Goal: Task Accomplishment & Management: Use online tool/utility

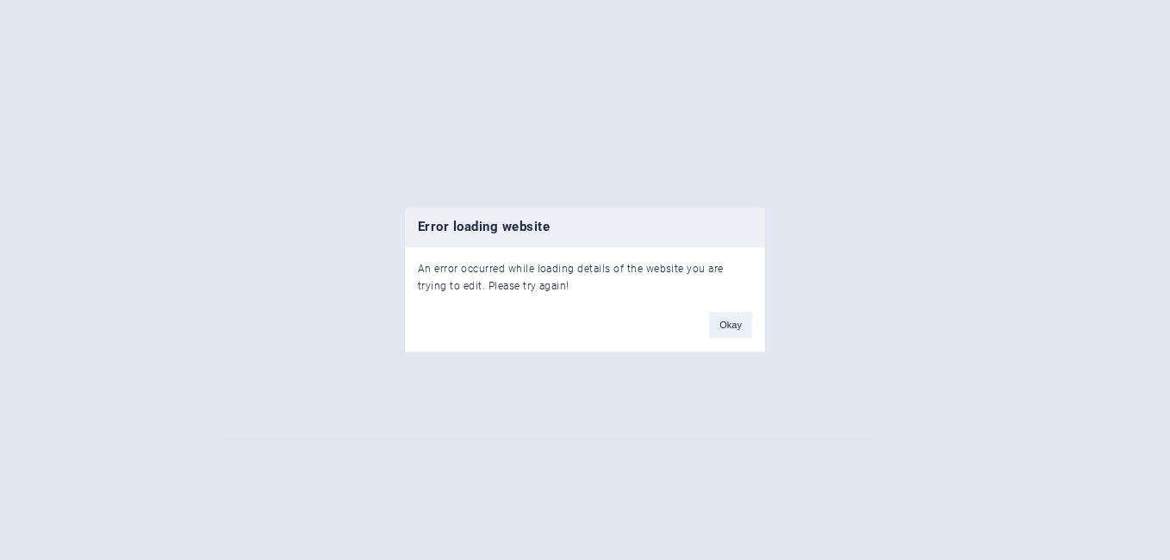
click at [726, 327] on button "Okay" at bounding box center [730, 326] width 43 height 26
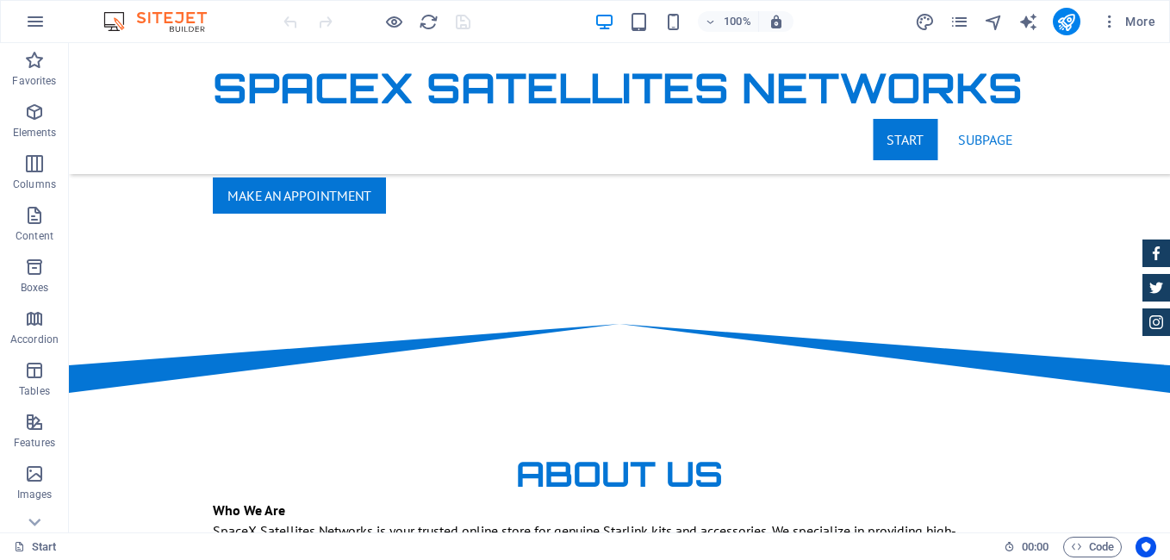
scroll to position [90, 0]
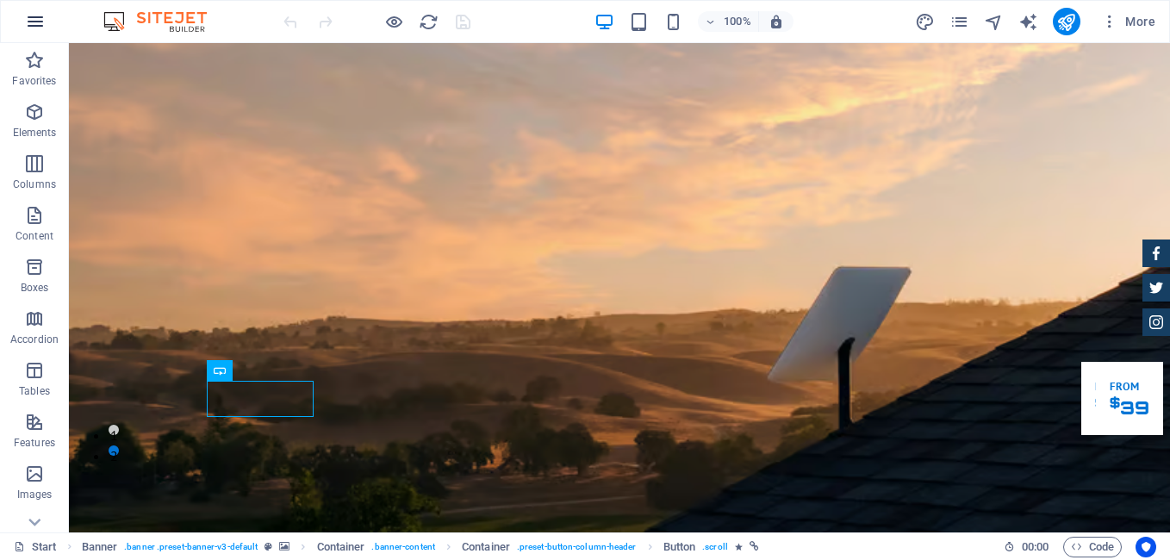
click at [40, 19] on icon "button" at bounding box center [35, 21] width 21 height 21
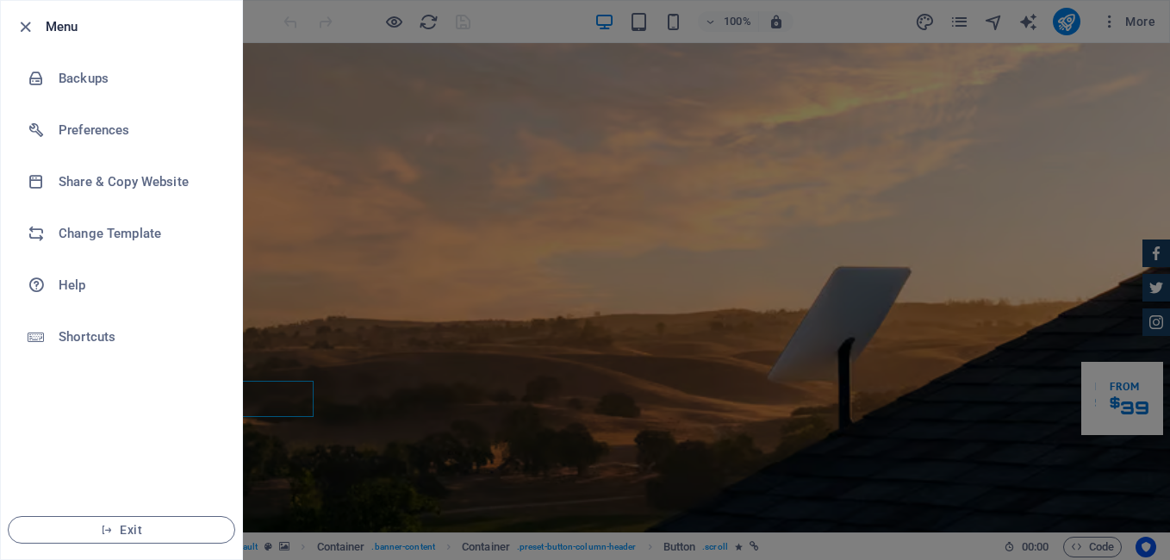
click at [369, 135] on div at bounding box center [585, 280] width 1170 height 560
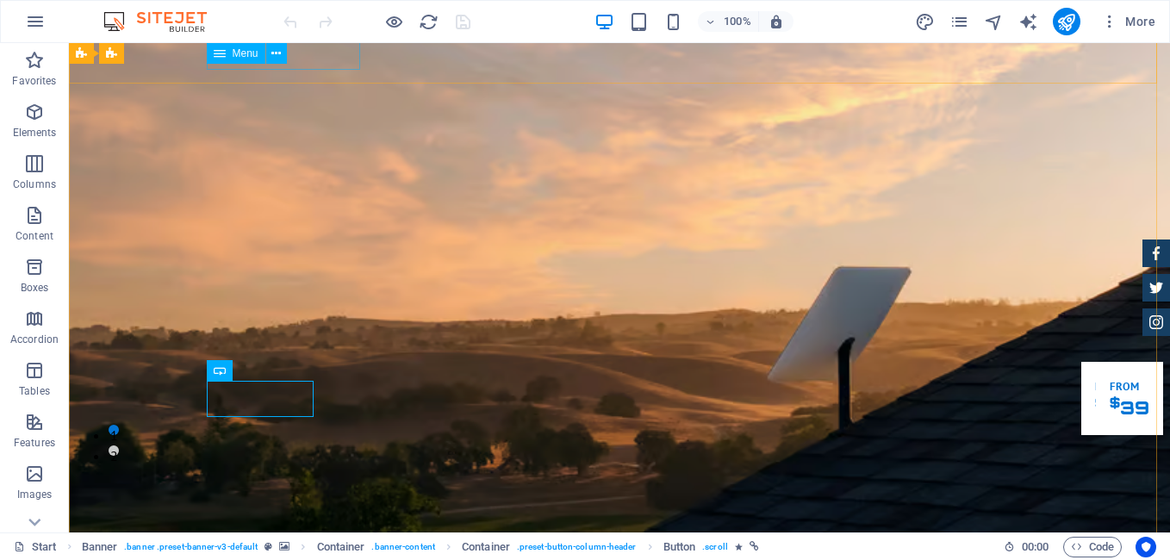
click at [245, 60] on div "Menu" at bounding box center [236, 53] width 59 height 21
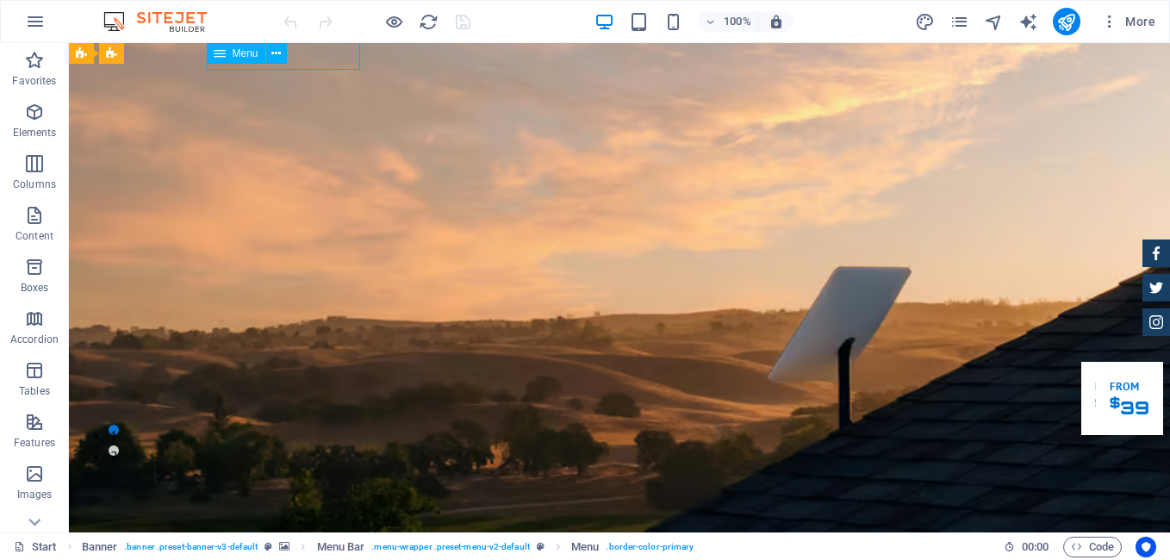
click at [248, 52] on span "Menu" at bounding box center [246, 53] width 26 height 10
click at [251, 53] on span "Menu" at bounding box center [246, 53] width 26 height 10
select select
select select "1"
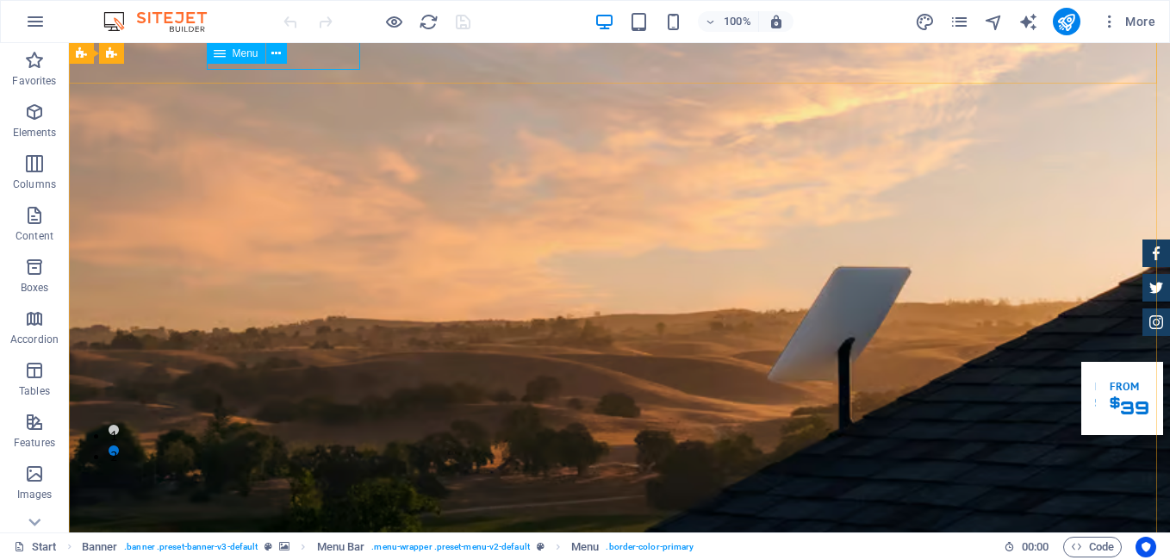
select select
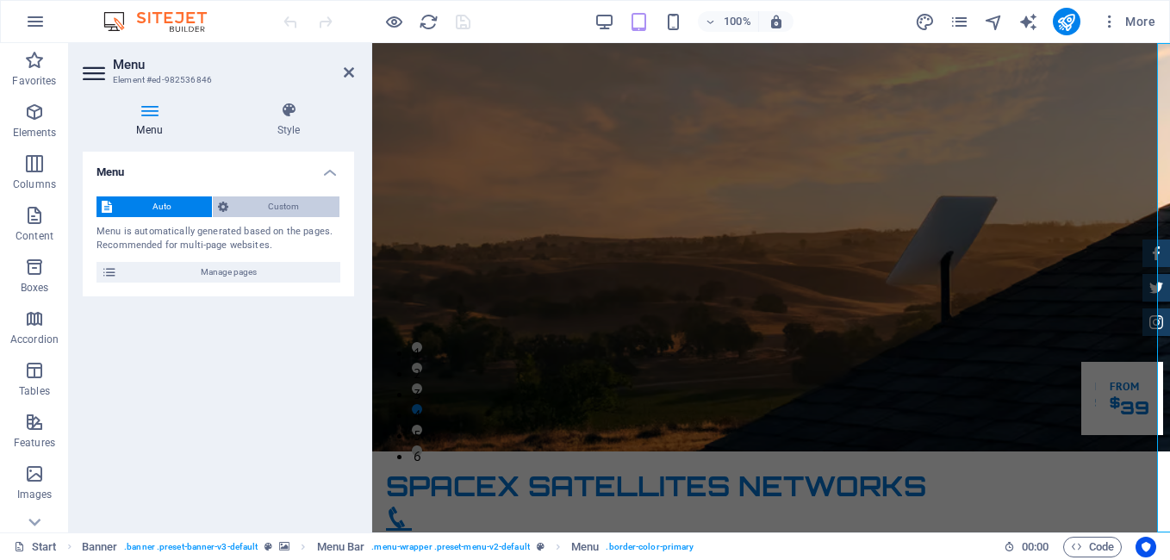
click at [287, 204] on span "Custom" at bounding box center [284, 206] width 102 height 21
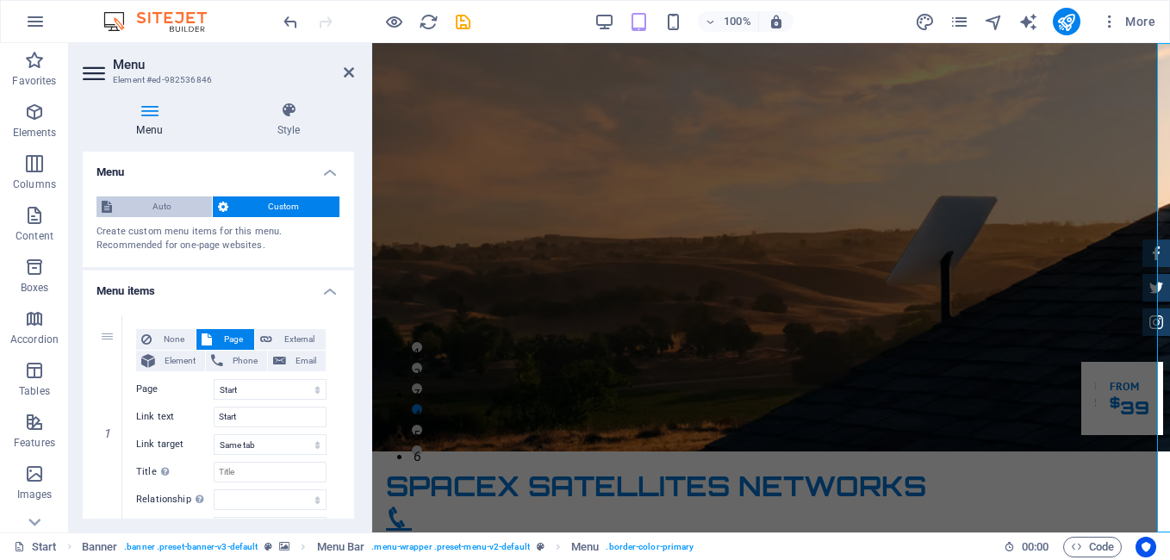
click at [183, 199] on span "Auto" at bounding box center [162, 206] width 90 height 21
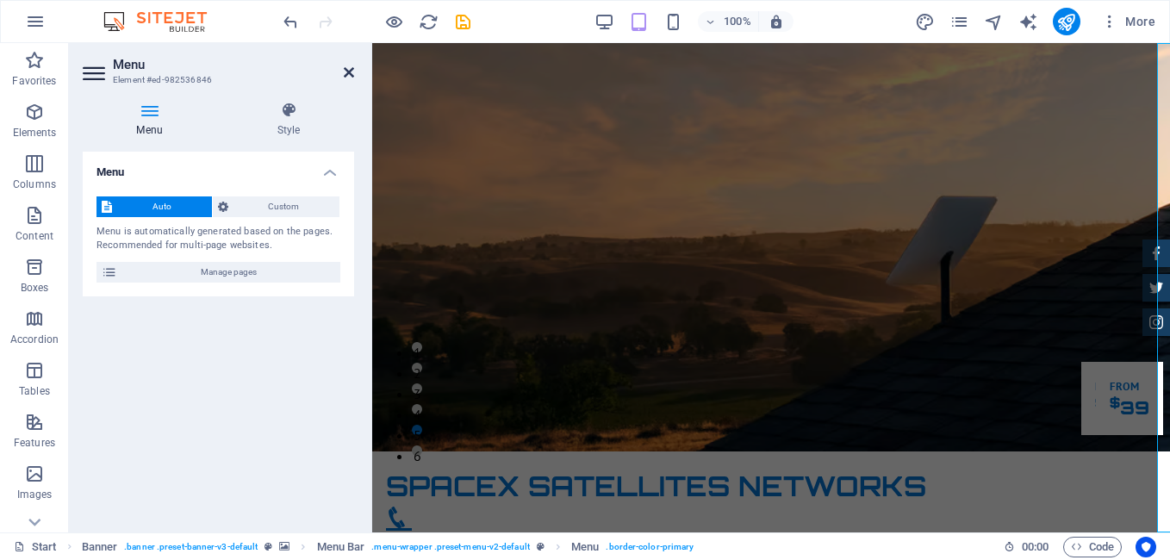
click at [347, 76] on icon at bounding box center [349, 72] width 10 height 14
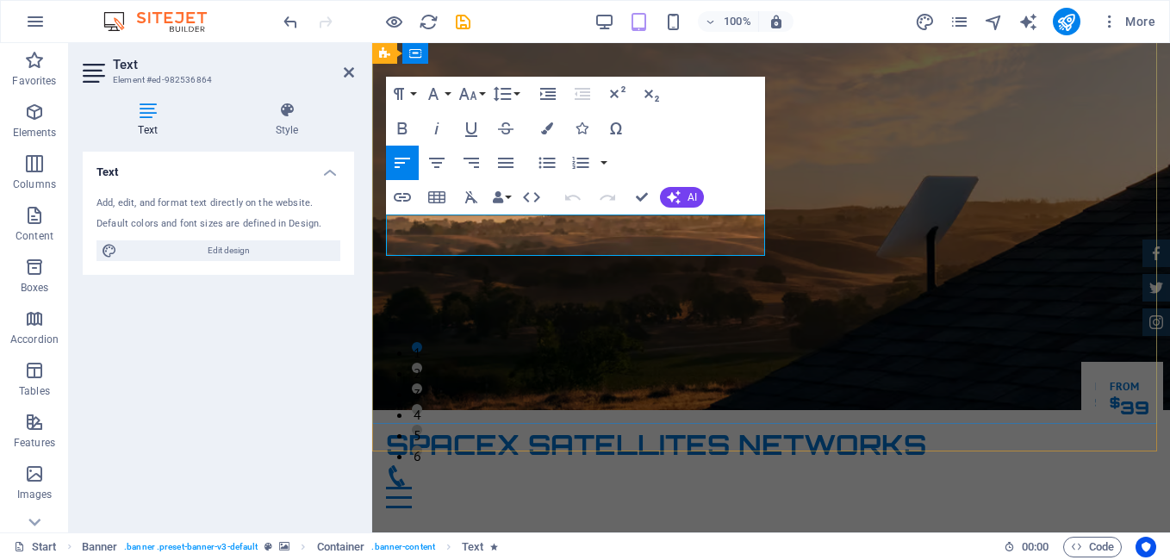
click at [407, 128] on icon "button" at bounding box center [402, 128] width 21 height 21
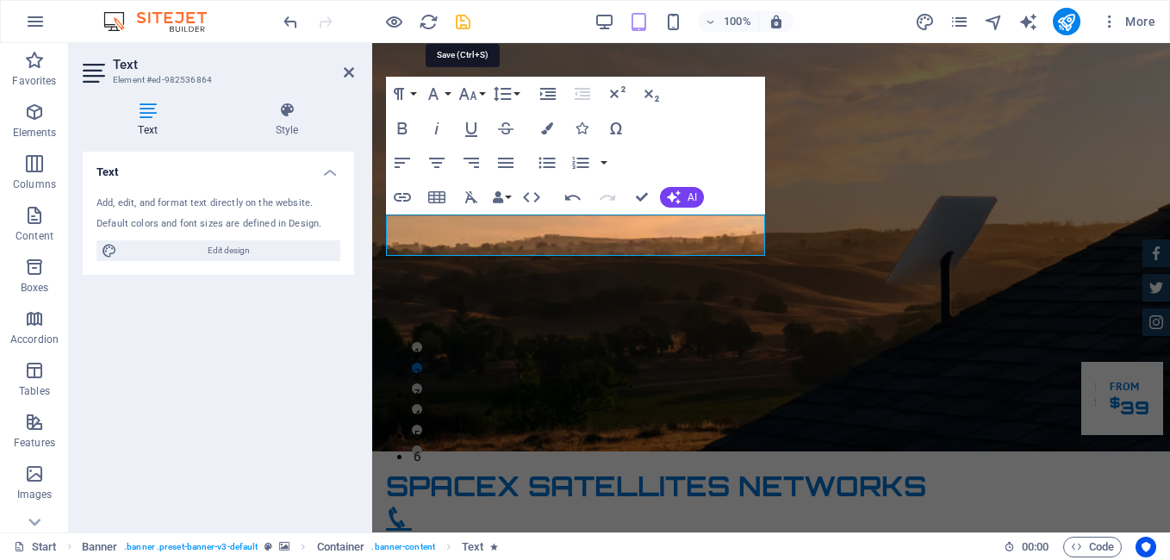
click at [467, 24] on icon "save" at bounding box center [463, 22] width 20 height 20
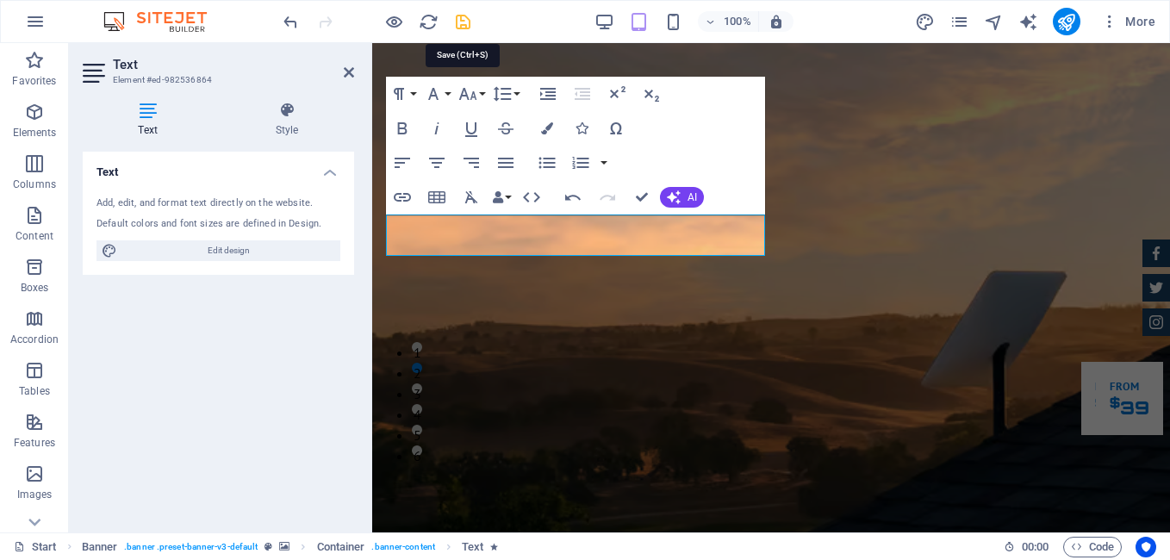
checkbox input "false"
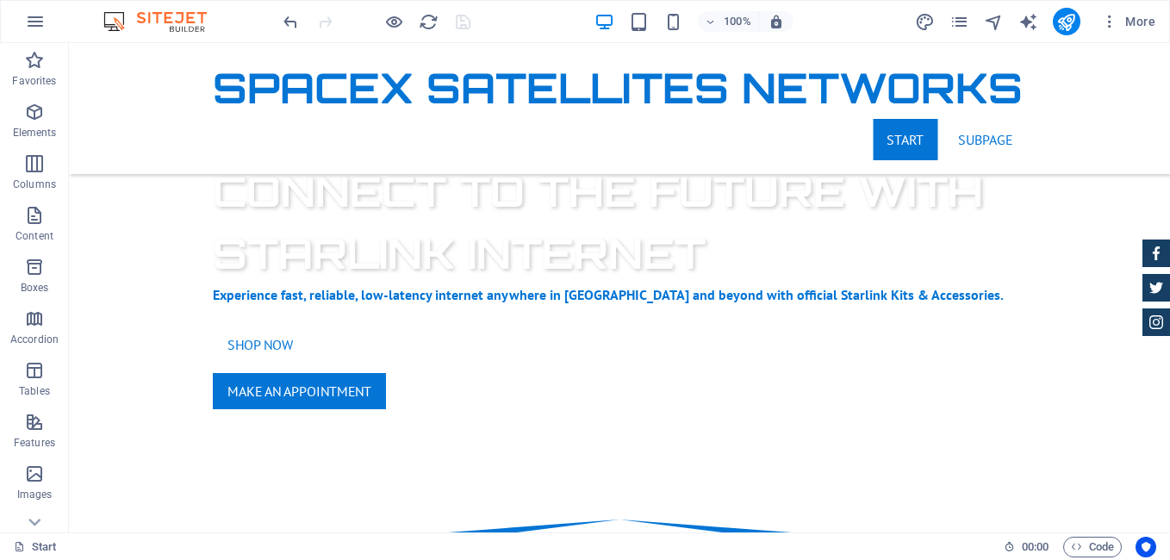
scroll to position [933, 0]
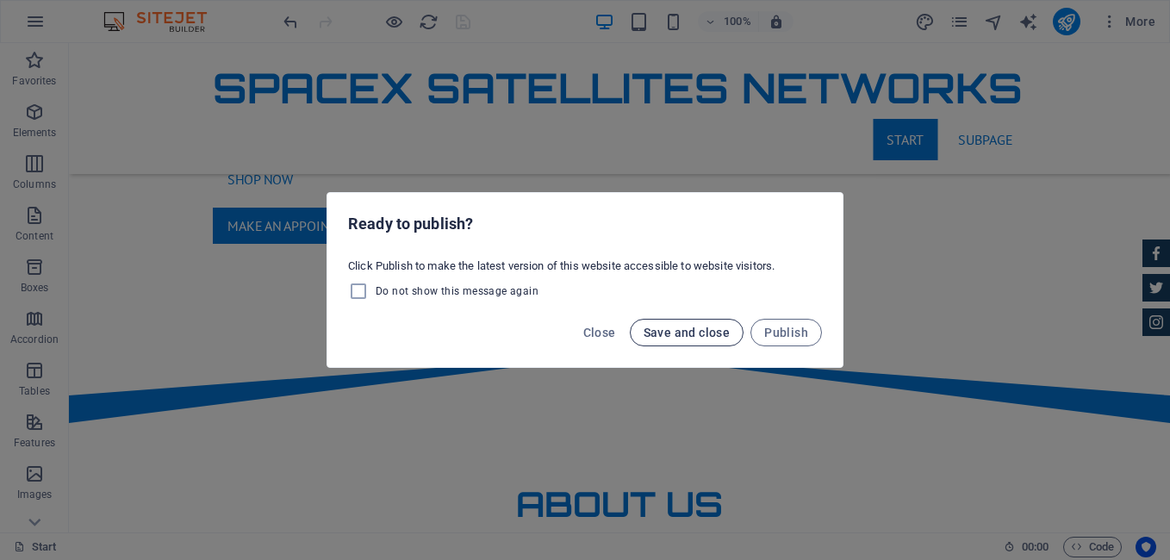
click at [706, 333] on span "Save and close" at bounding box center [686, 333] width 87 height 14
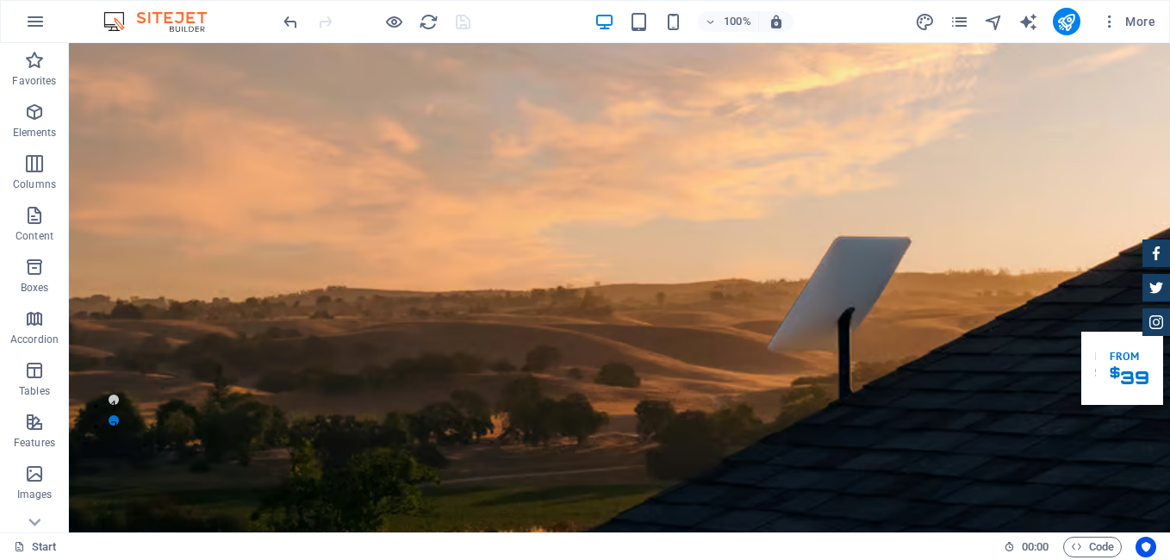
scroll to position [0, 0]
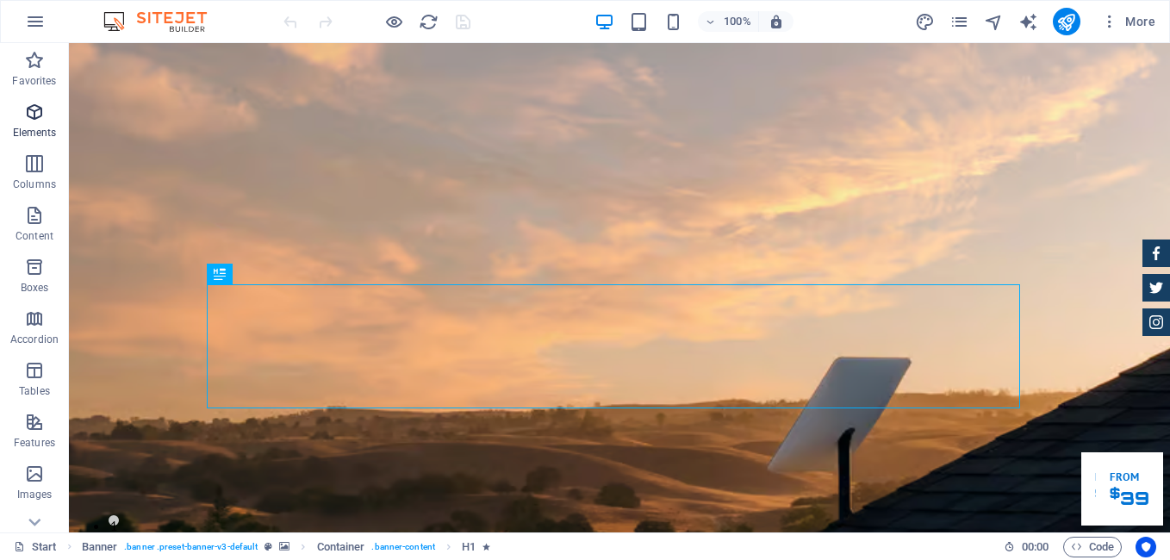
click at [35, 125] on span "Elements" at bounding box center [34, 122] width 69 height 41
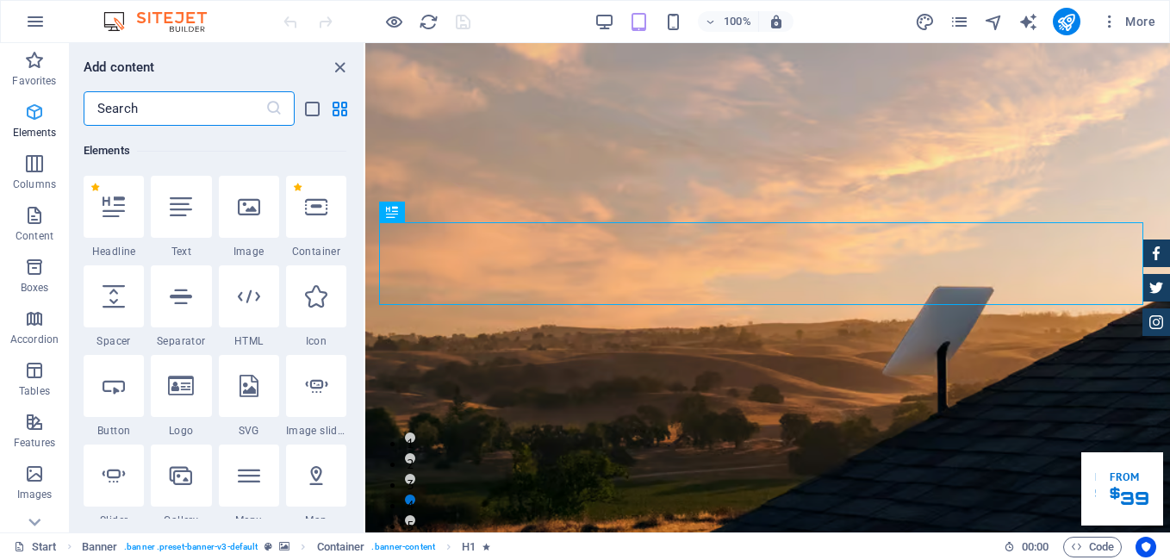
scroll to position [183, 0]
click at [246, 208] on icon at bounding box center [249, 206] width 22 height 22
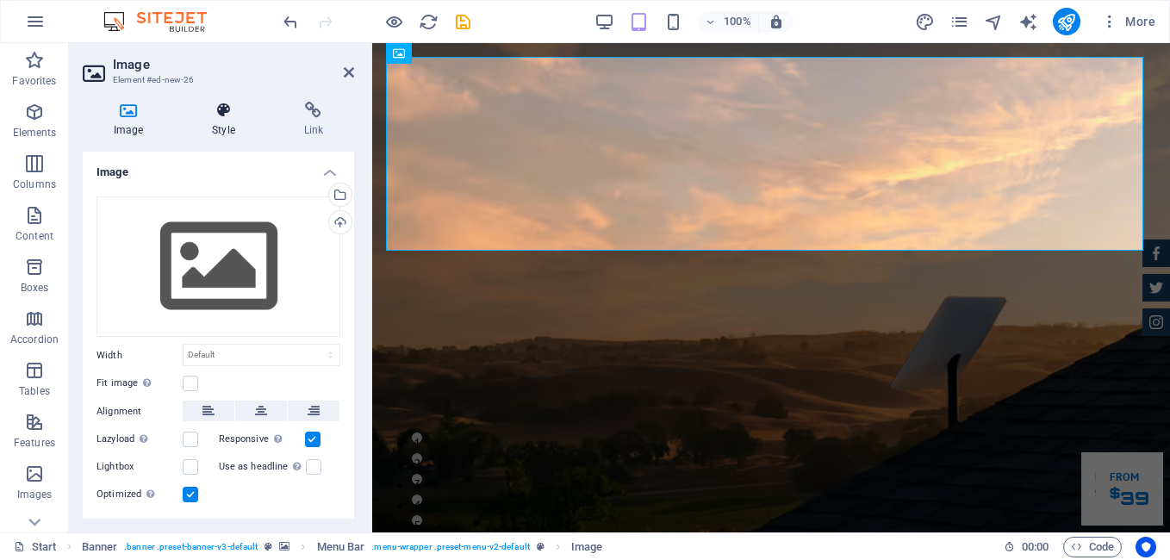
click at [216, 112] on icon at bounding box center [223, 110] width 84 height 17
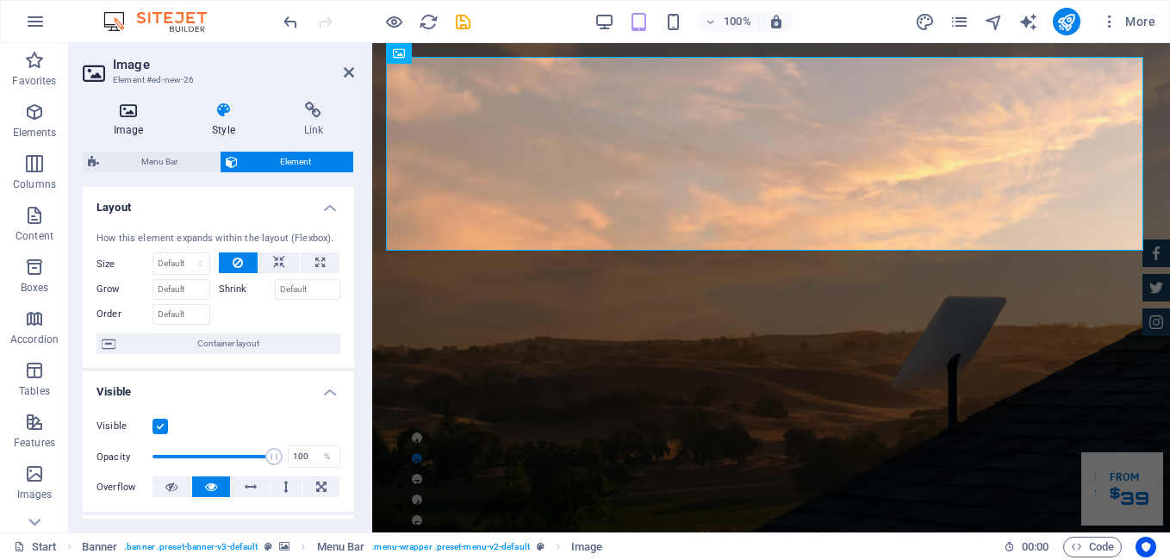
click at [132, 117] on icon at bounding box center [128, 110] width 91 height 17
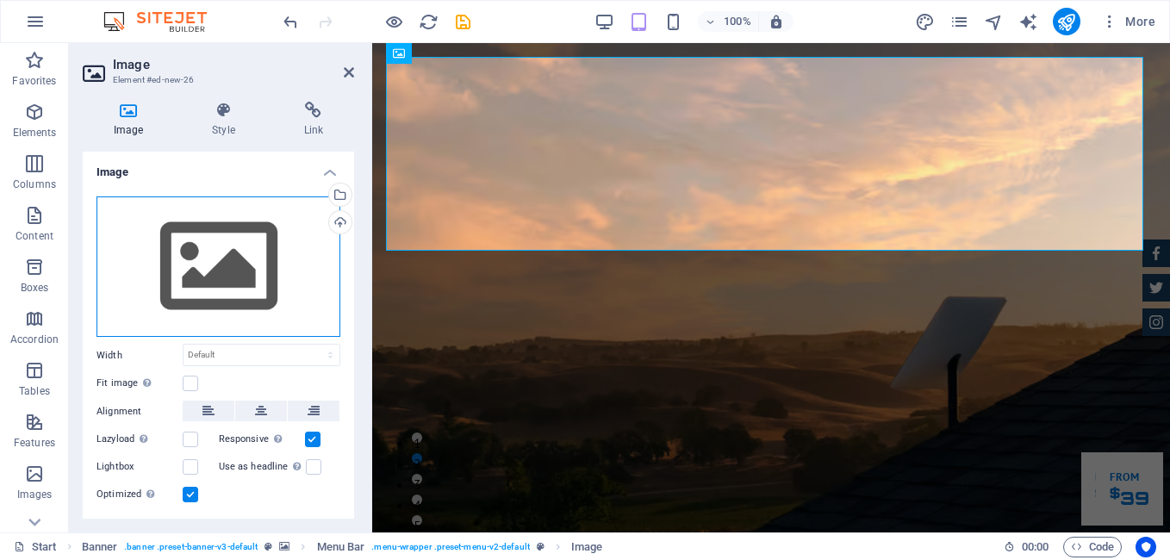
click at [252, 278] on div "Drag files here, click to choose files or select files from Files or our free s…" at bounding box center [218, 266] width 244 height 141
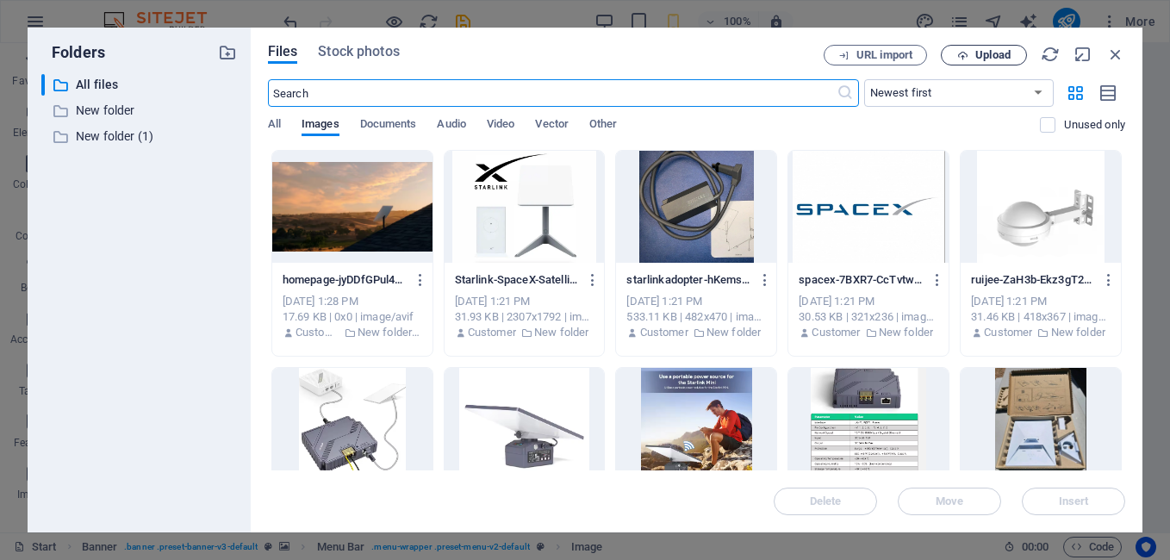
click at [990, 53] on span "Upload" at bounding box center [992, 55] width 35 height 10
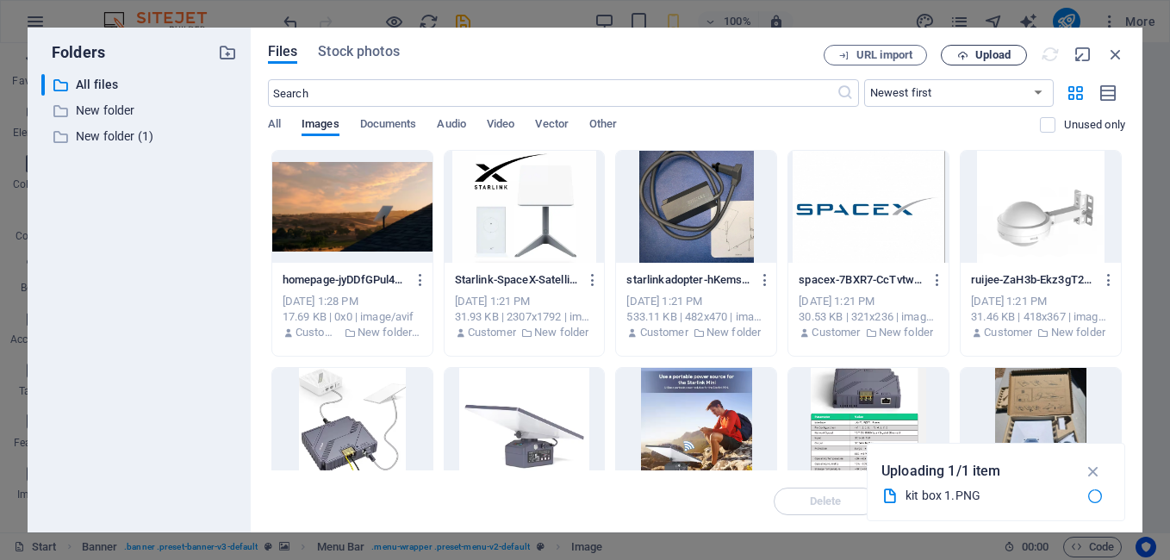
click at [1008, 51] on span "Upload" at bounding box center [992, 55] width 35 height 10
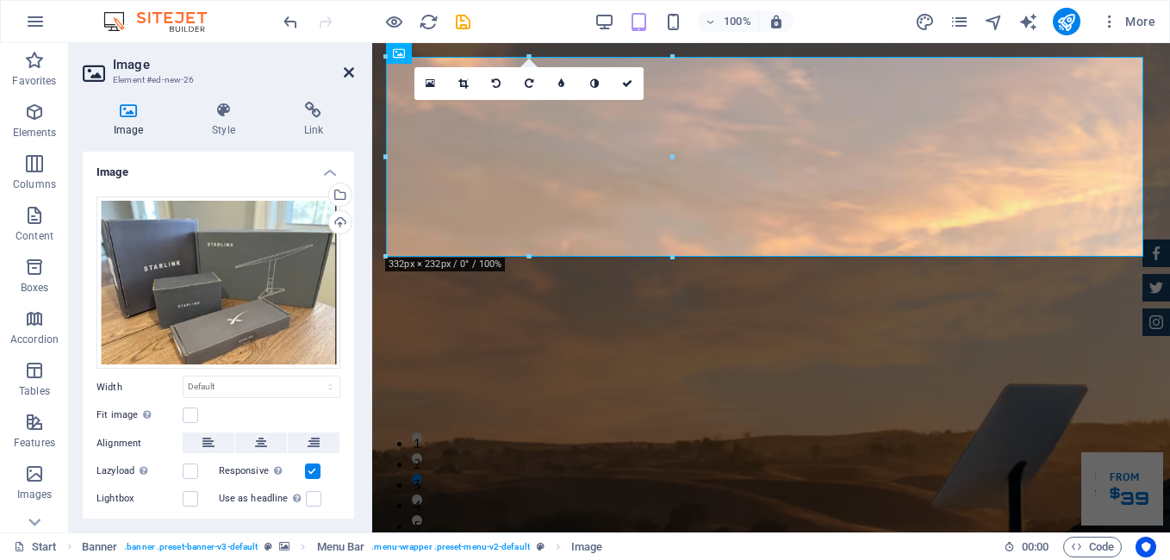
click at [350, 75] on icon at bounding box center [349, 72] width 10 height 14
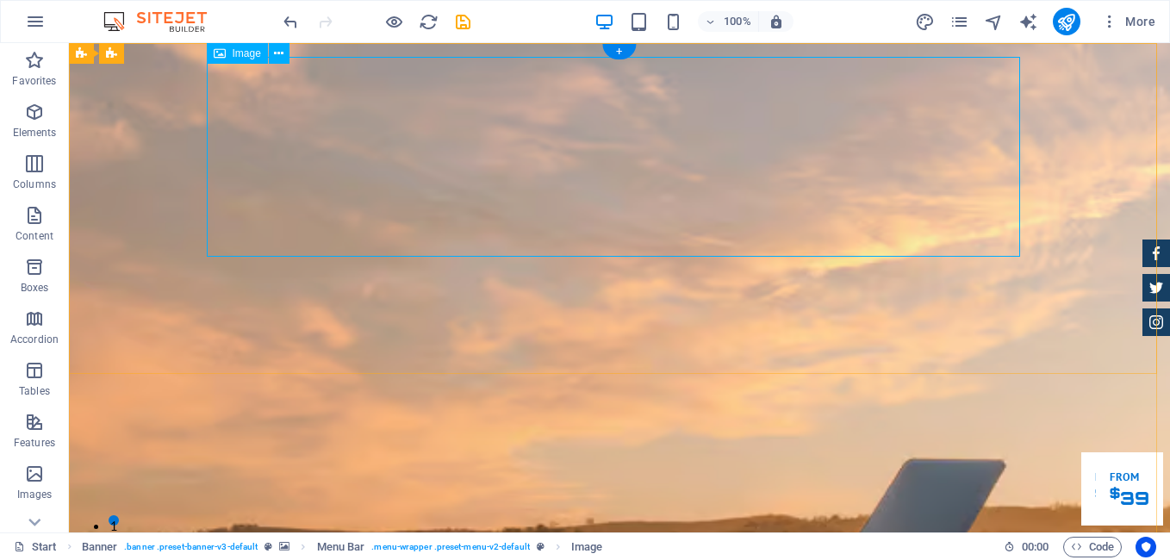
click at [278, 52] on icon at bounding box center [278, 54] width 9 height 18
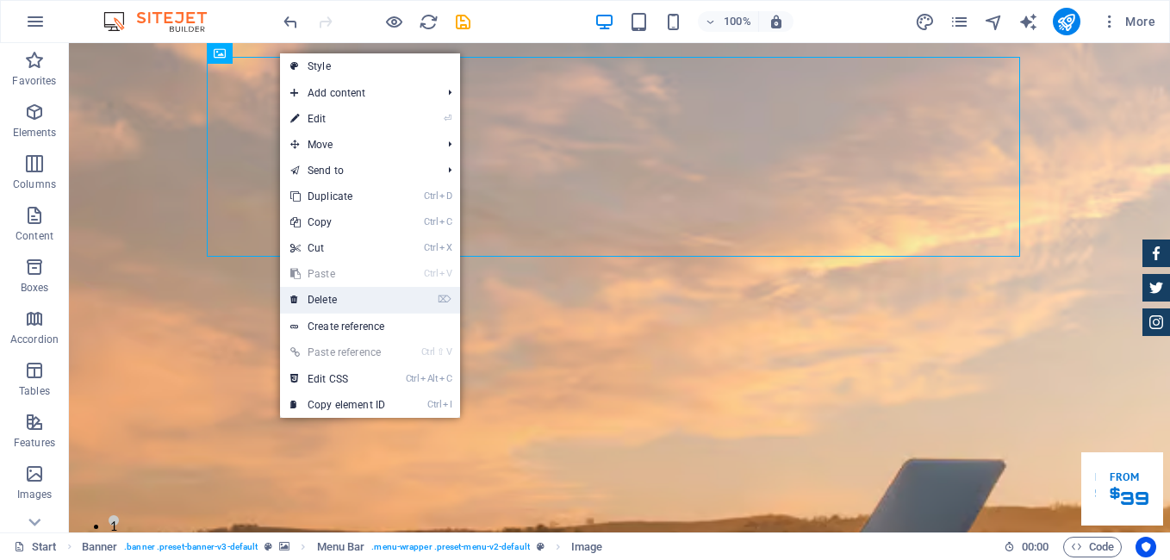
click at [383, 293] on link "⌦ Delete" at bounding box center [337, 300] width 115 height 26
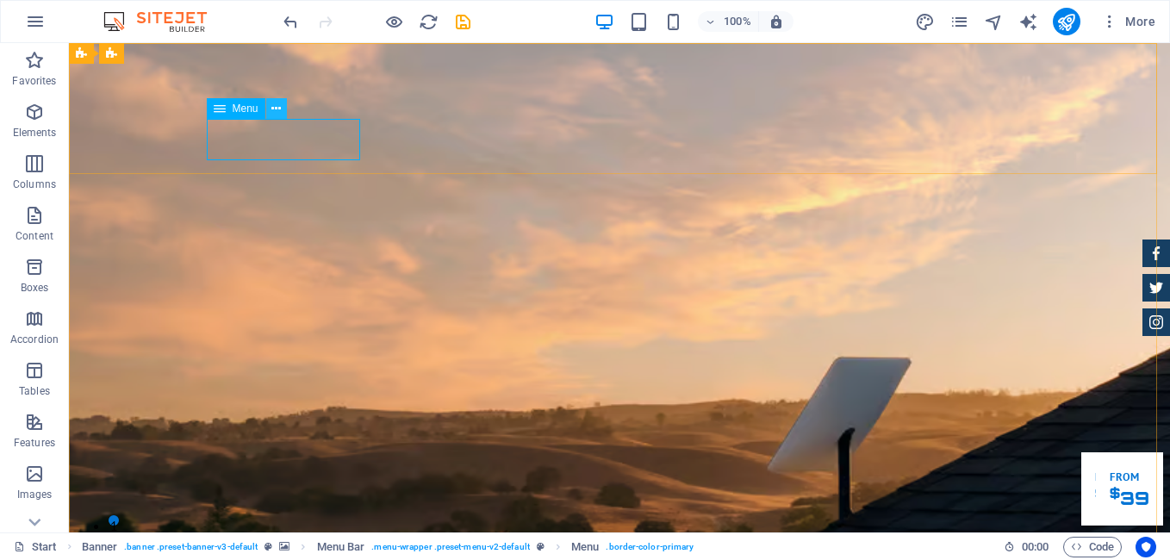
click at [283, 104] on button at bounding box center [276, 108] width 21 height 21
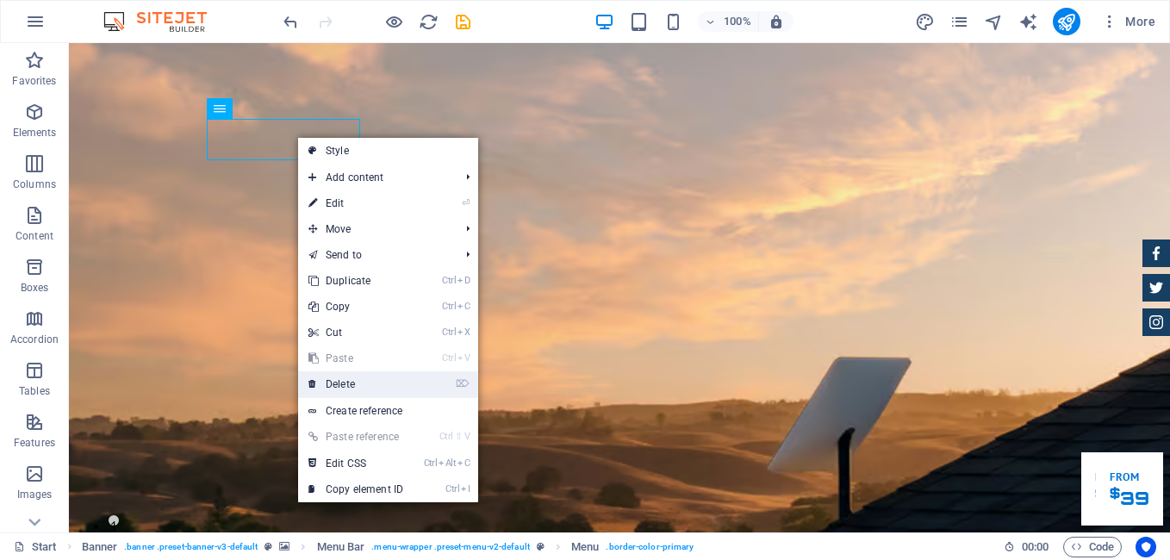
click at [354, 387] on link "⌦ Delete" at bounding box center [355, 384] width 115 height 26
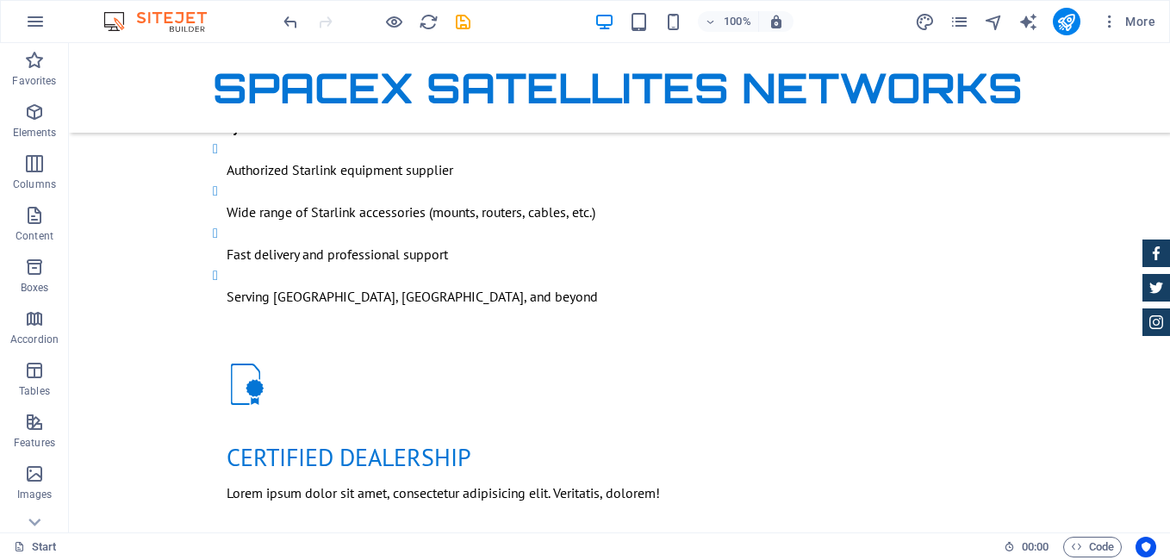
scroll to position [1318, 0]
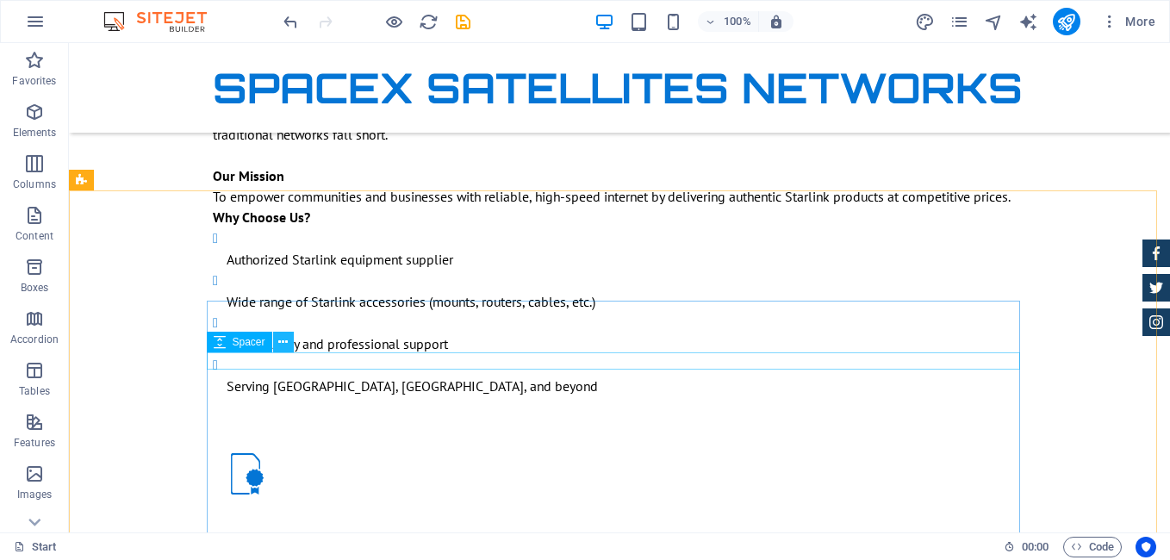
click at [280, 342] on icon at bounding box center [282, 342] width 9 height 18
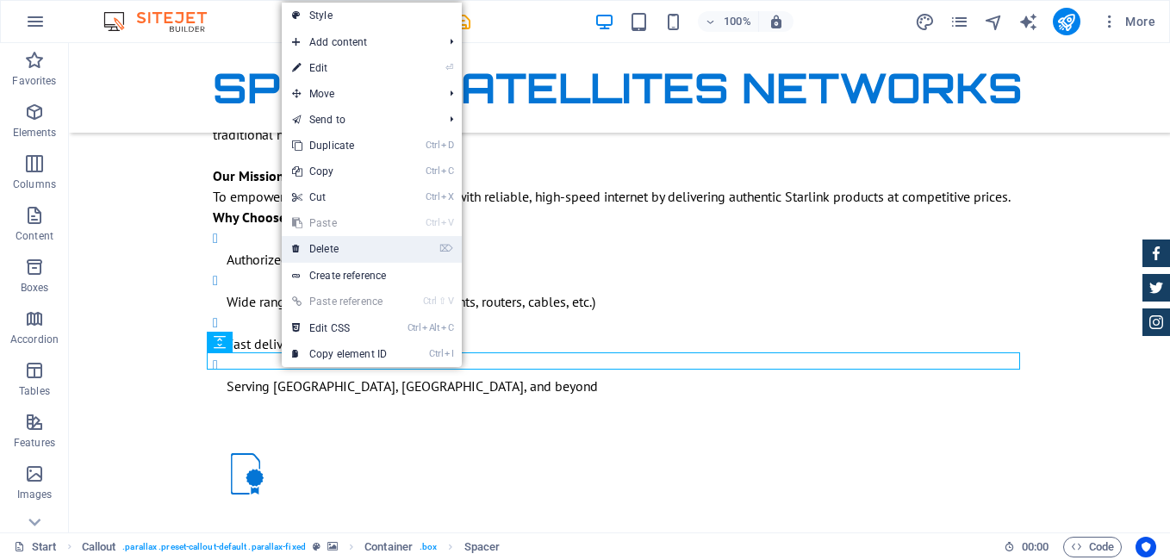
click at [329, 251] on link "⌦ Delete" at bounding box center [339, 249] width 115 height 26
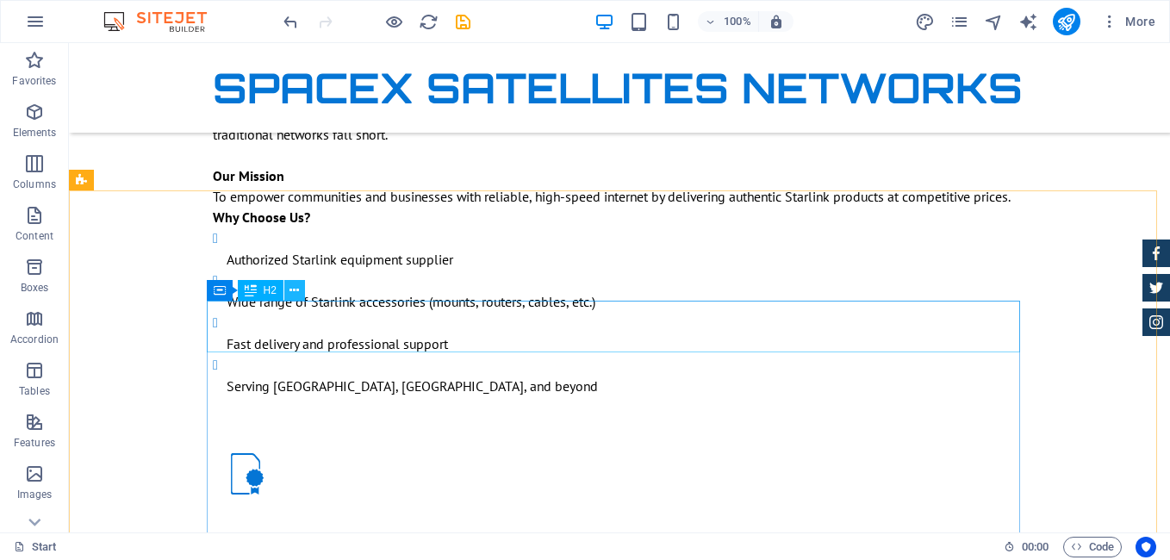
click at [300, 291] on button at bounding box center [294, 290] width 21 height 21
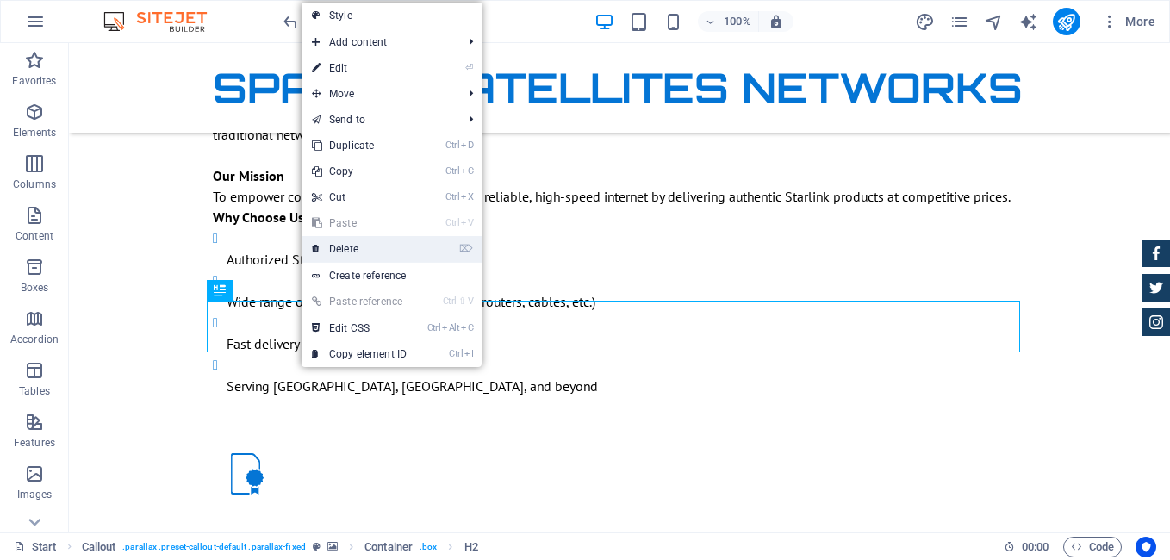
click at [333, 247] on link "⌦ Delete" at bounding box center [358, 249] width 115 height 26
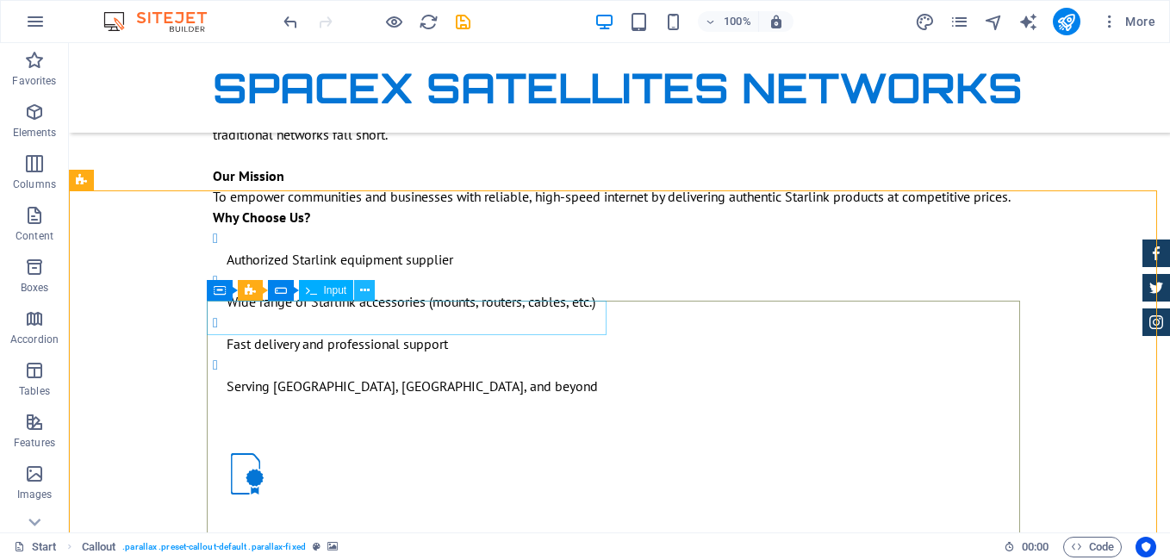
click at [363, 285] on icon at bounding box center [364, 291] width 9 height 18
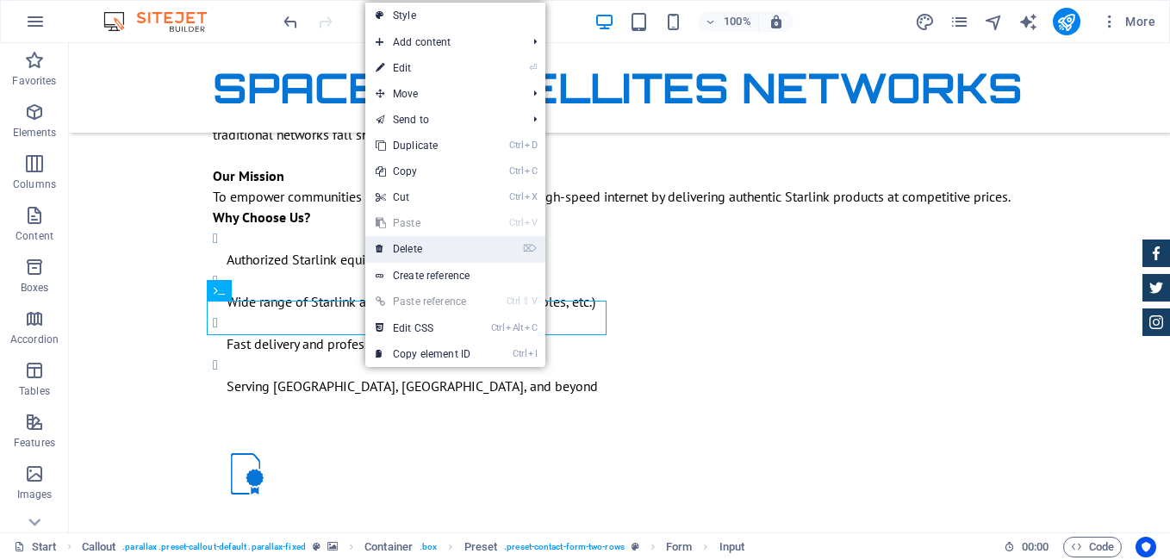
click at [423, 251] on link "⌦ Delete" at bounding box center [422, 249] width 115 height 26
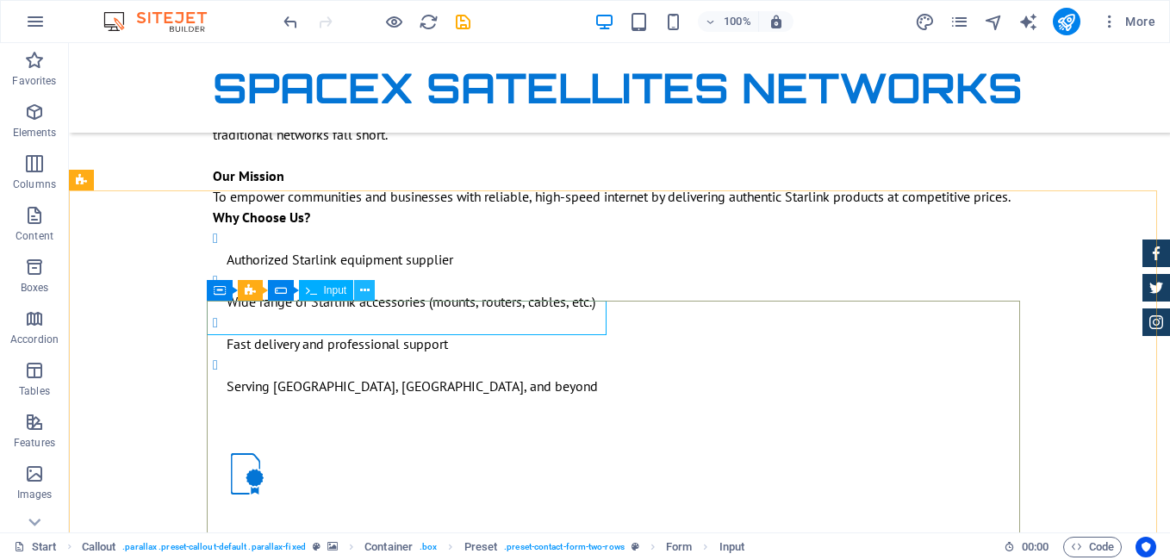
click at [364, 291] on icon at bounding box center [364, 291] width 9 height 18
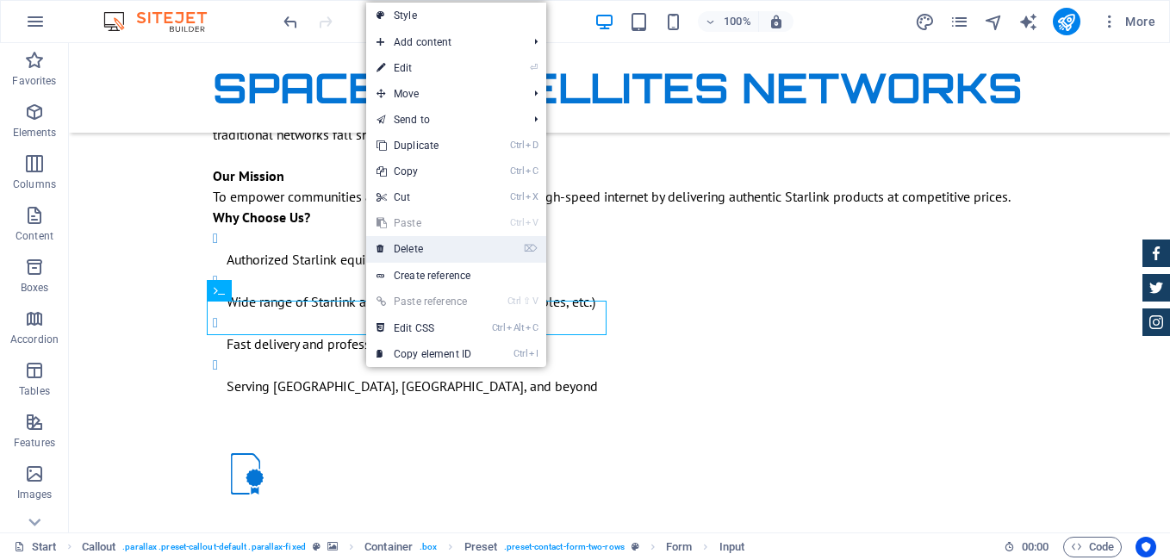
click at [405, 246] on link "⌦ Delete" at bounding box center [423, 249] width 115 height 26
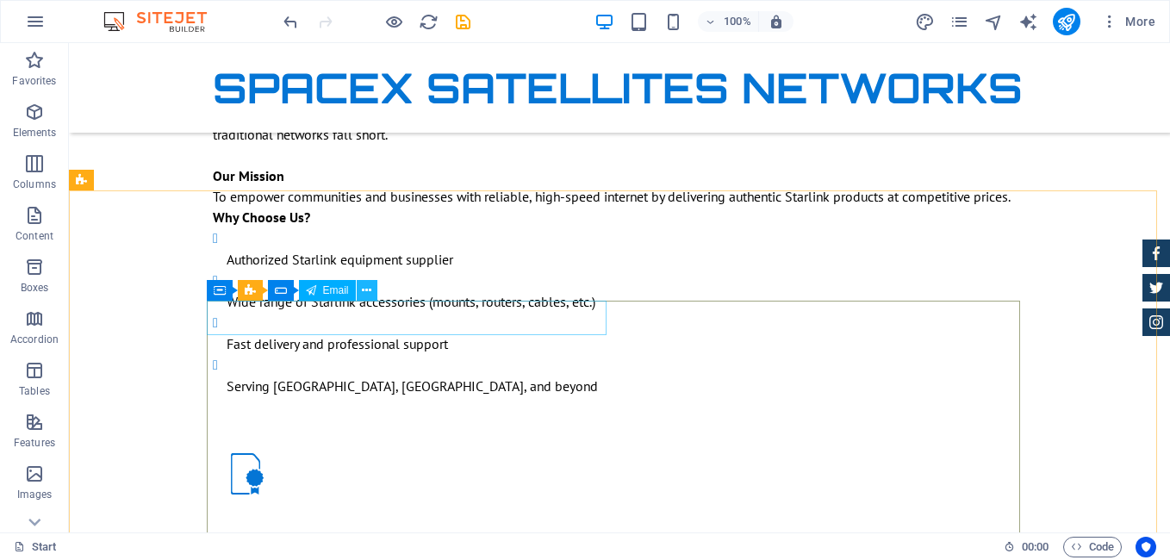
click at [367, 295] on icon at bounding box center [366, 291] width 9 height 18
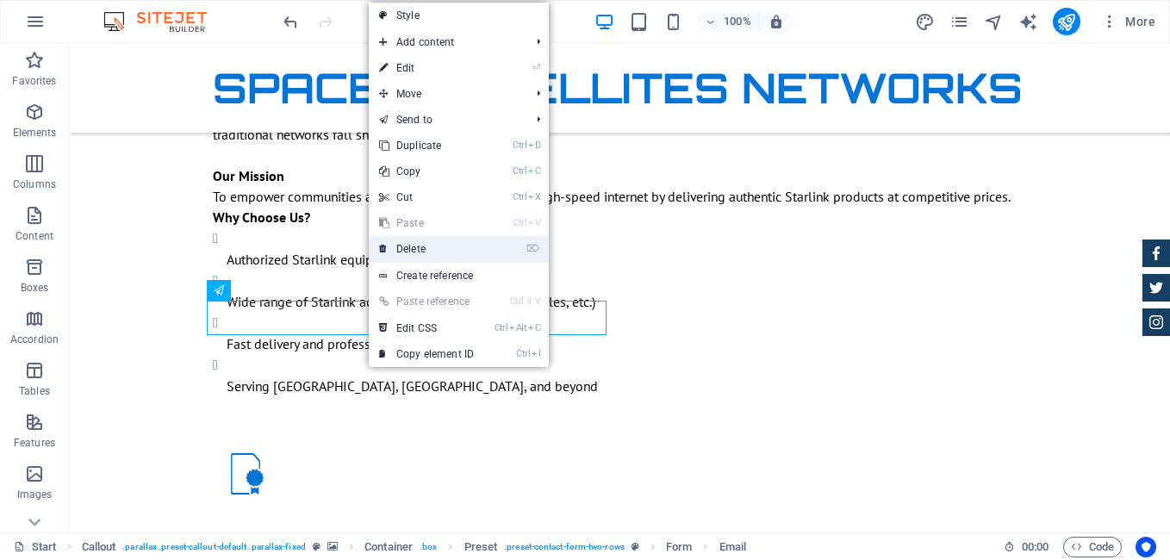
click at [414, 242] on link "⌦ Delete" at bounding box center [426, 249] width 115 height 26
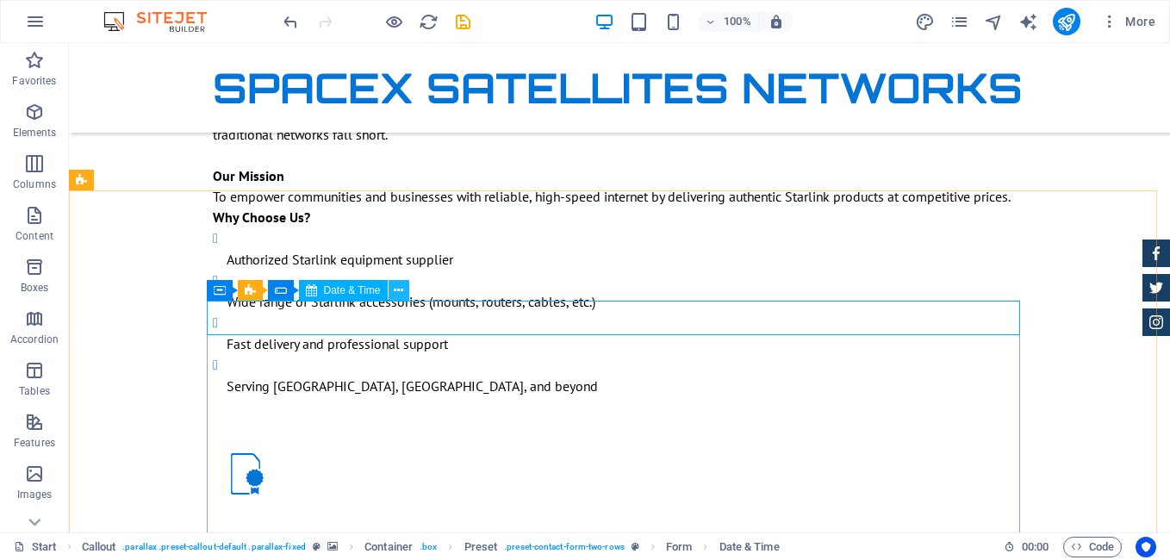
click at [398, 289] on icon at bounding box center [398, 291] width 9 height 18
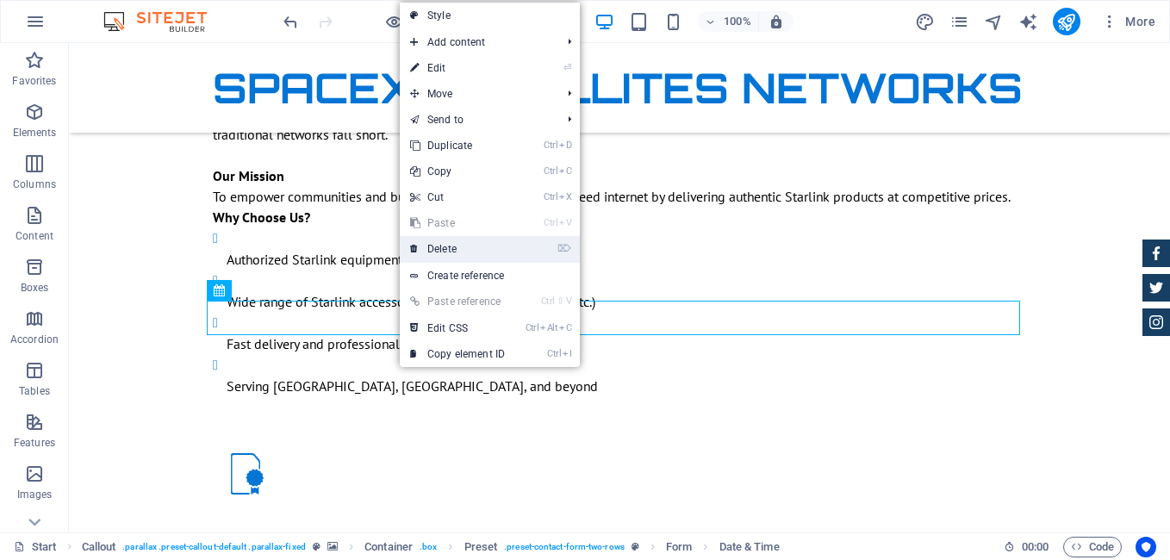
click at [439, 244] on link "⌦ Delete" at bounding box center [457, 249] width 115 height 26
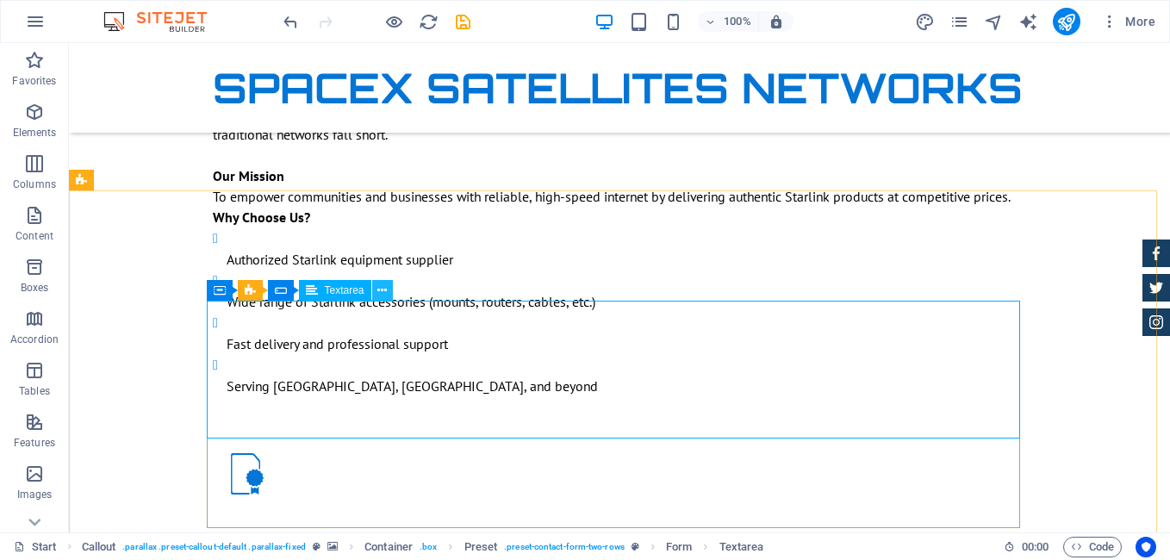
click at [382, 292] on icon at bounding box center [381, 291] width 9 height 18
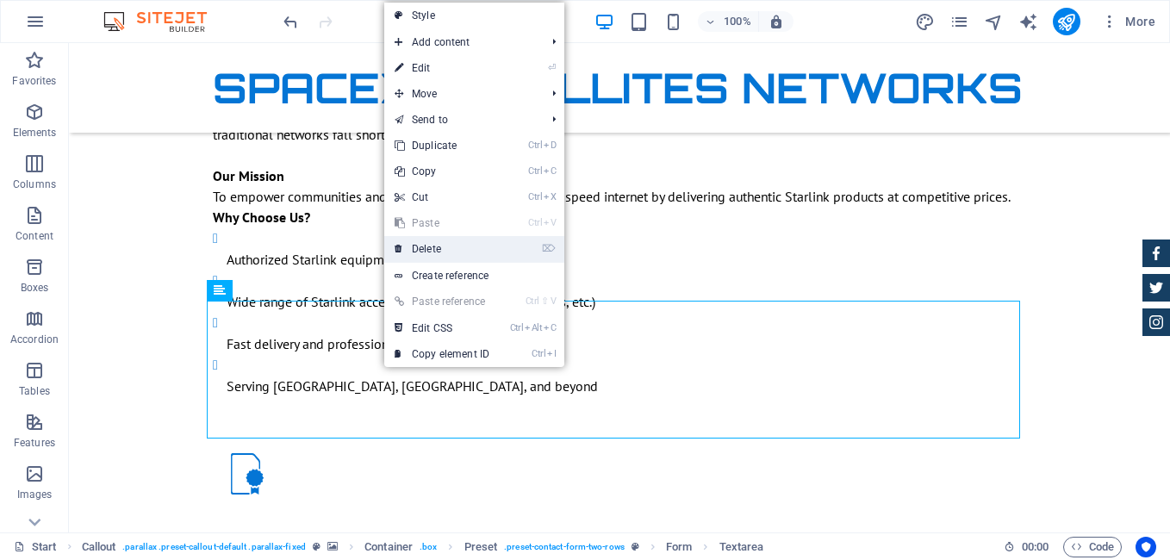
click at [430, 254] on link "⌦ Delete" at bounding box center [441, 249] width 115 height 26
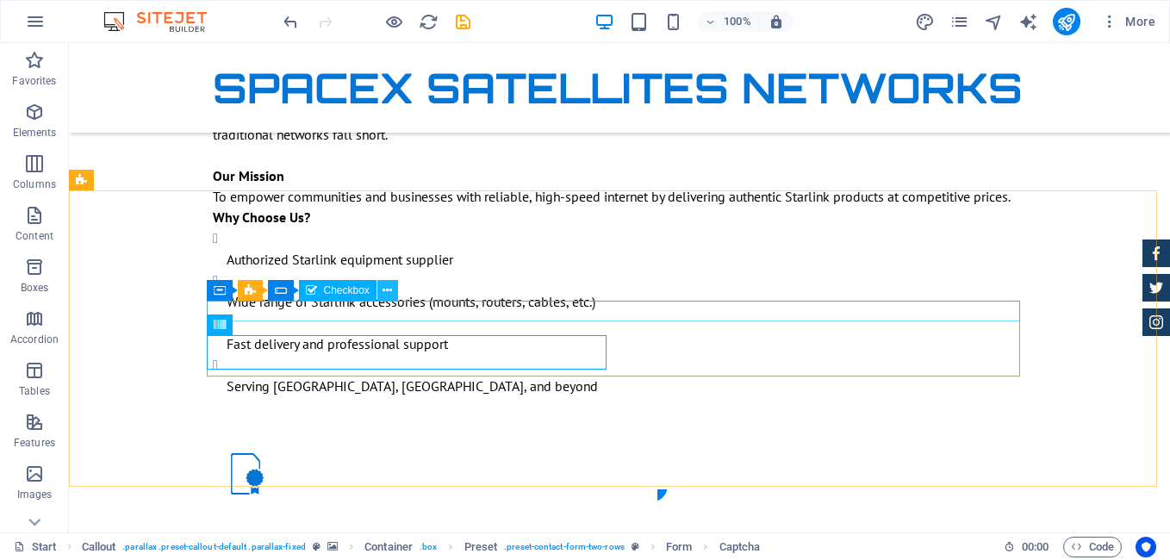
click at [384, 287] on icon at bounding box center [386, 291] width 9 height 18
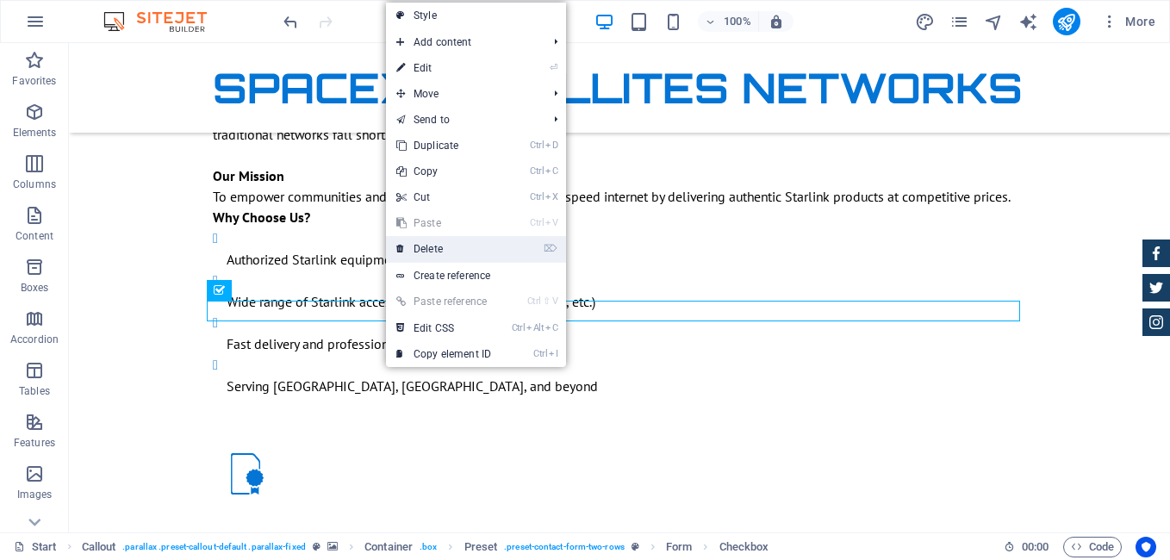
click at [449, 242] on link "⌦ Delete" at bounding box center [443, 249] width 115 height 26
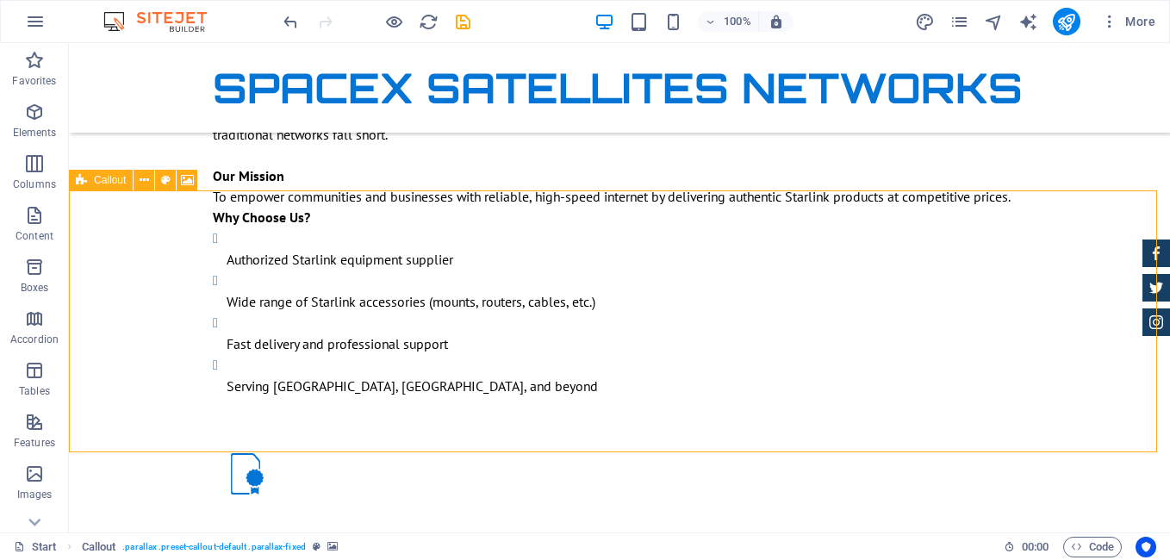
click at [78, 180] on icon at bounding box center [81, 180] width 11 height 21
click at [193, 174] on icon at bounding box center [187, 180] width 13 height 18
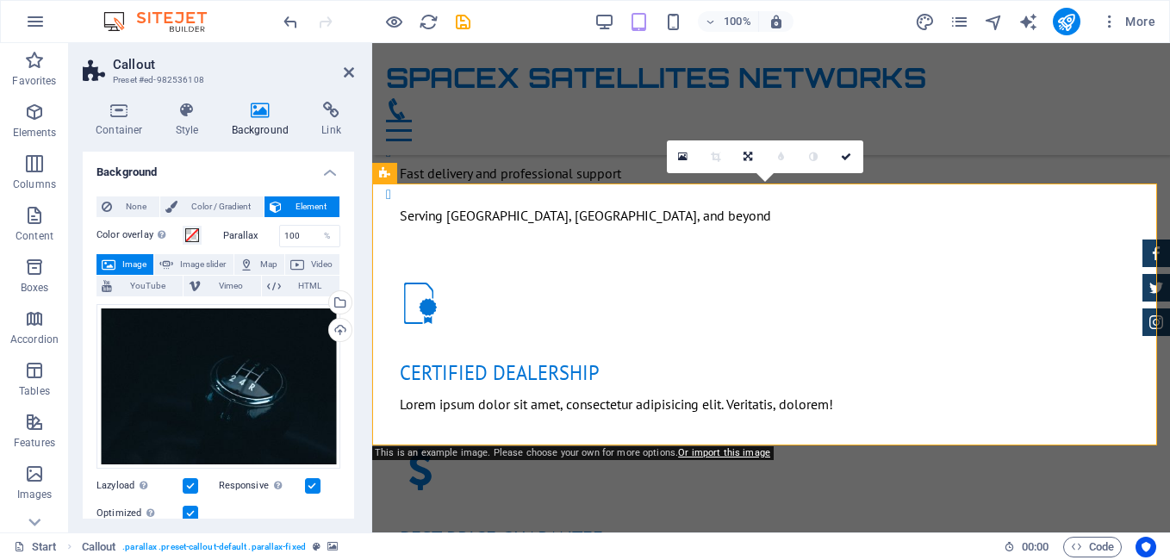
scroll to position [1205, 0]
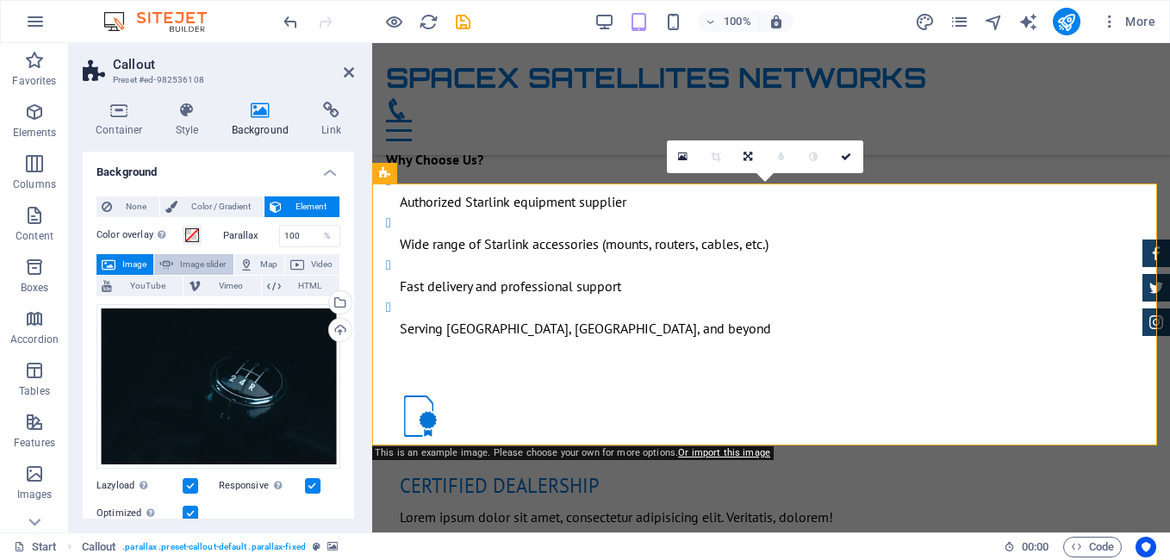
click at [205, 261] on span "Image slider" at bounding box center [202, 264] width 49 height 21
select select "ms"
select select "s"
select select "progressive"
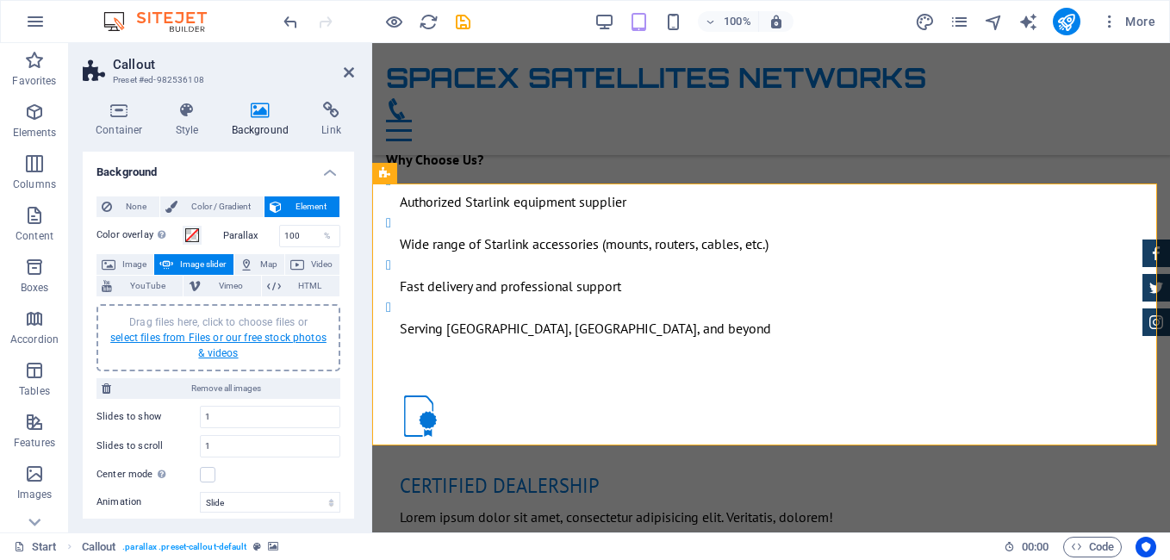
click at [238, 336] on link "select files from Files or our free stock photos & videos" at bounding box center [218, 346] width 216 height 28
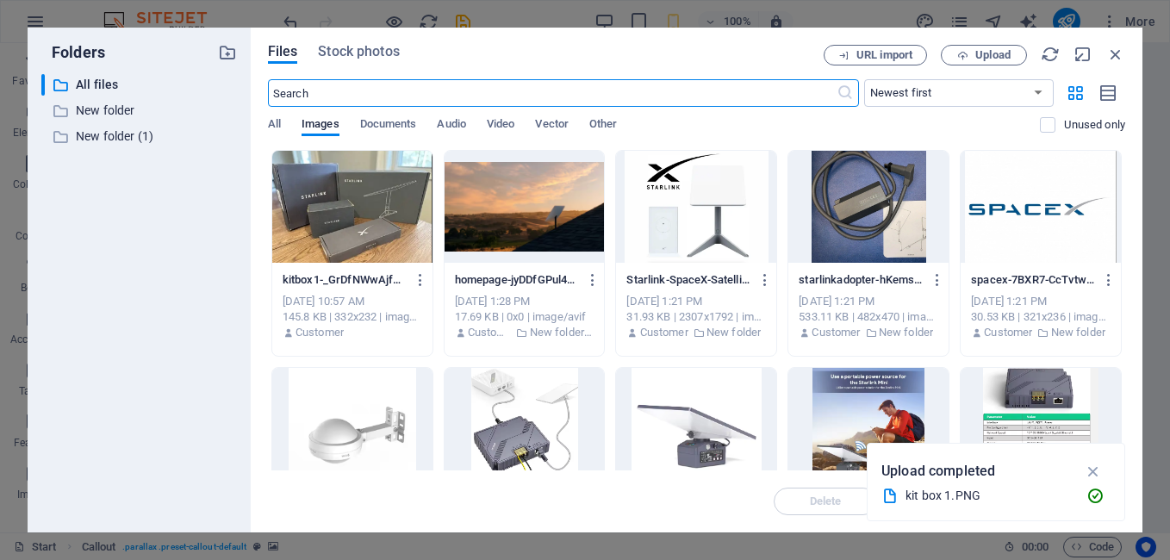
scroll to position [1763, 0]
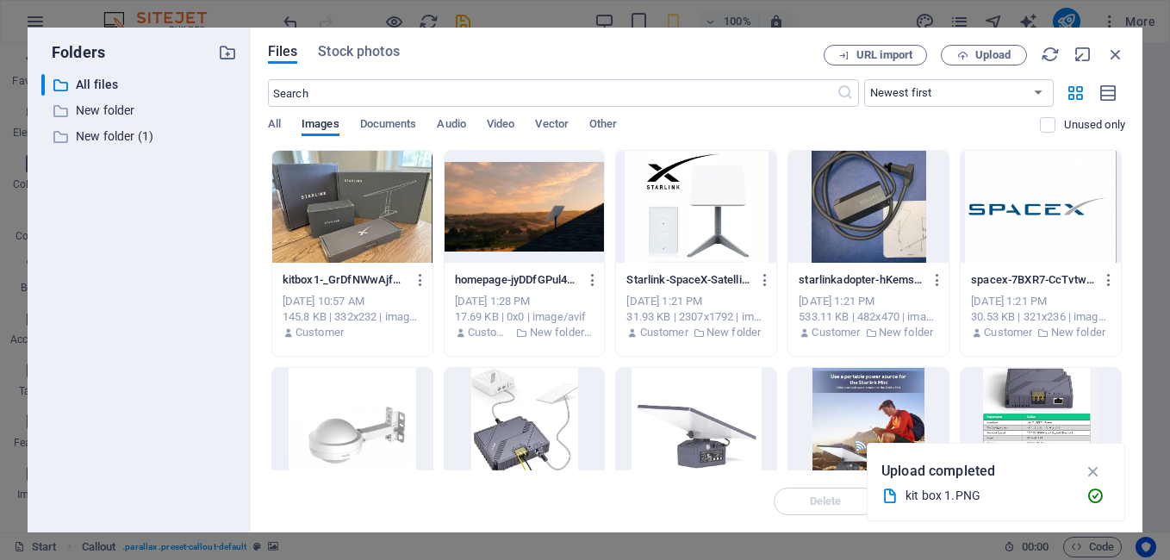
click at [397, 226] on div at bounding box center [352, 207] width 160 height 112
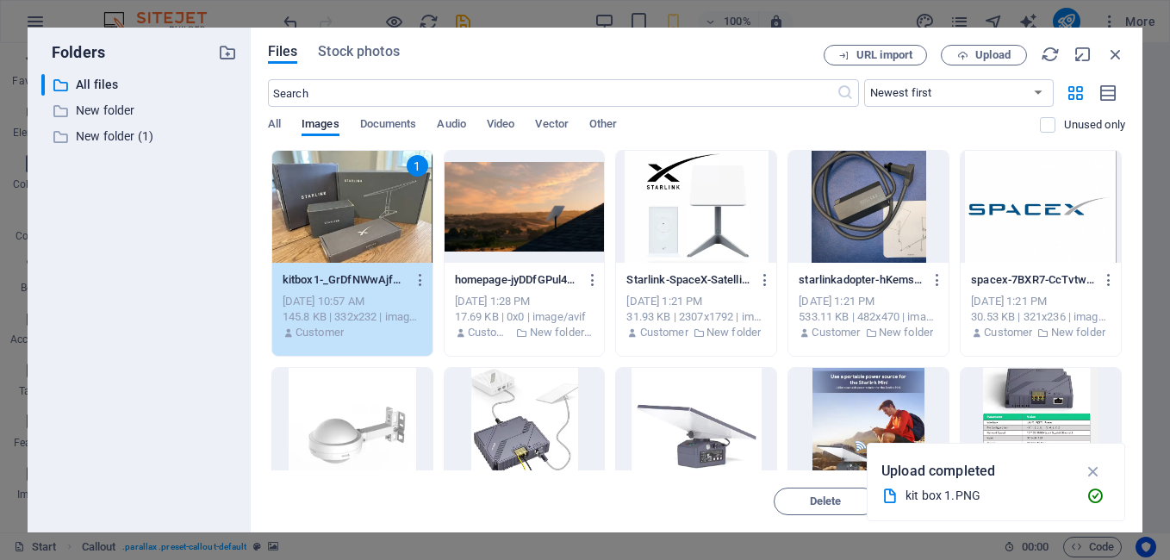
click at [700, 203] on div at bounding box center [696, 207] width 160 height 112
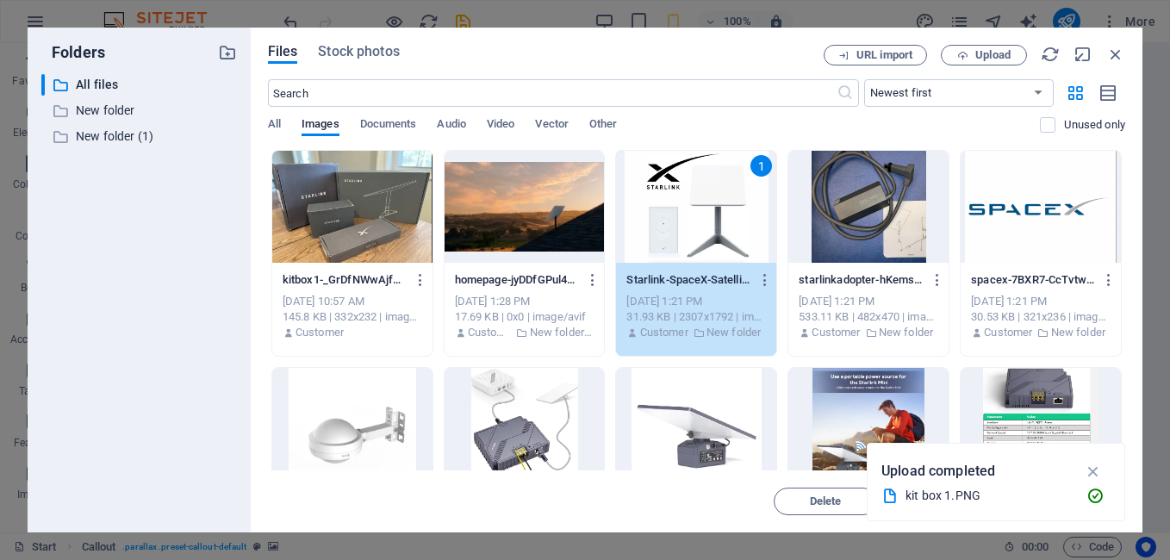
click at [370, 241] on div at bounding box center [352, 207] width 160 height 112
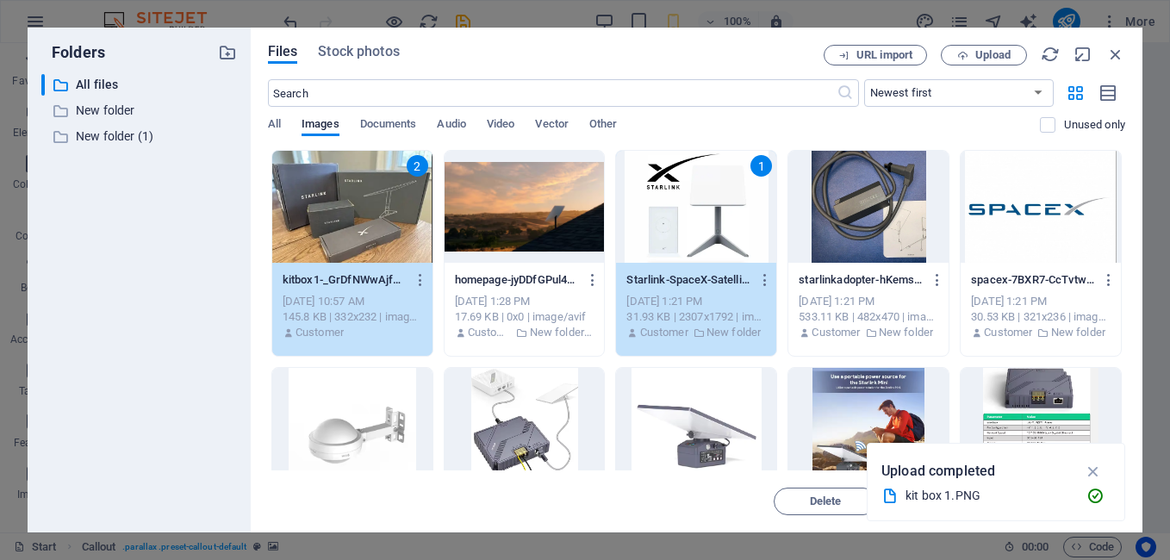
drag, startPoint x: 1120, startPoint y: 209, endPoint x: 1120, endPoint y: 244, distance: 34.5
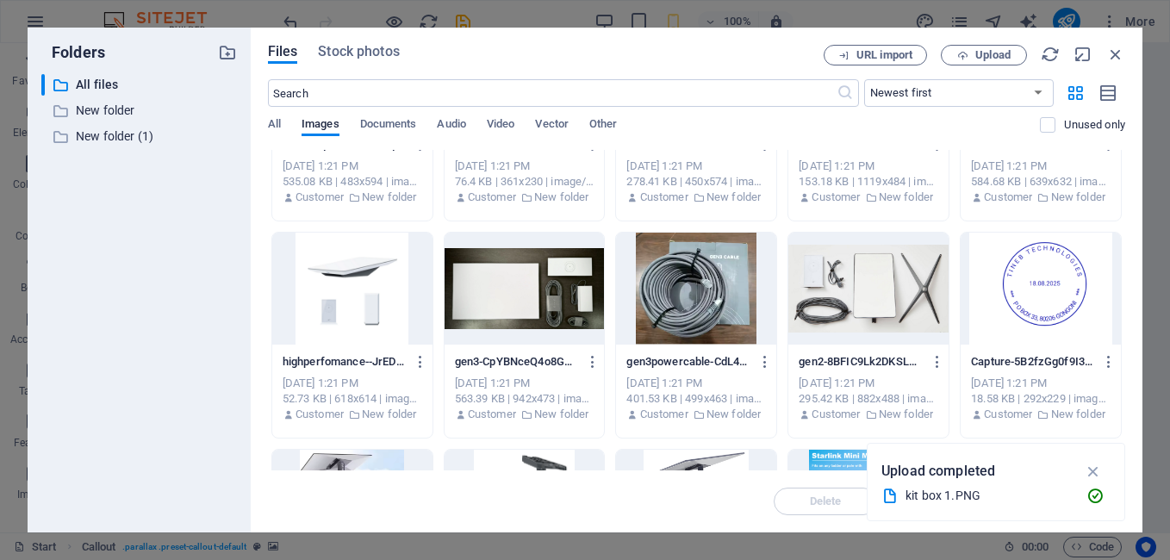
scroll to position [590, 0]
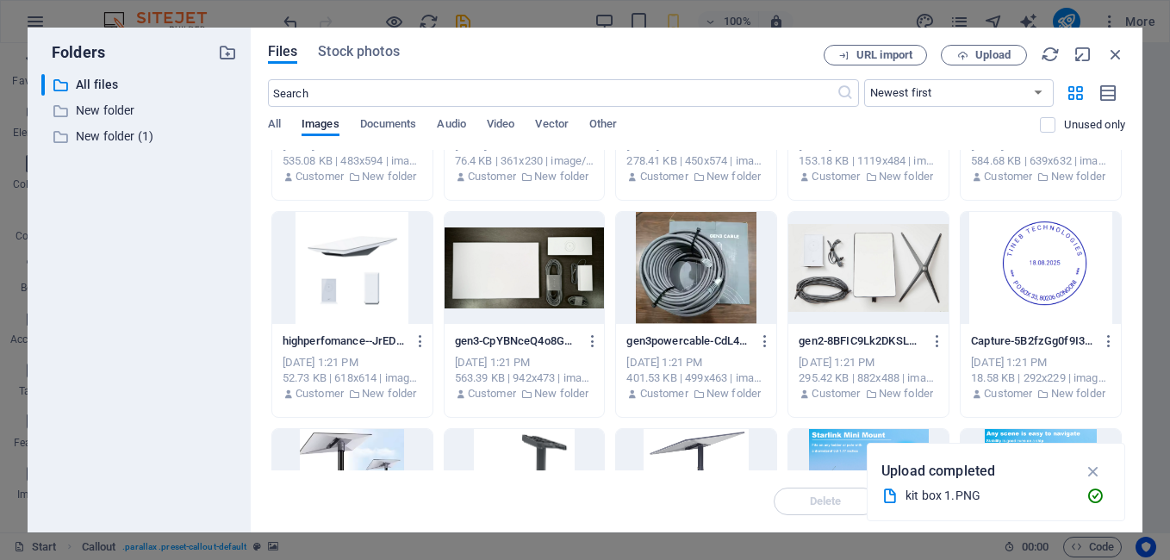
click at [879, 291] on div at bounding box center [868, 268] width 160 height 112
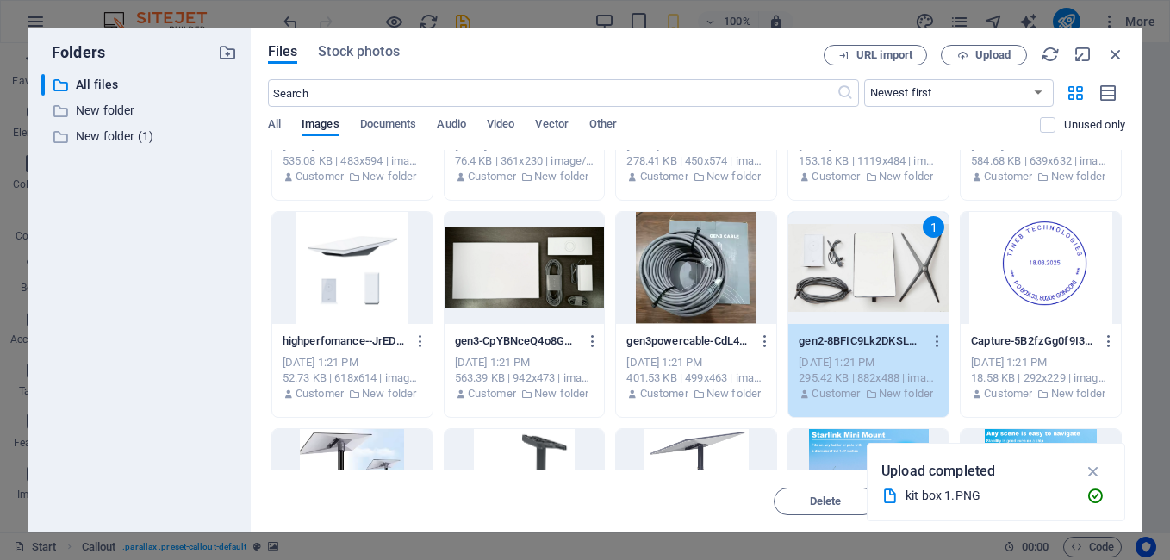
click at [509, 270] on div at bounding box center [524, 268] width 160 height 112
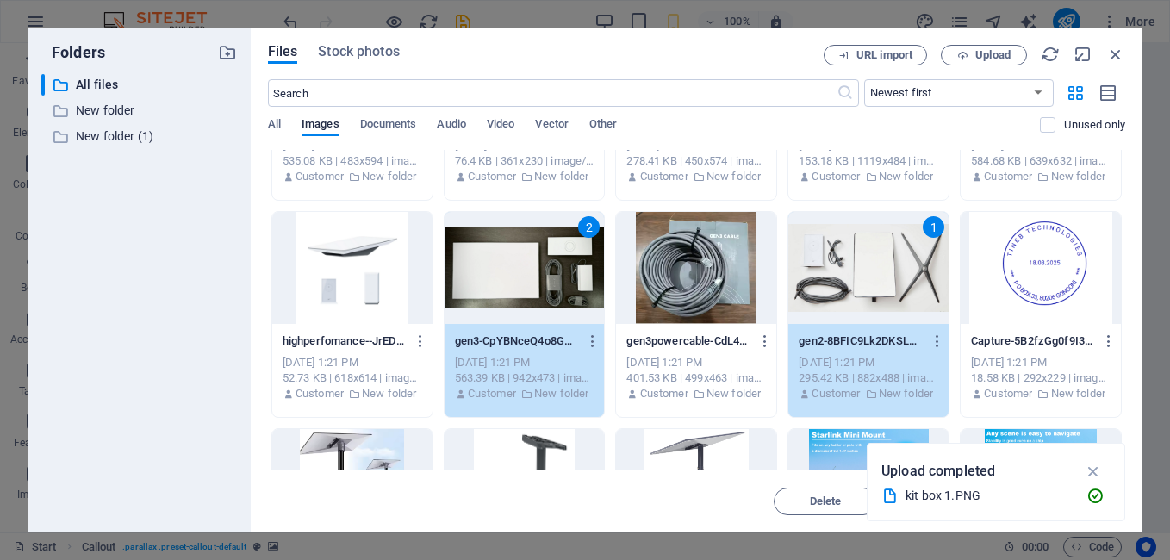
click at [314, 261] on div at bounding box center [352, 268] width 160 height 112
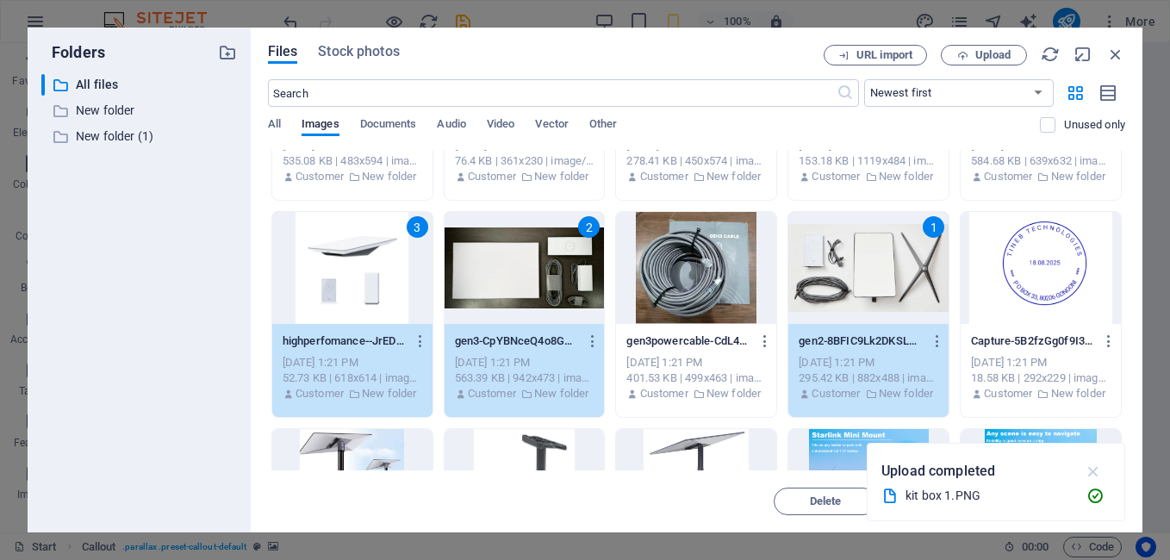
click at [1096, 470] on icon "button" at bounding box center [1094, 471] width 20 height 19
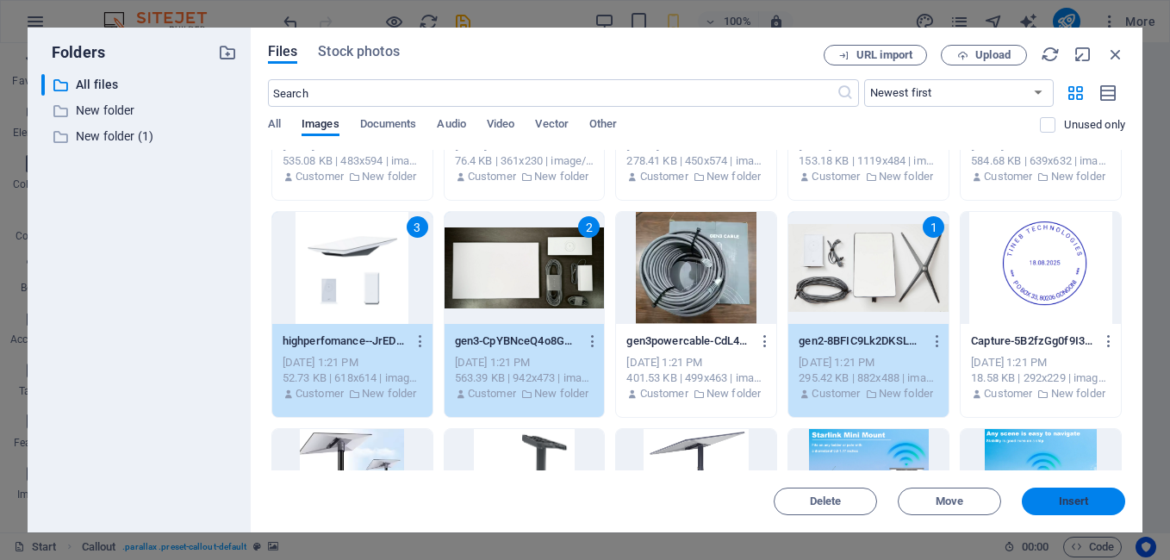
click at [1072, 500] on span "Insert" at bounding box center [1074, 501] width 30 height 10
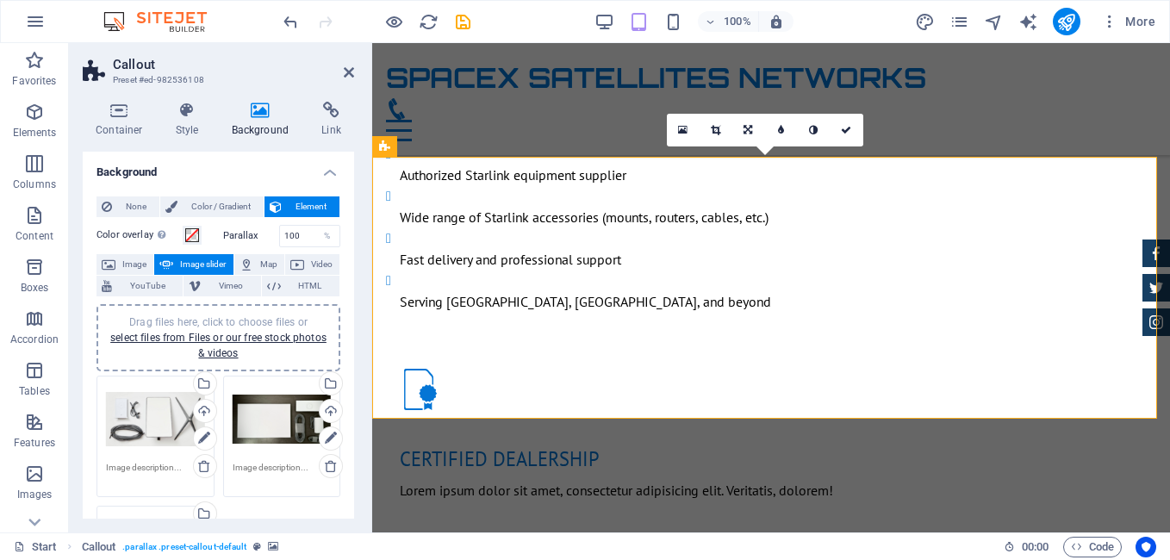
click at [444, 146] on icon at bounding box center [447, 146] width 9 height 18
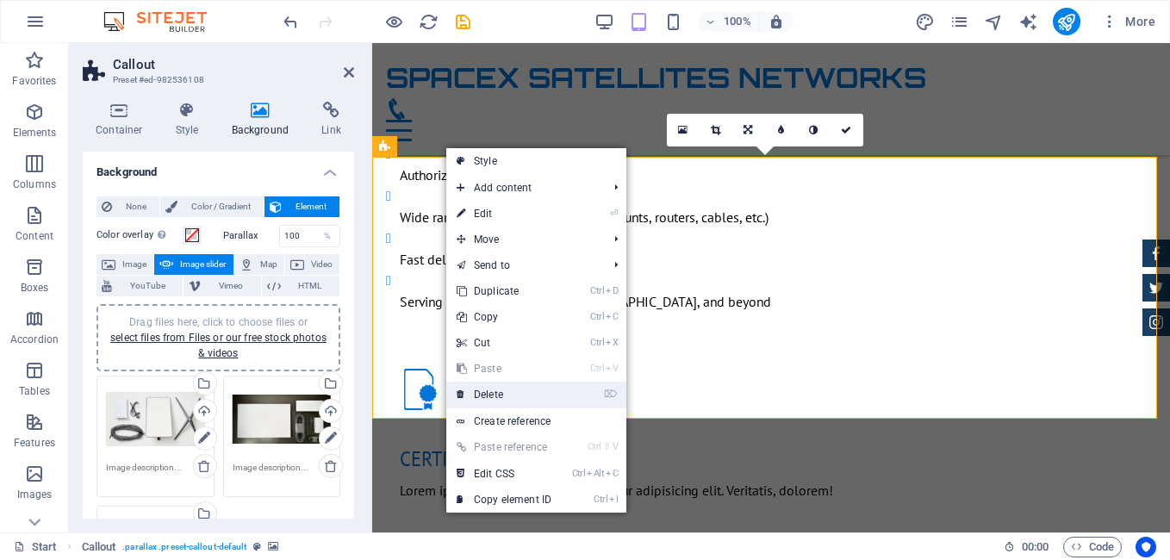
click at [487, 397] on link "⌦ Delete" at bounding box center [503, 395] width 115 height 26
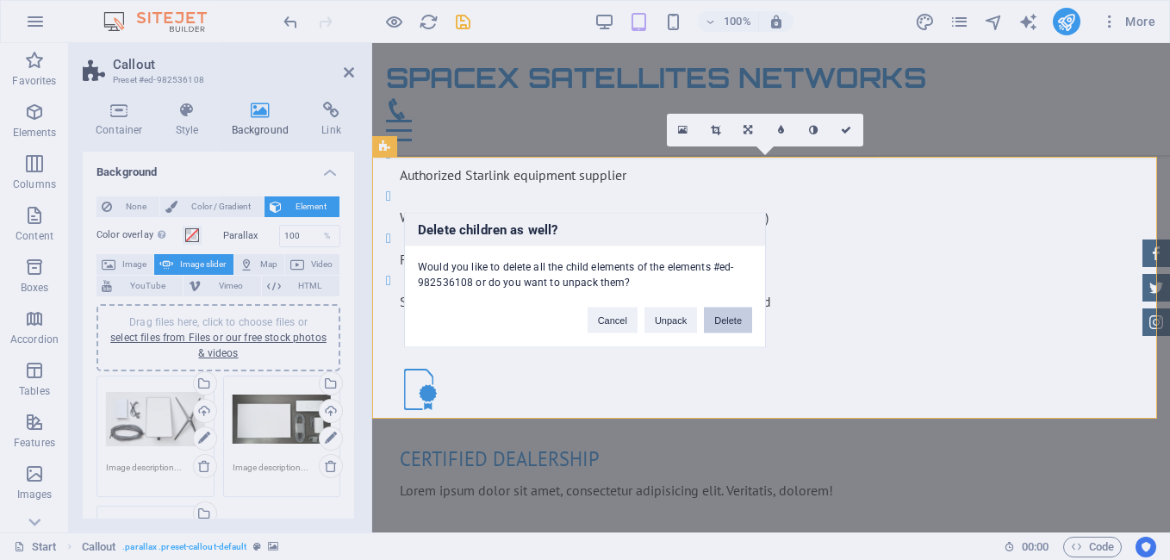
click at [712, 323] on button "Delete" at bounding box center [728, 321] width 48 height 26
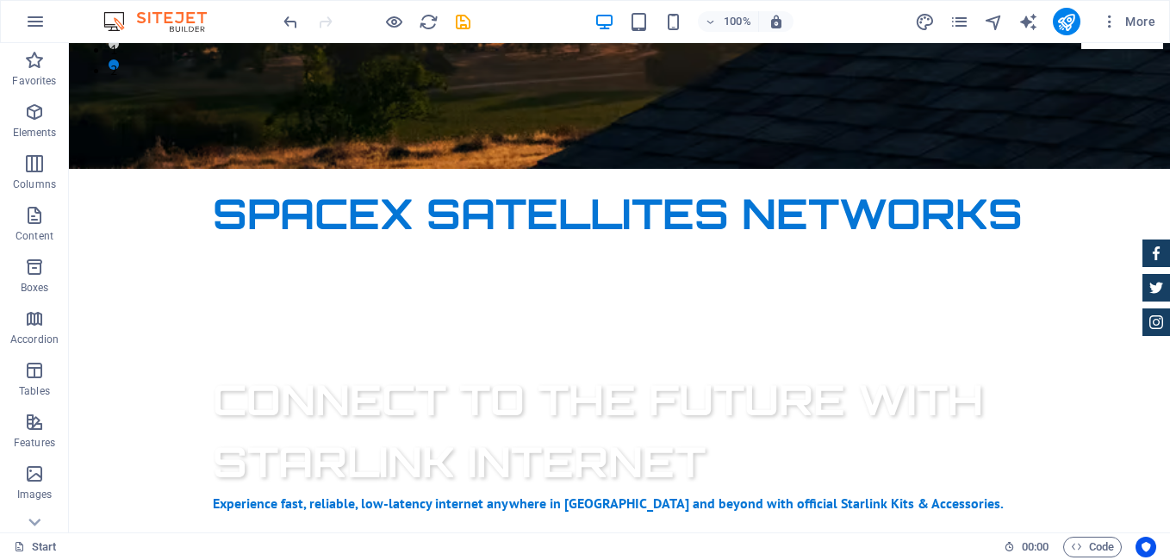
scroll to position [449, 0]
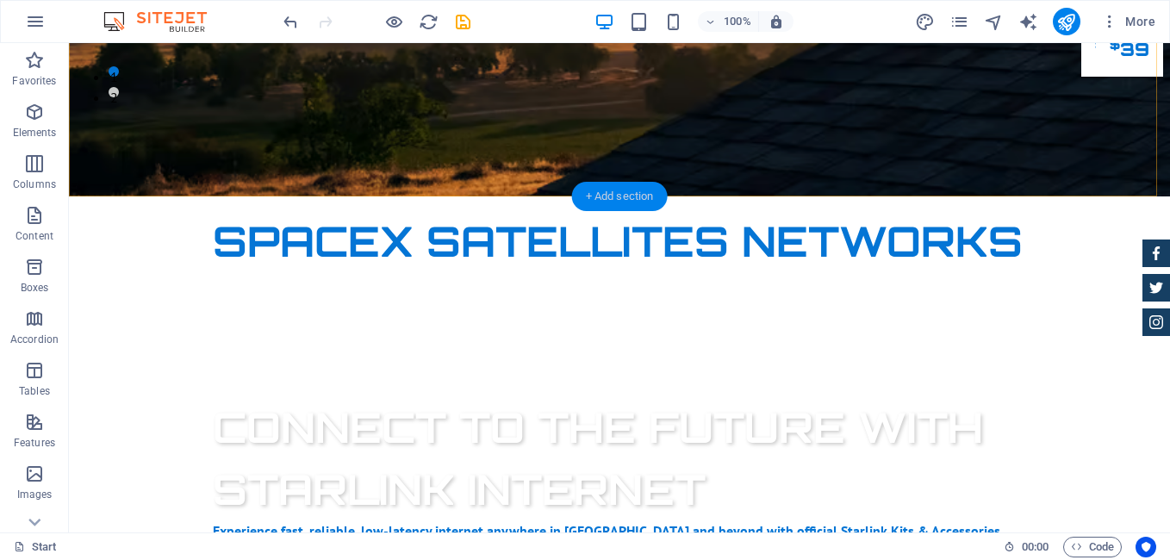
click at [614, 192] on div "+ Add section" at bounding box center [620, 196] width 96 height 29
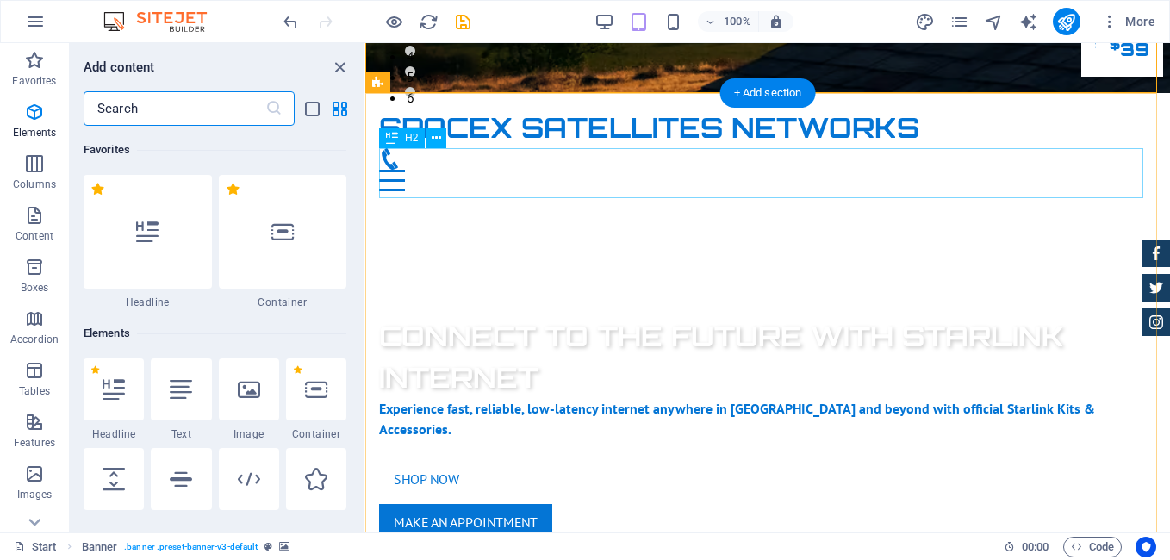
scroll to position [3014, 0]
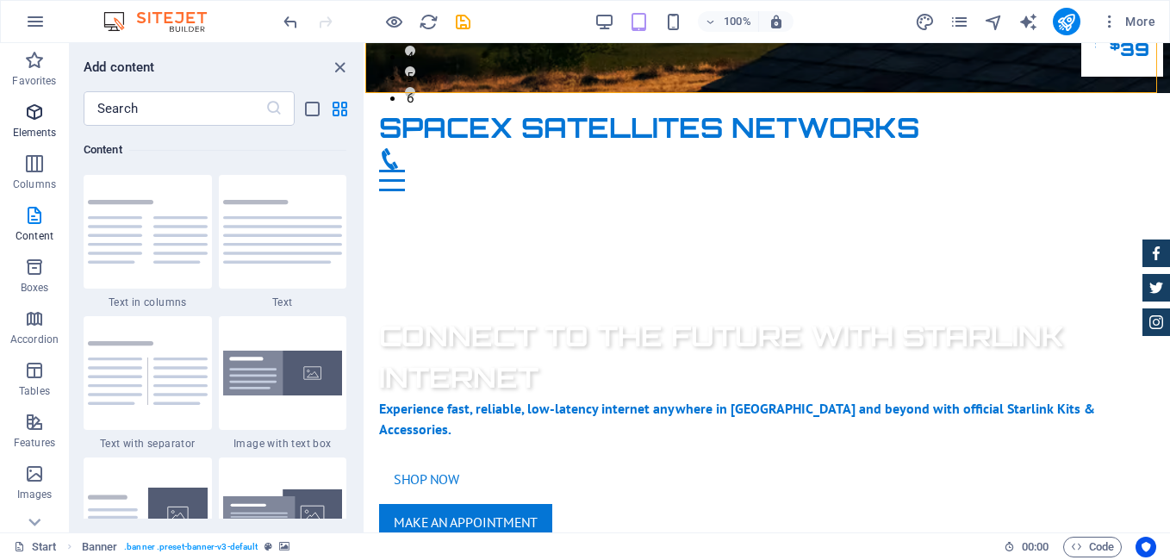
click at [34, 122] on span "Elements" at bounding box center [34, 122] width 69 height 41
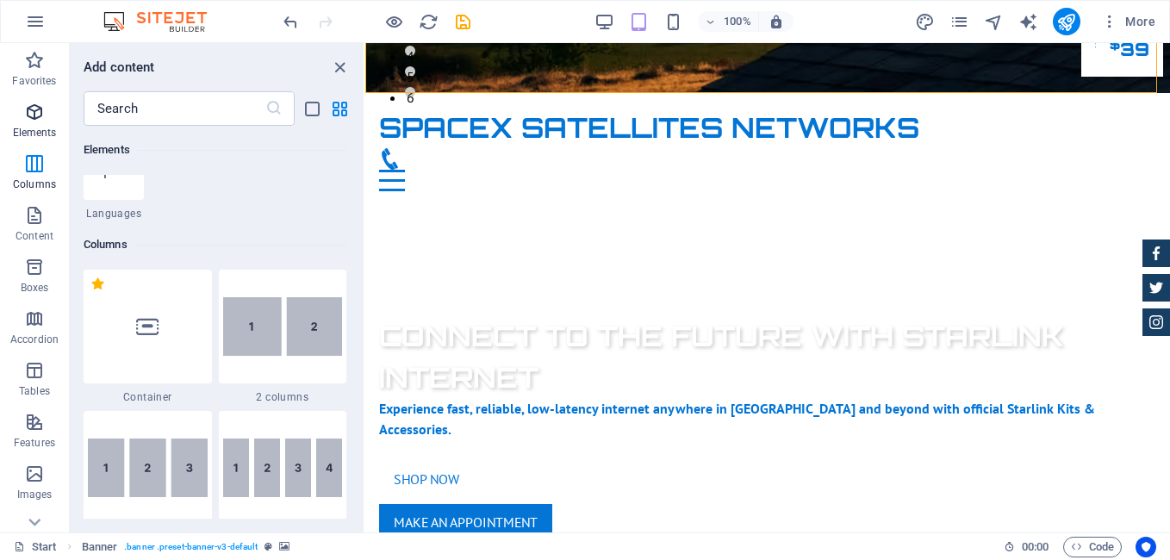
scroll to position [183, 0]
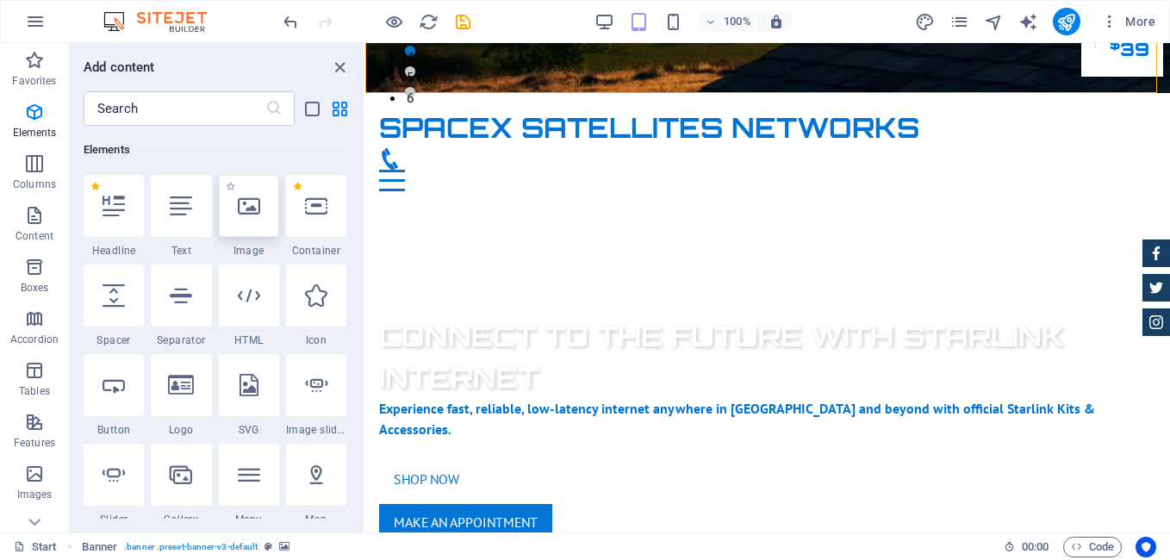
click at [253, 209] on icon at bounding box center [249, 206] width 22 height 22
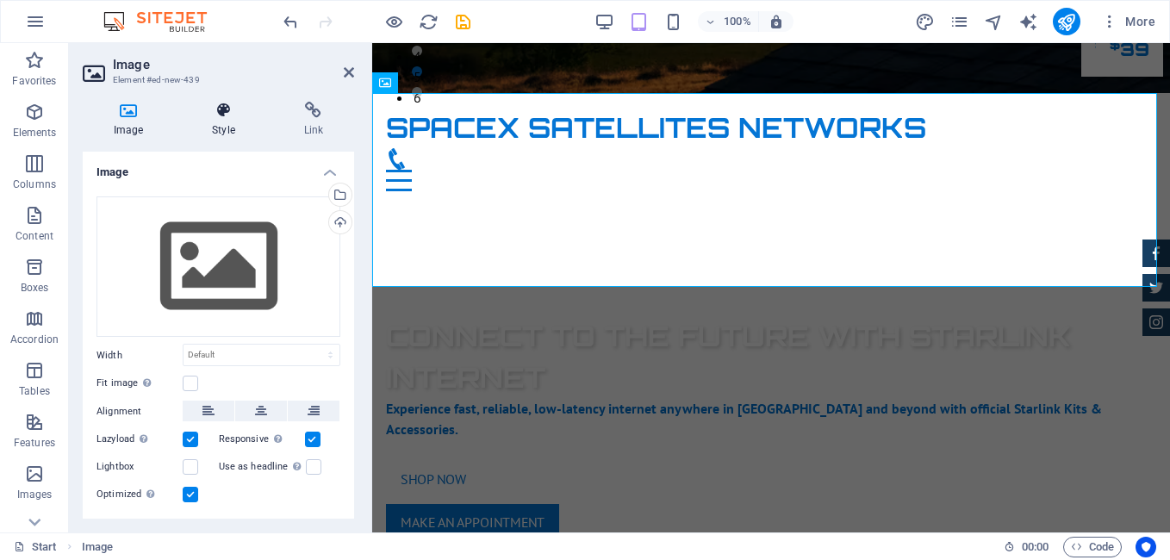
click at [221, 110] on icon at bounding box center [223, 110] width 84 height 17
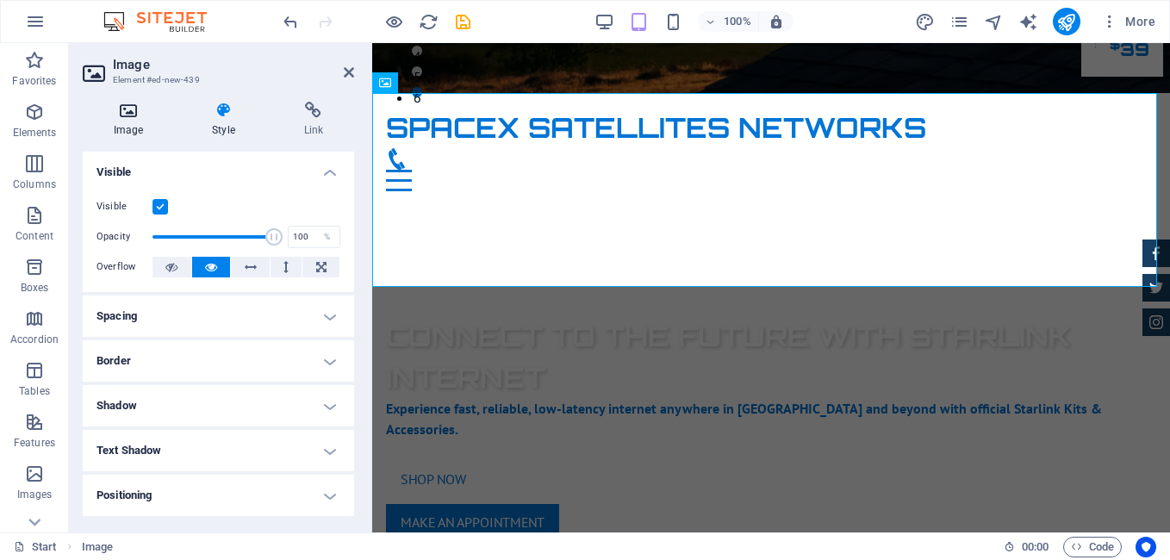
click at [127, 111] on icon at bounding box center [128, 110] width 91 height 17
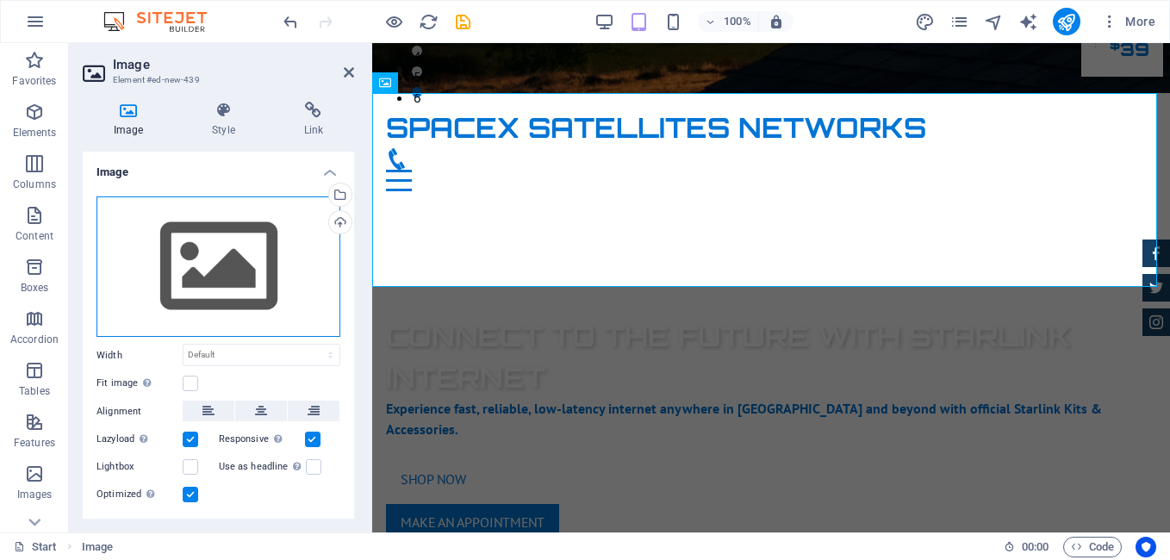
click at [208, 233] on div "Drag files here, click to choose files or select files from Files or our free s…" at bounding box center [218, 266] width 244 height 141
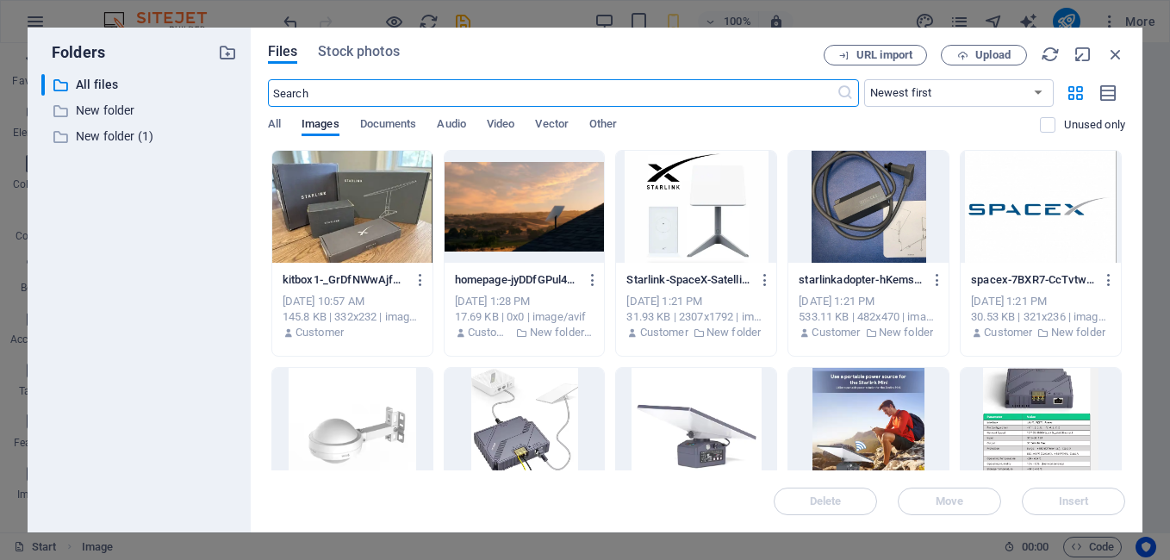
click at [685, 229] on div at bounding box center [696, 207] width 160 height 112
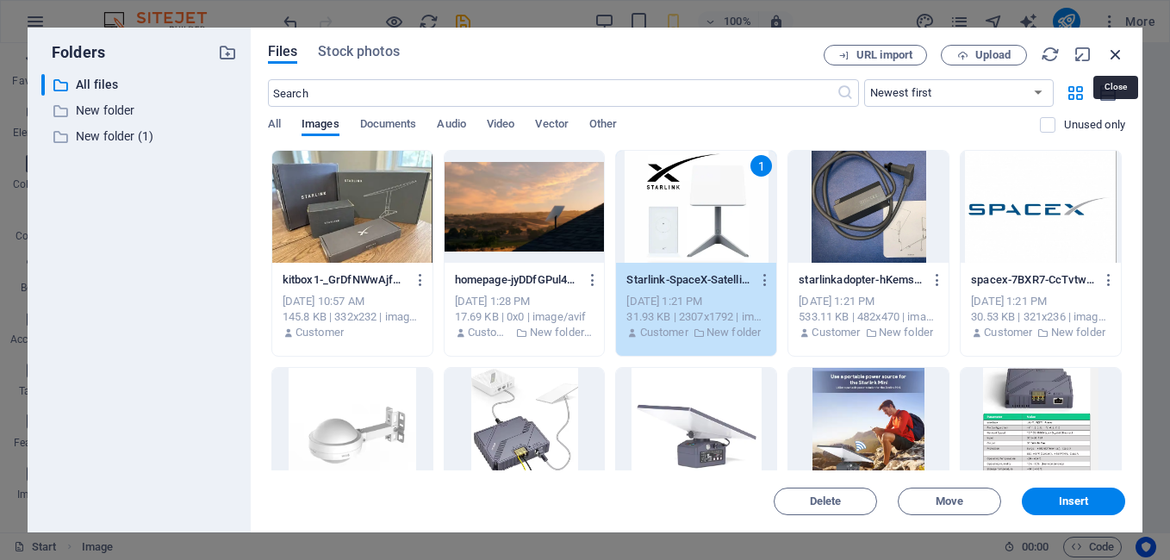
click at [1113, 53] on icon "button" at bounding box center [1115, 54] width 19 height 19
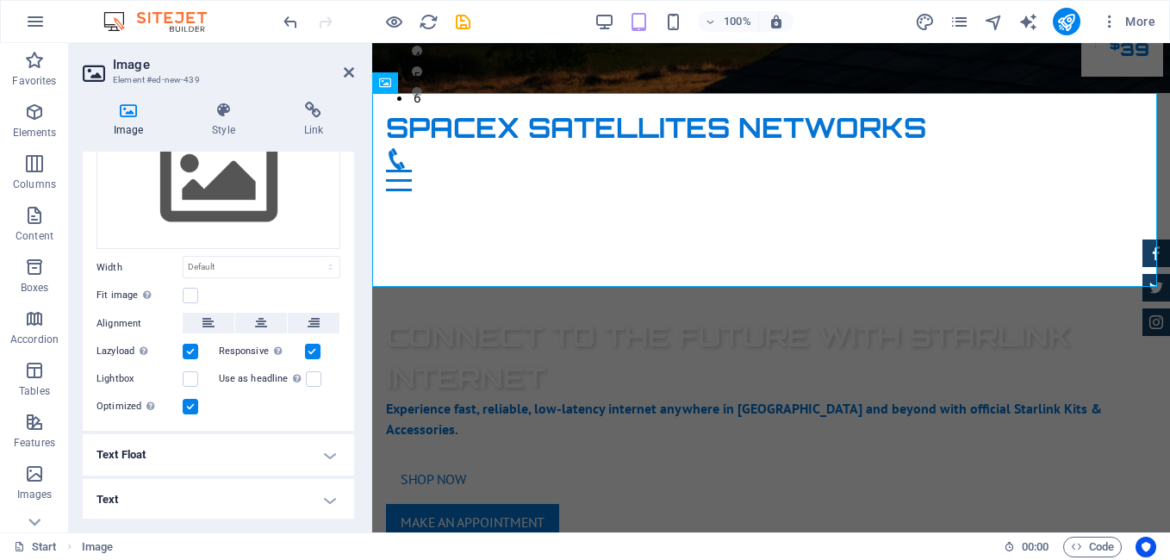
scroll to position [0, 0]
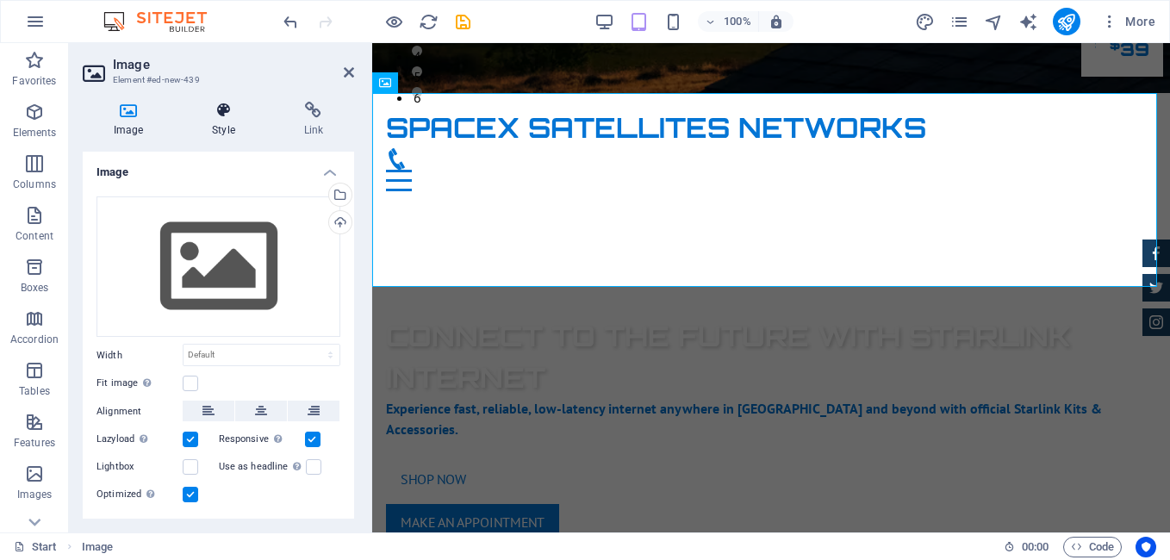
click at [235, 107] on icon at bounding box center [223, 110] width 84 height 17
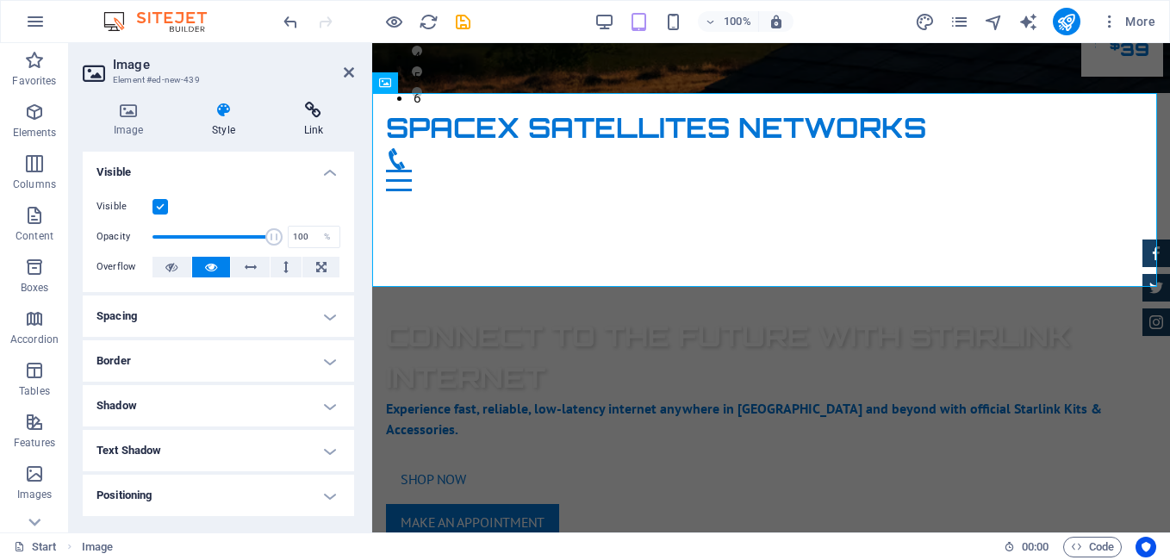
click at [305, 110] on icon at bounding box center [313, 110] width 81 height 17
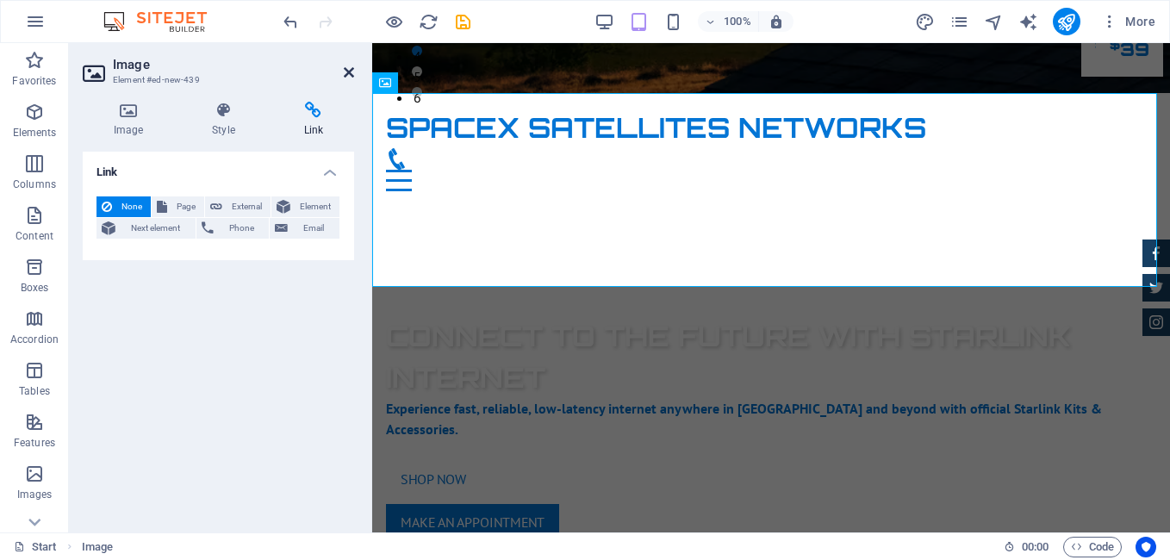
click at [351, 68] on icon at bounding box center [349, 72] width 10 height 14
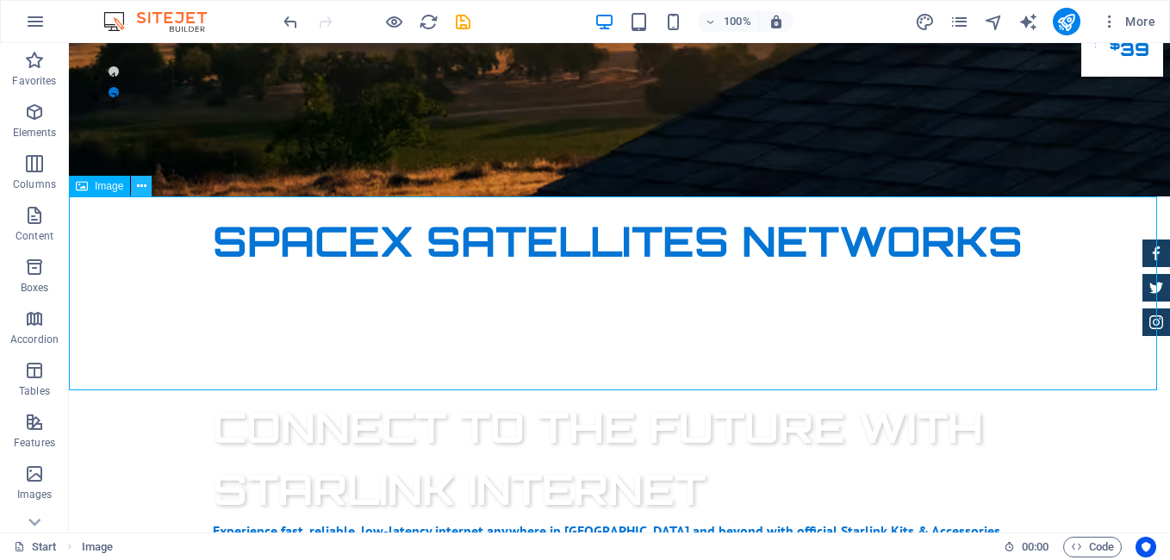
click at [142, 184] on icon at bounding box center [141, 186] width 9 height 18
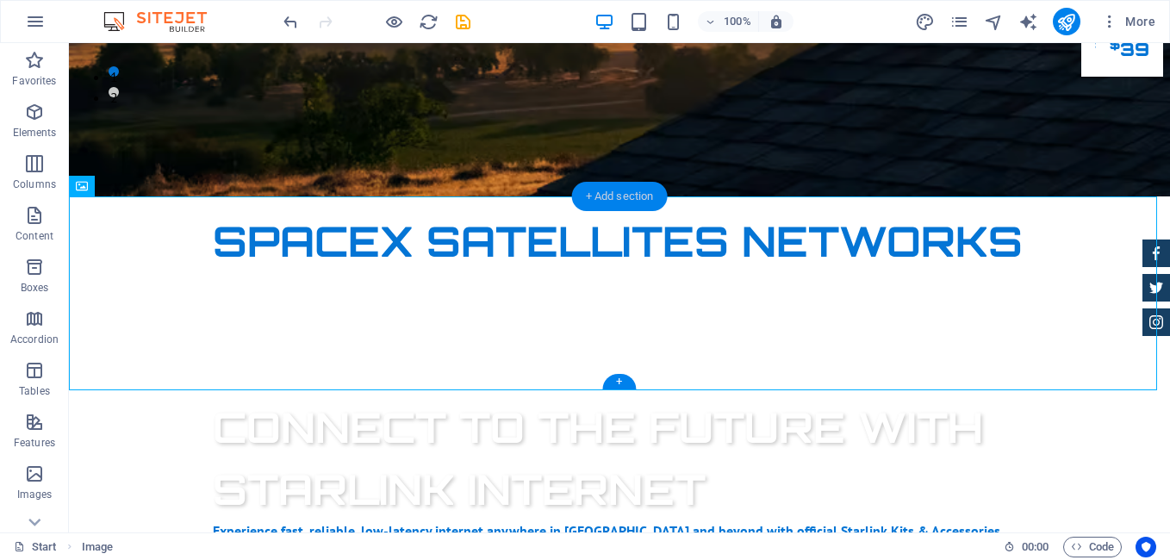
click at [596, 198] on div "+ Add section" at bounding box center [620, 196] width 96 height 29
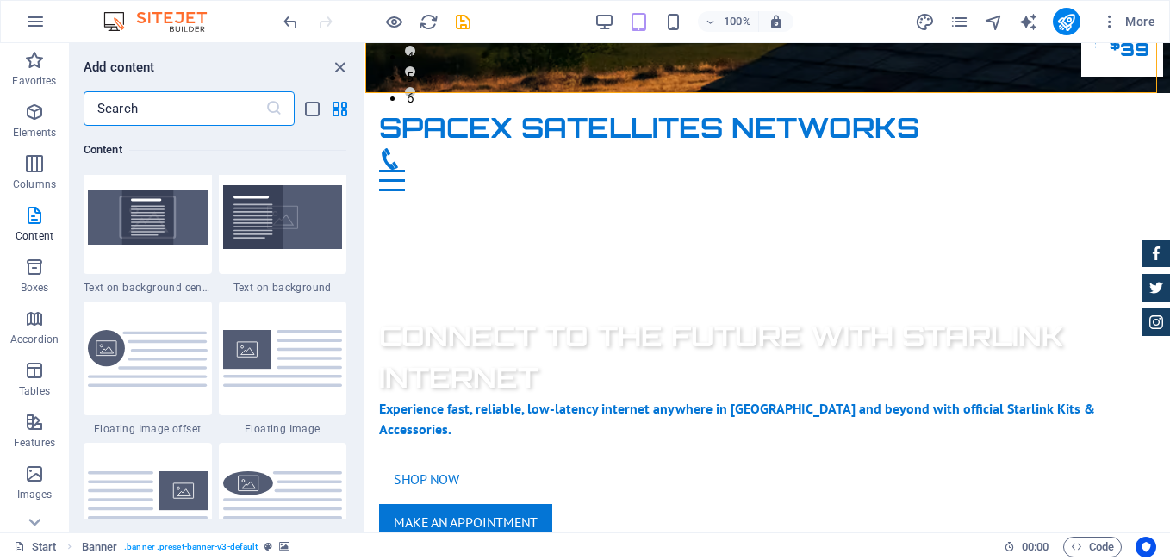
scroll to position [3070, 0]
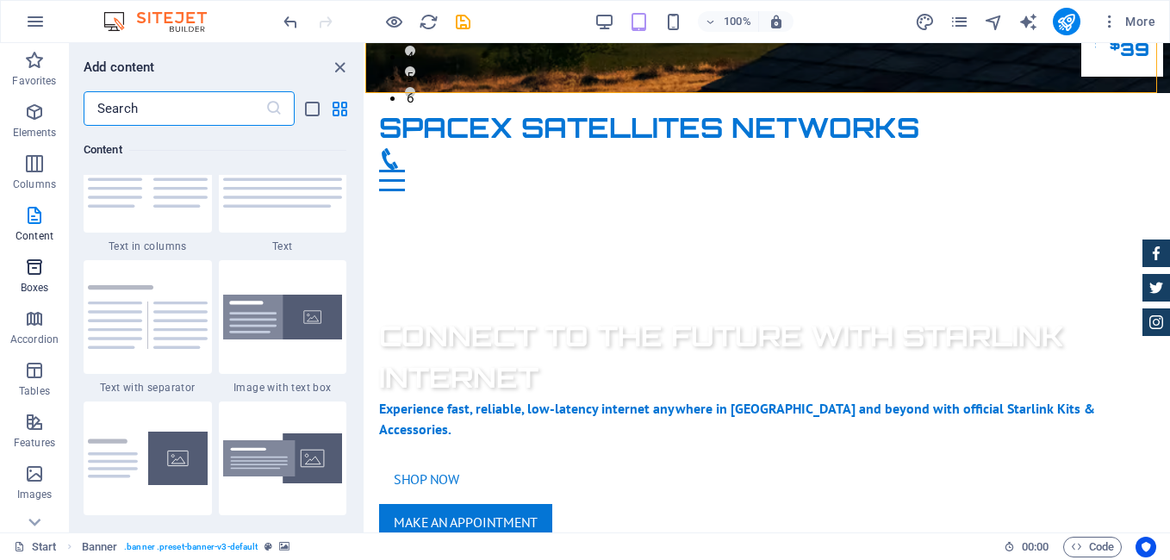
click at [44, 271] on icon "button" at bounding box center [34, 267] width 21 height 21
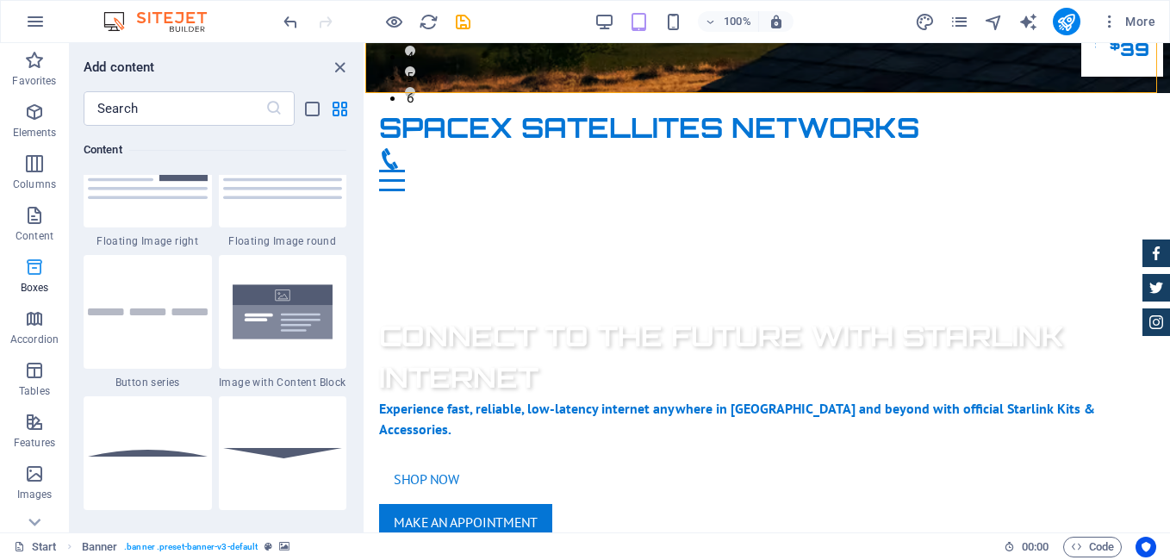
scroll to position [4751, 0]
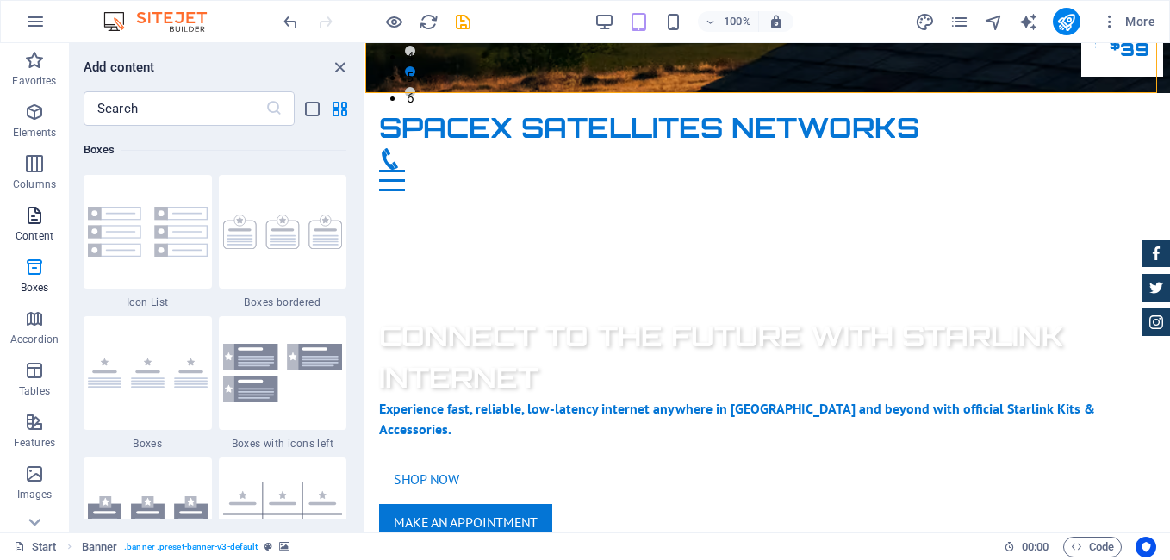
click at [40, 224] on icon "button" at bounding box center [34, 215] width 21 height 21
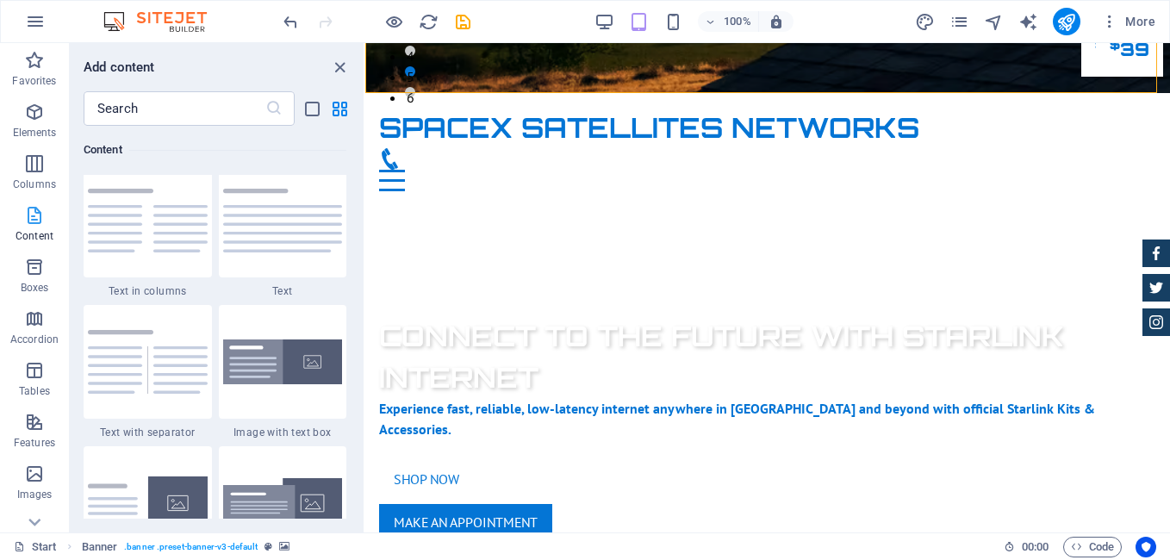
scroll to position [3014, 0]
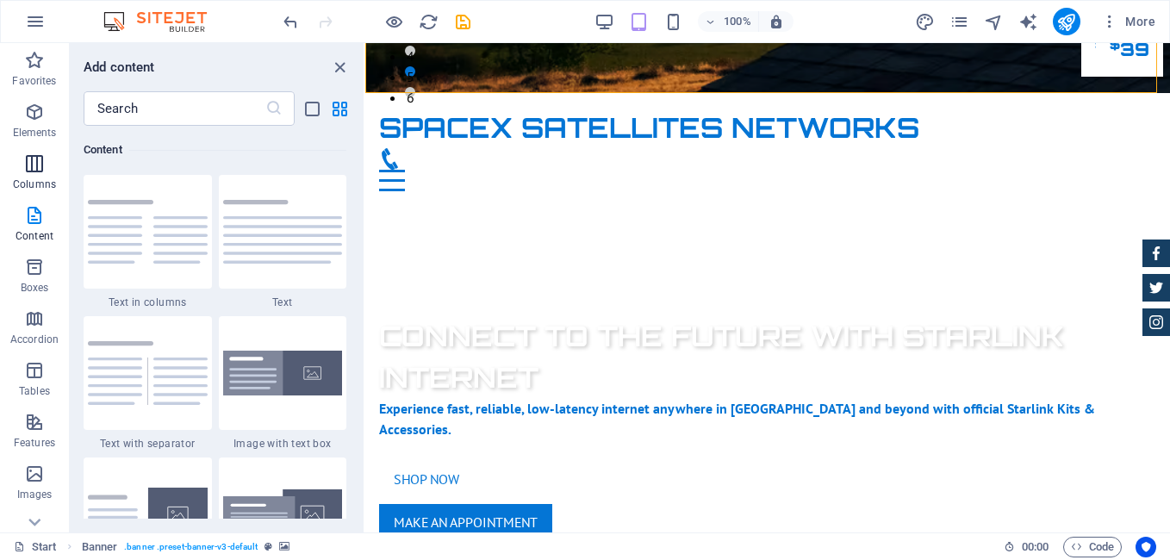
click at [33, 156] on icon "button" at bounding box center [34, 163] width 21 height 21
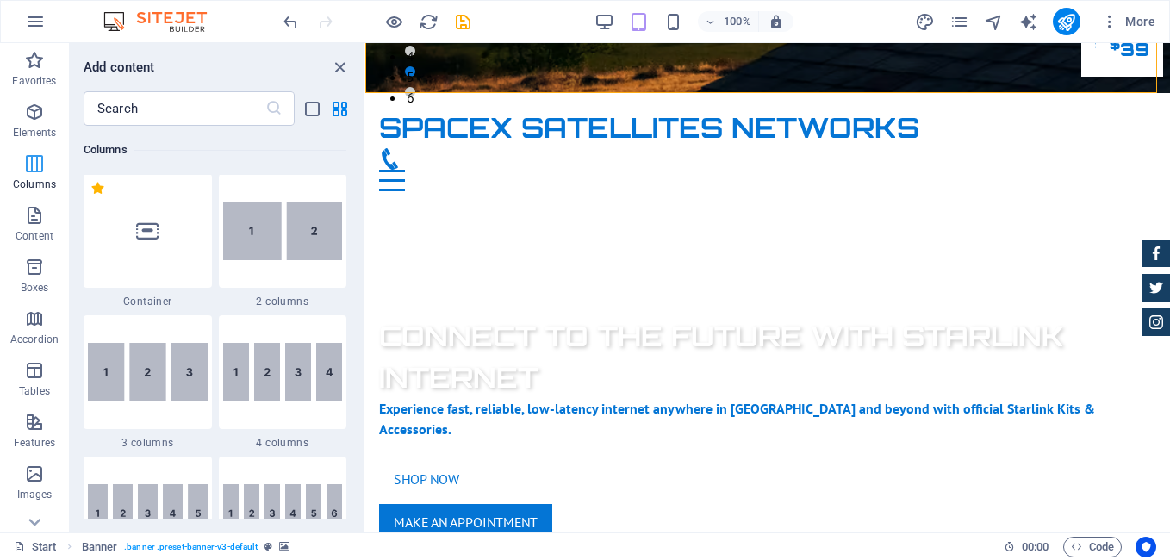
scroll to position [853, 0]
click at [35, 127] on p "Elements" at bounding box center [35, 133] width 44 height 14
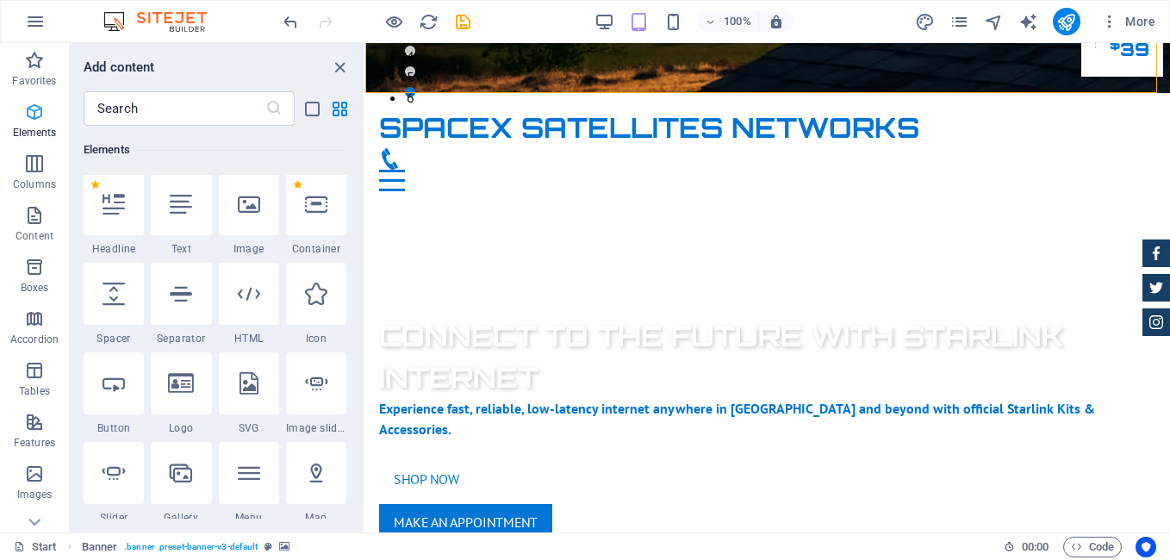
scroll to position [183, 0]
click at [146, 107] on input "text" at bounding box center [175, 108] width 182 height 34
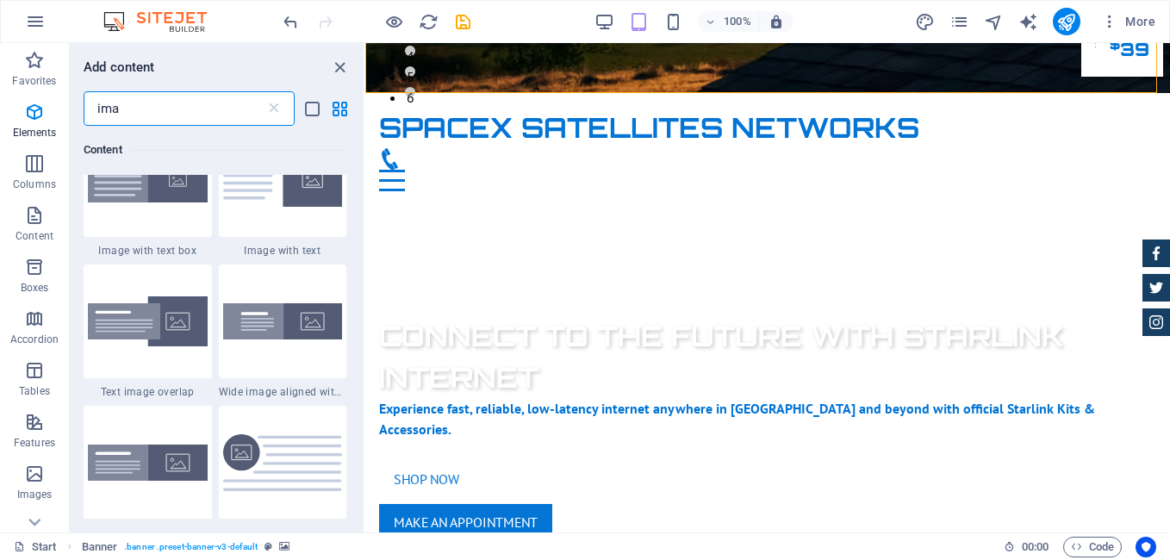
scroll to position [0, 0]
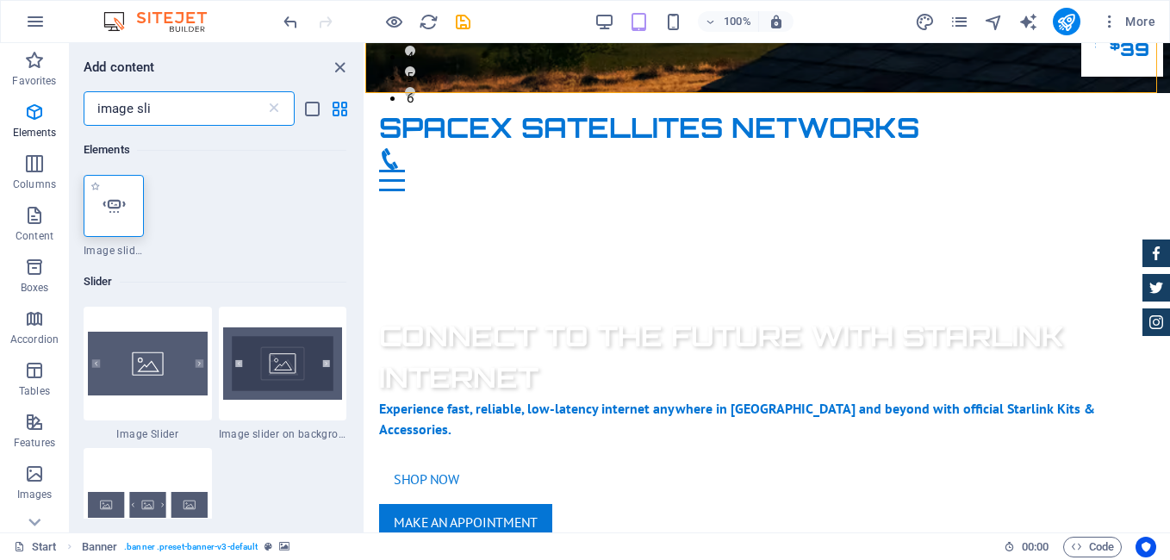
type input "image sli"
click at [103, 210] on icon at bounding box center [114, 206] width 22 height 22
select select "ms"
select select "s"
select select "progressive"
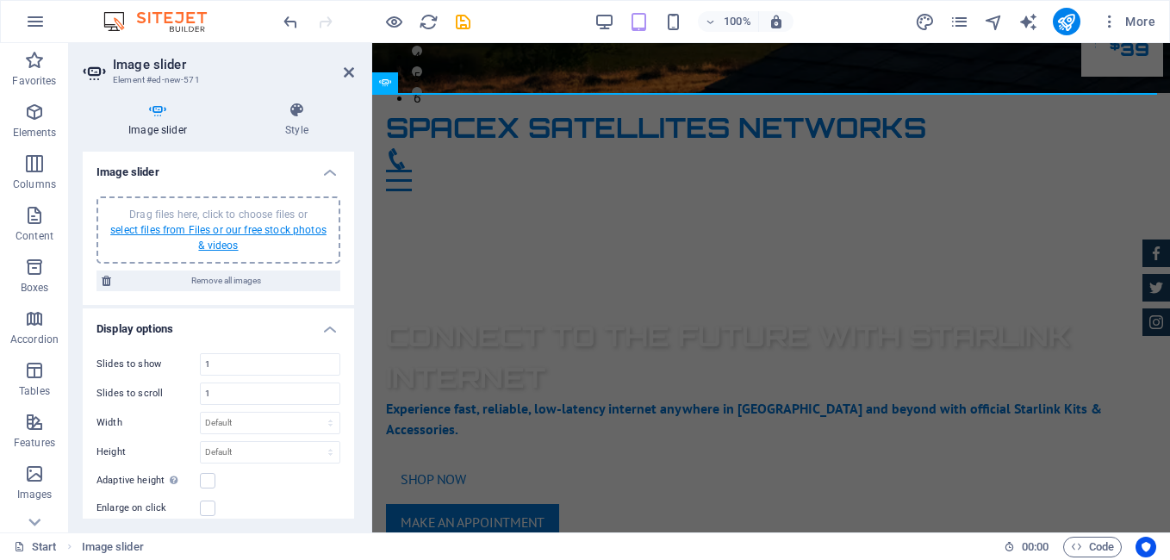
click at [212, 245] on link "select files from Files or our free stock photos & videos" at bounding box center [218, 238] width 216 height 28
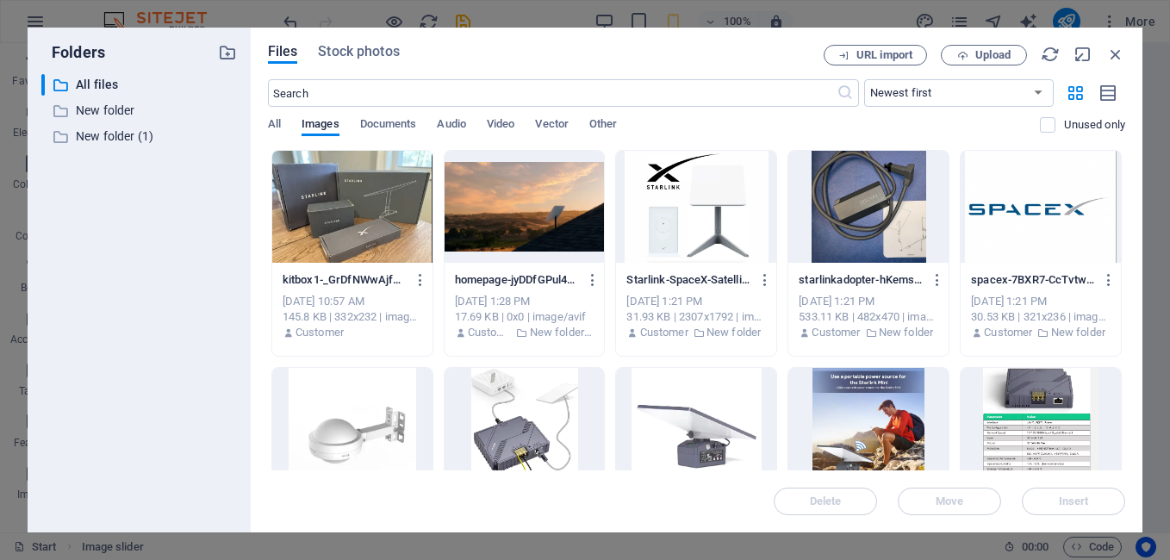
drag, startPoint x: 1125, startPoint y: 180, endPoint x: 1139, endPoint y: 219, distance: 41.1
click at [1139, 219] on div "Files Stock photos URL import Upload ​ Newest first Oldest first Name (A-Z) Nam…" at bounding box center [696, 280] width 891 height 505
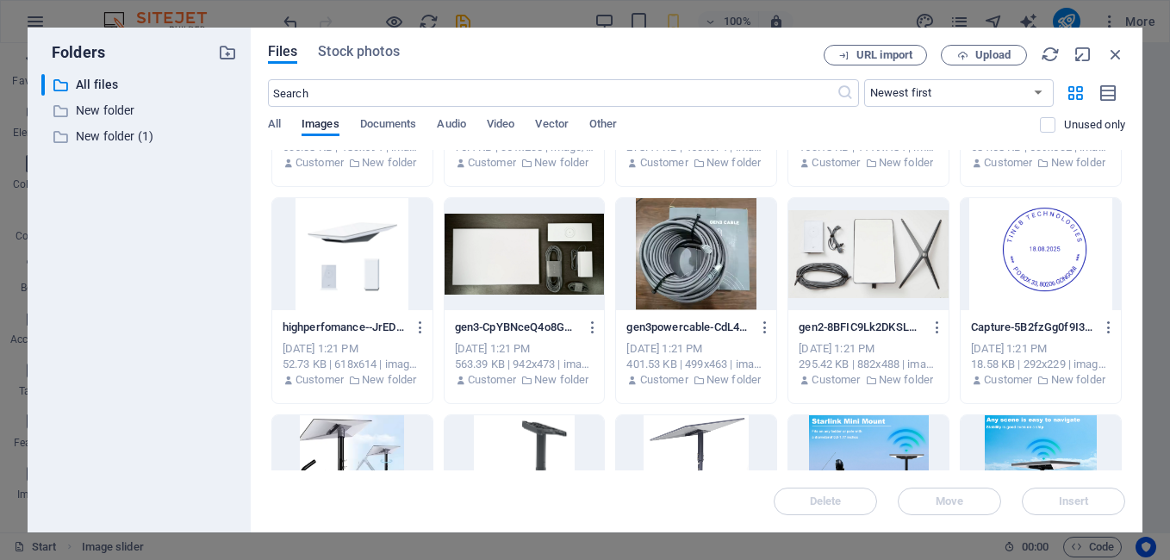
scroll to position [587, 0]
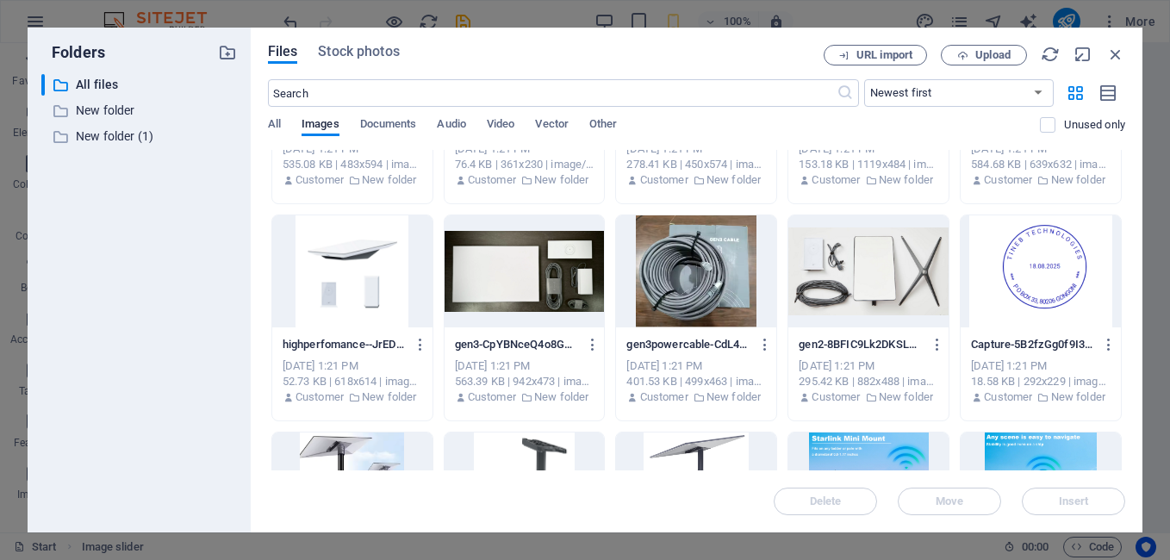
click at [888, 298] on div at bounding box center [868, 271] width 160 height 112
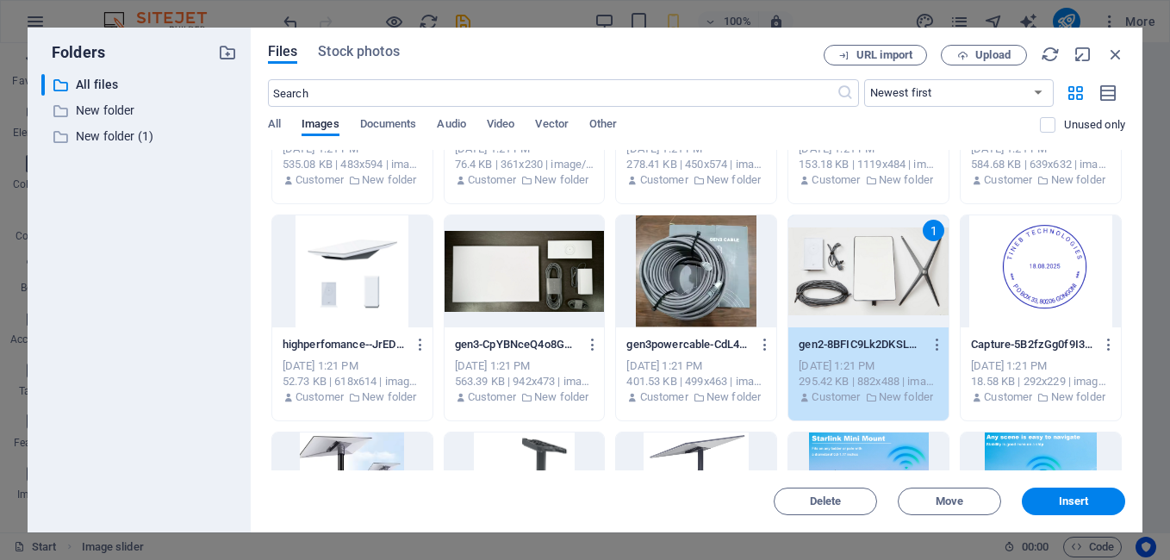
click at [481, 258] on div at bounding box center [524, 271] width 160 height 112
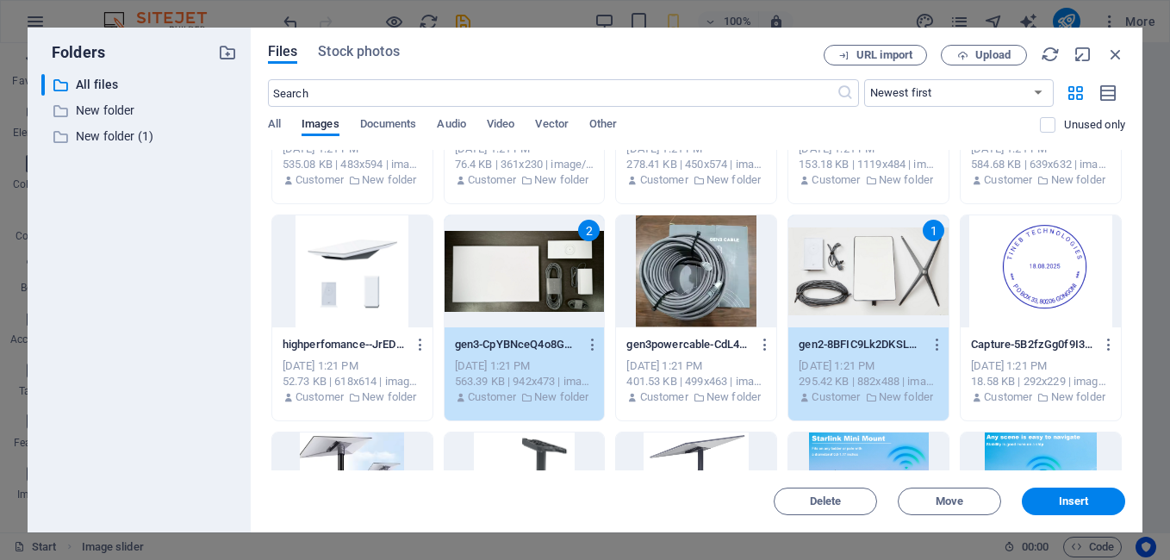
click at [338, 270] on div at bounding box center [352, 271] width 160 height 112
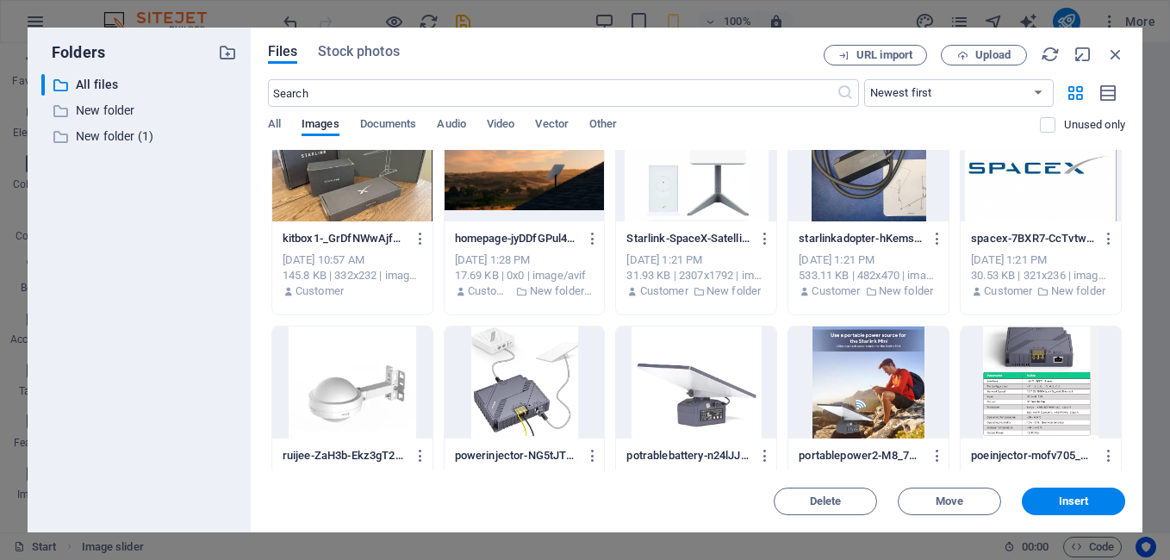
scroll to position [0, 0]
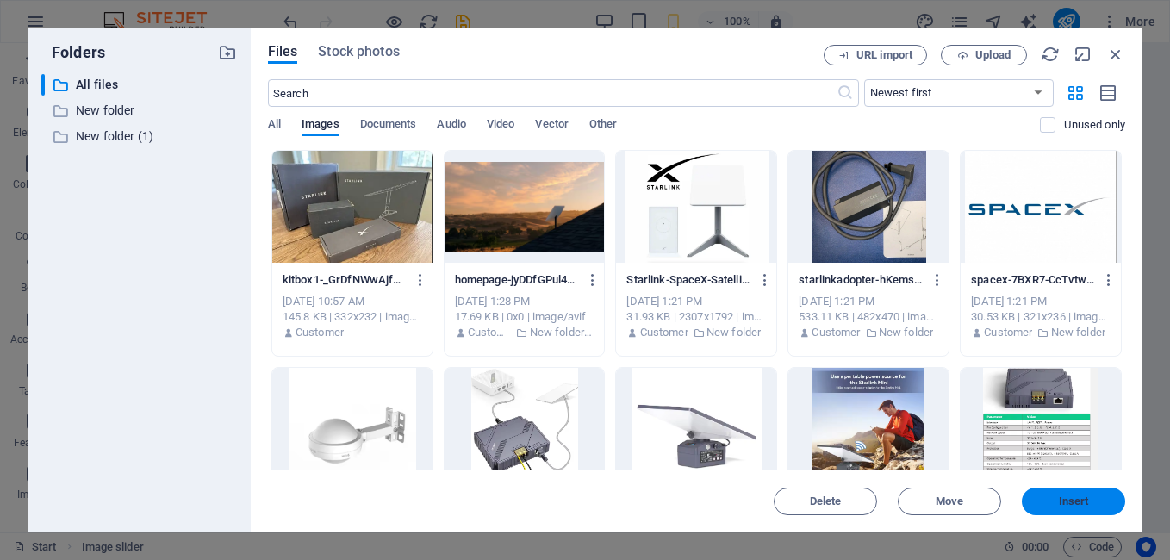
click at [1074, 499] on span "Insert" at bounding box center [1074, 501] width 30 height 10
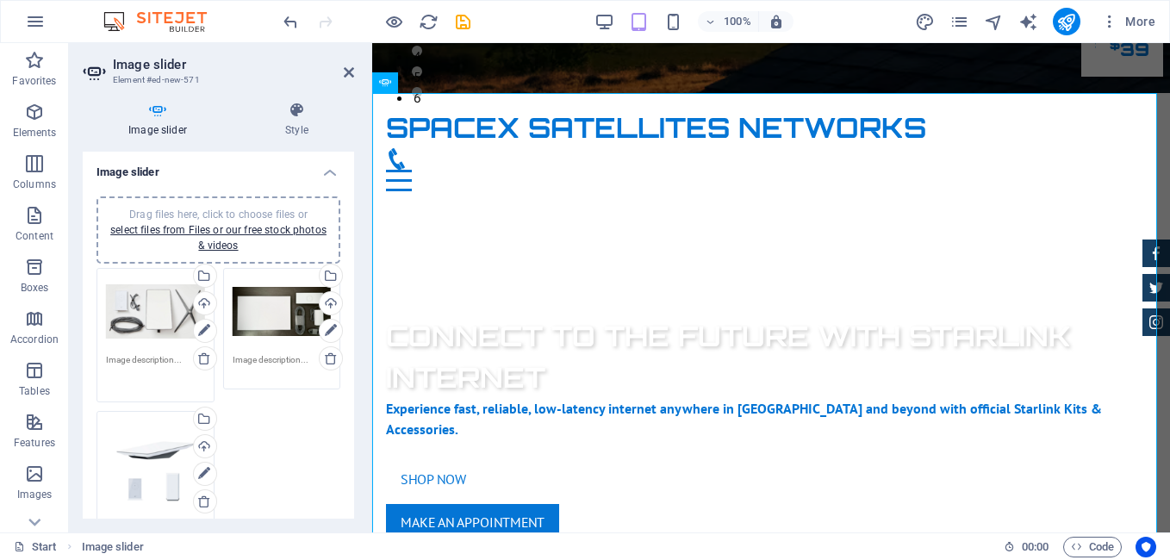
click at [166, 359] on textarea at bounding box center [155, 372] width 99 height 39
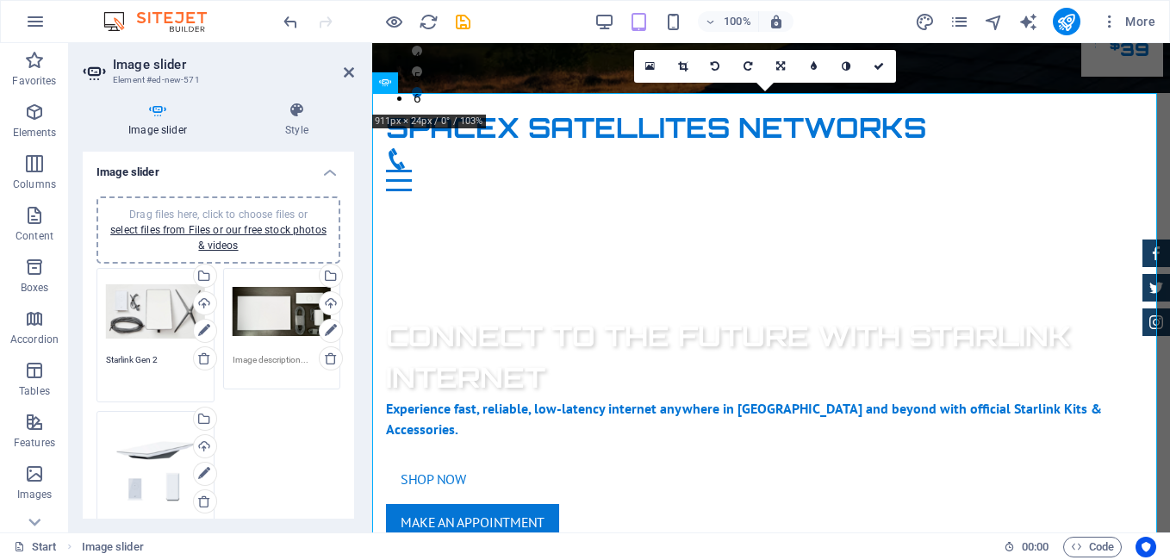
type textarea "Starlink Gen 2"
click at [254, 357] on textarea at bounding box center [282, 372] width 99 height 39
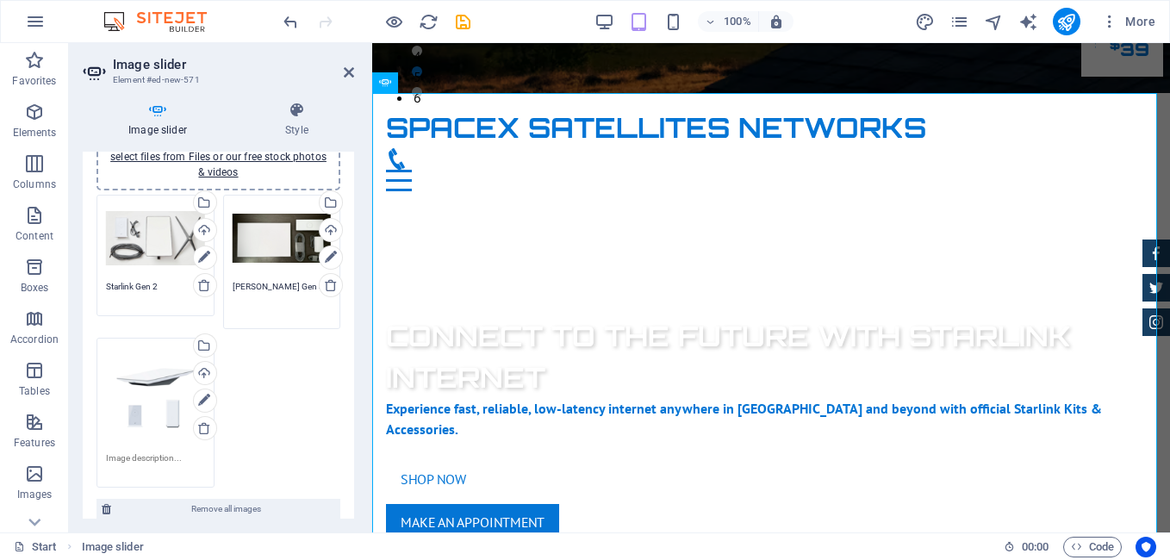
scroll to position [168, 0]
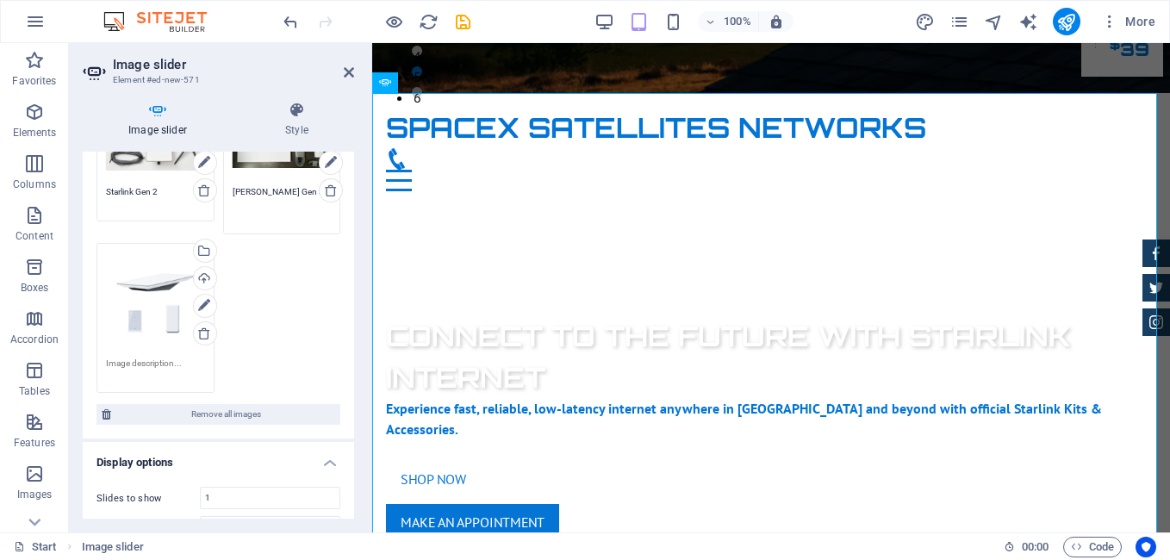
type textarea "[PERSON_NAME] Gen 3"
click at [137, 367] on textarea at bounding box center [155, 370] width 99 height 26
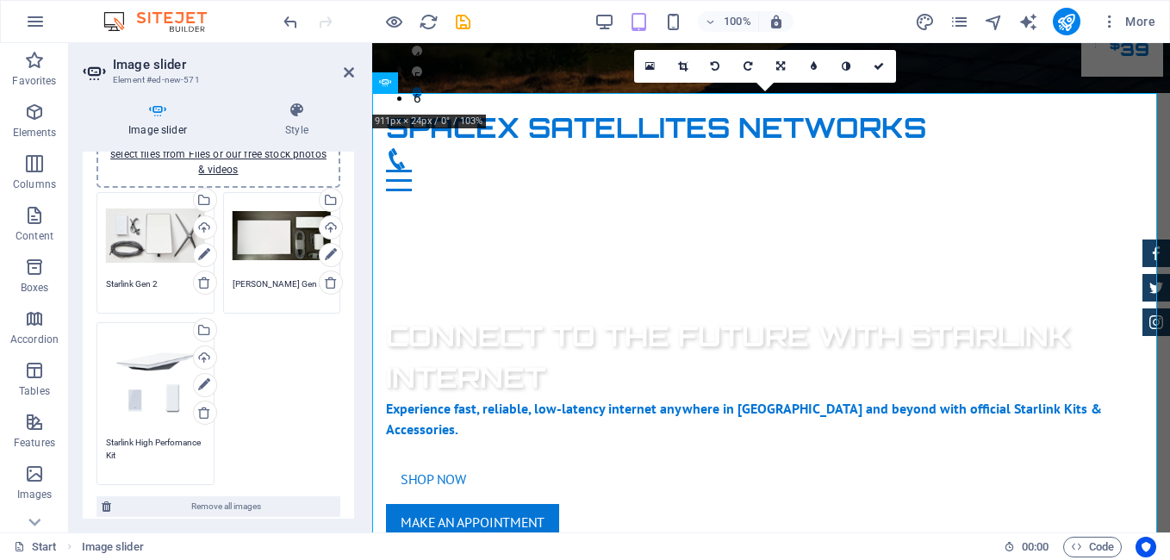
scroll to position [0, 0]
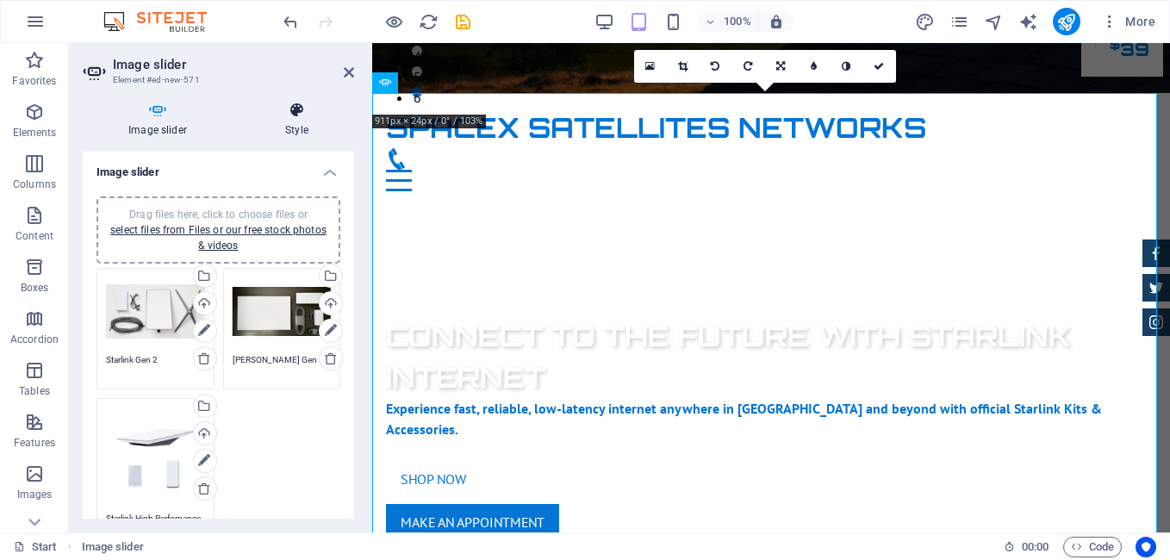
type textarea "Starlink High Perfomance Kit"
click at [297, 125] on h4 "Style" at bounding box center [296, 120] width 115 height 36
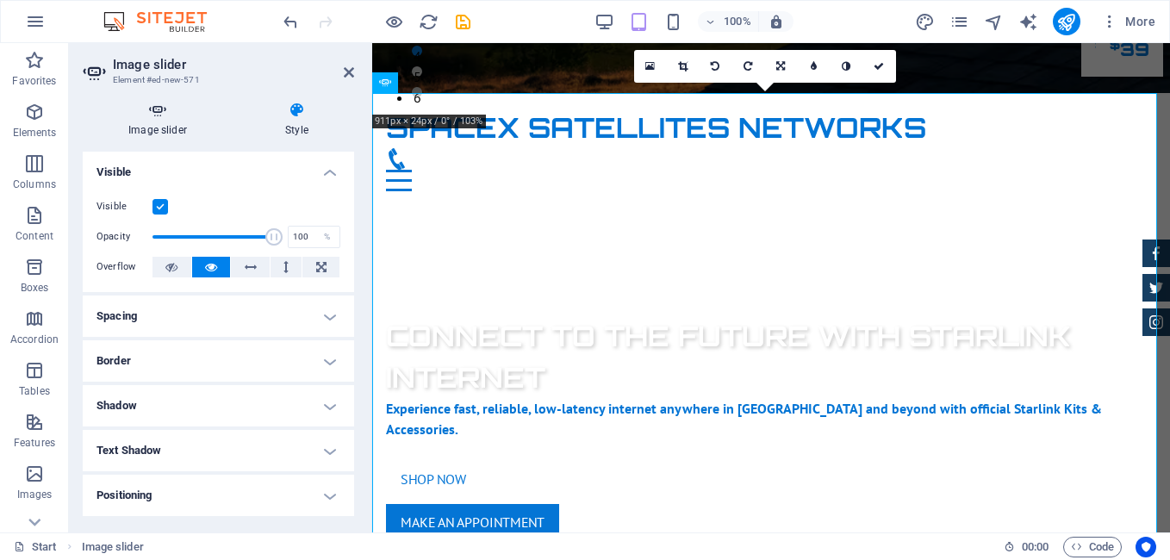
click at [171, 117] on icon at bounding box center [158, 110] width 150 height 17
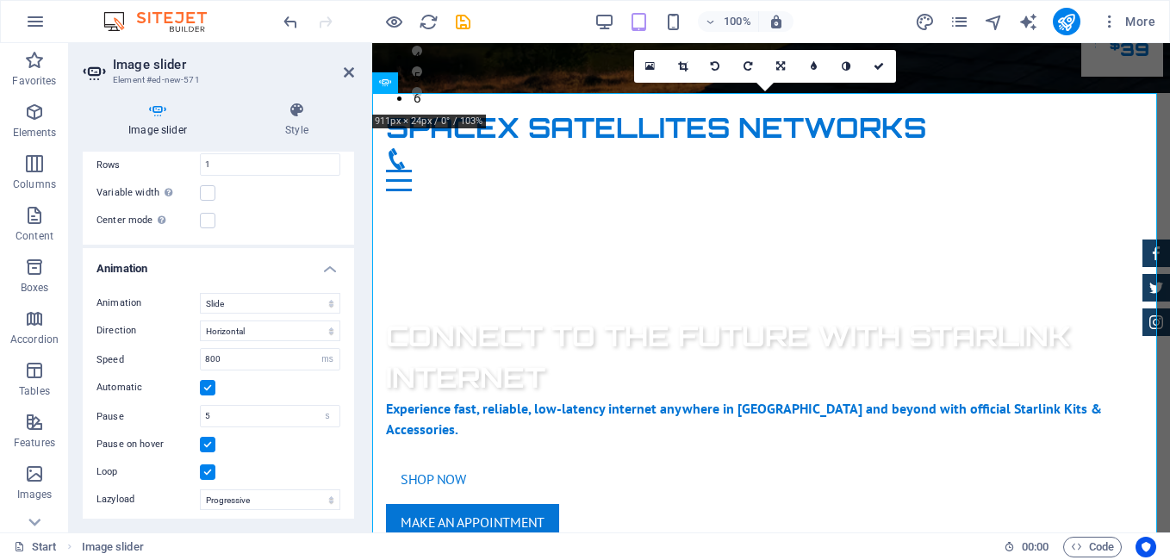
scroll to position [738, 0]
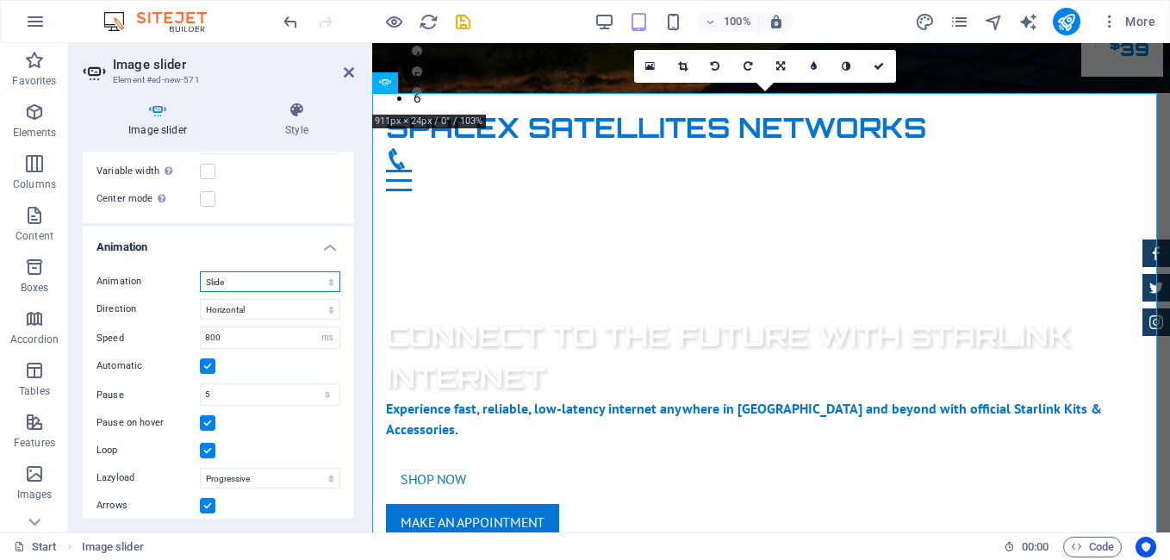
click at [289, 274] on select "Slide Fade" at bounding box center [270, 281] width 140 height 21
click at [200, 271] on select "Slide Fade" at bounding box center [270, 281] width 140 height 21
click at [287, 276] on select "Slide Fade" at bounding box center [270, 281] width 140 height 21
select select "slide"
click at [200, 271] on select "Slide Fade" at bounding box center [270, 281] width 140 height 21
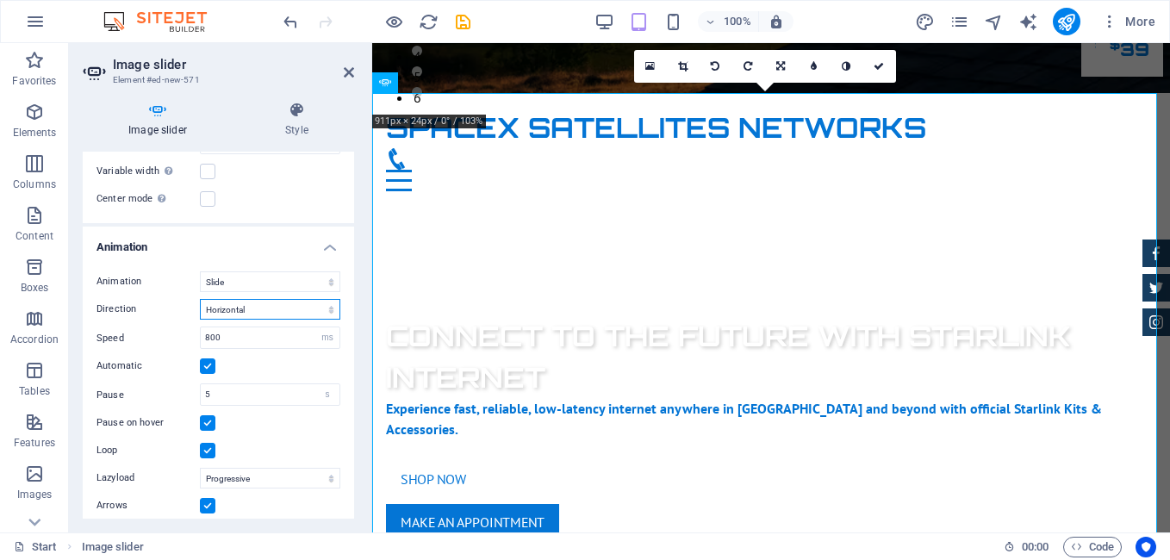
click at [289, 305] on select "Horizontal Vertical" at bounding box center [270, 309] width 140 height 21
click at [200, 299] on select "Horizontal Vertical" at bounding box center [270, 309] width 140 height 21
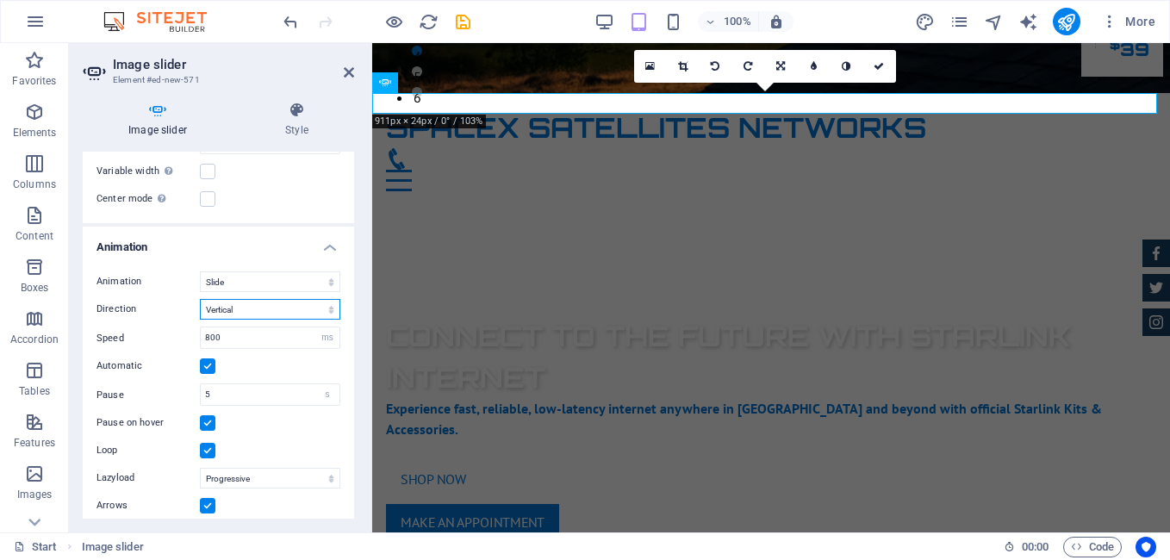
click at [310, 303] on select "Horizontal Vertical" at bounding box center [270, 309] width 140 height 21
select select "horizontal"
click at [200, 299] on select "Horizontal Vertical" at bounding box center [270, 309] width 140 height 21
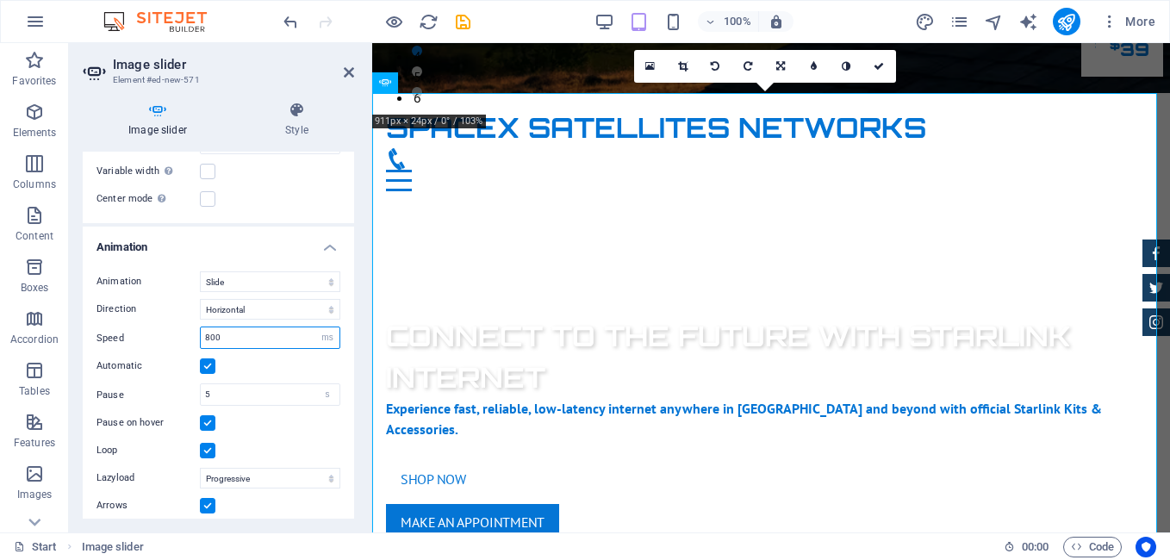
click at [289, 333] on input "800" at bounding box center [270, 337] width 139 height 21
type input "1"
click at [209, 332] on input "1000" at bounding box center [270, 337] width 139 height 21
click at [231, 337] on input "1000" at bounding box center [270, 337] width 139 height 21
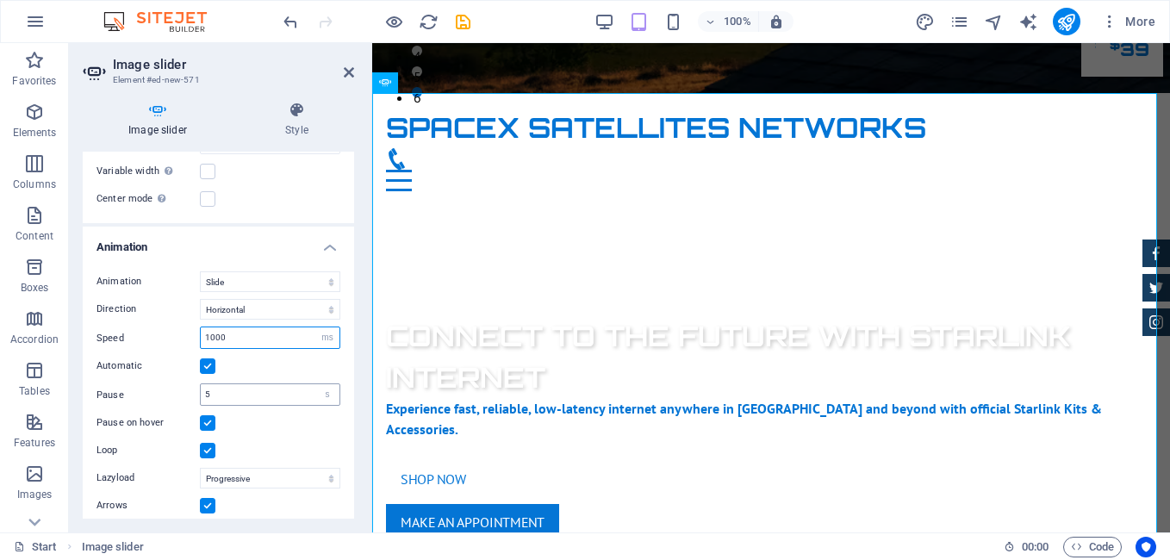
type input "1000"
click at [303, 388] on input "5" at bounding box center [270, 394] width 139 height 21
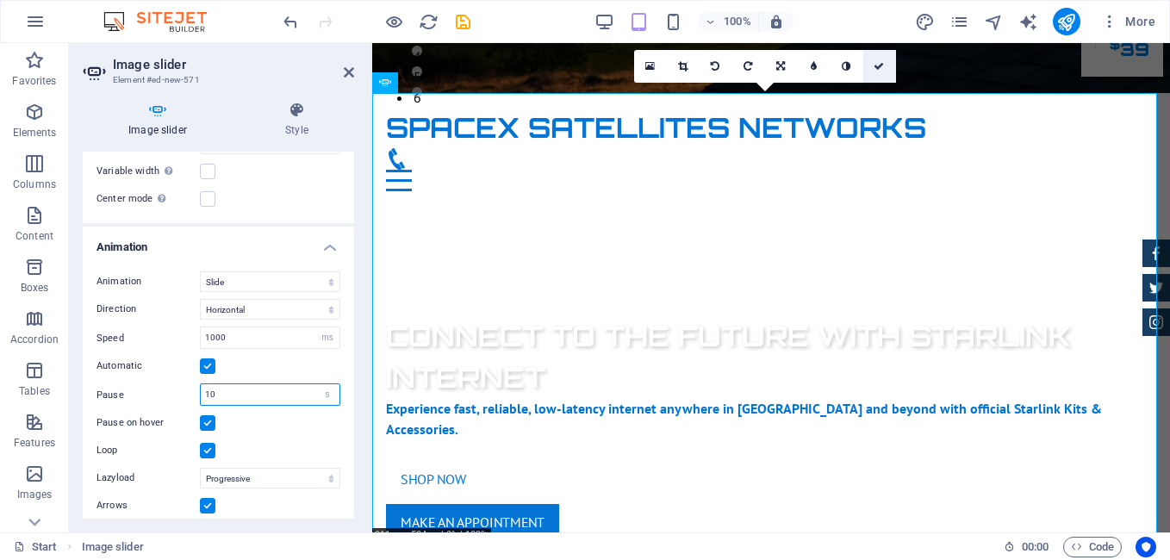
type input "10"
click at [879, 67] on icon at bounding box center [878, 66] width 10 height 10
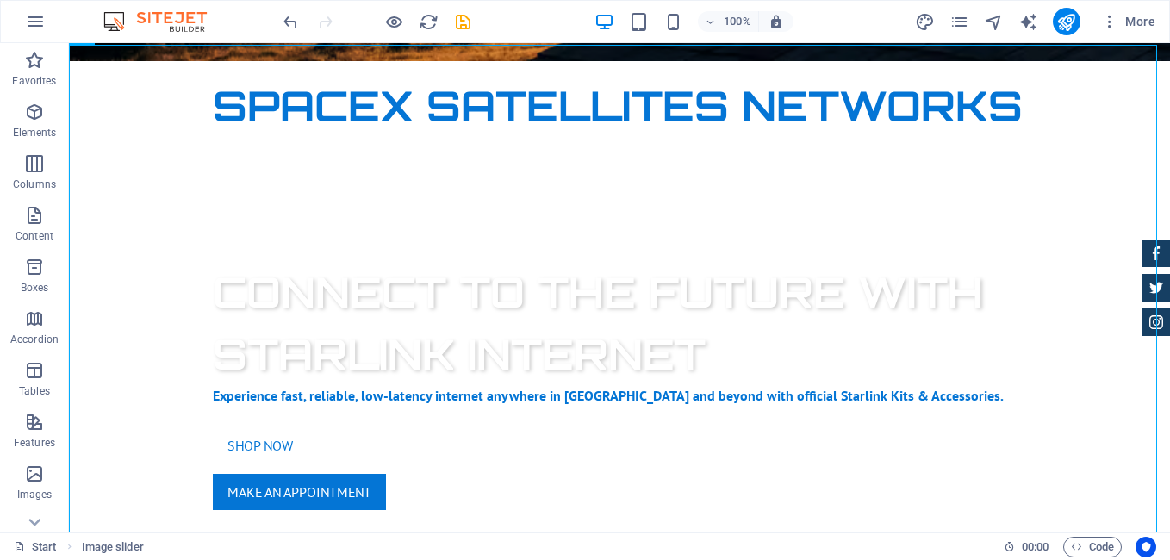
scroll to position [470, 0]
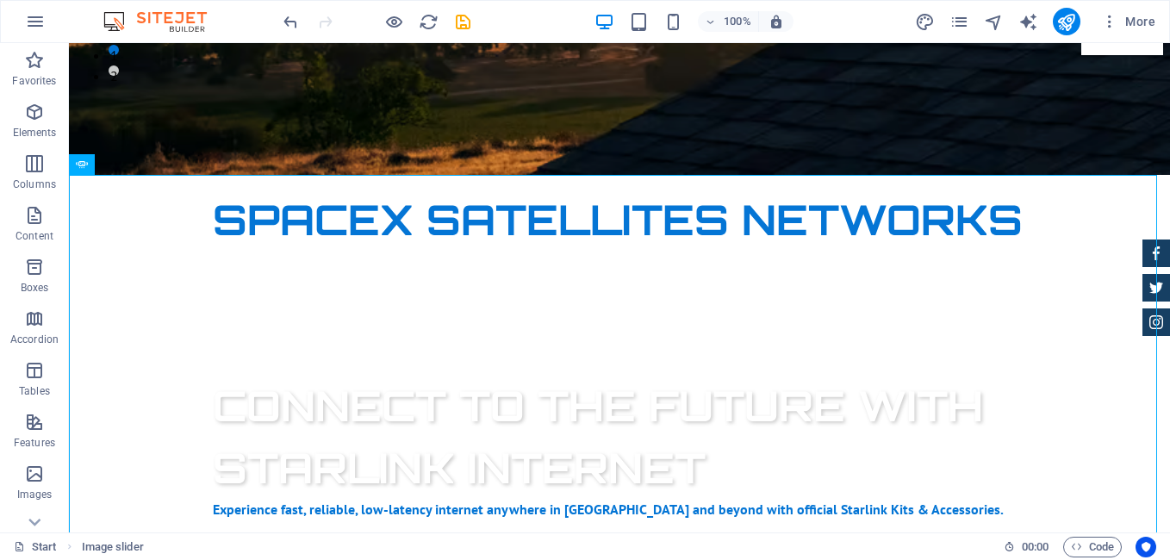
drag, startPoint x: 1159, startPoint y: 94, endPoint x: 802, endPoint y: 208, distance: 374.5
select select "ms"
select select "s"
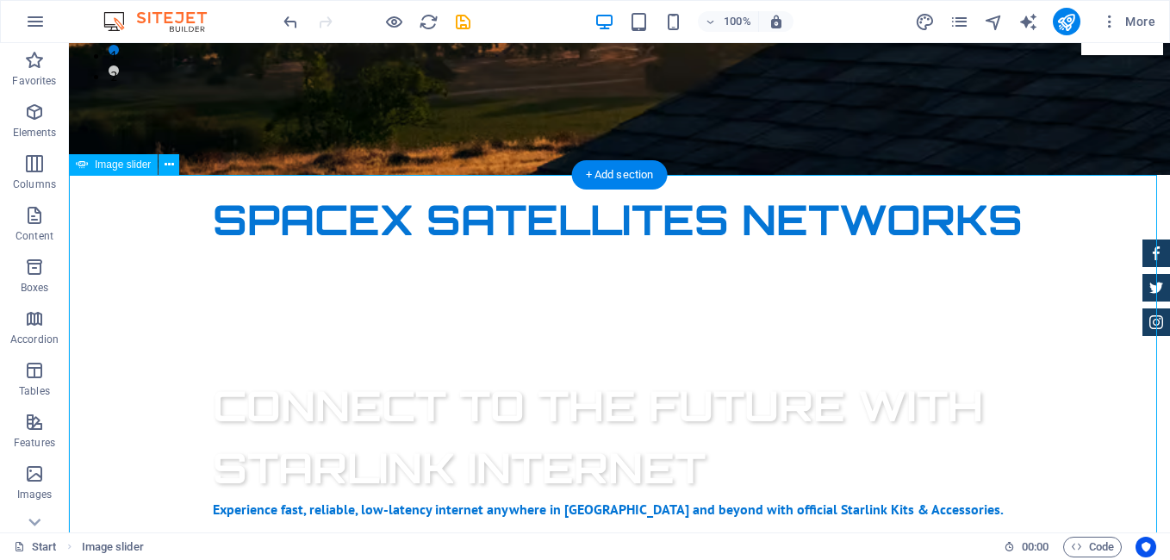
select select "progressive"
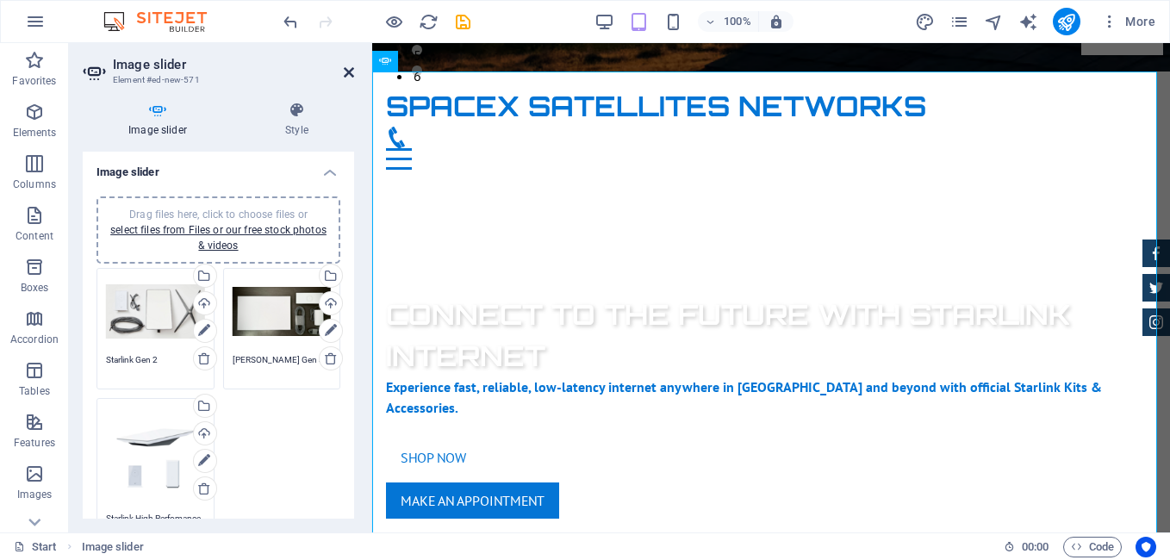
click at [353, 67] on icon at bounding box center [349, 72] width 10 height 14
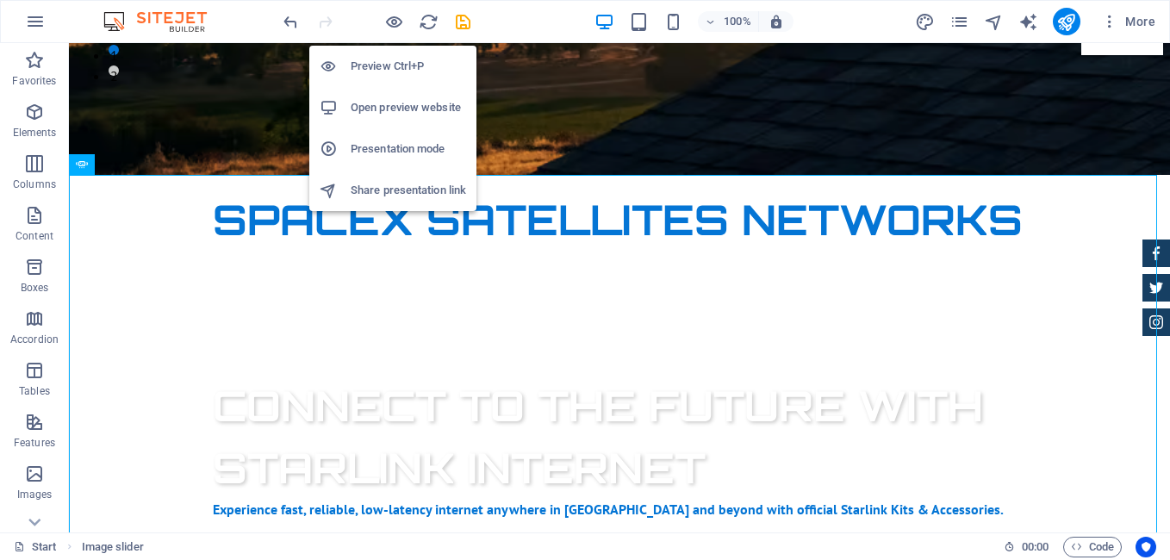
click at [397, 62] on h6 "Preview Ctrl+P" at bounding box center [408, 66] width 115 height 21
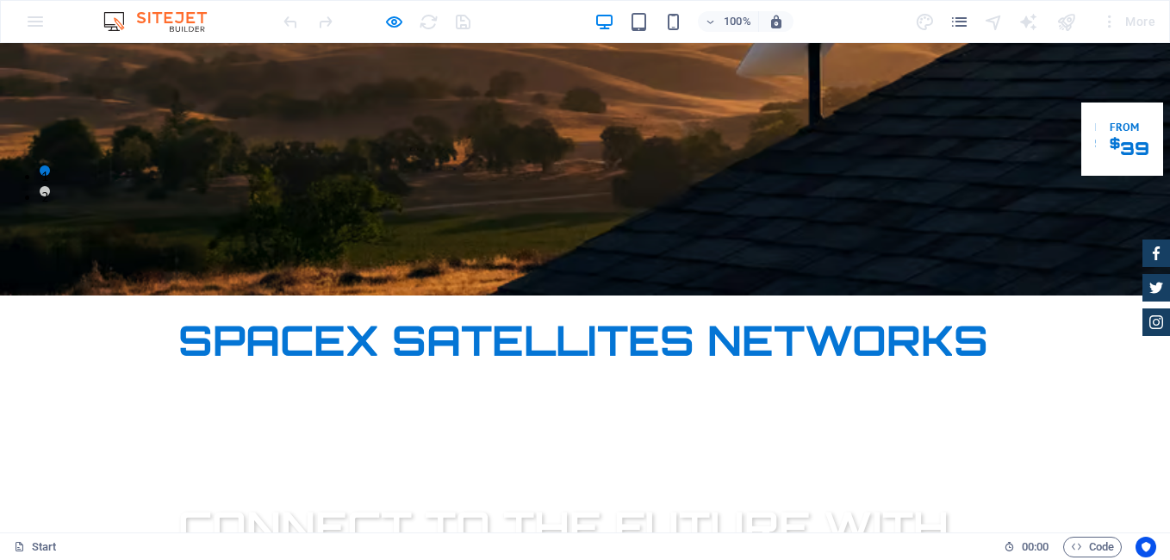
scroll to position [778, 0]
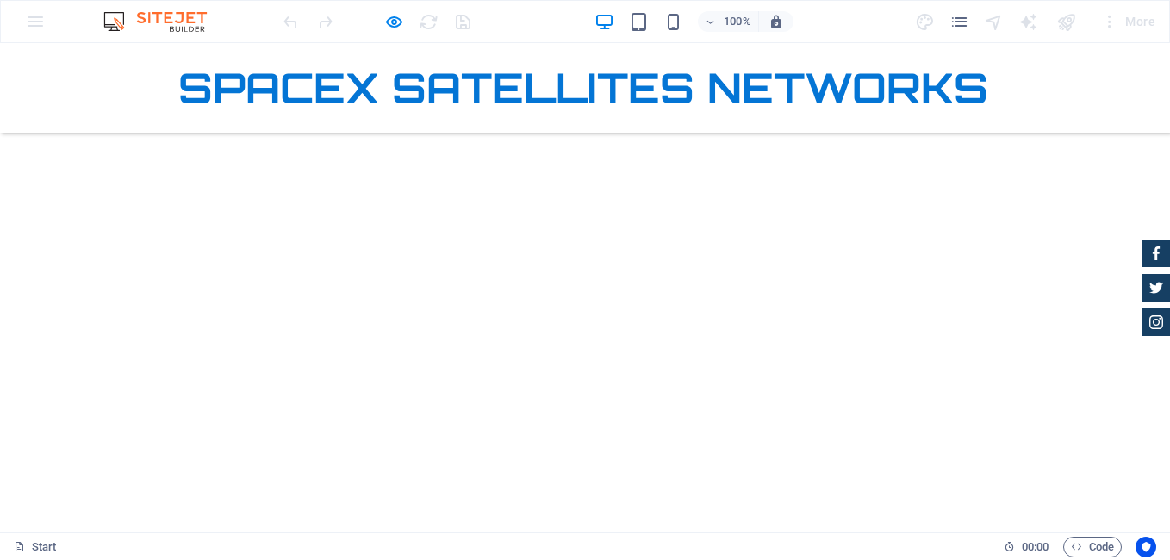
scroll to position [1091, 0]
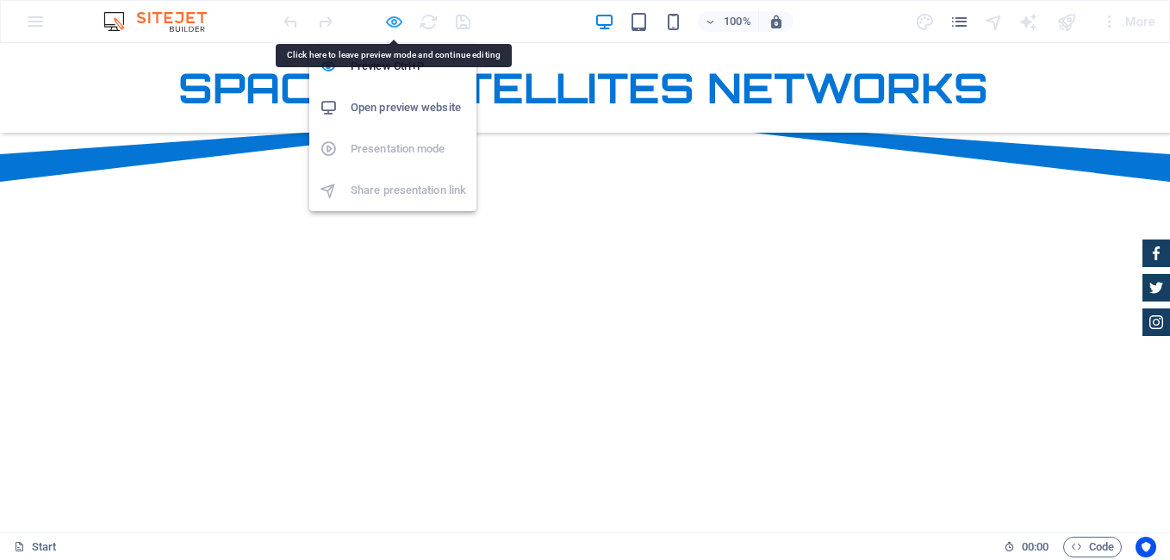
click at [393, 24] on icon "button" at bounding box center [394, 22] width 20 height 20
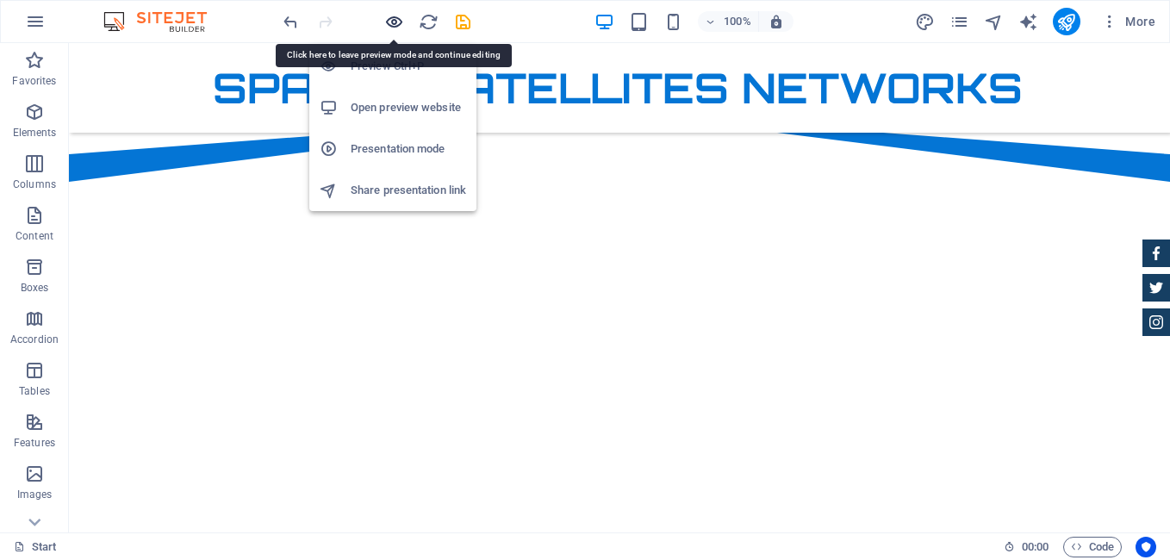
scroll to position [1057, 0]
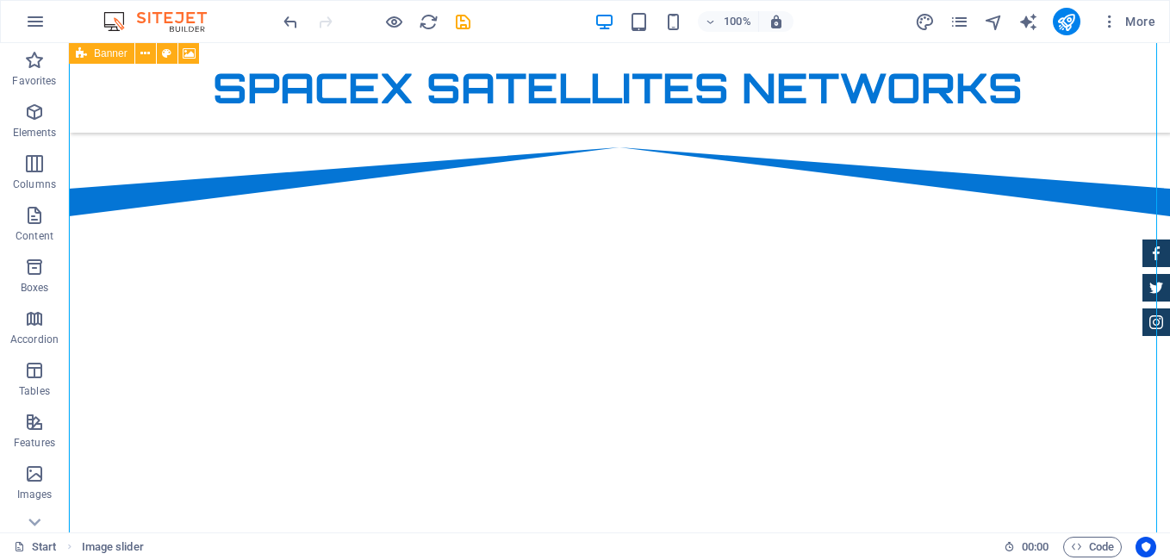
click at [111, 53] on span "Banner" at bounding box center [111, 53] width 34 height 10
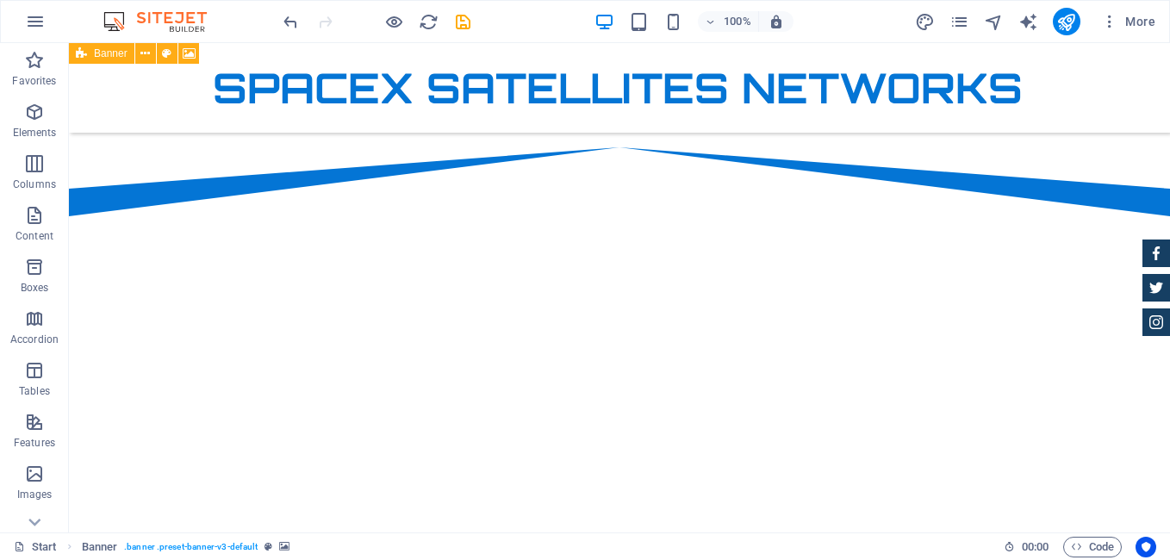
click at [111, 53] on span "Banner" at bounding box center [111, 53] width 34 height 10
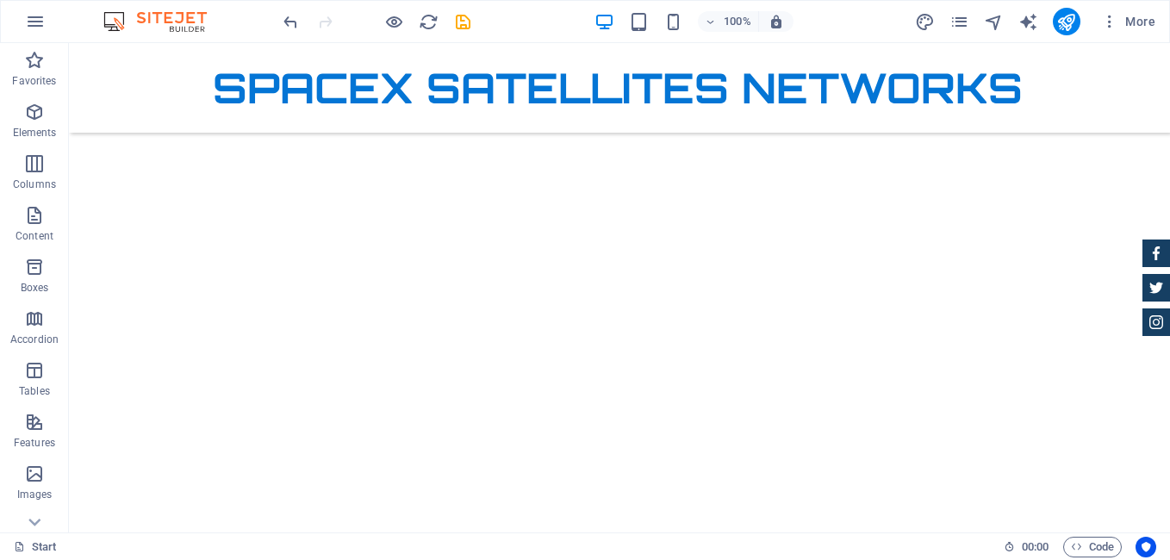
scroll to position [1154, 0]
click at [1142, 243] on figure at bounding box center [1156, 253] width 28 height 28
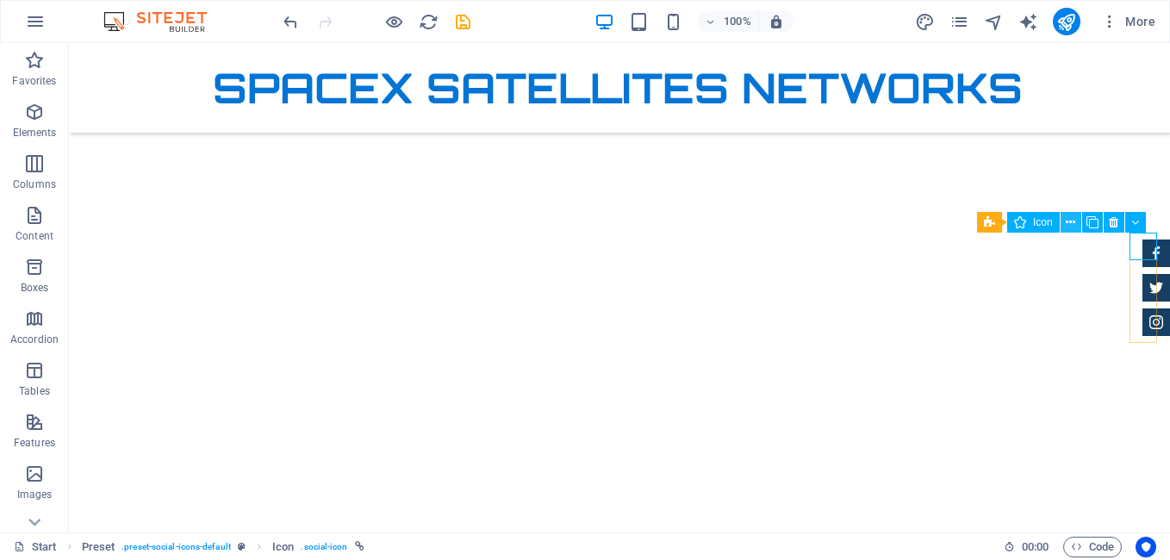
click at [1071, 216] on icon at bounding box center [1069, 223] width 9 height 18
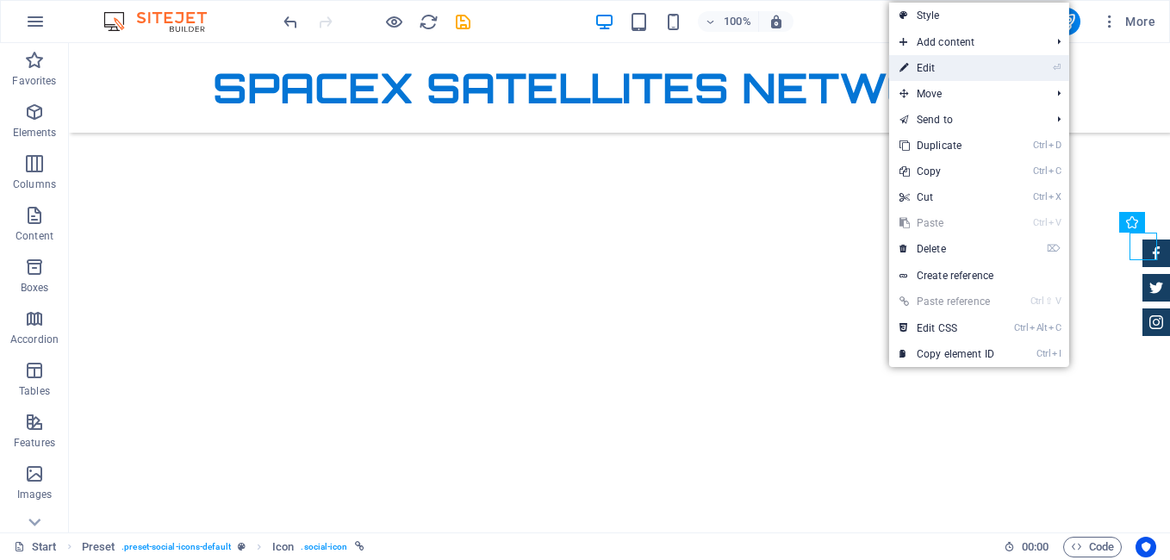
click at [966, 63] on link "⏎ Edit" at bounding box center [946, 68] width 115 height 26
select select "xMidYMid"
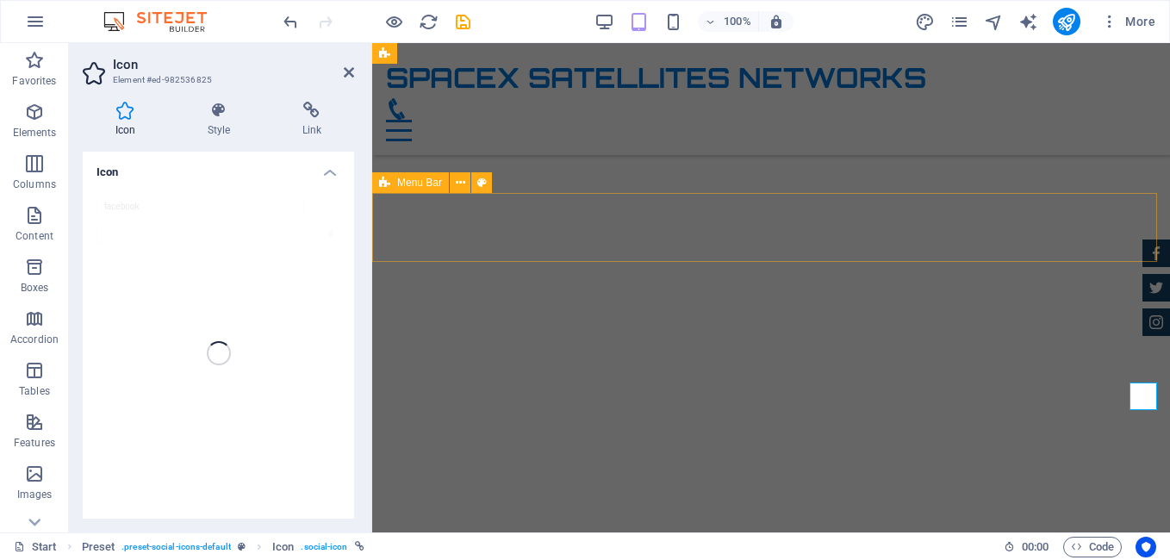
scroll to position [901, 0]
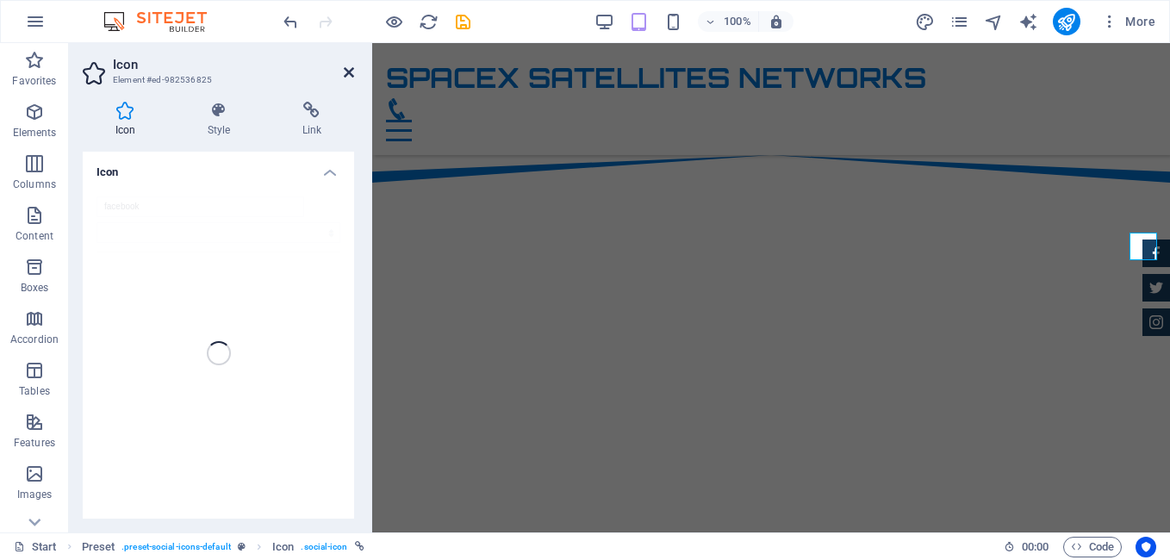
click at [348, 72] on icon at bounding box center [349, 72] width 10 height 14
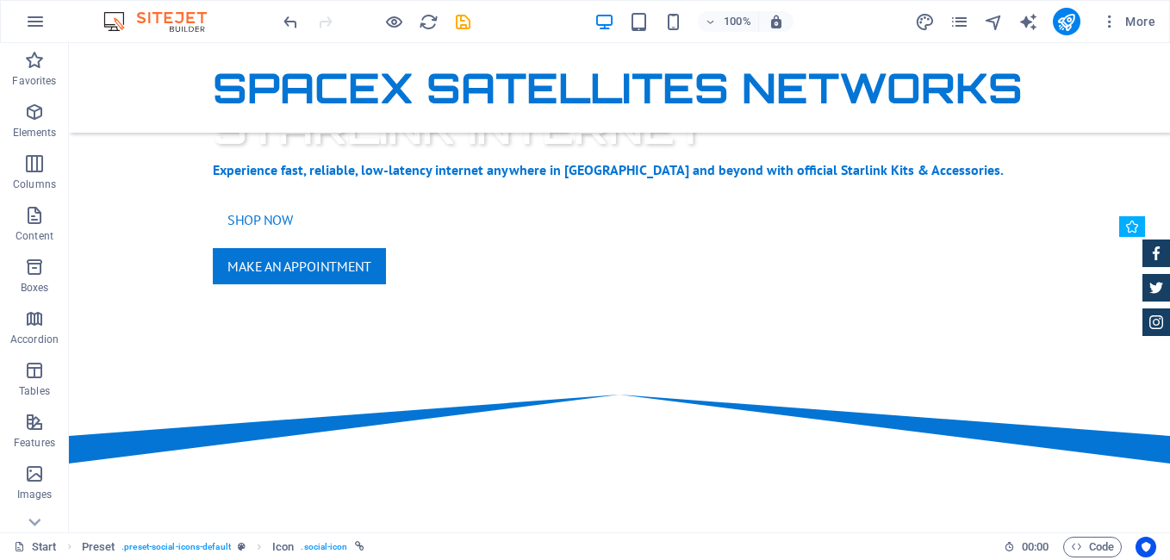
scroll to position [775, 0]
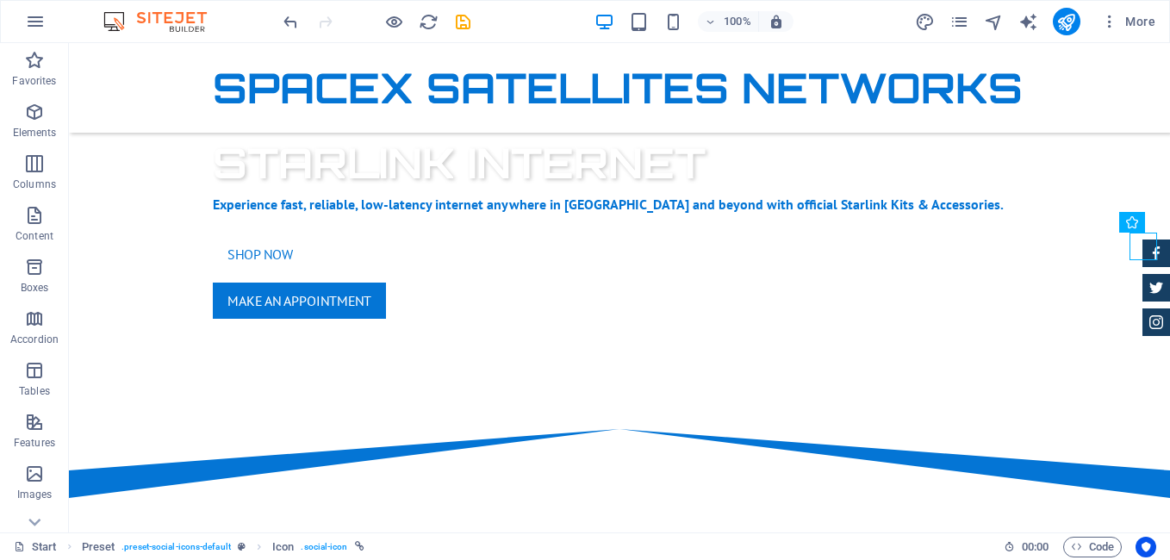
drag, startPoint x: 1165, startPoint y: 52, endPoint x: 868, endPoint y: 184, distance: 324.6
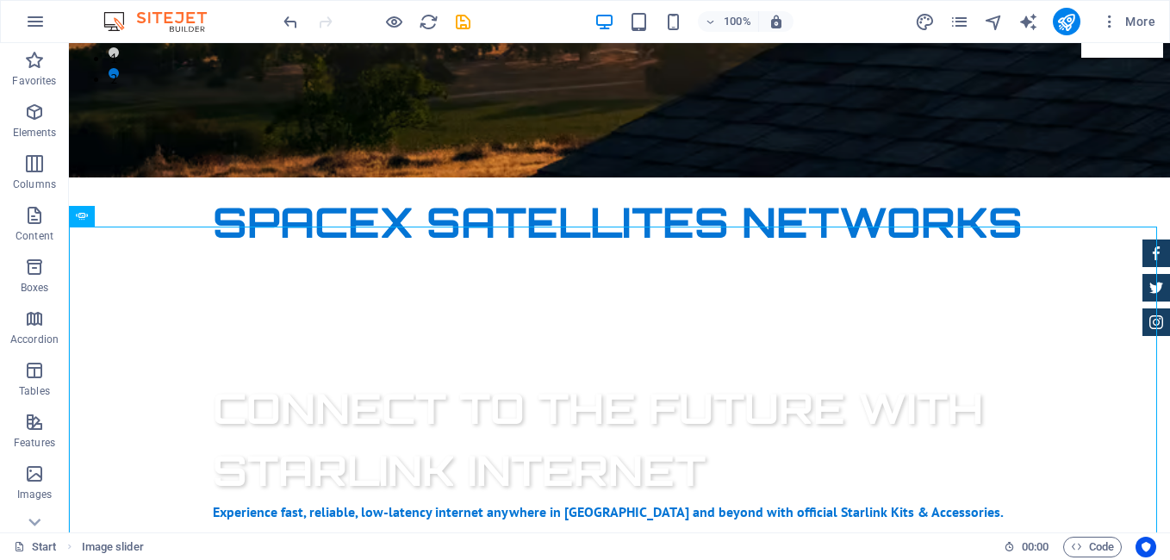
scroll to position [370, 0]
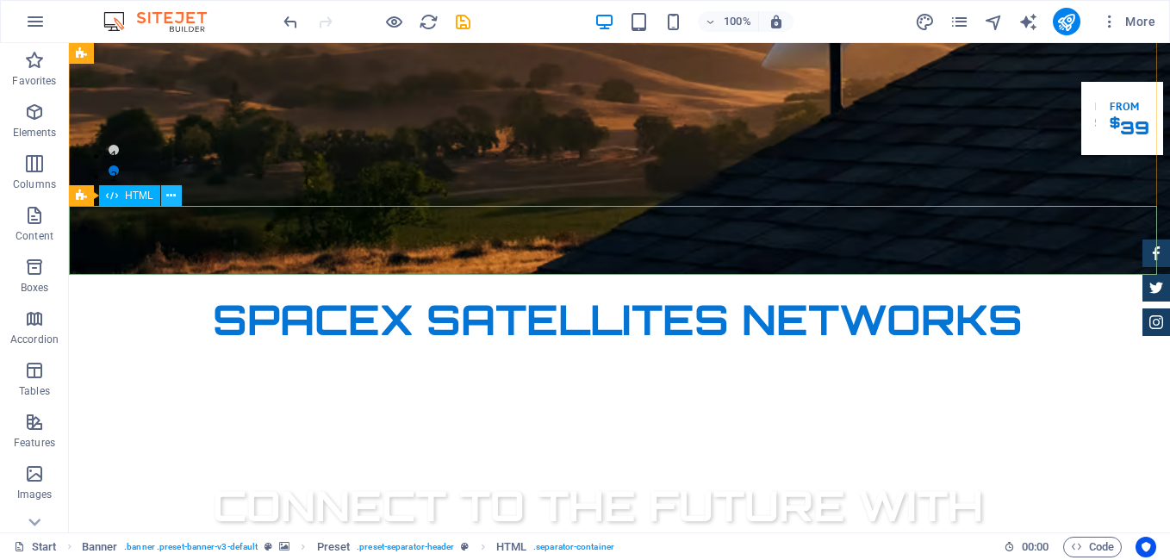
click at [169, 200] on icon at bounding box center [170, 196] width 9 height 18
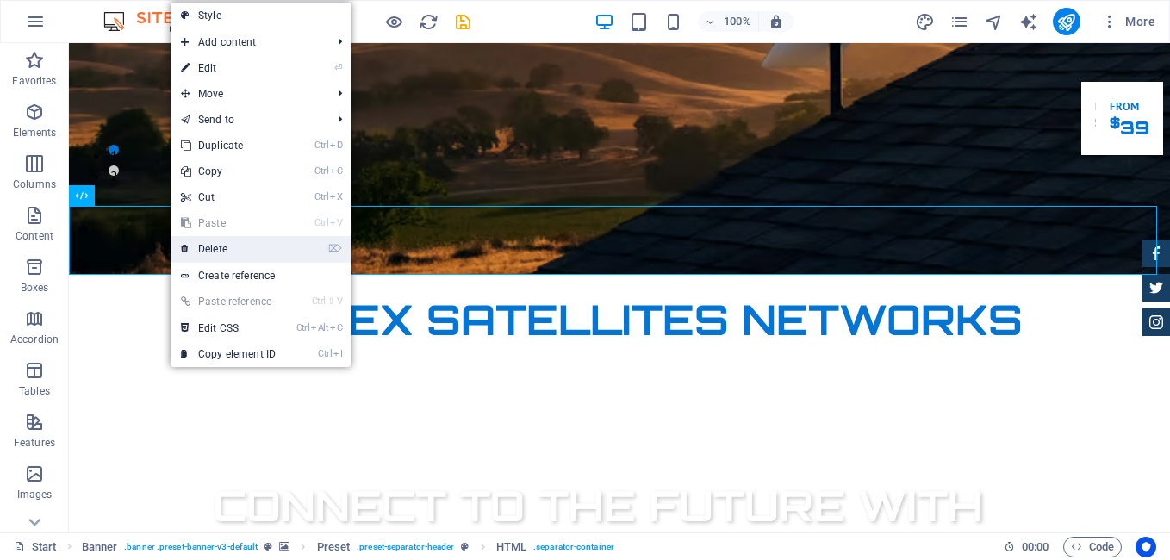
click at [199, 241] on link "⌦ Delete" at bounding box center [228, 249] width 115 height 26
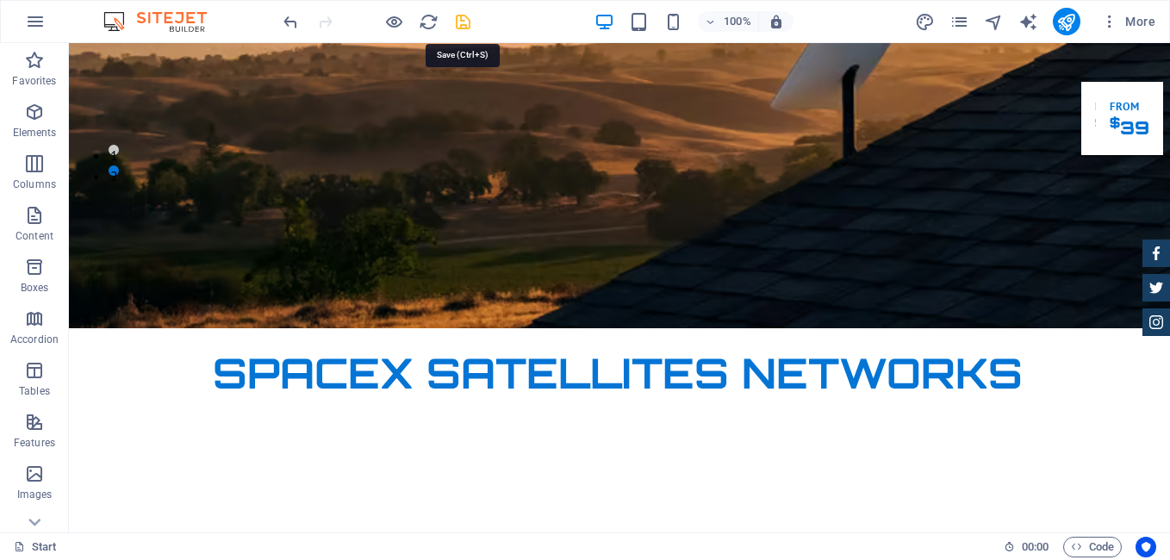
click at [461, 26] on icon "save" at bounding box center [463, 22] width 20 height 20
click at [461, 26] on div at bounding box center [376, 22] width 193 height 28
checkbox input "false"
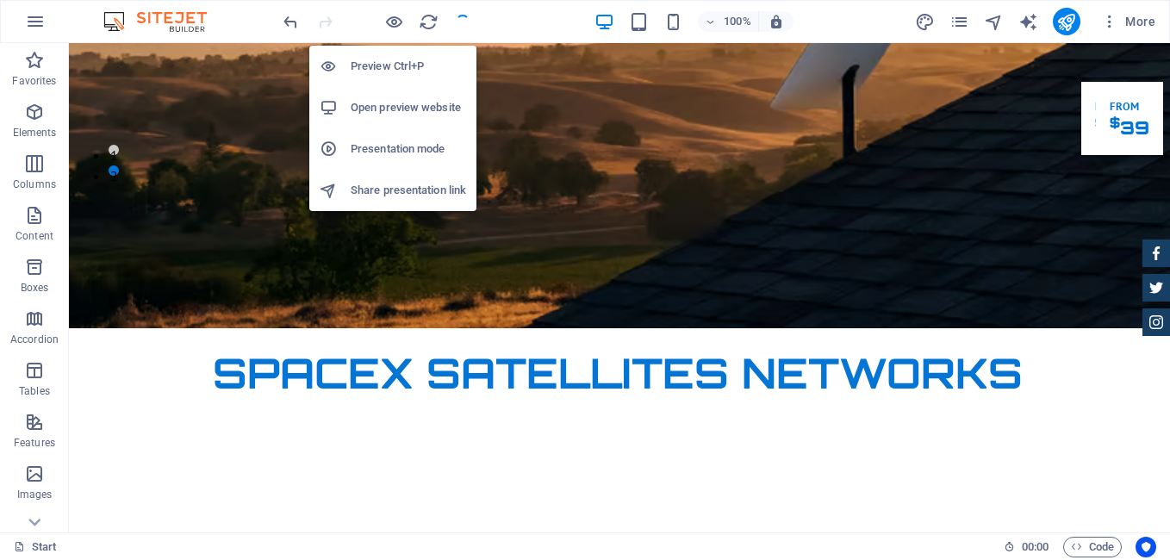
click at [402, 63] on h6 "Preview Ctrl+P" at bounding box center [408, 66] width 115 height 21
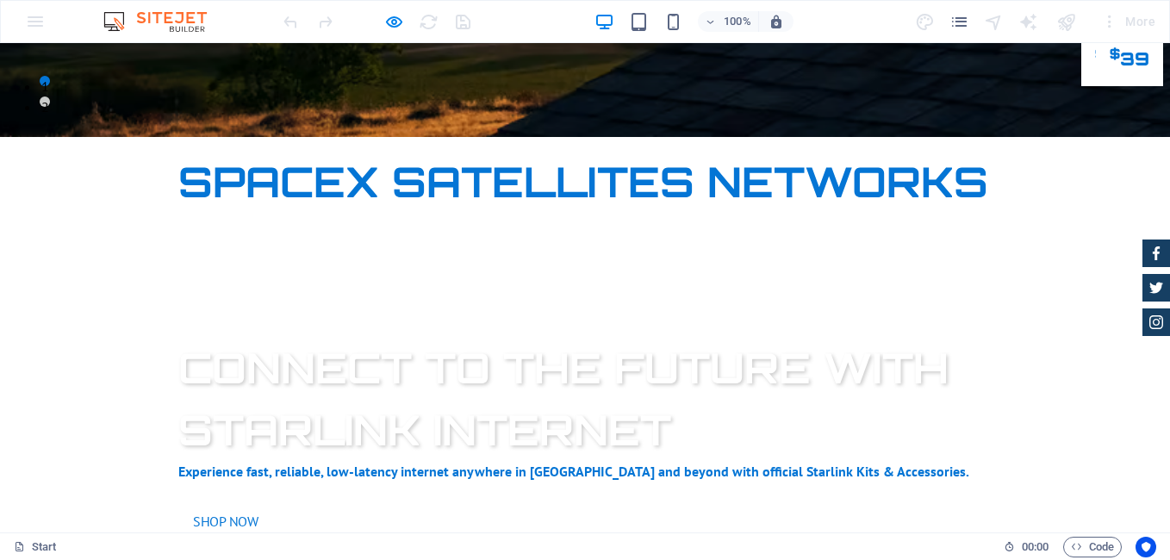
scroll to position [382, 0]
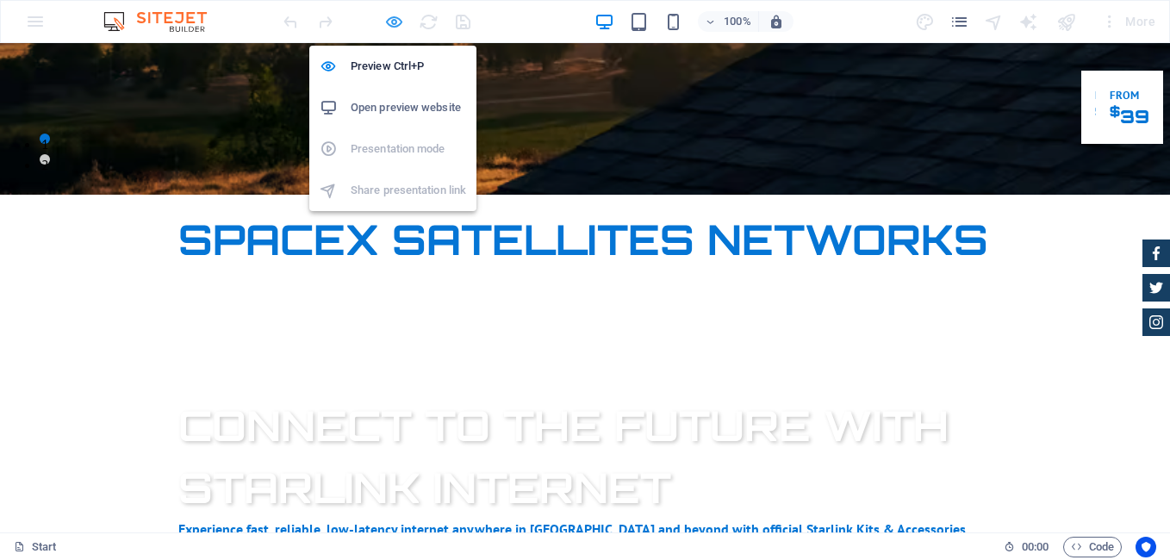
click at [397, 16] on icon "button" at bounding box center [394, 22] width 20 height 20
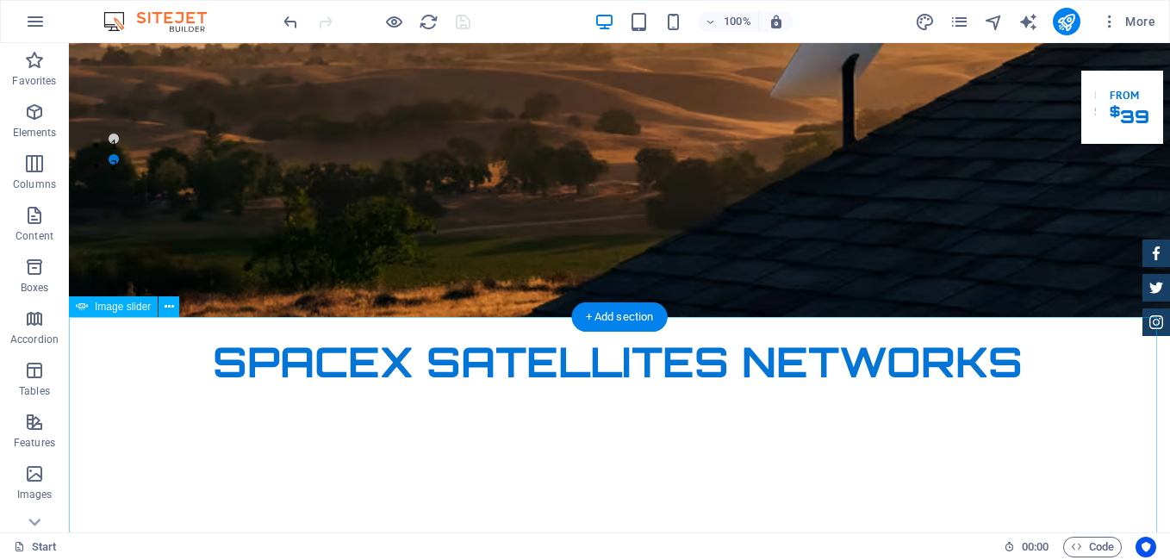
click at [124, 307] on span "Image slider" at bounding box center [123, 306] width 56 height 10
click at [165, 306] on icon at bounding box center [169, 307] width 9 height 18
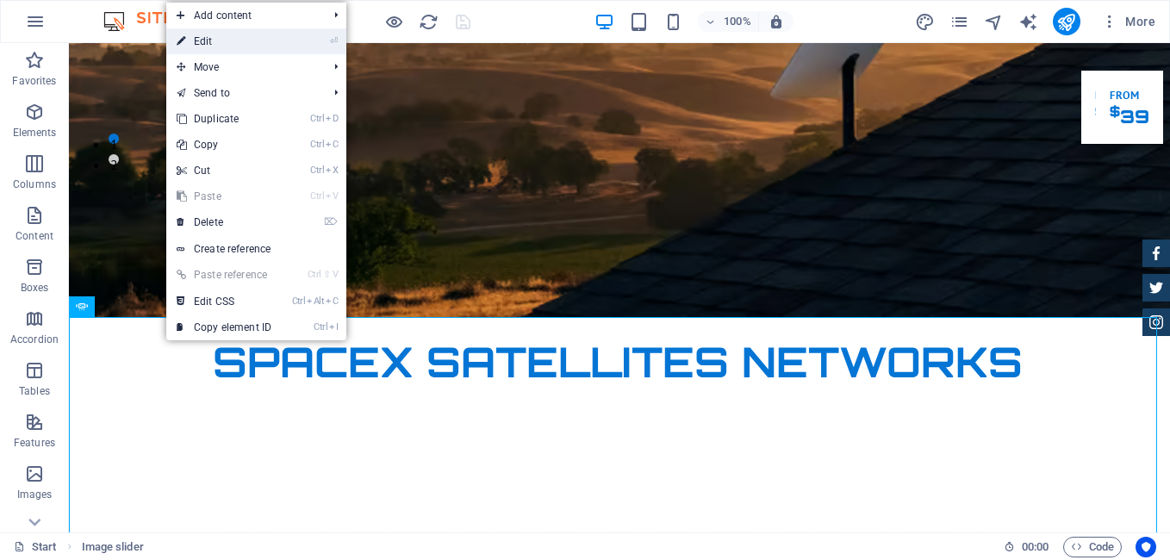
click at [234, 40] on link "⏎ Edit" at bounding box center [223, 41] width 115 height 26
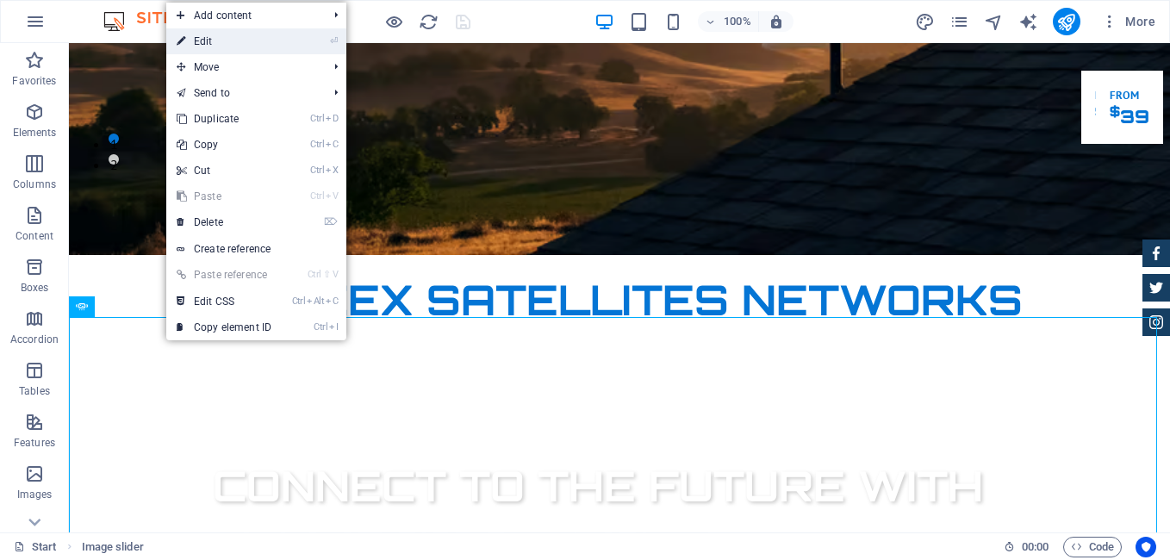
select select "ms"
select select "s"
select select "progressive"
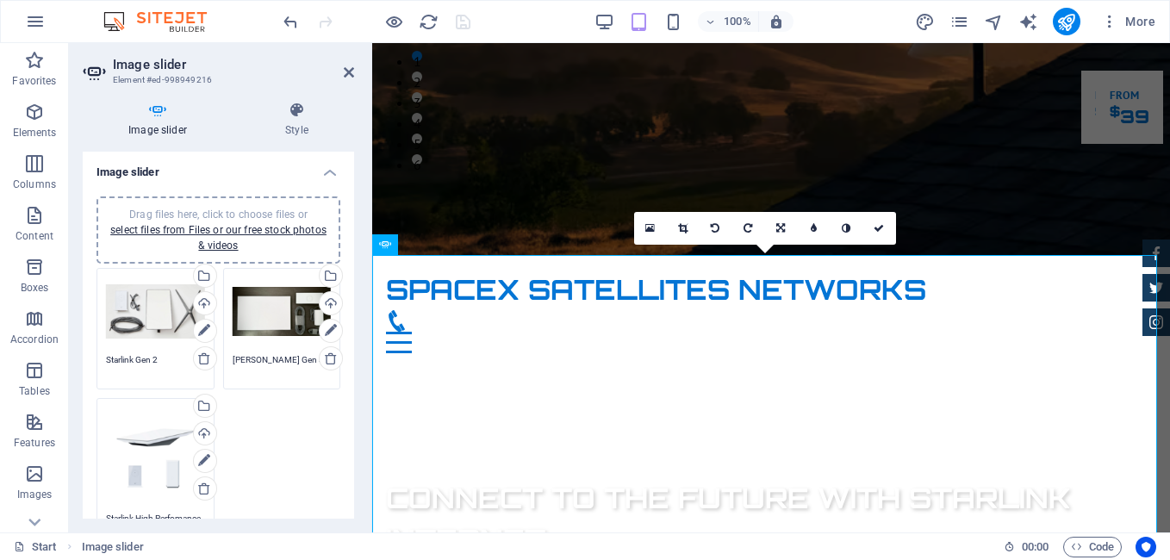
drag, startPoint x: 350, startPoint y: 235, endPoint x: 363, endPoint y: 283, distance: 49.9
click at [363, 283] on div "Image slider Style Image slider Drag files here, click to choose files or selec…" at bounding box center [218, 310] width 299 height 444
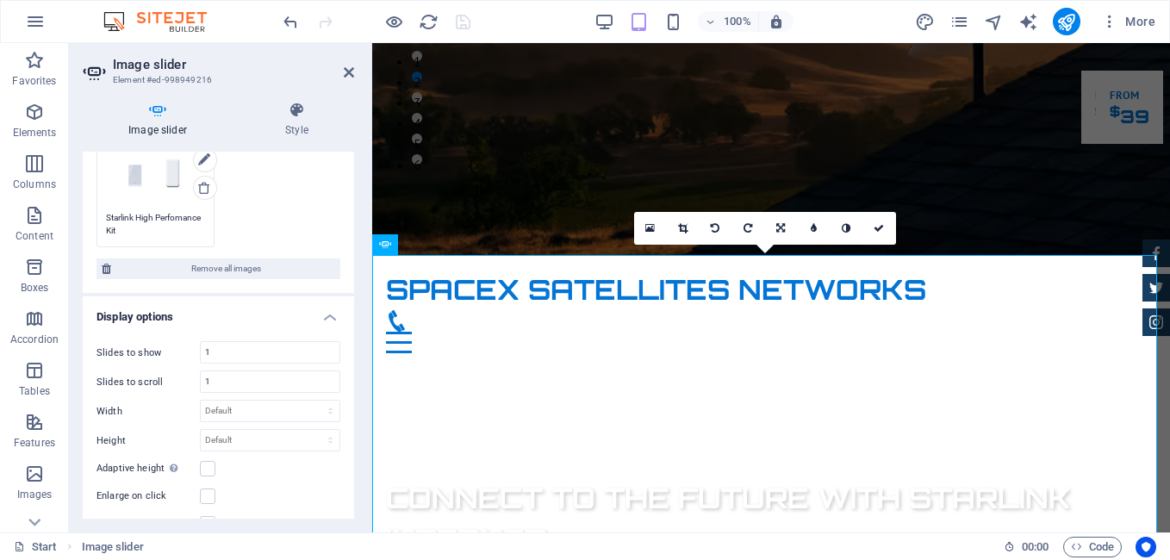
scroll to position [303, 0]
drag, startPoint x: 357, startPoint y: 345, endPoint x: 158, endPoint y: 228, distance: 230.9
click at [158, 228] on div "Image slider Style Image slider Drag files here, click to choose files or selec…" at bounding box center [218, 310] width 299 height 444
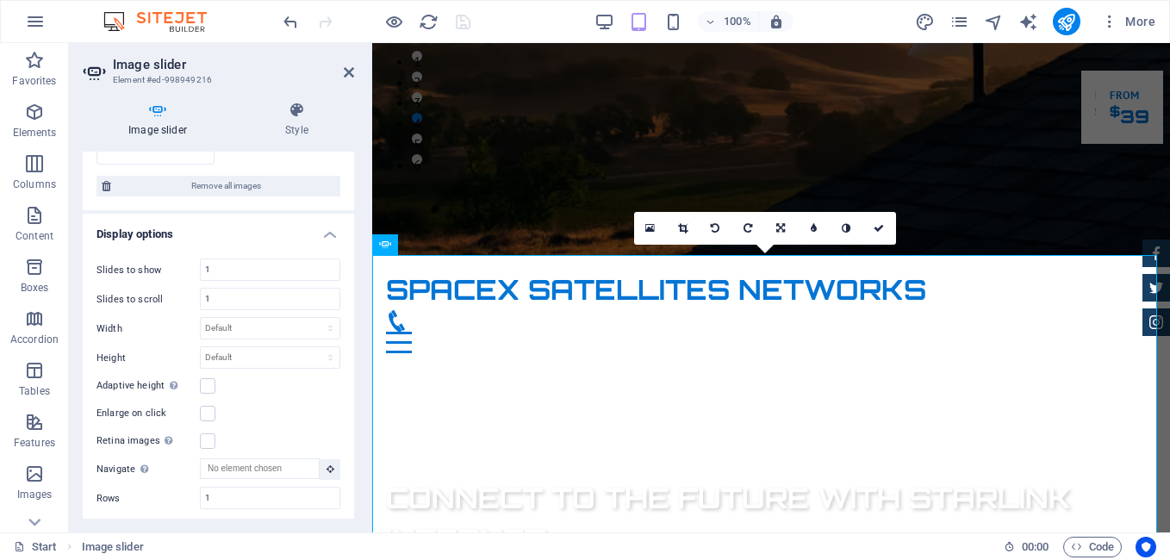
scroll to position [398, 0]
type textarea "Starlink High Performance Kit"
click at [297, 328] on div "Slides to show 1 Slides to scroll 1 Width Default px % rem em vw vh Height Defa…" at bounding box center [218, 409] width 271 height 333
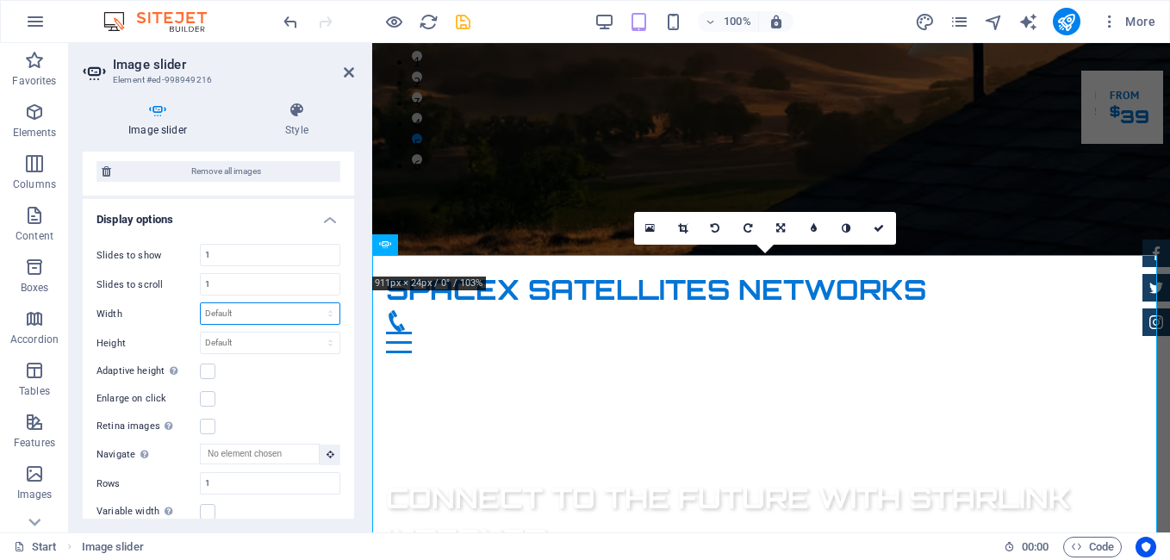
select select "px"
click at [312, 303] on select "Default px % rem em vw vh" at bounding box center [270, 313] width 139 height 21
type input "0"
click at [298, 308] on input "0" at bounding box center [270, 313] width 139 height 21
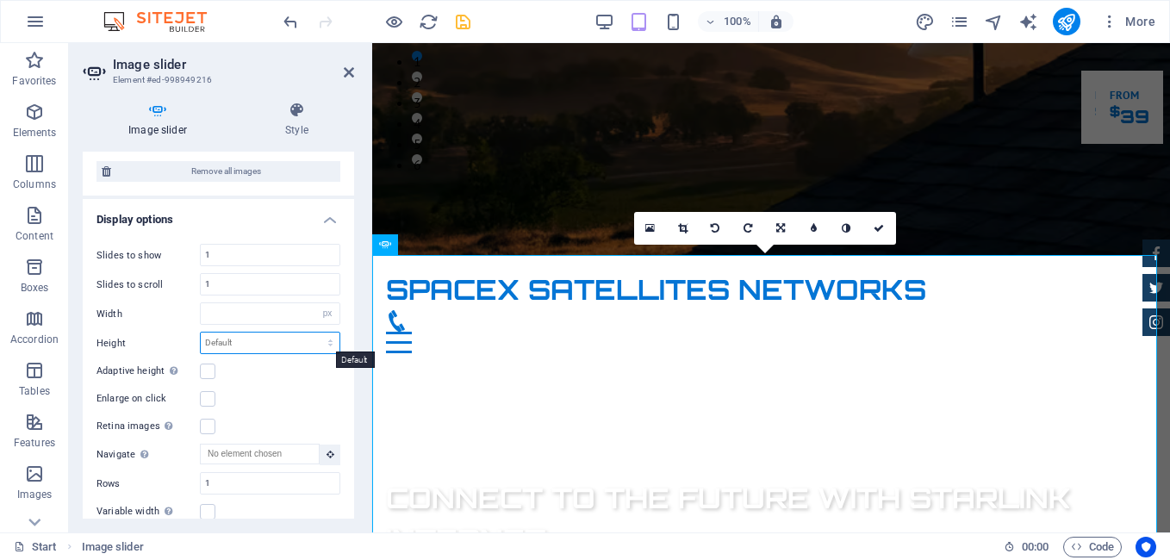
click at [274, 345] on select "Default px rem em vw vh" at bounding box center [270, 342] width 139 height 21
click at [201, 332] on select "Default px rem em vw vh" at bounding box center [270, 342] width 139 height 21
select select "DISABLED_OPTION_VALUE"
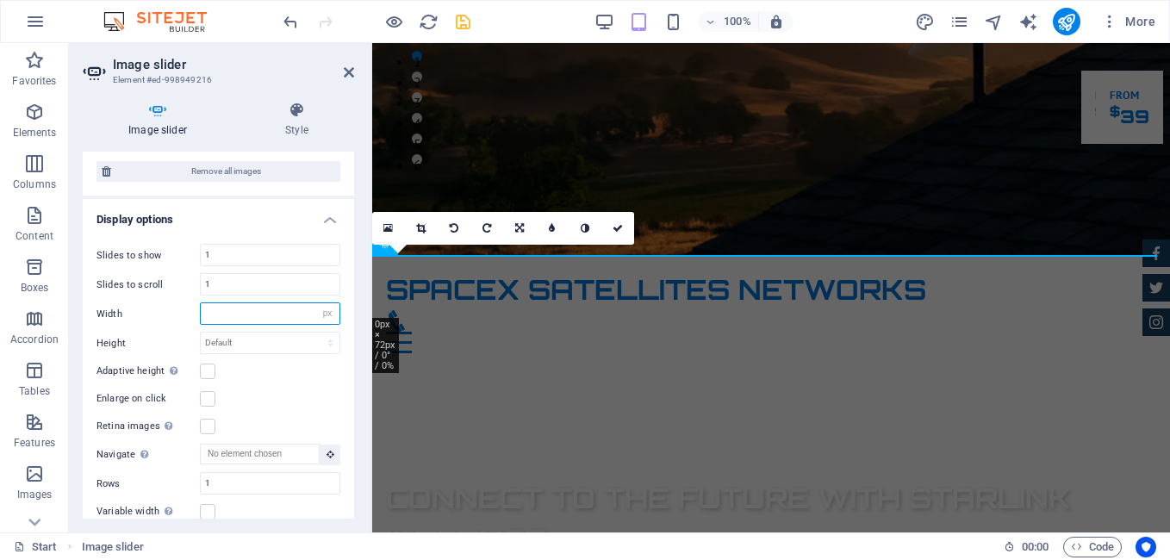
click at [259, 312] on input "number" at bounding box center [270, 313] width 139 height 21
click at [323, 310] on select "Default px % rem em vw vh" at bounding box center [327, 313] width 24 height 21
click at [315, 303] on select "Default px % rem em vw vh" at bounding box center [327, 313] width 24 height 21
select select "DISABLED_OPTION_VALUE"
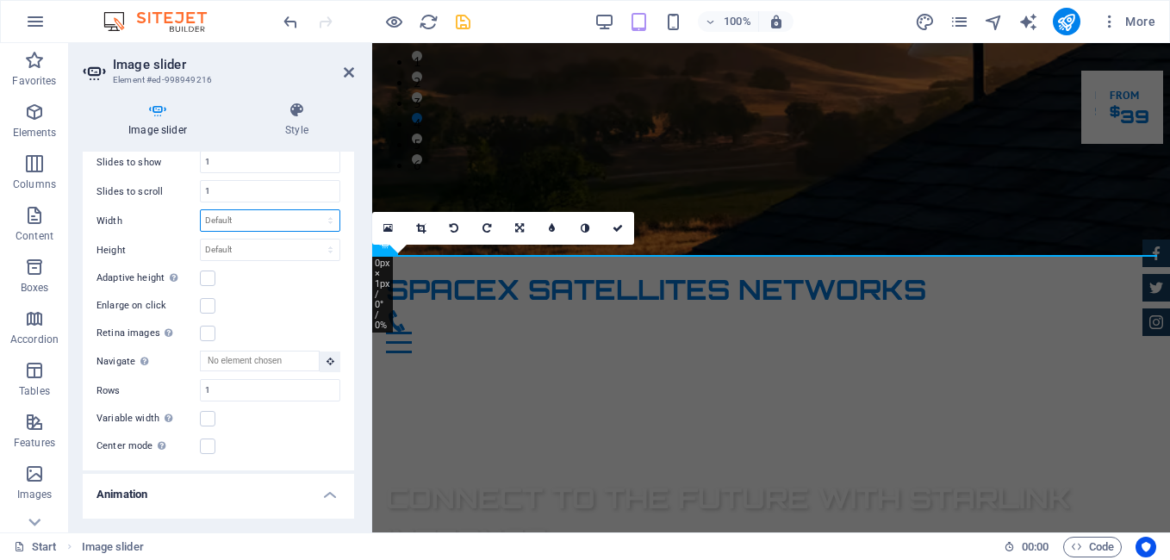
scroll to position [511, 0]
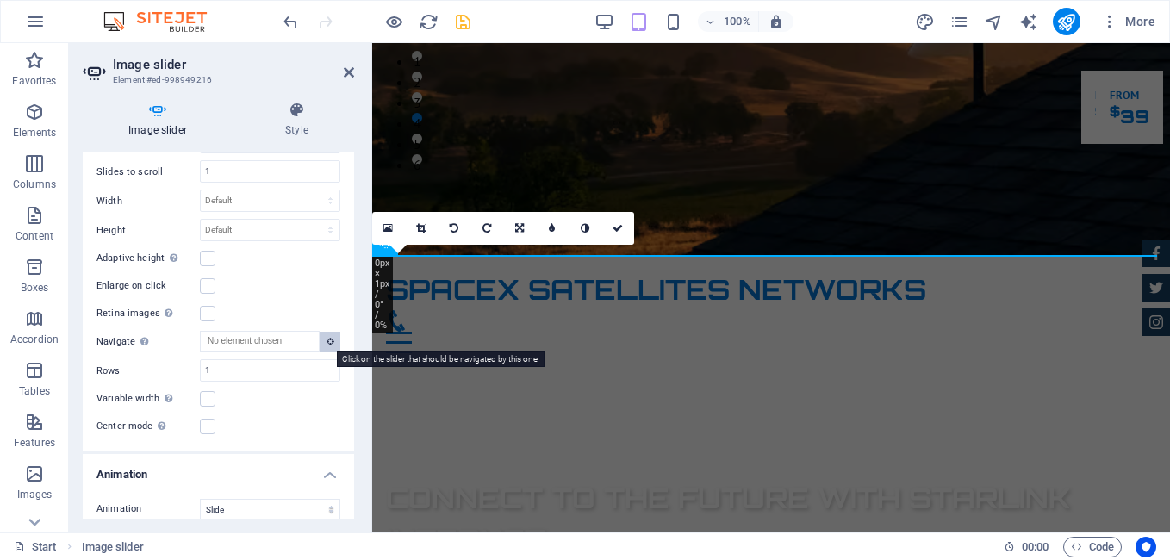
click at [327, 338] on icon at bounding box center [330, 341] width 8 height 9
click at [326, 339] on icon at bounding box center [330, 341] width 8 height 9
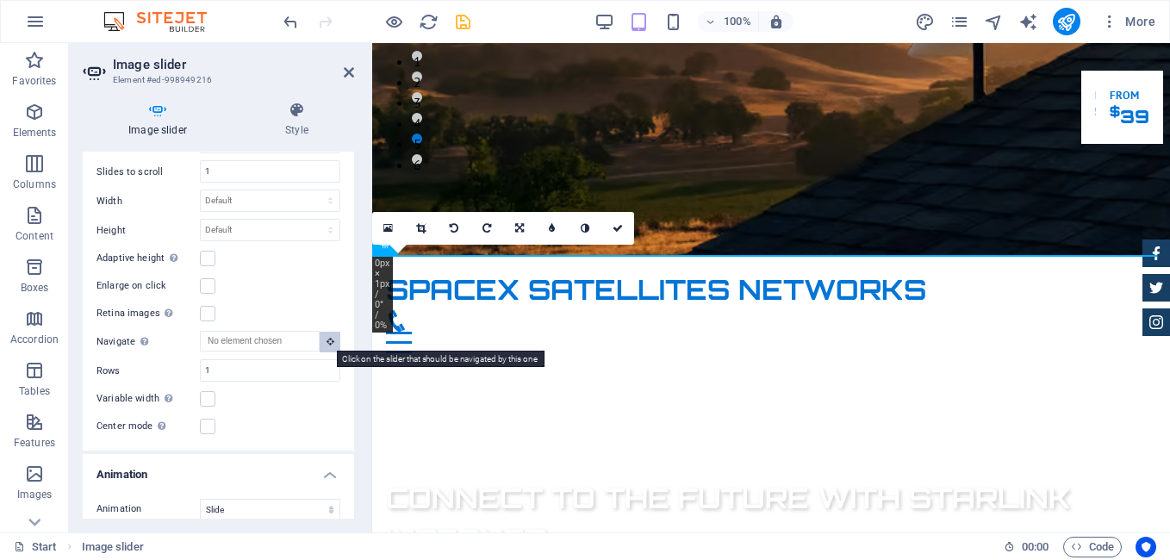
click at [326, 339] on icon at bounding box center [330, 341] width 8 height 9
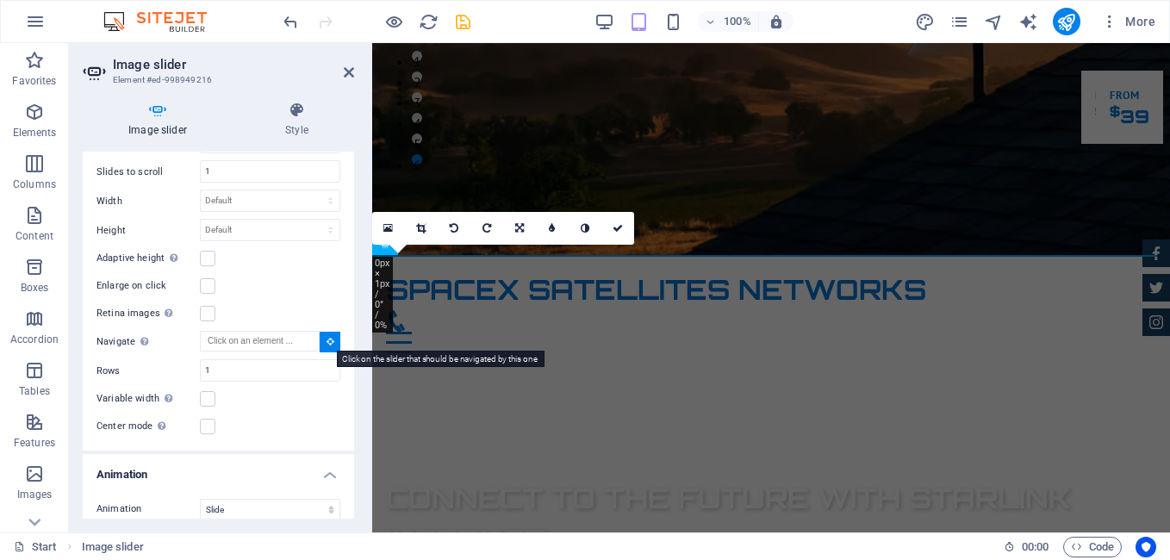
click at [326, 339] on icon at bounding box center [330, 341] width 8 height 9
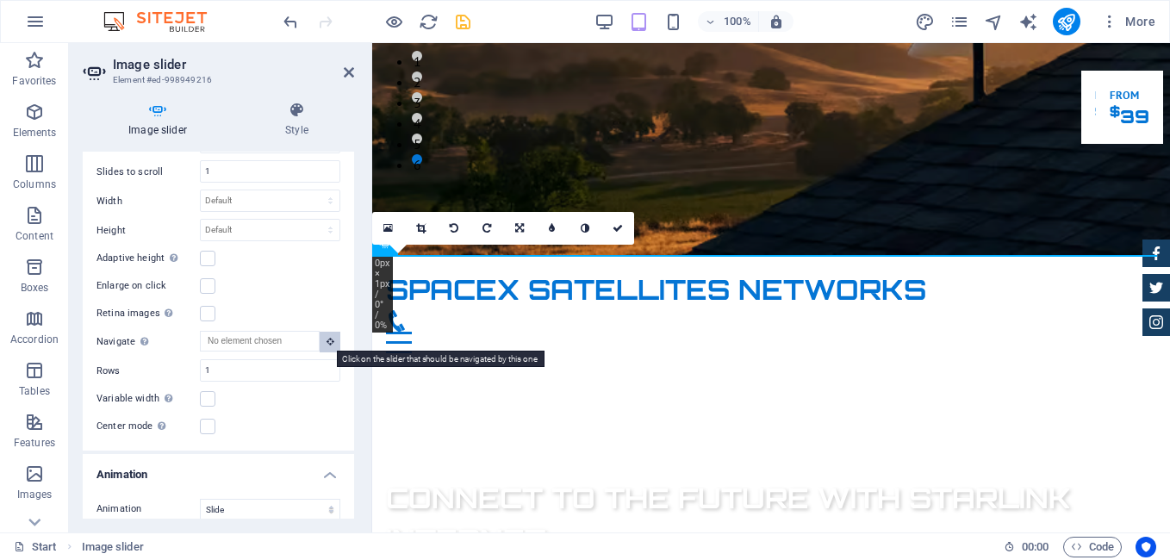
click at [326, 339] on icon at bounding box center [330, 341] width 8 height 9
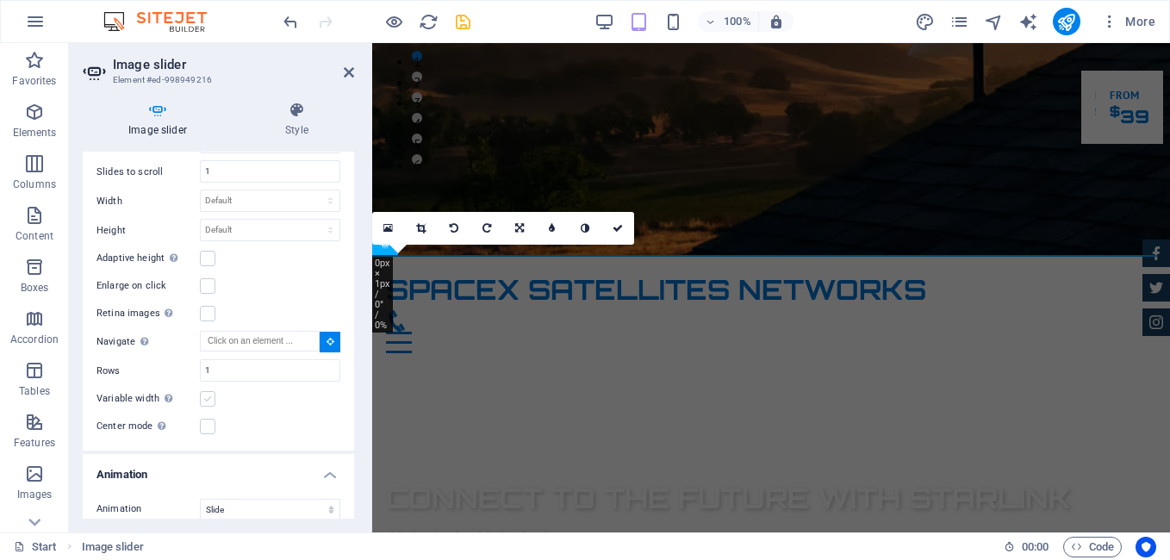
drag, startPoint x: 357, startPoint y: 393, endPoint x: 208, endPoint y: 398, distance: 149.1
click at [208, 398] on label at bounding box center [208, 399] width 16 height 16
click at [0, 0] on input "Variable width Automatically adjust the width of the visible slide." at bounding box center [0, 0] width 0 height 0
click at [209, 426] on label at bounding box center [208, 427] width 16 height 16
click at [0, 0] on input "Center mode Enables centered view with partial previous/next slide. Use with od…" at bounding box center [0, 0] width 0 height 0
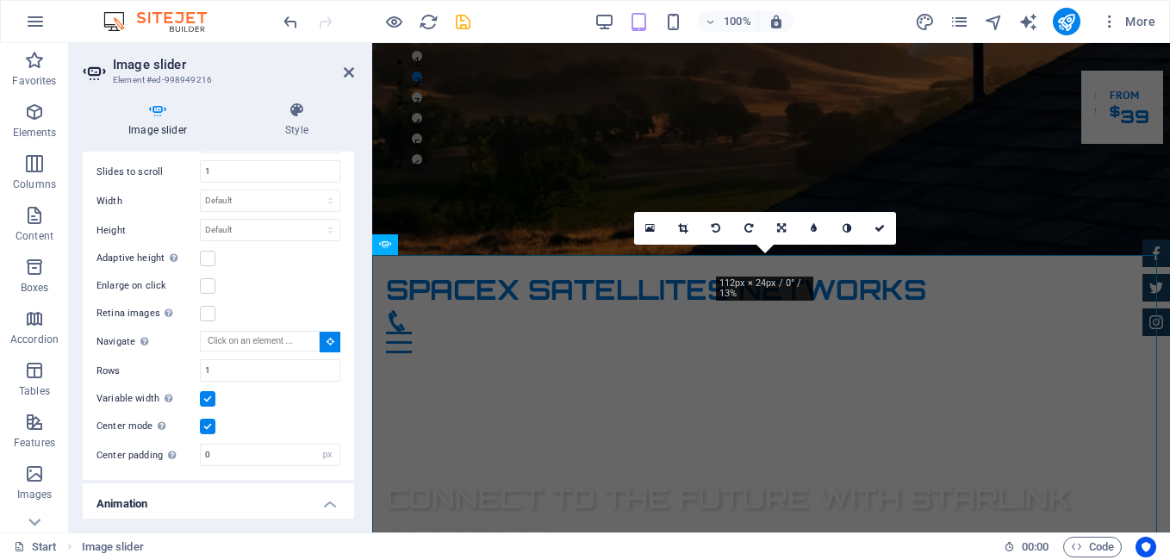
click at [209, 426] on label at bounding box center [208, 427] width 16 height 16
click at [0, 0] on input "Center mode Enables centered view with partial previous/next slide. Use with od…" at bounding box center [0, 0] width 0 height 0
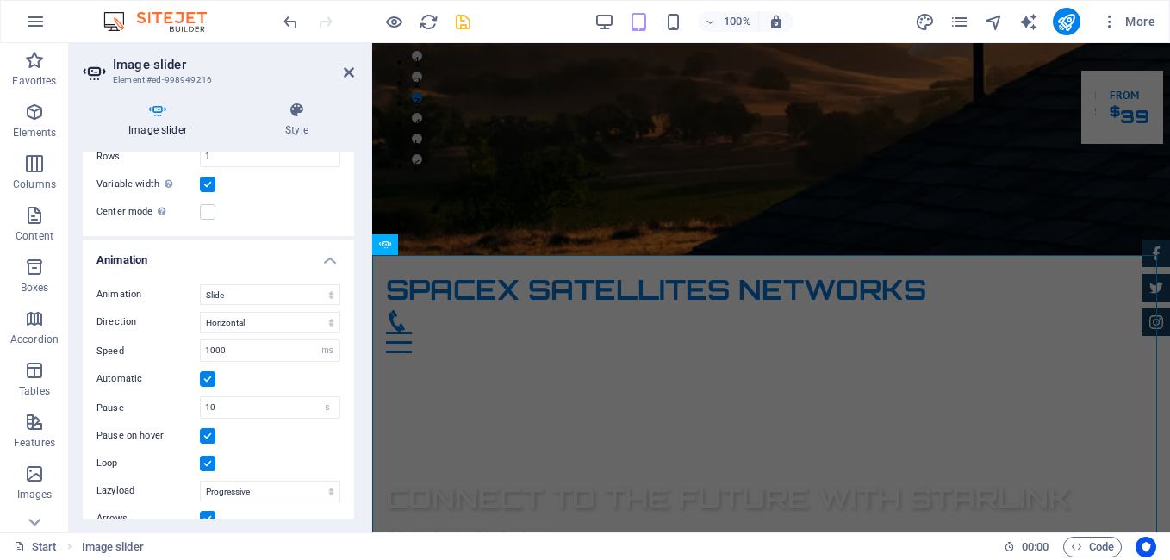
scroll to position [728, 0]
click at [322, 296] on select "Slide Fade" at bounding box center [270, 292] width 140 height 21
click at [319, 285] on select "Slide Fade" at bounding box center [270, 292] width 140 height 21
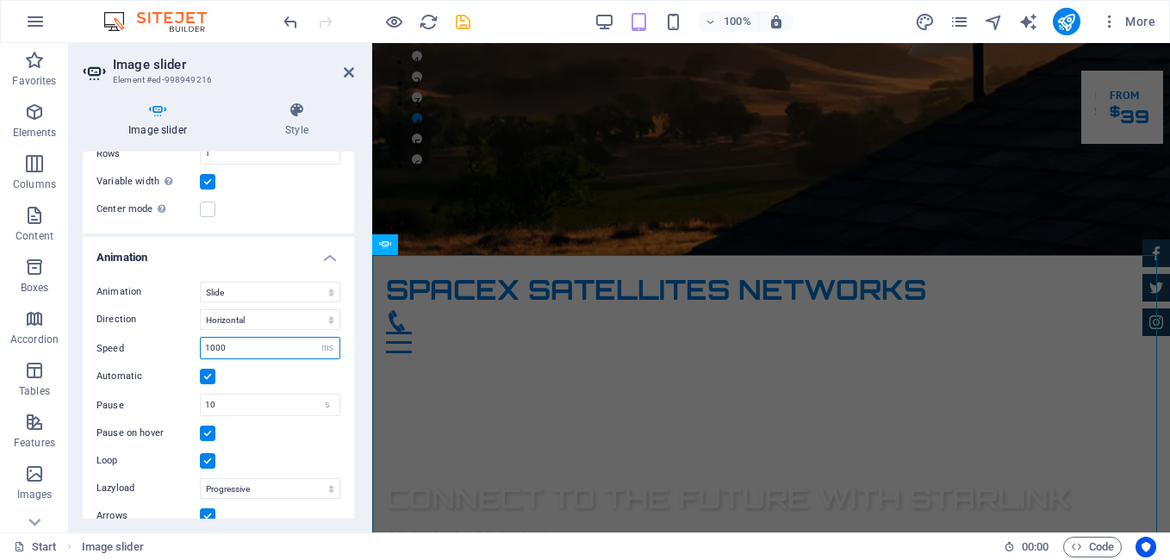
click at [267, 351] on input "1000" at bounding box center [270, 348] width 139 height 21
type input "1"
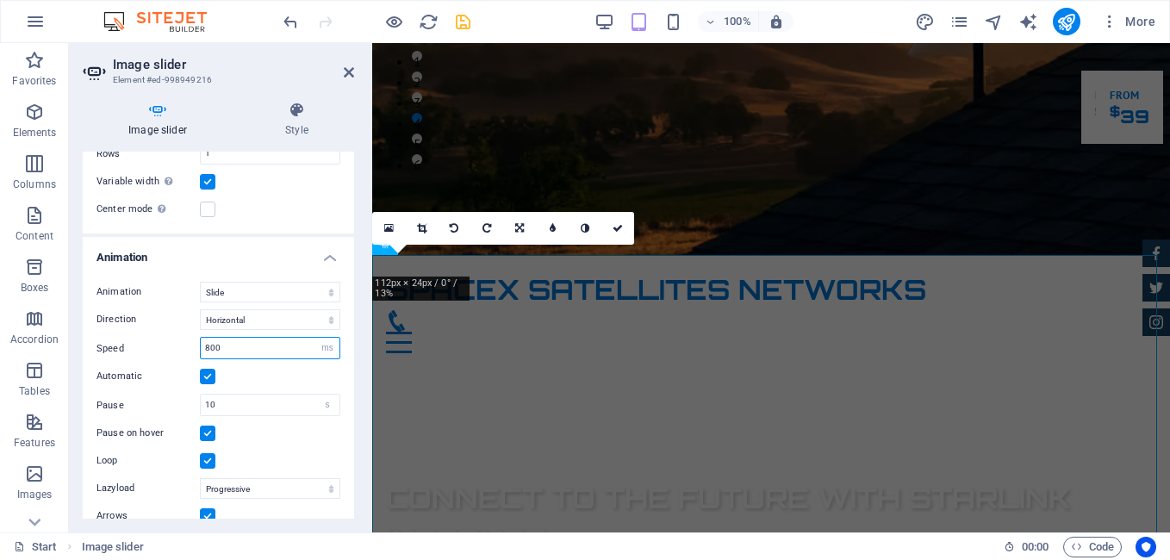
type input "800"
click at [361, 345] on div "Image slider Style Image slider Drag files here, click to choose files or selec…" at bounding box center [218, 310] width 299 height 444
click at [292, 401] on input "10" at bounding box center [270, 404] width 139 height 21
type input "1"
type input "5"
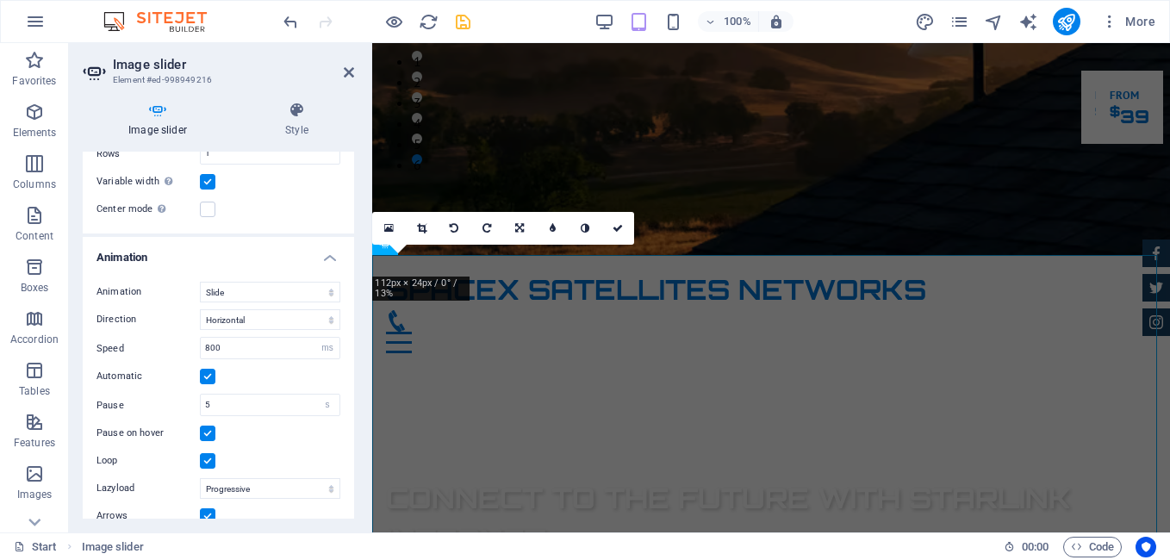
drag, startPoint x: 349, startPoint y: 461, endPoint x: 351, endPoint y: 471, distance: 10.5
click at [351, 471] on div "Image slider Drag files here, click to choose files or select files from Files …" at bounding box center [218, 335] width 271 height 367
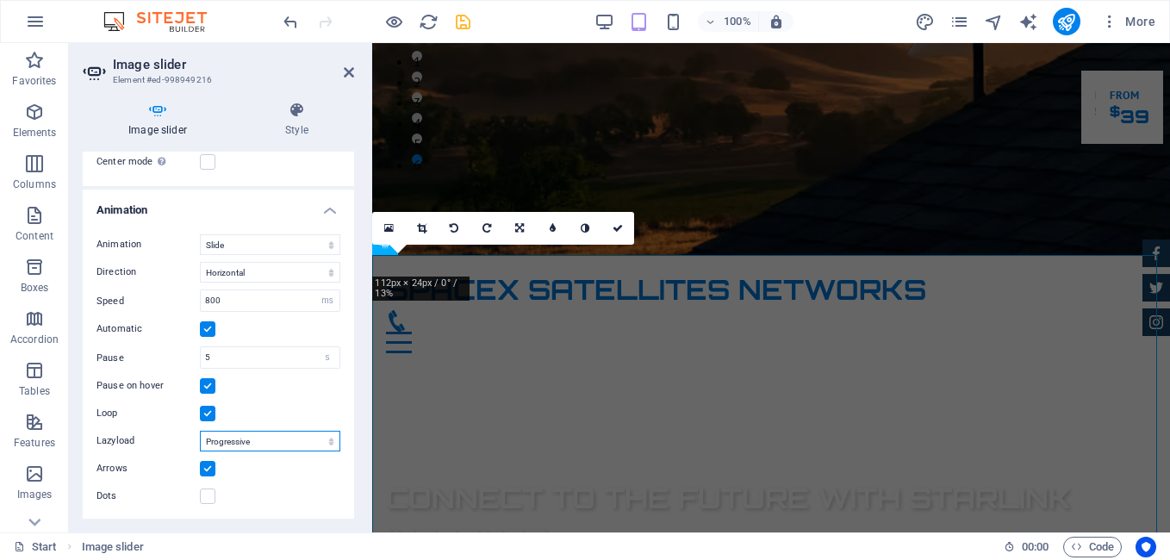
click at [297, 444] on select "Off On demand Progressive" at bounding box center [270, 441] width 140 height 21
click at [200, 431] on select "Off On demand Progressive" at bounding box center [270, 441] width 140 height 21
click at [306, 125] on h4 "Style" at bounding box center [296, 120] width 115 height 36
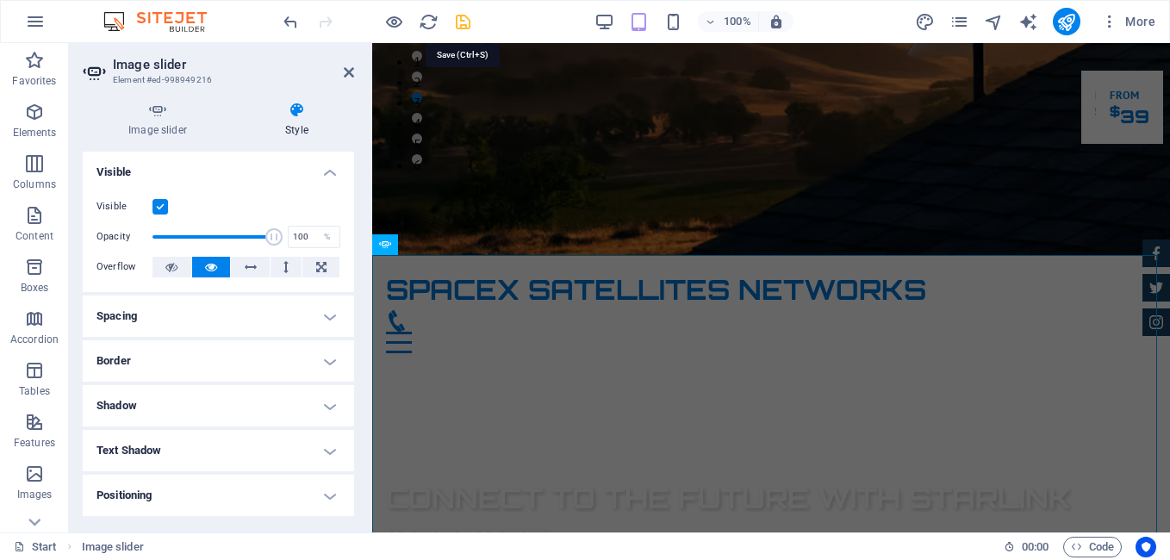
click at [461, 22] on icon "save" at bounding box center [463, 22] width 20 height 20
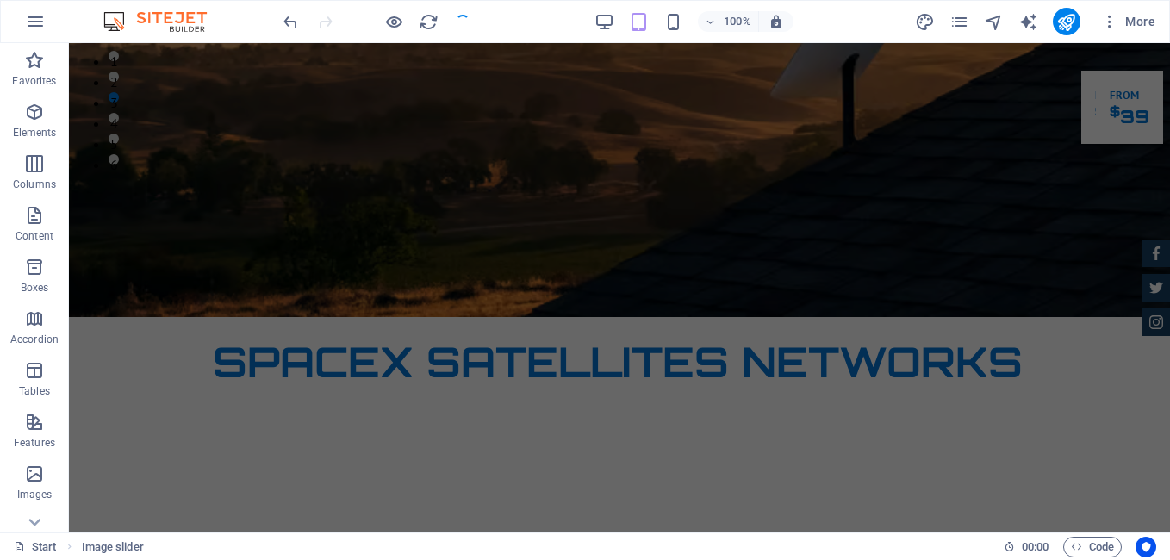
checkbox input "false"
click at [147, 181] on button at bounding box center [142, 184] width 21 height 21
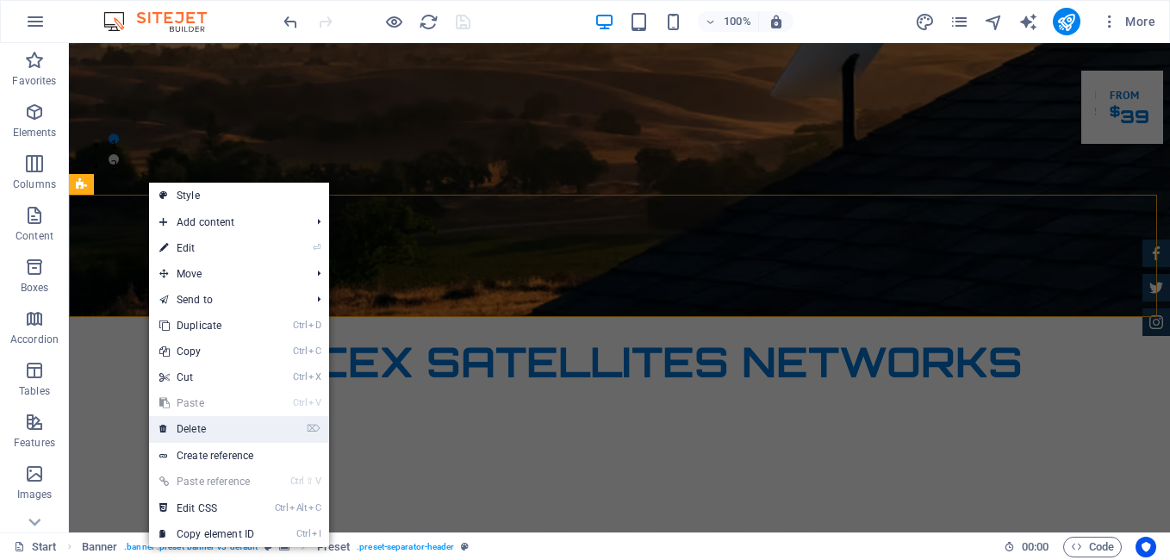
click at [219, 426] on link "⌦ Delete" at bounding box center [206, 429] width 115 height 26
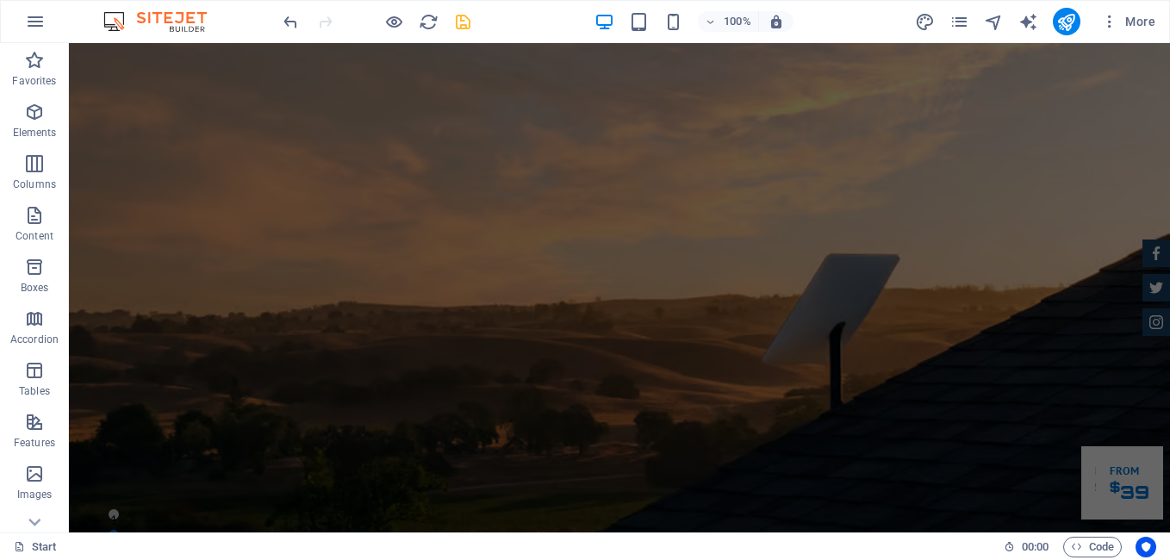
scroll to position [0, 0]
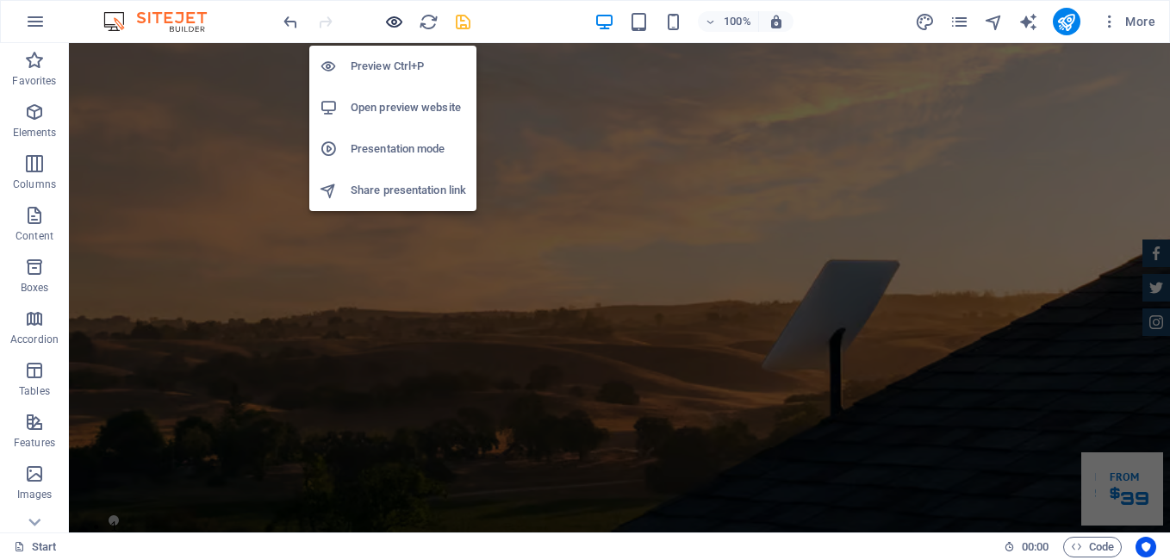
click at [388, 22] on icon "button" at bounding box center [394, 22] width 20 height 20
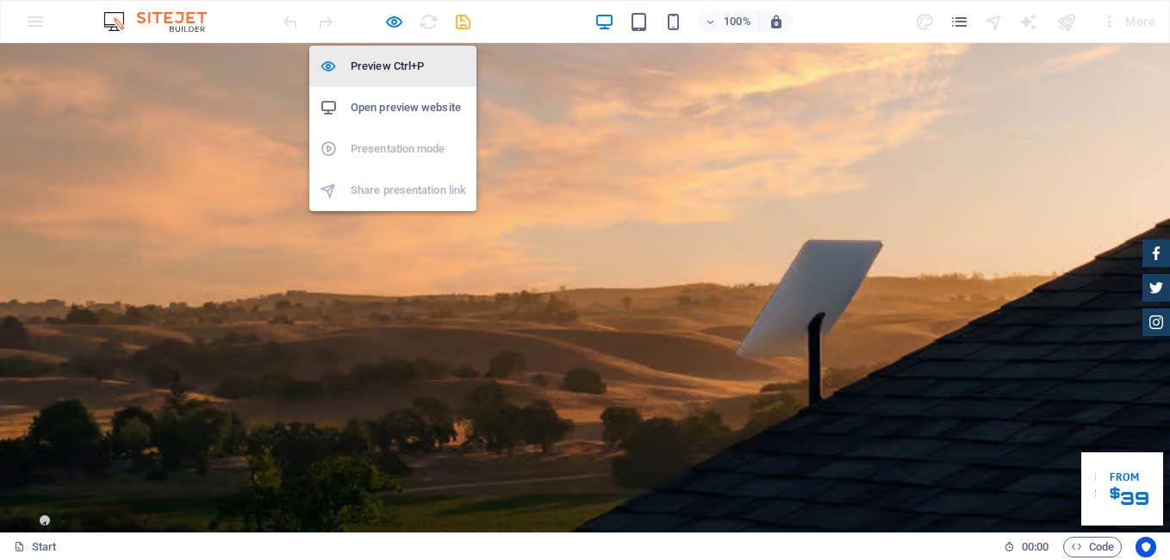
click at [391, 62] on h6 "Preview Ctrl+P" at bounding box center [408, 66] width 115 height 21
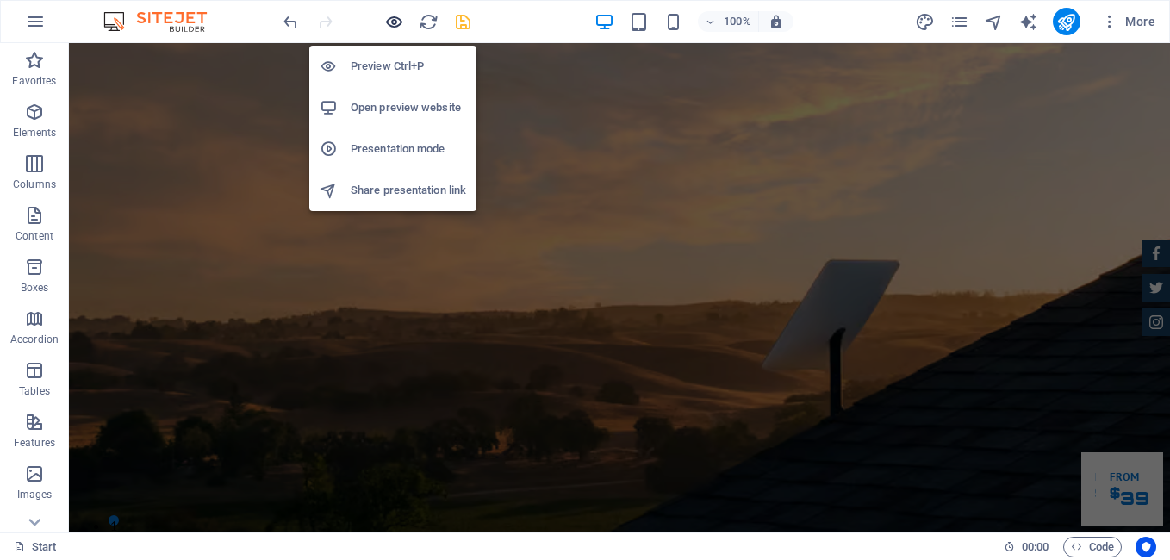
click at [394, 21] on icon "button" at bounding box center [394, 22] width 20 height 20
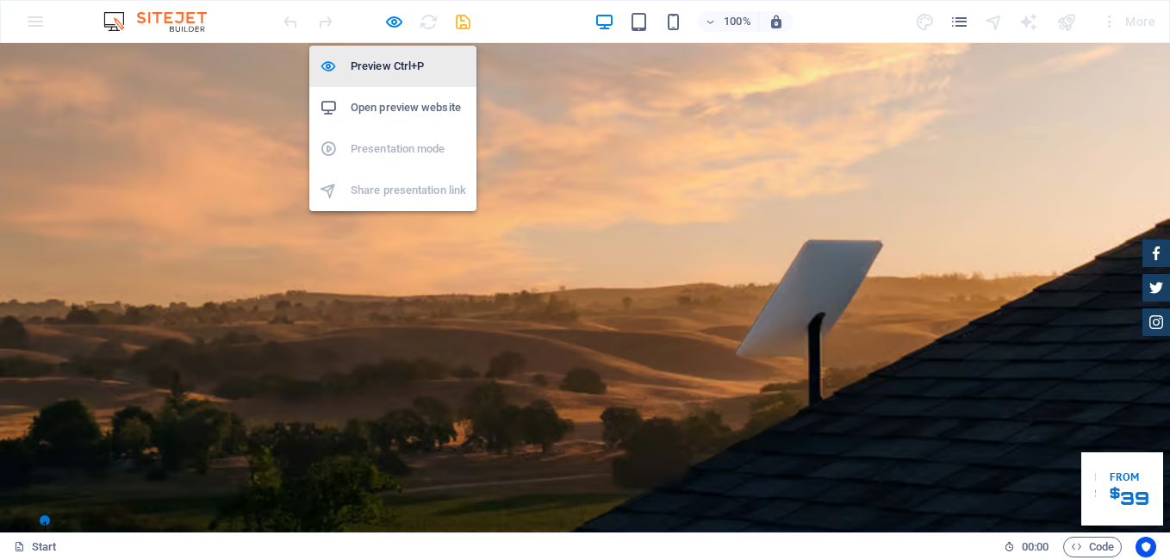
click at [388, 60] on h6 "Preview Ctrl+P" at bounding box center [408, 66] width 115 height 21
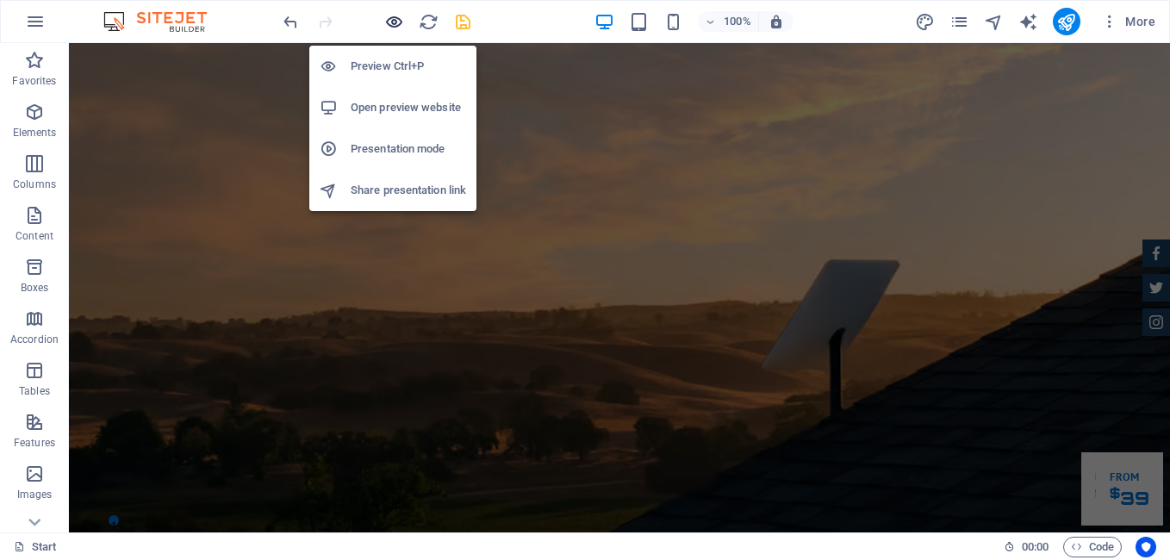
click at [390, 17] on icon "button" at bounding box center [394, 22] width 20 height 20
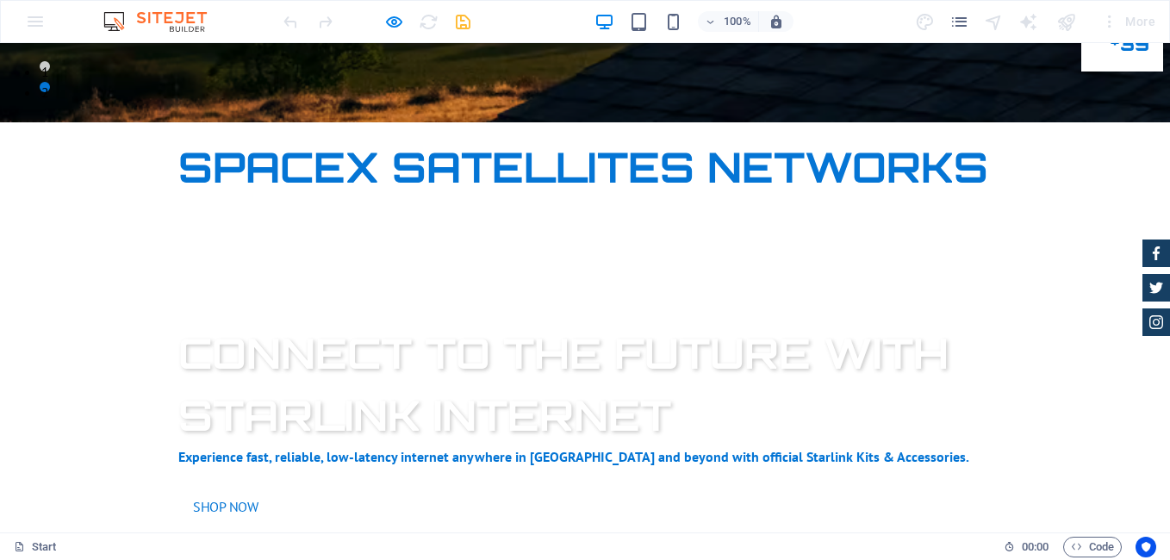
scroll to position [444, 0]
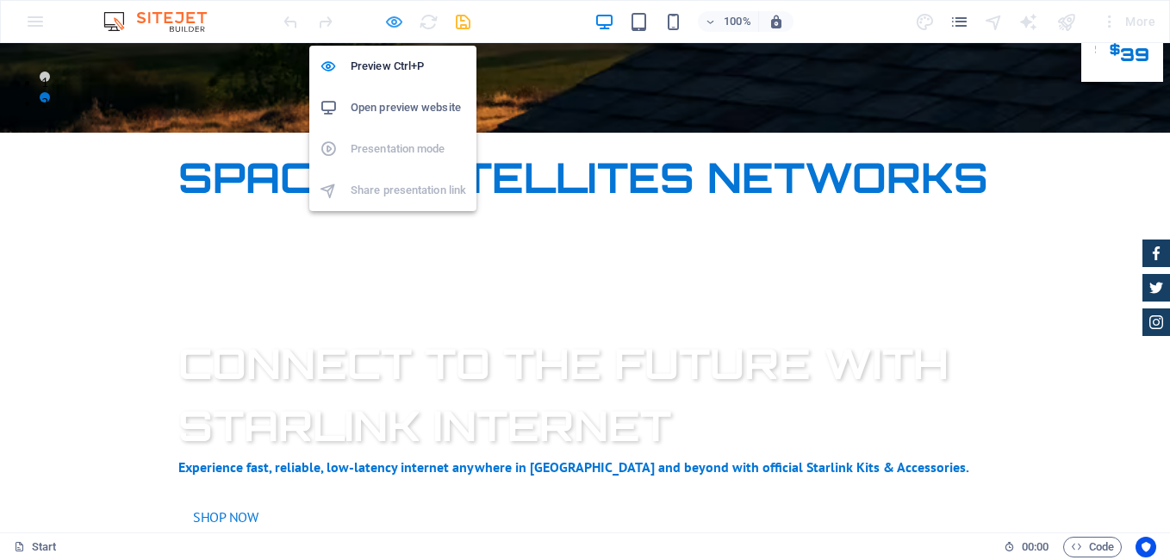
click at [393, 17] on icon "button" at bounding box center [394, 22] width 20 height 20
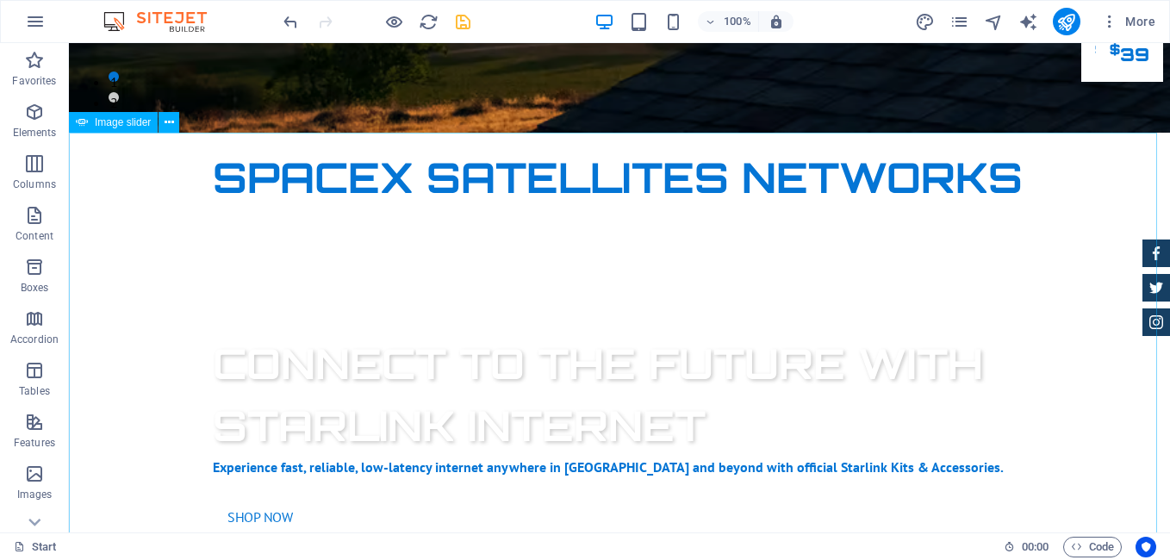
click at [140, 125] on span "Image slider" at bounding box center [123, 122] width 56 height 10
click at [147, 122] on span "Image slider" at bounding box center [123, 122] width 56 height 10
click at [169, 122] on icon at bounding box center [169, 123] width 9 height 18
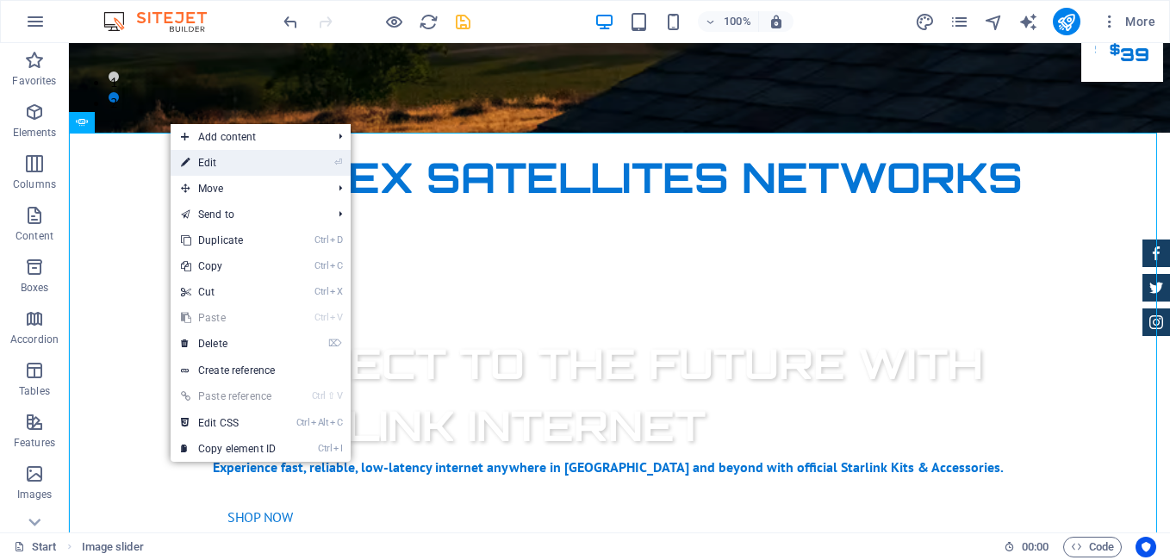
click at [214, 166] on link "⏎ Edit" at bounding box center [228, 163] width 115 height 26
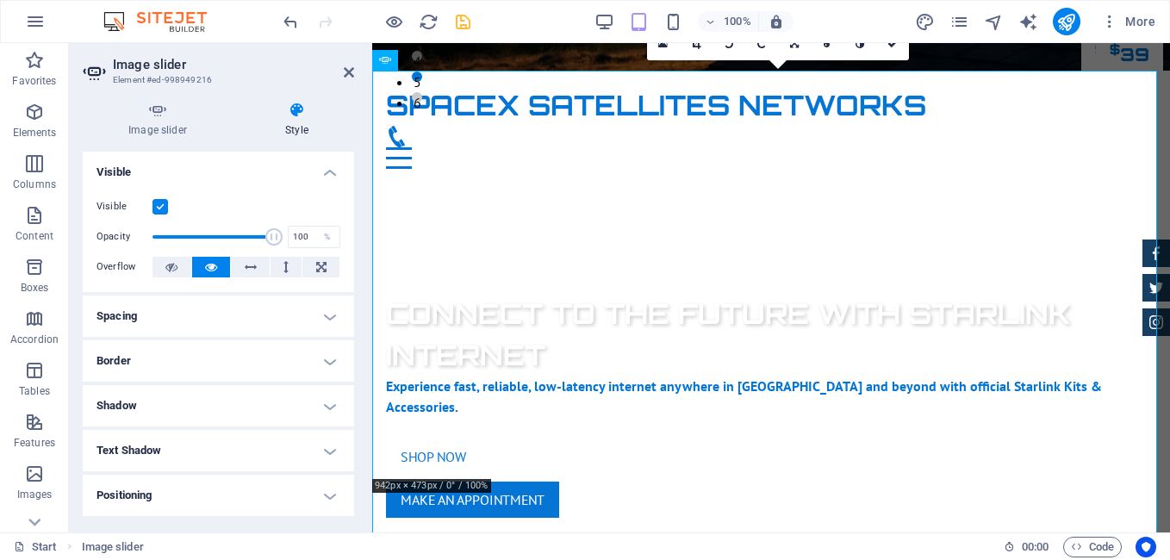
click at [157, 208] on label at bounding box center [160, 207] width 16 height 16
click at [0, 0] on input "Visible" at bounding box center [0, 0] width 0 height 0
click at [157, 208] on label at bounding box center [160, 207] width 16 height 16
click at [0, 0] on input "Visible" at bounding box center [0, 0] width 0 height 0
click at [304, 244] on input "100" at bounding box center [314, 237] width 51 height 21
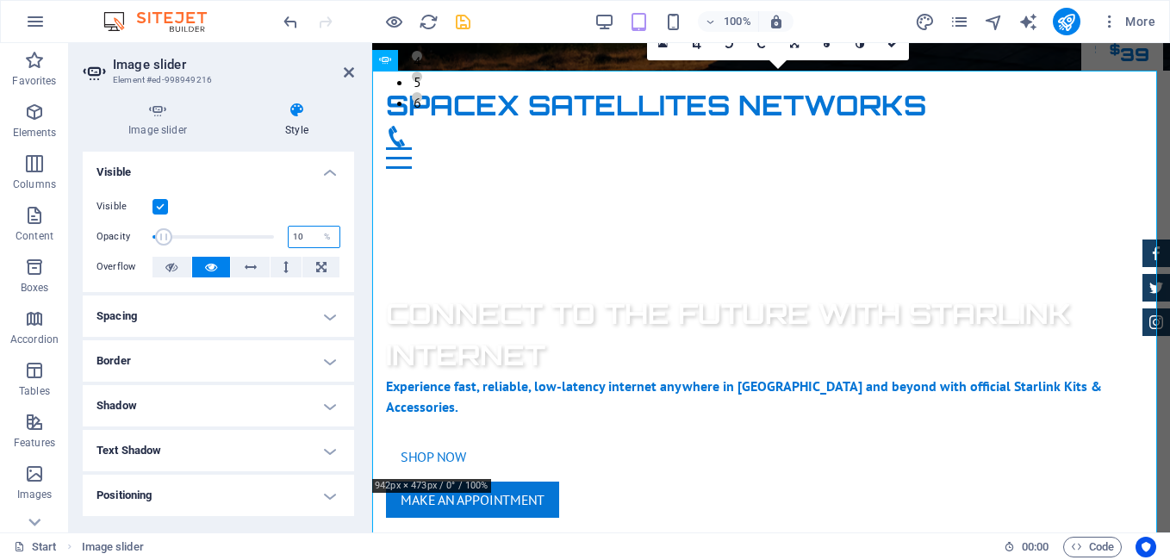
type input "1"
type input "5"
type input "100"
click at [309, 274] on button at bounding box center [320, 267] width 37 height 21
click at [321, 264] on icon at bounding box center [321, 267] width 10 height 21
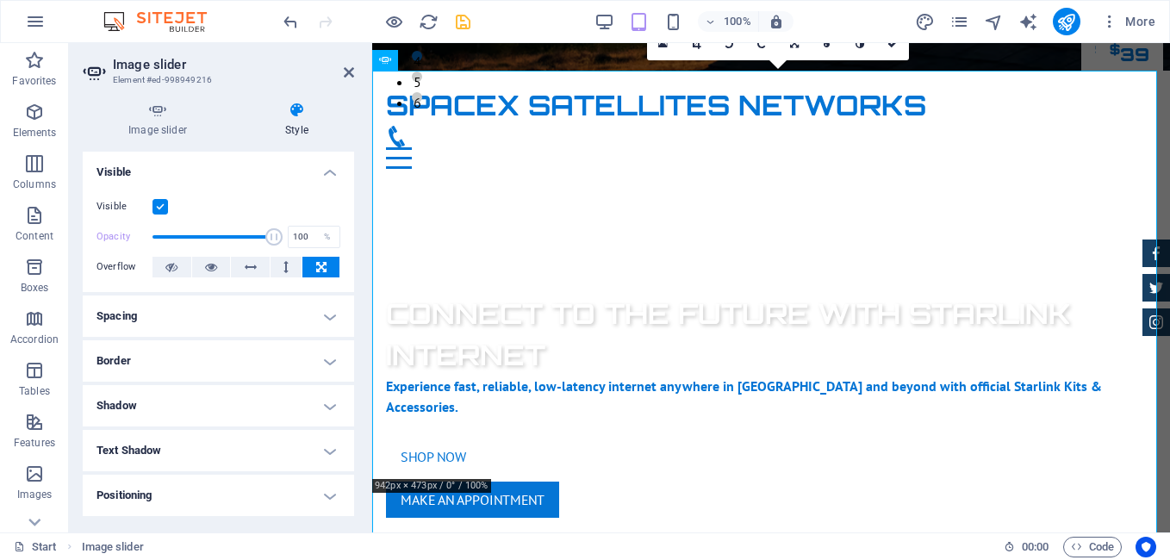
click at [329, 316] on h4 "Spacing" at bounding box center [218, 315] width 271 height 41
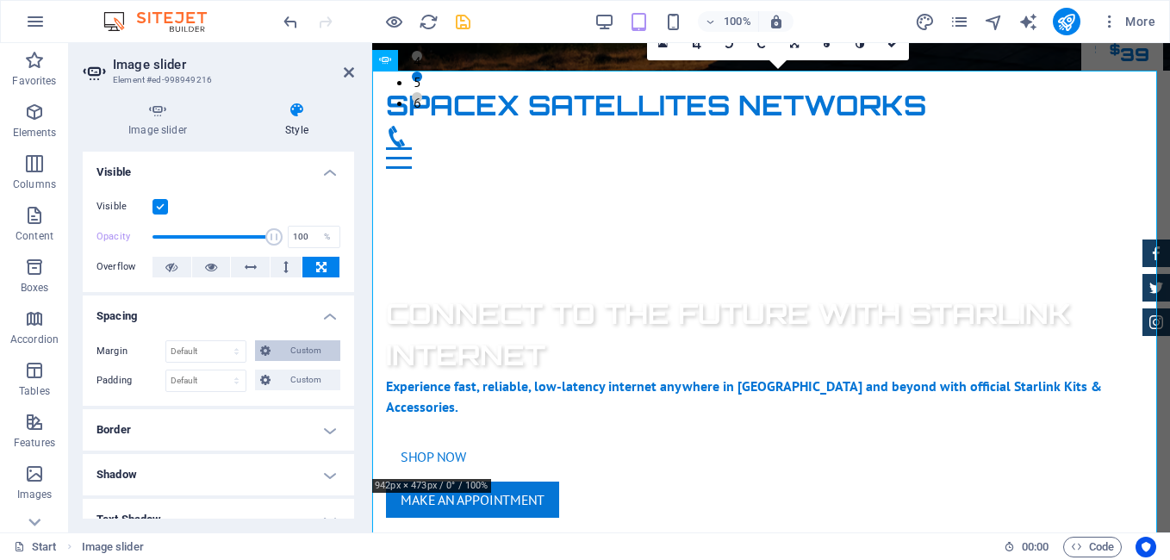
click at [273, 347] on button "Custom" at bounding box center [297, 350] width 85 height 21
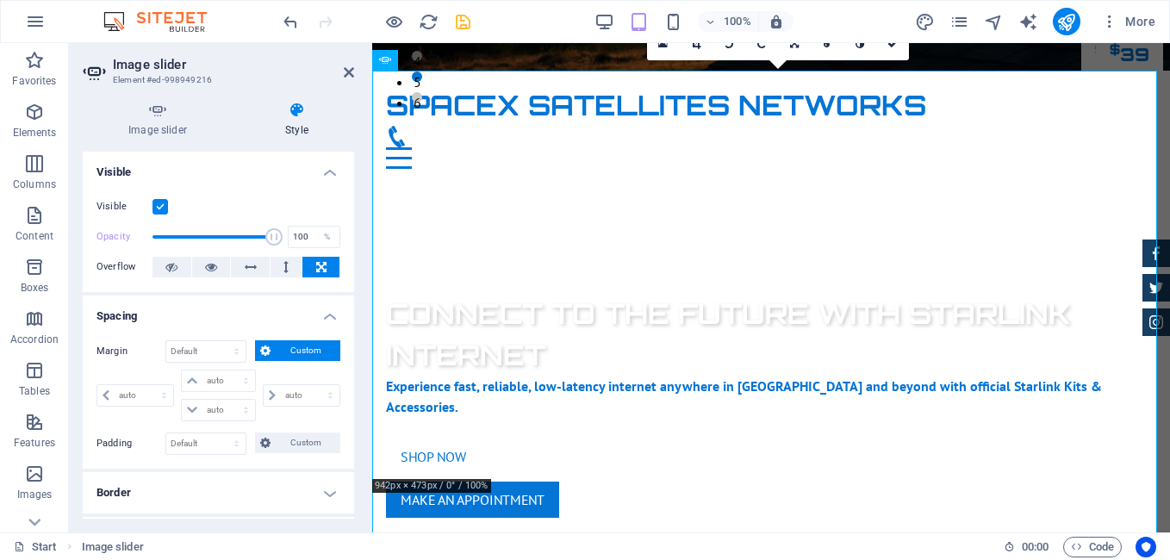
click at [273, 347] on button "Custom" at bounding box center [297, 350] width 85 height 21
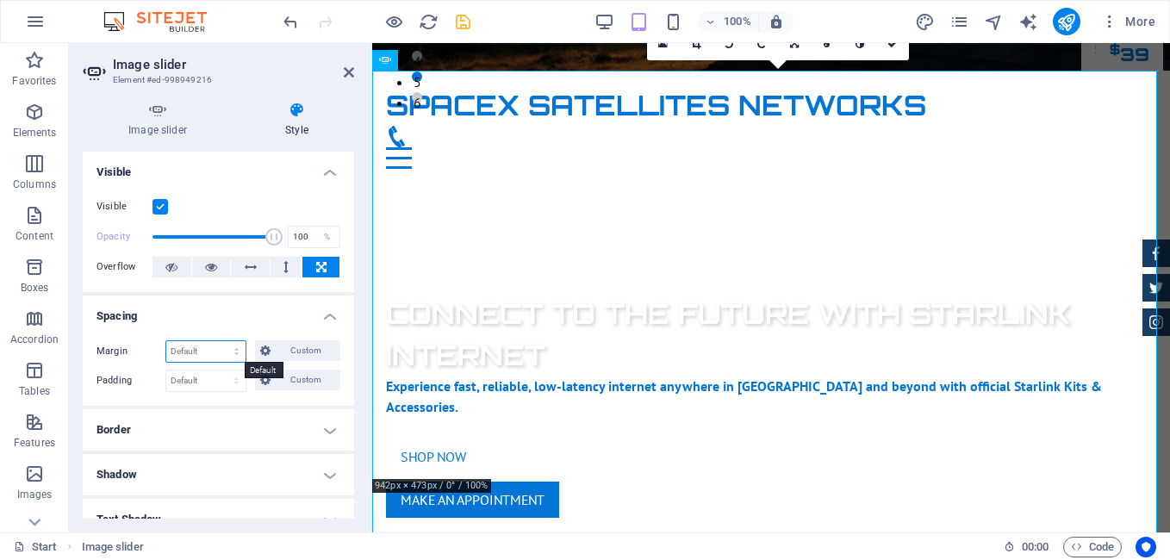
click at [230, 347] on select "Default auto px % rem vw vh Custom" at bounding box center [205, 351] width 79 height 21
click at [166, 341] on select "Default auto px % rem vw vh Custom" at bounding box center [205, 351] width 79 height 21
select select "DISABLED_OPTION_VALUE"
click at [221, 382] on select "Default px rem % vh vw Custom" at bounding box center [205, 380] width 79 height 21
click at [166, 370] on select "Default px rem % vh vw Custom" at bounding box center [205, 380] width 79 height 21
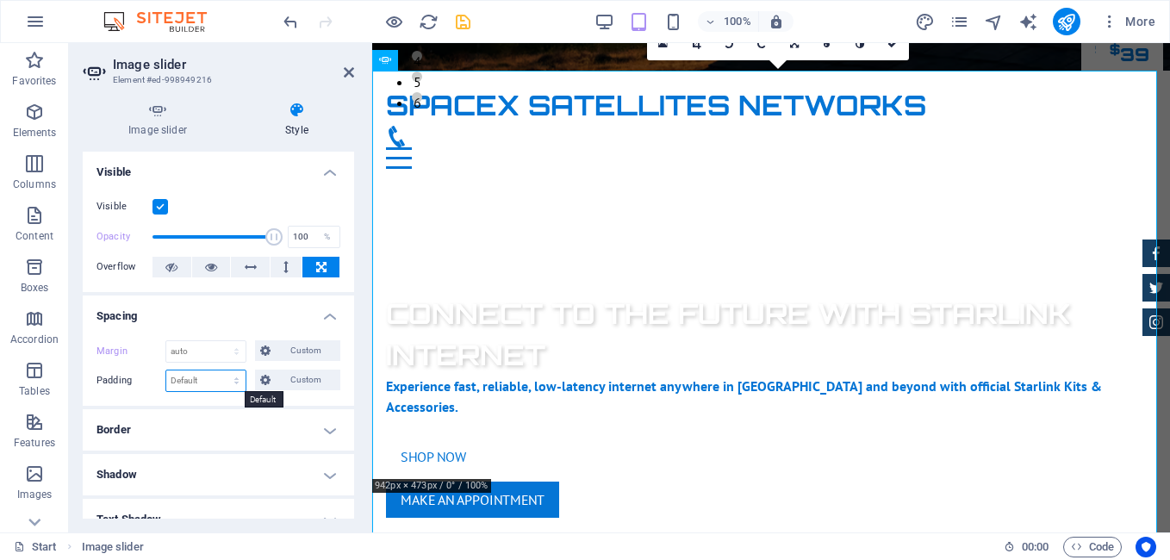
click at [236, 378] on select "Default px rem % vh vw Custom" at bounding box center [205, 380] width 79 height 21
click at [166, 370] on select "Default px rem % vh vw Custom" at bounding box center [205, 380] width 79 height 21
select select "DISABLED_OPTION_VALUE"
click at [330, 426] on h4 "Border" at bounding box center [218, 429] width 271 height 41
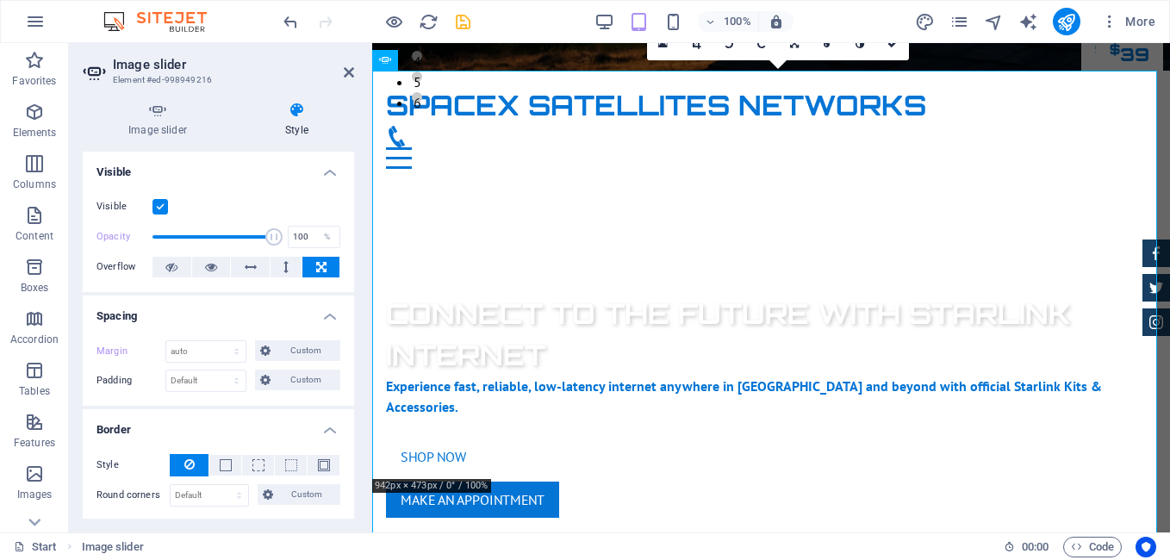
click at [349, 342] on div "Margin Default auto px % rem vw vh Custom Custom auto px % rem vw vh auto px % …" at bounding box center [218, 365] width 271 height 79
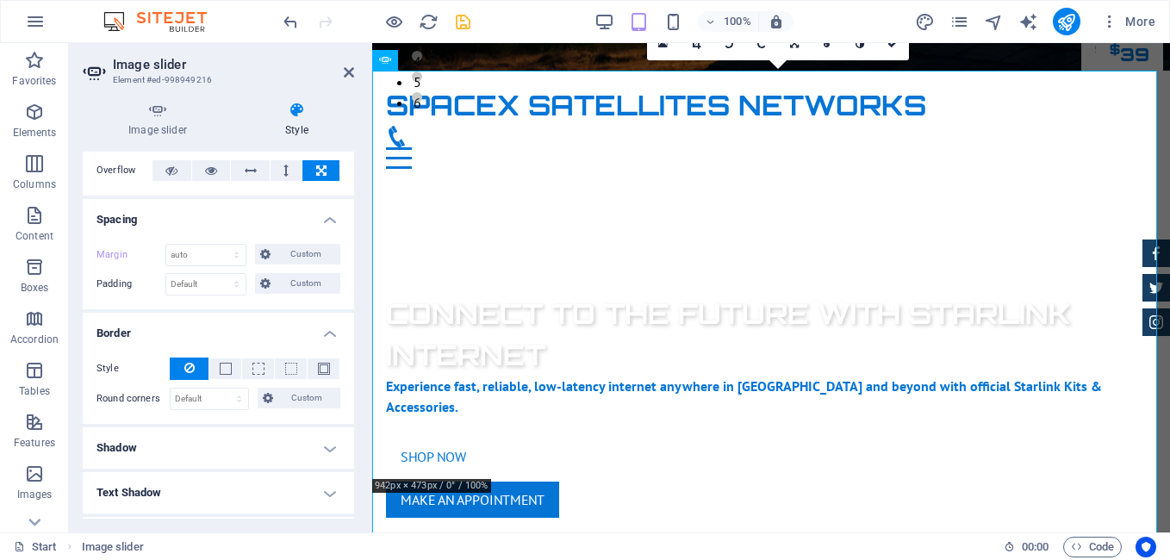
scroll to position [97, 0]
drag, startPoint x: 363, startPoint y: 381, endPoint x: 364, endPoint y: 405, distance: 24.2
click at [364, 405] on div "Image slider Style Image slider Drag files here, click to choose files or selec…" at bounding box center [218, 310] width 299 height 444
click at [229, 367] on span at bounding box center [226, 368] width 12 height 12
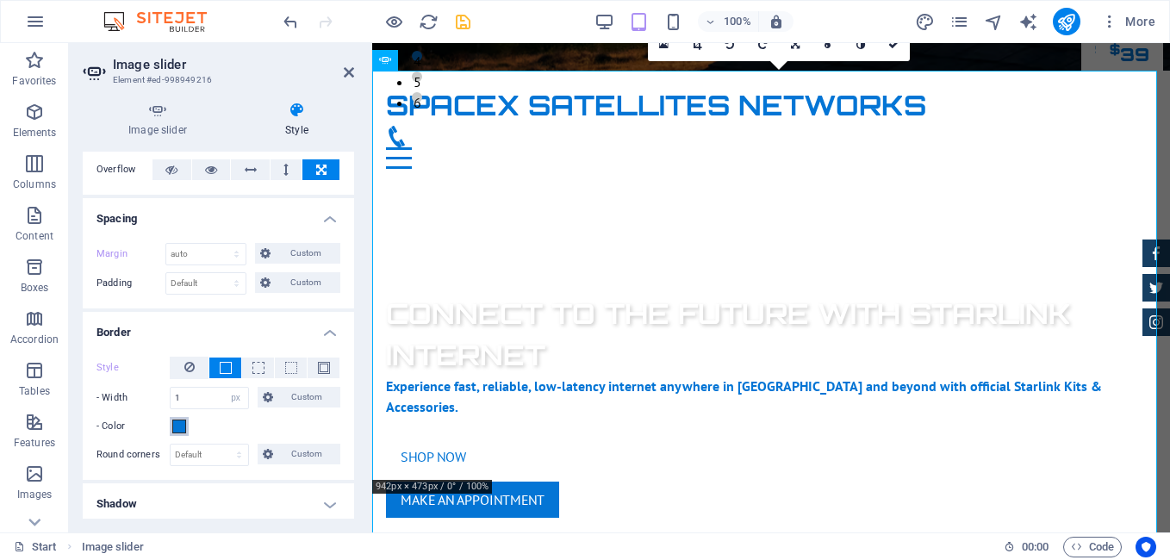
click at [182, 425] on span at bounding box center [179, 426] width 14 height 14
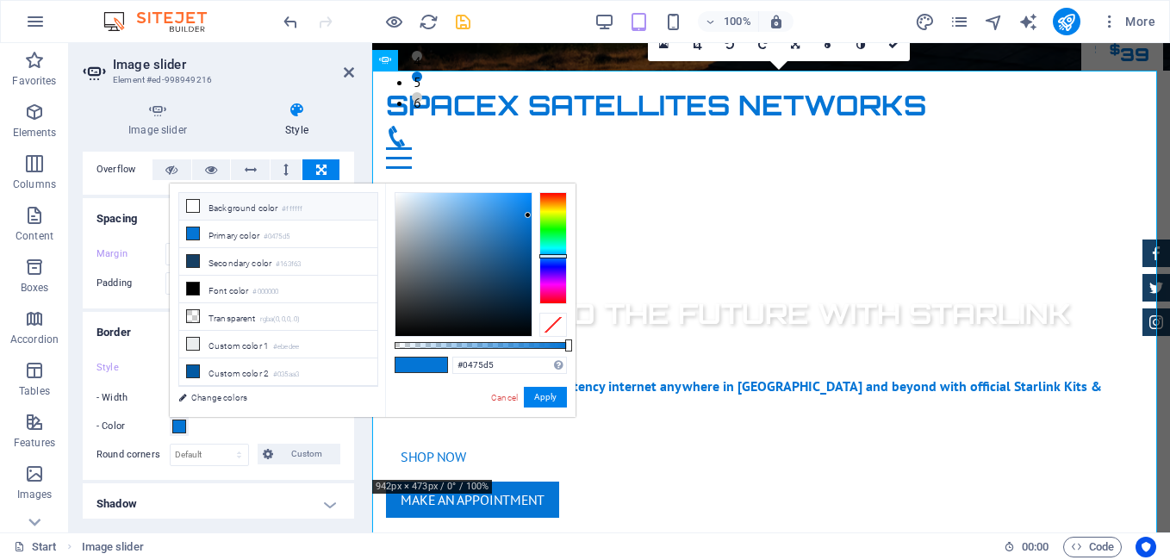
click at [211, 208] on li "Background color #ffffff" at bounding box center [278, 207] width 198 height 28
type input "#ffffff"
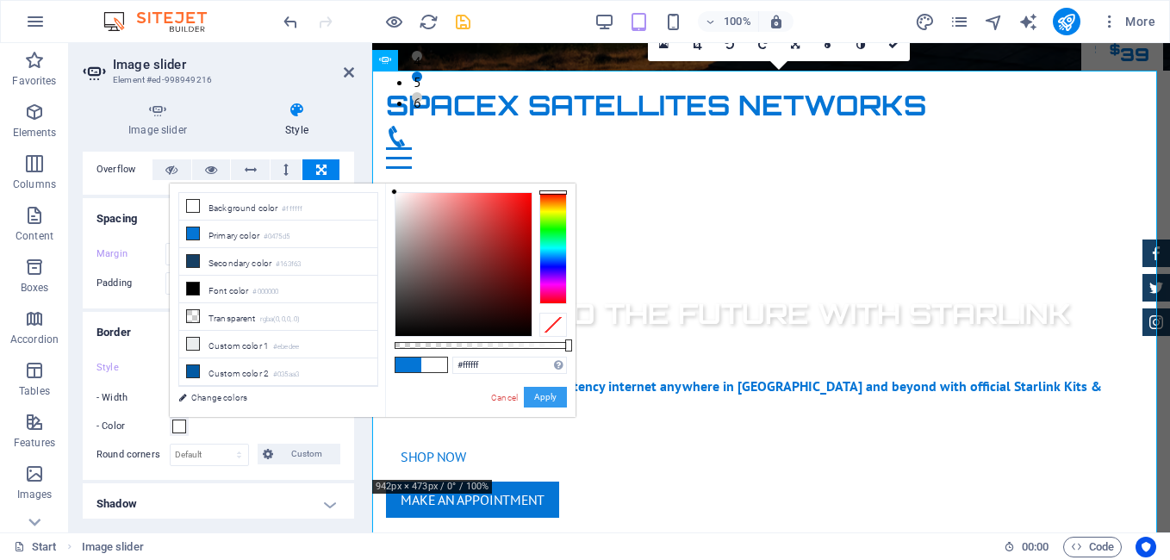
click at [550, 399] on button "Apply" at bounding box center [545, 397] width 43 height 21
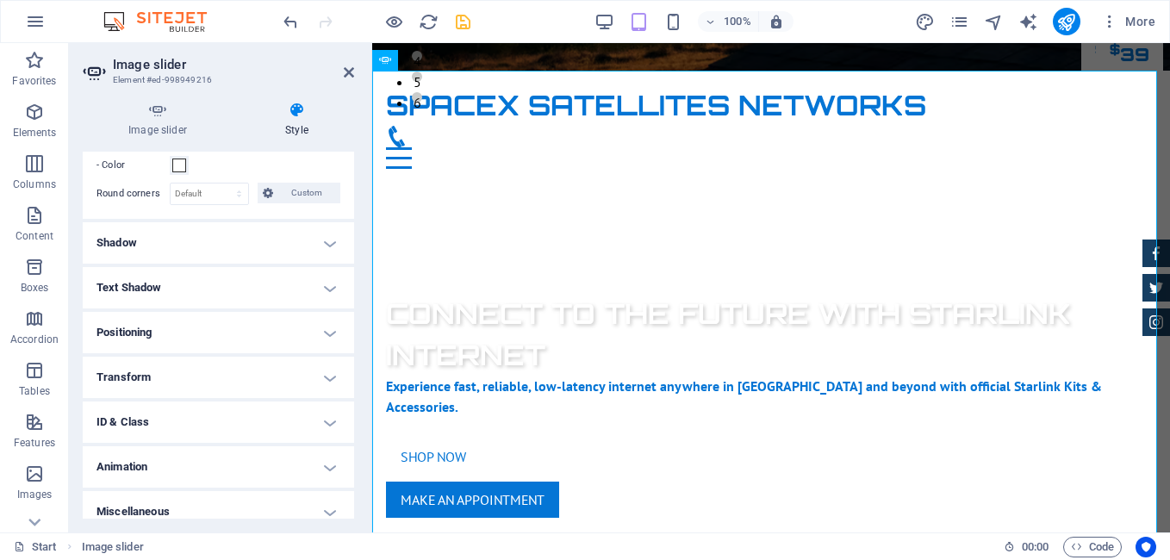
scroll to position [372, 0]
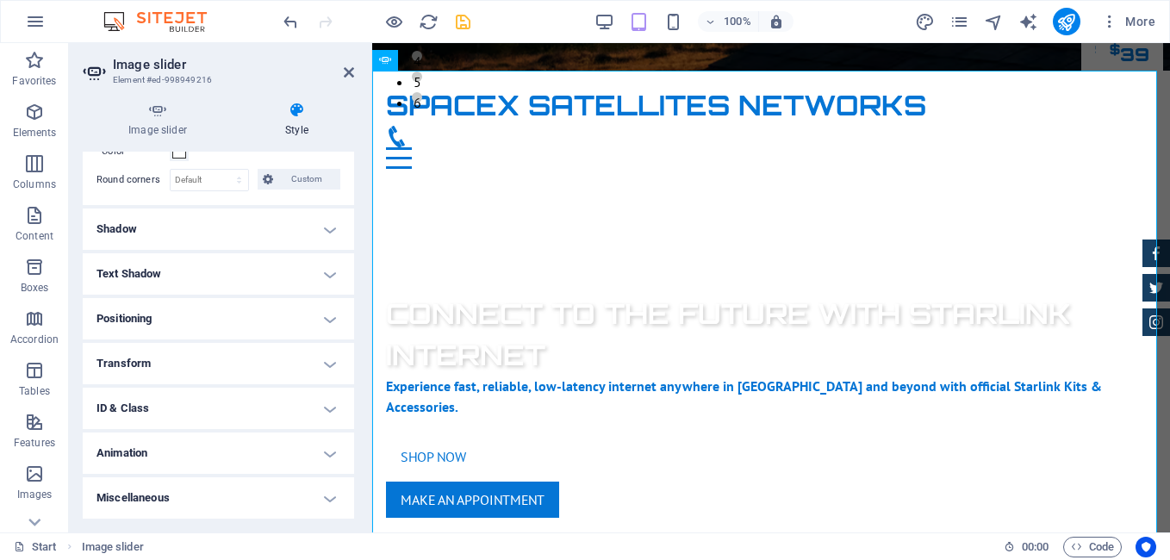
click at [328, 449] on h4 "Animation" at bounding box center [218, 452] width 271 height 41
click at [328, 449] on h4 "Animation" at bounding box center [218, 447] width 271 height 31
click at [346, 71] on icon at bounding box center [349, 72] width 10 height 14
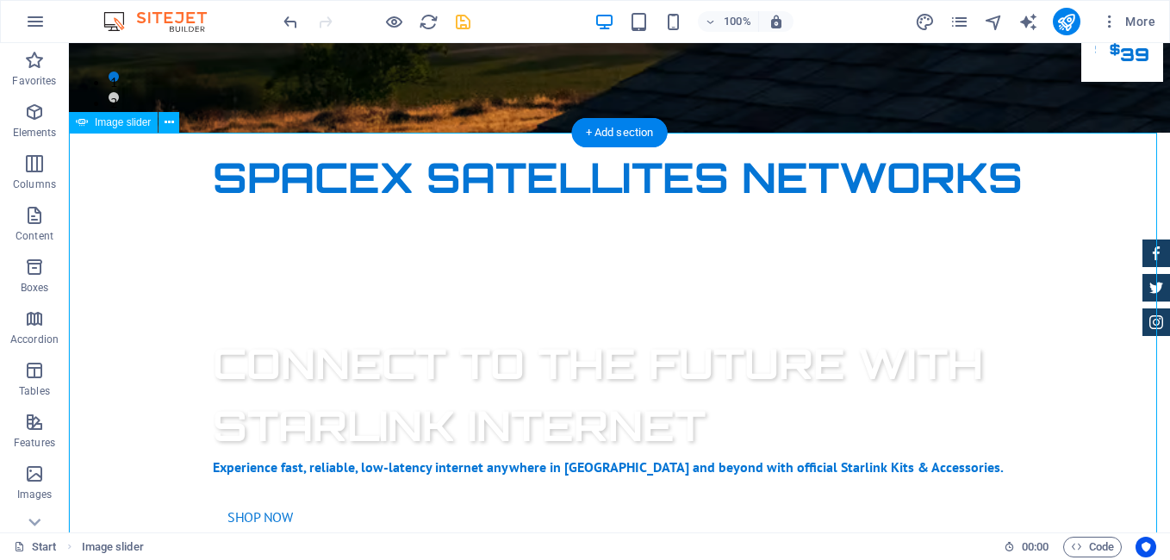
select select "px"
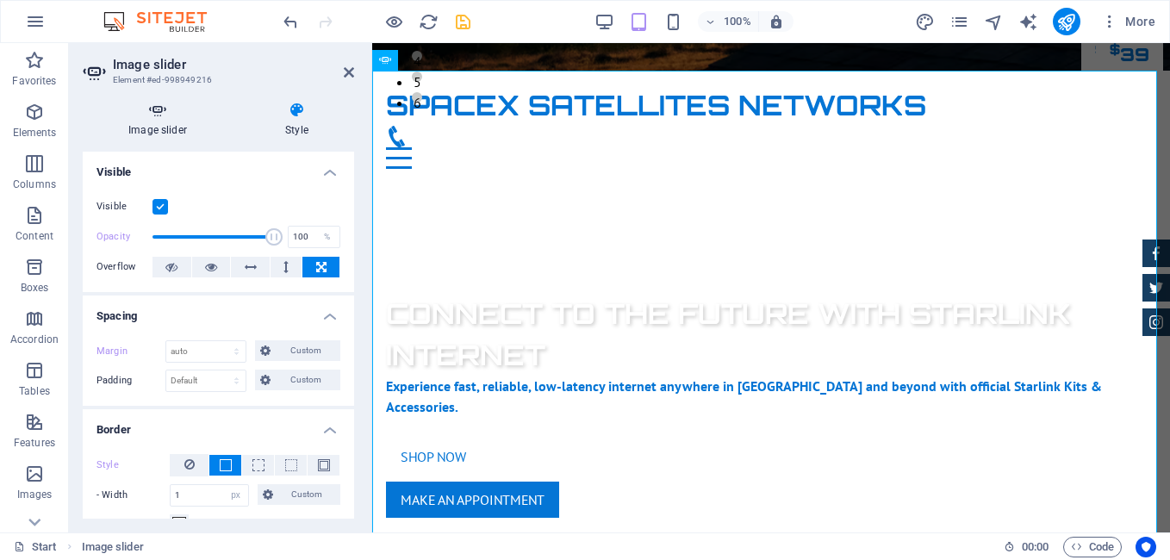
click at [159, 121] on h4 "Image slider" at bounding box center [161, 120] width 157 height 36
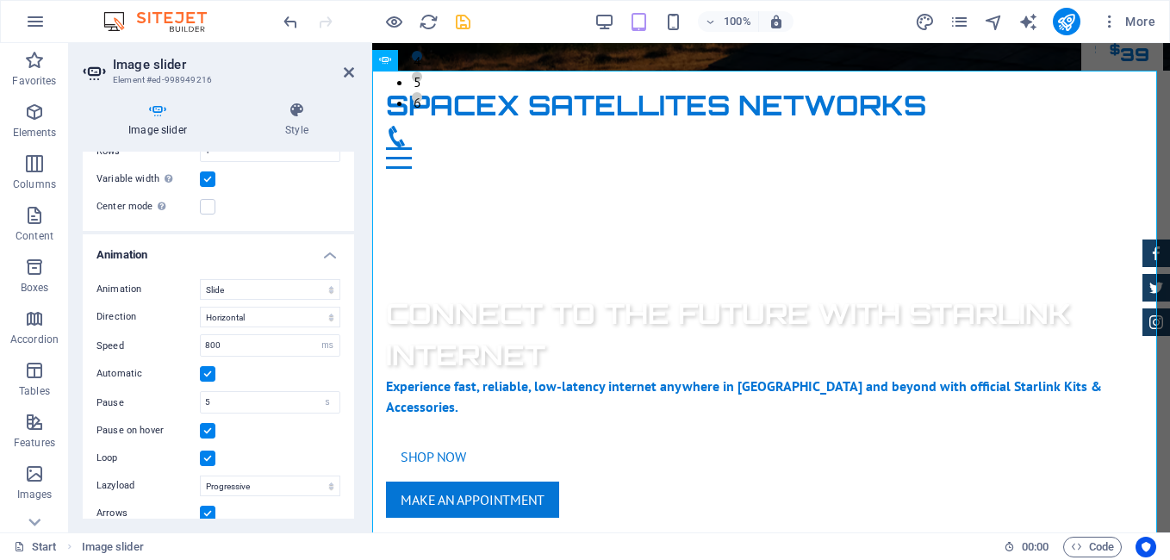
scroll to position [775, 0]
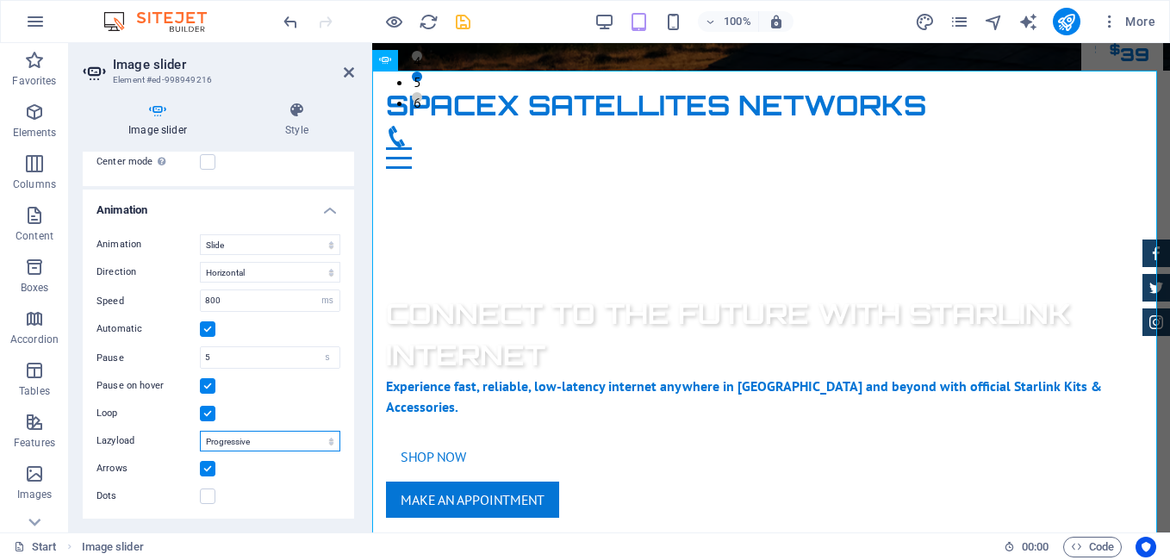
click at [308, 443] on select "Off On demand Progressive" at bounding box center [270, 441] width 140 height 21
click at [200, 431] on select "Off On demand Progressive" at bounding box center [270, 441] width 140 height 21
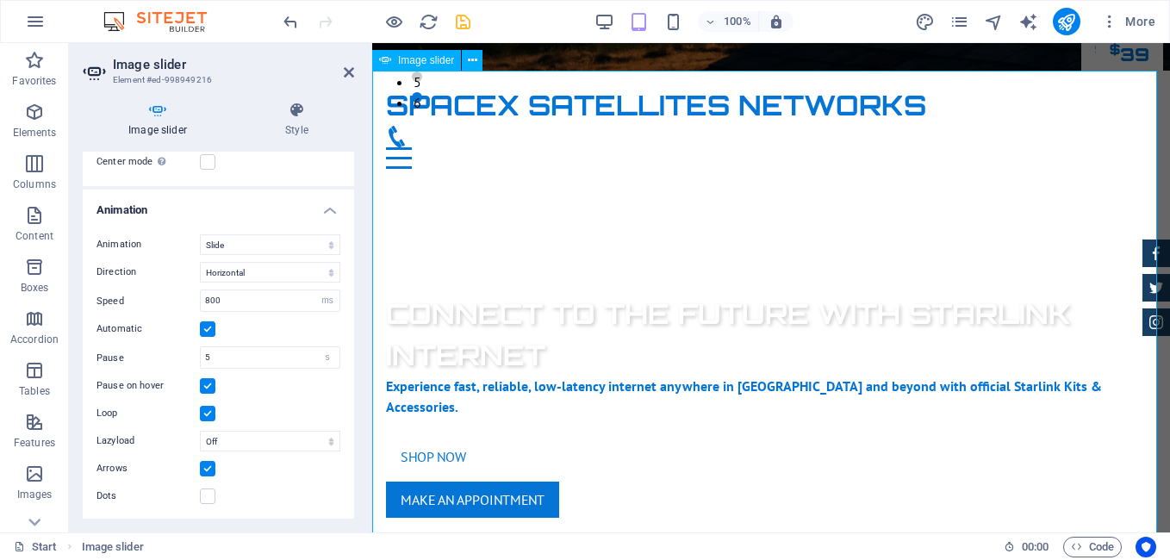
click at [293, 444] on select "Off On demand Progressive" at bounding box center [270, 441] width 140 height 21
select select "ondemand"
click at [200, 431] on select "Off On demand Progressive" at bounding box center [270, 441] width 140 height 21
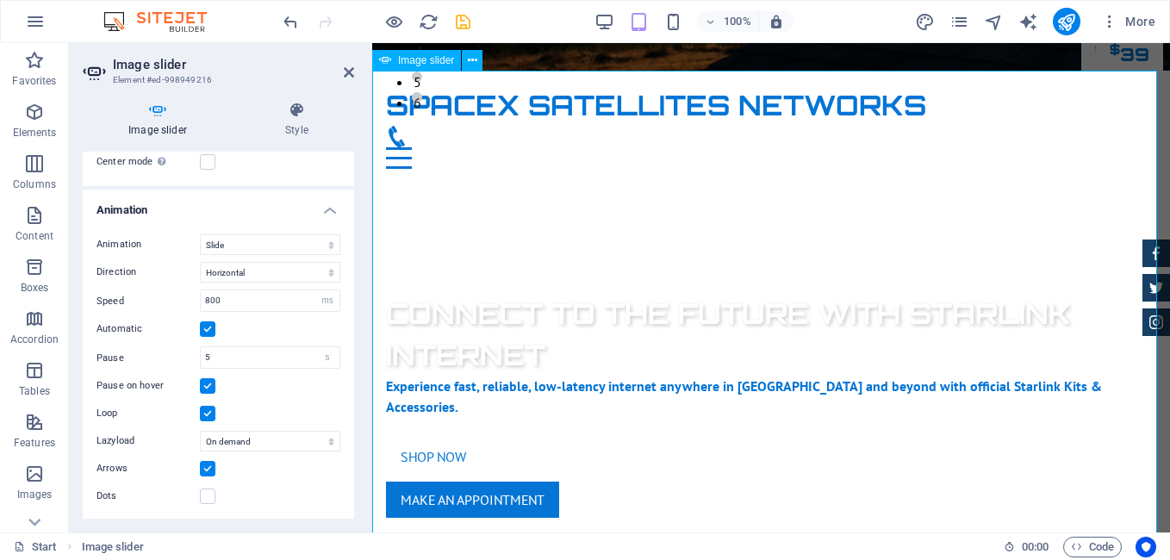
click at [298, 352] on input "5" at bounding box center [270, 357] width 139 height 21
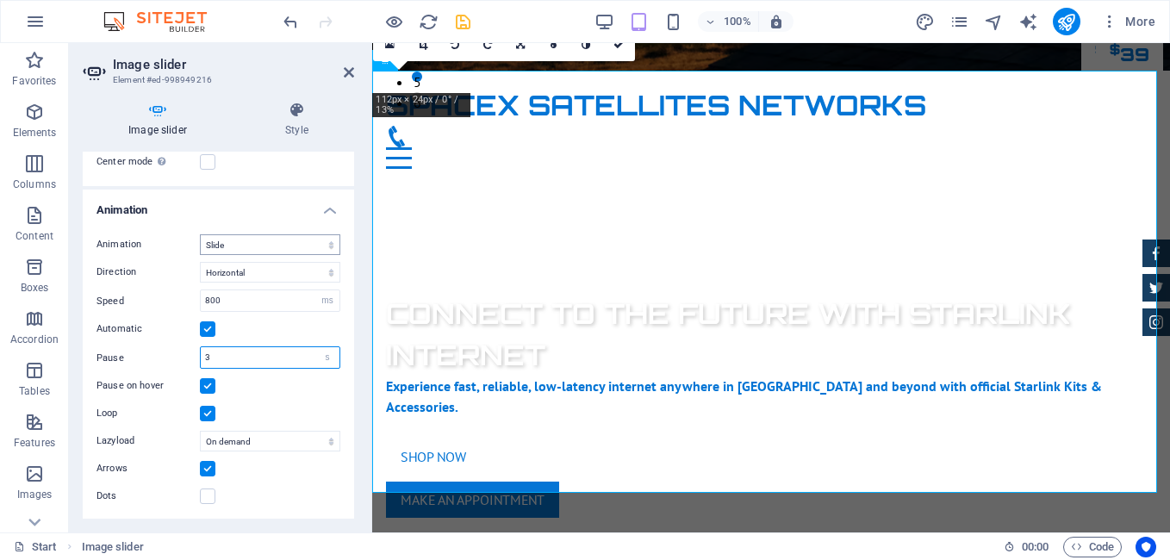
type input "3"
click at [314, 236] on select "Slide Fade" at bounding box center [270, 244] width 140 height 21
click at [200, 255] on select "Slide Fade" at bounding box center [270, 244] width 140 height 21
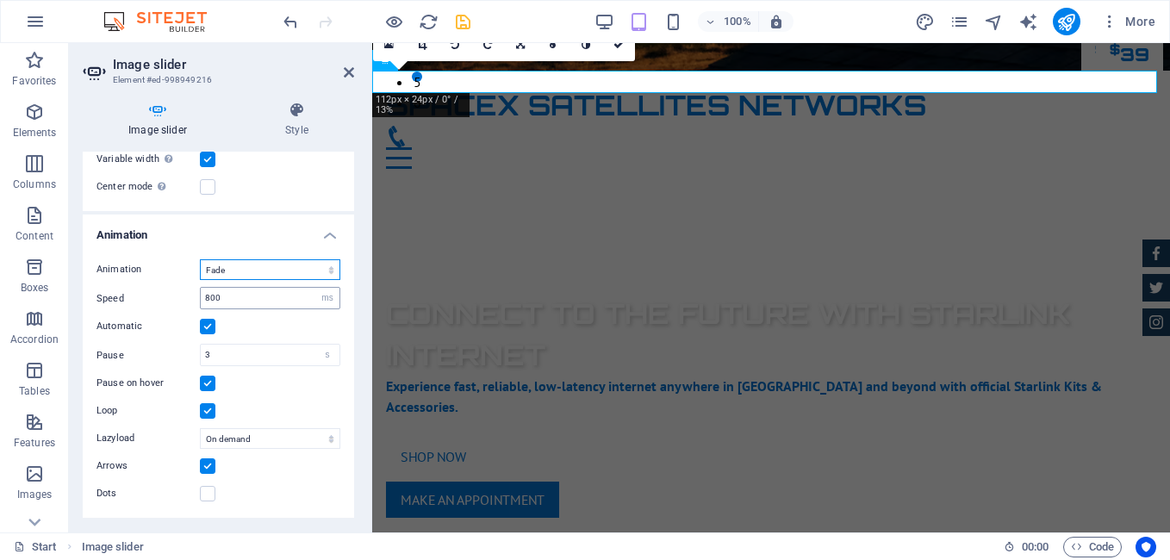
scroll to position [749, 0]
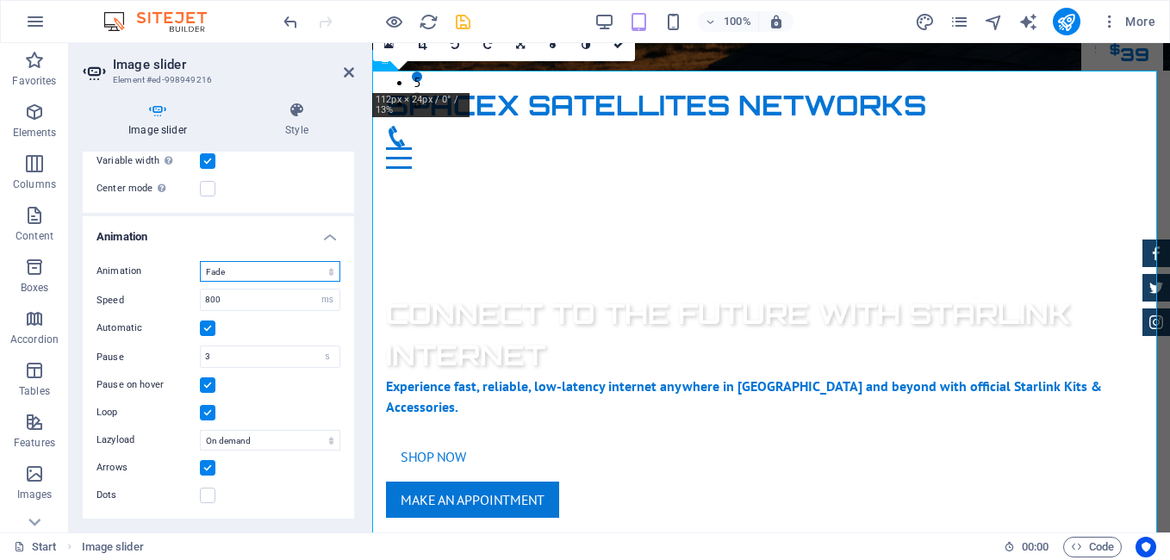
click at [281, 266] on select "Slide Fade" at bounding box center [270, 271] width 140 height 21
select select "slide"
click at [200, 261] on select "Slide Fade" at bounding box center [270, 271] width 140 height 21
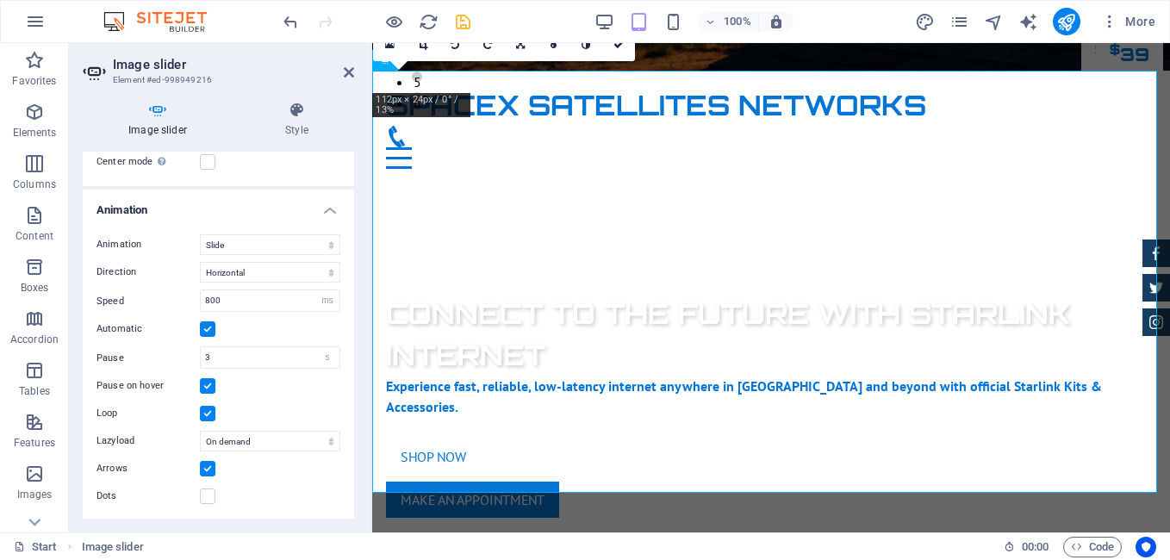
click at [205, 326] on label at bounding box center [208, 329] width 16 height 16
click at [0, 0] on input "Automatic" at bounding box center [0, 0] width 0 height 0
click at [205, 384] on label at bounding box center [208, 385] width 16 height 16
click at [0, 0] on input "Pause on hover" at bounding box center [0, 0] width 0 height 0
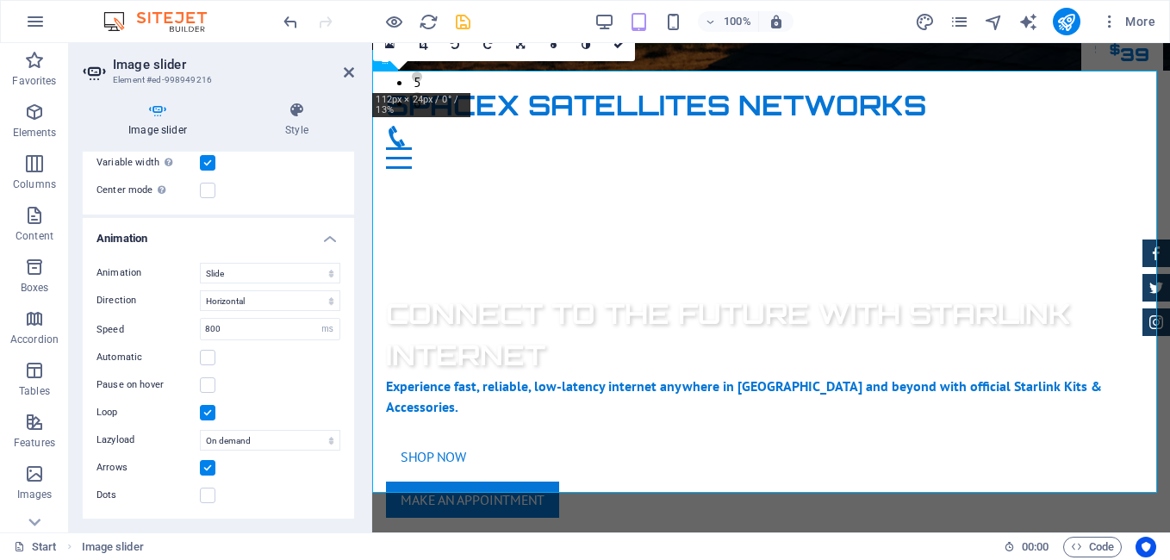
click at [205, 407] on label at bounding box center [208, 413] width 16 height 16
click at [0, 0] on input "Loop" at bounding box center [0, 0] width 0 height 0
click at [206, 359] on label at bounding box center [208, 358] width 16 height 16
click at [0, 0] on input "Automatic" at bounding box center [0, 0] width 0 height 0
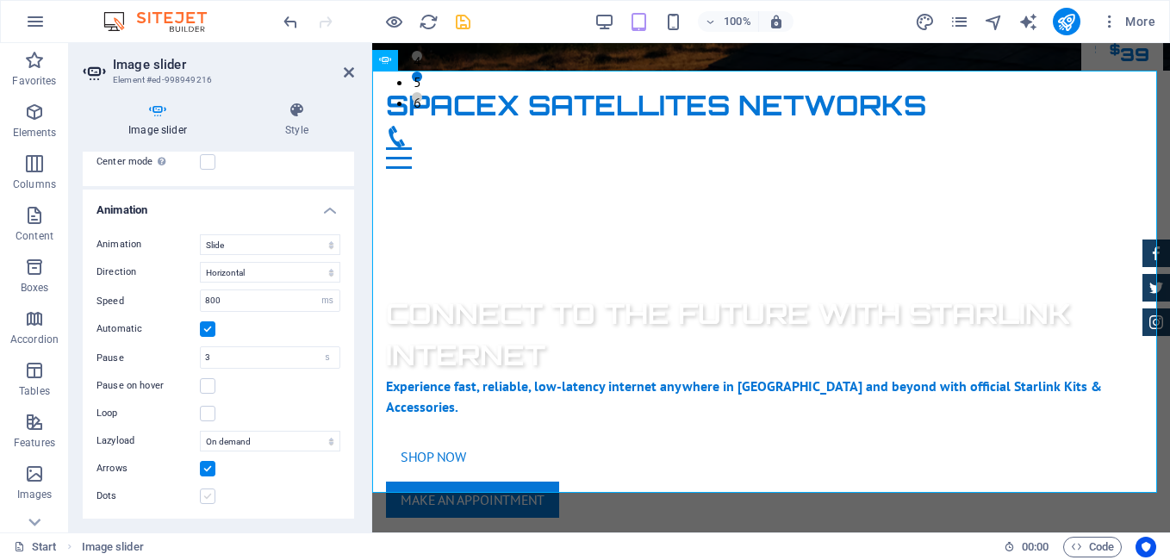
click at [206, 494] on label at bounding box center [208, 496] width 16 height 16
click at [0, 0] on input "Dots" at bounding box center [0, 0] width 0 height 0
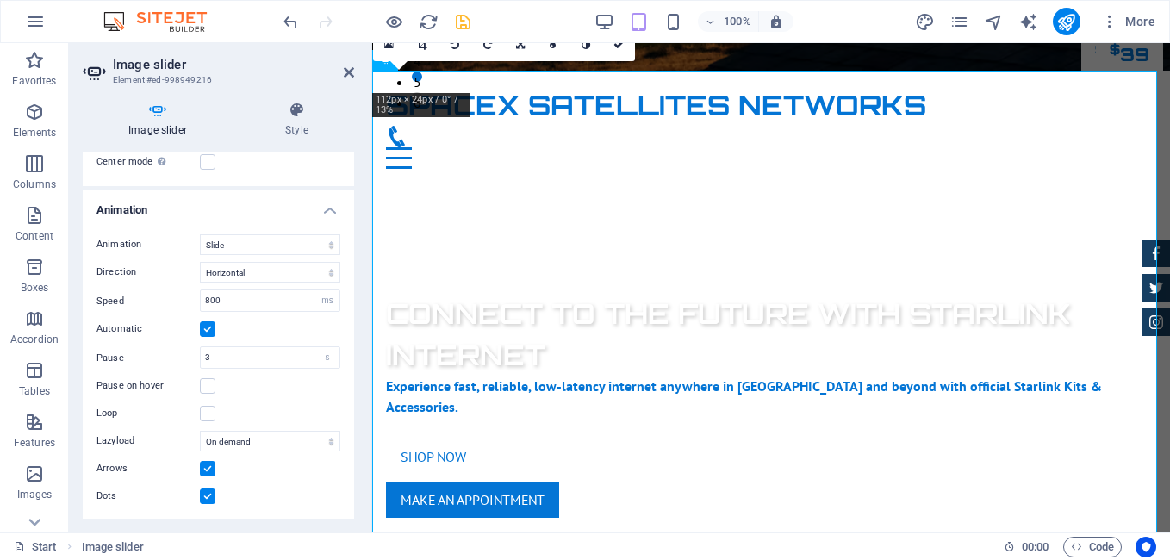
click at [211, 462] on label at bounding box center [208, 469] width 16 height 16
click at [0, 0] on input "Arrows" at bounding box center [0, 0] width 0 height 0
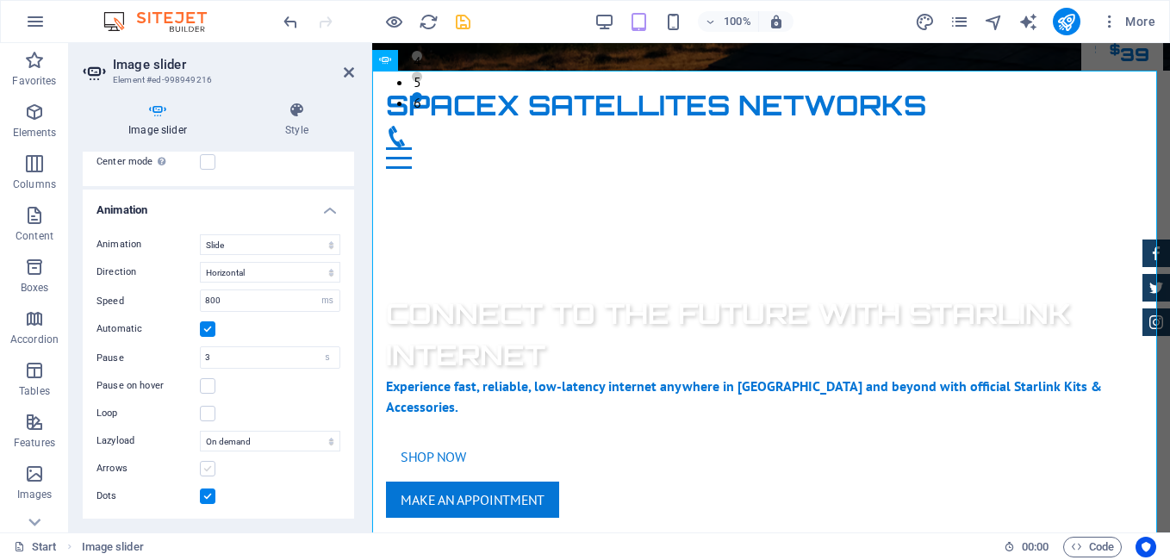
click at [207, 463] on label at bounding box center [208, 469] width 16 height 16
click at [0, 0] on input "Arrows" at bounding box center [0, 0] width 0 height 0
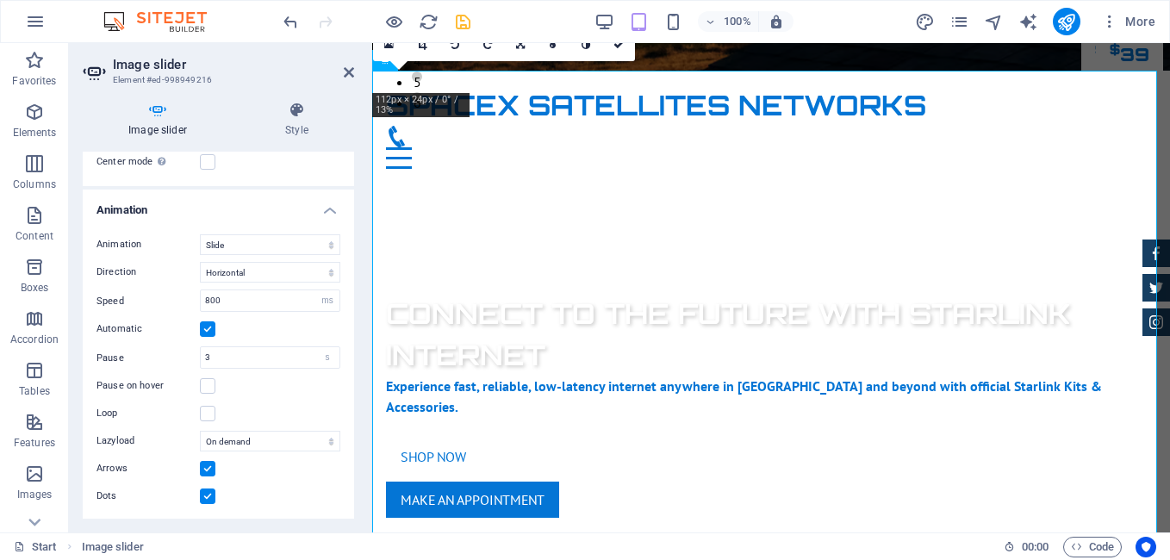
click at [208, 494] on label at bounding box center [208, 496] width 16 height 16
click at [0, 0] on input "Dots" at bounding box center [0, 0] width 0 height 0
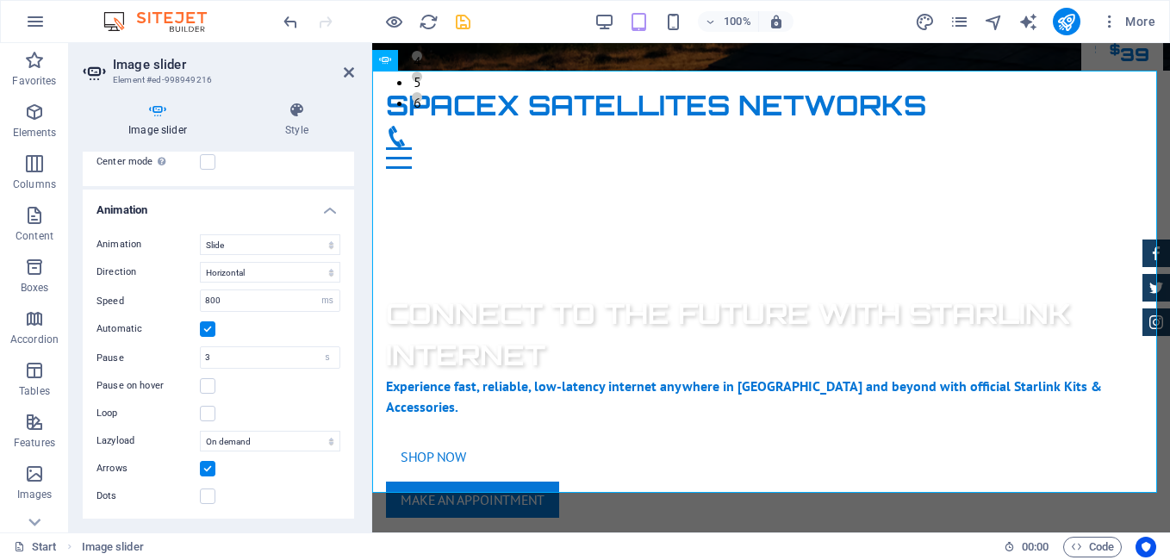
drag, startPoint x: 350, startPoint y: 413, endPoint x: 336, endPoint y: 371, distance: 43.6
drag, startPoint x: 336, startPoint y: 371, endPoint x: 47, endPoint y: 545, distance: 337.7
click at [47, 545] on link "Start" at bounding box center [35, 547] width 43 height 21
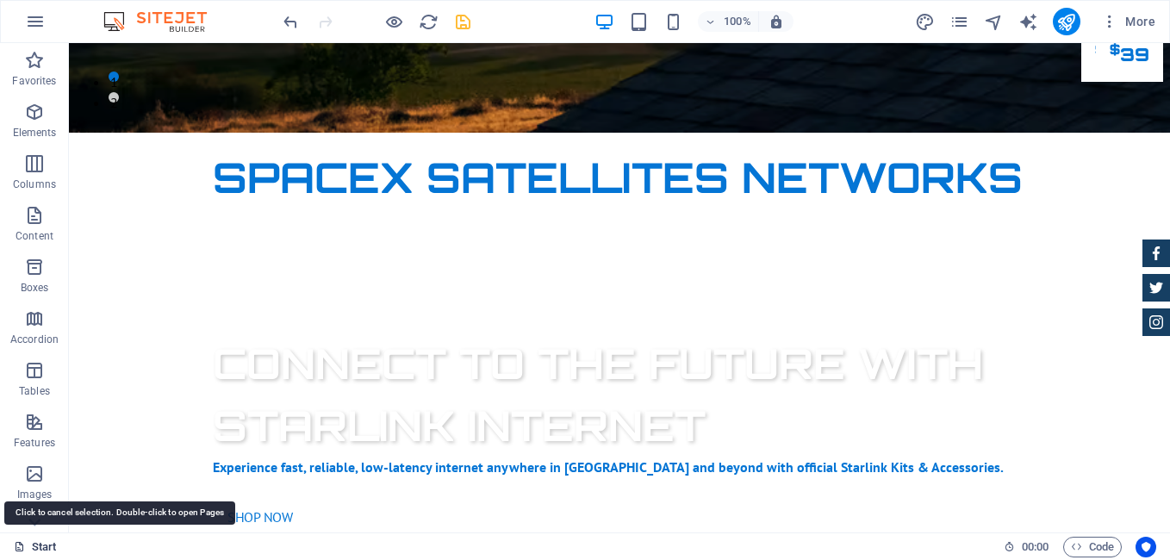
click at [47, 545] on link "Start" at bounding box center [35, 547] width 43 height 21
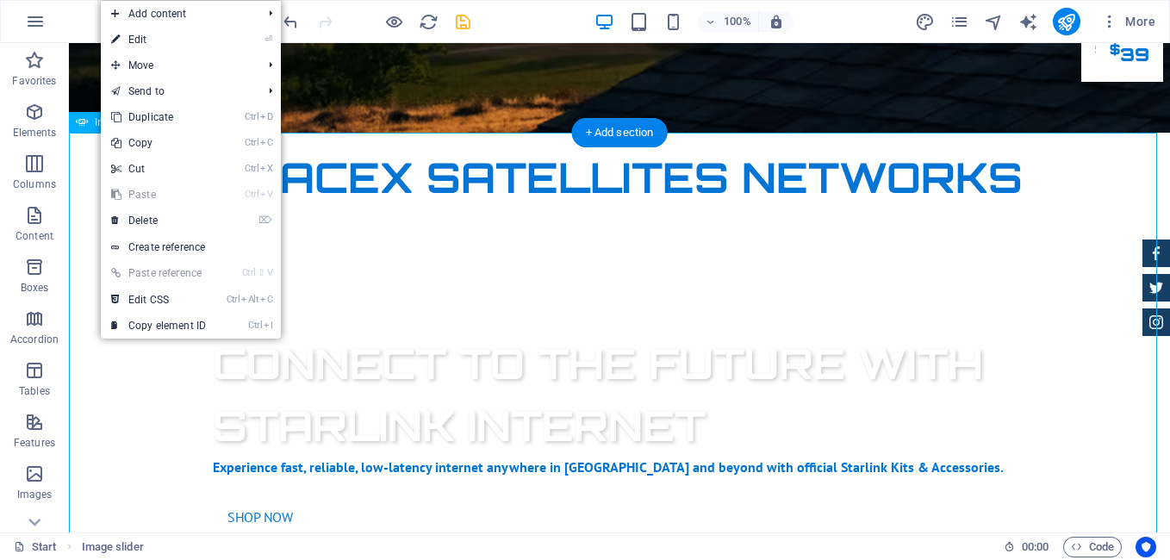
select select "ms"
select select "s"
select select "ondemand"
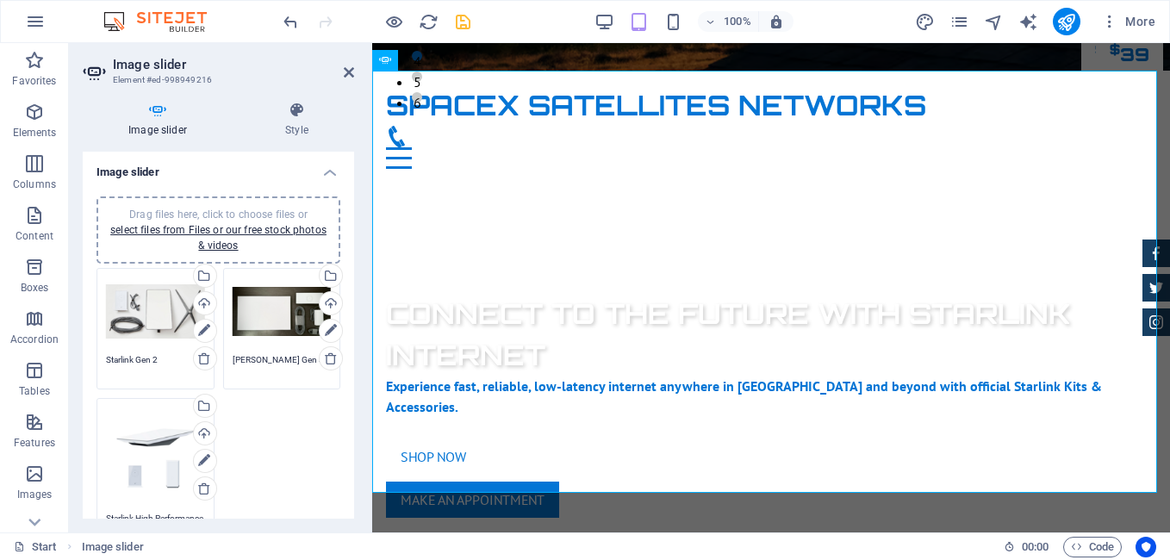
click at [99, 341] on div "Drag files here, click to choose files or select files from Files or our free s…" at bounding box center [155, 329] width 127 height 130
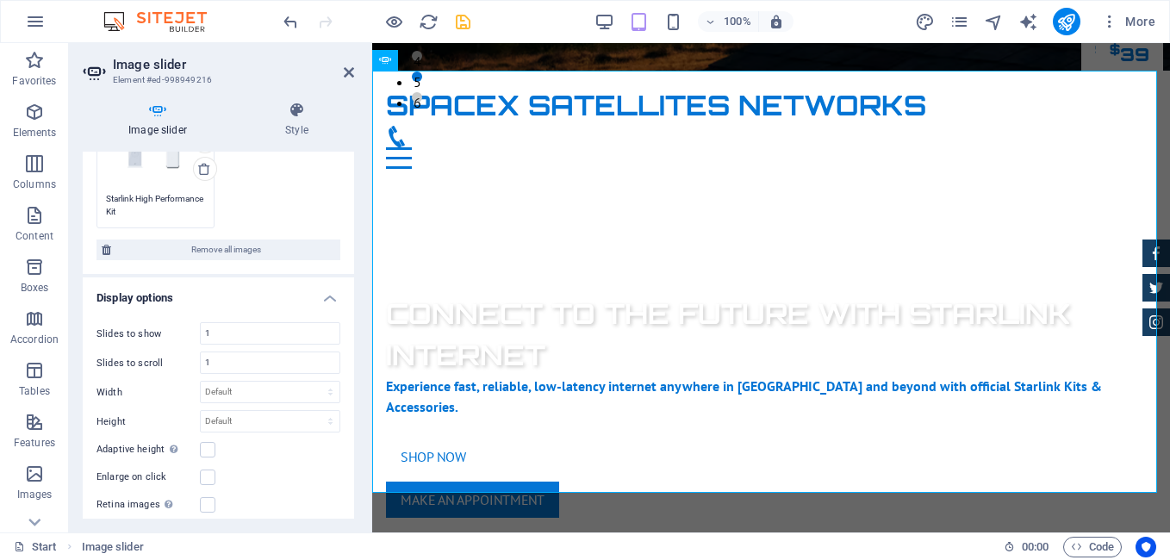
scroll to position [323, 0]
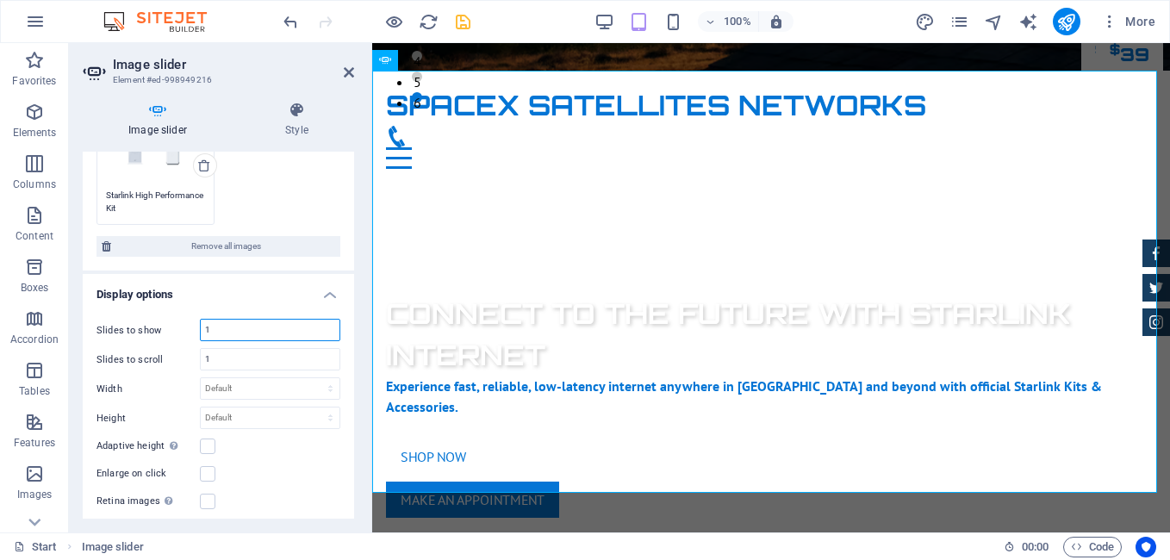
click at [233, 328] on input "1" at bounding box center [270, 330] width 139 height 21
click at [223, 353] on input "1" at bounding box center [270, 359] width 139 height 21
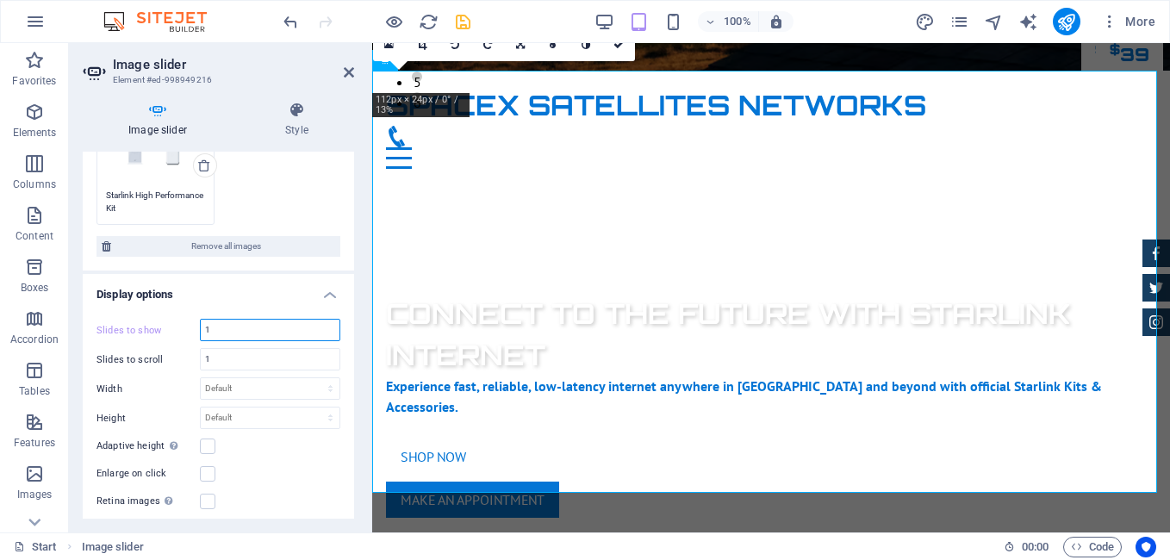
click at [221, 332] on input "1" at bounding box center [270, 330] width 139 height 21
click at [221, 329] on input "1" at bounding box center [270, 330] width 139 height 21
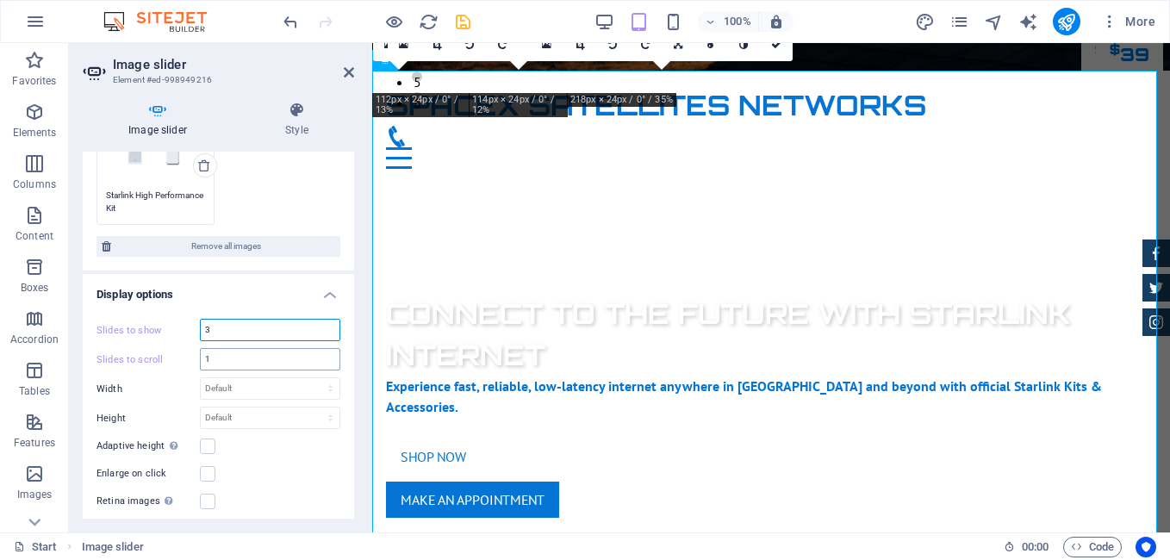
type input "3"
click at [219, 356] on input "1" at bounding box center [270, 359] width 139 height 21
type input "3"
click at [300, 452] on div "Adaptive height Automatically adjust the height for single slide horizontal sli…" at bounding box center [218, 446] width 244 height 21
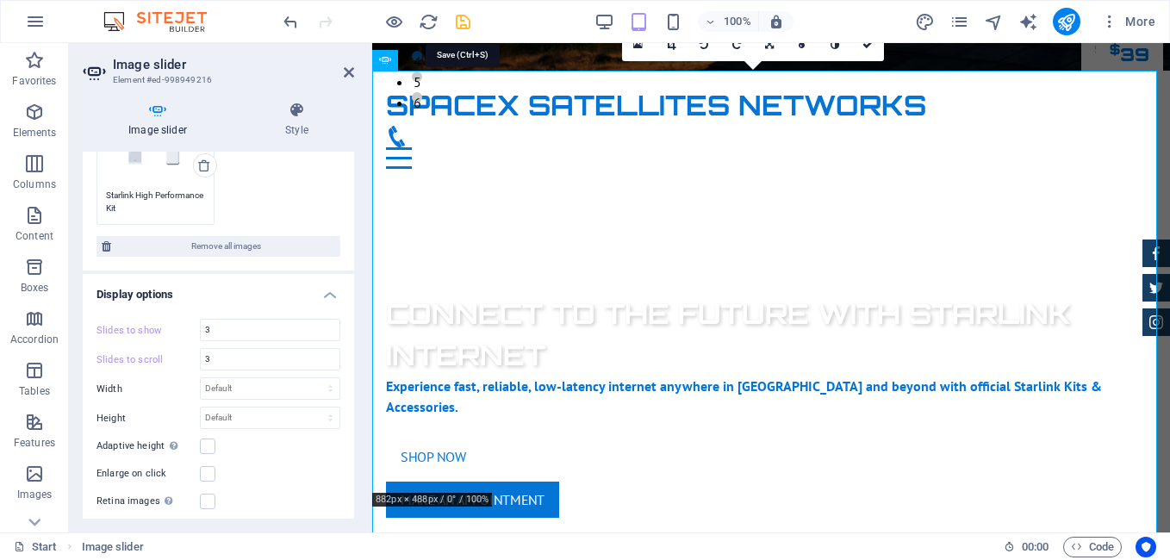
click at [458, 24] on icon "save" at bounding box center [463, 22] width 20 height 20
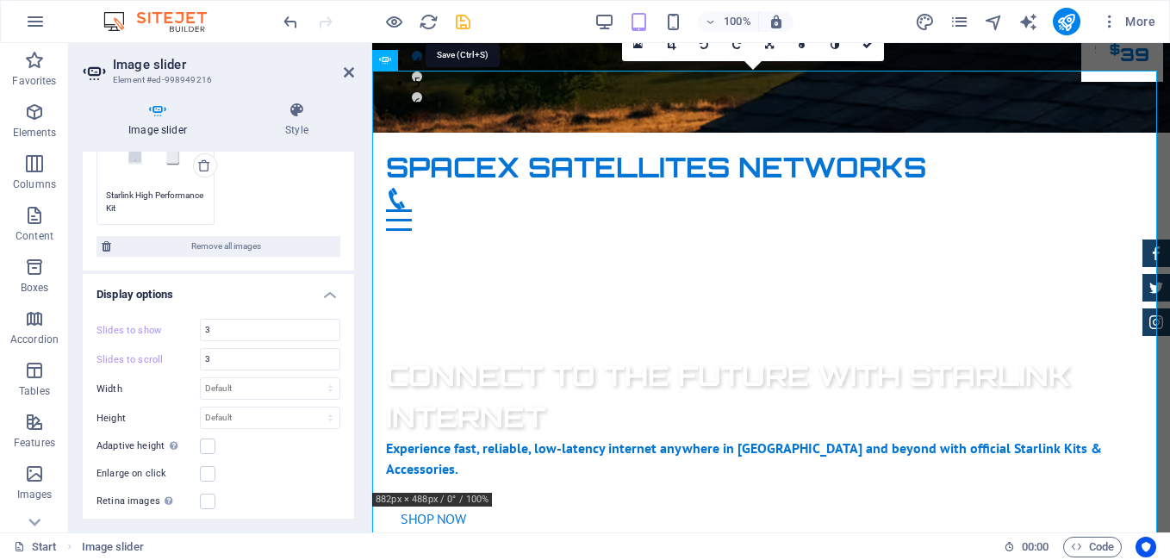
checkbox input "false"
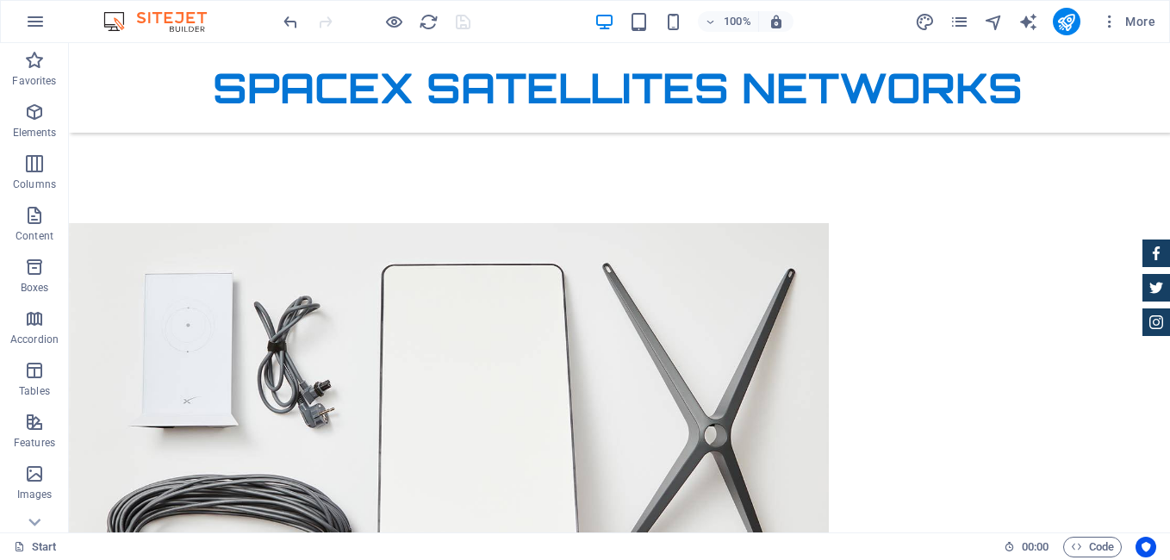
scroll to position [873, 0]
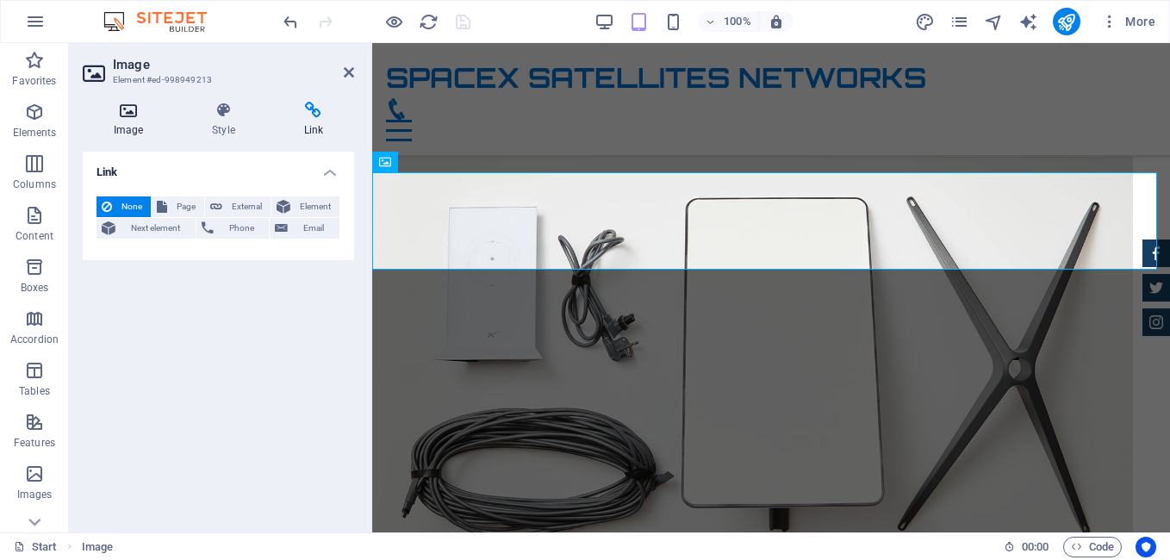
click at [127, 115] on icon at bounding box center [128, 110] width 91 height 17
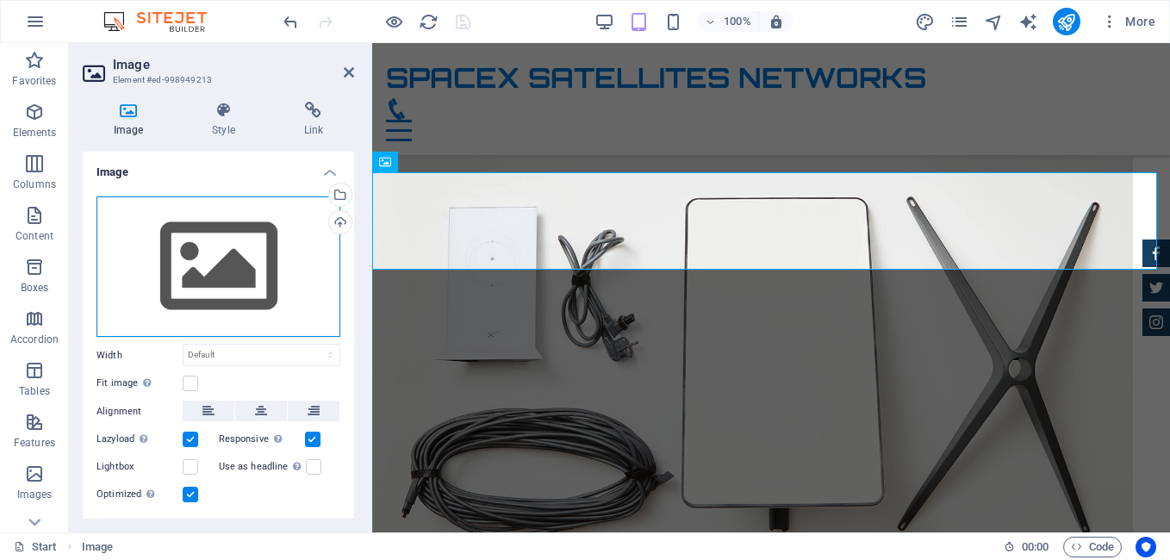
click at [253, 297] on div "Drag files here, click to choose files or select files from Files or our free s…" at bounding box center [218, 266] width 244 height 141
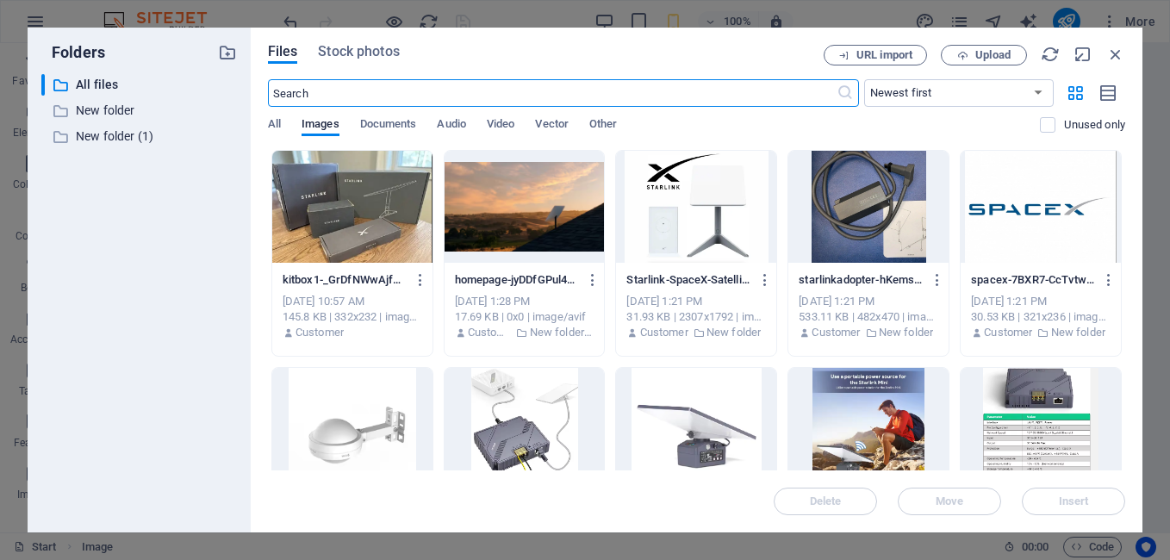
scroll to position [887, 0]
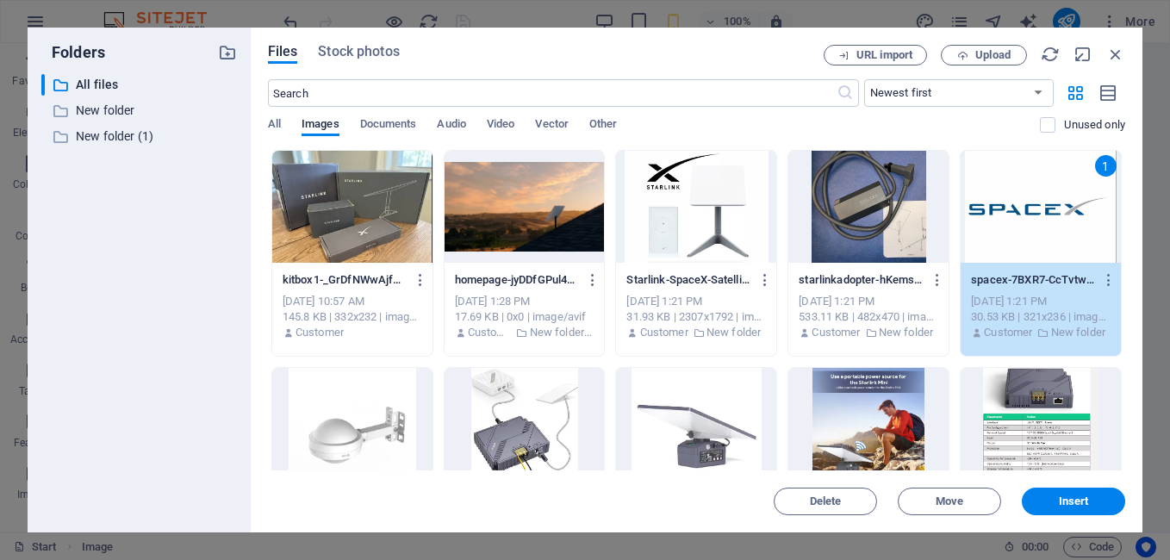
click at [1099, 178] on div "1" at bounding box center [1040, 207] width 160 height 112
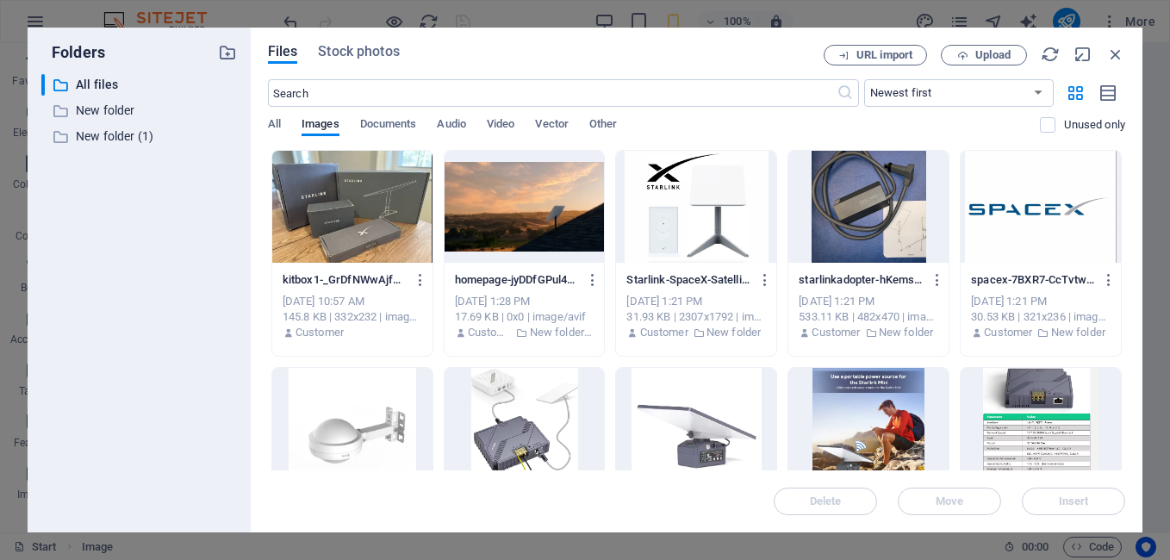
drag, startPoint x: 1125, startPoint y: 196, endPoint x: 1139, endPoint y: 225, distance: 31.6
click at [1139, 225] on div "Files Stock photos URL import Upload ​ Newest first Oldest first Name (A-Z) Nam…" at bounding box center [696, 280] width 891 height 505
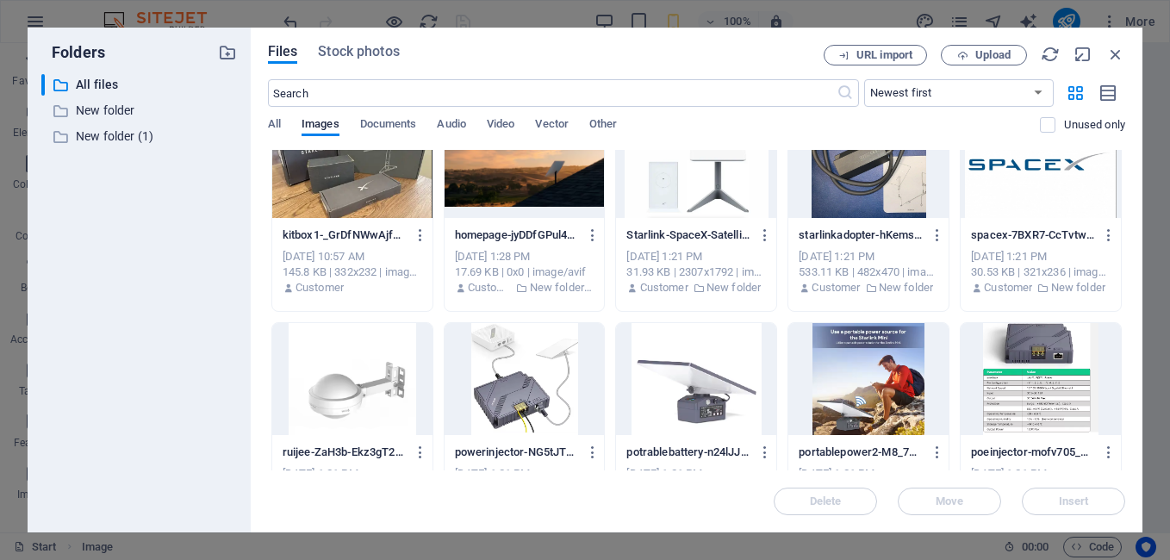
scroll to position [0, 0]
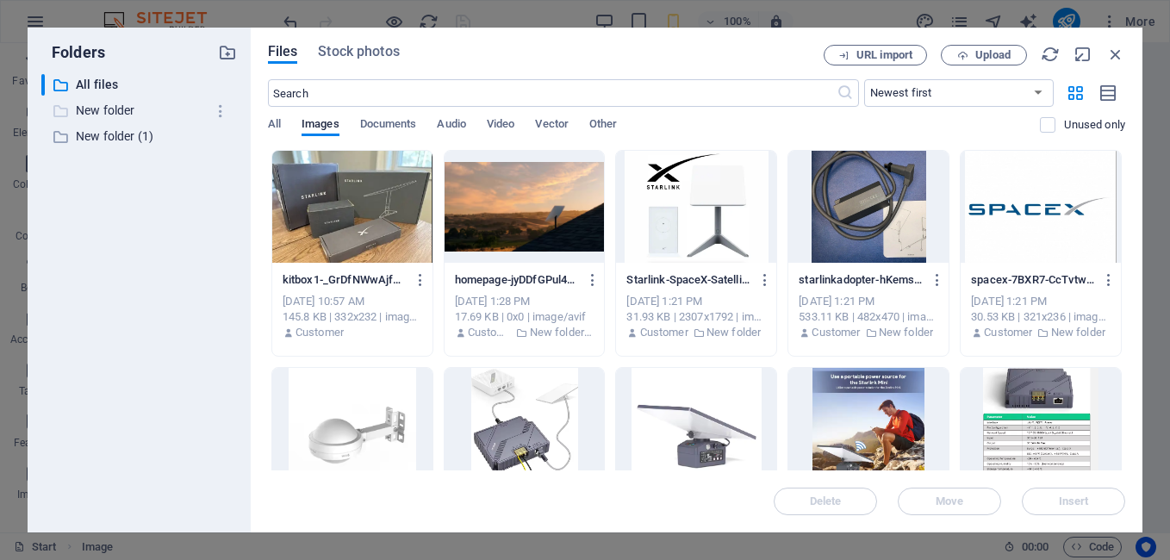
click at [121, 108] on p "New folder" at bounding box center [140, 111] width 129 height 20
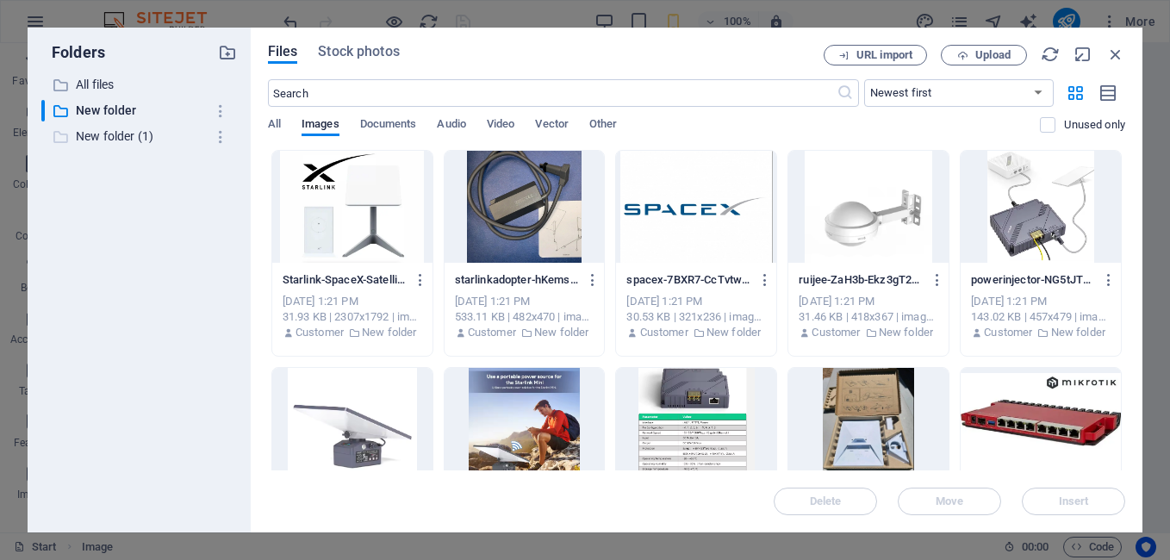
click at [116, 131] on p "New folder (1)" at bounding box center [140, 137] width 129 height 20
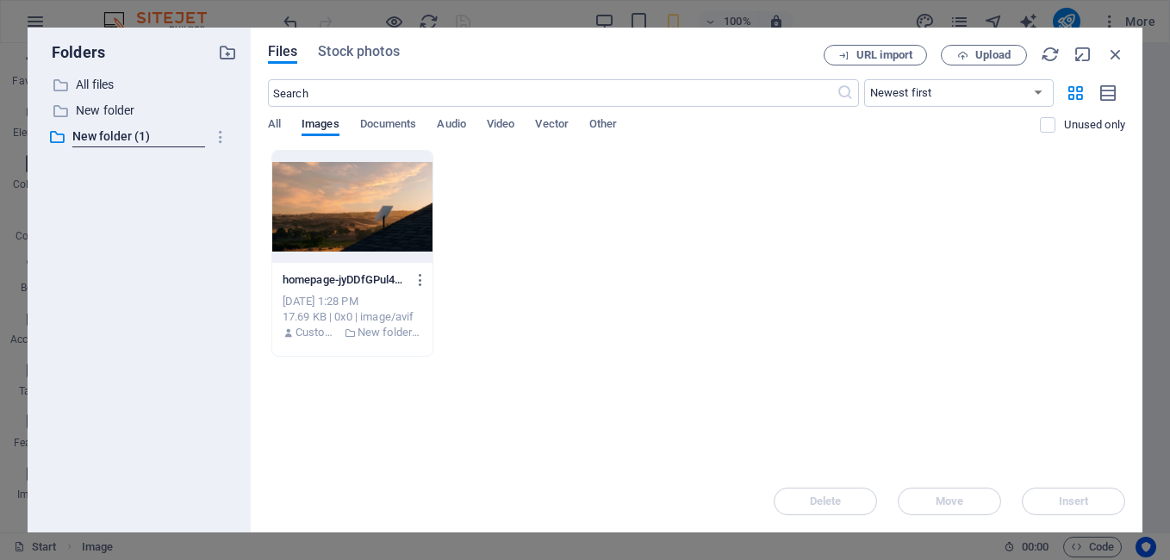
click at [728, 235] on div "homepage-jyDDfGPul4QfgTp4AFl9WA.avif homepage-jyDDfGPul4QfgTp4AFl9WA.avif [DATE…" at bounding box center [696, 253] width 857 height 207
click at [970, 52] on span "Upload" at bounding box center [983, 55] width 71 height 11
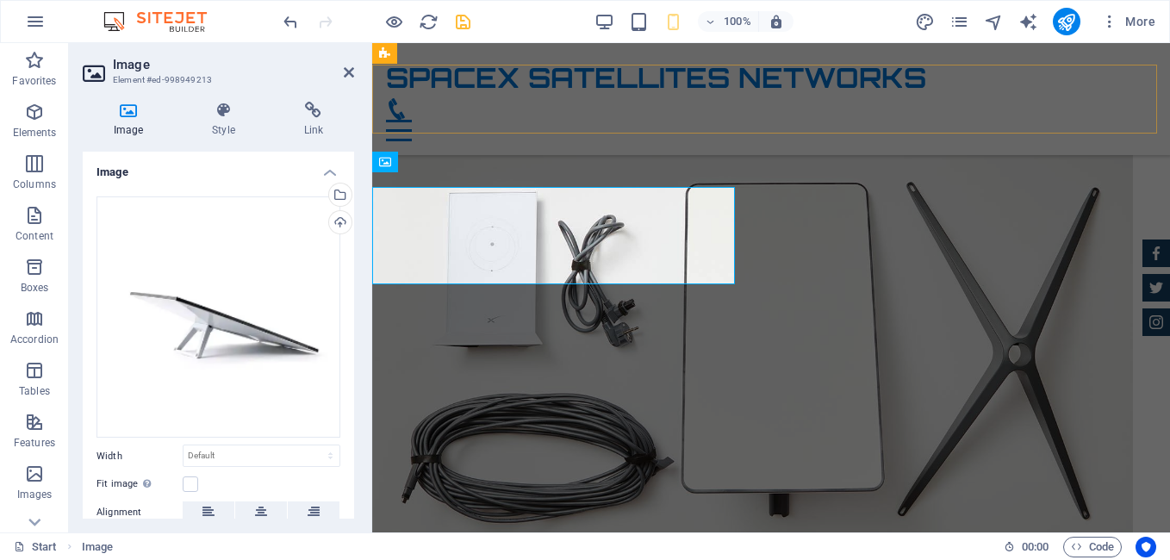
scroll to position [873, 0]
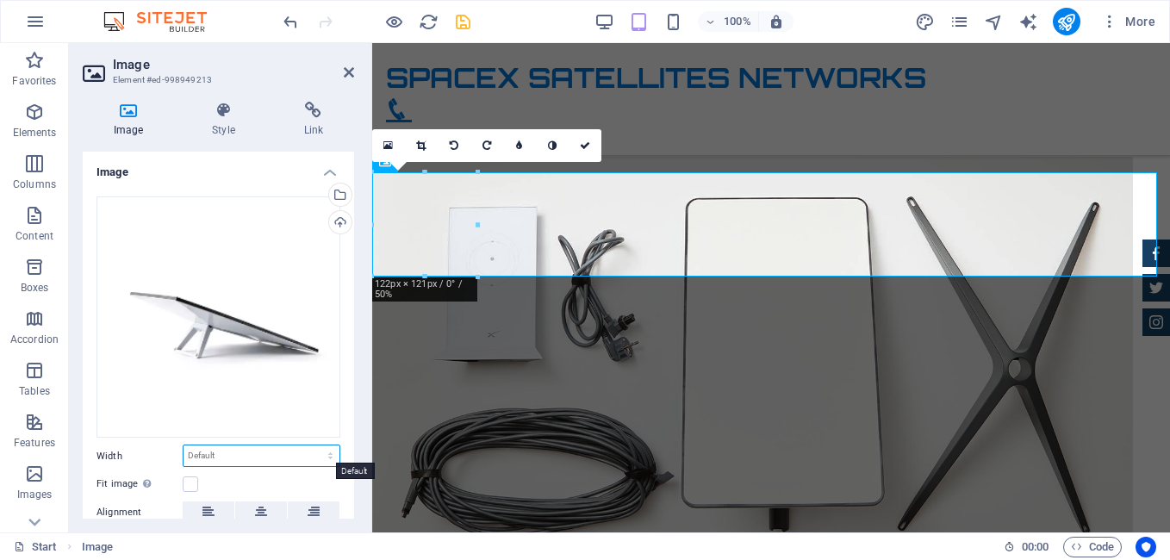
click at [320, 447] on select "Default auto px rem % em vh vw" at bounding box center [261, 455] width 156 height 21
select select "vh"
click at [312, 445] on select "Default auto px rem % em vh vw" at bounding box center [261, 455] width 156 height 21
type input "21.5"
click at [320, 448] on select "Default auto px rem % em vh vw" at bounding box center [327, 455] width 24 height 21
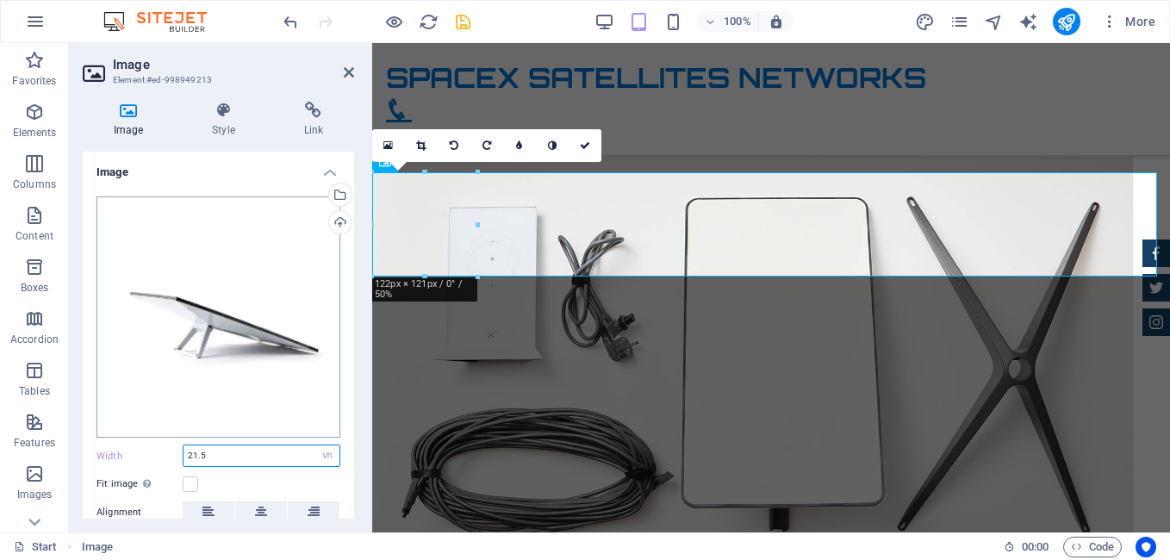
select select "auto"
click at [315, 445] on select "Default auto px rem % em vh vw" at bounding box center [327, 455] width 24 height 21
select select "DISABLED_OPTION_VALUE"
click at [263, 517] on icon at bounding box center [261, 511] width 12 height 21
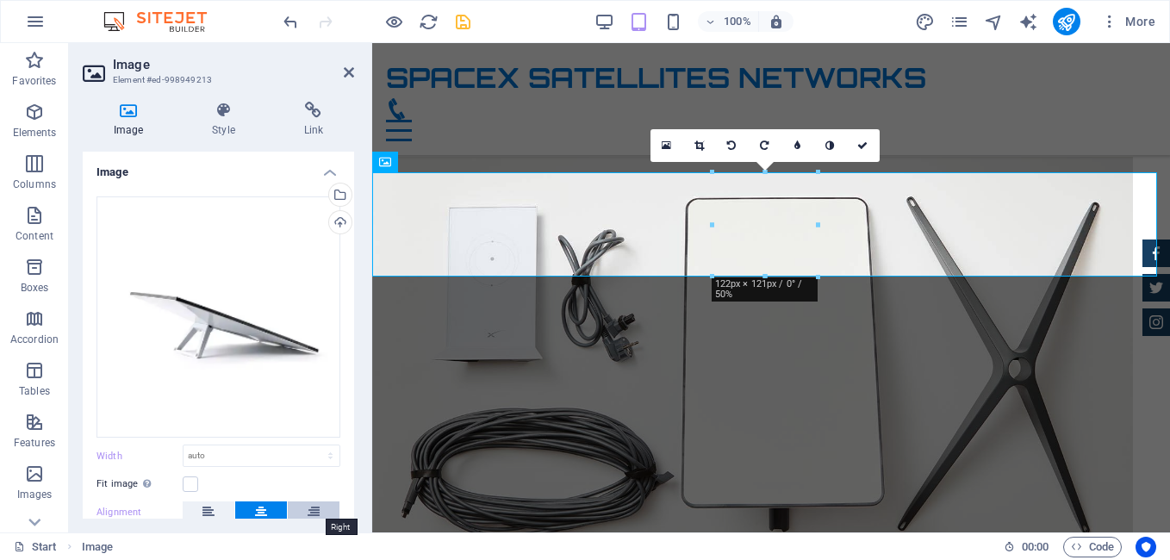
click at [308, 506] on icon at bounding box center [314, 511] width 12 height 21
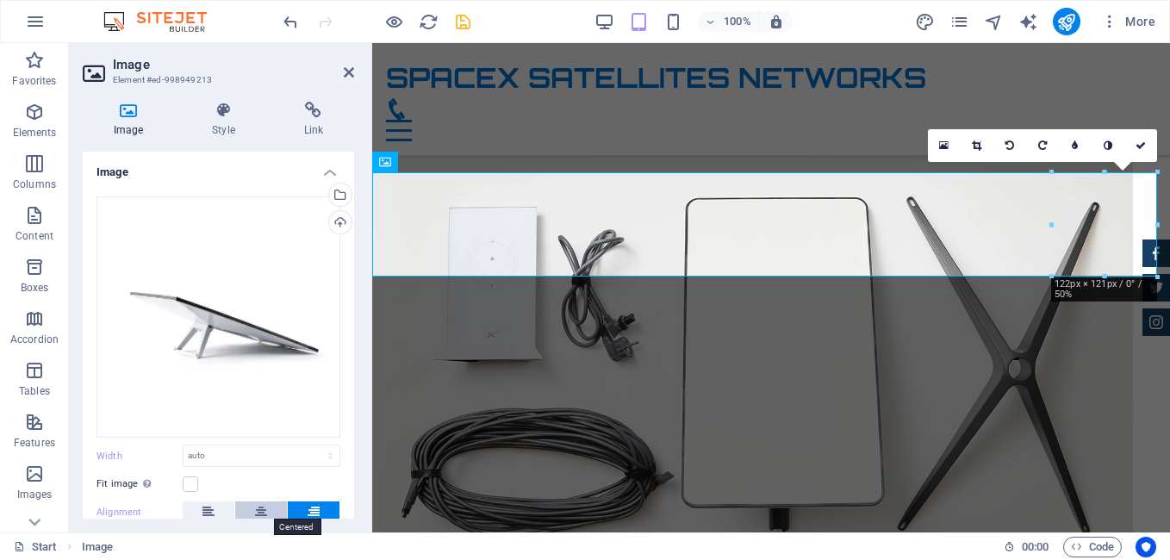
click at [264, 505] on icon at bounding box center [261, 511] width 12 height 21
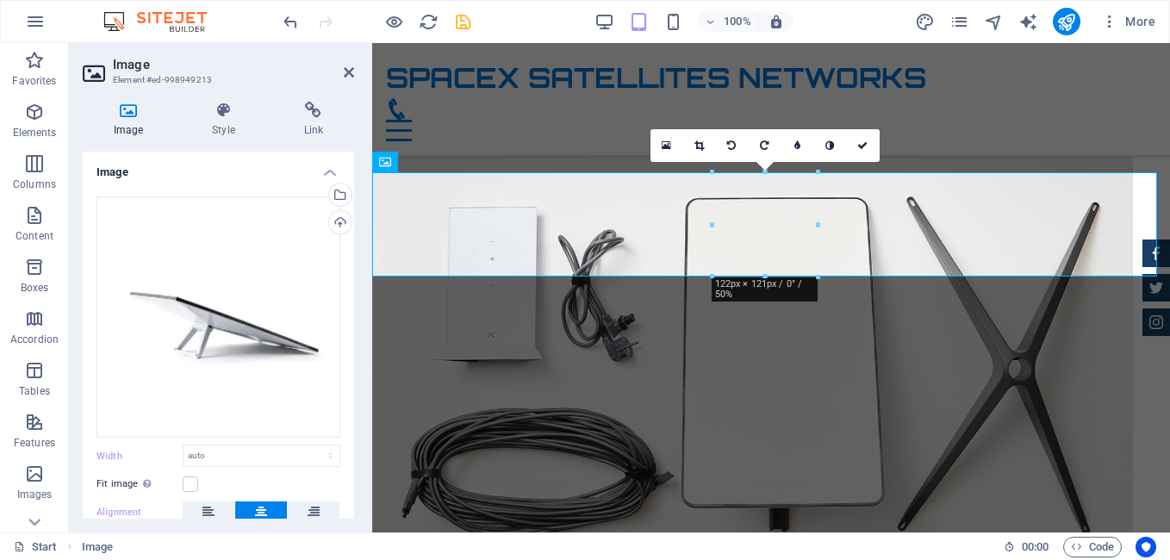
drag, startPoint x: 350, startPoint y: 368, endPoint x: 350, endPoint y: 390, distance: 22.4
click at [350, 390] on div "Drag files here, click to choose files or select files from Files or our free s…" at bounding box center [218, 402] width 271 height 438
drag, startPoint x: 354, startPoint y: 375, endPoint x: 355, endPoint y: 391, distance: 16.4
click at [355, 391] on div "Image Style Link Image Drag files here, click to choose files or select files f…" at bounding box center [218, 310] width 299 height 444
drag, startPoint x: 346, startPoint y: 370, endPoint x: 349, endPoint y: 338, distance: 32.0
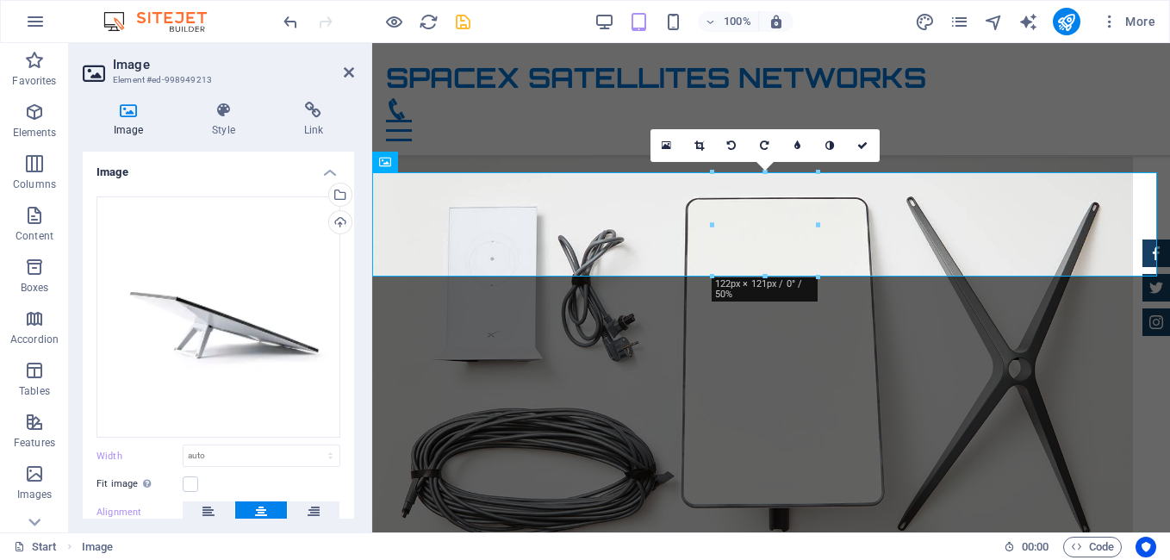
click at [357, 392] on div "Image Style Link Image Drag files here, click to choose files or select files f…" at bounding box center [218, 310] width 299 height 444
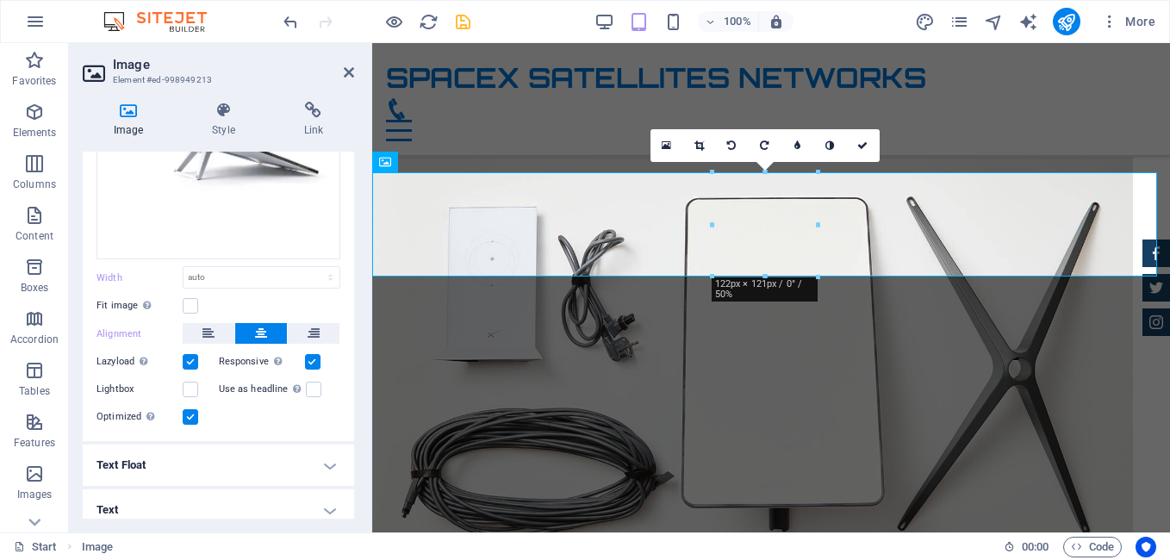
scroll to position [187, 0]
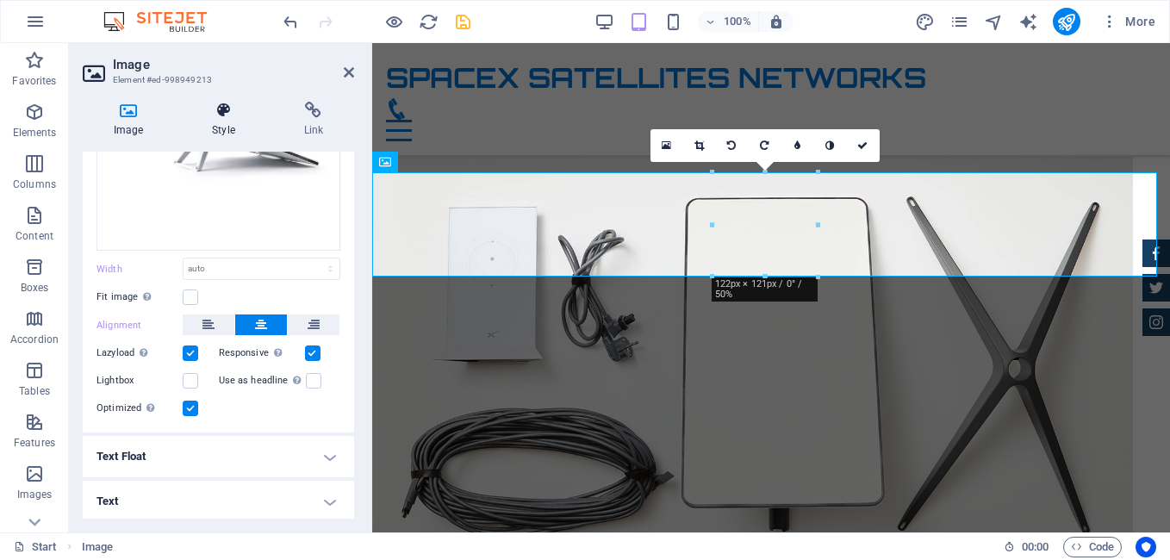
click at [228, 116] on icon at bounding box center [223, 110] width 84 height 17
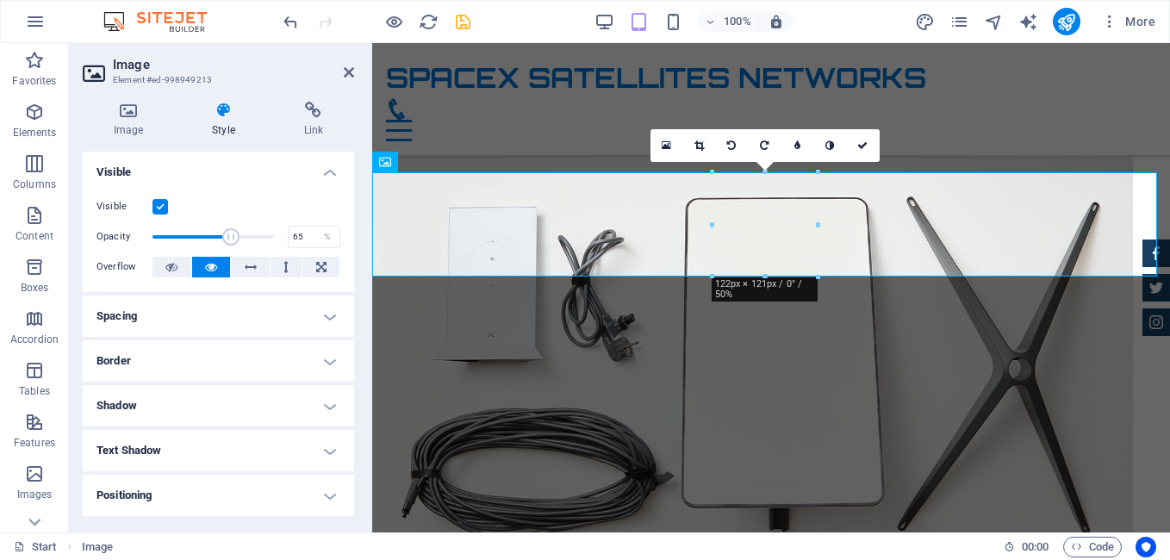
click at [228, 231] on span at bounding box center [212, 237] width 121 height 26
click at [208, 231] on span at bounding box center [212, 237] width 121 height 26
click at [195, 231] on span at bounding box center [212, 237] width 121 height 26
click at [181, 232] on span at bounding box center [212, 237] width 121 height 26
type input "95"
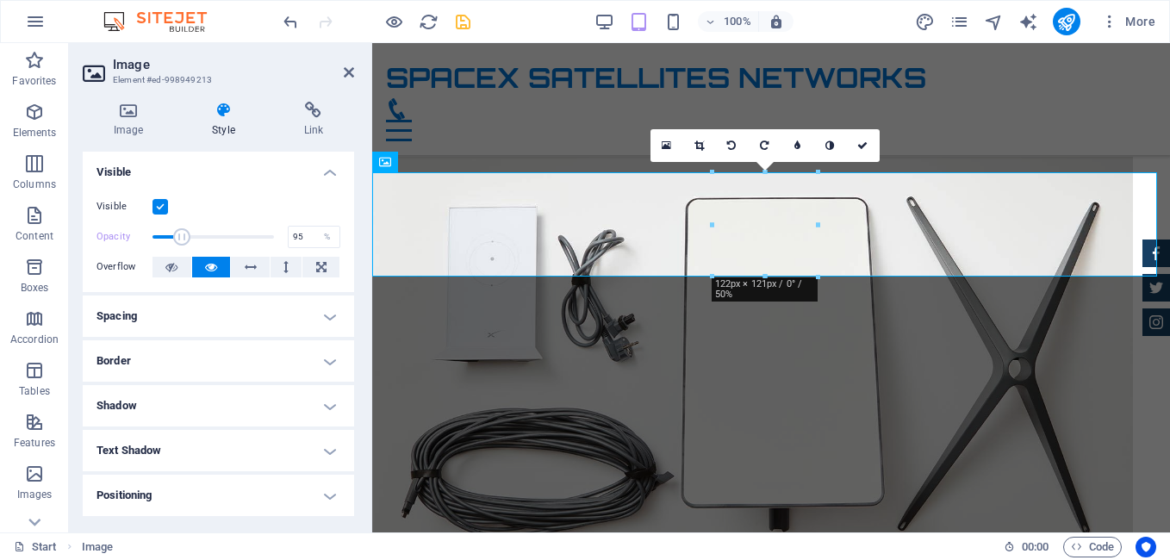
click at [264, 233] on span at bounding box center [212, 237] width 121 height 26
click at [190, 233] on span at bounding box center [181, 236] width 17 height 17
click at [264, 233] on span at bounding box center [267, 236] width 17 height 17
click at [258, 263] on button at bounding box center [250, 267] width 39 height 21
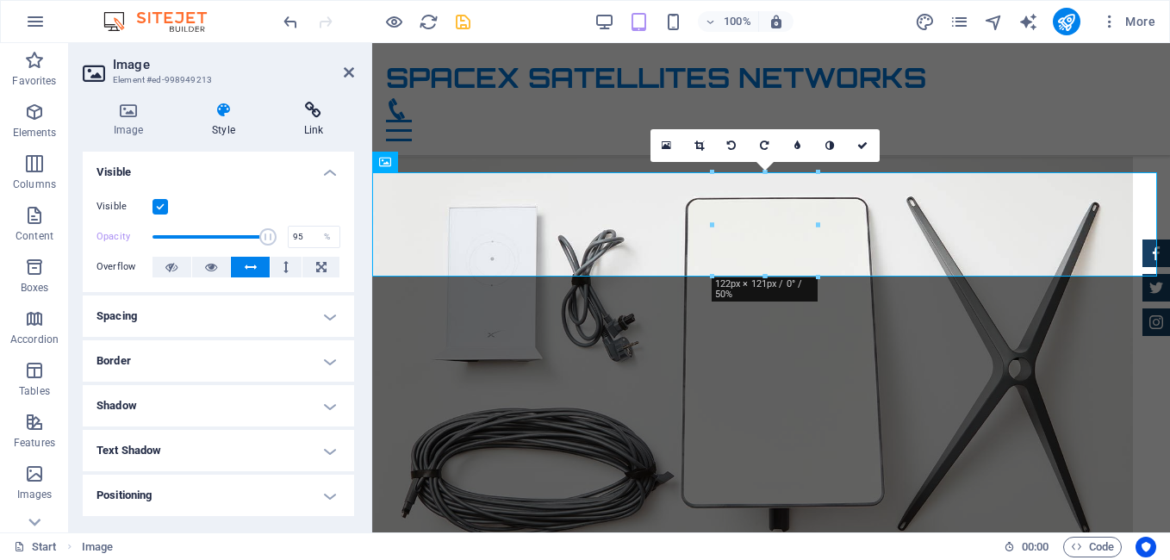
click at [309, 110] on icon at bounding box center [313, 110] width 81 height 17
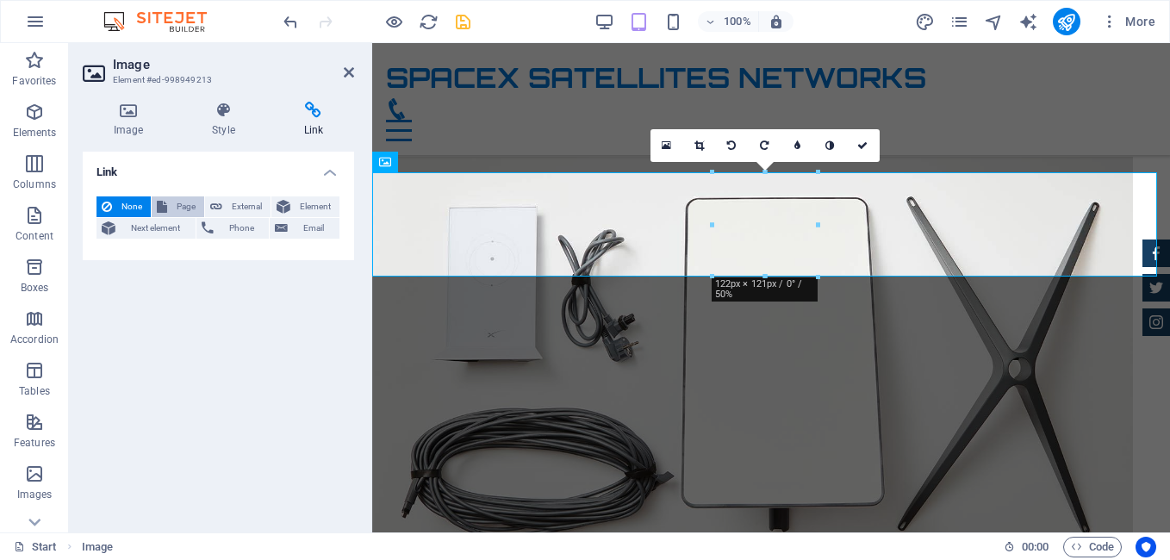
click at [182, 204] on span "Page" at bounding box center [185, 206] width 27 height 21
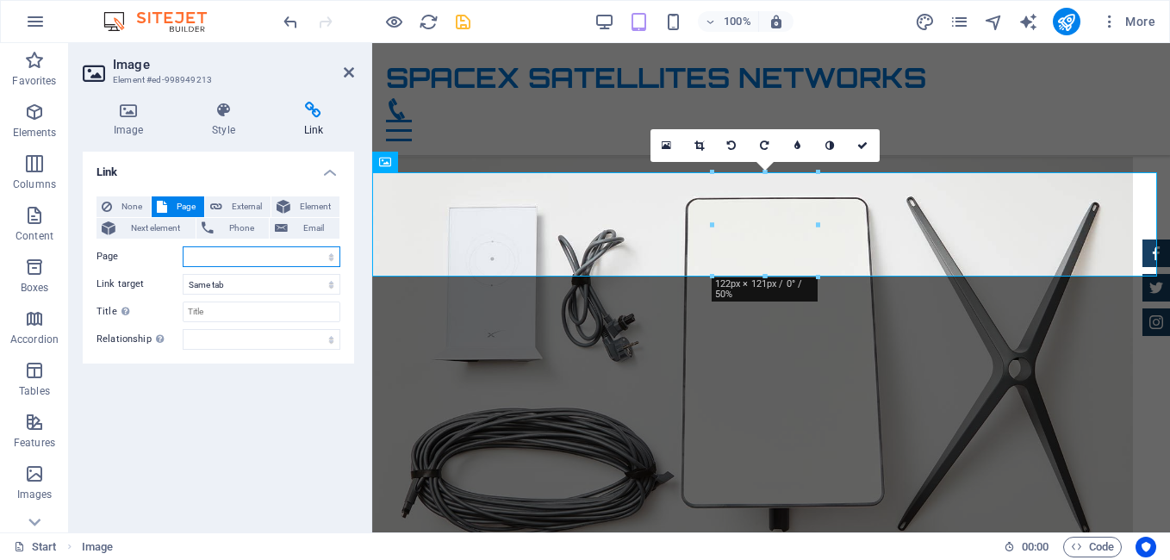
click at [331, 254] on select "Start Subpage Legal Notice Privacy" at bounding box center [262, 256] width 158 height 21
select select "1"
click at [183, 246] on select "Start Subpage Legal Notice Privacy" at bounding box center [262, 256] width 158 height 21
click at [254, 225] on span "Phone" at bounding box center [242, 228] width 46 height 21
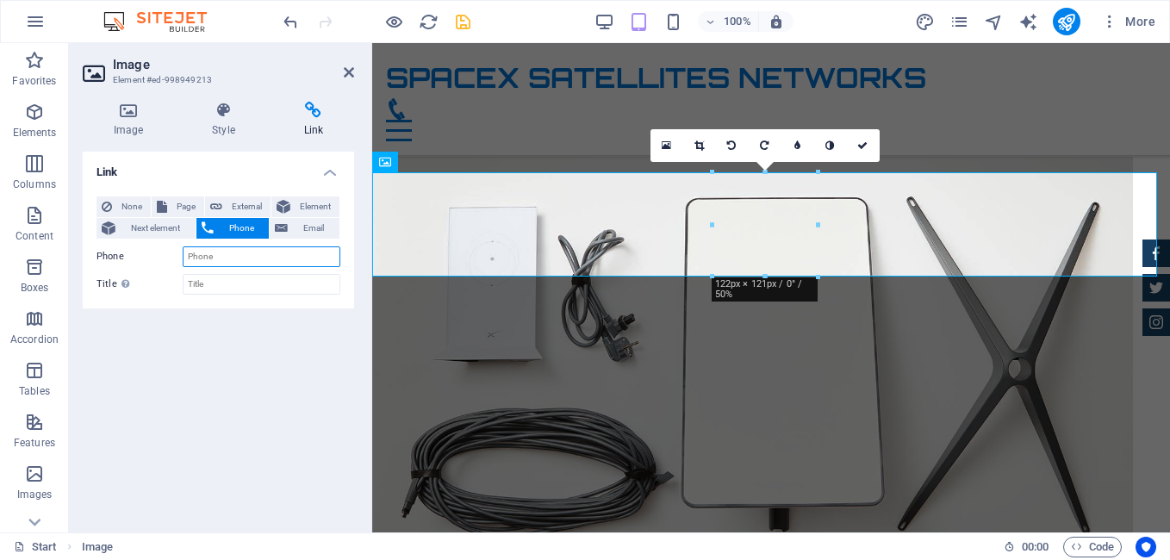
type input "!"
type input ")"
type input "("
type input "[PHONE_NUMBER]"
click at [275, 309] on div "Link None Page External Element Next element Phone Email Page Start Subpage Leg…" at bounding box center [218, 335] width 271 height 367
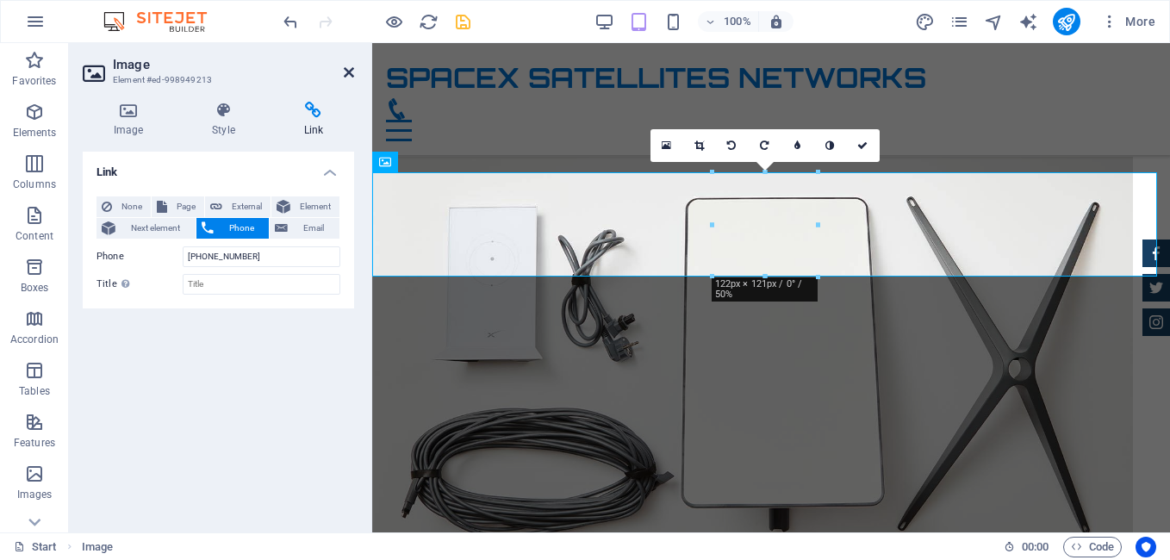
click at [350, 71] on icon at bounding box center [349, 72] width 10 height 14
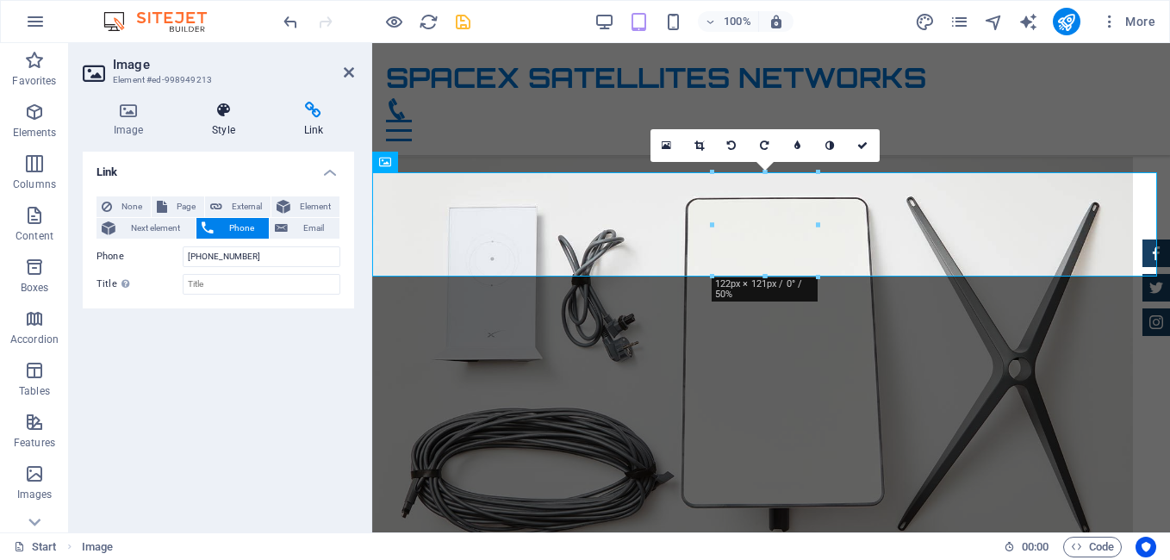
click at [209, 133] on h4 "Style" at bounding box center [226, 120] width 91 height 36
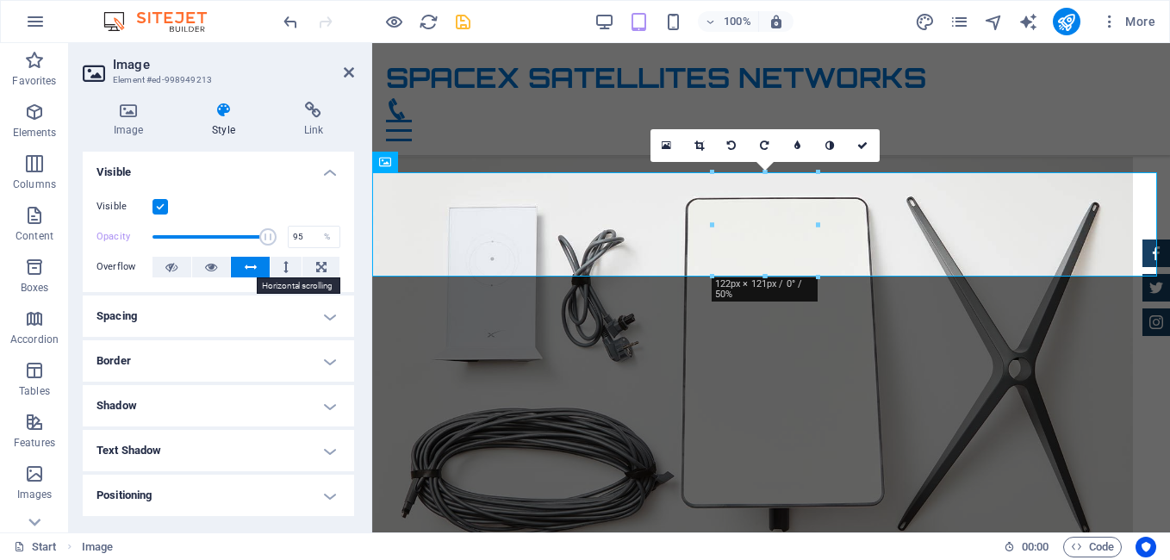
click at [255, 264] on button at bounding box center [250, 267] width 39 height 21
click at [286, 264] on icon at bounding box center [285, 267] width 5 height 21
click at [316, 264] on icon at bounding box center [321, 267] width 10 height 21
click at [224, 263] on button at bounding box center [211, 267] width 39 height 21
click at [121, 134] on h4 "Image" at bounding box center [132, 120] width 98 height 36
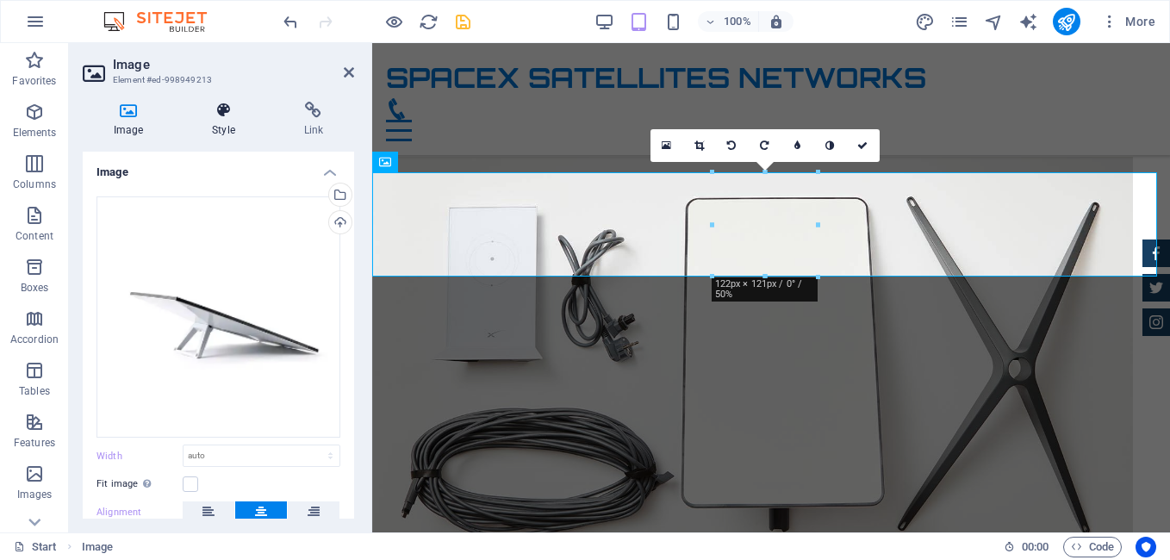
click at [222, 105] on icon at bounding box center [223, 110] width 84 height 17
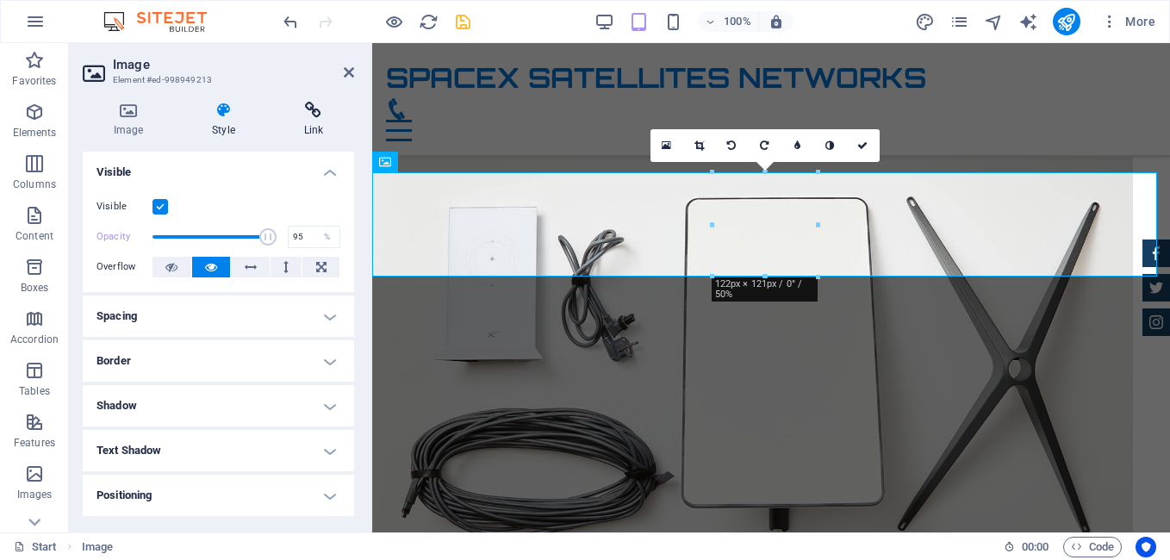
click at [309, 119] on h4 "Link" at bounding box center [313, 120] width 81 height 36
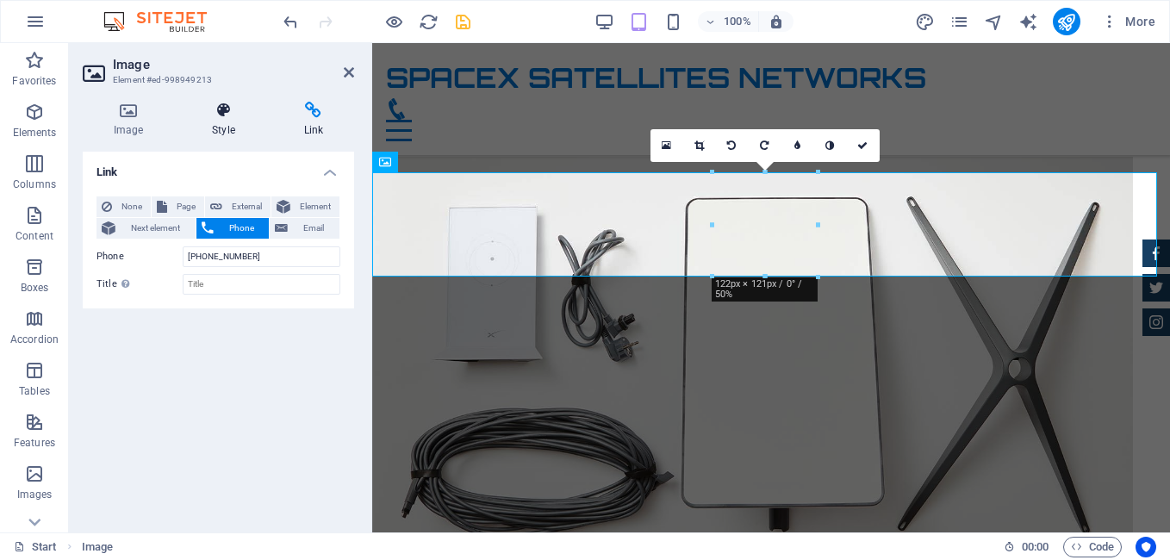
click at [233, 118] on icon at bounding box center [223, 110] width 84 height 17
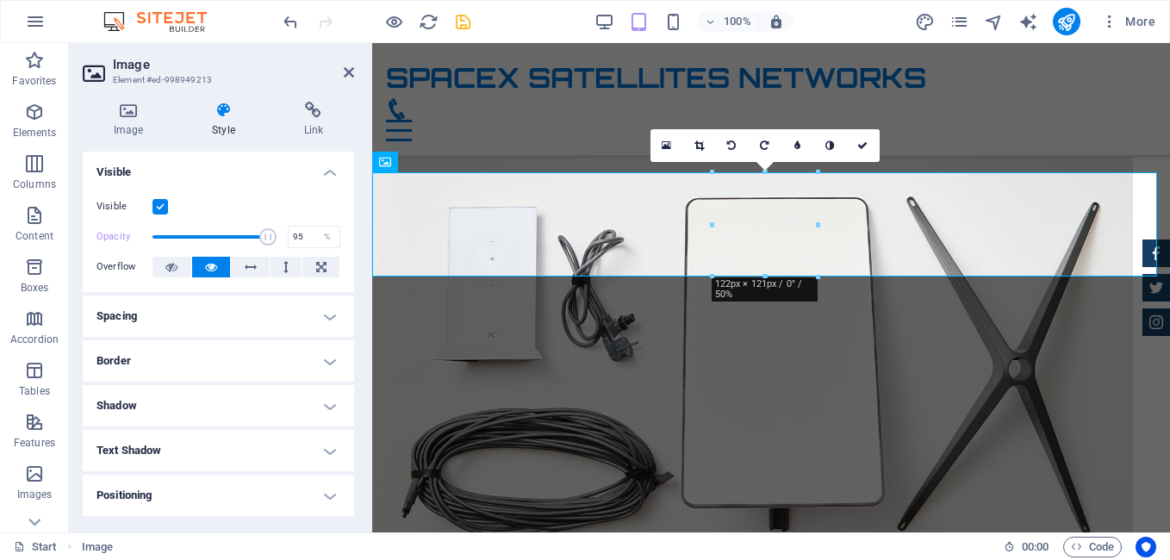
click at [254, 315] on h4 "Spacing" at bounding box center [218, 315] width 271 height 41
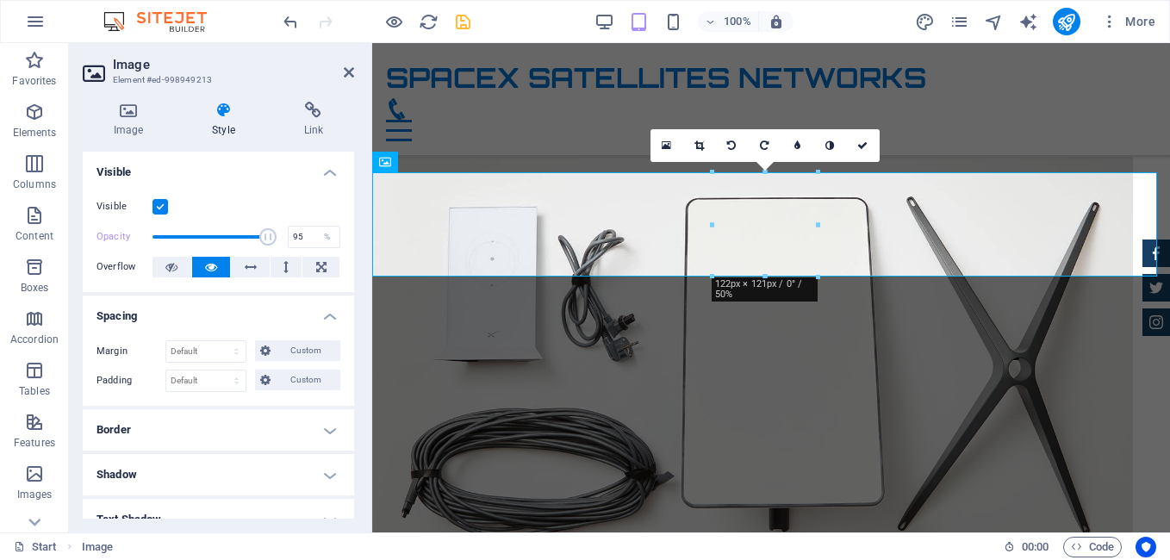
click at [320, 314] on h4 "Spacing" at bounding box center [218, 310] width 271 height 31
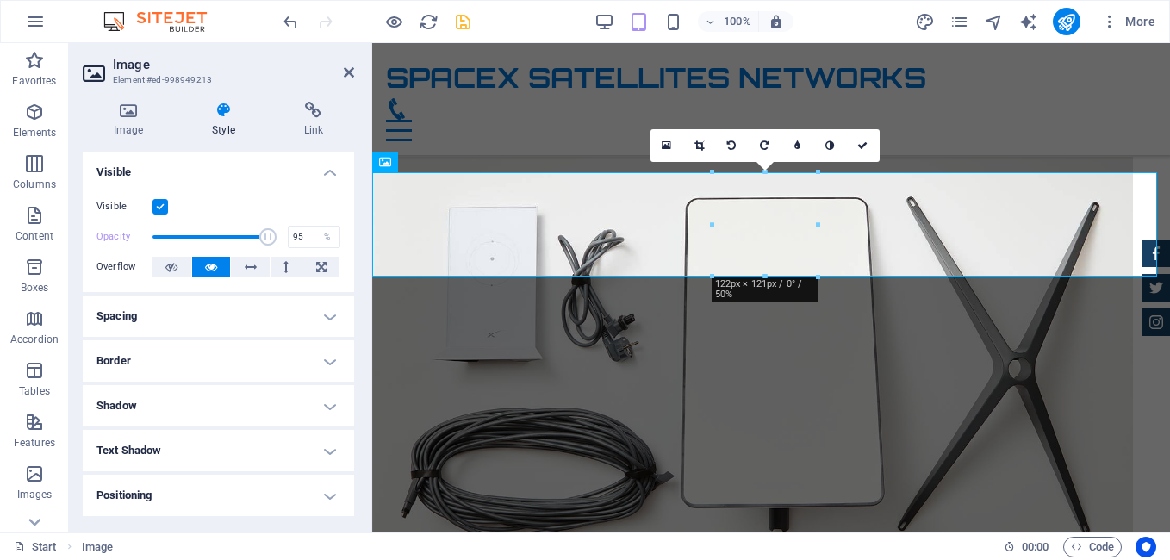
click at [321, 354] on h4 "Border" at bounding box center [218, 360] width 271 height 41
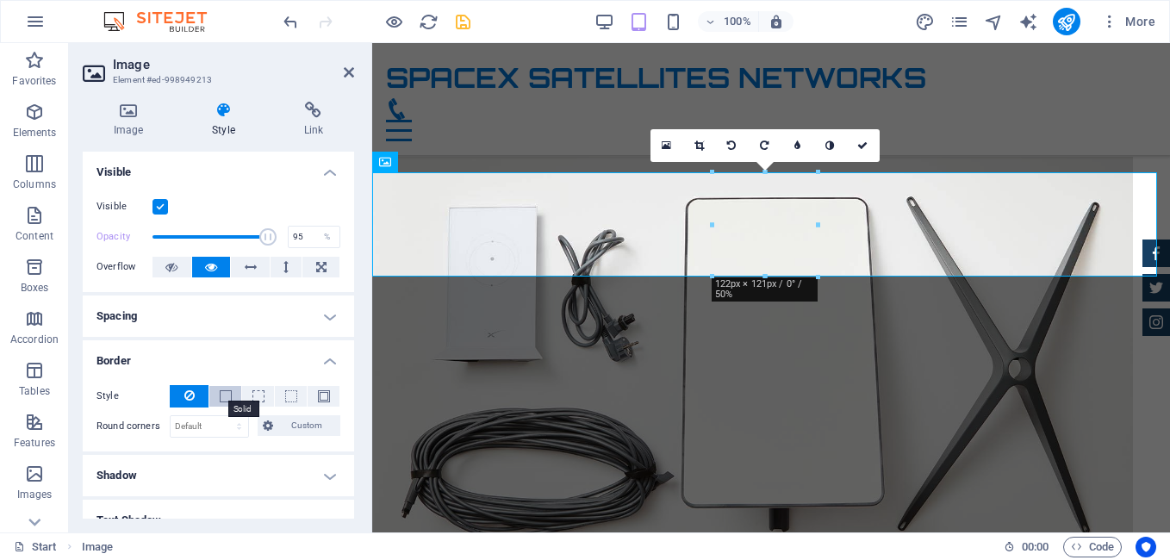
click at [223, 395] on span at bounding box center [226, 396] width 12 height 12
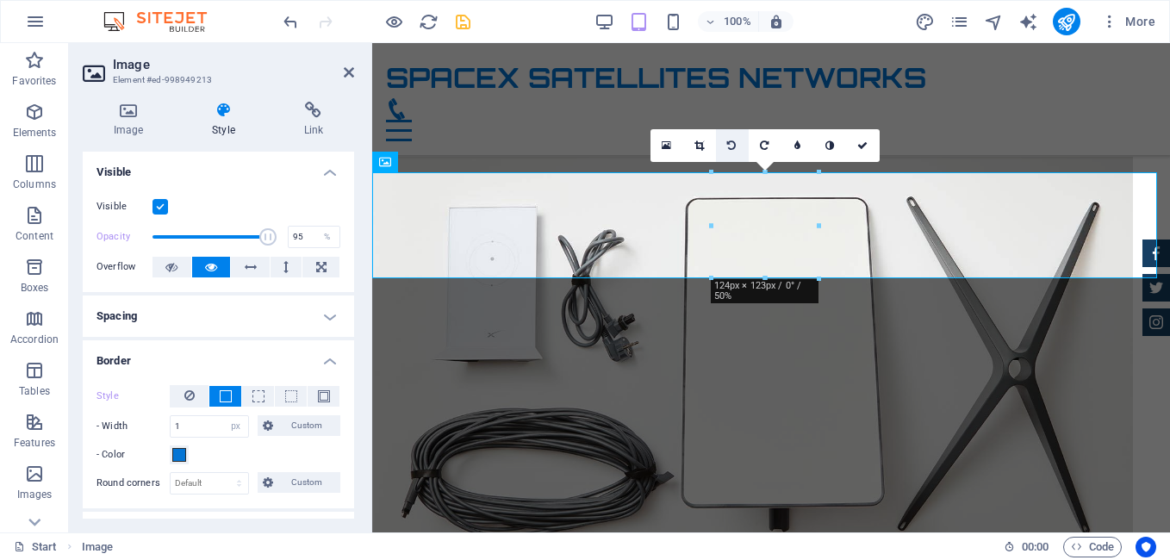
click at [735, 142] on icon at bounding box center [731, 145] width 9 height 10
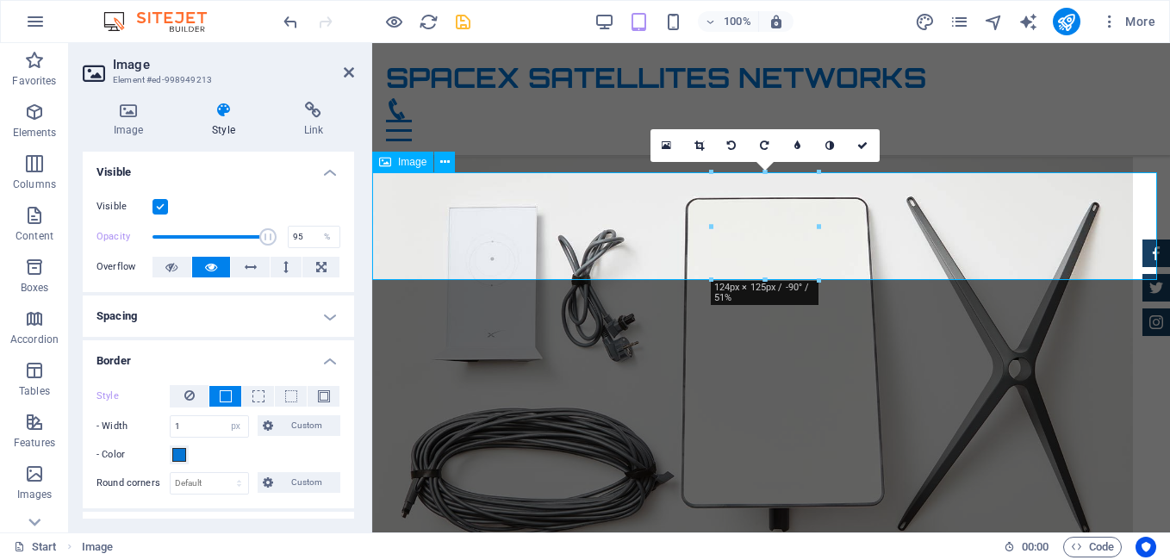
drag, startPoint x: 854, startPoint y: 245, endPoint x: 1191, endPoint y: 267, distance: 337.5
click at [742, 145] on link at bounding box center [732, 145] width 33 height 33
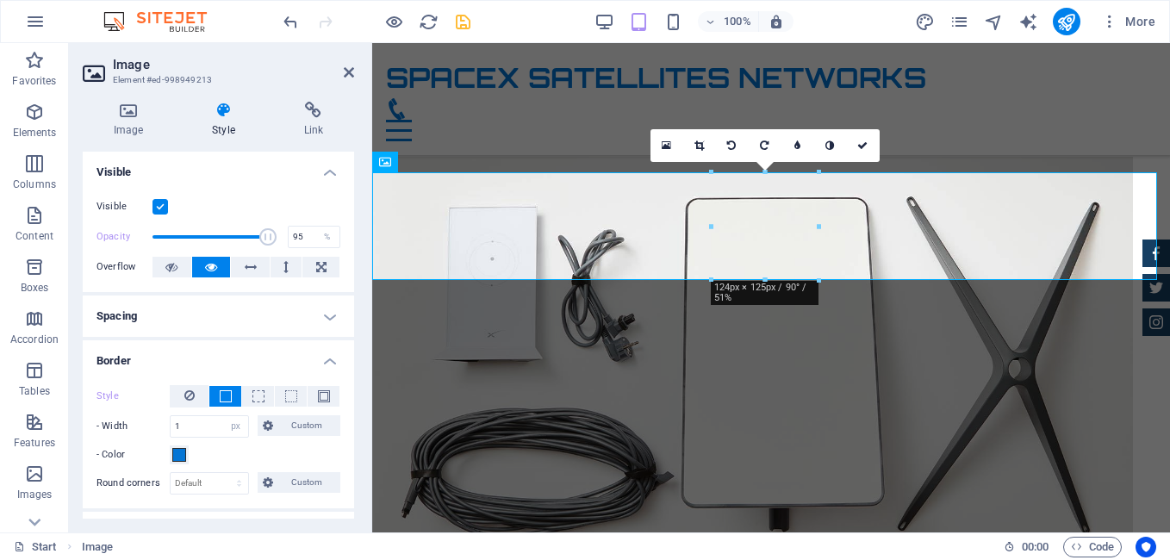
click at [742, 145] on link at bounding box center [732, 145] width 33 height 33
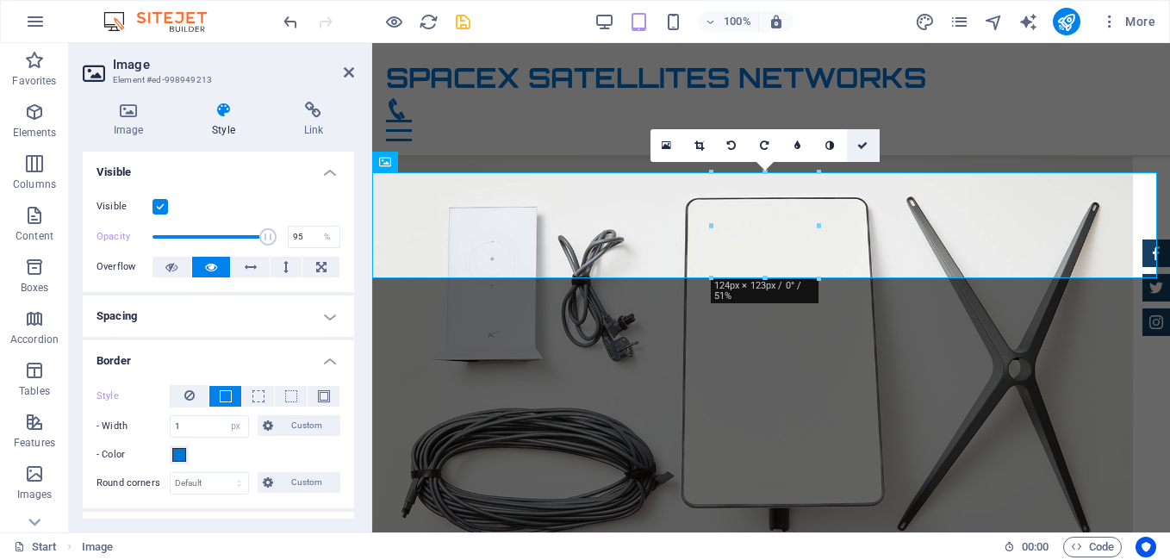
click at [867, 139] on link at bounding box center [863, 145] width 33 height 33
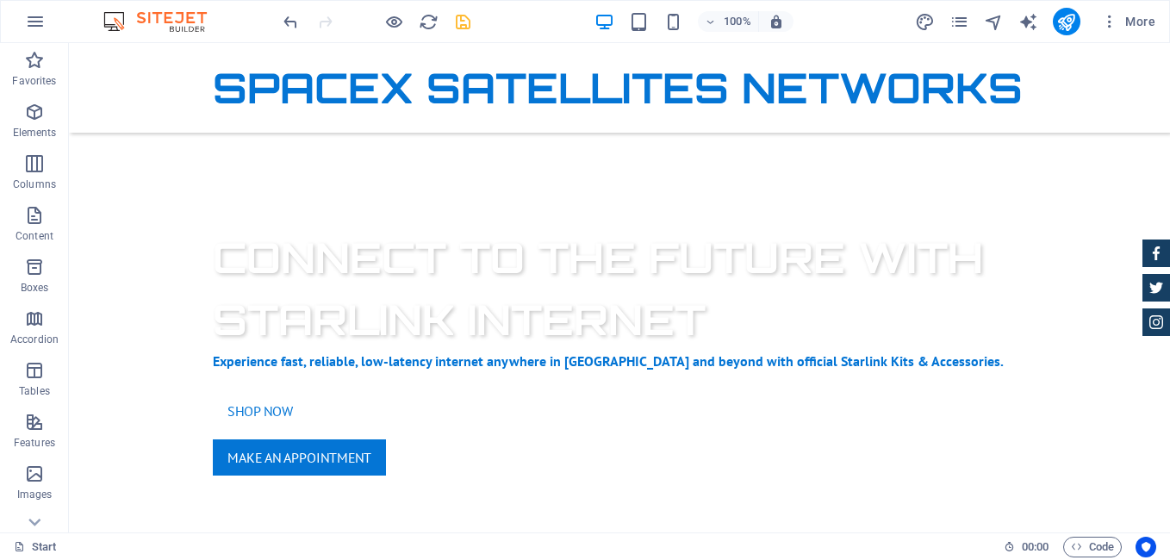
scroll to position [387, 0]
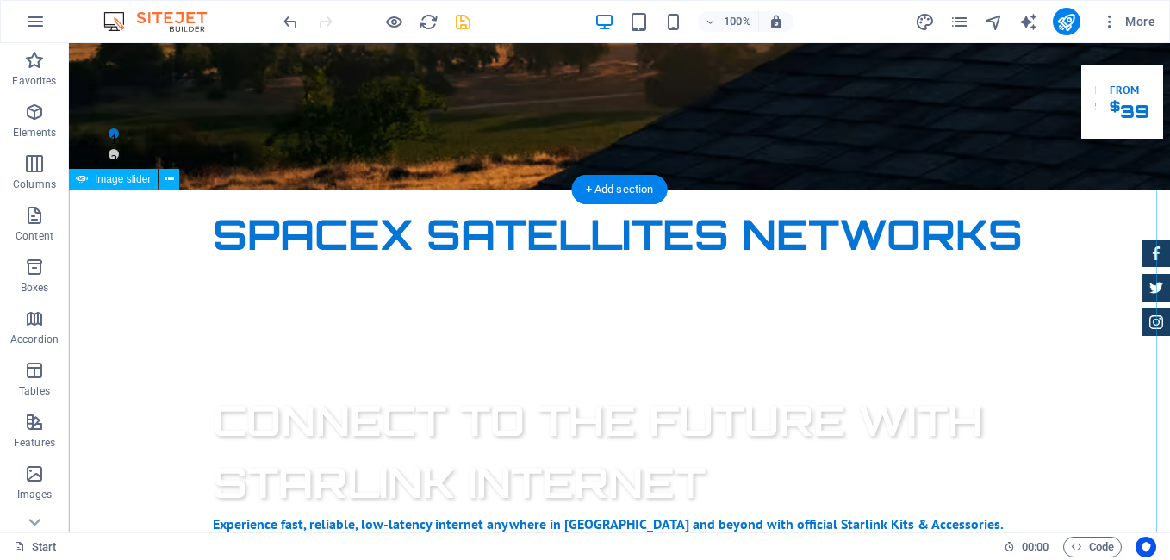
click at [173, 179] on icon at bounding box center [169, 180] width 9 height 18
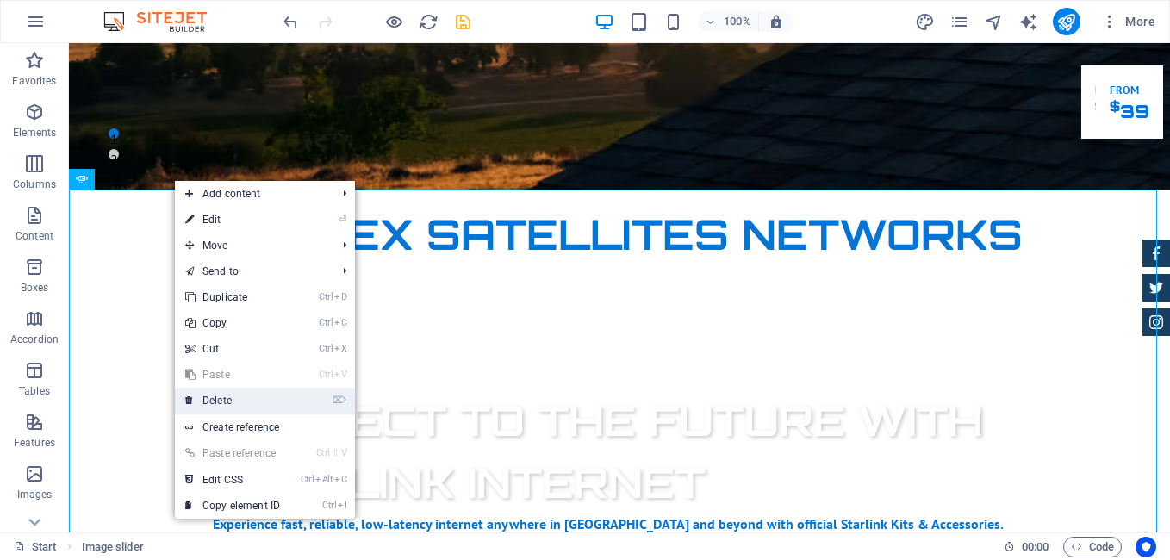
click at [248, 394] on link "⌦ Delete" at bounding box center [232, 401] width 115 height 26
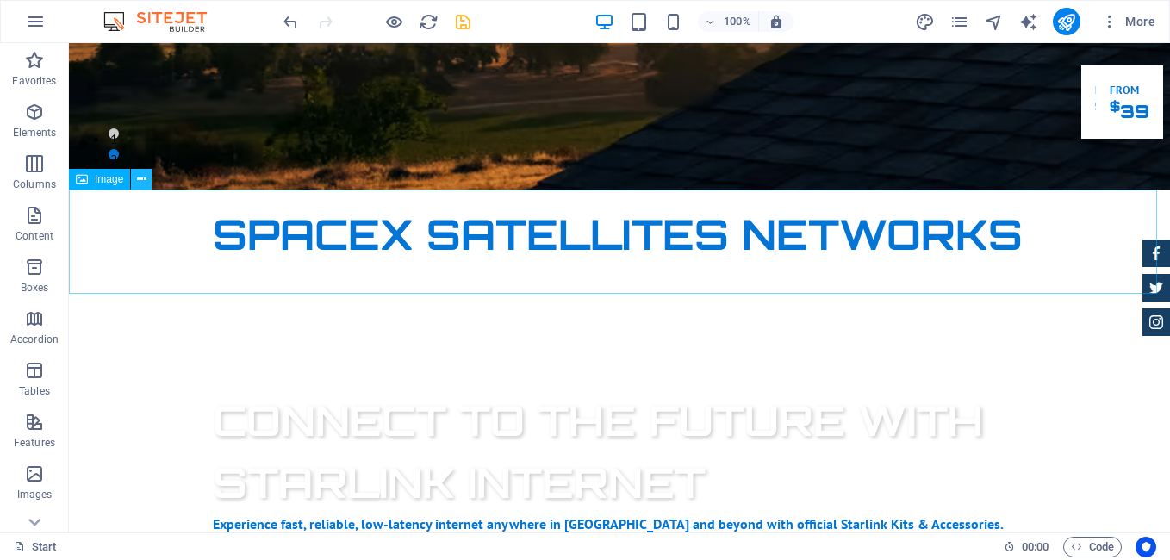
click at [143, 178] on icon at bounding box center [141, 180] width 9 height 18
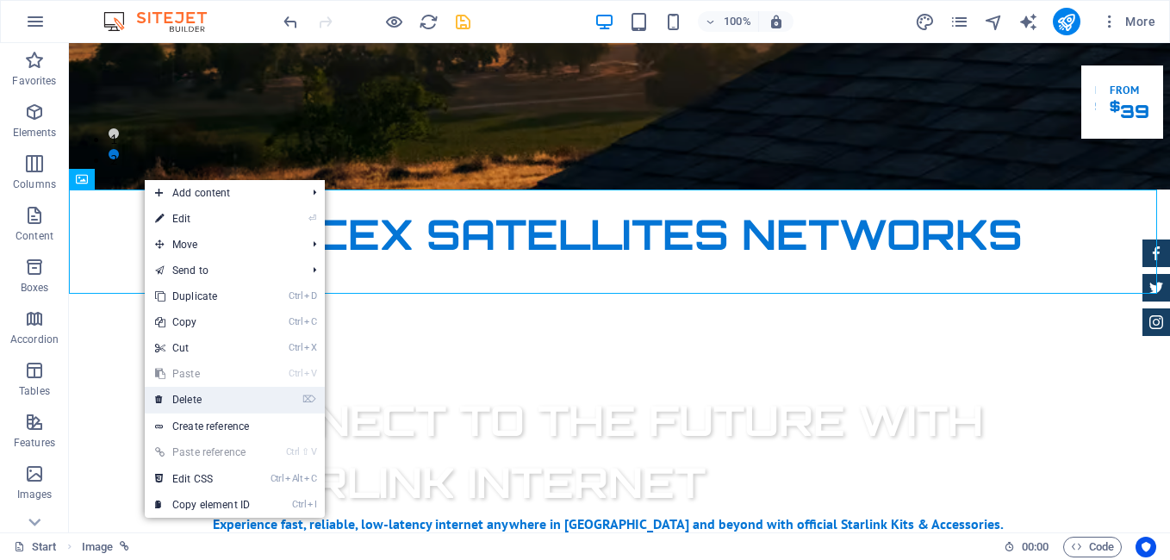
click at [204, 395] on link "⌦ Delete" at bounding box center [202, 400] width 115 height 26
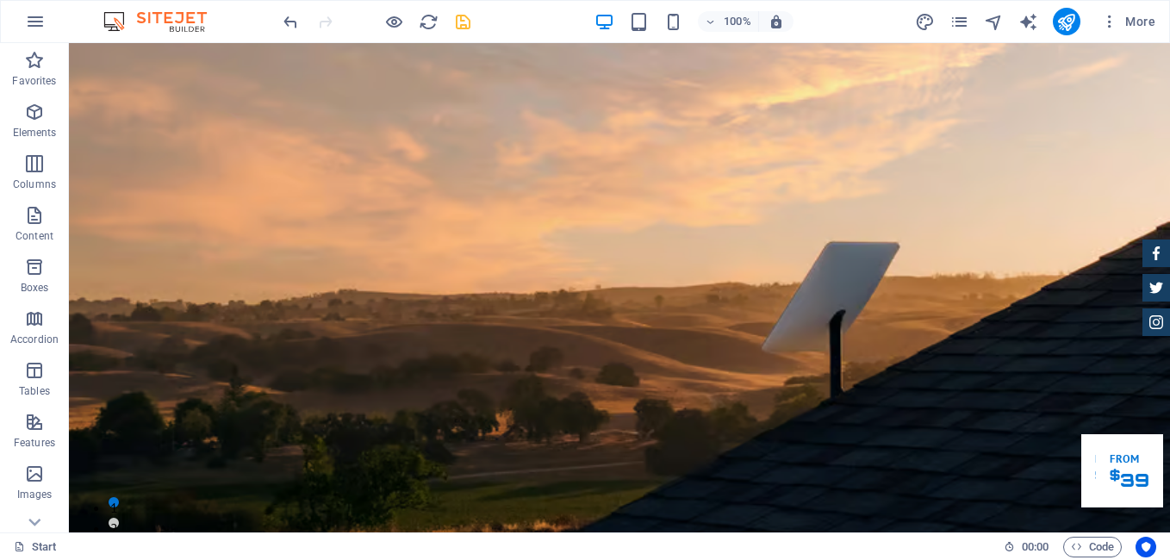
scroll to position [0, 0]
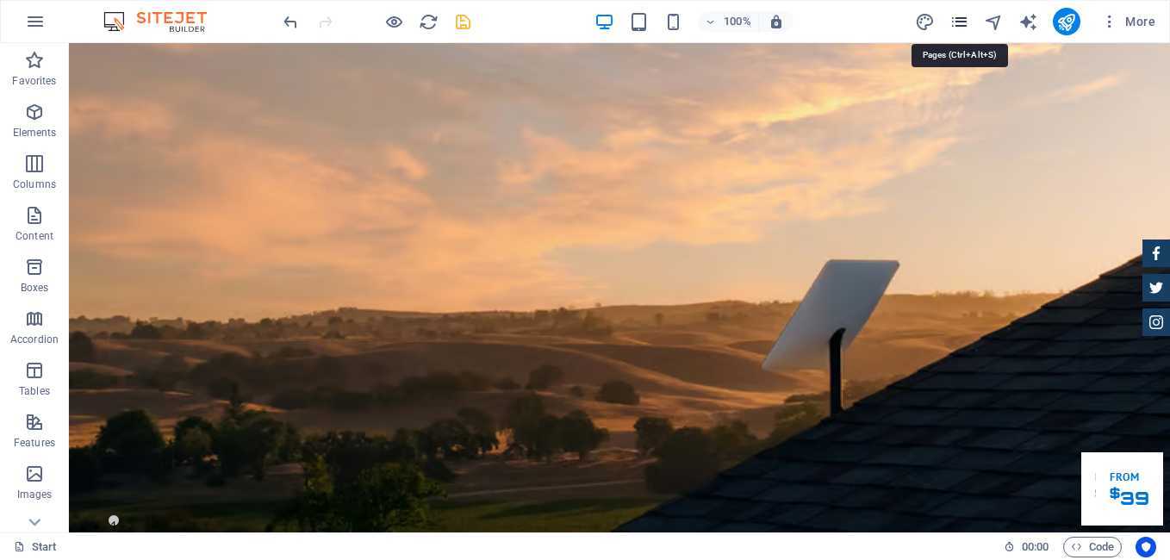
click at [965, 24] on icon "pages" at bounding box center [959, 22] width 20 height 20
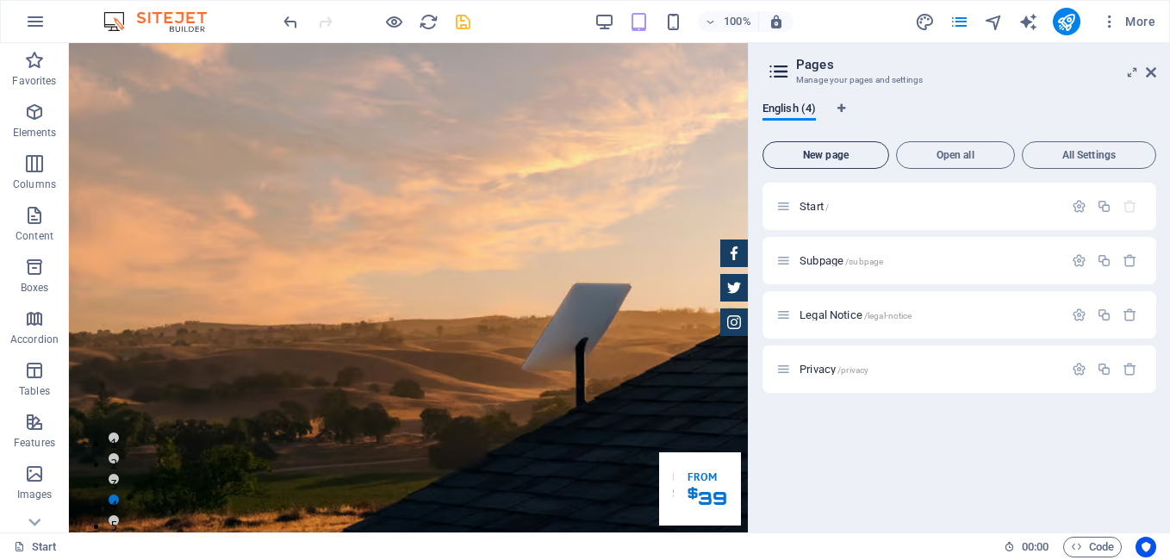
click at [836, 147] on button "New page" at bounding box center [825, 155] width 127 height 28
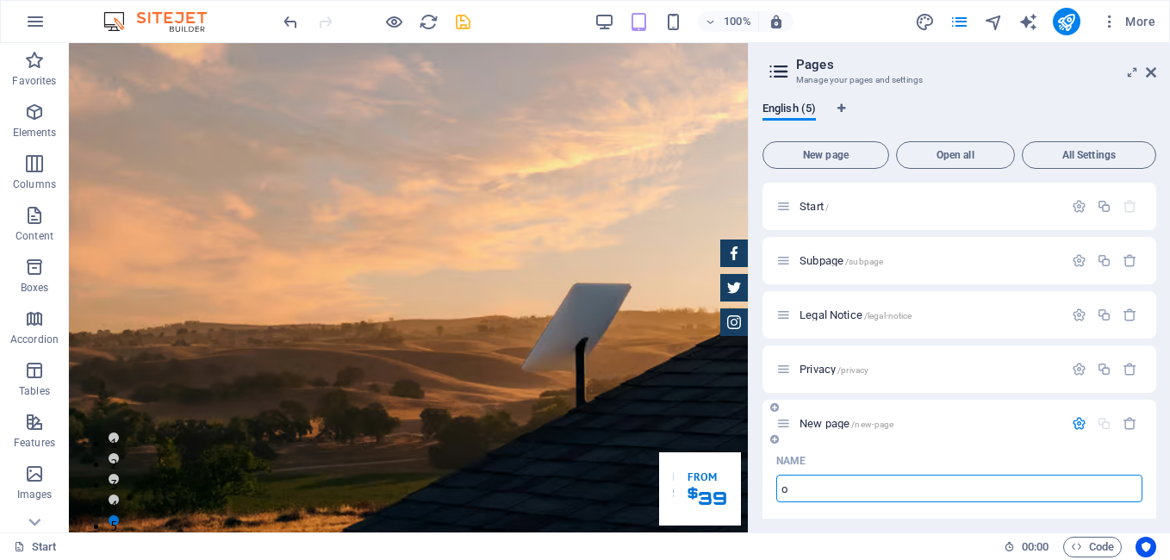
type input "o"
type input "/o"
click at [849, 494] on input "o" at bounding box center [959, 489] width 366 height 28
click at [901, 488] on input "o" at bounding box center [959, 489] width 366 height 28
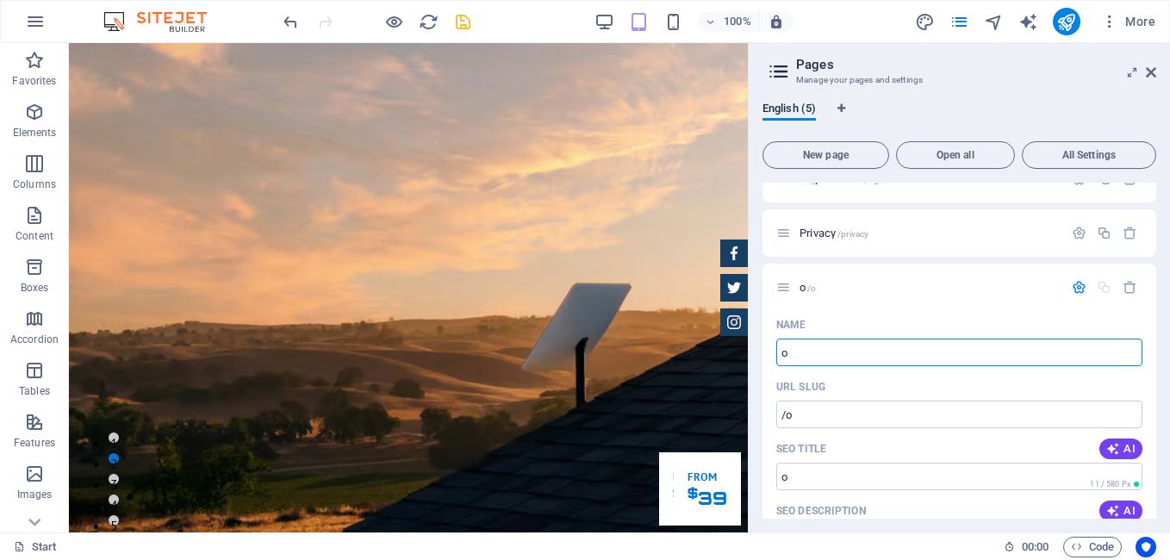
scroll to position [143, 0]
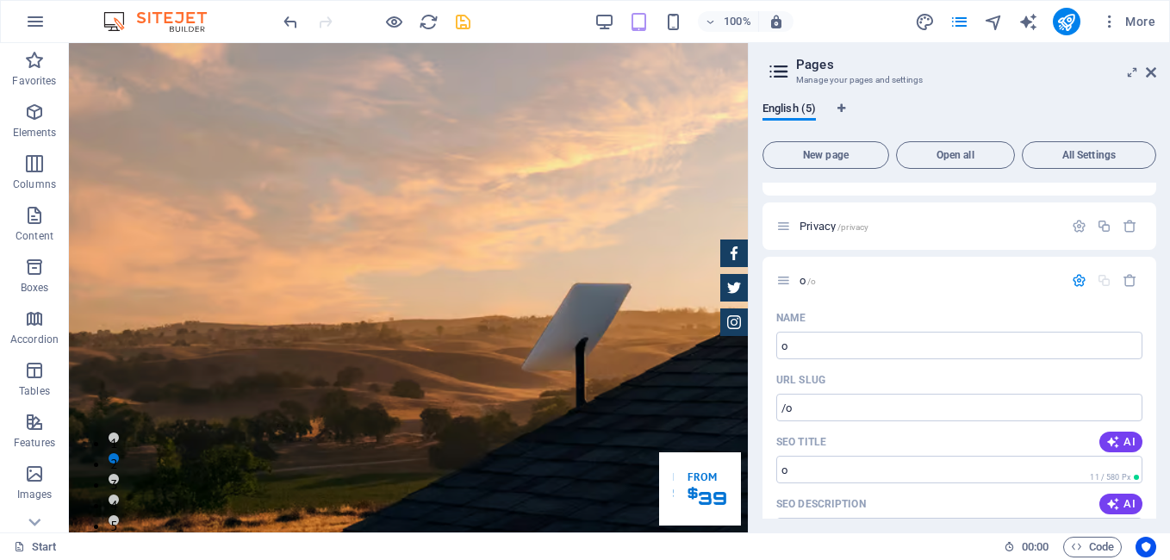
click at [1169, 311] on html "SpaceX Satellites Networks Start Favorites Elements Columns Content Boxes Accor…" at bounding box center [585, 280] width 1170 height 560
click at [876, 344] on input "o" at bounding box center [959, 346] width 366 height 28
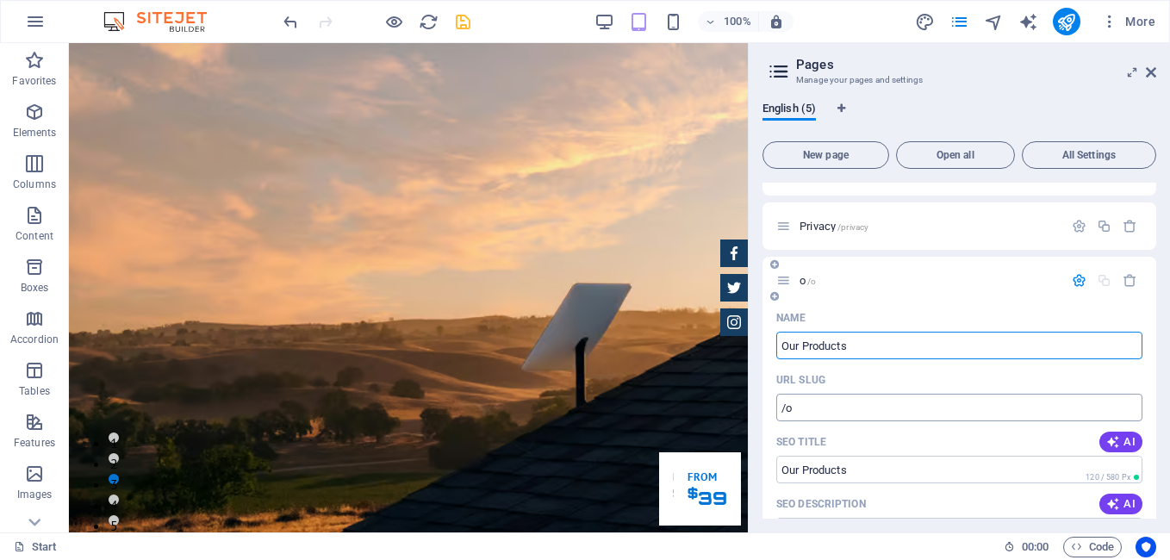
type input "Our Products"
type input "/our-products"
click at [1121, 444] on span "AI" at bounding box center [1120, 442] width 29 height 14
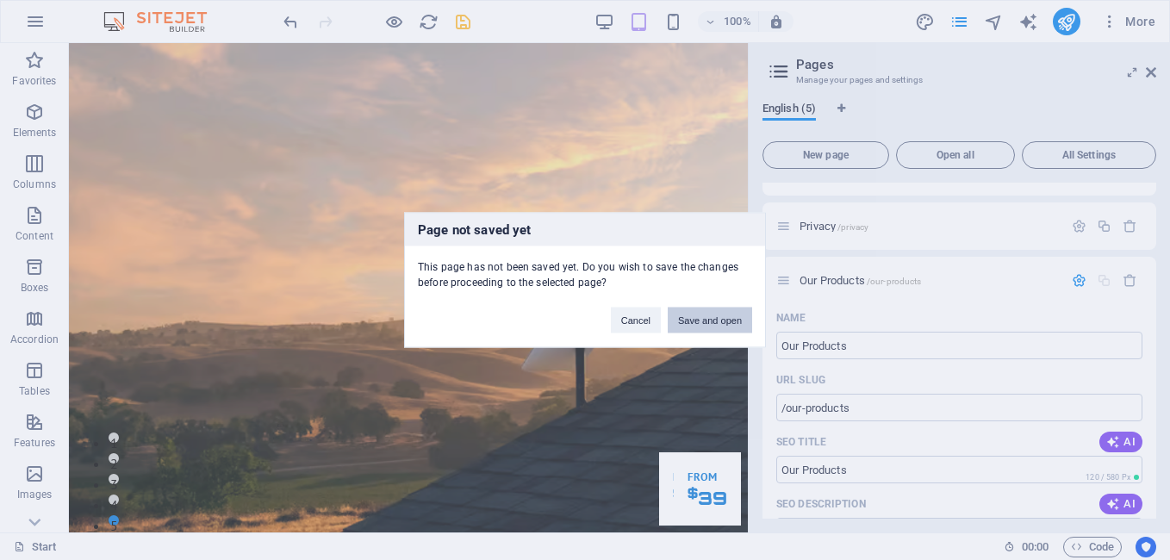
click at [728, 321] on button "Save and open" at bounding box center [710, 321] width 84 height 26
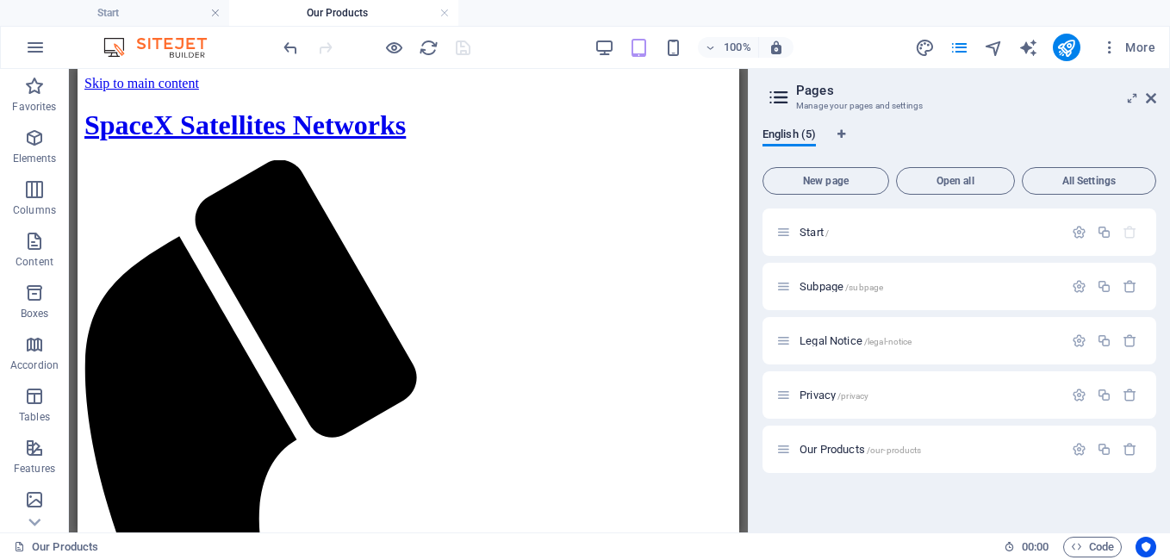
scroll to position [0, 0]
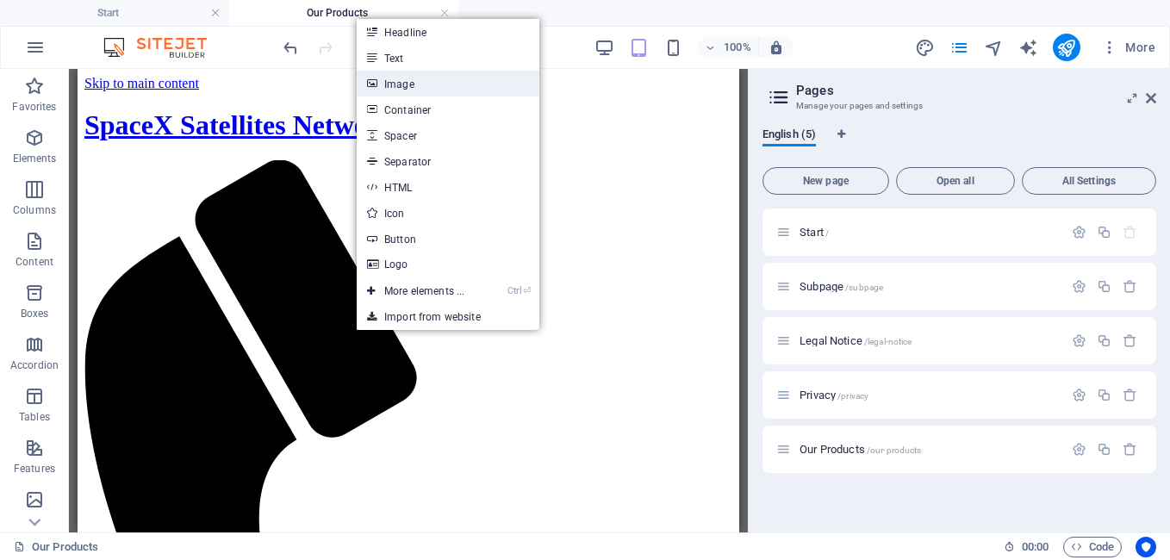
click at [407, 87] on link "Image" at bounding box center [448, 84] width 183 height 26
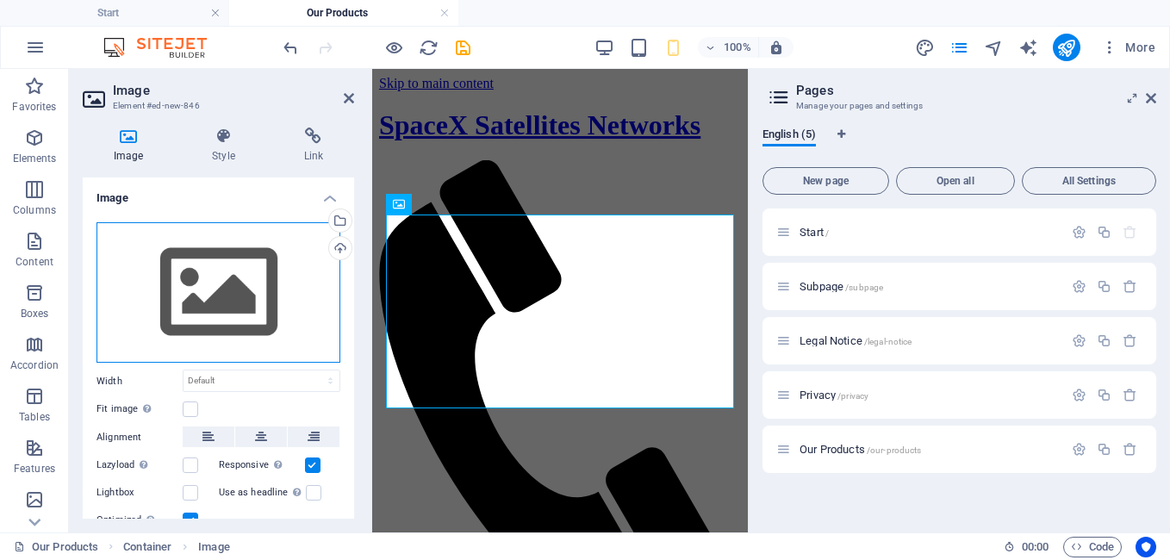
click at [252, 301] on div "Drag files here, click to choose files or select files from Files or our free s…" at bounding box center [218, 292] width 244 height 141
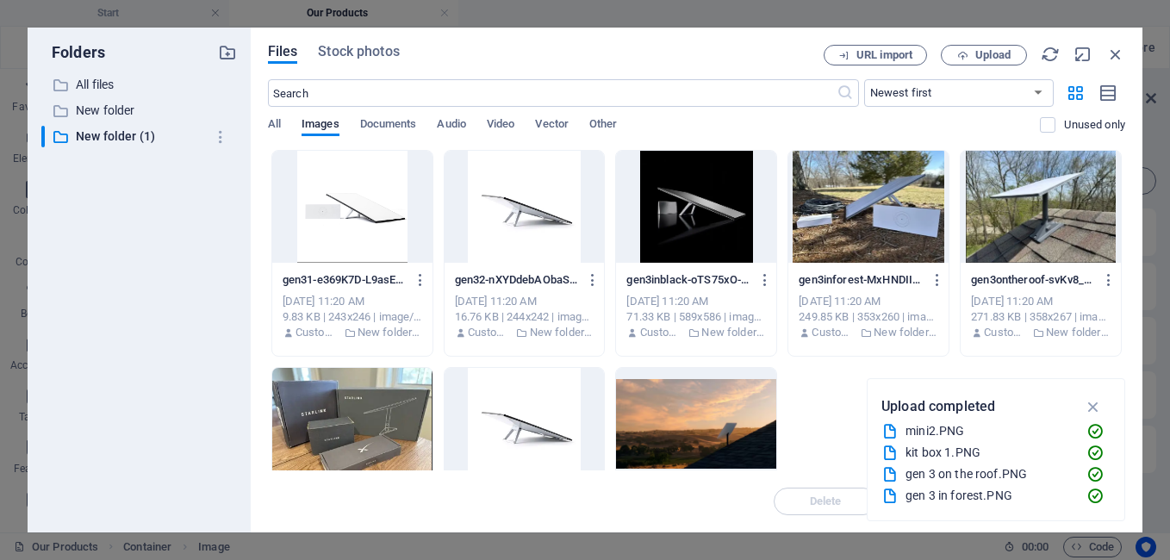
click at [398, 223] on div at bounding box center [352, 207] width 160 height 112
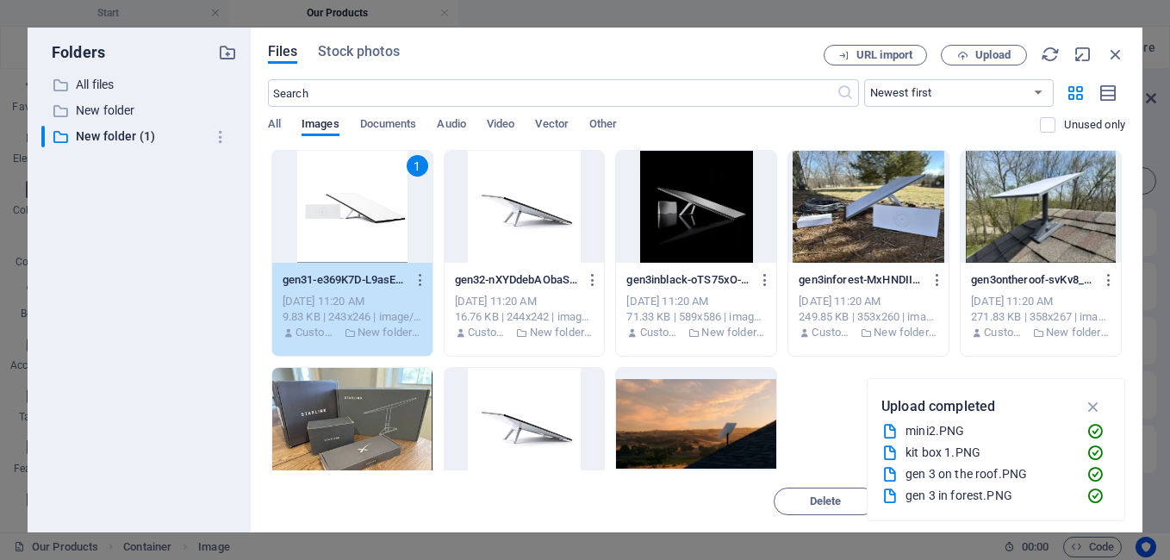
click at [506, 226] on div at bounding box center [524, 207] width 160 height 112
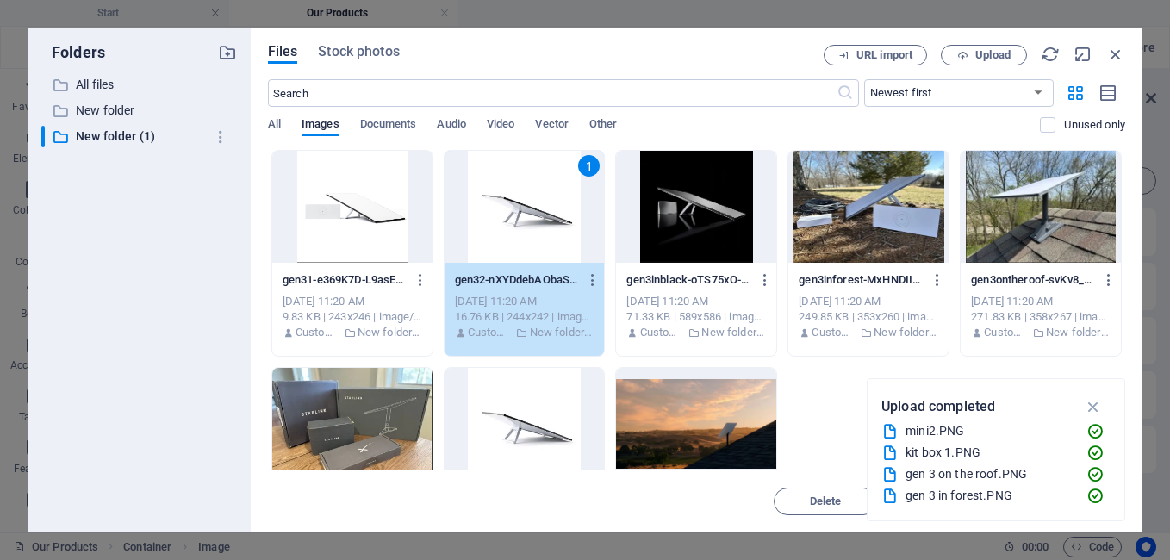
click at [358, 232] on div at bounding box center [352, 207] width 160 height 112
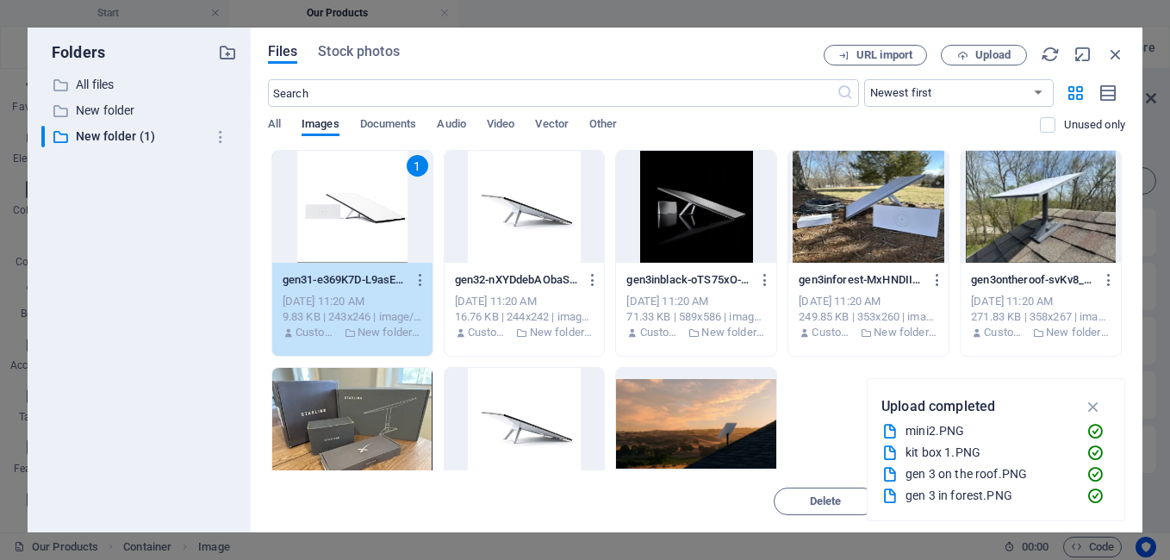
click at [373, 418] on div at bounding box center [352, 424] width 160 height 112
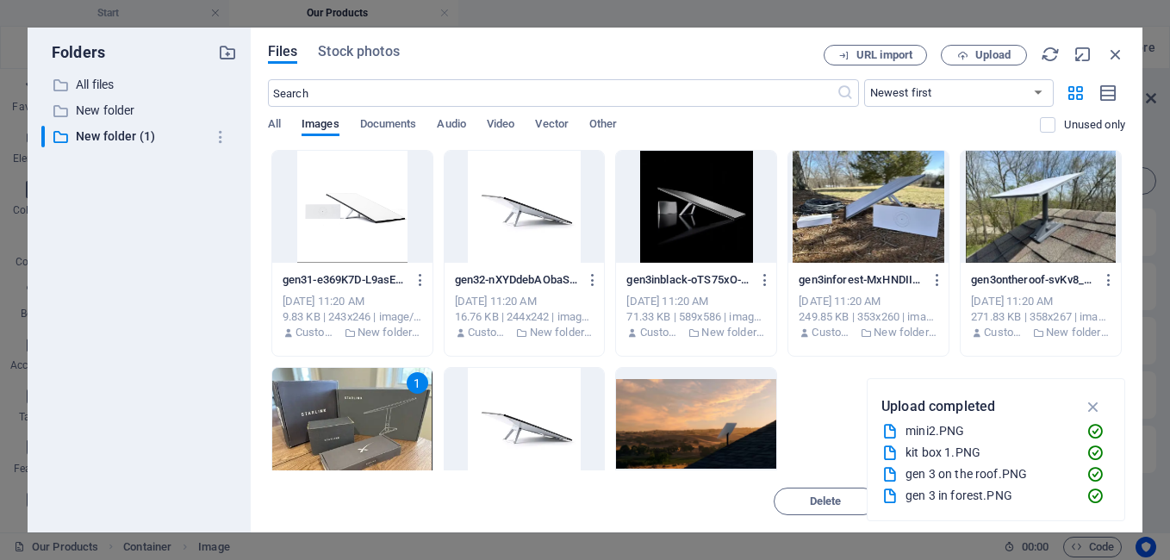
click at [563, 409] on div at bounding box center [524, 424] width 160 height 112
click at [508, 242] on div at bounding box center [524, 207] width 160 height 112
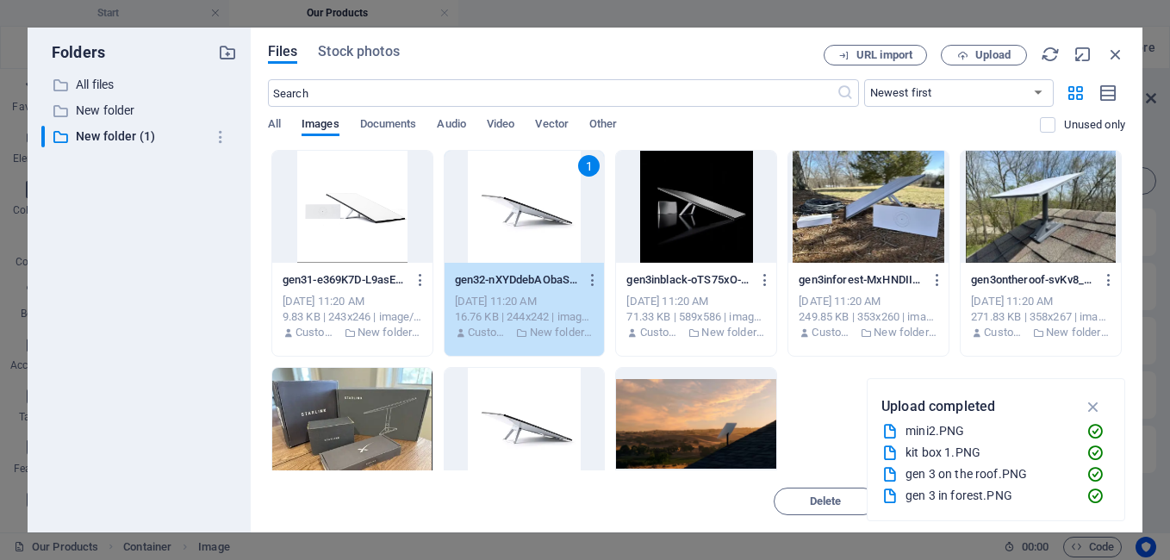
click at [388, 414] on div at bounding box center [352, 424] width 160 height 112
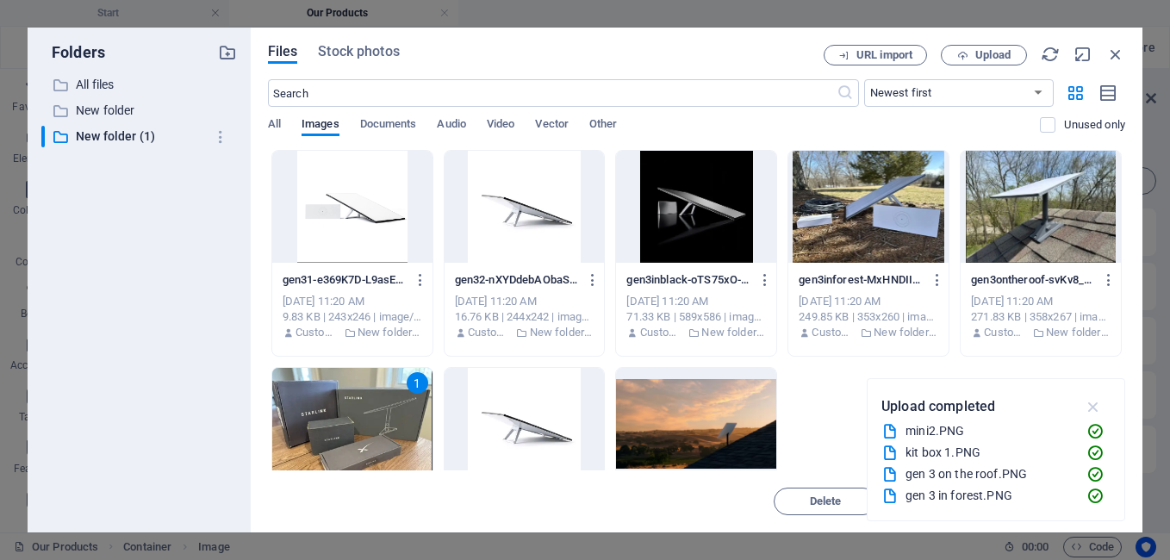
click at [1096, 401] on icon "button" at bounding box center [1094, 406] width 20 height 19
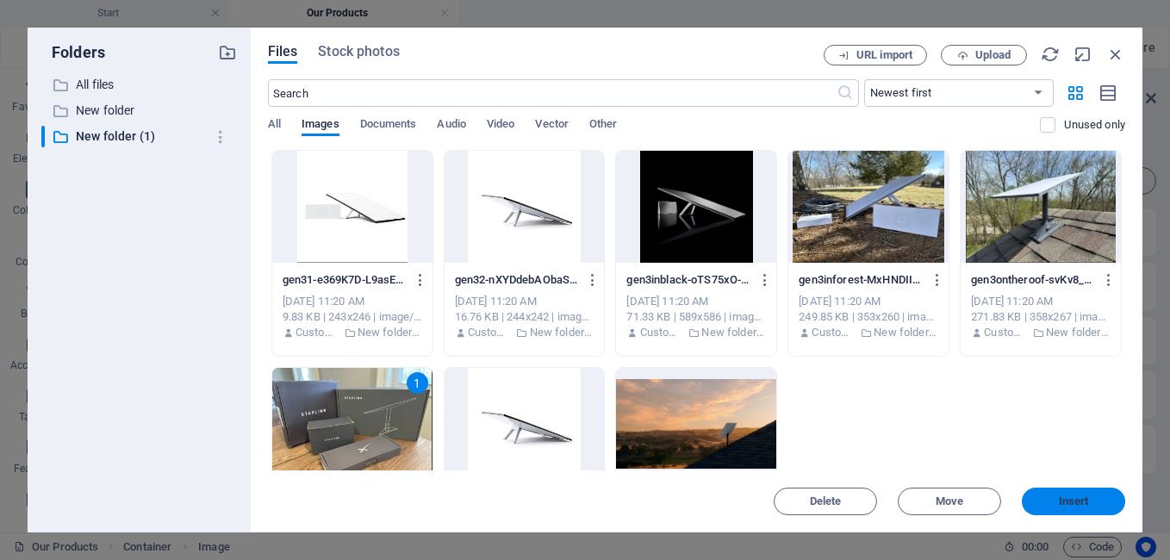
click at [1079, 496] on span "Insert" at bounding box center [1074, 501] width 30 height 10
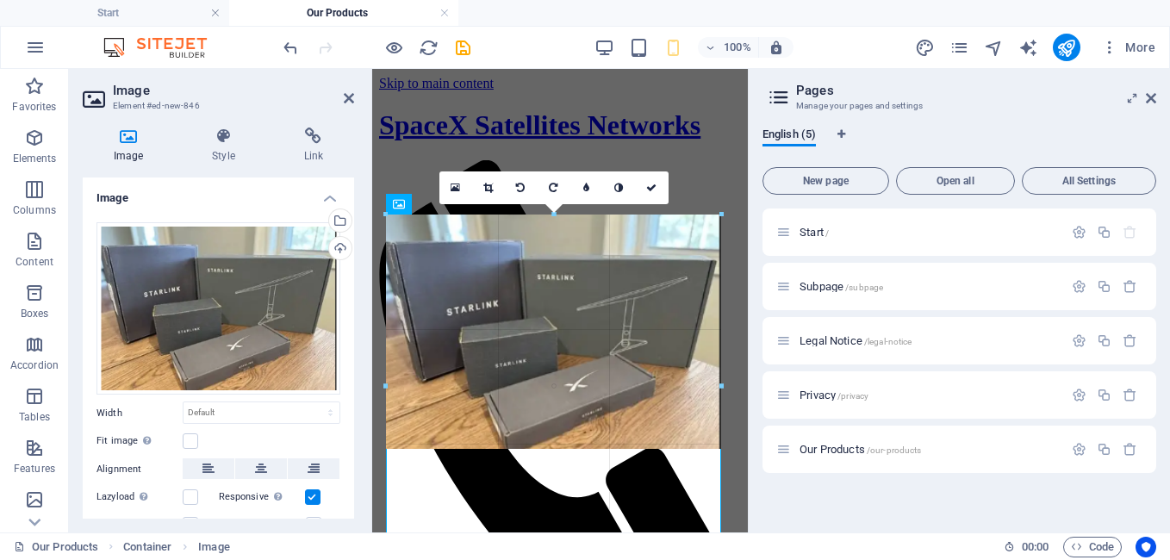
drag, startPoint x: 672, startPoint y: 315, endPoint x: 361, endPoint y: 235, distance: 321.1
type input "389"
select select "px"
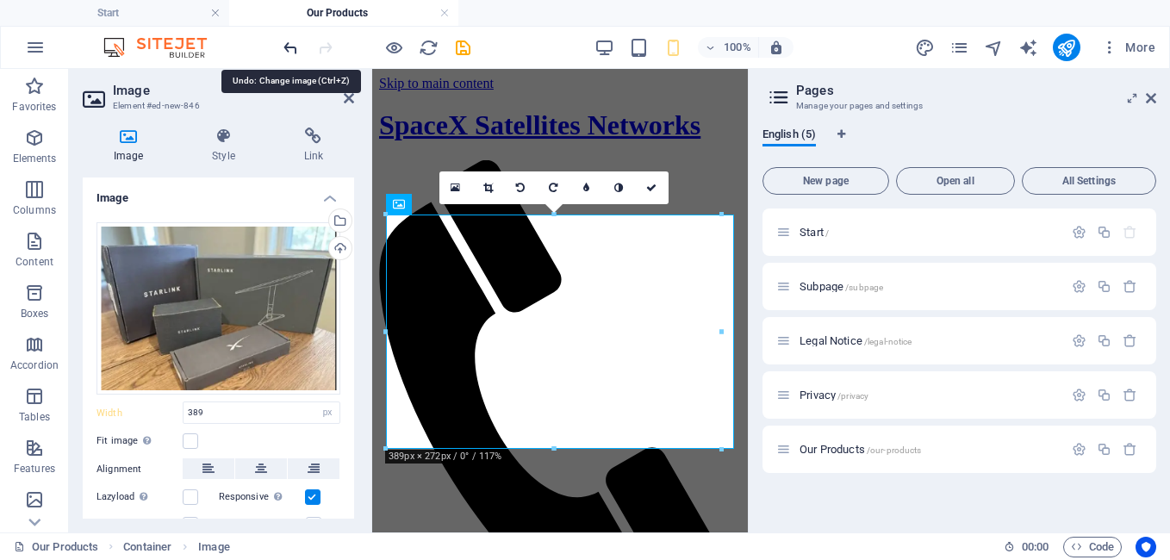
click at [294, 48] on icon "undo" at bounding box center [291, 48] width 20 height 20
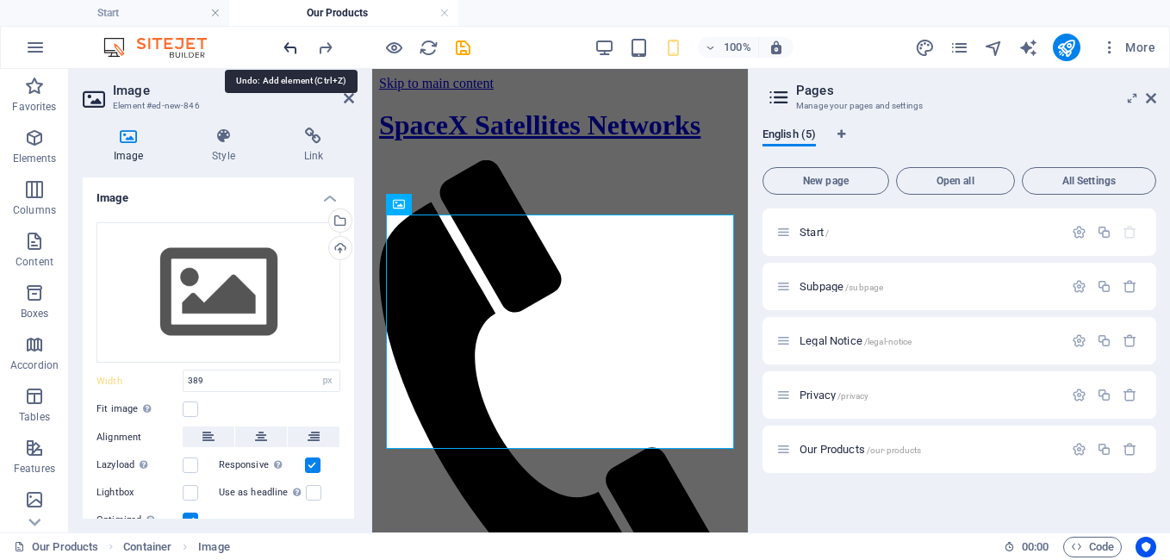
click at [294, 48] on icon "undo" at bounding box center [291, 48] width 20 height 20
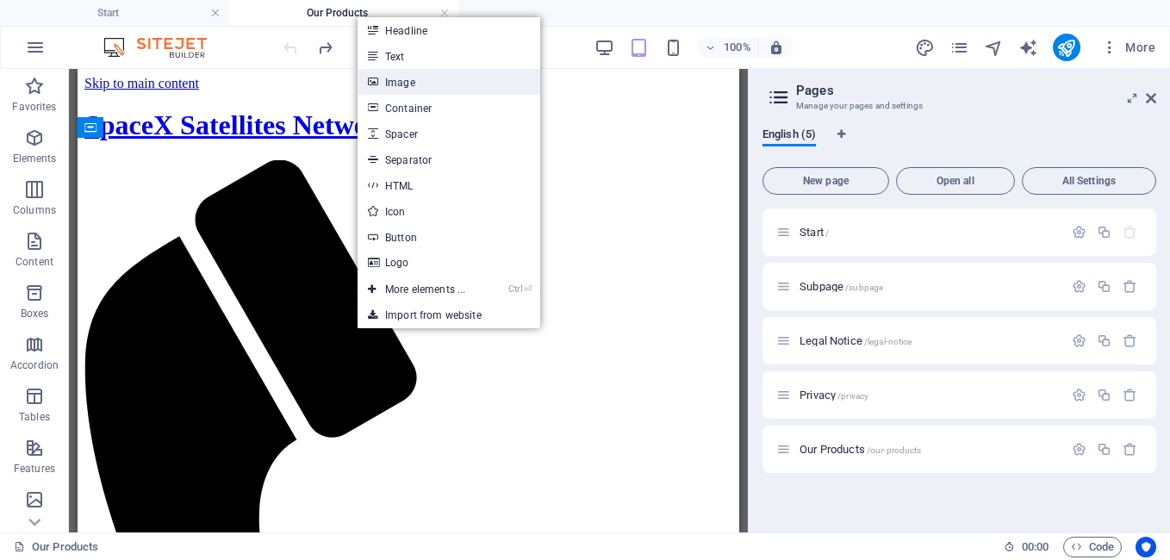
click at [418, 78] on link "Image" at bounding box center [448, 82] width 183 height 26
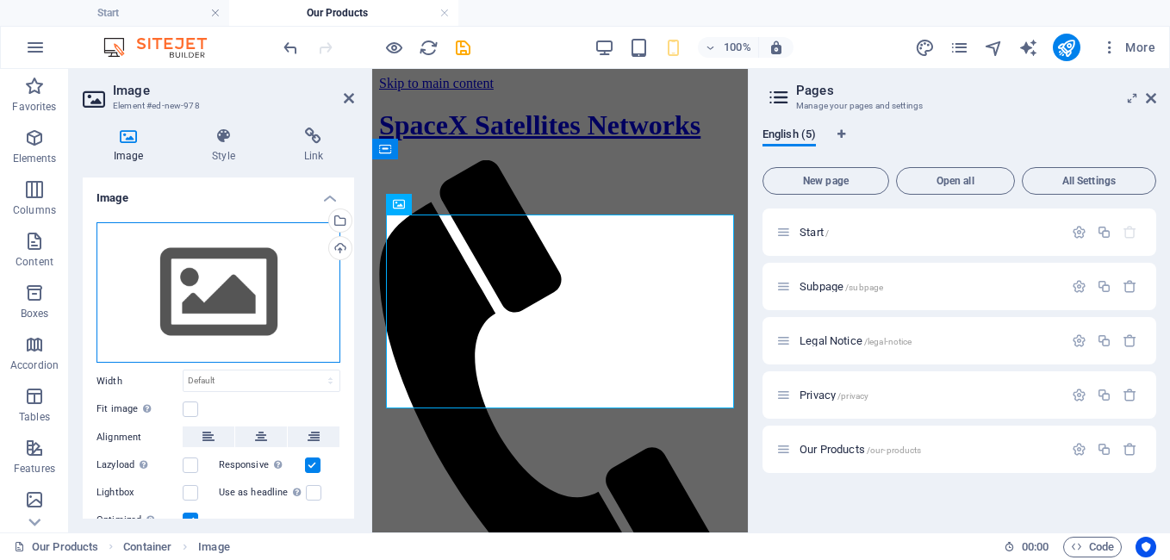
click at [306, 289] on div "Drag files here, click to choose files or select files from Files or our free s…" at bounding box center [218, 292] width 244 height 141
click at [306, 289] on body "SpaceX Satellites Networks Start Our Products Favorites Elements Columns Conten…" at bounding box center [585, 280] width 1170 height 560
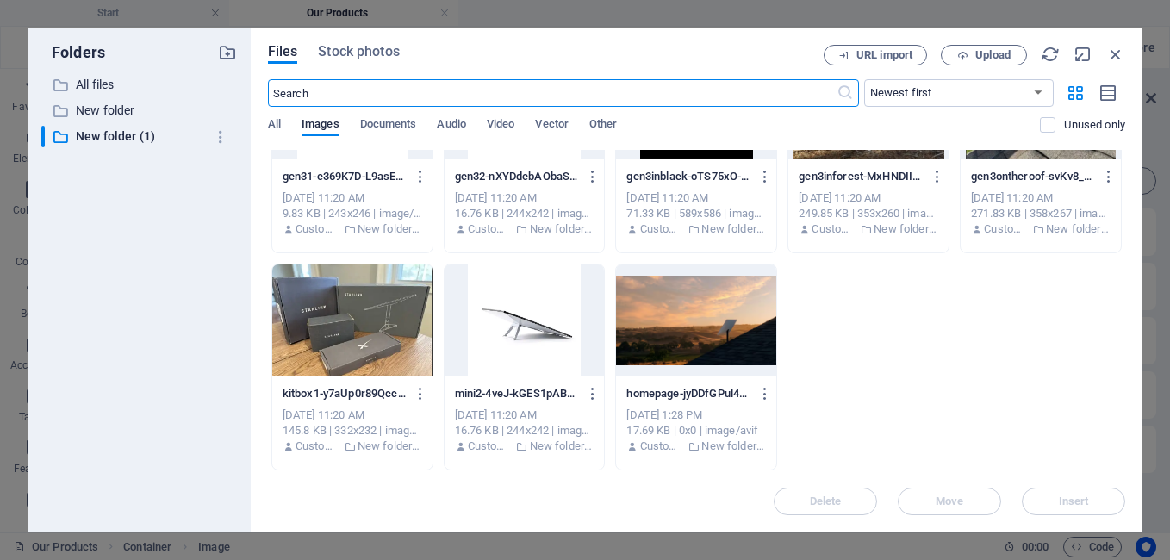
scroll to position [67, 0]
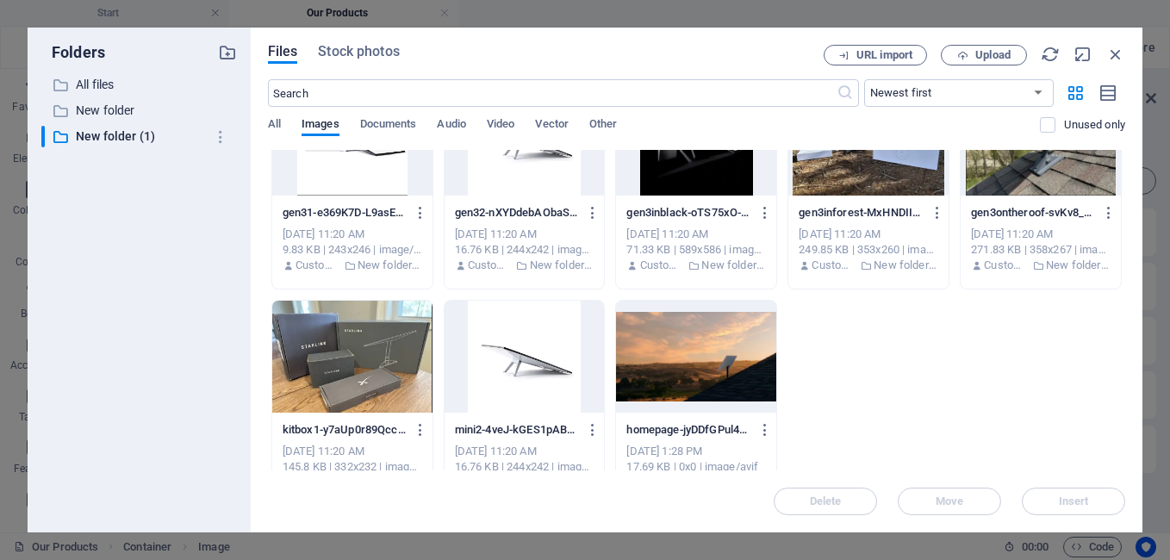
click at [545, 351] on div at bounding box center [524, 357] width 160 height 112
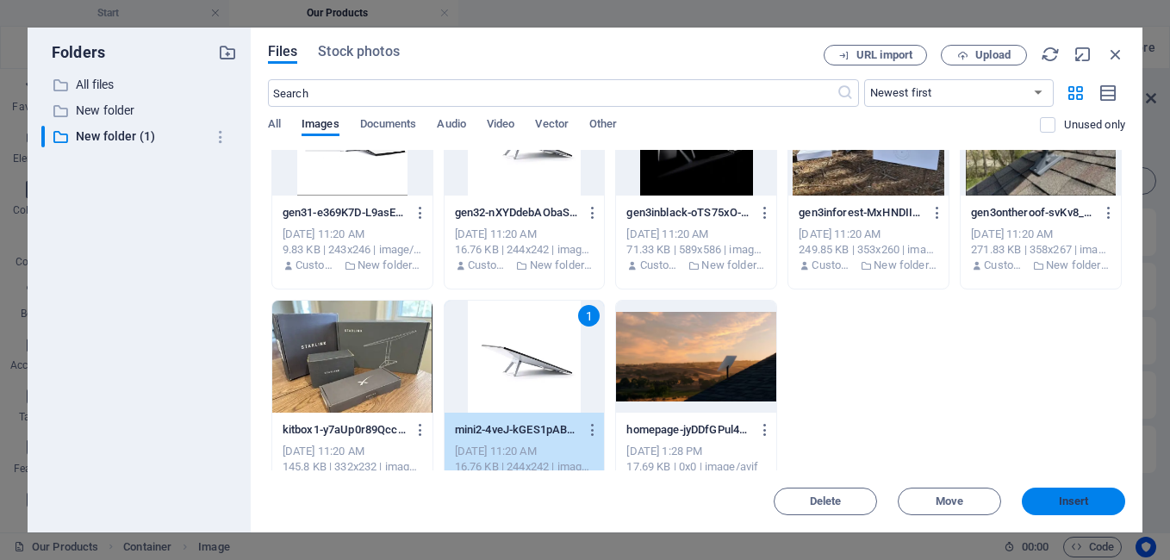
click at [1053, 496] on span "Insert" at bounding box center [1073, 501] width 90 height 10
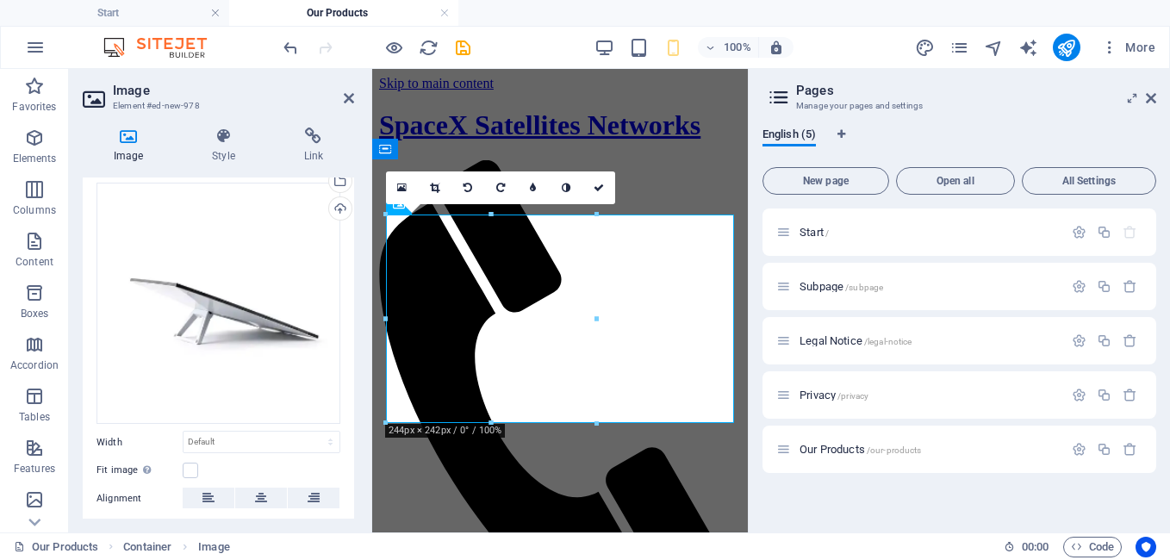
scroll to position [165, 0]
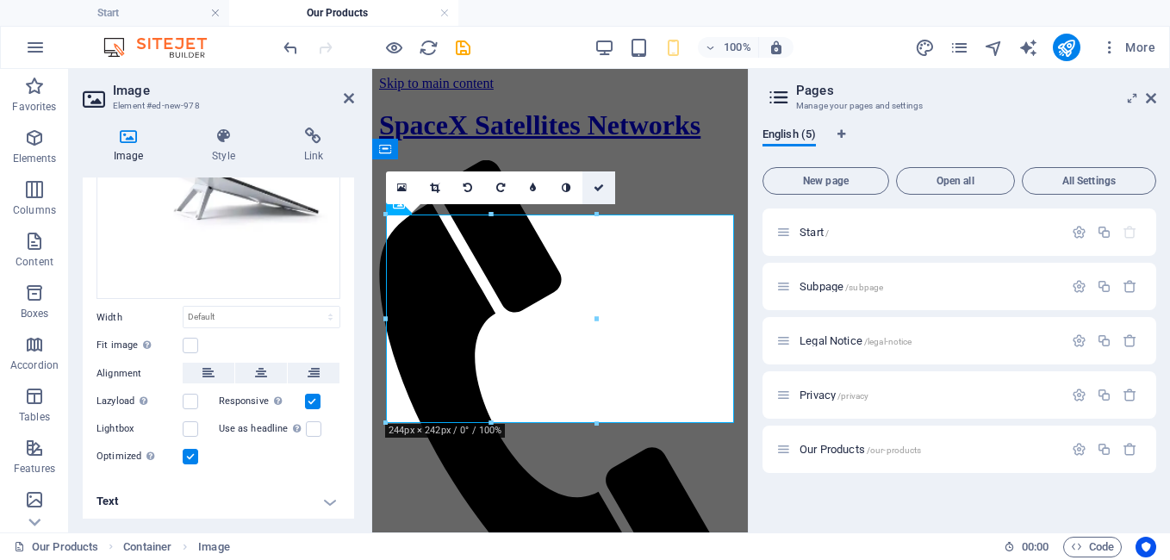
click at [598, 183] on icon at bounding box center [598, 188] width 10 height 10
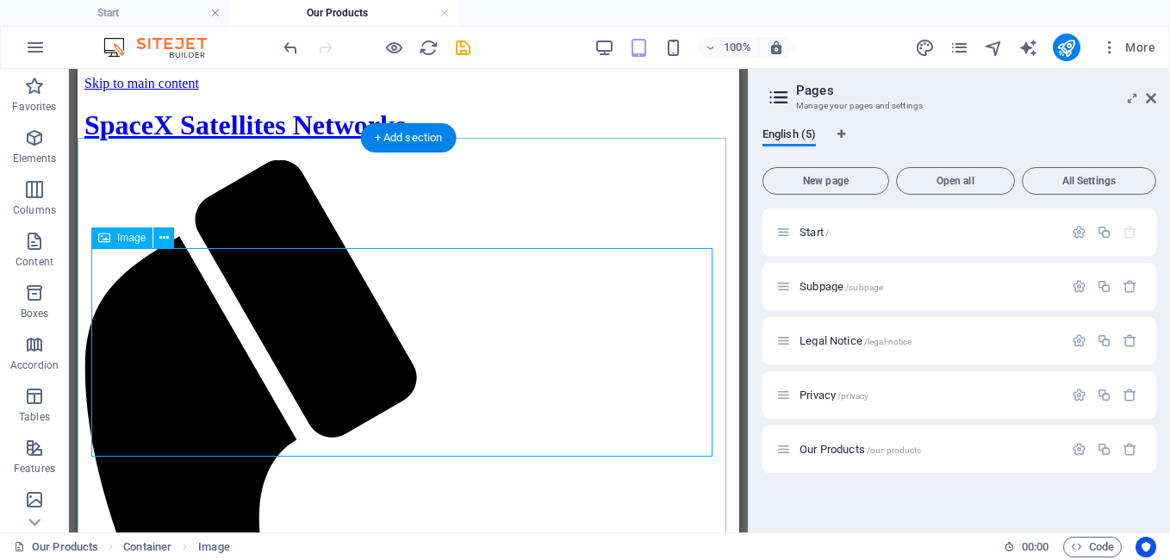
click at [171, 233] on button at bounding box center [163, 237] width 21 height 21
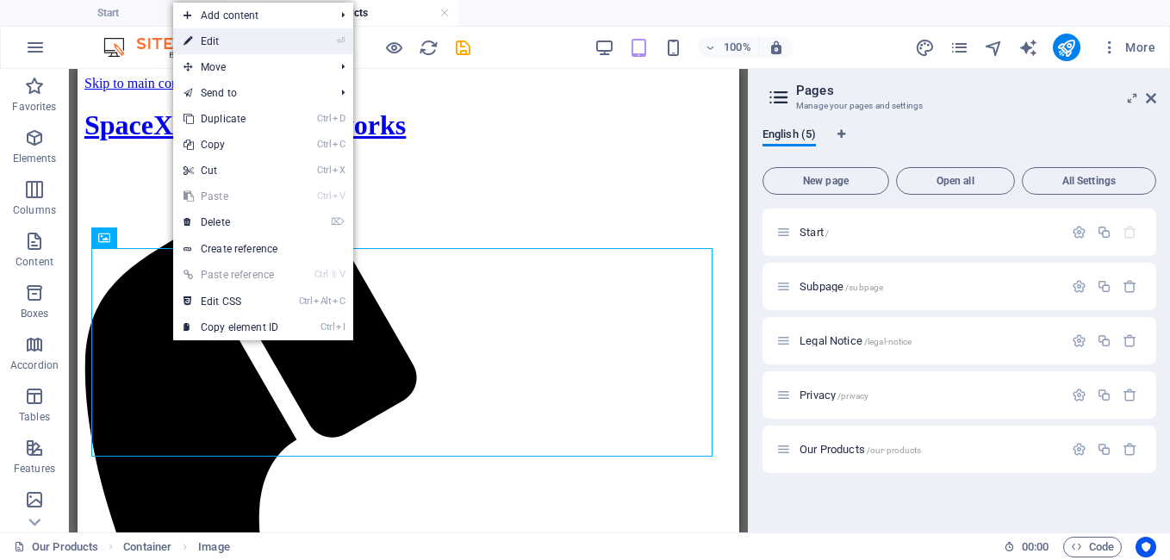
click at [212, 43] on link "⏎ Edit" at bounding box center [230, 41] width 115 height 26
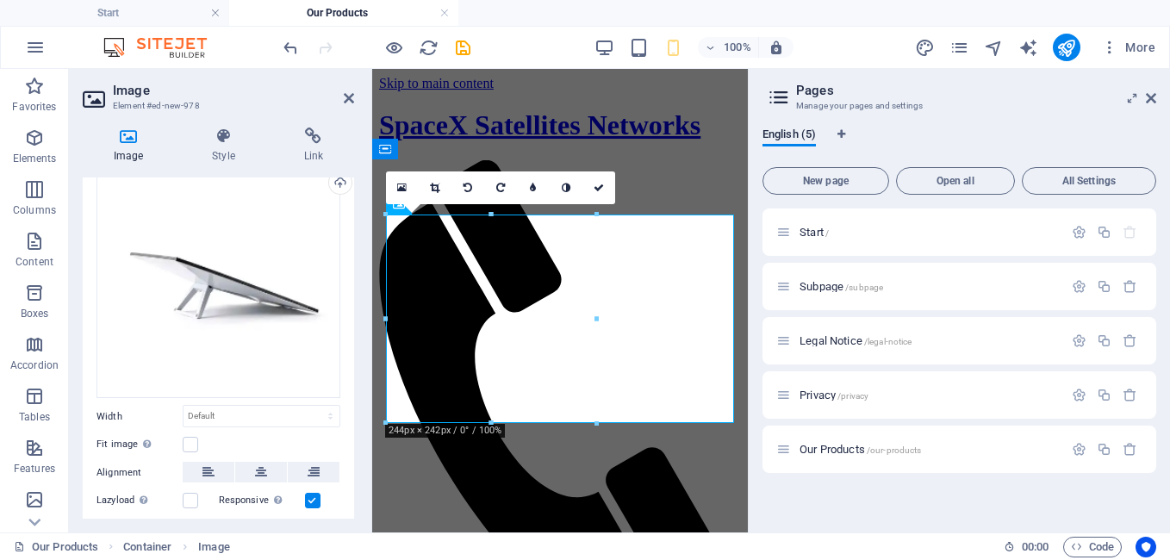
scroll to position [68, 0]
click at [258, 463] on icon at bounding box center [261, 469] width 12 height 21
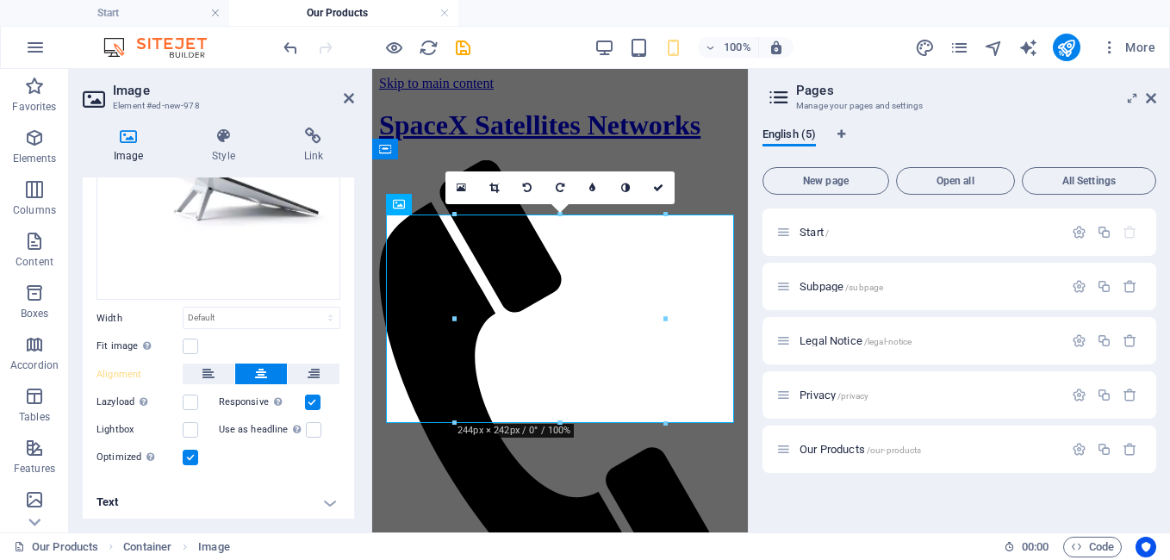
scroll to position [165, 0]
click at [328, 498] on h4 "Text" at bounding box center [218, 501] width 271 height 41
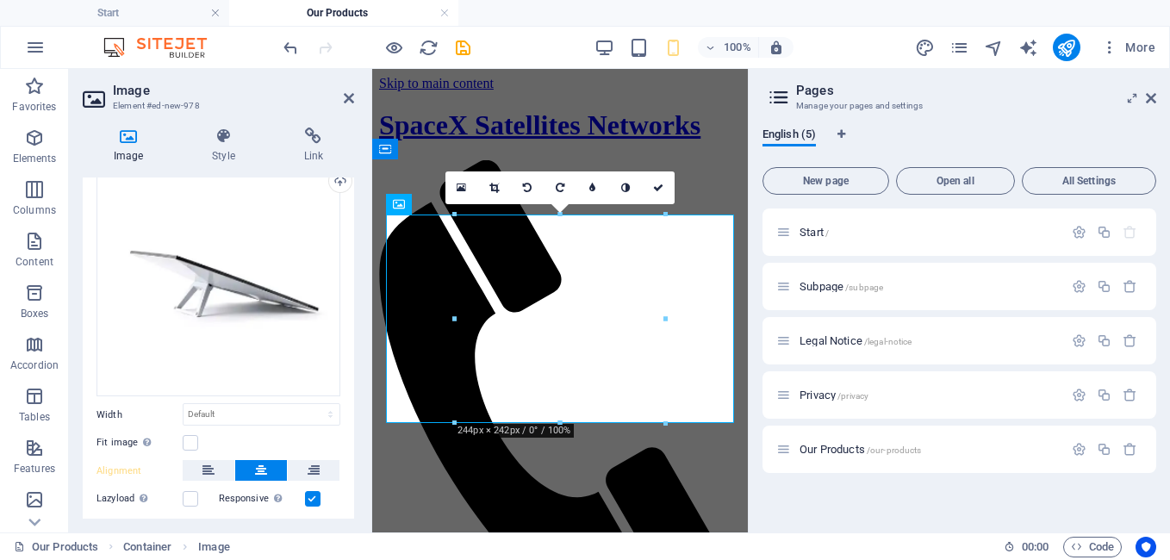
scroll to position [0, 0]
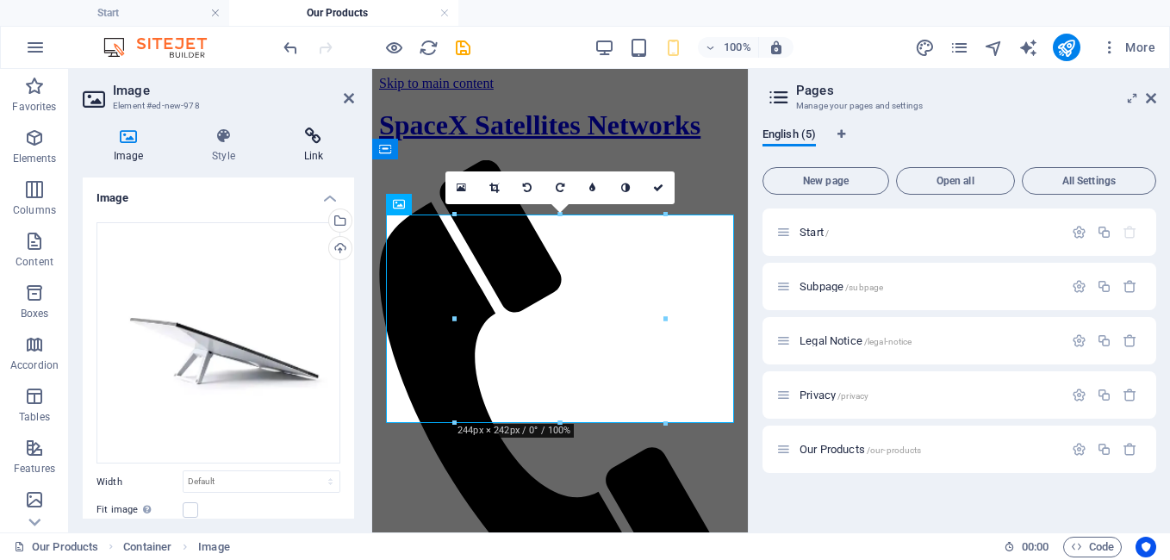
click at [311, 139] on icon at bounding box center [313, 135] width 81 height 17
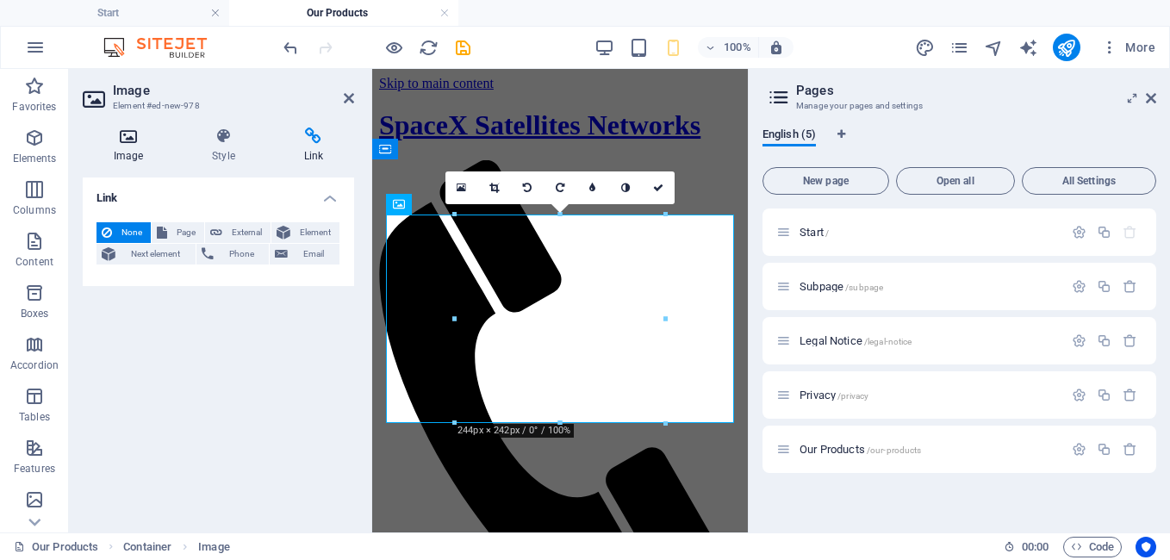
click at [127, 140] on icon at bounding box center [128, 135] width 91 height 17
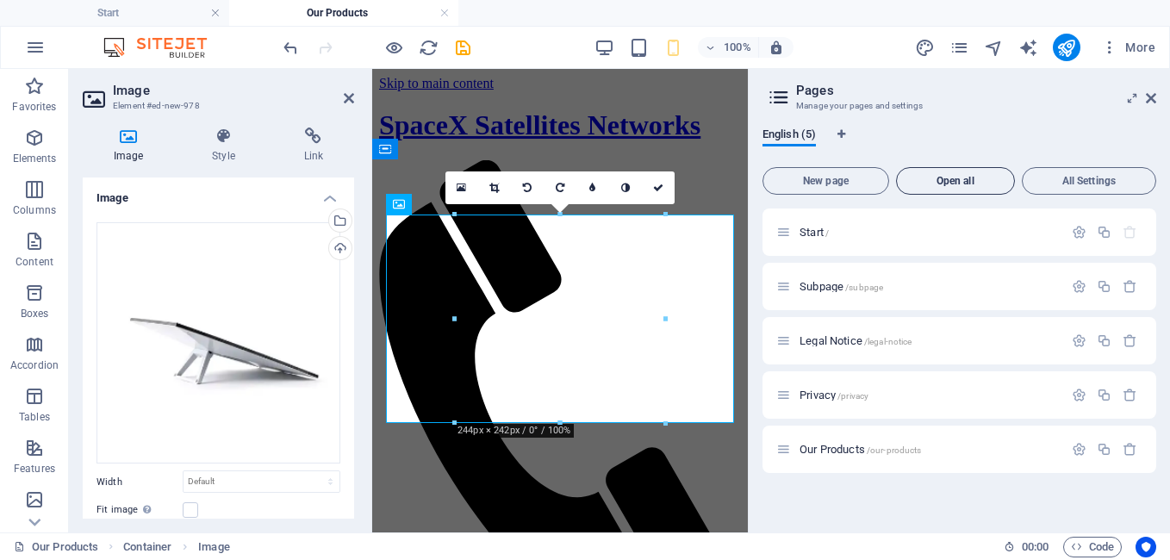
click at [979, 177] on span "Open all" at bounding box center [955, 181] width 103 height 10
click at [965, 178] on span "Open all" at bounding box center [955, 181] width 103 height 10
click at [656, 181] on link at bounding box center [658, 187] width 33 height 33
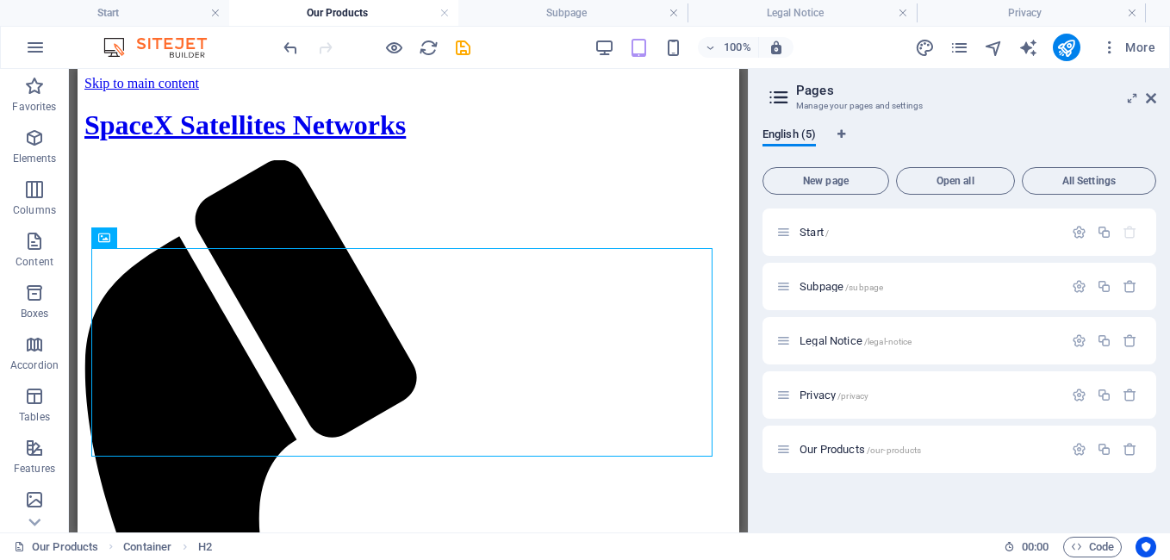
drag, startPoint x: 730, startPoint y: 191, endPoint x: 813, endPoint y: 111, distance: 115.7
click at [162, 241] on icon at bounding box center [163, 238] width 9 height 18
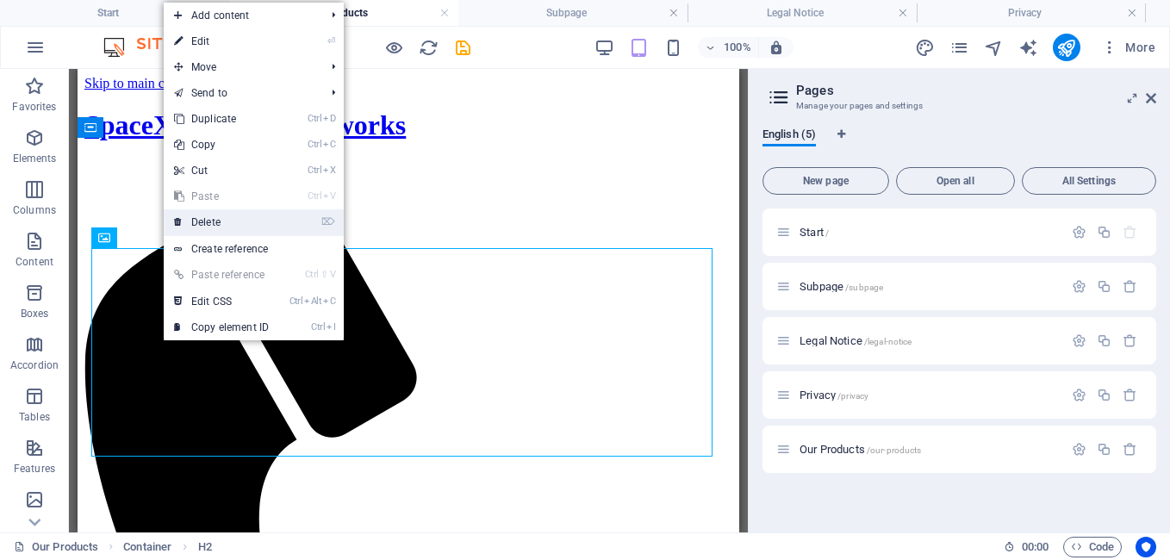
click at [191, 227] on link "⌦ Delete" at bounding box center [221, 222] width 115 height 26
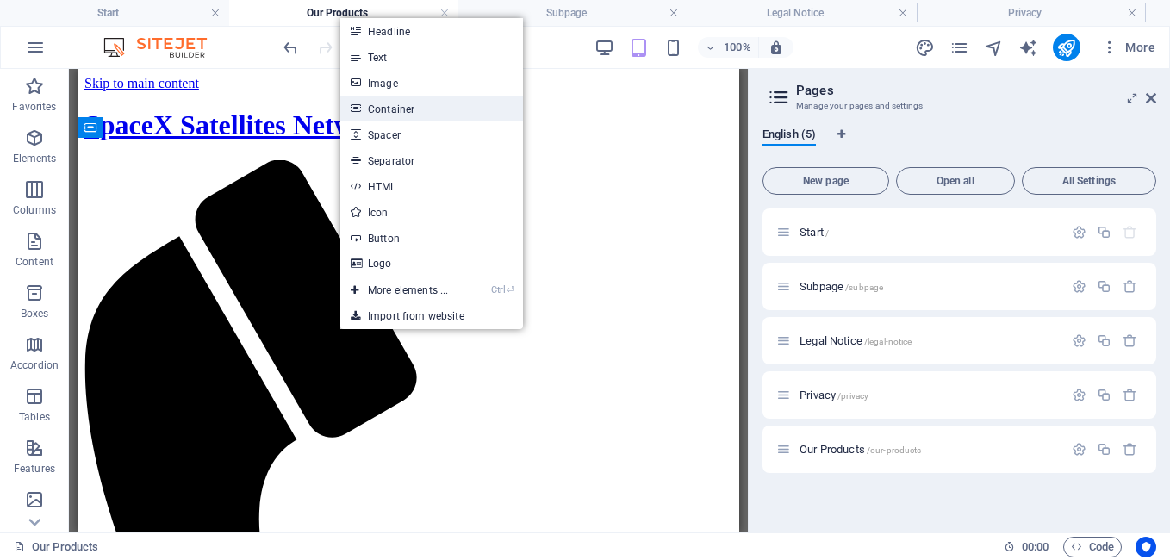
click at [424, 112] on link "Container" at bounding box center [431, 109] width 183 height 26
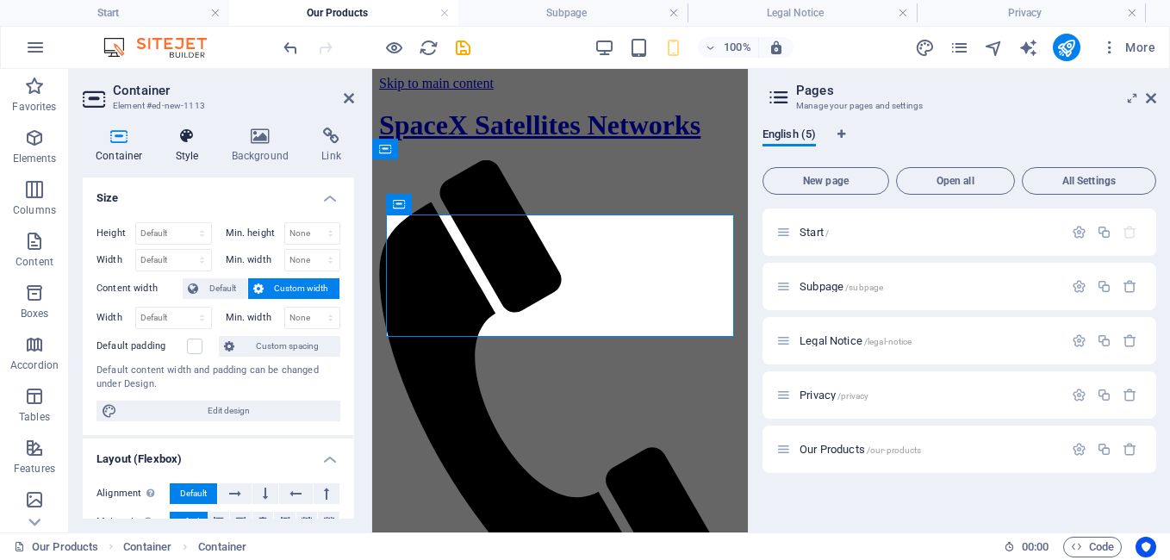
click at [183, 144] on icon at bounding box center [187, 135] width 49 height 17
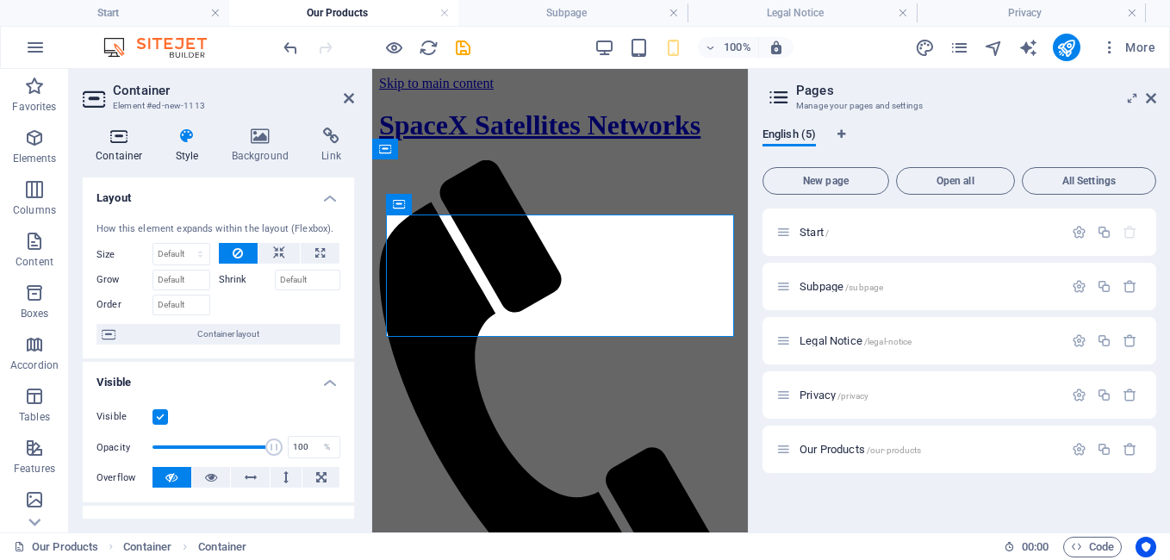
click at [127, 132] on icon at bounding box center [119, 135] width 73 height 17
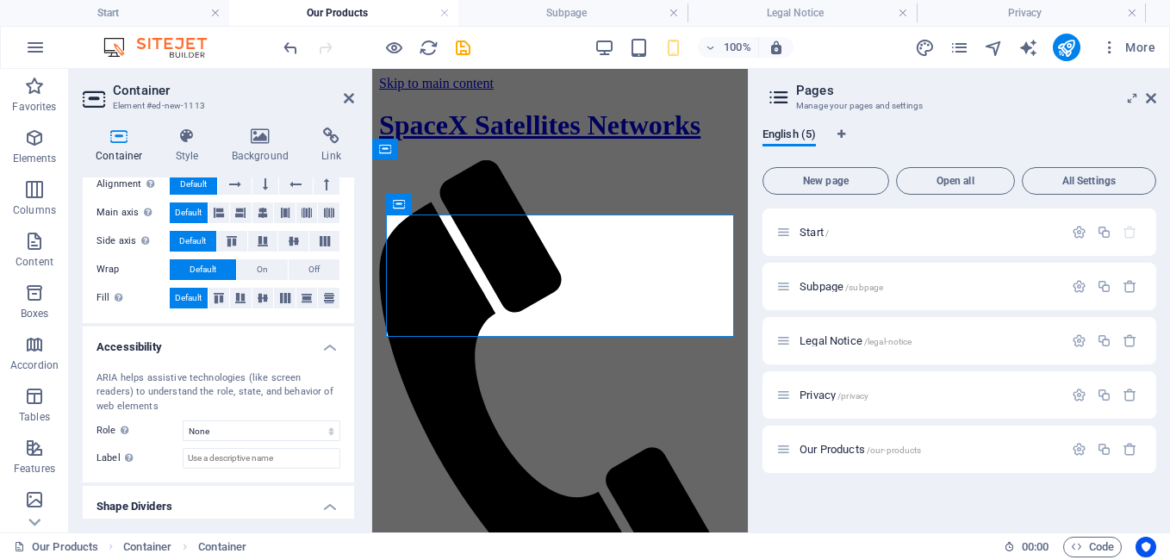
scroll to position [356, 0]
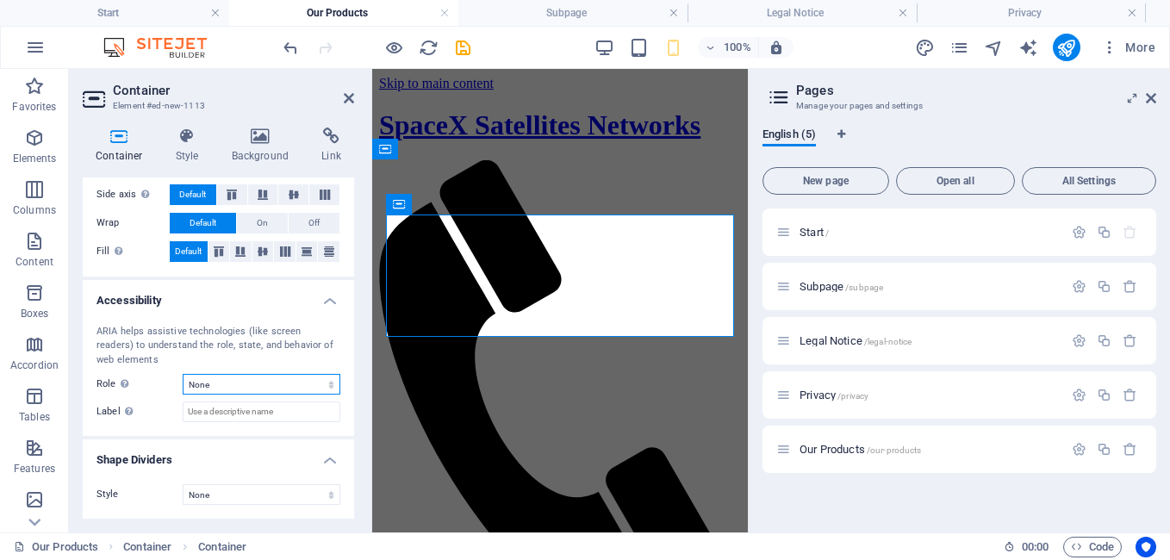
click at [324, 385] on select "None Alert Article Banner Comment Complementary Dialog Footer Header Marquee Pr…" at bounding box center [262, 384] width 158 height 21
click at [151, 398] on div "ARIA helps assistive technologies (like screen readers) to understand the role,…" at bounding box center [218, 374] width 271 height 126
click at [304, 488] on select "None Triangle Square Diagonal Polygon 1 Polygon 2 Zigzag Multiple Zigzags Waves…" at bounding box center [262, 494] width 158 height 21
click at [183, 484] on select "None Triangle Square Diagonal Polygon 1 Polygon 2 Zigzag Multiple Zigzags Waves…" at bounding box center [262, 494] width 158 height 21
click at [311, 494] on select "None Triangle Square Diagonal Polygon 1 Polygon 2 Zigzag Multiple Zigzags Waves…" at bounding box center [262, 494] width 158 height 21
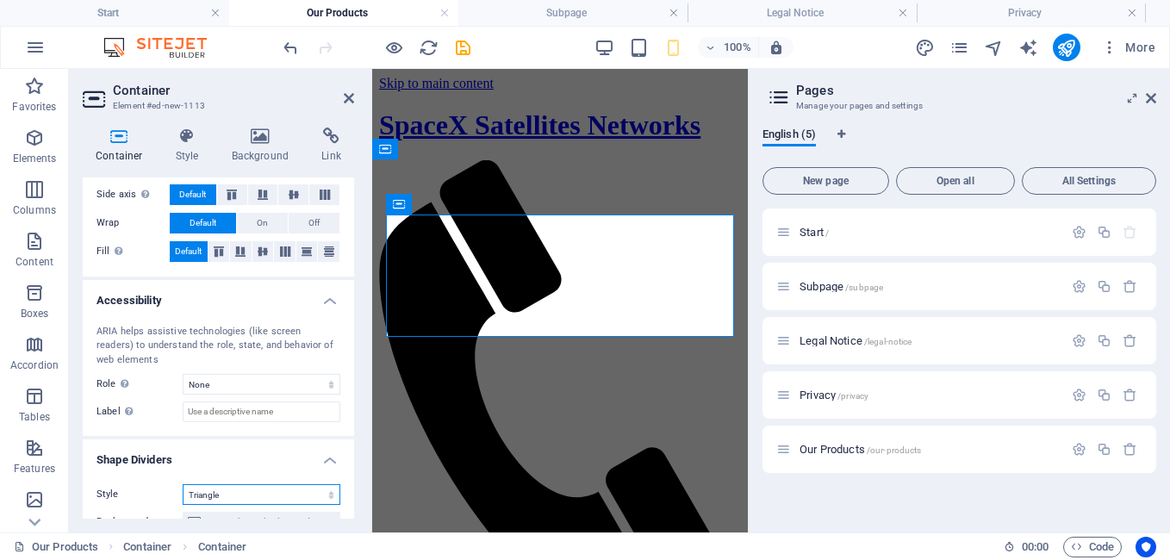
click at [183, 484] on select "None Triangle Square Diagonal Polygon 1 Polygon 2 Zigzag Multiple Zigzags Waves…" at bounding box center [262, 494] width 158 height 21
click at [308, 494] on select "None Triangle Square Diagonal Polygon 1 Polygon 2 Zigzag Multiple Zigzags Waves…" at bounding box center [262, 494] width 158 height 21
click at [183, 484] on select "None Triangle Square Diagonal Polygon 1 Polygon 2 Zigzag Multiple Zigzags Waves…" at bounding box center [262, 494] width 158 height 21
click at [322, 497] on select "None Triangle Square Diagonal Polygon 1 Polygon 2 Zigzag Multiple Zigzags Waves…" at bounding box center [262, 494] width 158 height 21
select select "none"
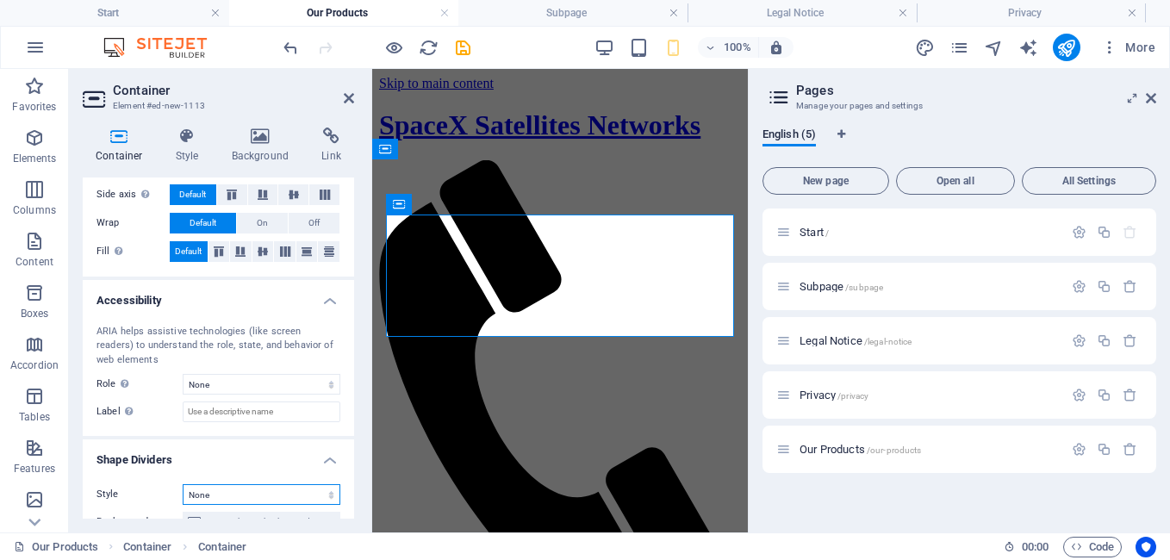
click at [183, 484] on select "None Triangle Square Diagonal Polygon 1 Polygon 2 Zigzag Multiple Zigzags Waves…" at bounding box center [262, 494] width 158 height 21
click at [325, 193] on icon at bounding box center [324, 194] width 21 height 10
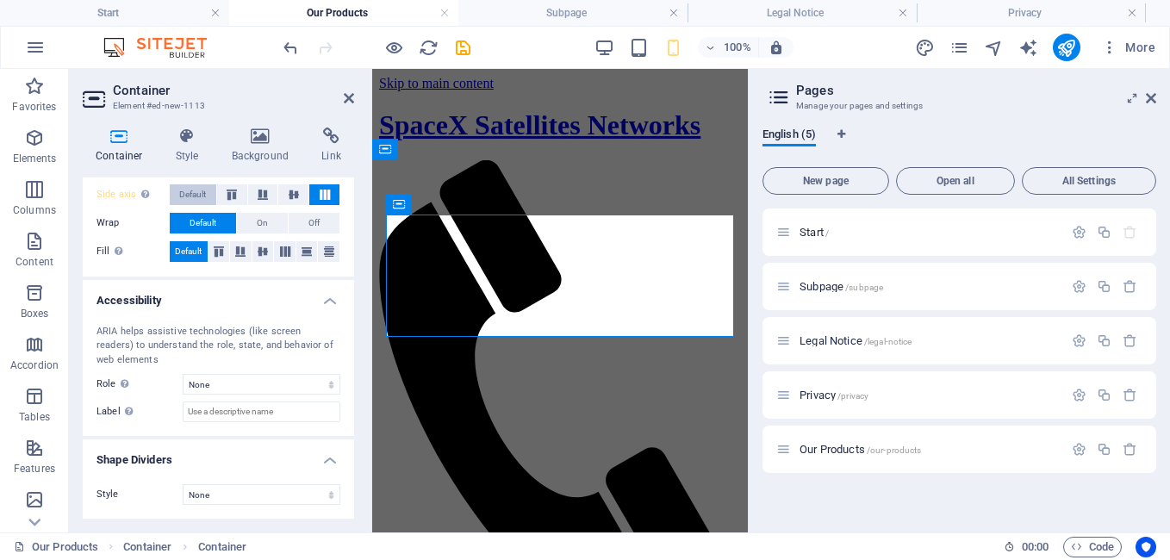
click at [201, 190] on span "Default" at bounding box center [192, 194] width 27 height 21
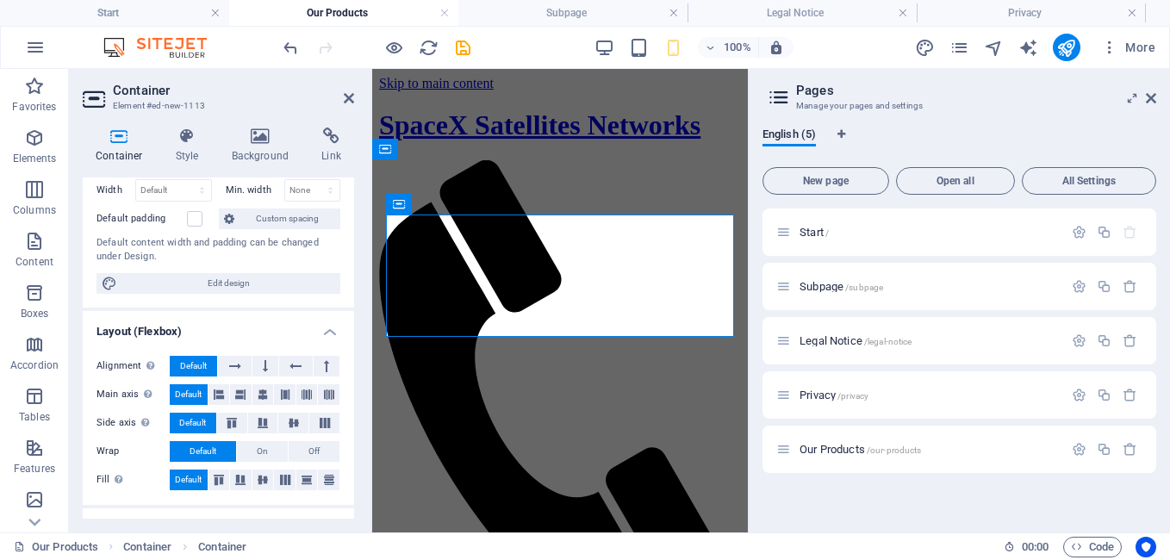
scroll to position [0, 0]
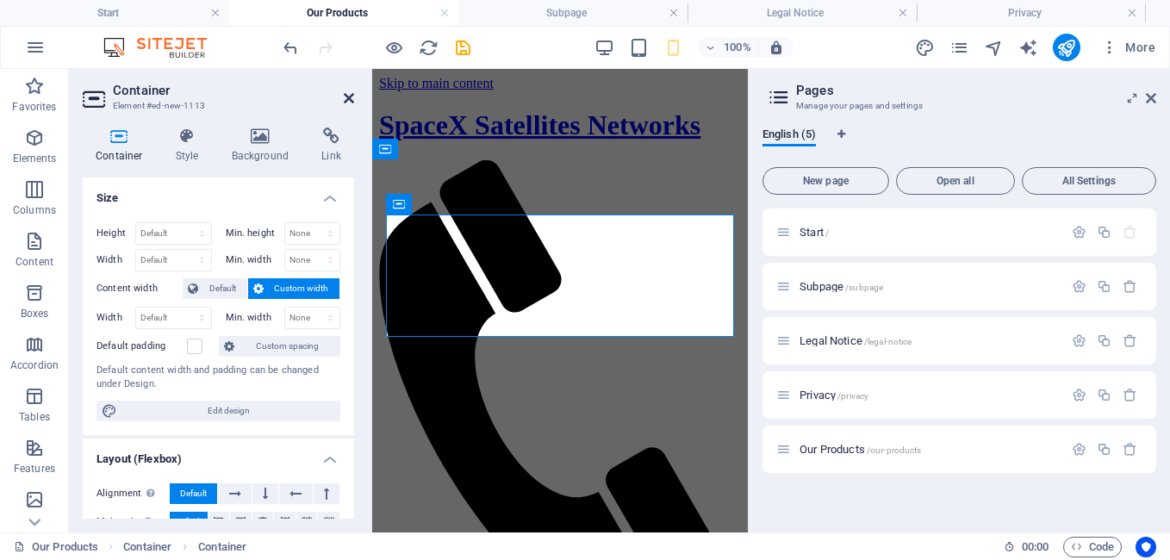
click at [346, 96] on icon at bounding box center [349, 98] width 10 height 14
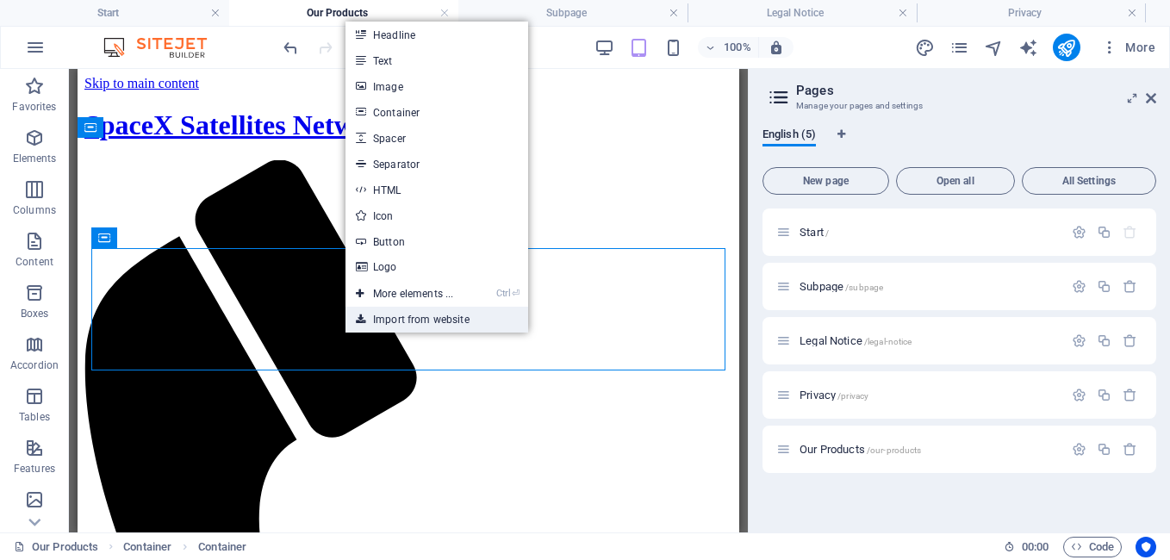
click at [457, 313] on link "Import from website" at bounding box center [436, 320] width 183 height 26
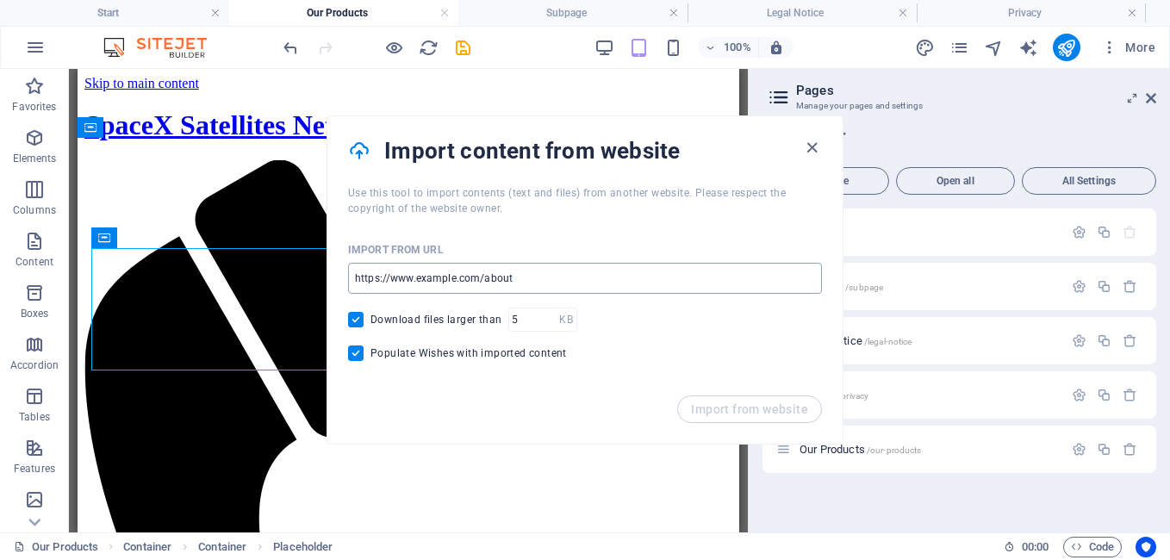
click at [556, 273] on input "url" at bounding box center [585, 278] width 474 height 31
click at [555, 273] on input "url" at bounding box center [585, 278] width 474 height 31
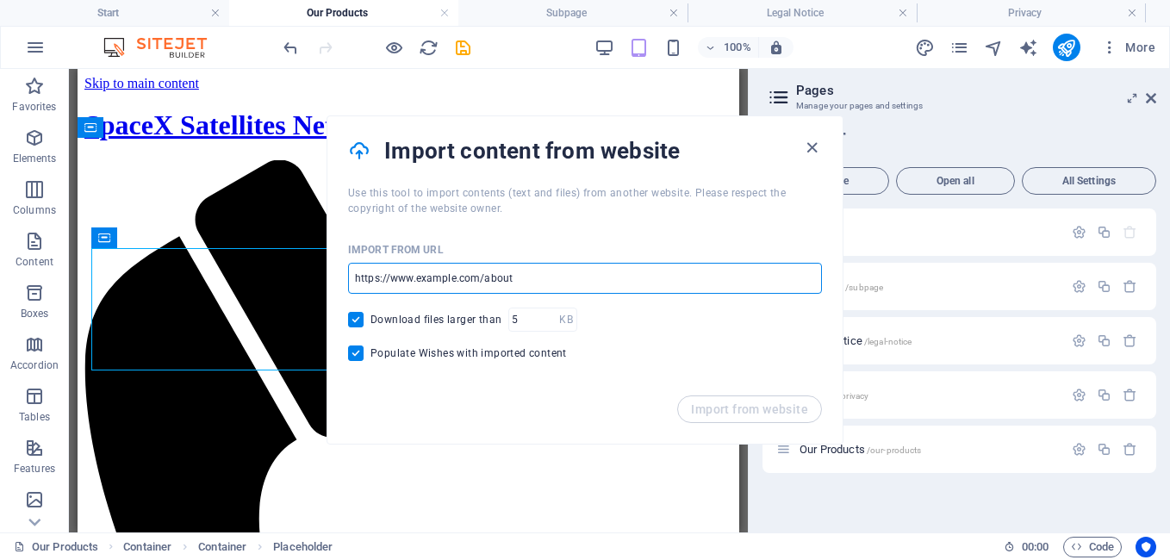
click at [555, 273] on input "url" at bounding box center [585, 278] width 474 height 31
paste input "[URL][DOMAIN_NAME]"
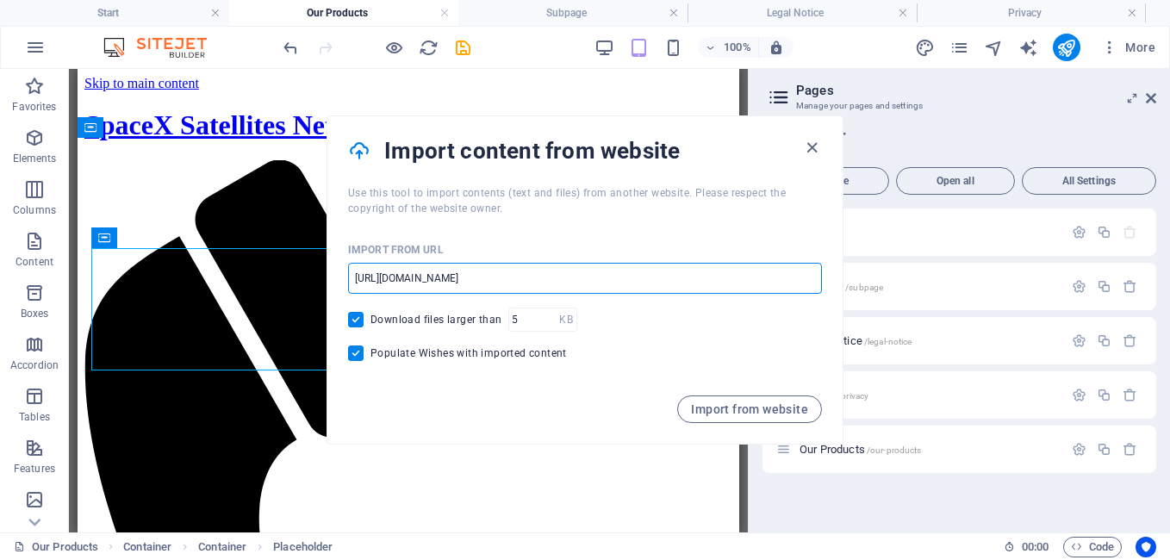
type input "[URL][DOMAIN_NAME]"
click at [727, 402] on span "Import from website" at bounding box center [749, 409] width 117 height 14
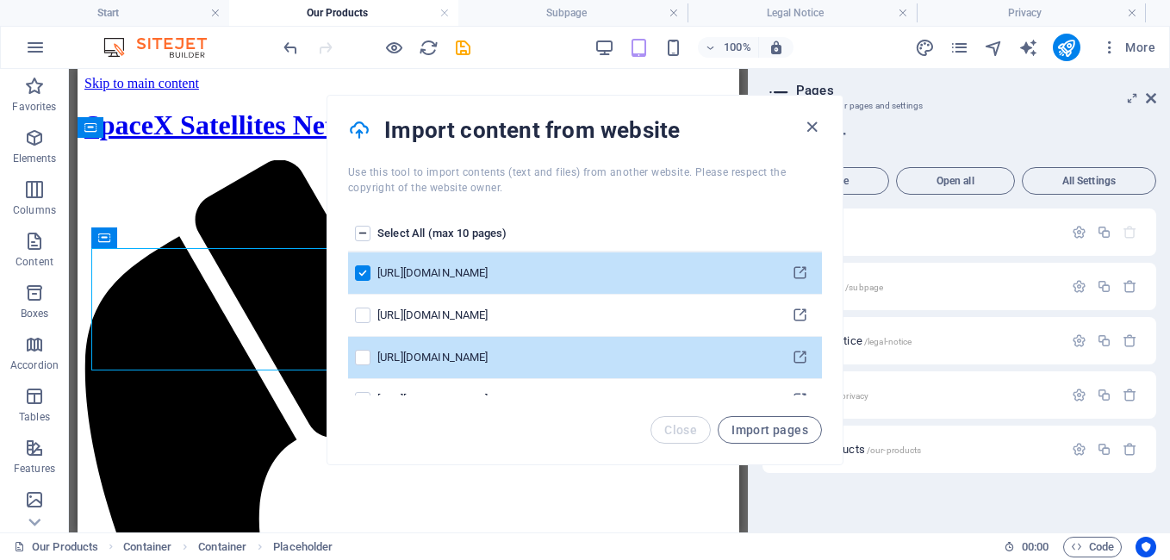
click at [686, 353] on div "[URL][DOMAIN_NAME]" at bounding box center [574, 358] width 394 height 16
click at [363, 351] on label "pages list" at bounding box center [363, 358] width 16 height 16
click at [0, 0] on input "pages list" at bounding box center [0, 0] width 0 height 0
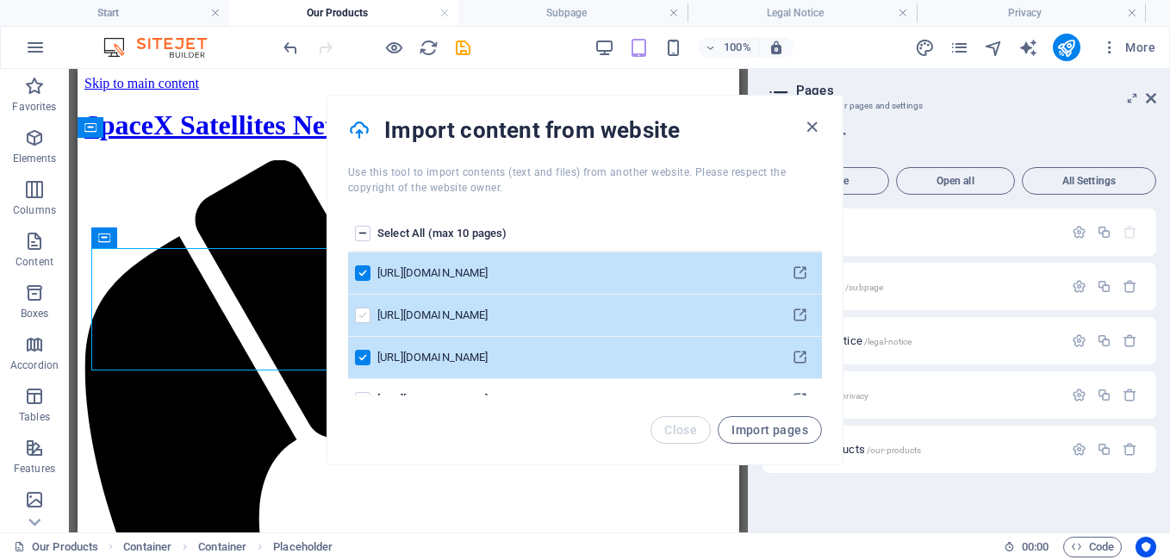
click at [362, 318] on label "pages list" at bounding box center [363, 316] width 16 height 16
click at [0, 0] on input "pages list" at bounding box center [0, 0] width 0 height 0
click at [794, 308] on icon "pages list" at bounding box center [800, 316] width 16 height 16
click at [362, 314] on label "pages list" at bounding box center [363, 316] width 16 height 16
click at [0, 0] on input "pages list" at bounding box center [0, 0] width 0 height 0
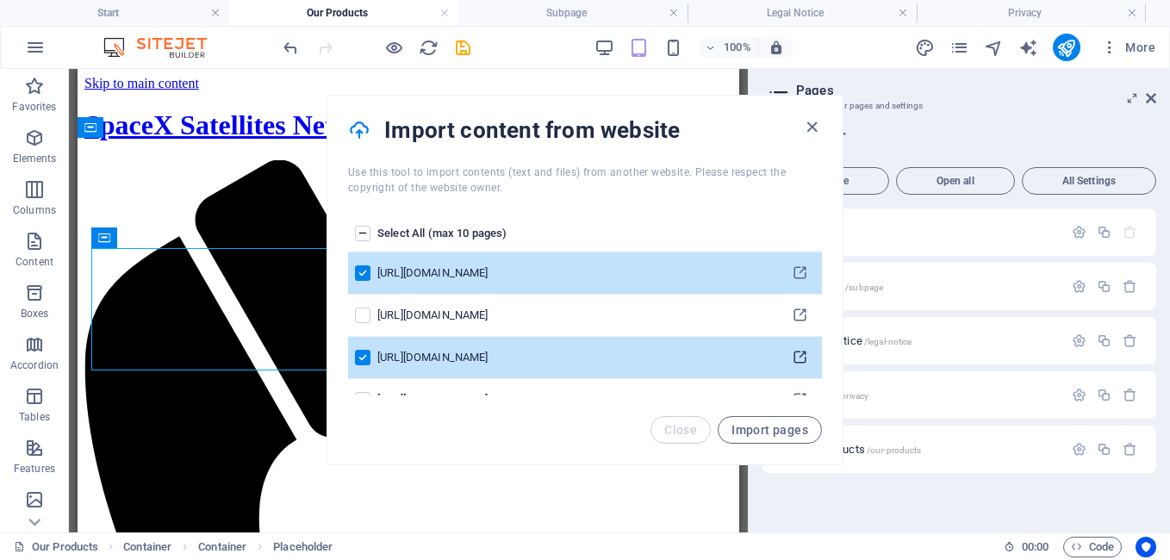
click at [802, 357] on icon "pages list" at bounding box center [800, 358] width 16 height 16
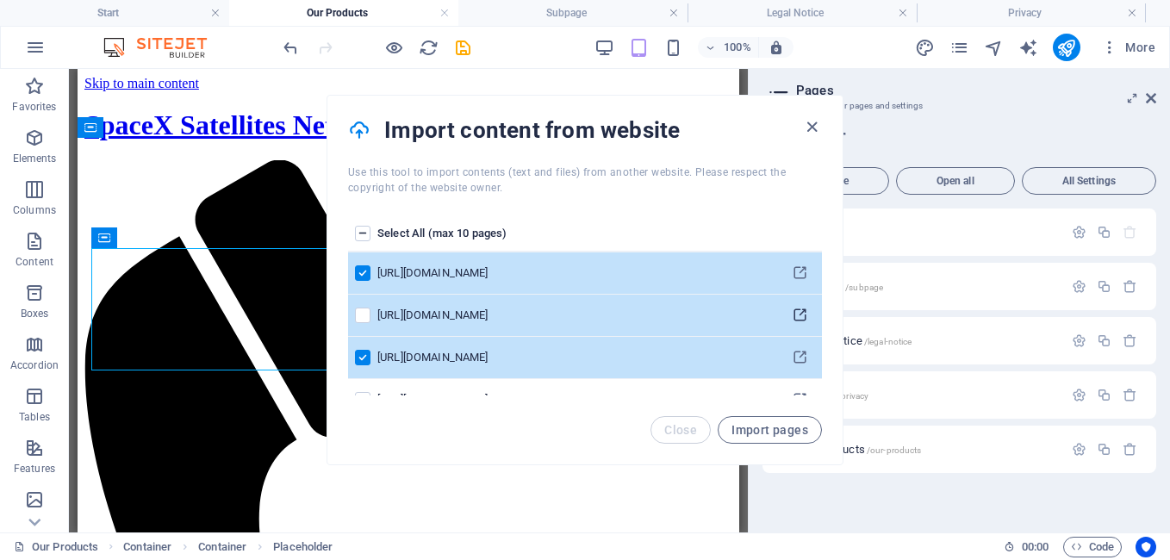
click at [796, 315] on icon "pages list" at bounding box center [800, 316] width 16 height 16
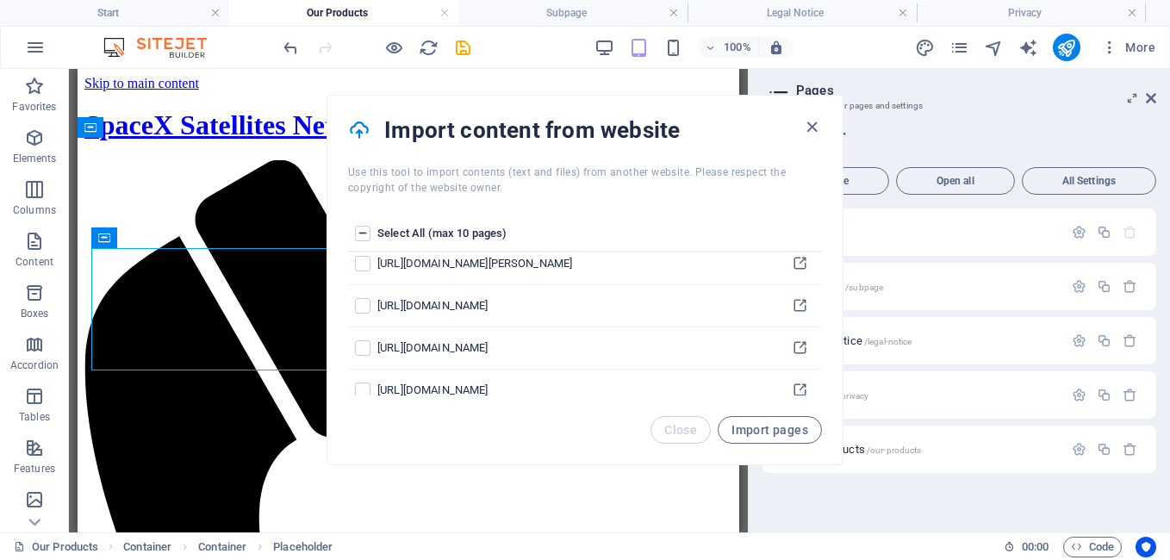
scroll to position [1078, 0]
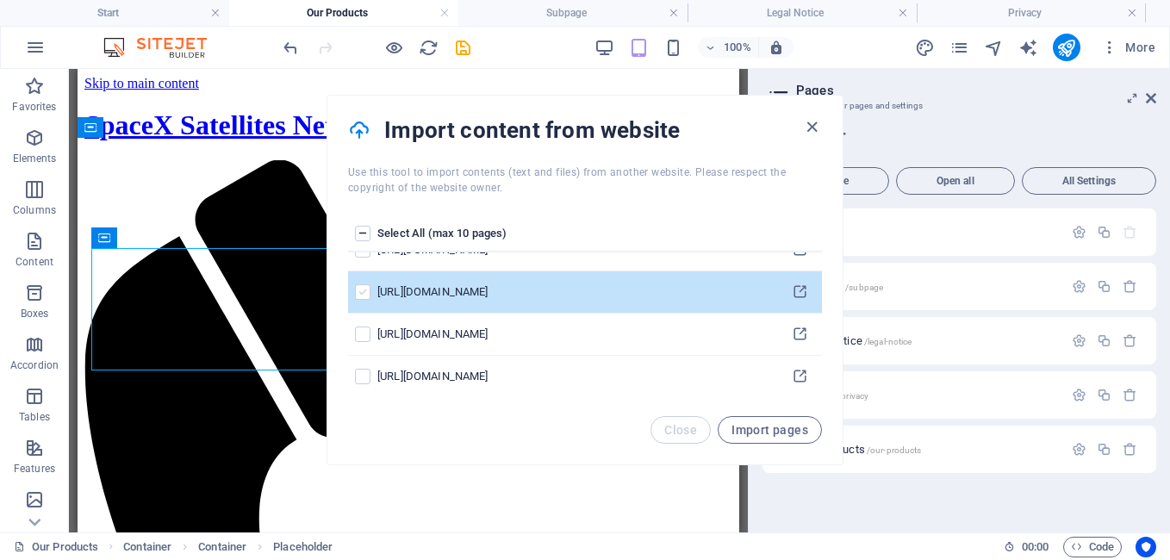
click at [362, 289] on label "pages list" at bounding box center [363, 292] width 16 height 16
click at [0, 0] on input "pages list" at bounding box center [0, 0] width 0 height 0
click at [753, 423] on span "Import pages" at bounding box center [769, 430] width 77 height 14
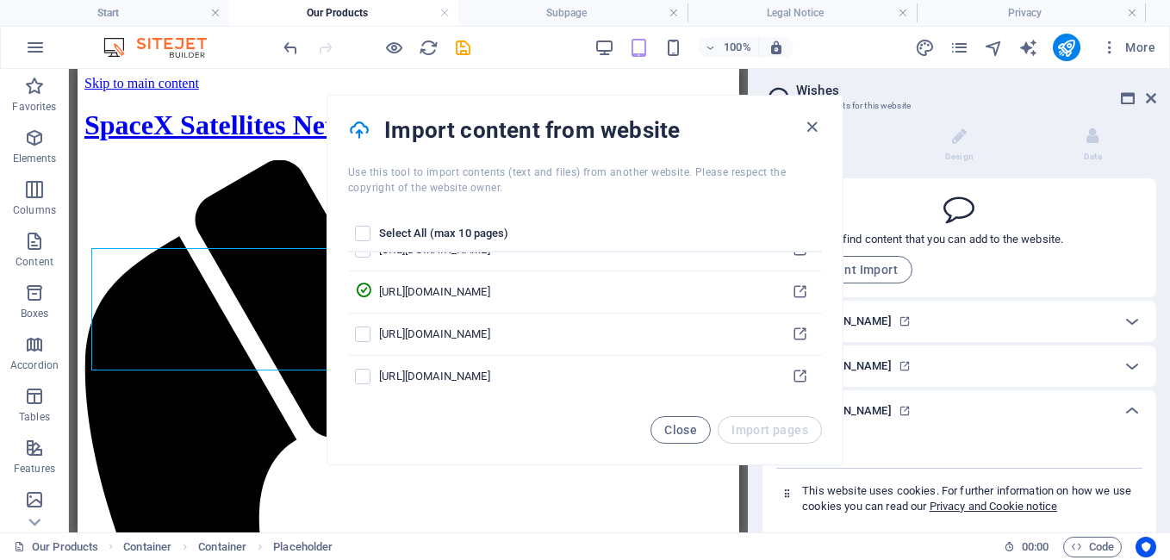
scroll to position [273, 0]
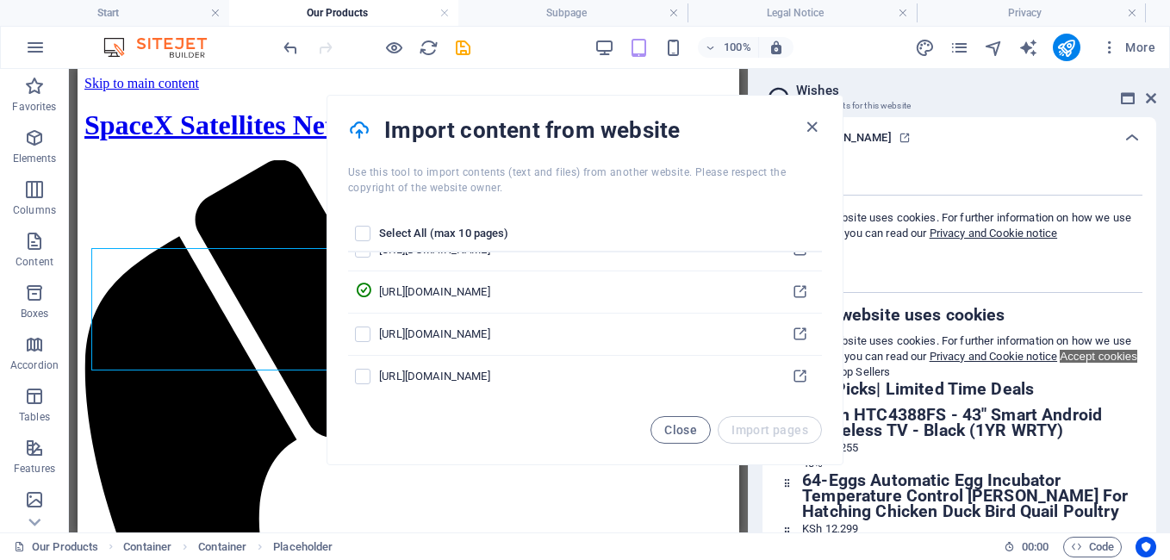
click at [687, 414] on div "Select All (max 10 pages) [URL][DOMAIN_NAME] [URL][DOMAIN_NAME] [URL][DOMAIN_NA…" at bounding box center [584, 306] width 515 height 221
click at [687, 423] on span "Close" at bounding box center [680, 430] width 33 height 14
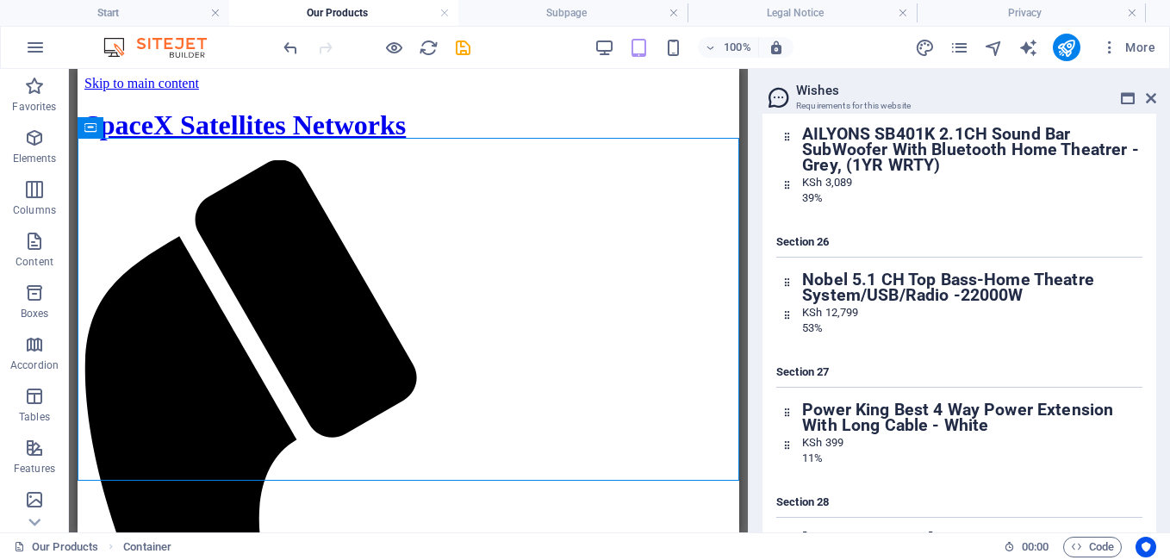
scroll to position [5659, 0]
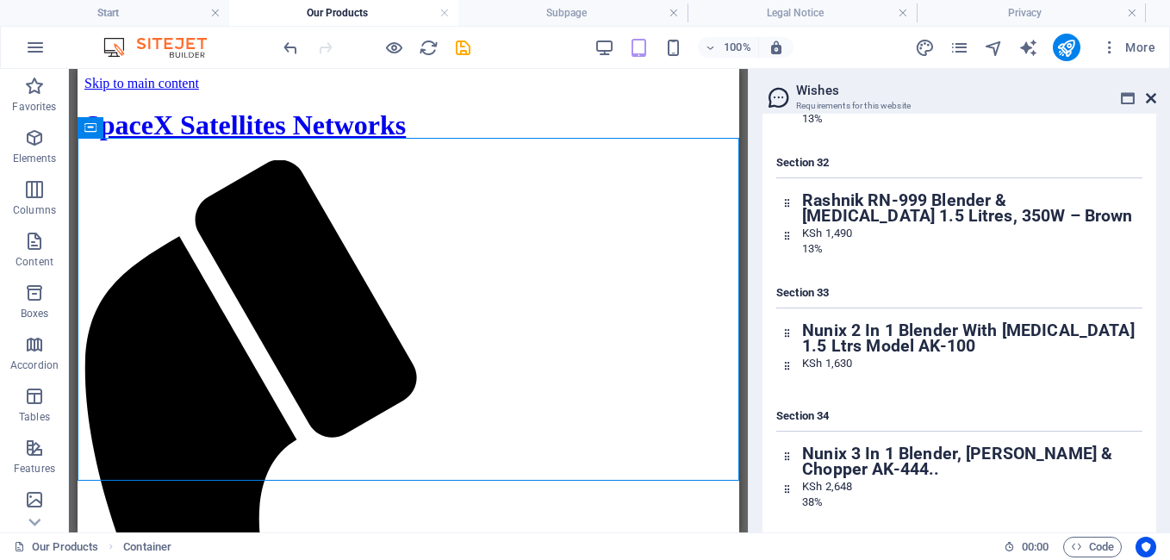
click at [1147, 95] on icon at bounding box center [1151, 98] width 10 height 14
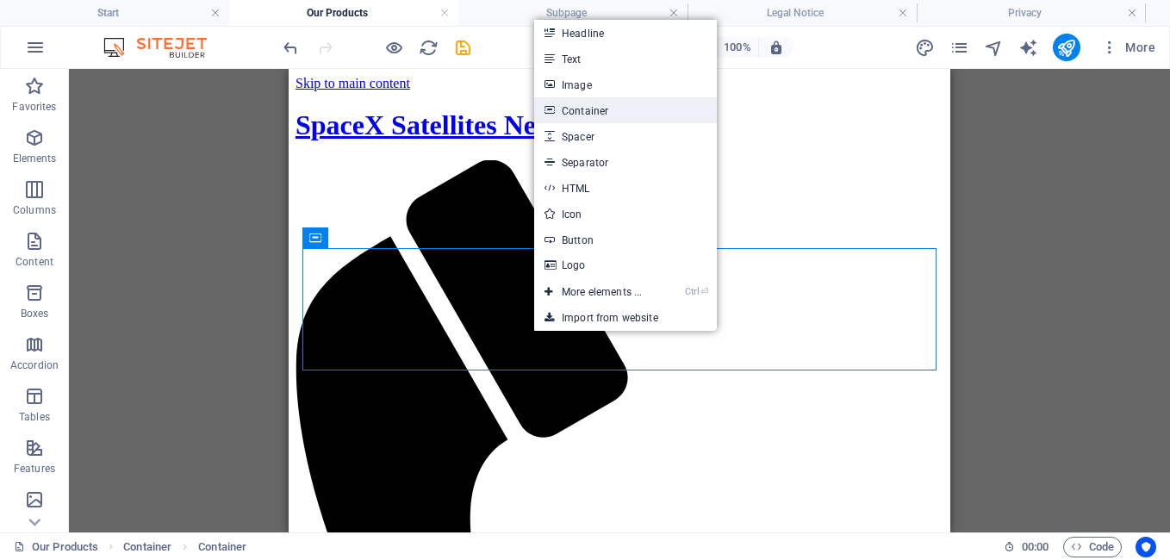
click at [611, 110] on link "Container" at bounding box center [625, 110] width 183 height 26
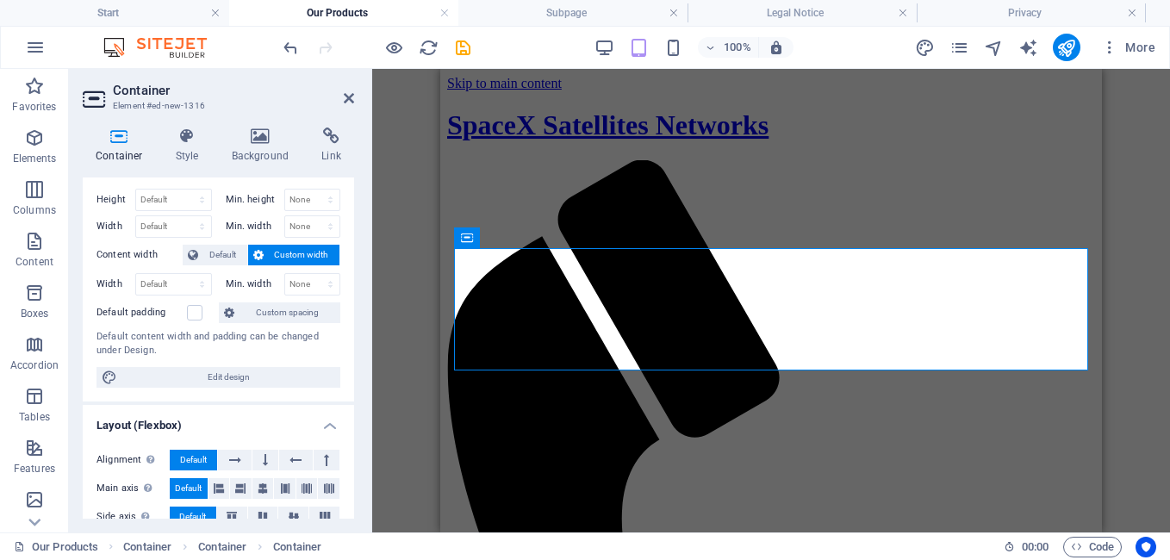
scroll to position [85, 0]
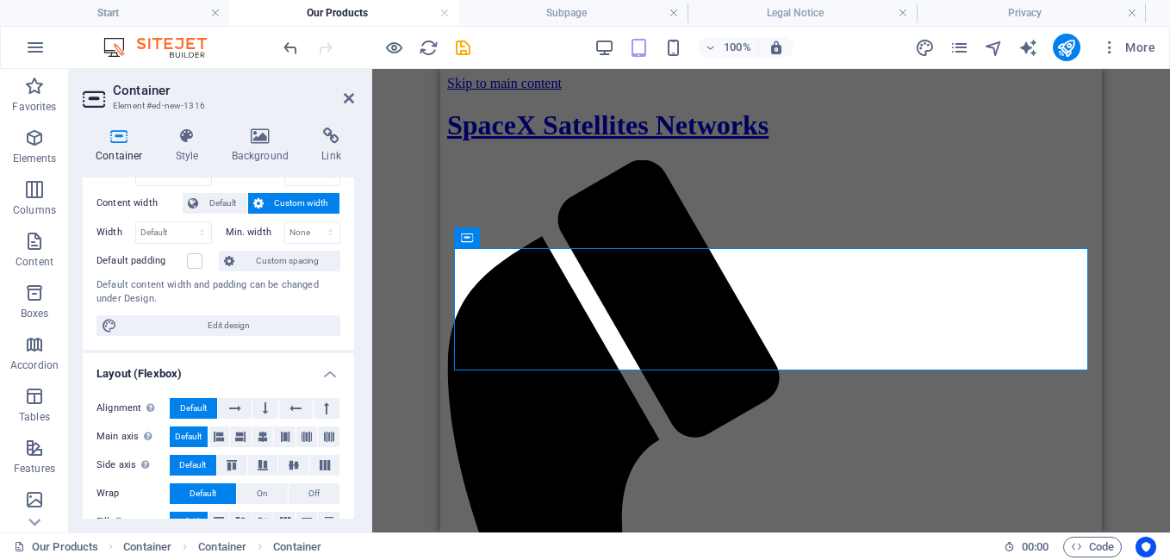
click at [374, 267] on div "Drag here to replace the existing content. Press “Ctrl” if you want to create a…" at bounding box center [771, 300] width 798 height 463
drag, startPoint x: 814, startPoint y: 336, endPoint x: 530, endPoint y: 121, distance: 356.1
click at [530, 121] on div "SpaceX Satellites Networks" at bounding box center [771, 125] width 648 height 32
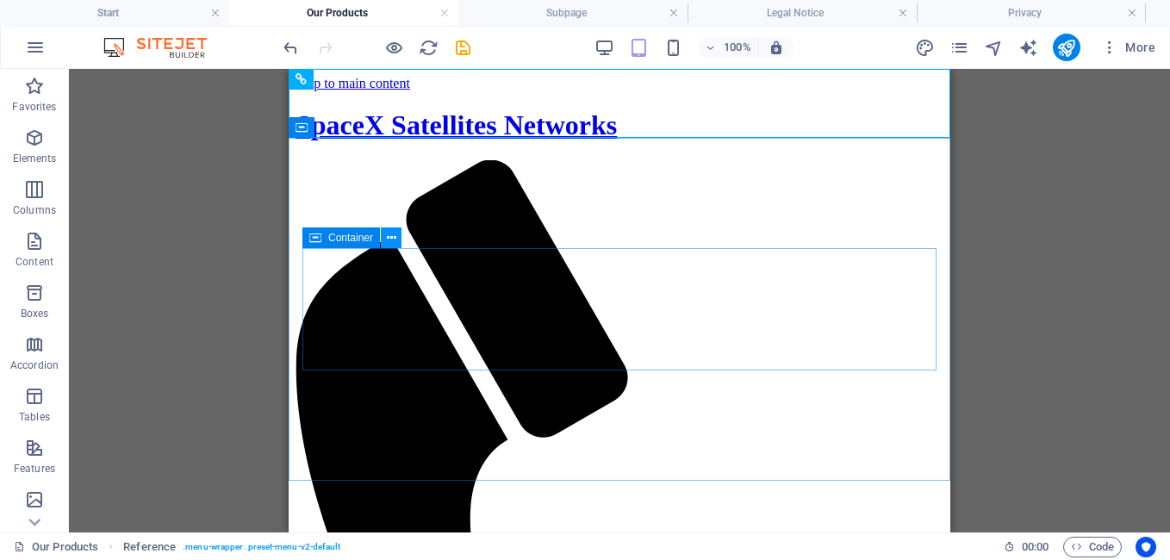
click at [390, 238] on icon at bounding box center [391, 238] width 9 height 18
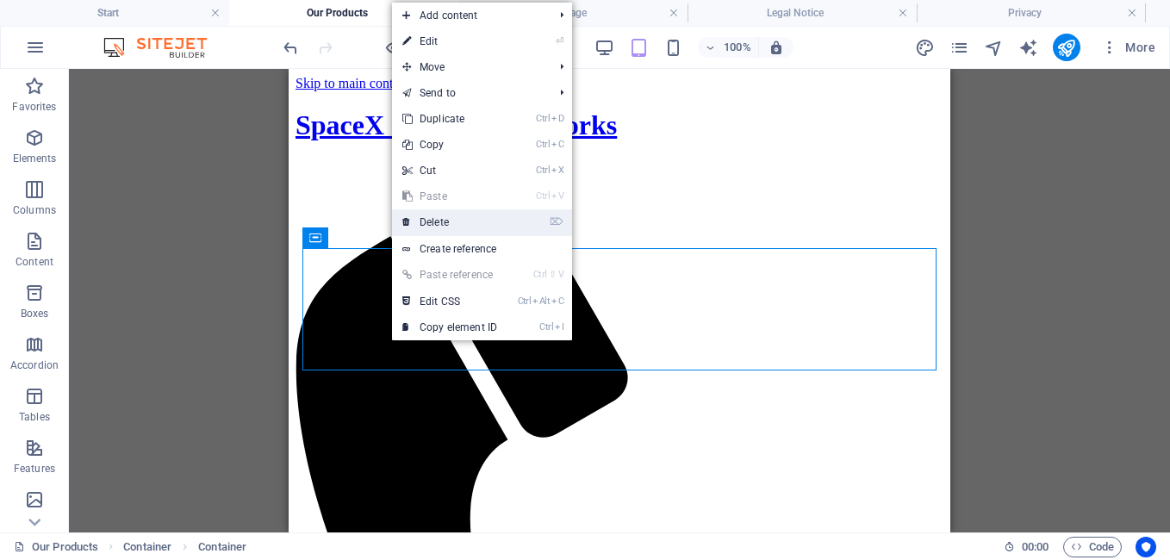
click at [427, 222] on link "⌦ Delete" at bounding box center [449, 222] width 115 height 26
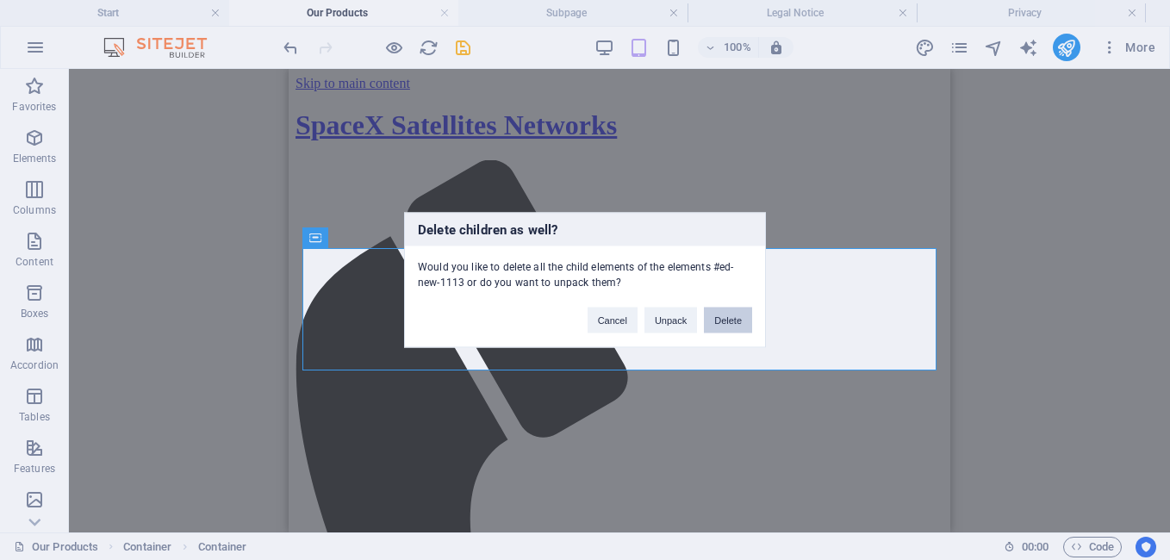
click at [724, 320] on button "Delete" at bounding box center [728, 321] width 48 height 26
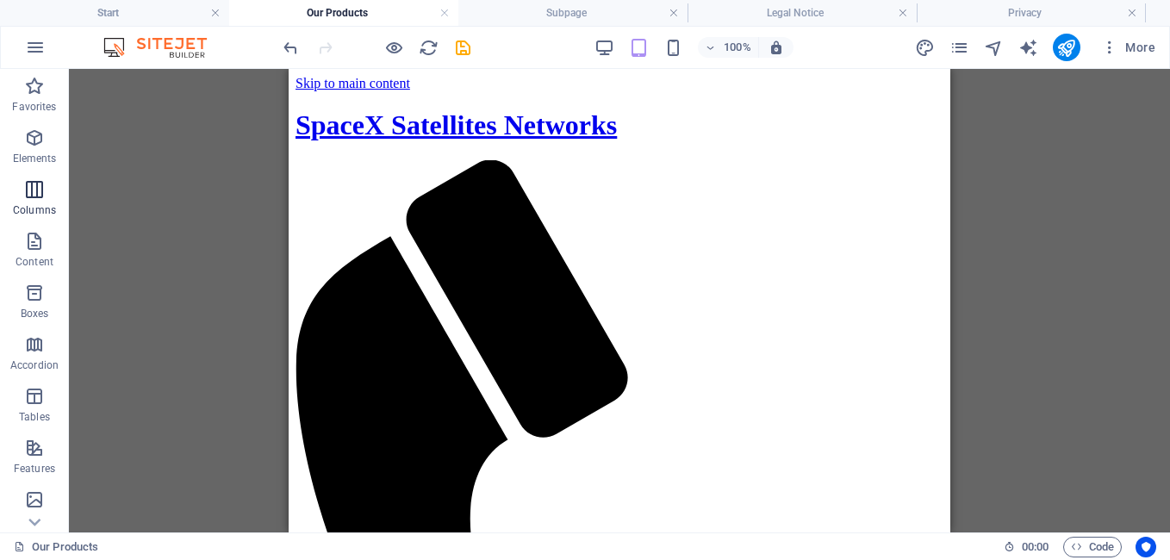
click at [39, 182] on icon "button" at bounding box center [34, 189] width 21 height 21
click at [32, 185] on icon "button" at bounding box center [34, 189] width 21 height 21
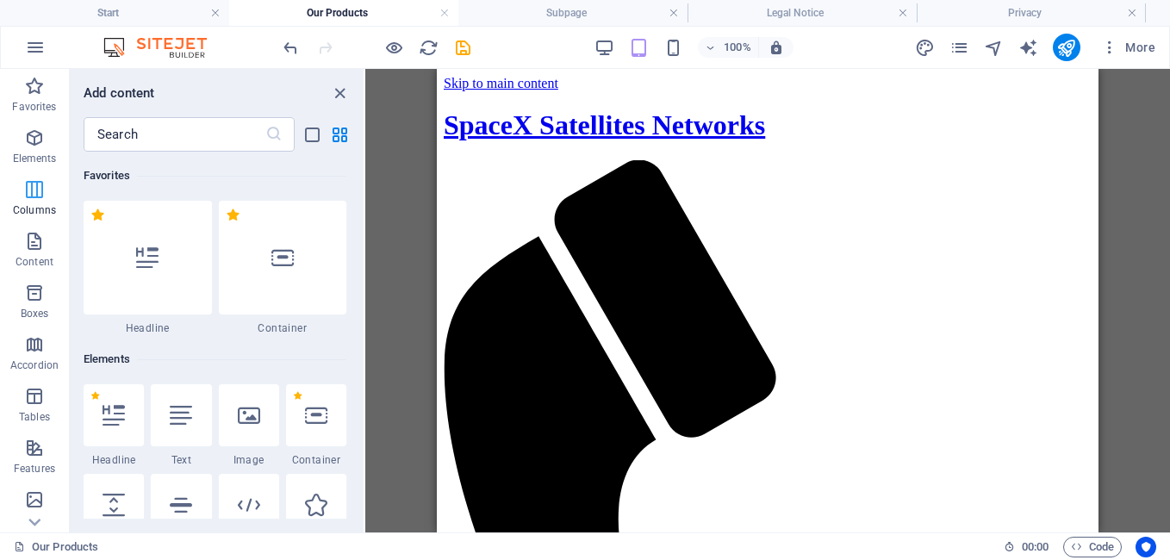
click at [31, 186] on icon "button" at bounding box center [34, 189] width 21 height 21
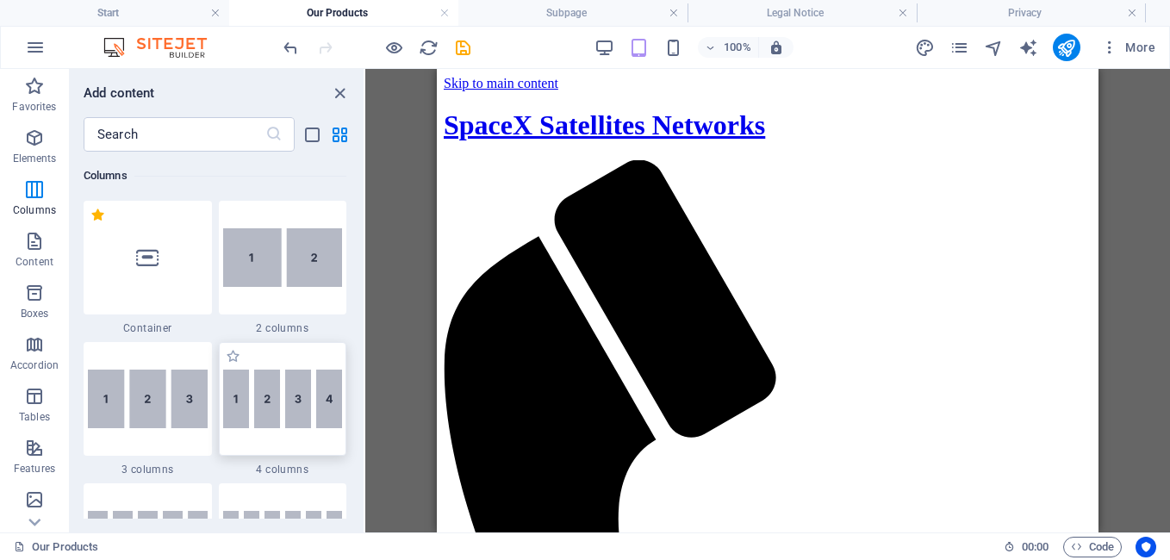
click at [298, 390] on img at bounding box center [283, 399] width 120 height 59
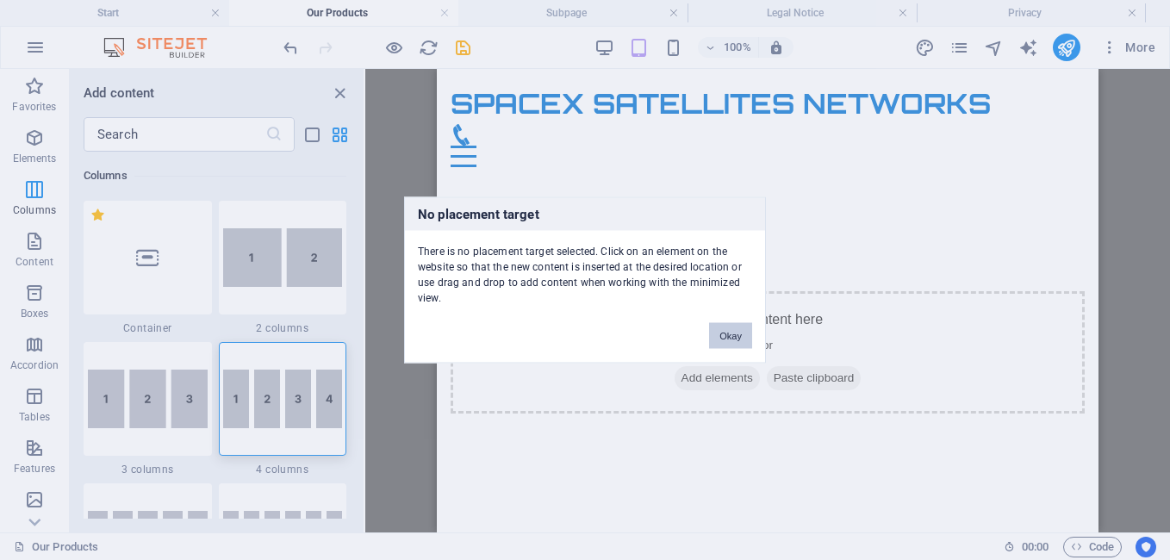
click at [714, 332] on button "Okay" at bounding box center [730, 336] width 43 height 26
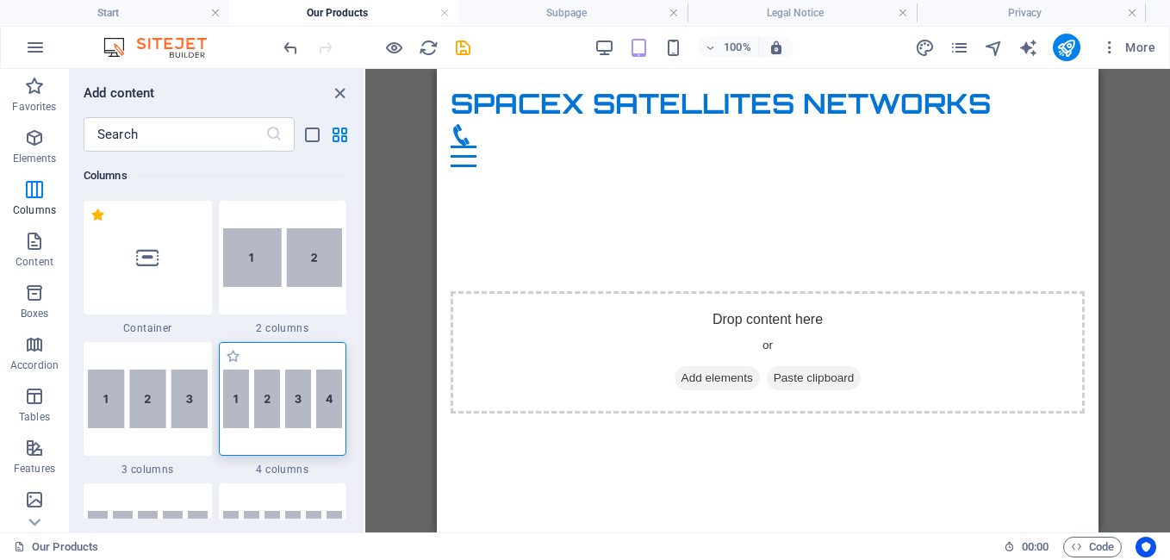
click at [311, 400] on img at bounding box center [283, 399] width 120 height 59
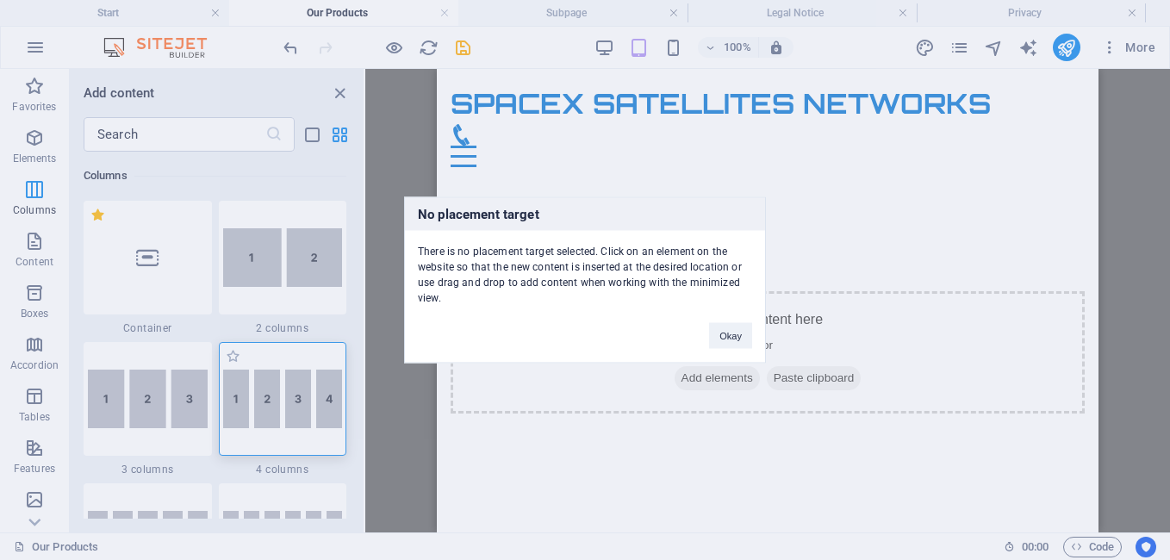
click at [291, 402] on div "No placement target There is no placement target selected. Click on an element …" at bounding box center [585, 280] width 1170 height 560
click at [291, 402] on img at bounding box center [283, 399] width 120 height 59
click at [730, 366] on span "Add elements" at bounding box center [716, 378] width 85 height 24
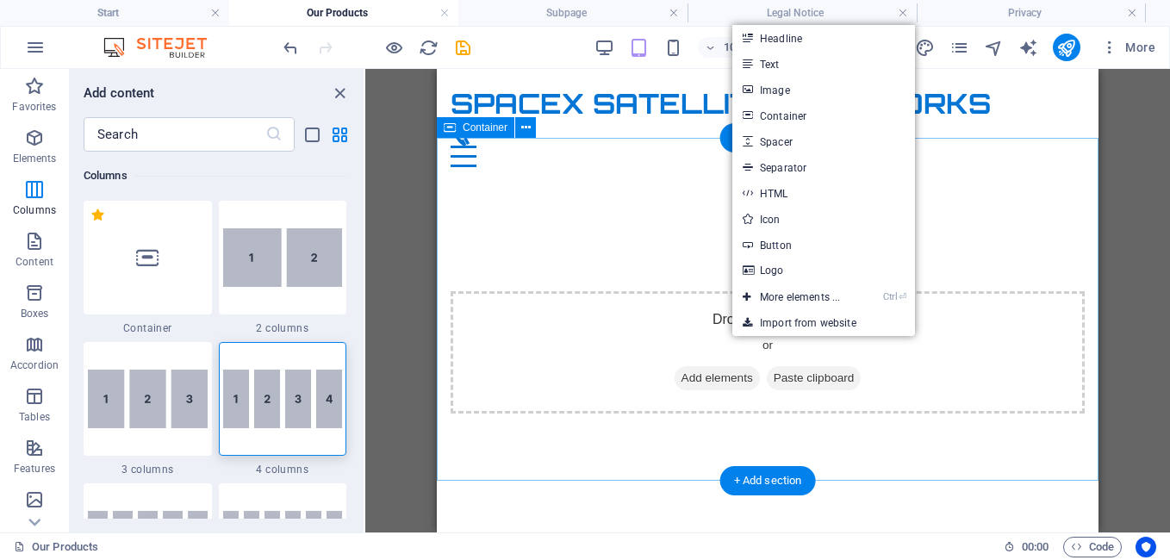
click at [730, 366] on span "Add elements" at bounding box center [716, 378] width 85 height 24
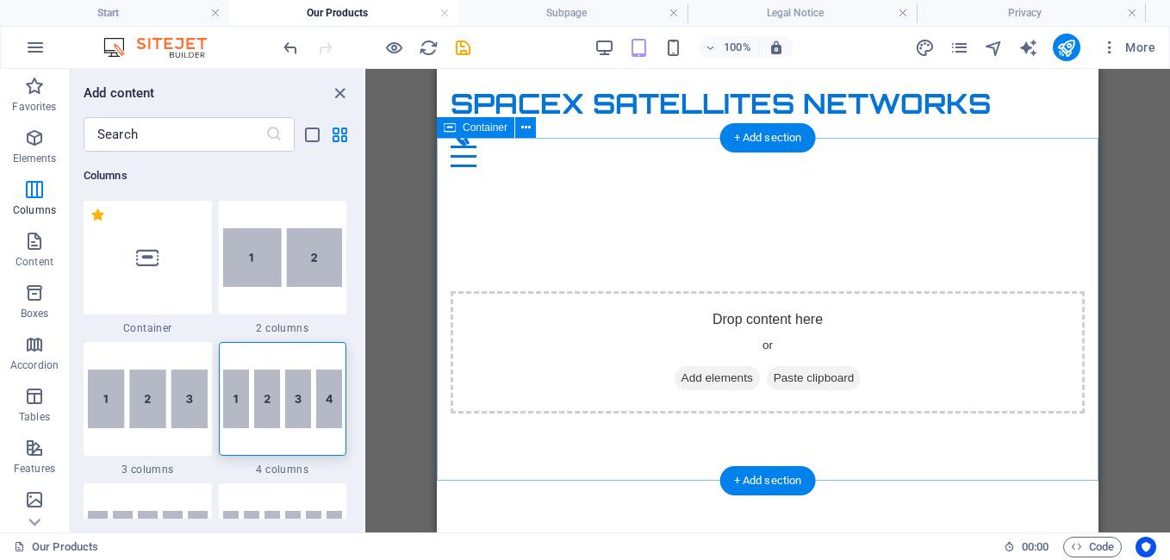
click at [705, 366] on span "Add elements" at bounding box center [716, 378] width 85 height 24
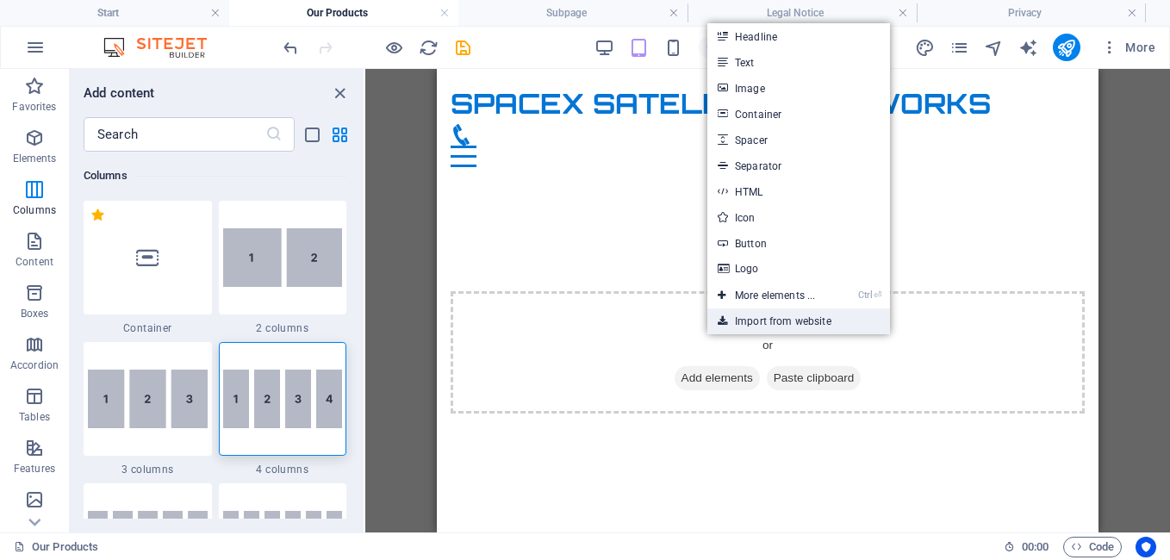
click at [798, 318] on link "Import from website" at bounding box center [798, 321] width 183 height 26
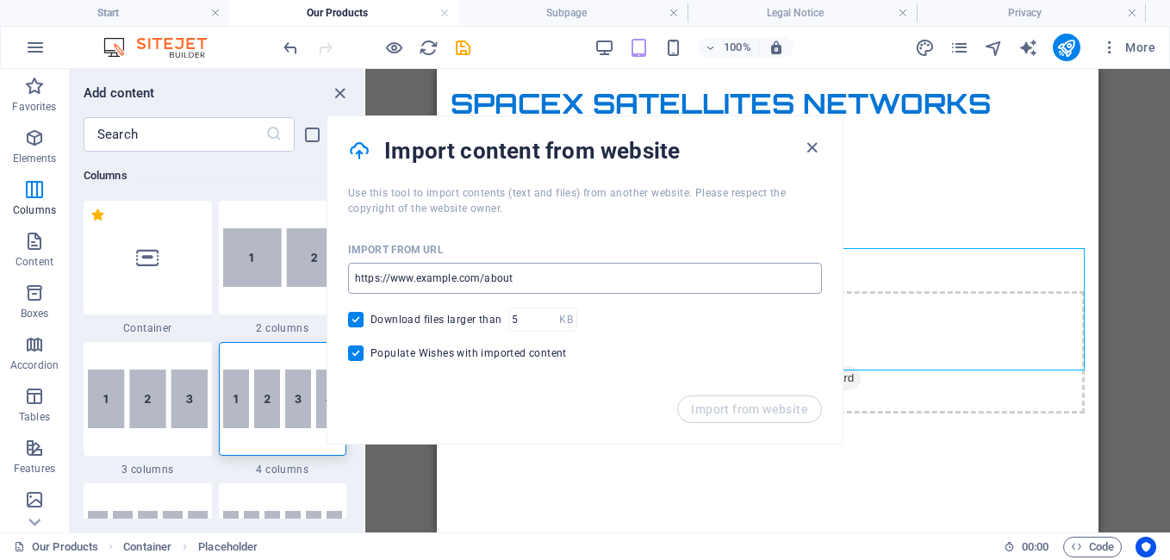
drag, startPoint x: 798, startPoint y: 318, endPoint x: 709, endPoint y: 270, distance: 101.7
click at [709, 270] on div "Import from URL ​ Download files larger than KB ​ Populate Wishes with imported…" at bounding box center [584, 305] width 515 height 179
click at [816, 142] on icon "button" at bounding box center [812, 148] width 20 height 20
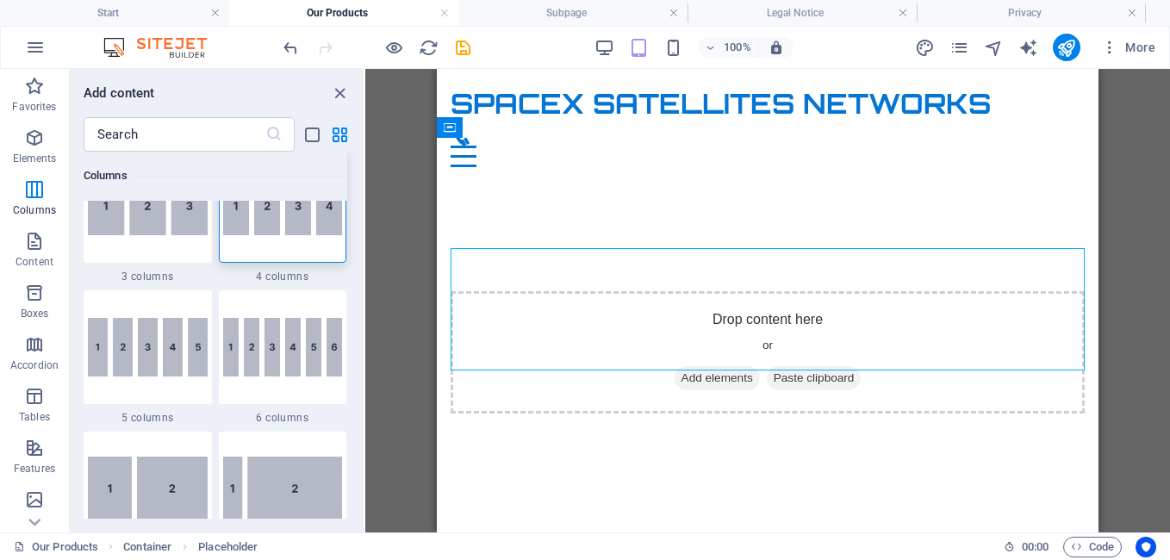
scroll to position [925, 0]
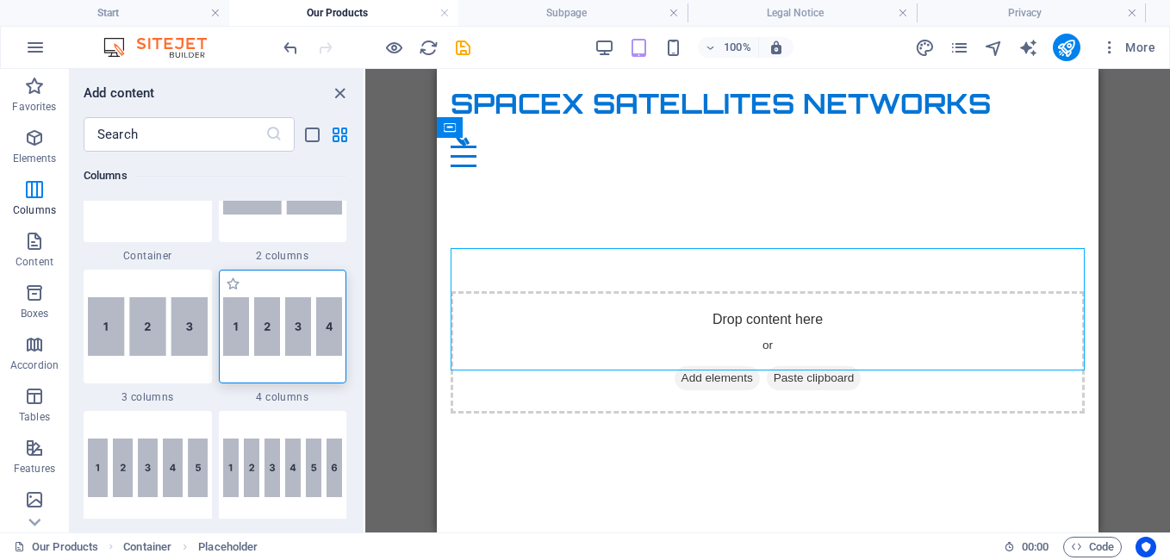
click at [277, 314] on img at bounding box center [283, 326] width 120 height 59
click at [365, 314] on div "Drag here to replace the existing content. Press “Ctrl” if you want to create a…" at bounding box center [767, 300] width 804 height 463
click at [365, 330] on div "Drag here to replace the existing content. Press “Ctrl” if you want to create a…" at bounding box center [767, 300] width 804 height 463
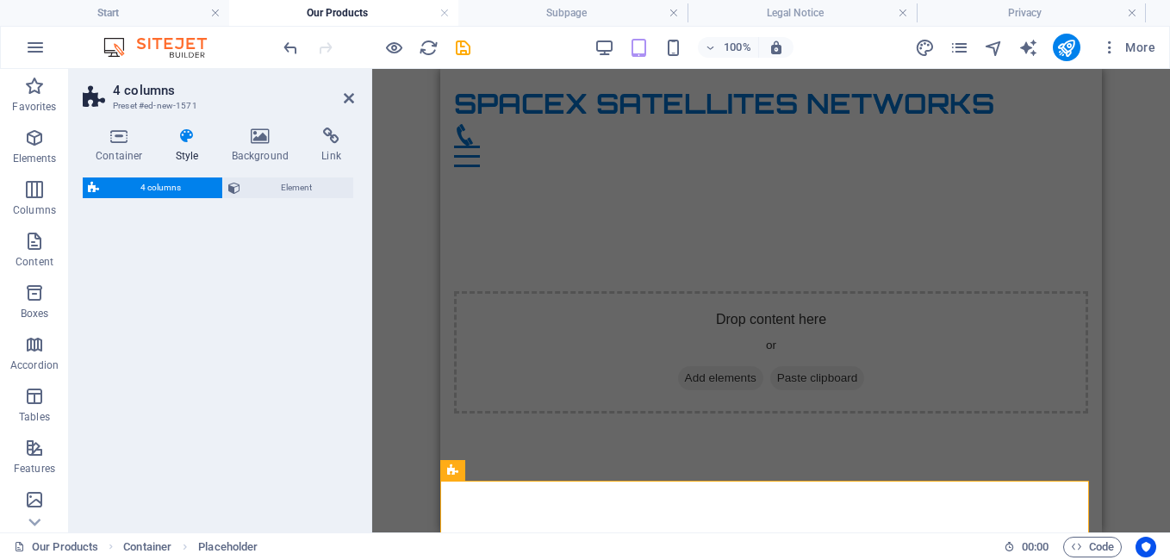
select select "rem"
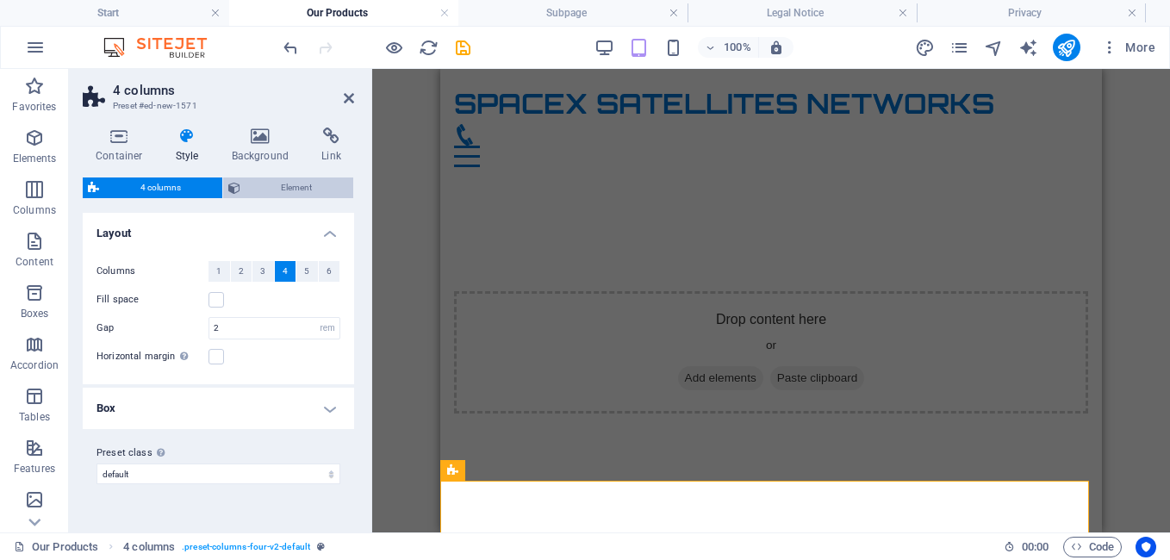
click at [290, 189] on span "Element" at bounding box center [296, 187] width 103 height 21
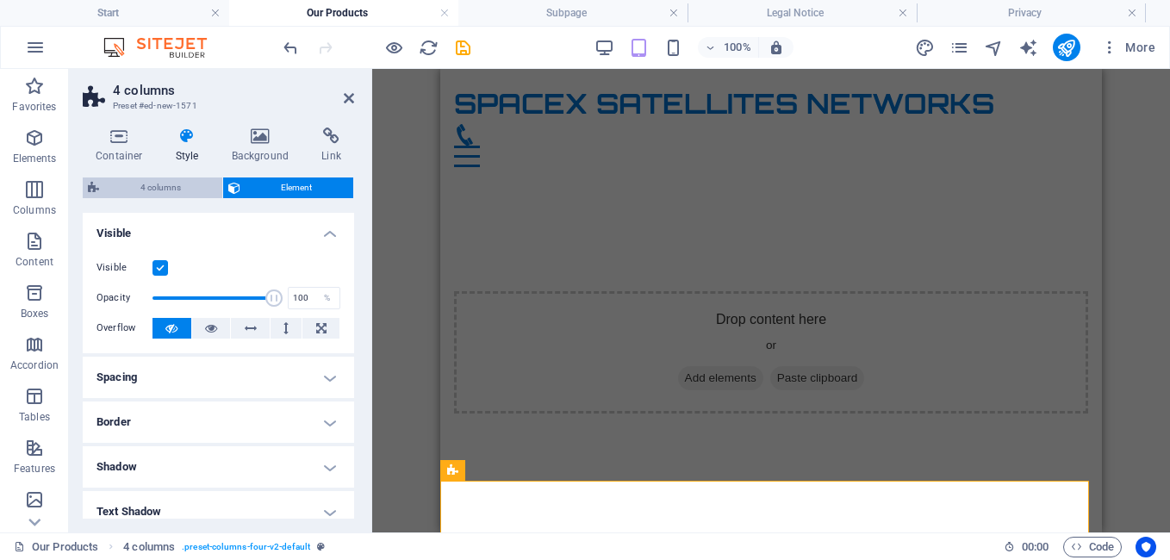
click at [161, 187] on span "4 columns" at bounding box center [160, 187] width 113 height 21
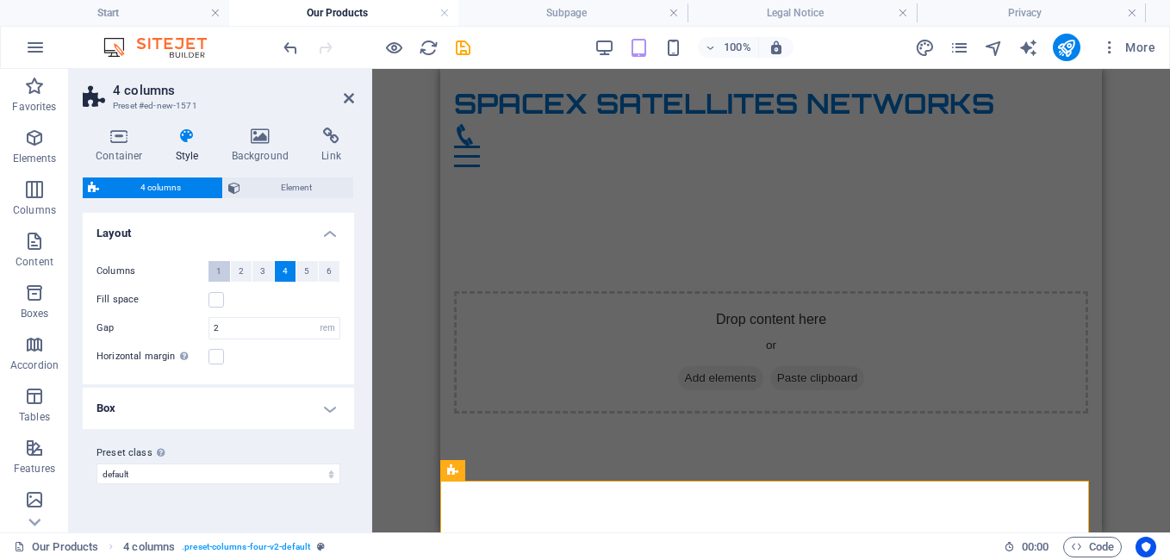
click at [215, 270] on button "1" at bounding box center [219, 271] width 22 height 21
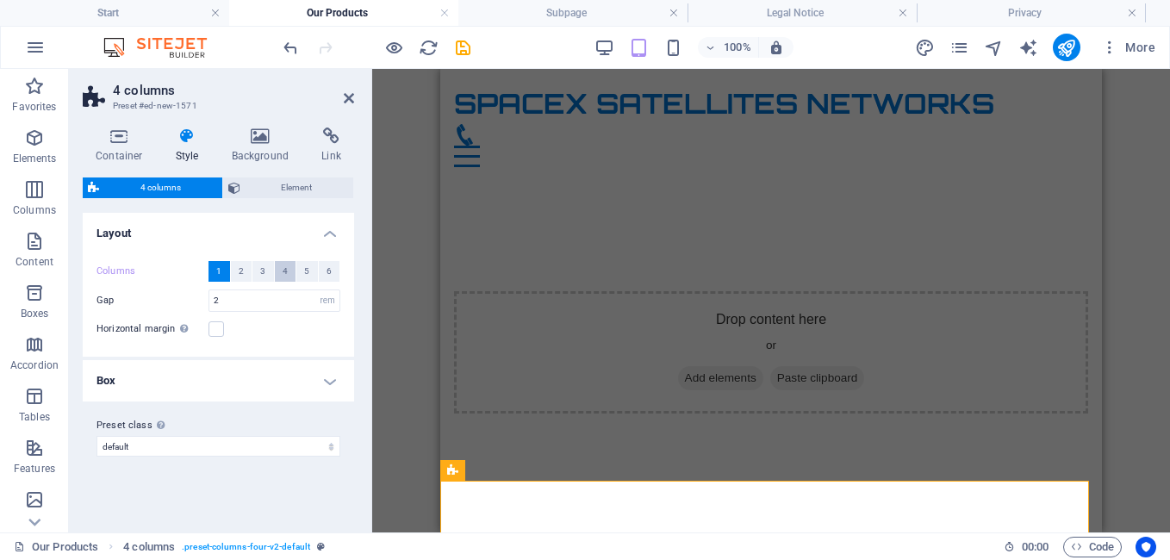
click at [287, 269] on span "4" at bounding box center [285, 271] width 5 height 21
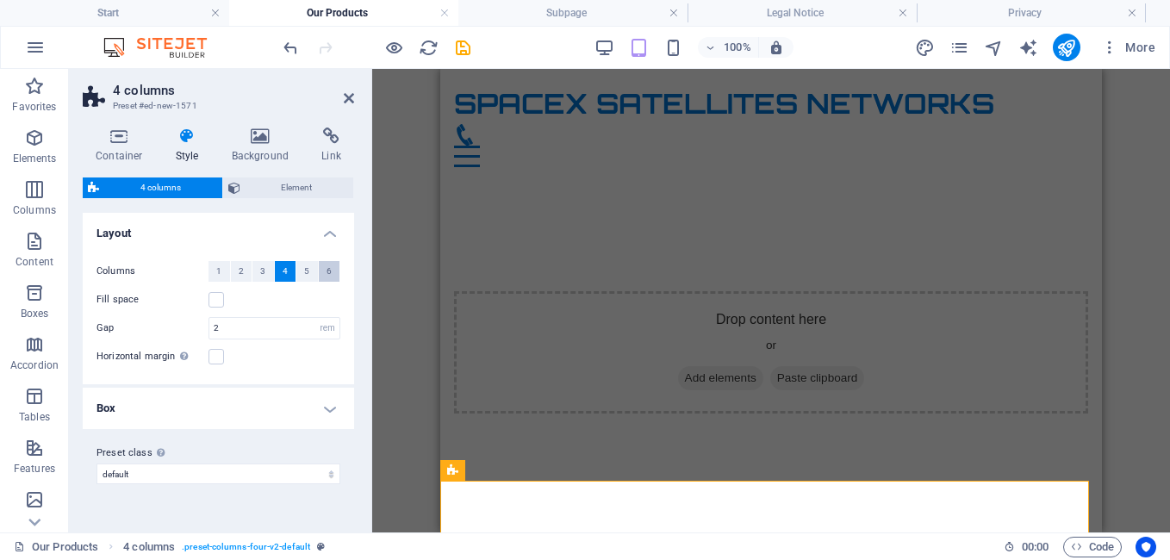
click at [326, 266] on span "6" at bounding box center [328, 271] width 5 height 21
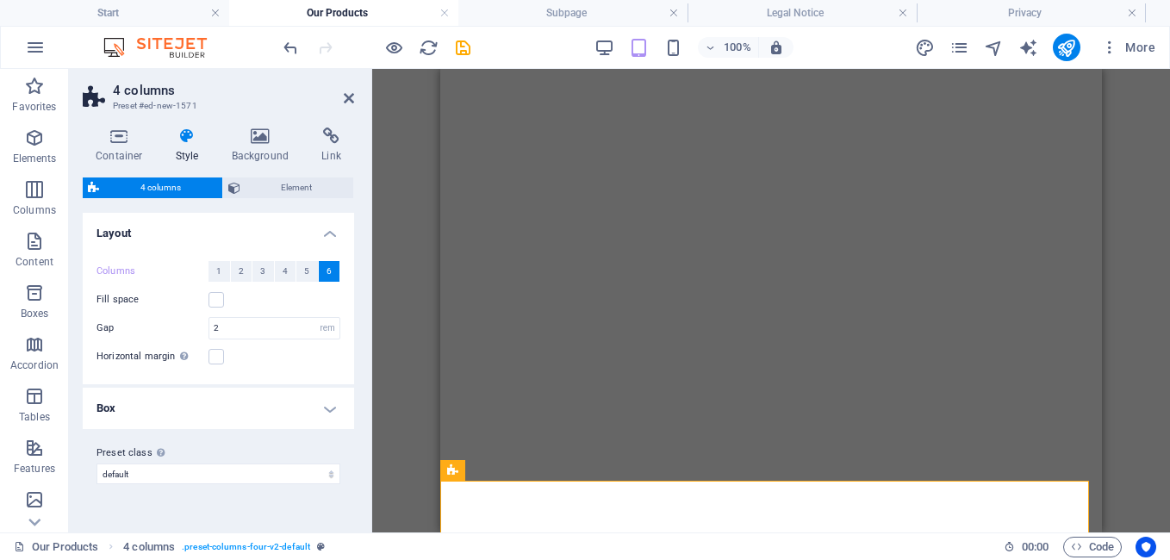
select select "rem"
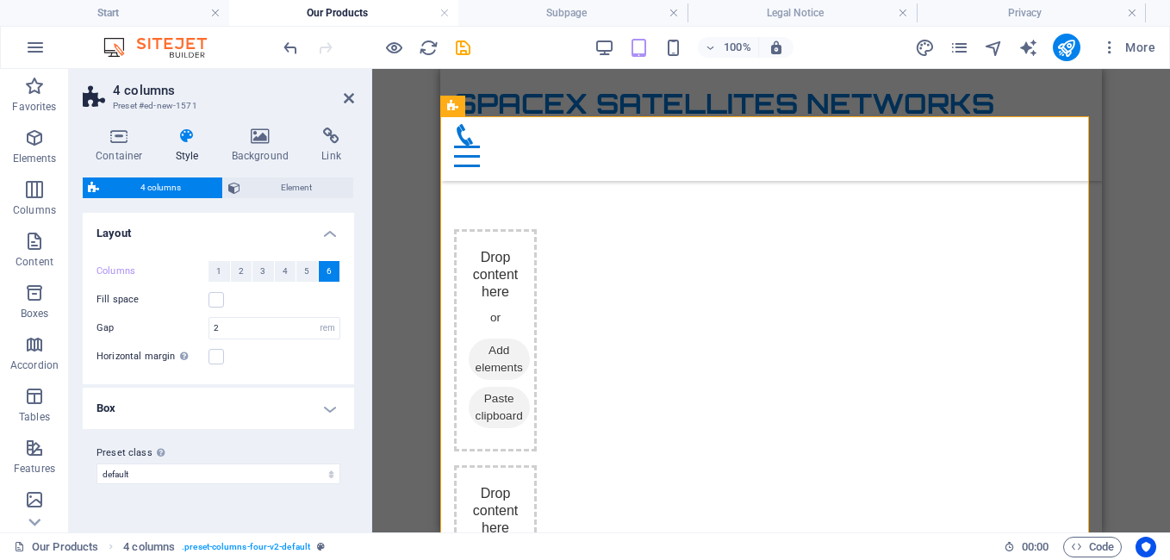
scroll to position [381, 0]
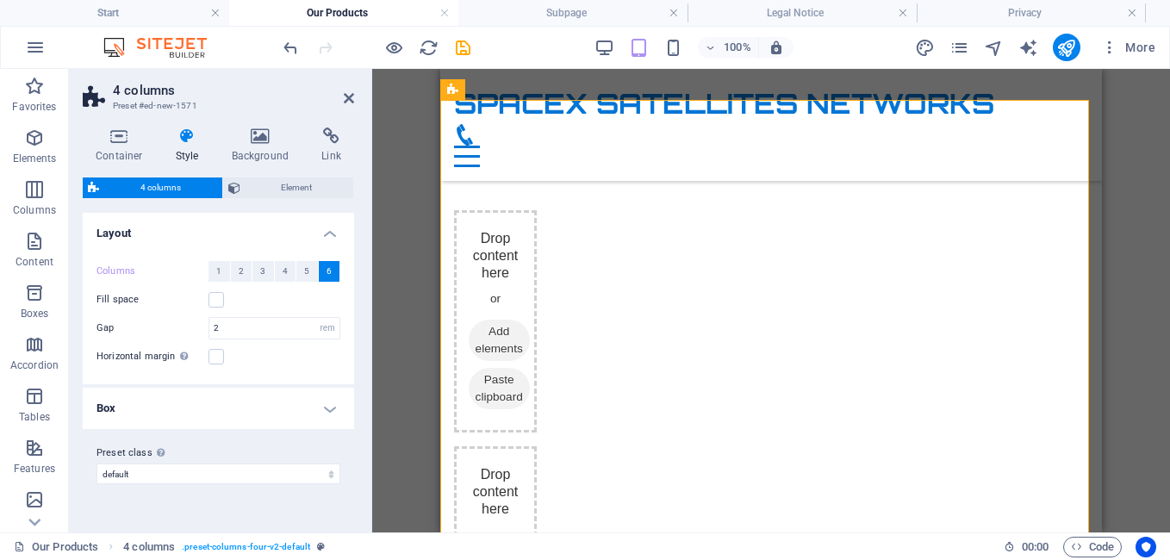
click at [332, 274] on button "6" at bounding box center [330, 271] width 22 height 21
click at [331, 273] on span "6" at bounding box center [328, 271] width 5 height 21
click at [490, 341] on span "Add elements" at bounding box center [499, 340] width 61 height 41
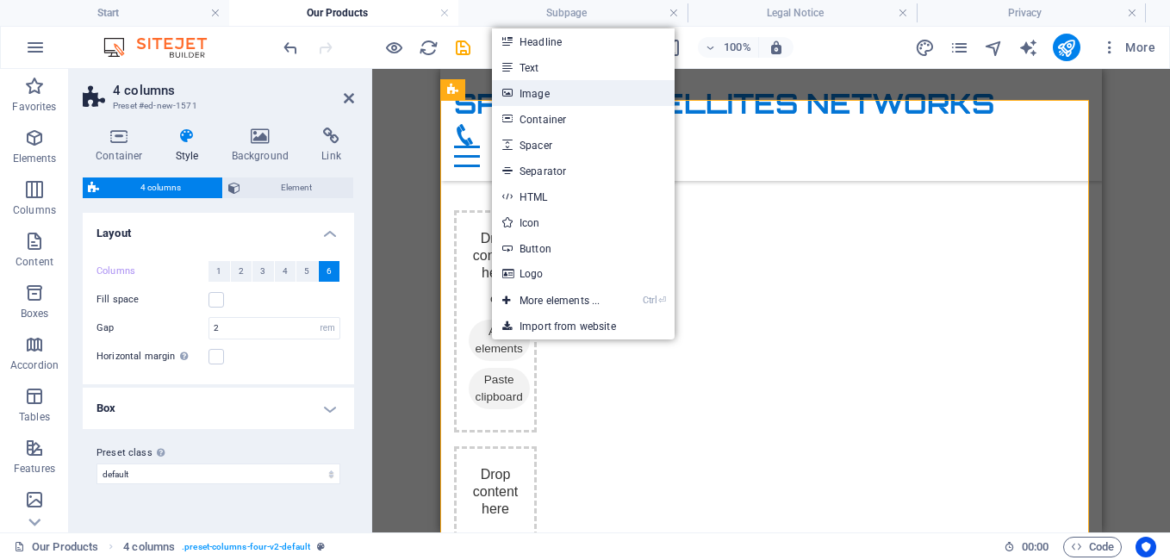
click at [528, 85] on link "Image" at bounding box center [583, 93] width 183 height 26
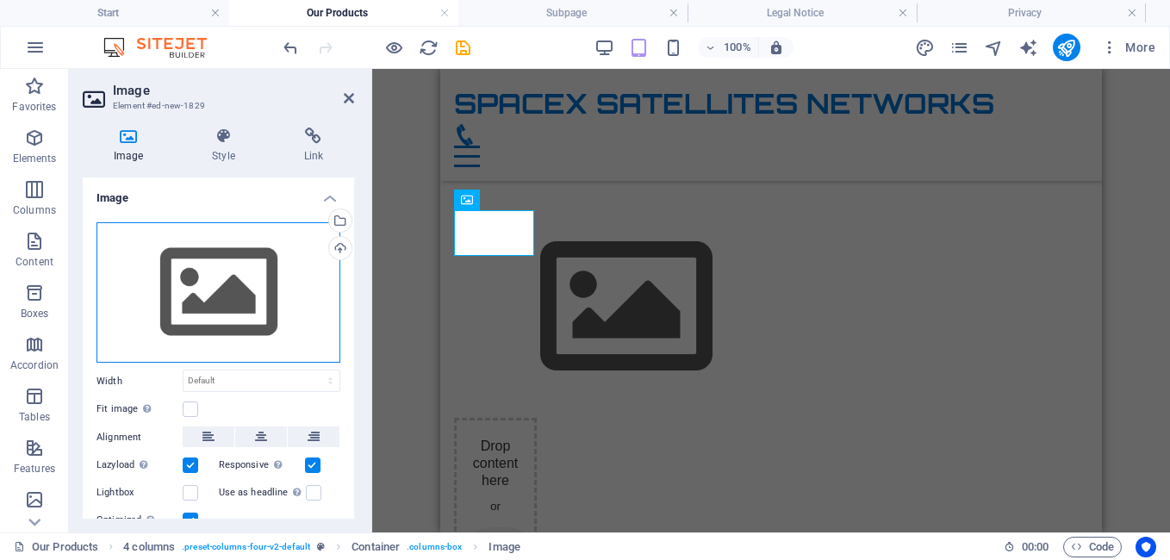
click at [252, 301] on div "Drag files here, click to choose files or select files from Files or our free s…" at bounding box center [218, 292] width 244 height 141
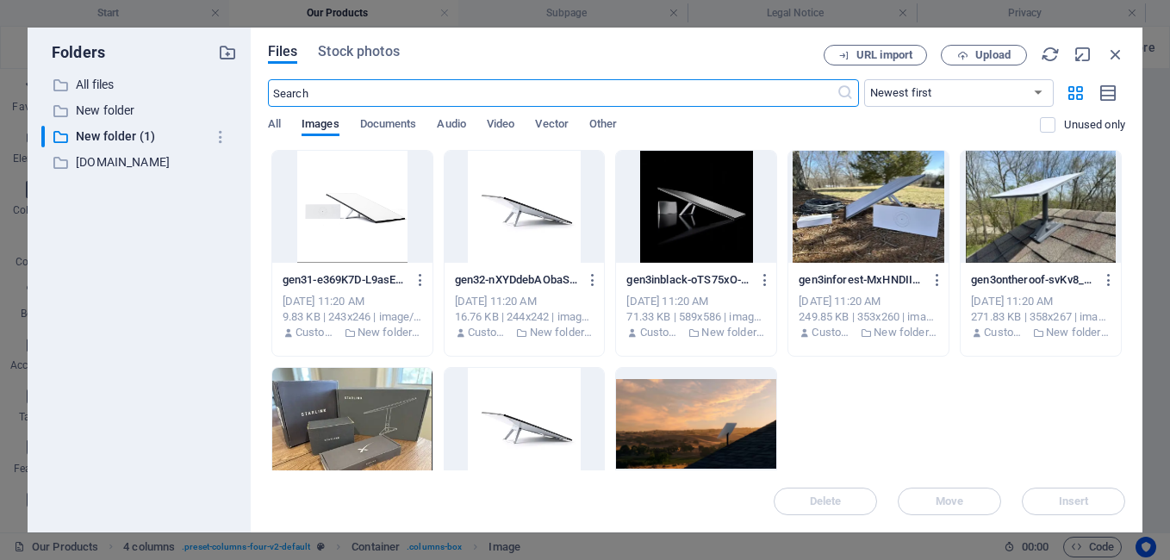
scroll to position [402, 0]
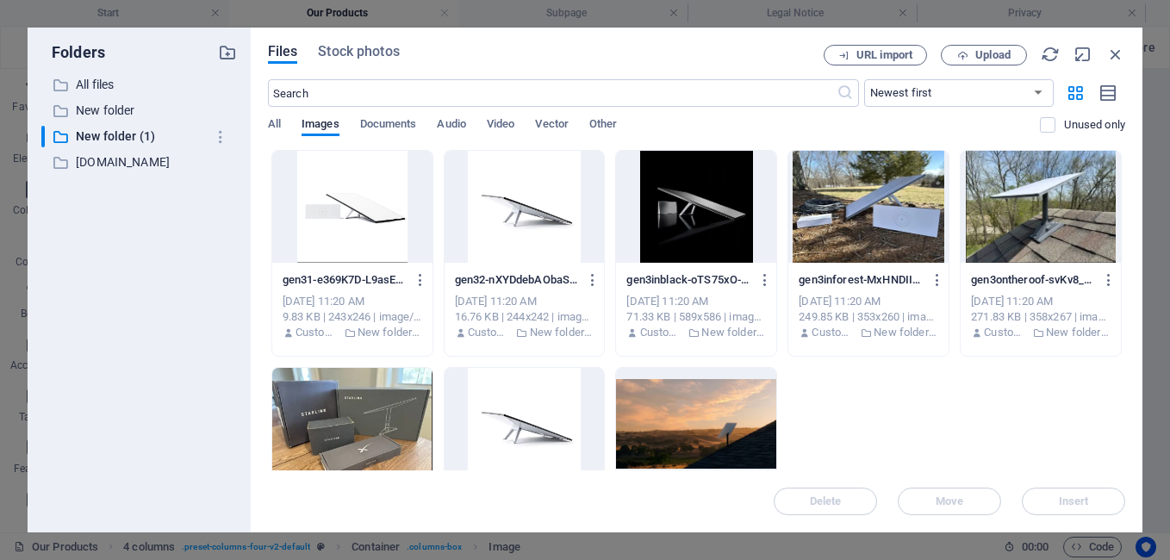
click at [367, 209] on div at bounding box center [352, 207] width 160 height 112
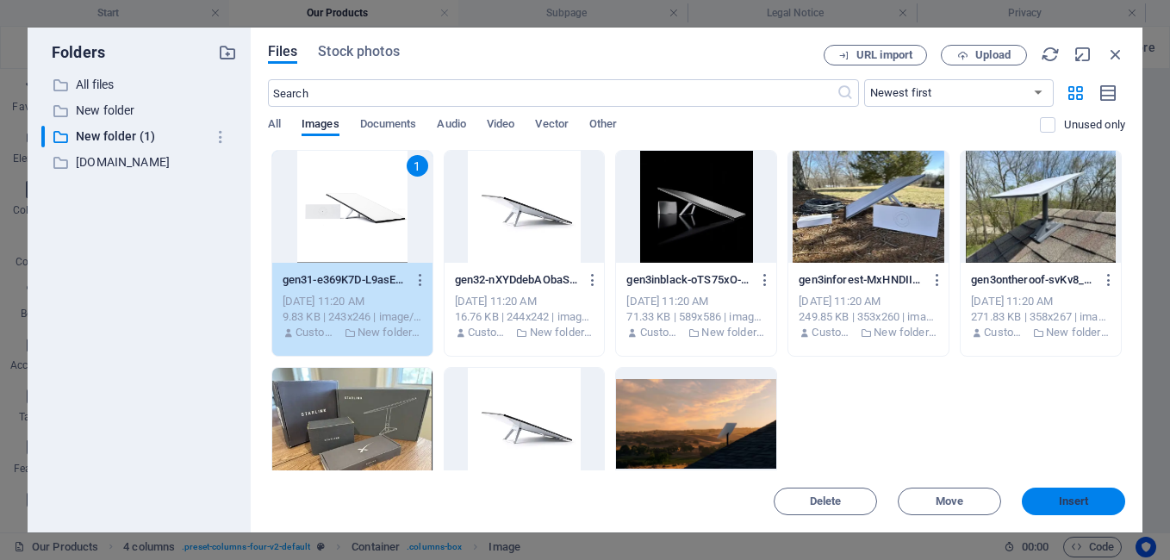
click at [1037, 494] on button "Insert" at bounding box center [1073, 502] width 103 height 28
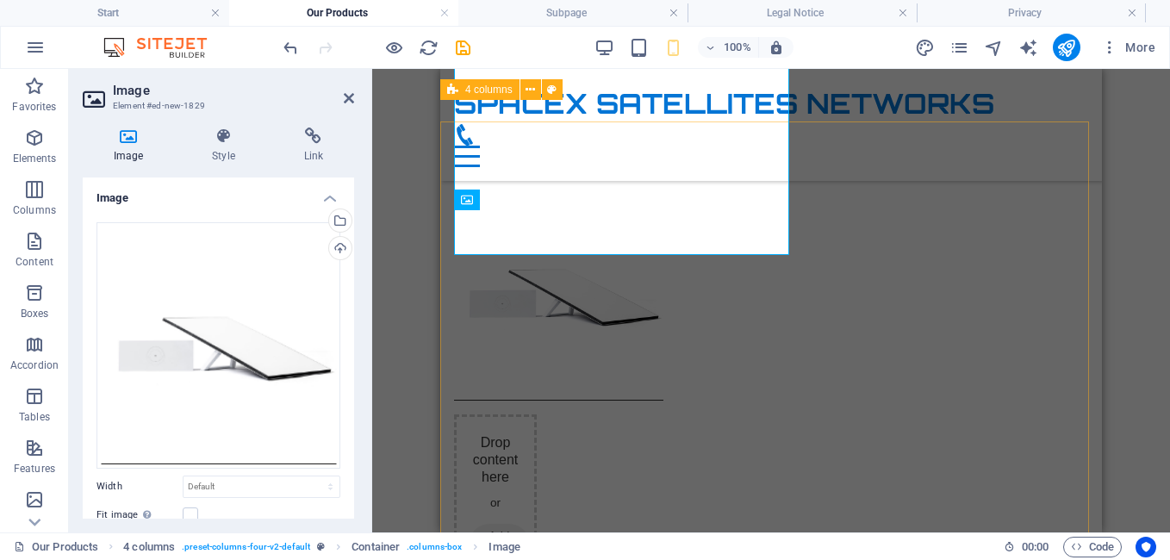
scroll to position [381, 0]
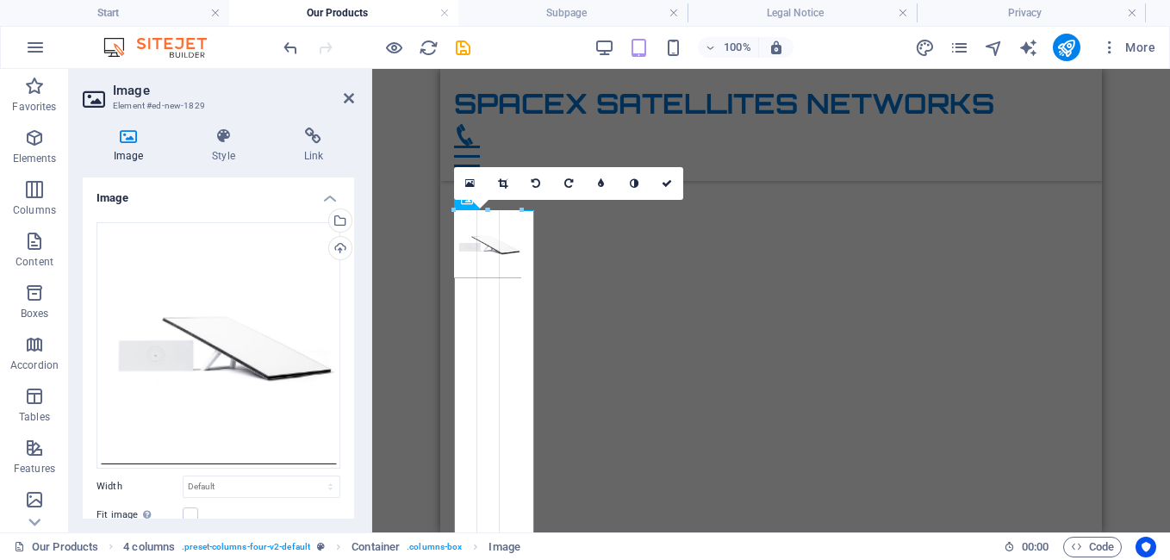
drag, startPoint x: 533, startPoint y: 255, endPoint x: 517, endPoint y: 321, distance: 68.3
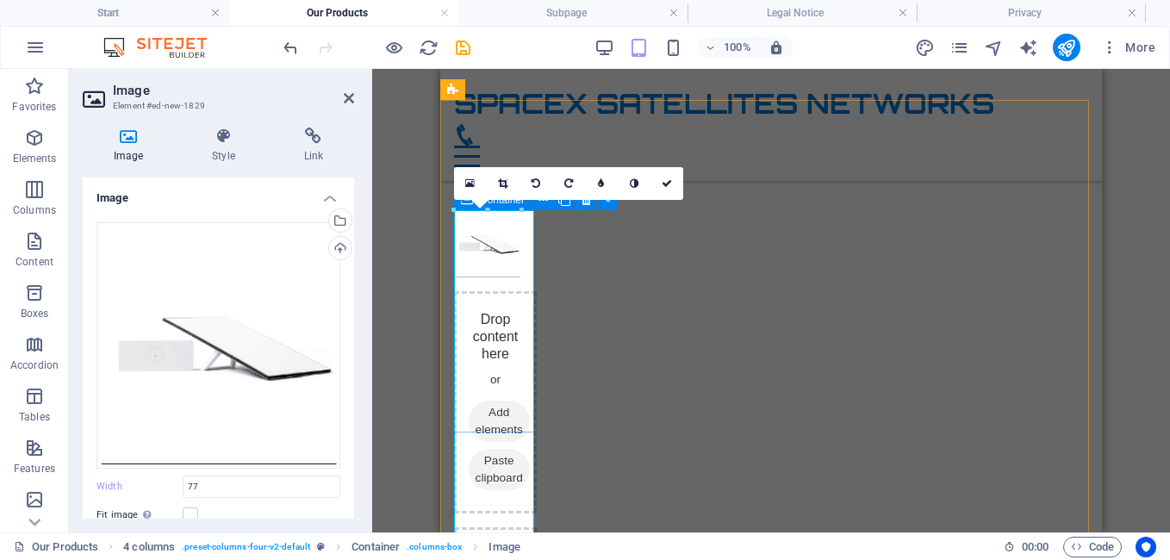
type input "77"
select select "px"
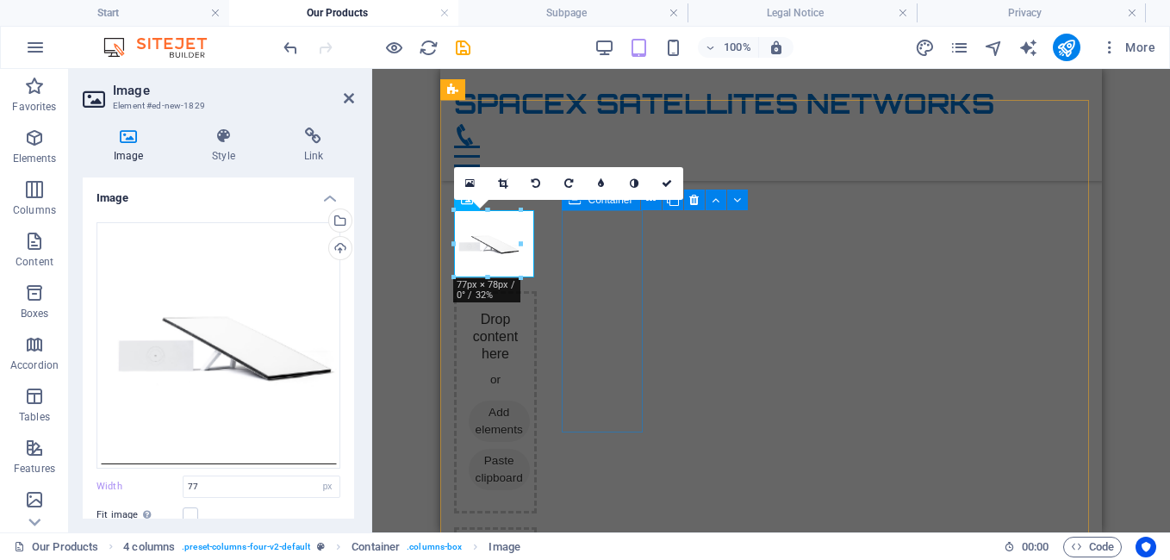
drag, startPoint x: 599, startPoint y: 317, endPoint x: 682, endPoint y: 272, distance: 94.8
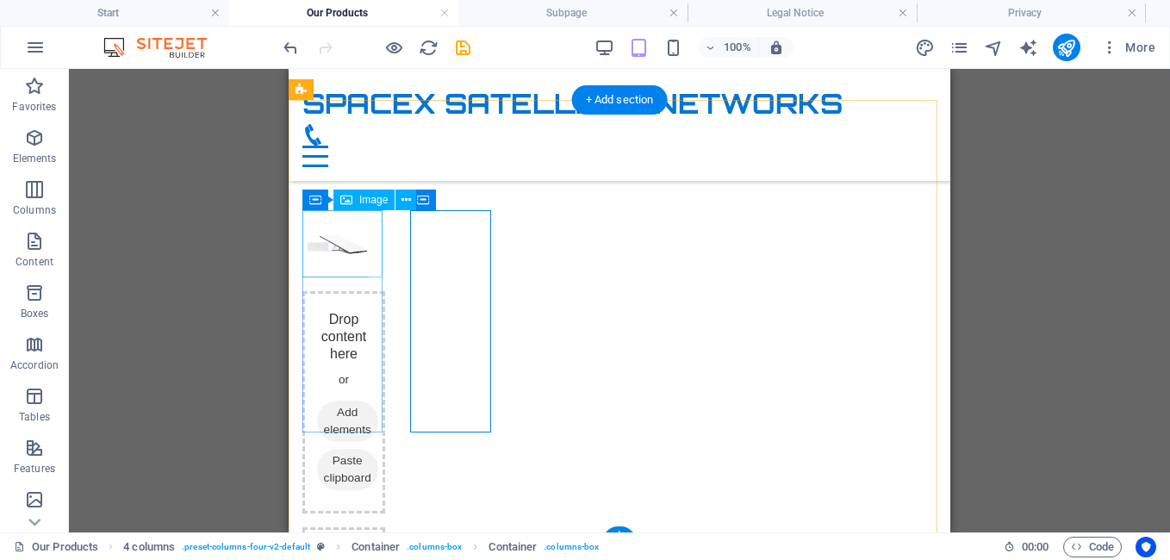
click at [345, 243] on figure at bounding box center [343, 243] width 83 height 67
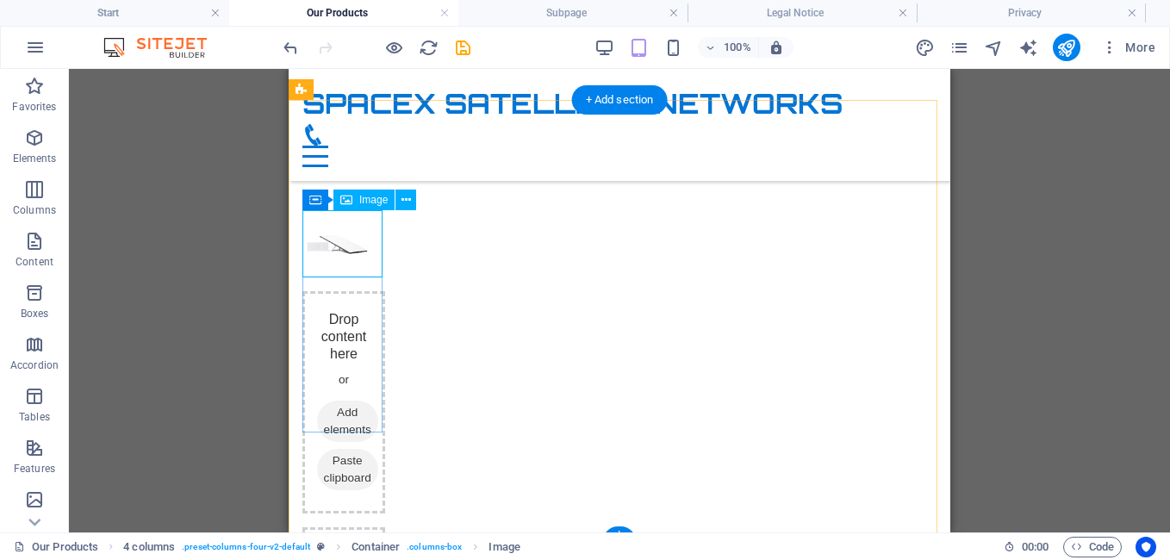
click at [370, 263] on figure at bounding box center [343, 243] width 83 height 67
select select "px"
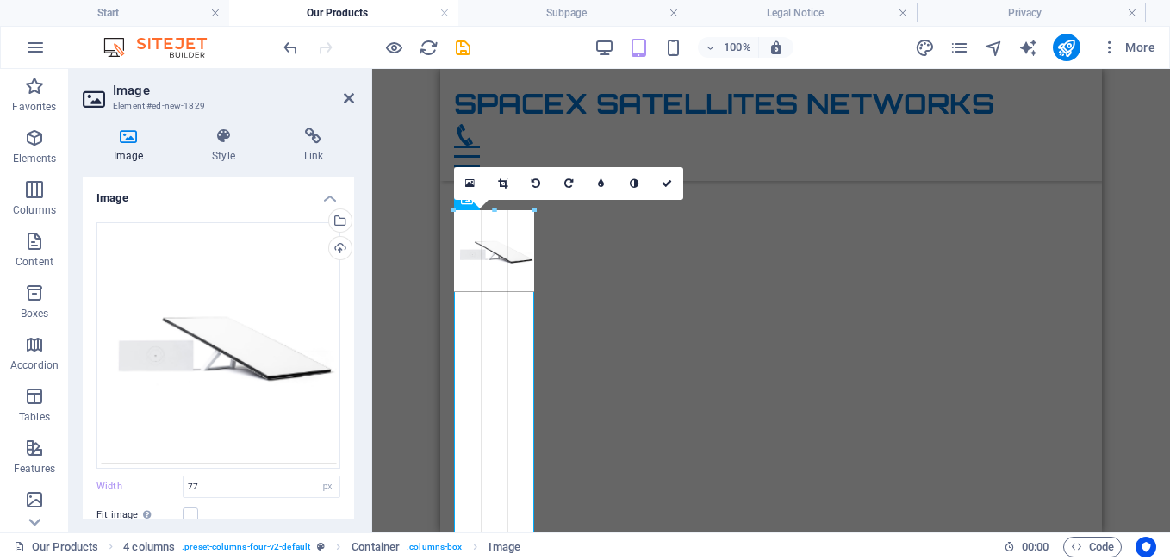
drag, startPoint x: 519, startPoint y: 279, endPoint x: 534, endPoint y: 268, distance: 18.4
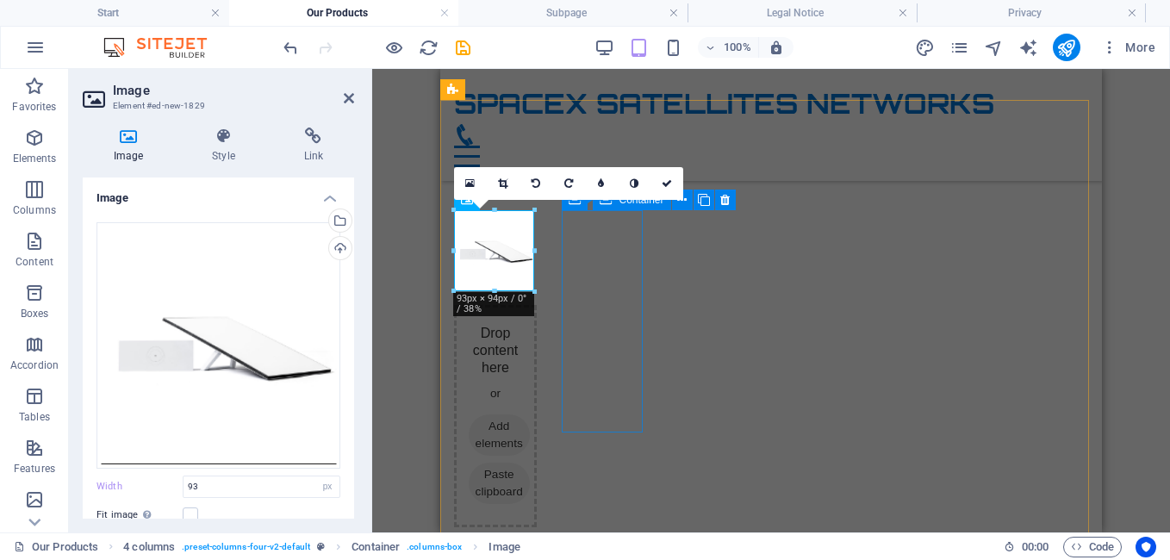
drag, startPoint x: 976, startPoint y: 316, endPoint x: 566, endPoint y: 239, distance: 417.3
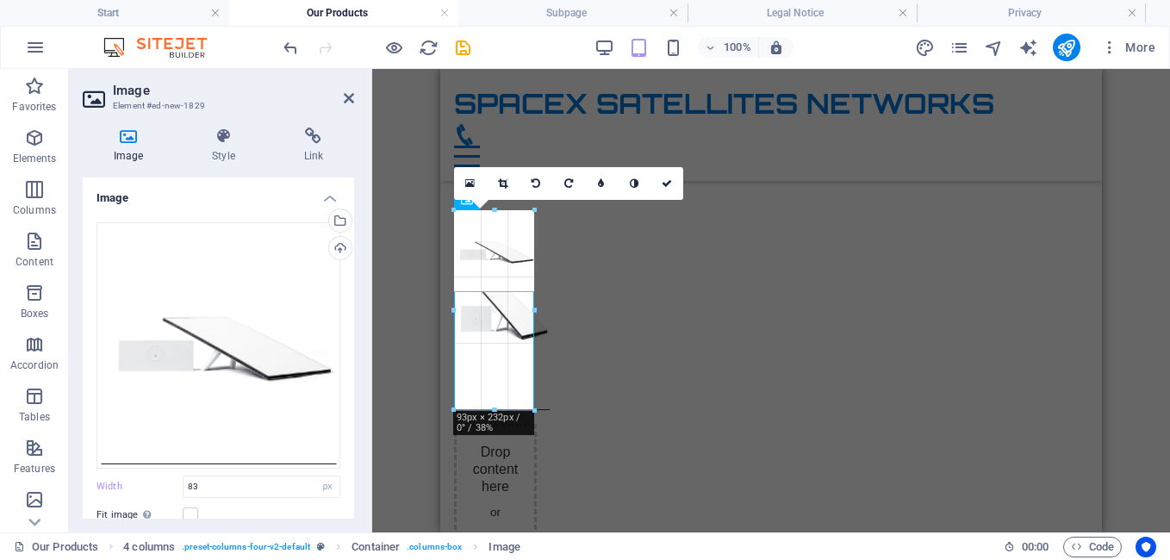
drag, startPoint x: 528, startPoint y: 283, endPoint x: 112, endPoint y: 228, distance: 419.7
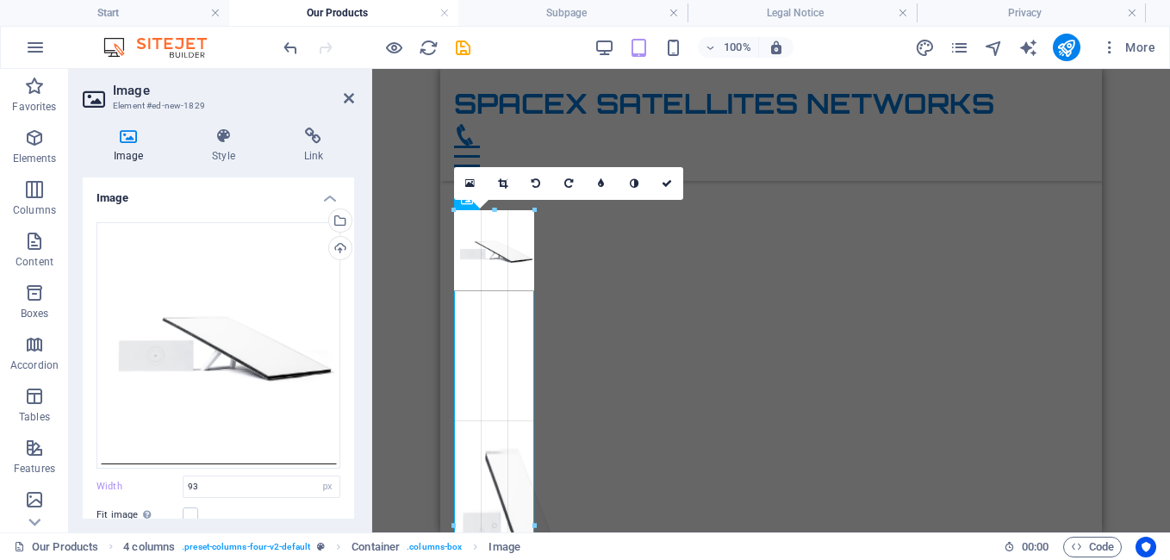
drag, startPoint x: 532, startPoint y: 252, endPoint x: 132, endPoint y: 171, distance: 408.6
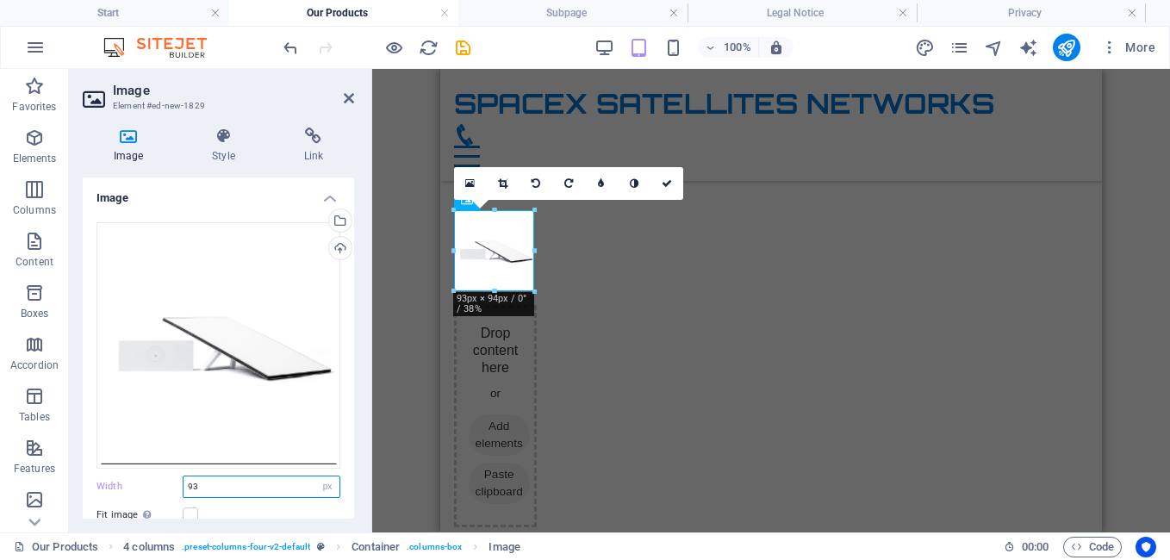
click at [213, 489] on input "93" at bounding box center [261, 486] width 156 height 21
type input "9"
type input "100"
click at [293, 509] on div "Fit image Automatically fit image to a fixed width and height" at bounding box center [218, 515] width 244 height 21
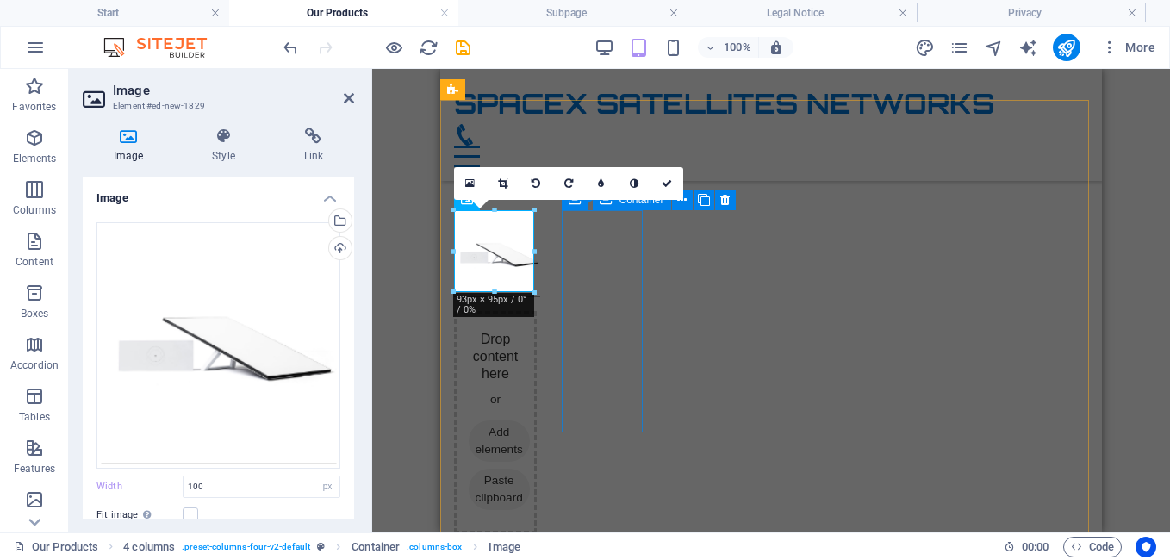
click at [537, 311] on div "Drop content here or Add elements Paste clipboard" at bounding box center [495, 422] width 83 height 222
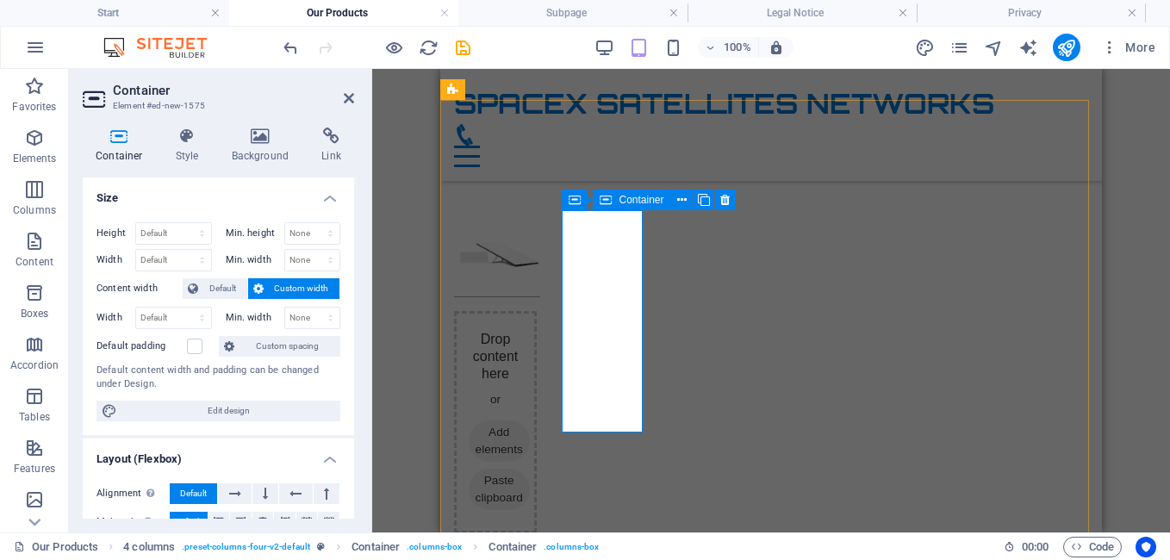
click at [530, 420] on span "Add elements" at bounding box center [499, 440] width 61 height 41
click at [258, 137] on icon at bounding box center [261, 135] width 84 height 17
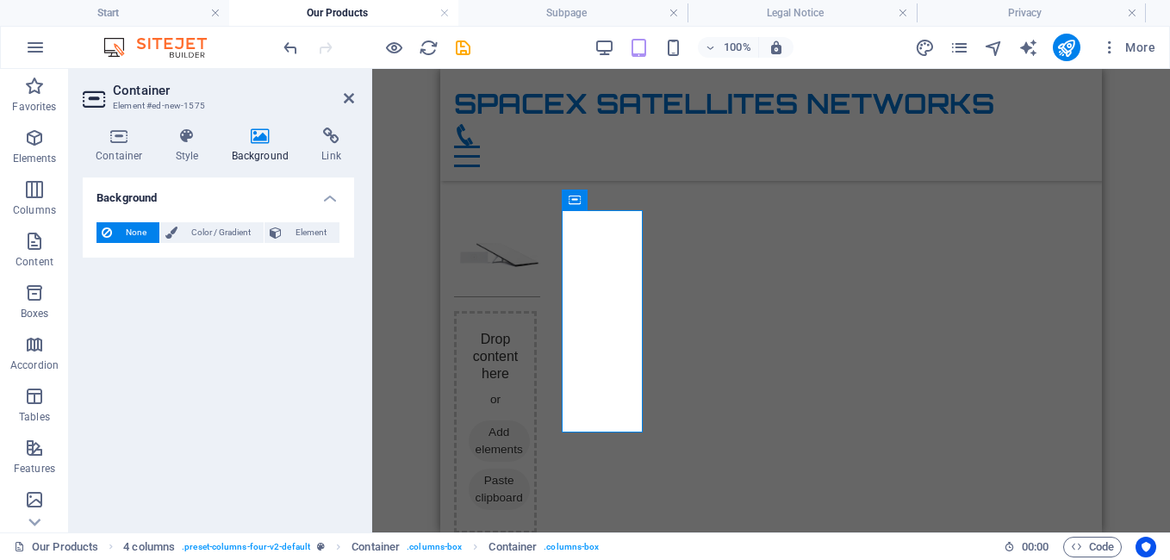
click at [265, 146] on h4 "Background" at bounding box center [264, 145] width 90 height 36
click at [530, 420] on span "Add elements" at bounding box center [499, 440] width 61 height 41
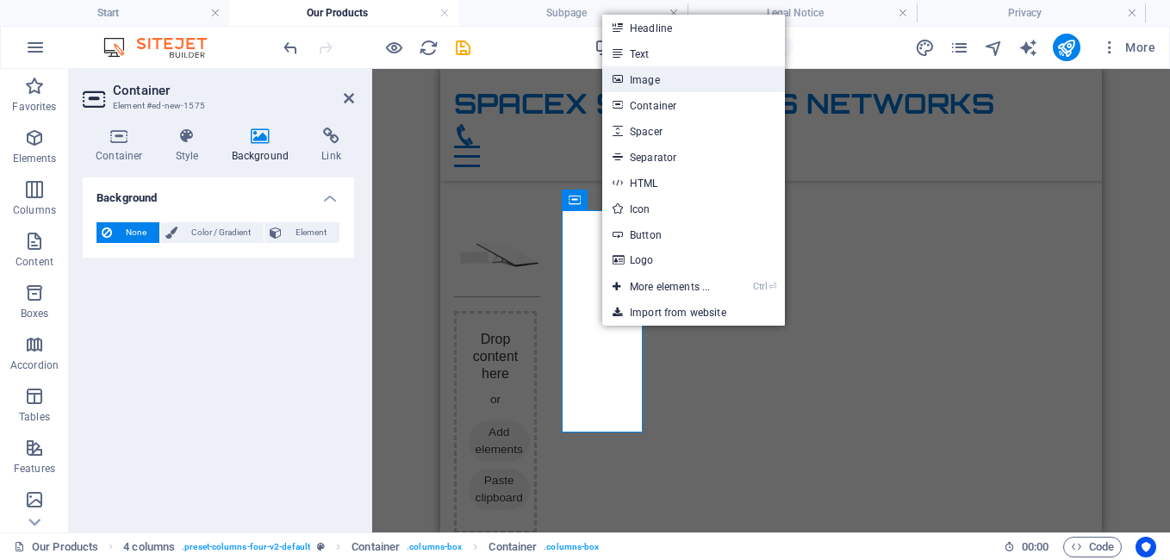
click at [681, 80] on link "Image" at bounding box center [693, 79] width 183 height 26
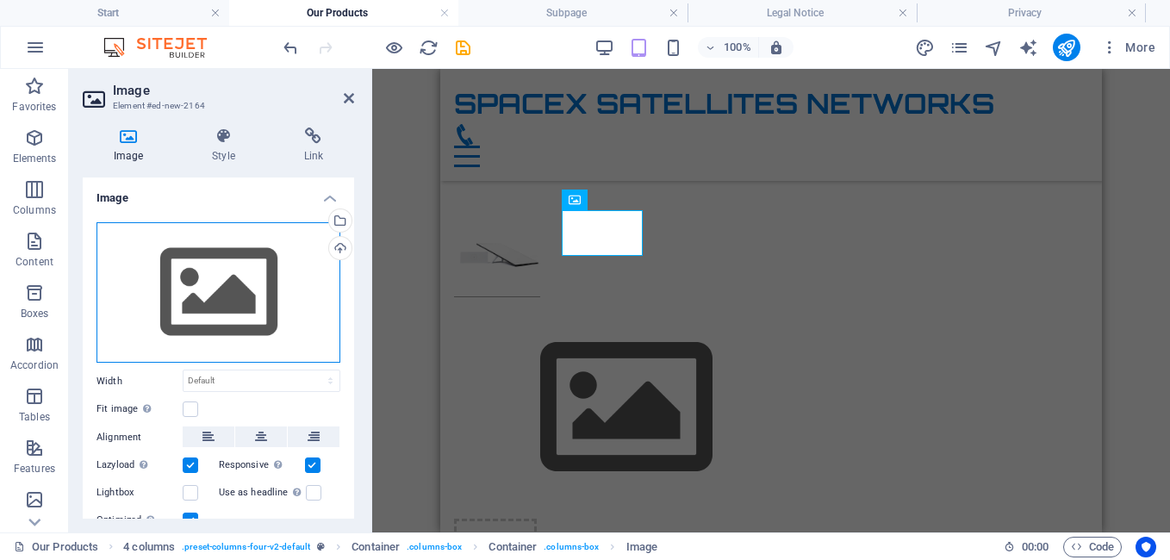
click at [245, 327] on div "Drag files here, click to choose files or select files from Files or our free s…" at bounding box center [218, 292] width 244 height 141
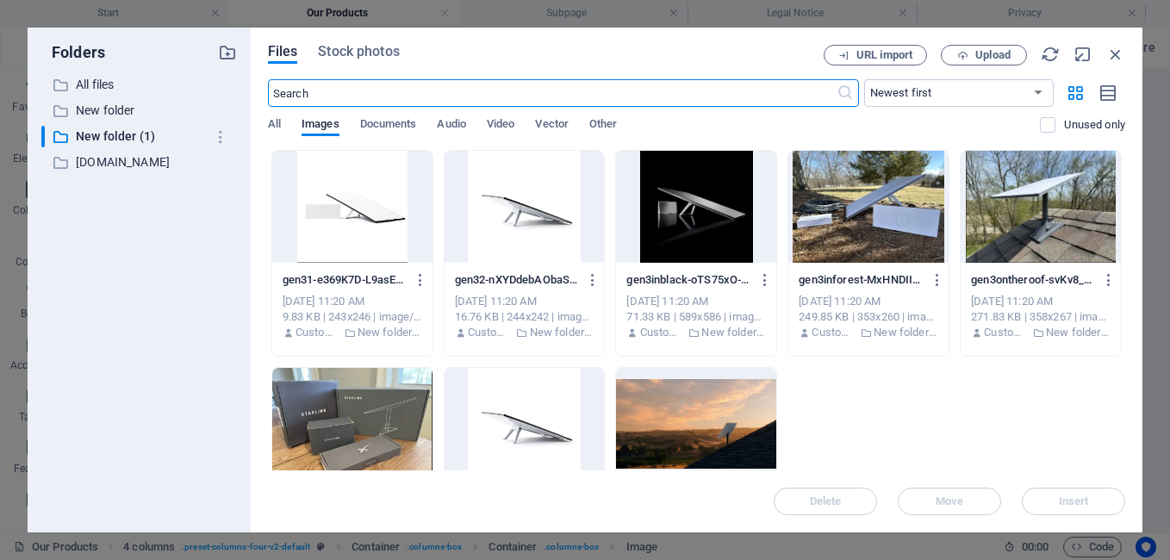
scroll to position [402, 0]
click at [538, 230] on div at bounding box center [524, 207] width 160 height 112
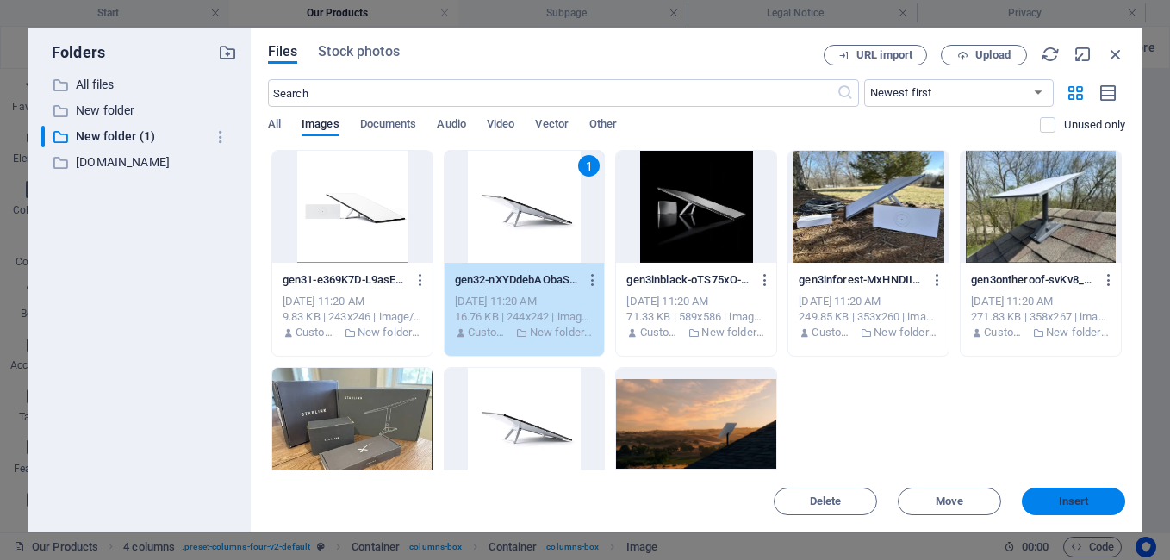
click at [1059, 496] on span "Insert" at bounding box center [1074, 501] width 30 height 10
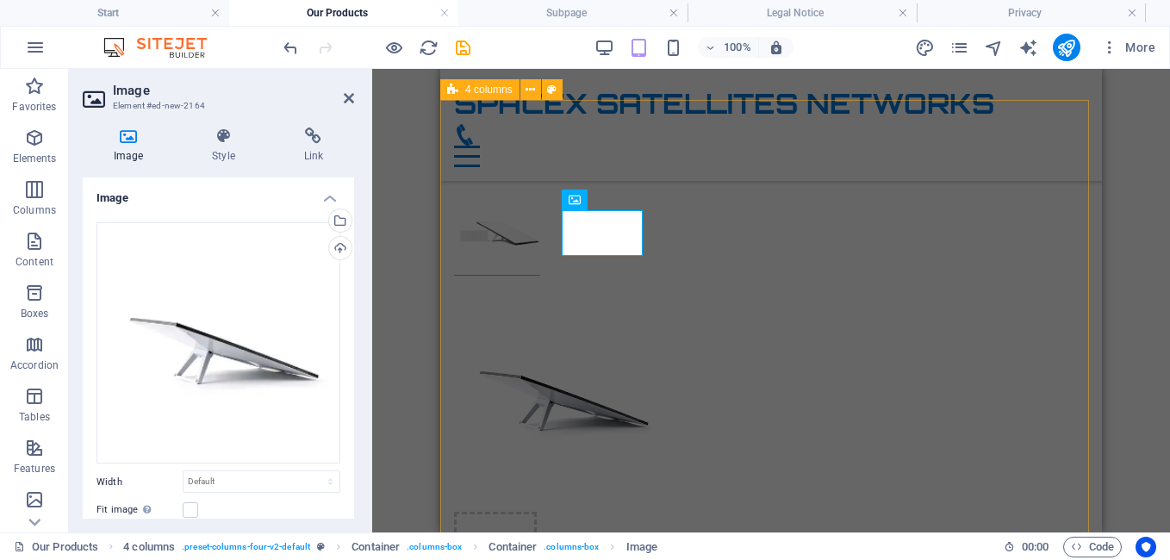
scroll to position [381, 0]
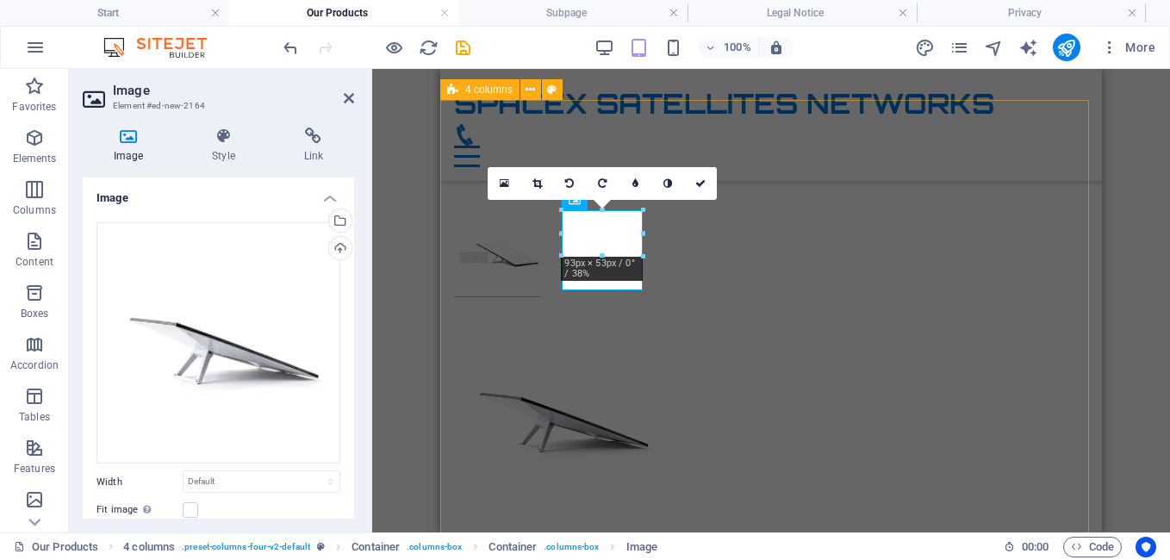
click at [646, 284] on div "Drop content here or Add elements Paste clipboard" at bounding box center [771, 483] width 662 height 766
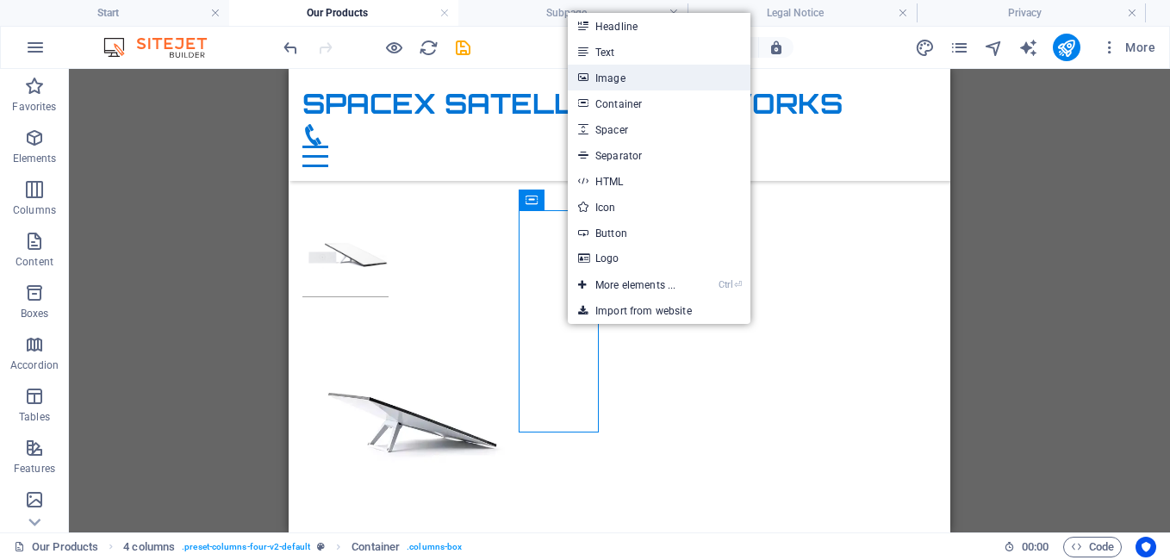
click at [627, 71] on link "Image" at bounding box center [659, 78] width 183 height 26
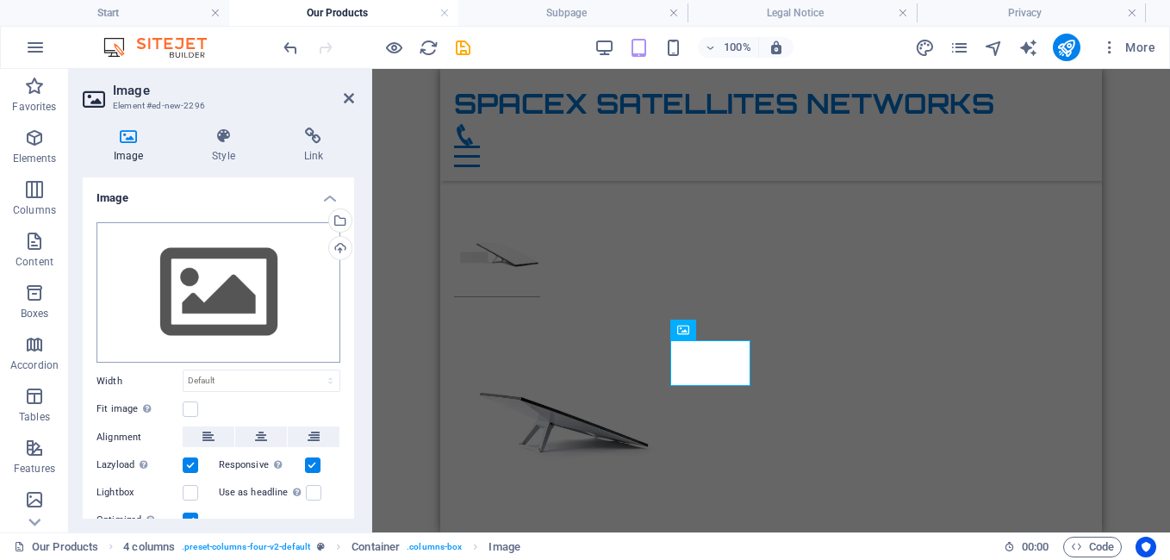
scroll to position [251, 0]
click at [262, 300] on div "Drag files here, click to choose files or select files from Files or our free s…" at bounding box center [218, 292] width 244 height 141
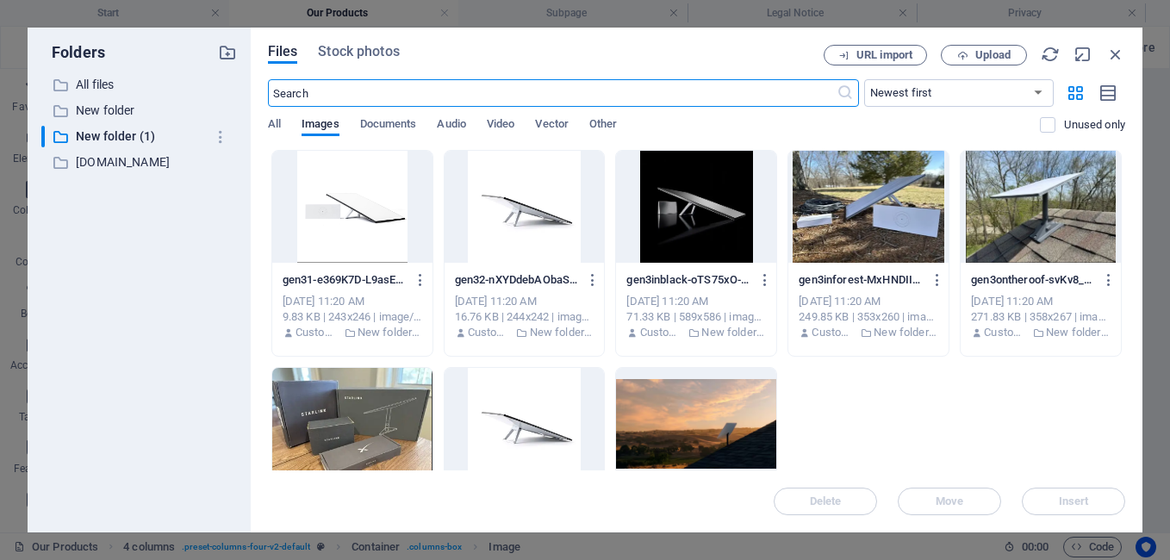
scroll to position [272, 0]
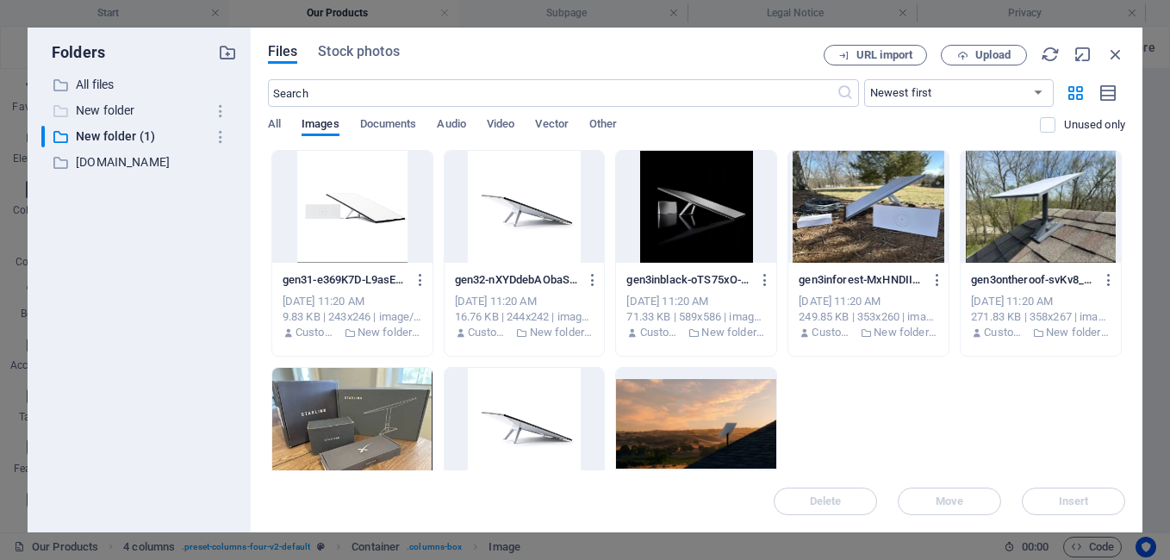
click at [107, 112] on p "New folder" at bounding box center [140, 111] width 129 height 20
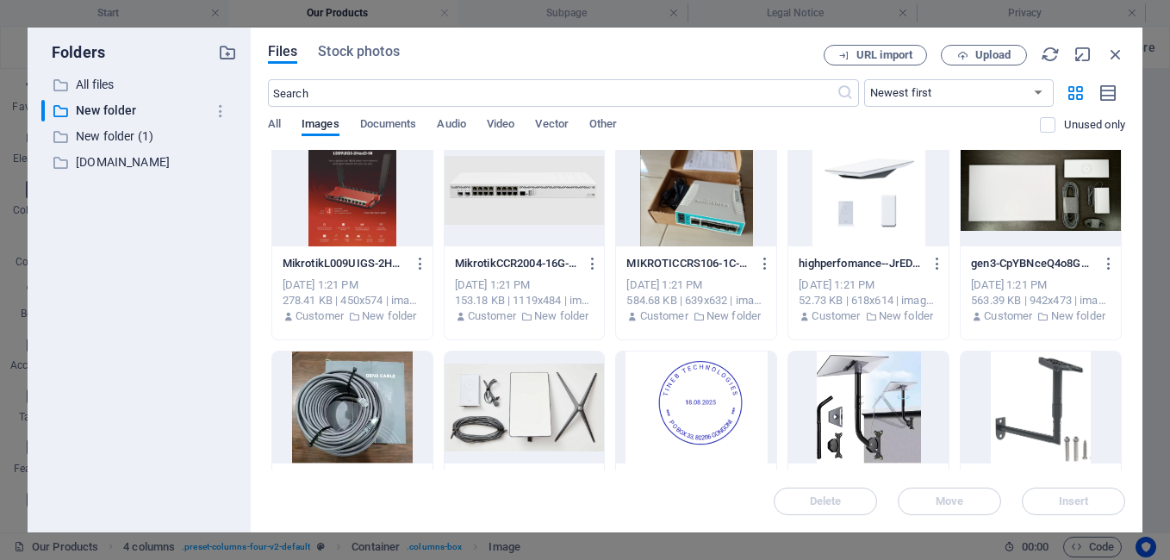
scroll to position [454, 0]
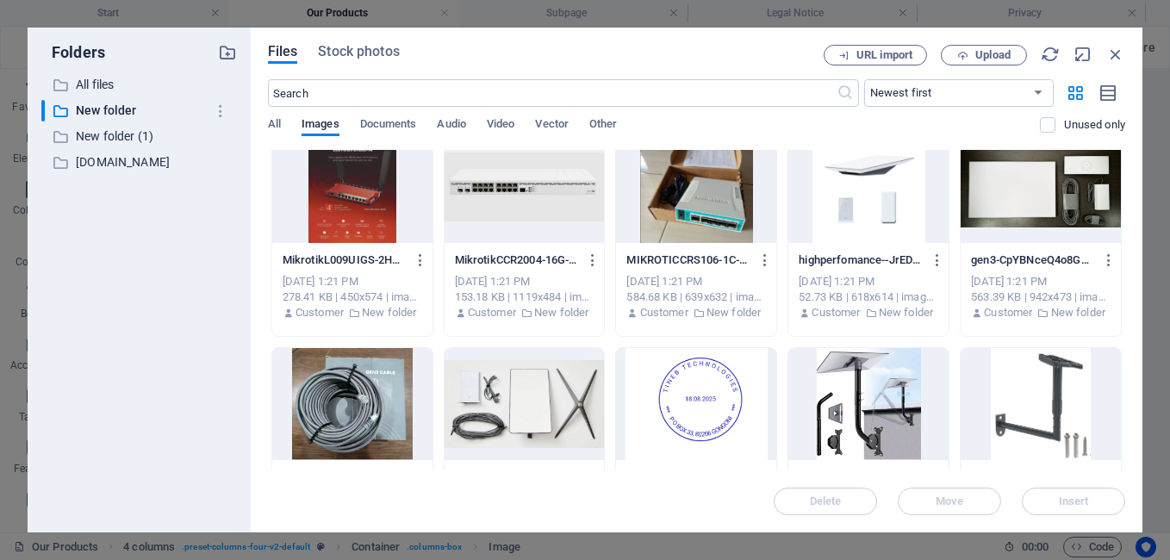
click at [495, 407] on div at bounding box center [524, 404] width 160 height 112
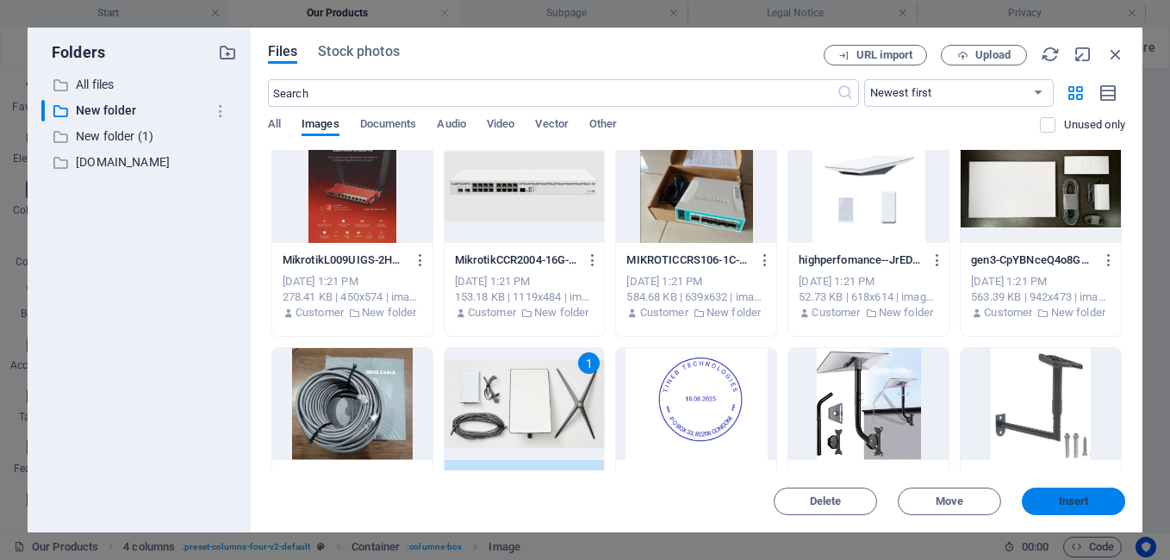
click at [1092, 494] on button "Insert" at bounding box center [1073, 502] width 103 height 28
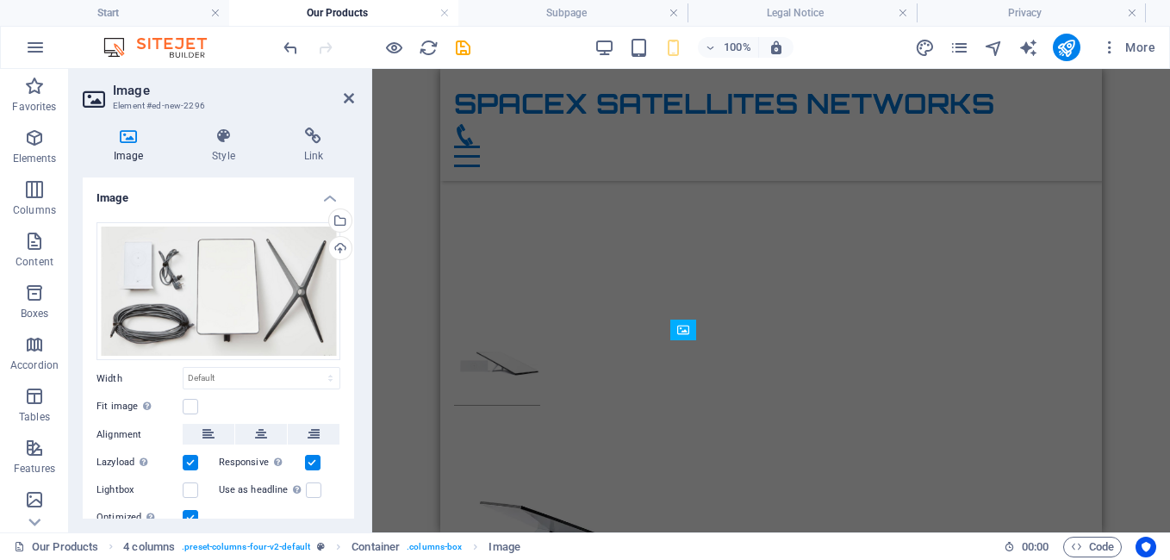
scroll to position [251, 0]
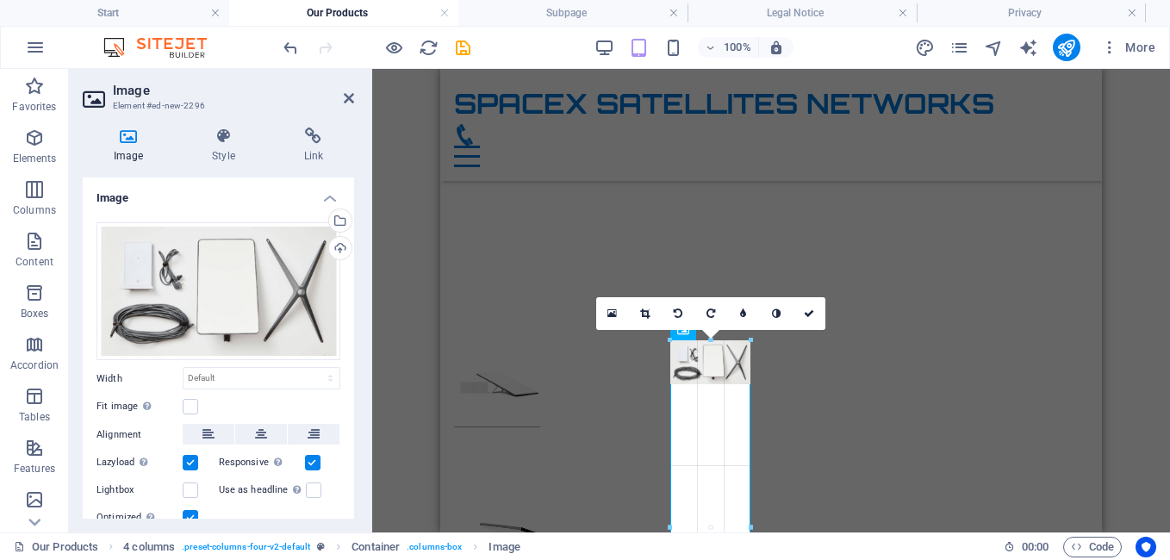
drag, startPoint x: 750, startPoint y: 383, endPoint x: 772, endPoint y: 396, distance: 25.1
type input "93"
select select "px"
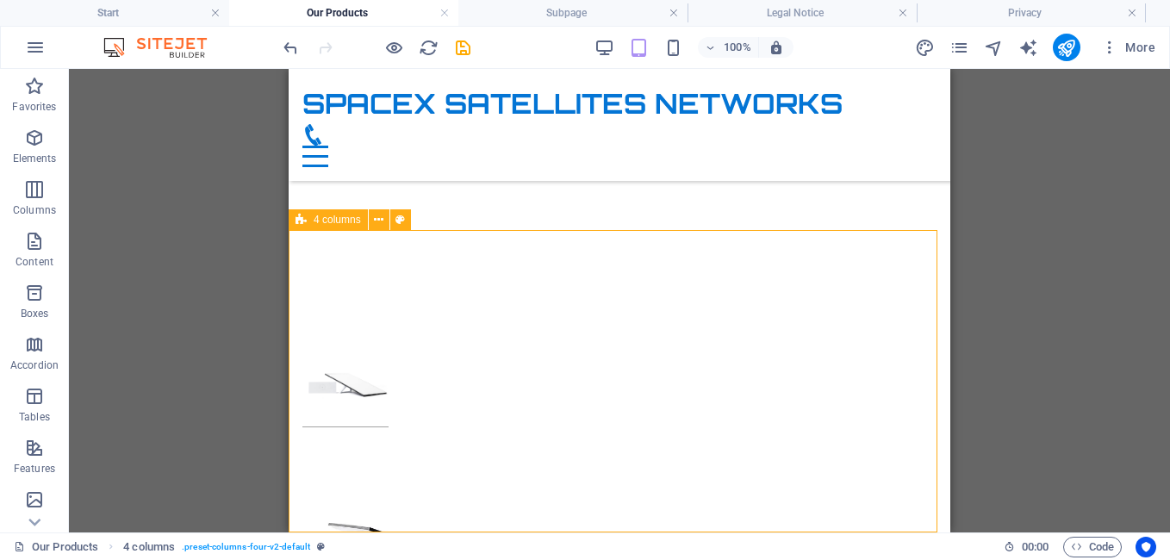
click at [793, 360] on div at bounding box center [620, 524] width 662 height 588
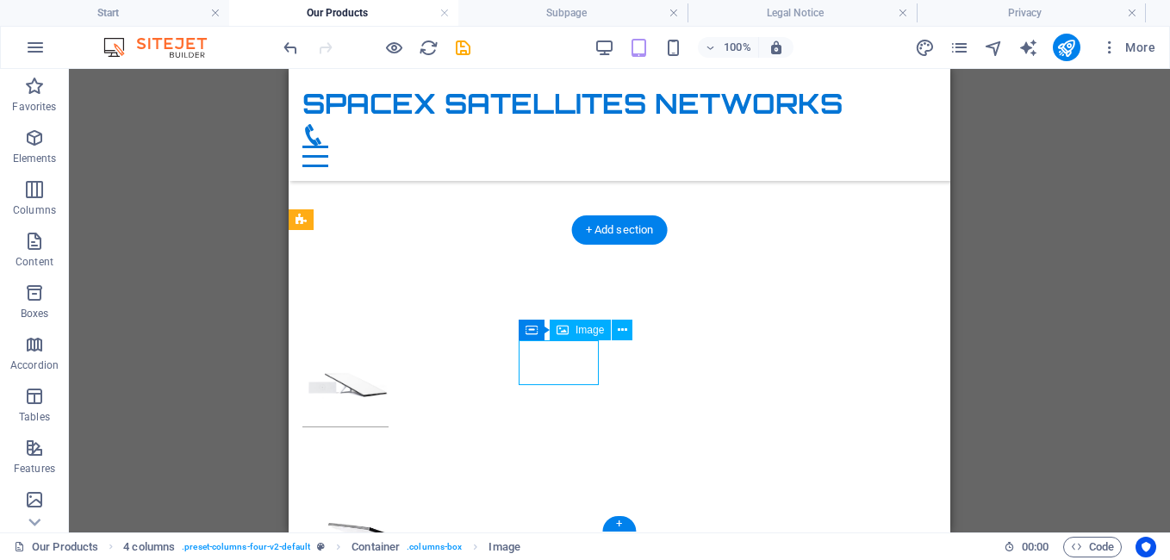
click at [385, 441] on figure at bounding box center [343, 545] width 83 height 208
select select "px"
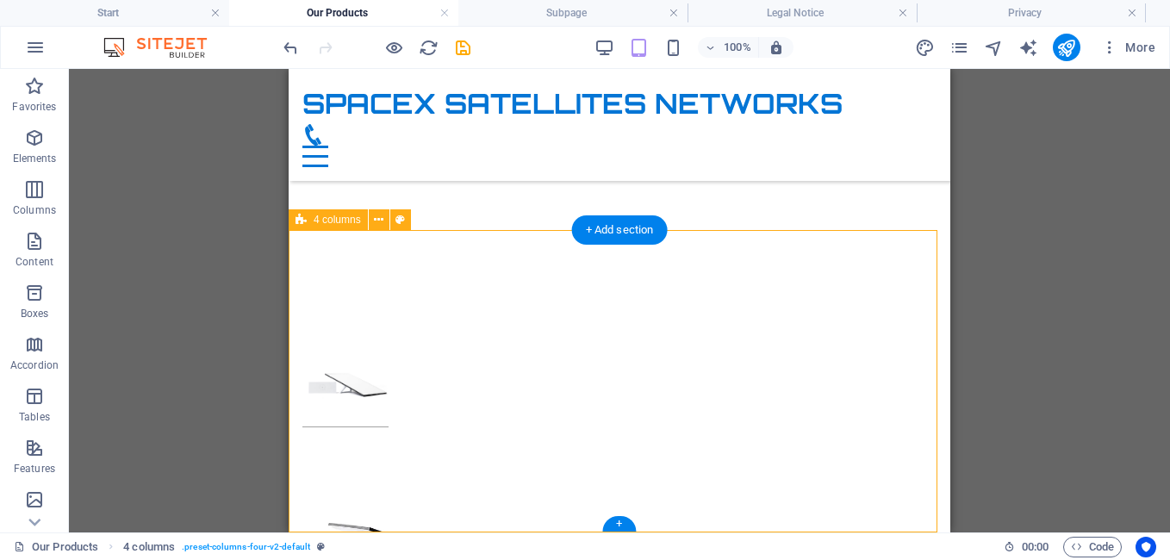
drag, startPoint x: 785, startPoint y: 345, endPoint x: 567, endPoint y: 370, distance: 219.3
click at [567, 370] on div at bounding box center [620, 524] width 662 height 588
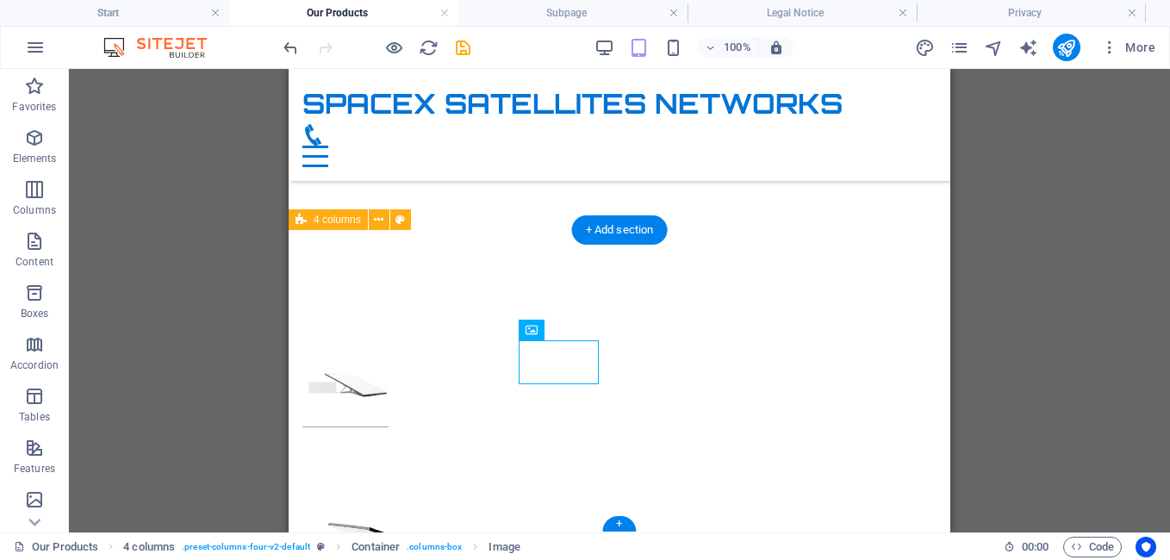
select select "px"
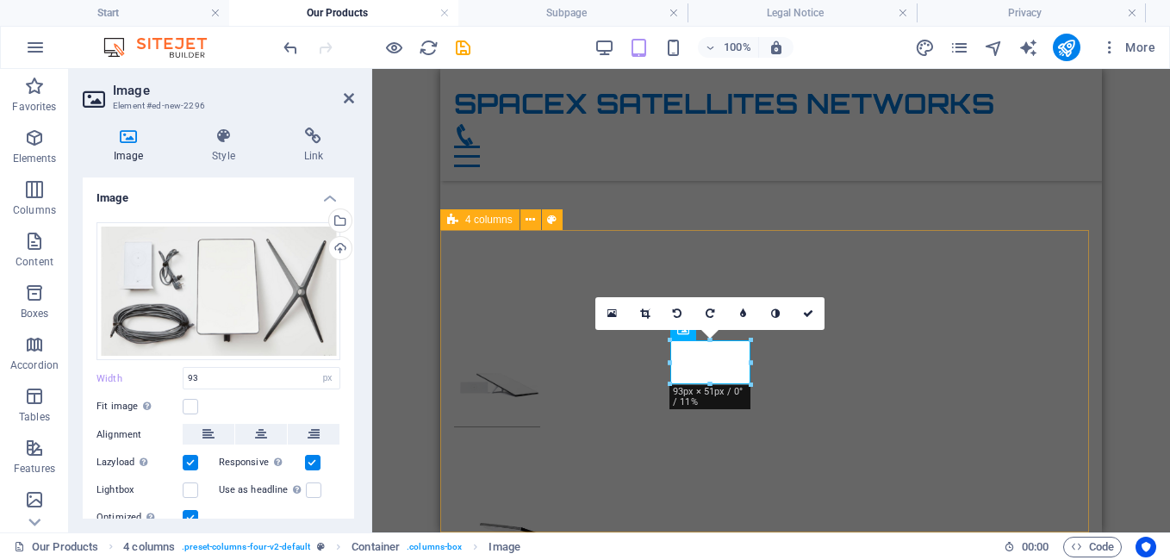
drag, startPoint x: 1192, startPoint y: 414, endPoint x: 755, endPoint y: 343, distance: 443.4
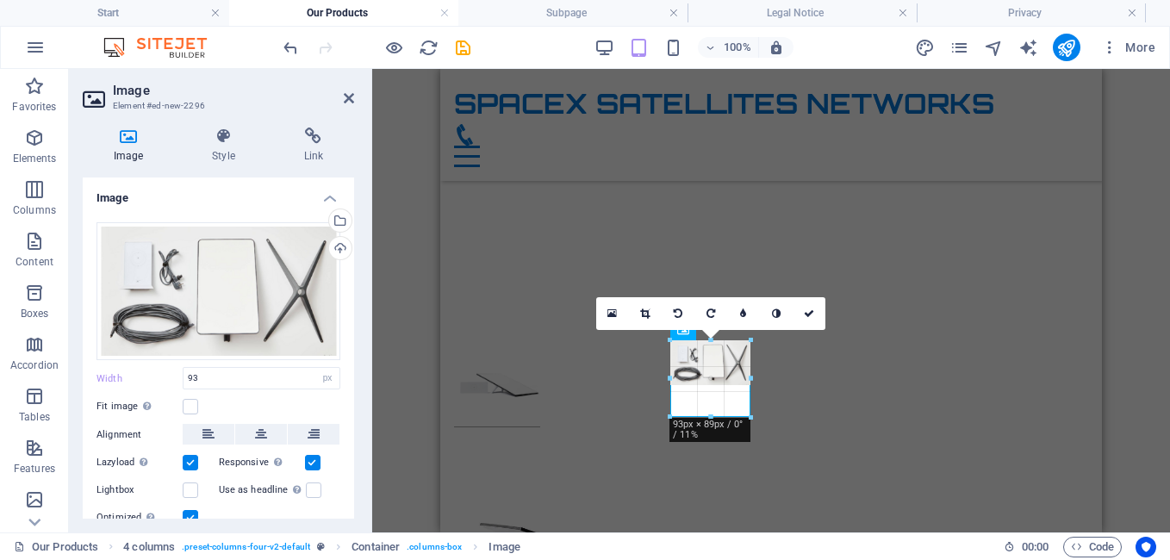
drag, startPoint x: 751, startPoint y: 342, endPoint x: 762, endPoint y: 341, distance: 11.2
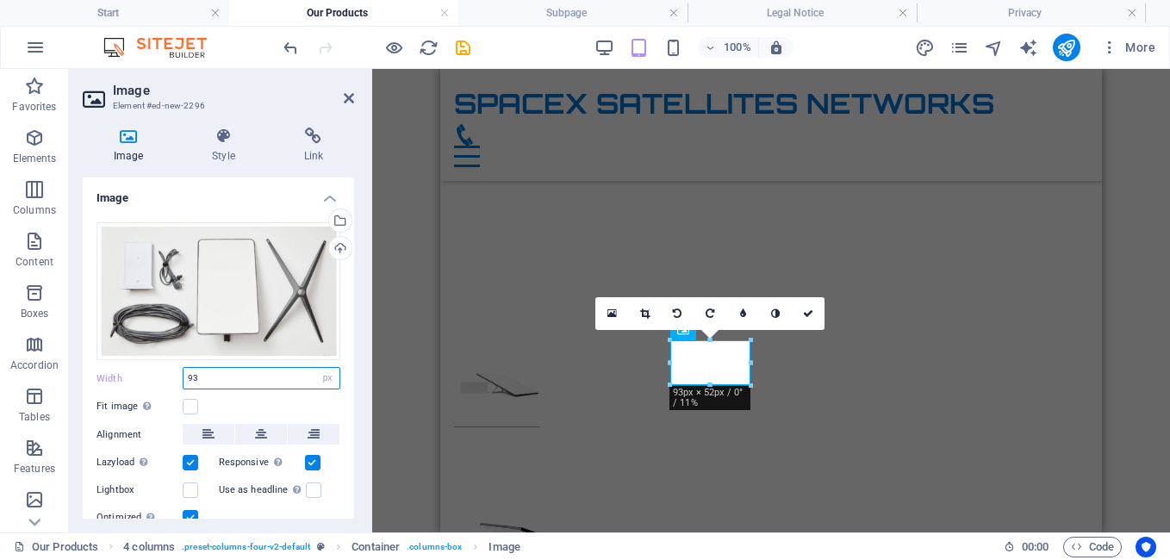
click at [276, 382] on input "93" at bounding box center [261, 378] width 156 height 21
type input "930"
click at [328, 375] on select "Default auto px rem % em vh vw" at bounding box center [327, 378] width 24 height 21
select select "default"
click at [315, 368] on select "Default auto px rem % em vh vw" at bounding box center [327, 378] width 24 height 21
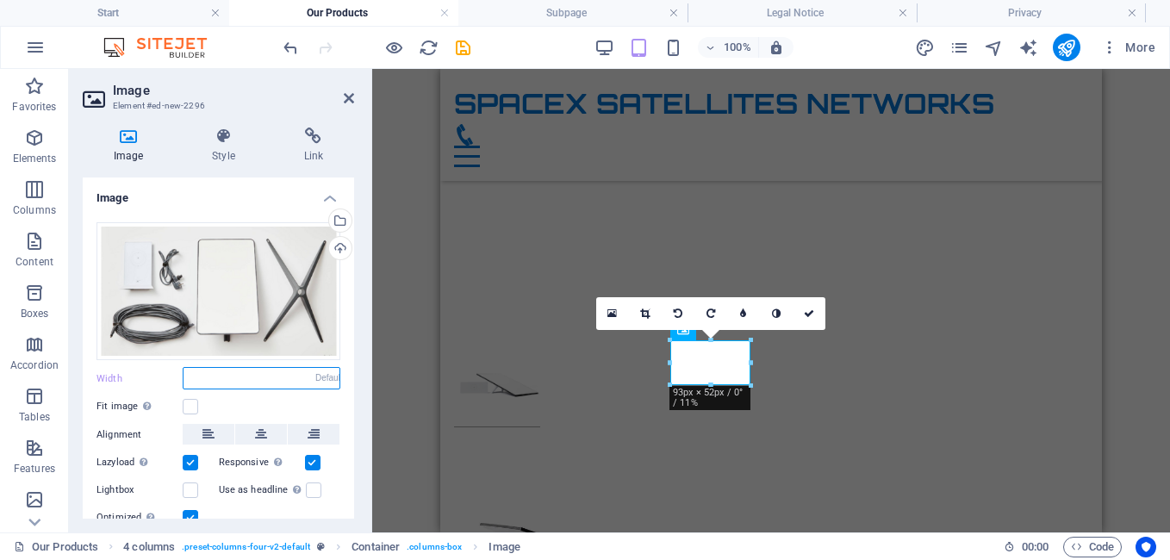
select select "DISABLED_OPTION_VALUE"
click at [811, 314] on icon at bounding box center [809, 313] width 10 height 10
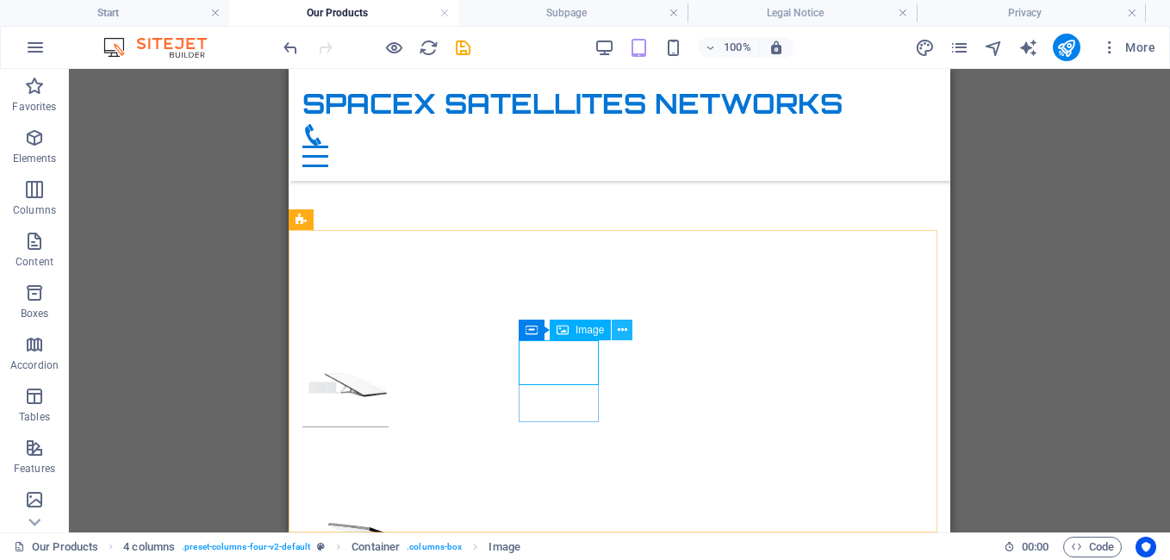
click at [625, 335] on icon at bounding box center [622, 330] width 9 height 18
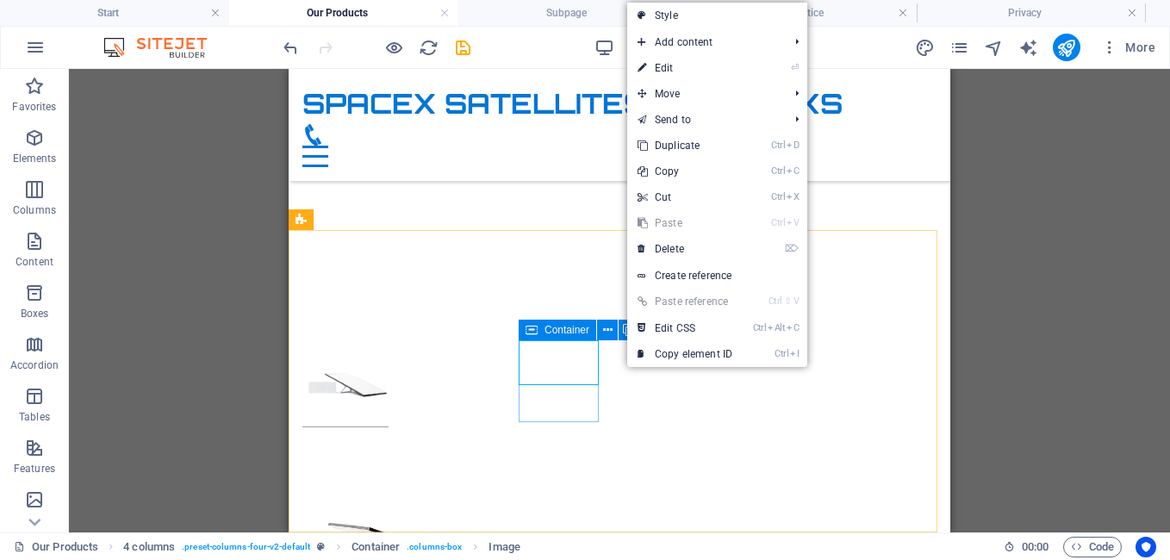
click at [533, 329] on icon at bounding box center [531, 330] width 12 height 21
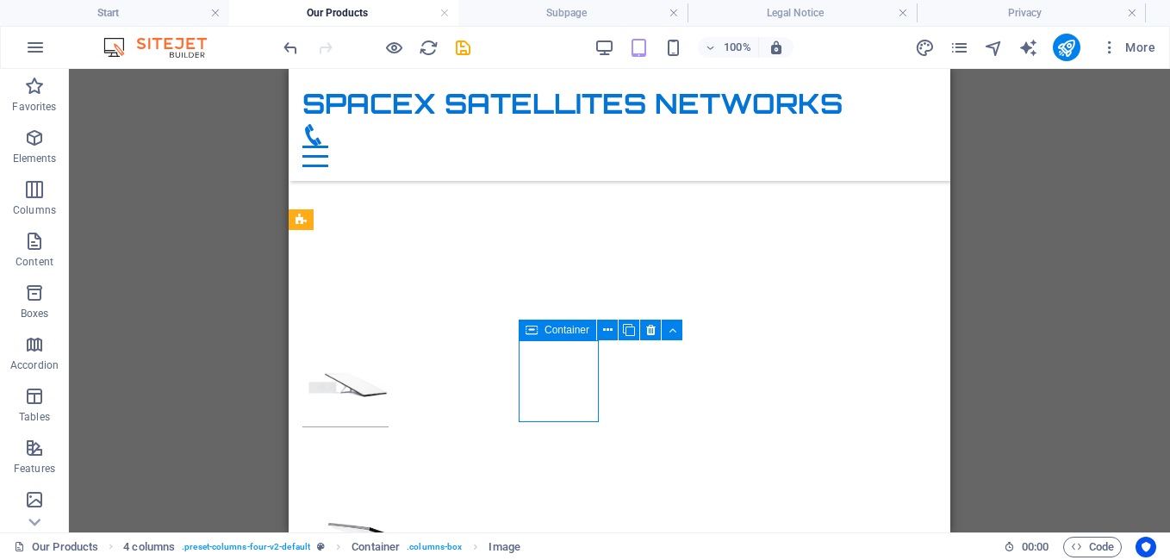
drag, startPoint x: 533, startPoint y: 329, endPoint x: 308, endPoint y: 319, distance: 225.0
click at [533, 329] on icon at bounding box center [531, 330] width 12 height 21
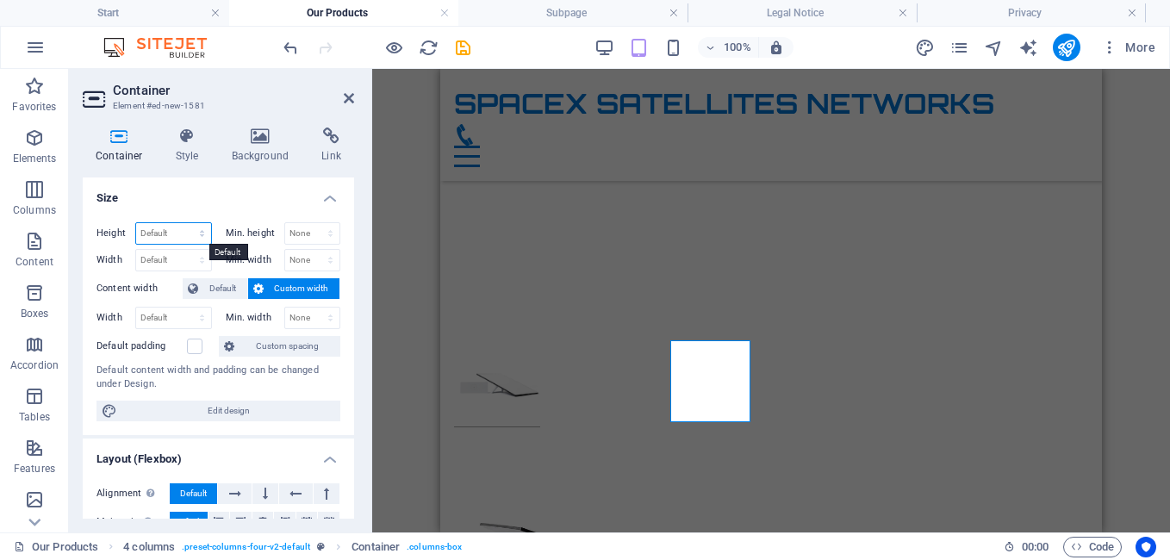
click at [202, 230] on select "Default px rem % vh vw" at bounding box center [173, 233] width 75 height 21
select select "px"
click at [184, 223] on select "Default px rem % vh vw" at bounding box center [173, 233] width 75 height 21
type input "95"
click at [202, 230] on select "Default px rem % vh vw" at bounding box center [199, 233] width 24 height 21
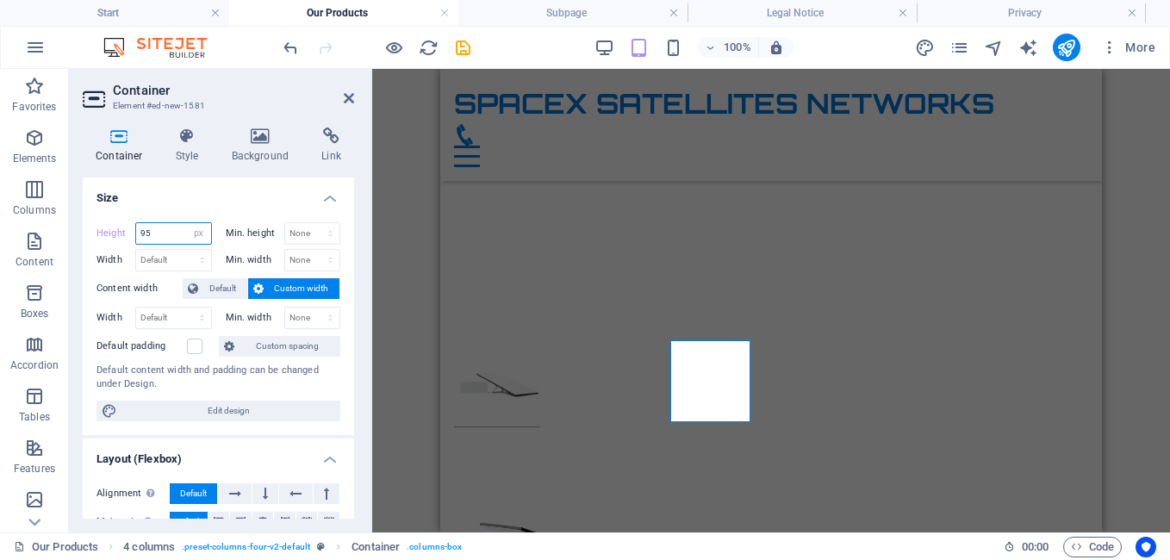
select select "default"
click at [187, 223] on select "Default px rem % vh vw" at bounding box center [199, 233] width 24 height 21
type input "95"
click at [196, 233] on select "Default px rem % vh vw" at bounding box center [199, 233] width 24 height 21
select select "default"
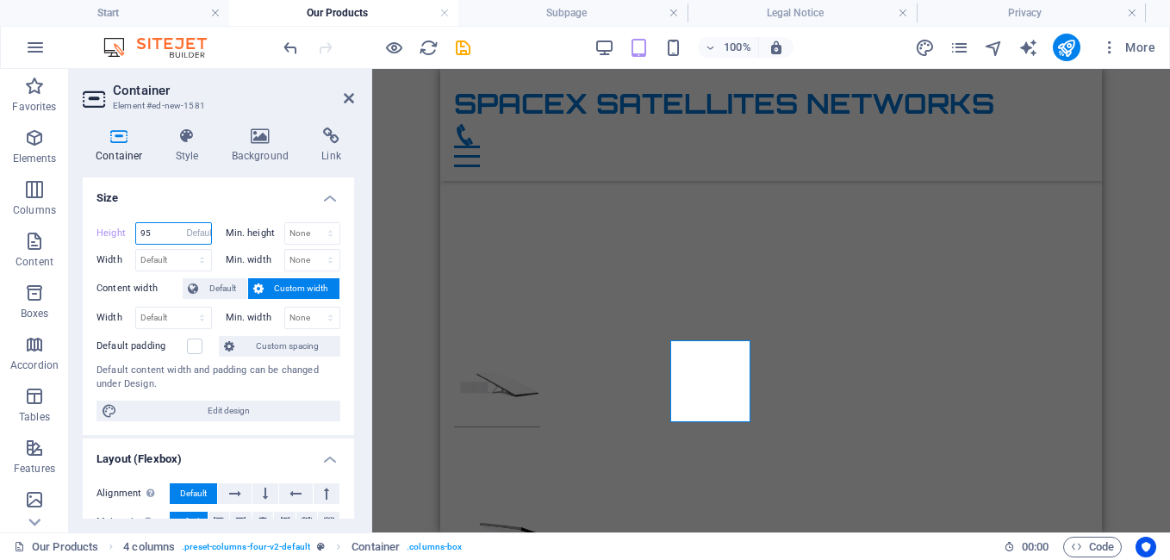
click at [187, 223] on select "Default px rem % vh vw" at bounding box center [199, 233] width 24 height 21
type input "95"
click at [198, 236] on select "Default px rem % vh vw" at bounding box center [199, 233] width 24 height 21
click at [162, 234] on input "95" at bounding box center [173, 233] width 75 height 21
click at [202, 235] on select "Default px rem % vh vw" at bounding box center [199, 233] width 24 height 21
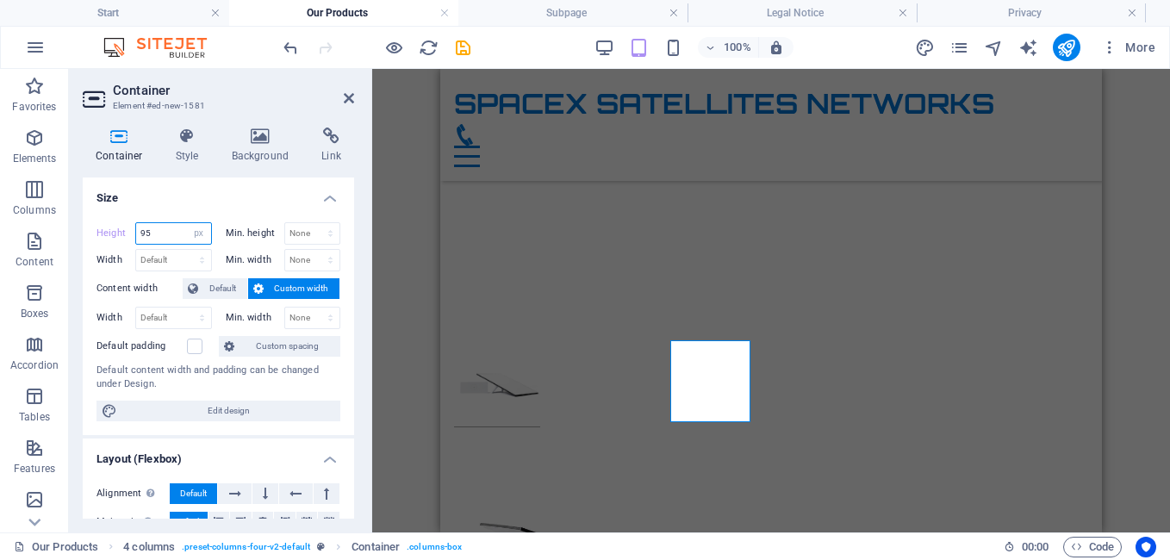
select select "default"
click at [187, 223] on select "Default px rem % vh vw" at bounding box center [199, 233] width 24 height 21
type input "95"
click at [201, 235] on select "Default px rem % vh vw" at bounding box center [199, 233] width 24 height 21
select select "default"
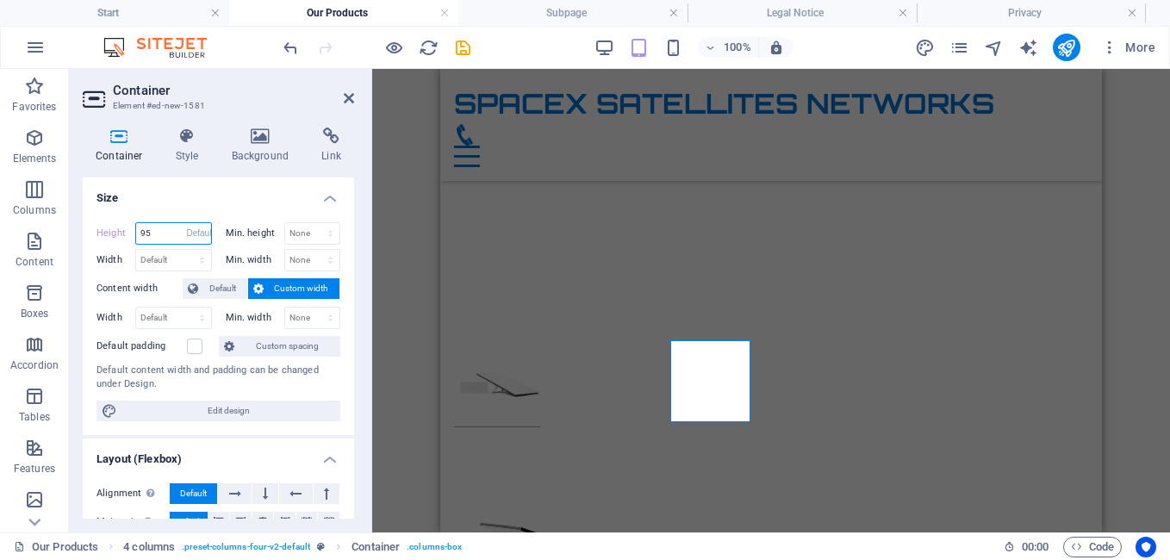
click at [187, 223] on select "Default px rem % vh vw" at bounding box center [199, 233] width 24 height 21
type input "95"
select select "px"
click at [841, 439] on div at bounding box center [771, 542] width 662 height 625
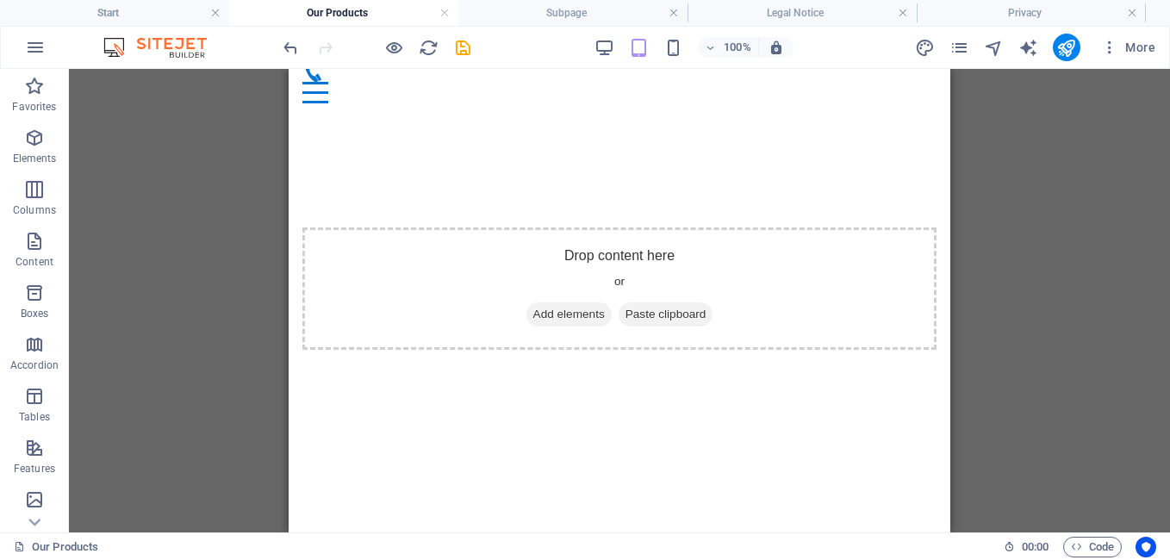
scroll to position [193, 0]
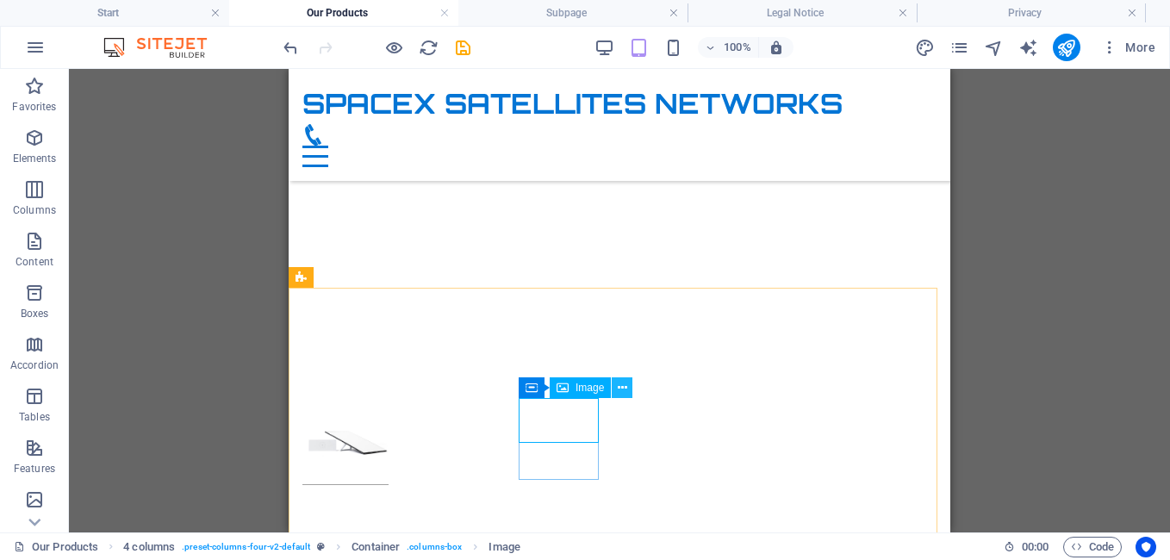
click at [623, 386] on icon at bounding box center [622, 388] width 9 height 18
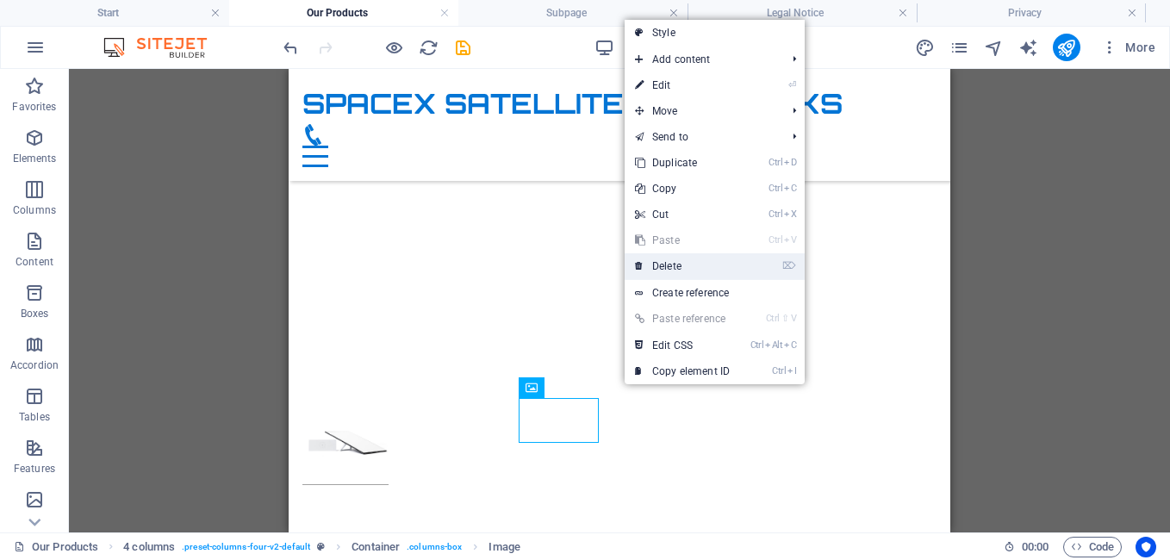
click at [693, 263] on link "⌦ Delete" at bounding box center [681, 266] width 115 height 26
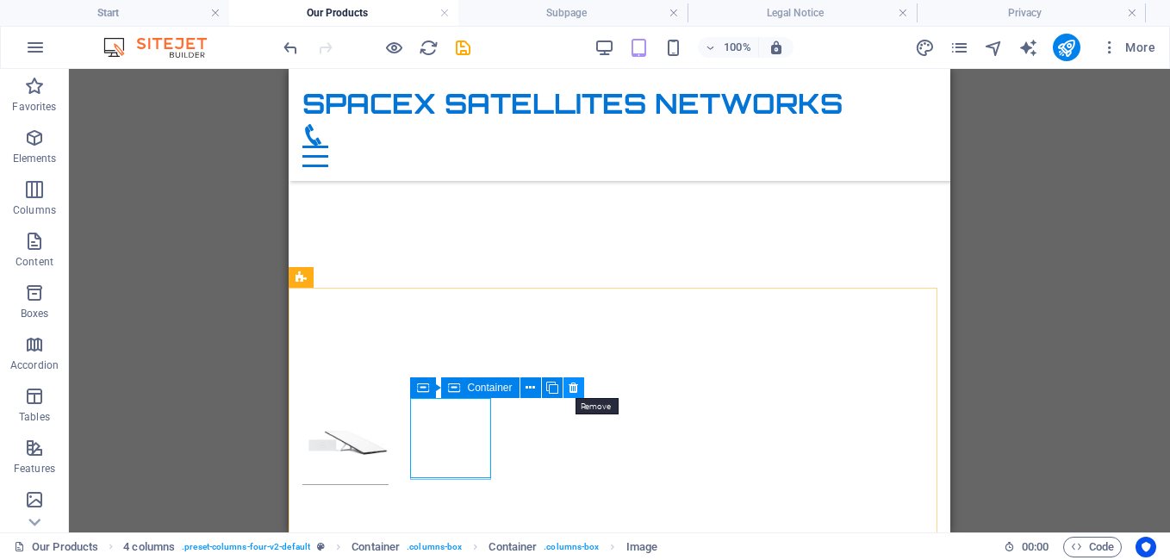
click at [572, 386] on icon at bounding box center [572, 388] width 9 height 18
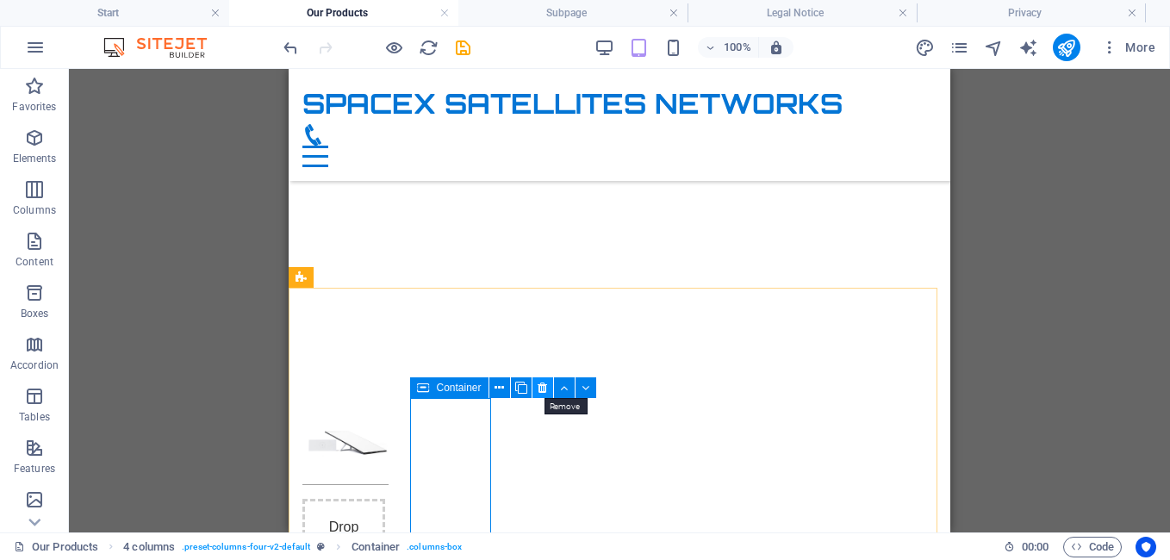
click at [540, 387] on icon at bounding box center [541, 388] width 9 height 18
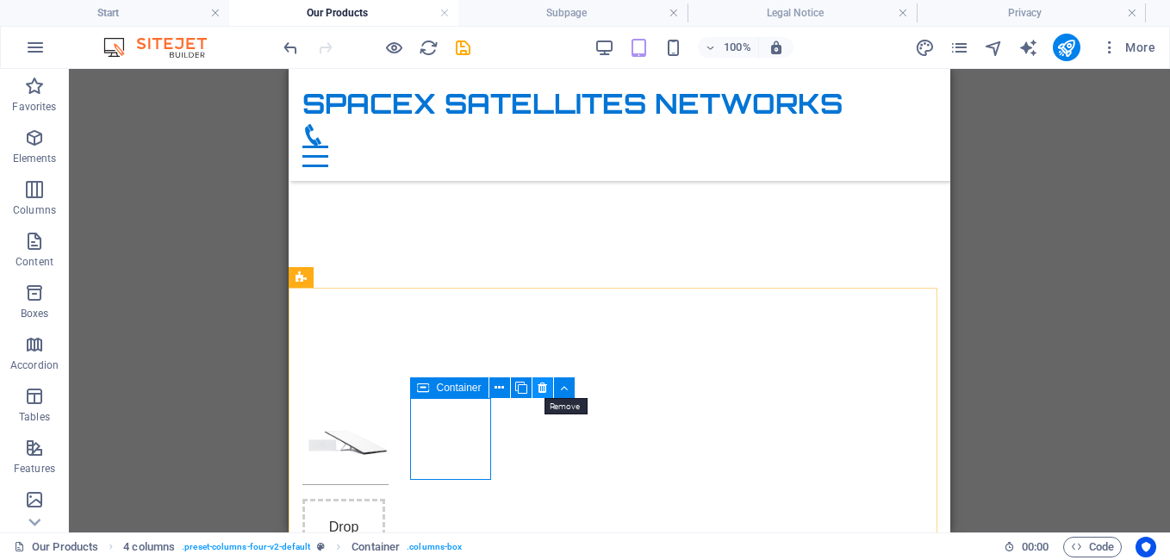
click at [544, 388] on icon at bounding box center [541, 388] width 9 height 18
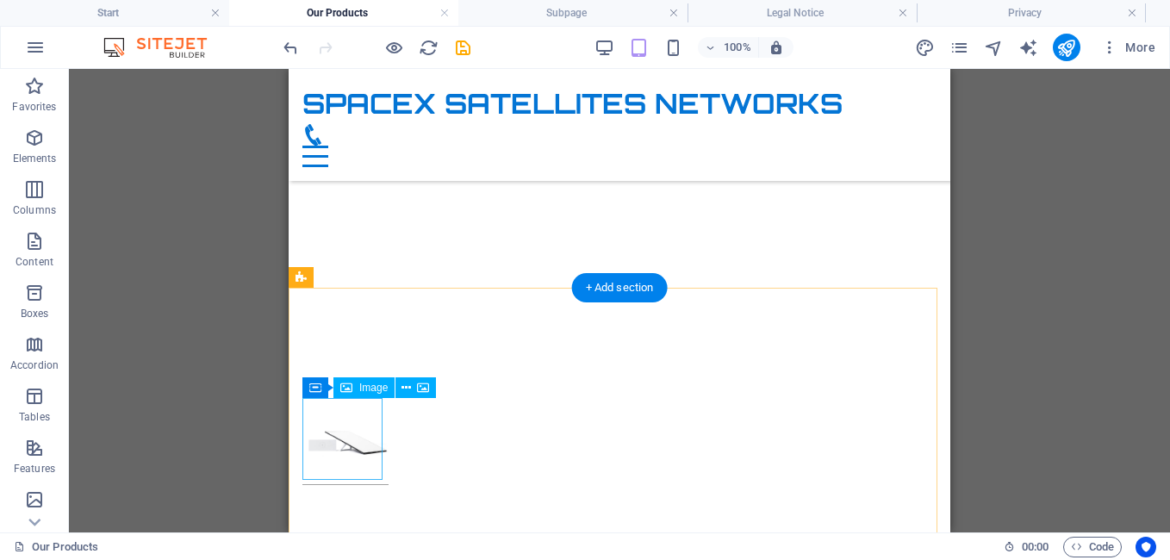
click at [365, 418] on figure at bounding box center [343, 441] width 83 height 87
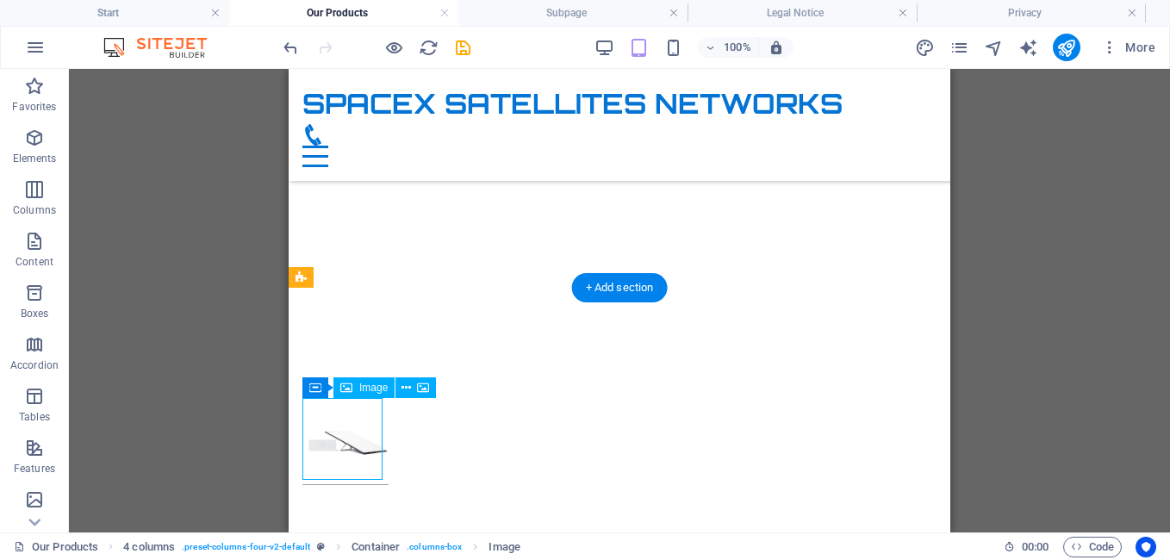
click at [354, 441] on figure at bounding box center [343, 441] width 83 height 87
click at [404, 387] on icon at bounding box center [405, 388] width 9 height 18
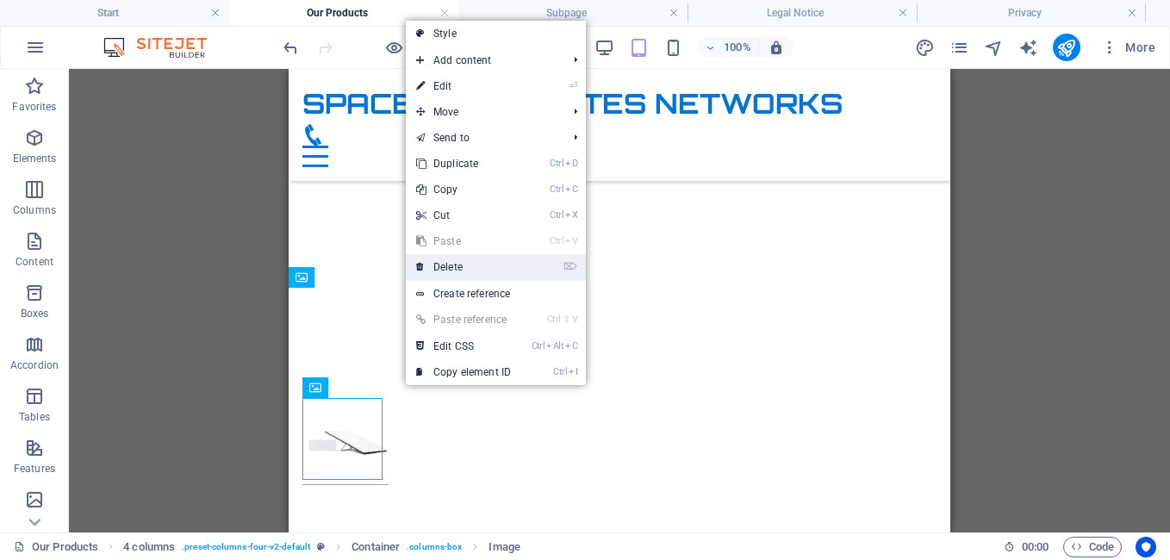
click at [471, 261] on link "⌦ Delete" at bounding box center [463, 267] width 115 height 26
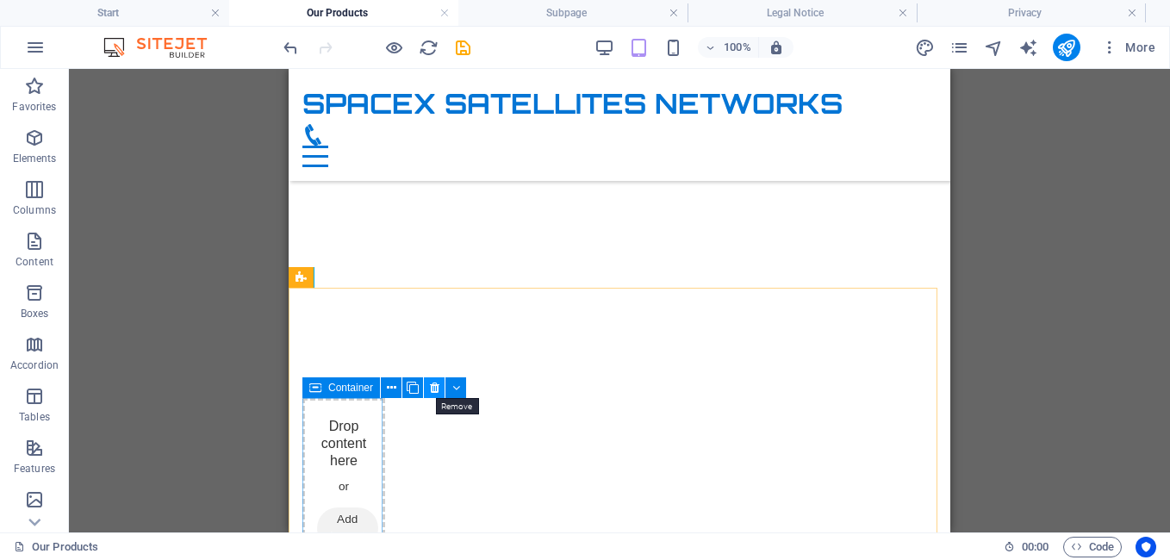
click at [432, 380] on icon at bounding box center [434, 388] width 9 height 18
click at [436, 384] on icon at bounding box center [434, 388] width 9 height 18
click at [431, 388] on icon at bounding box center [434, 388] width 9 height 18
click at [355, 431] on div "Drop content here or Add elements Paste clipboard" at bounding box center [343, 509] width 83 height 222
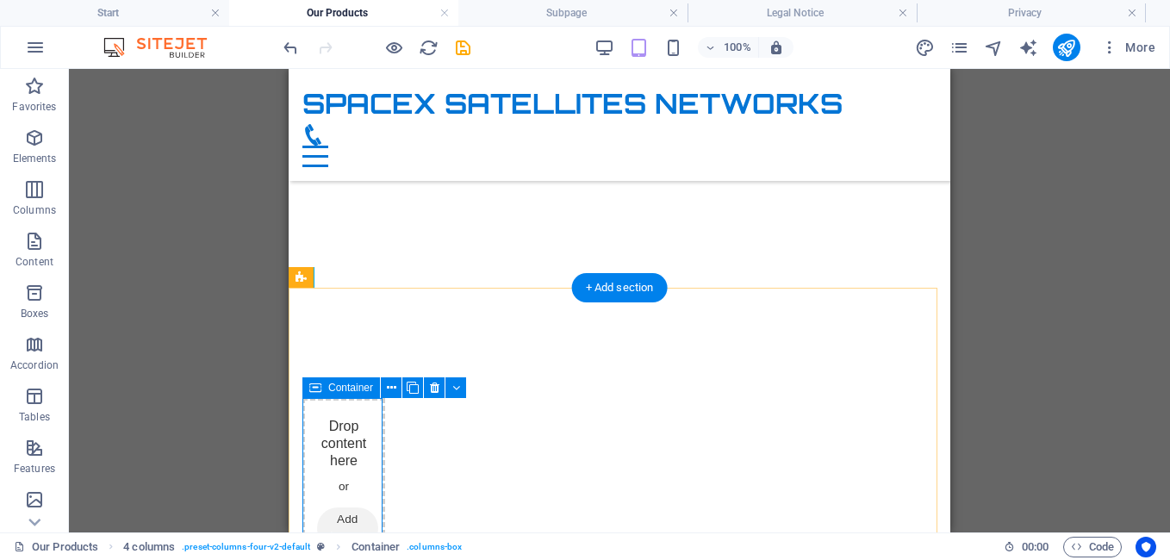
click at [359, 420] on div "Drop content here or Add elements Paste clipboard" at bounding box center [343, 509] width 83 height 222
click at [434, 383] on icon at bounding box center [434, 388] width 9 height 18
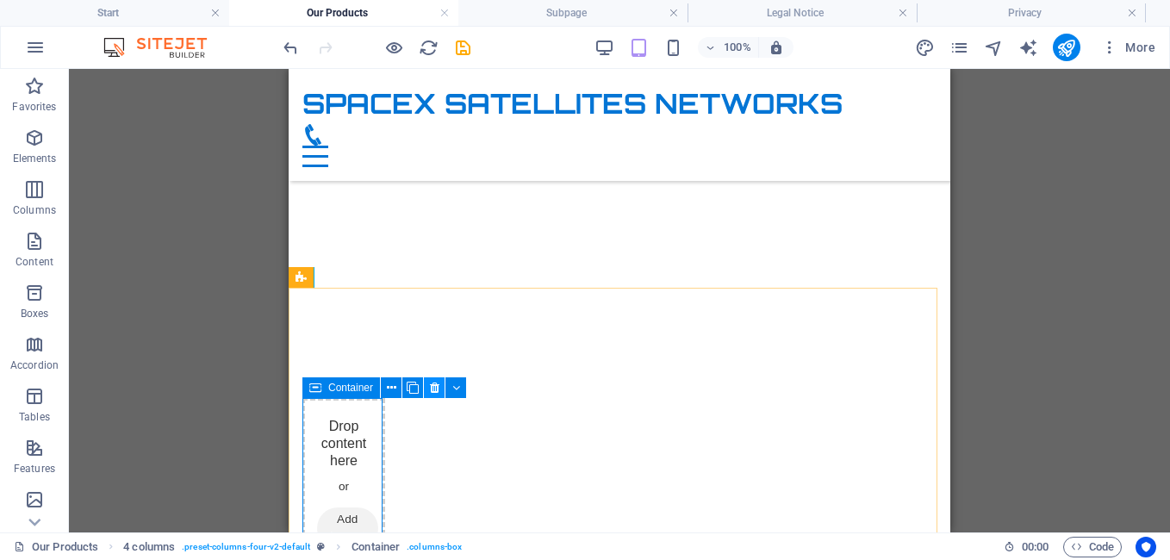
click at [434, 383] on icon at bounding box center [434, 388] width 9 height 18
click at [343, 457] on div "Drop content here or Add elements Paste clipboard" at bounding box center [343, 509] width 83 height 222
click at [433, 388] on icon at bounding box center [434, 388] width 9 height 18
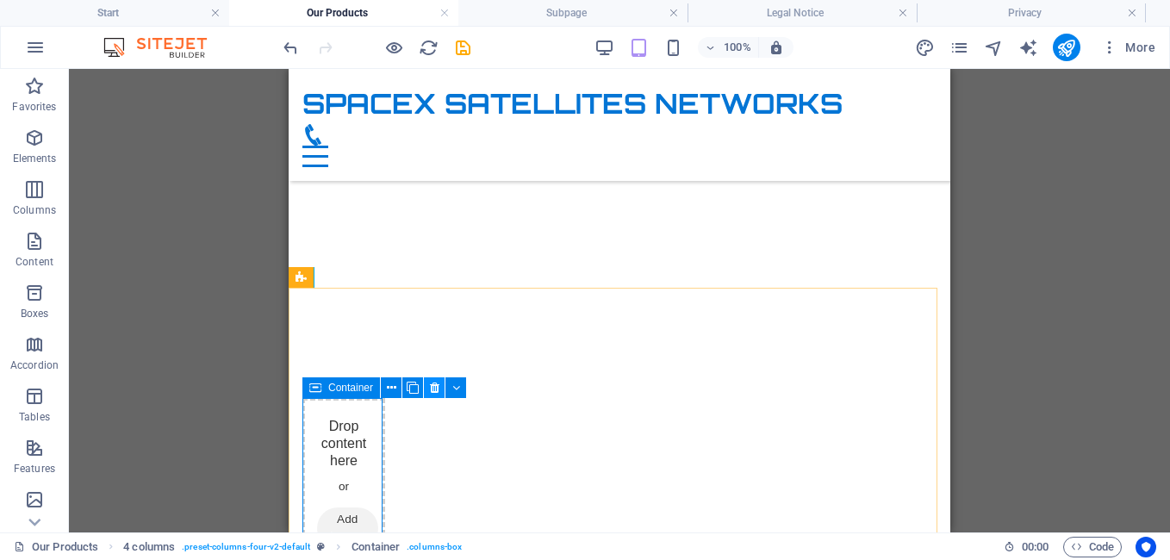
click at [433, 388] on icon at bounding box center [434, 388] width 9 height 18
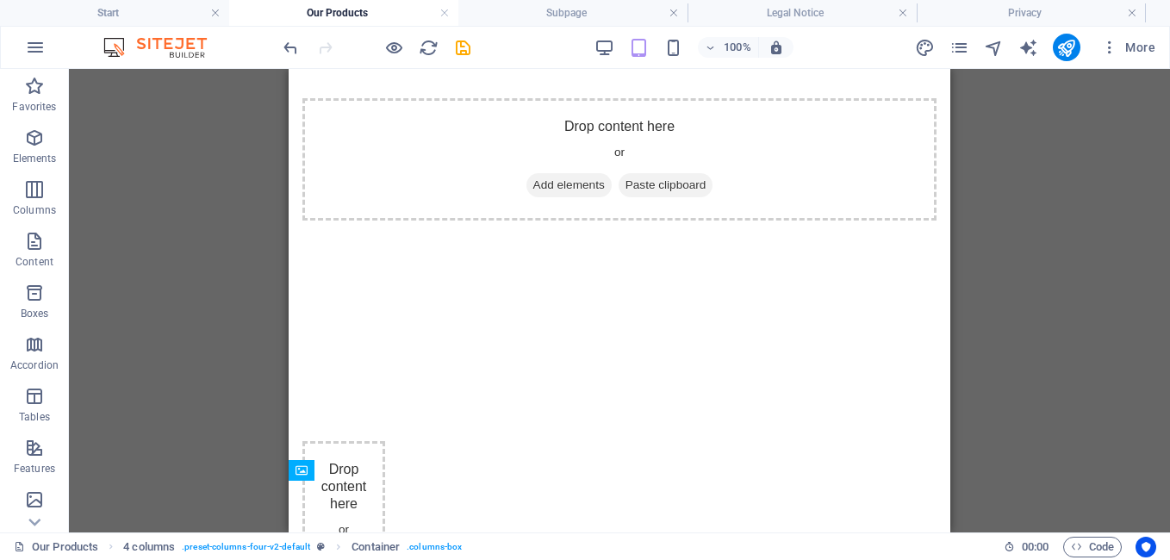
scroll to position [0, 0]
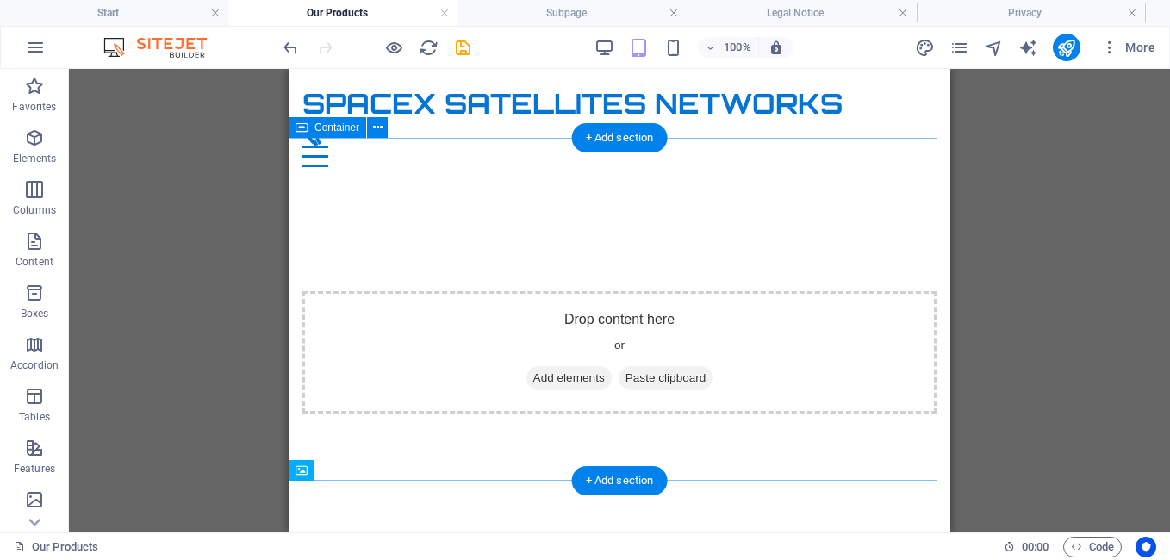
click at [547, 366] on span "Add elements" at bounding box center [568, 378] width 85 height 24
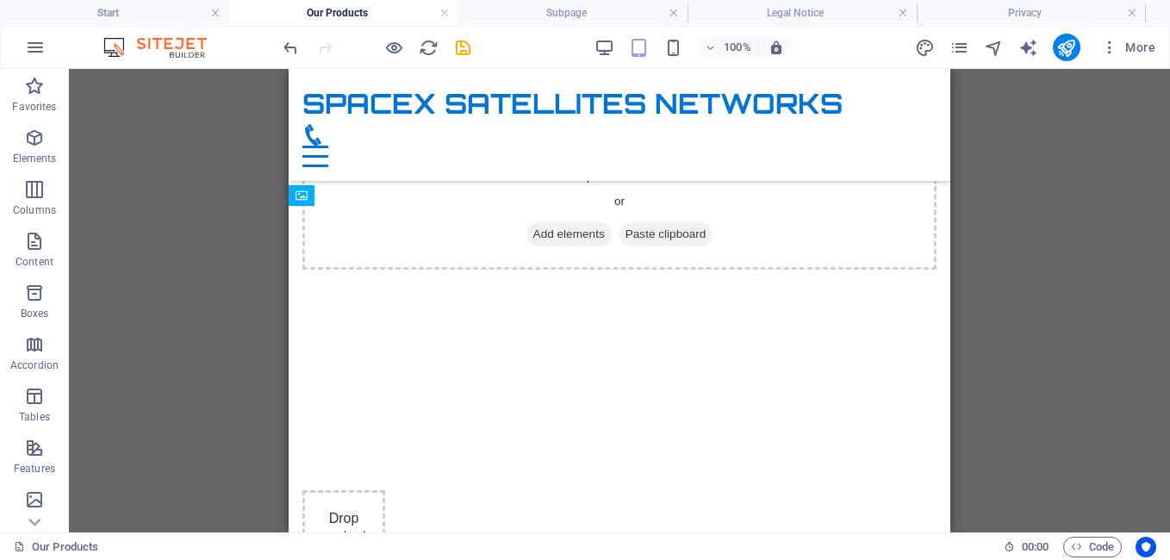
scroll to position [391, 0]
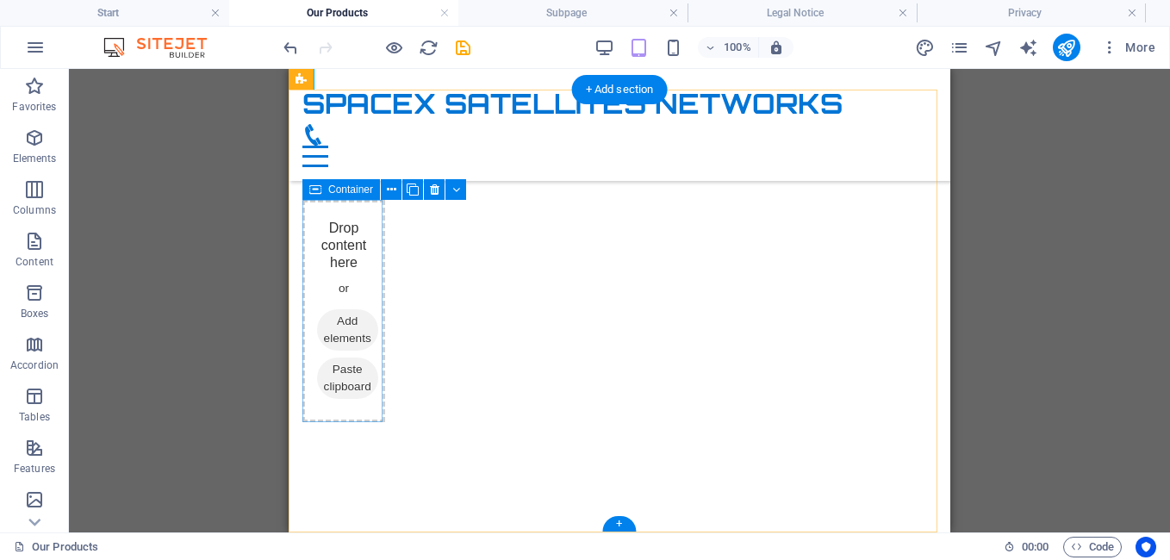
click at [341, 282] on div "Drop content here or Add elements Paste clipboard" at bounding box center [343, 311] width 83 height 222
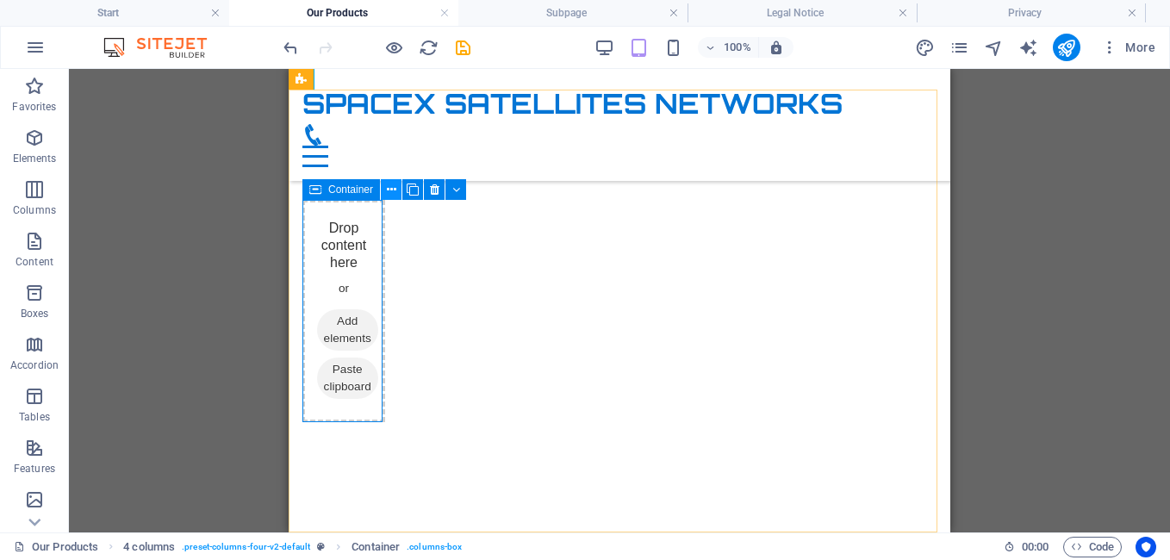
click at [389, 191] on icon at bounding box center [391, 190] width 9 height 18
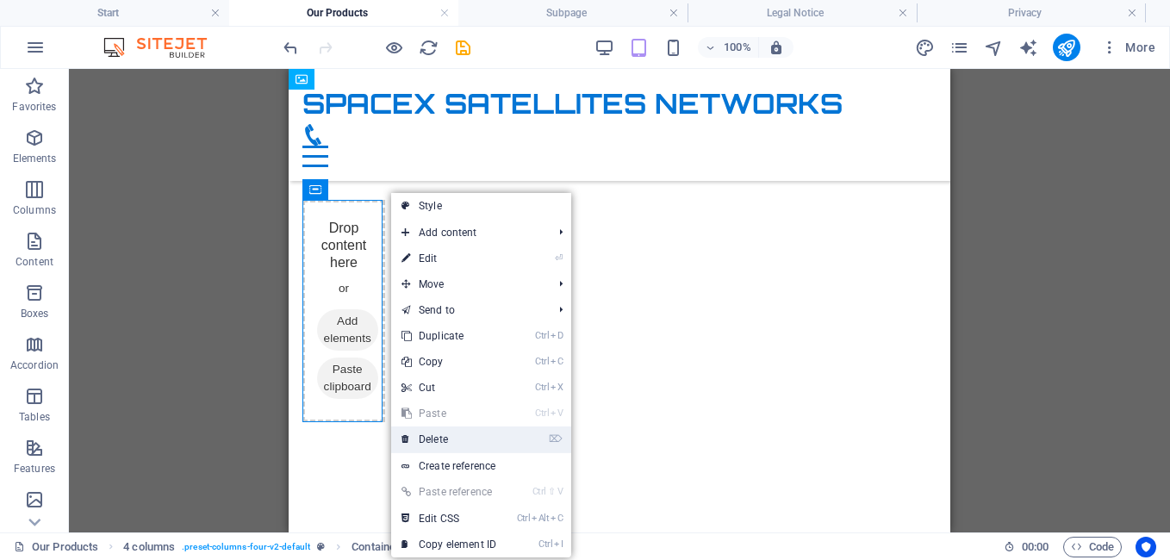
click at [474, 438] on link "⌦ Delete" at bounding box center [448, 439] width 115 height 26
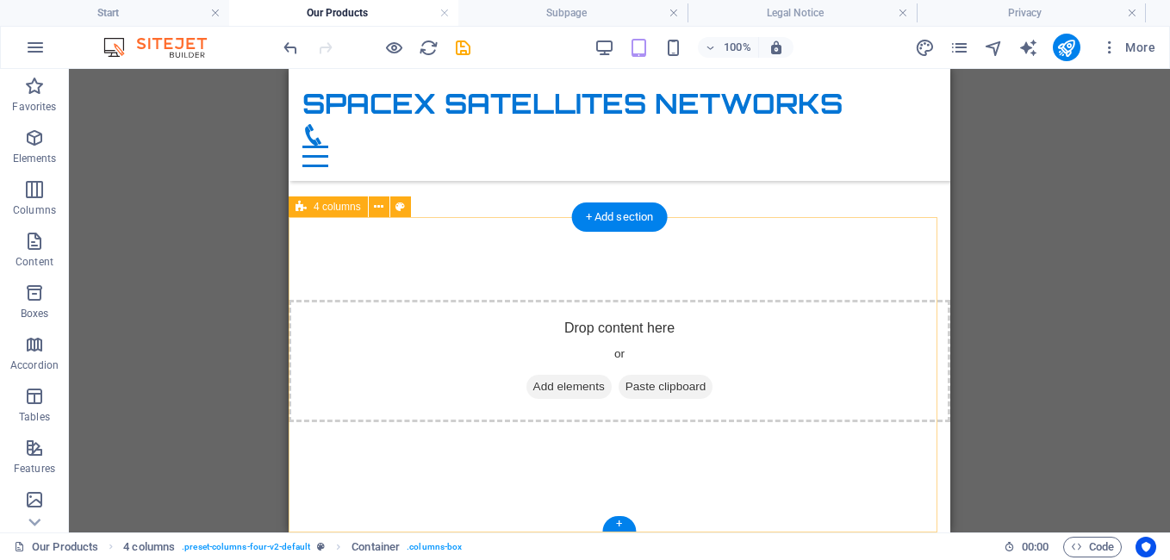
scroll to position [264, 0]
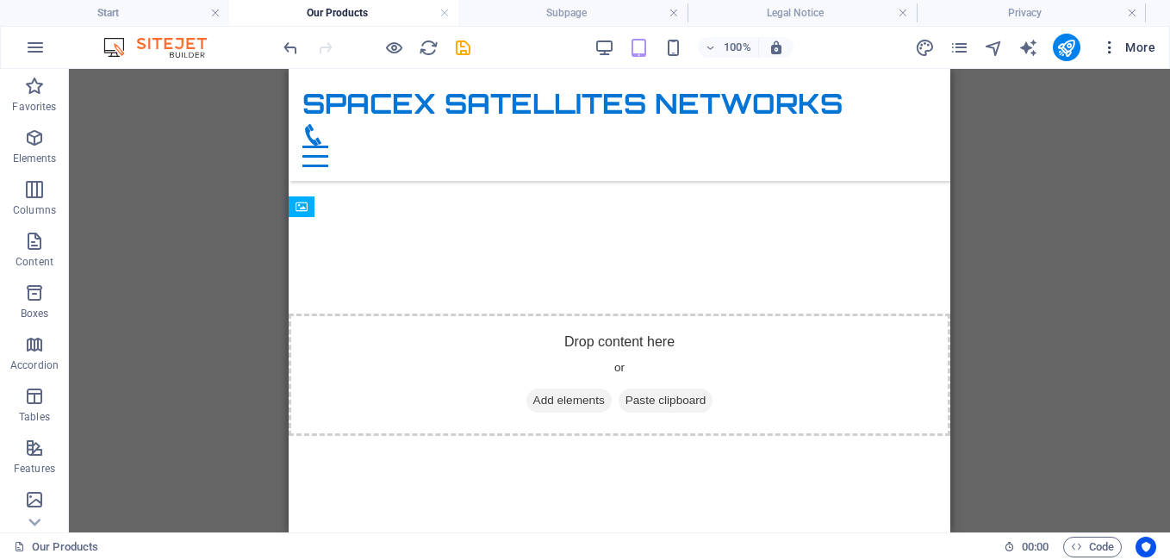
click at [1124, 53] on span "More" at bounding box center [1128, 47] width 54 height 17
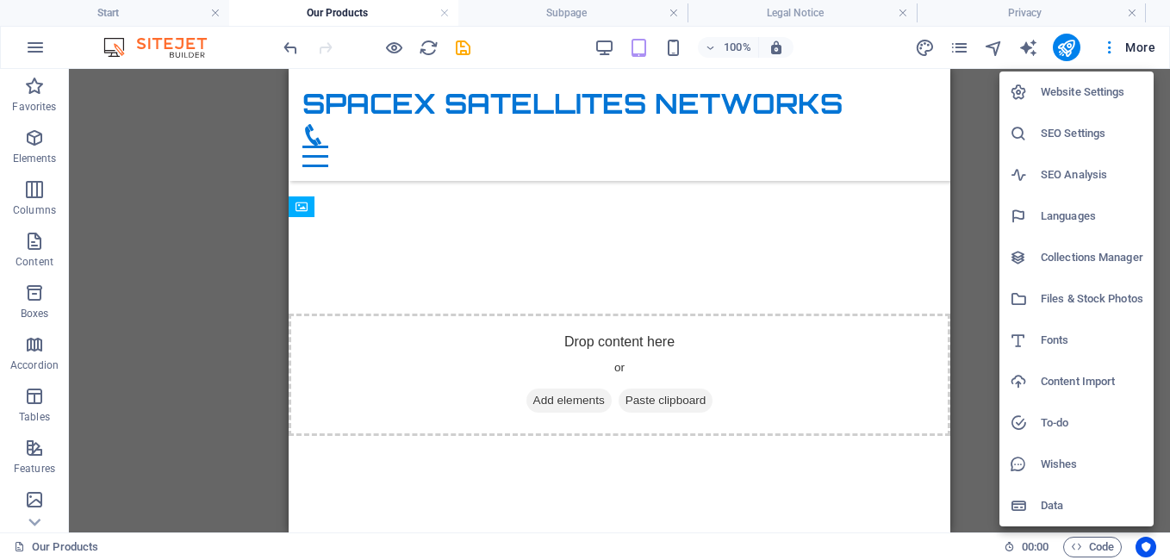
click at [1088, 88] on h6 "Website Settings" at bounding box center [1092, 92] width 103 height 21
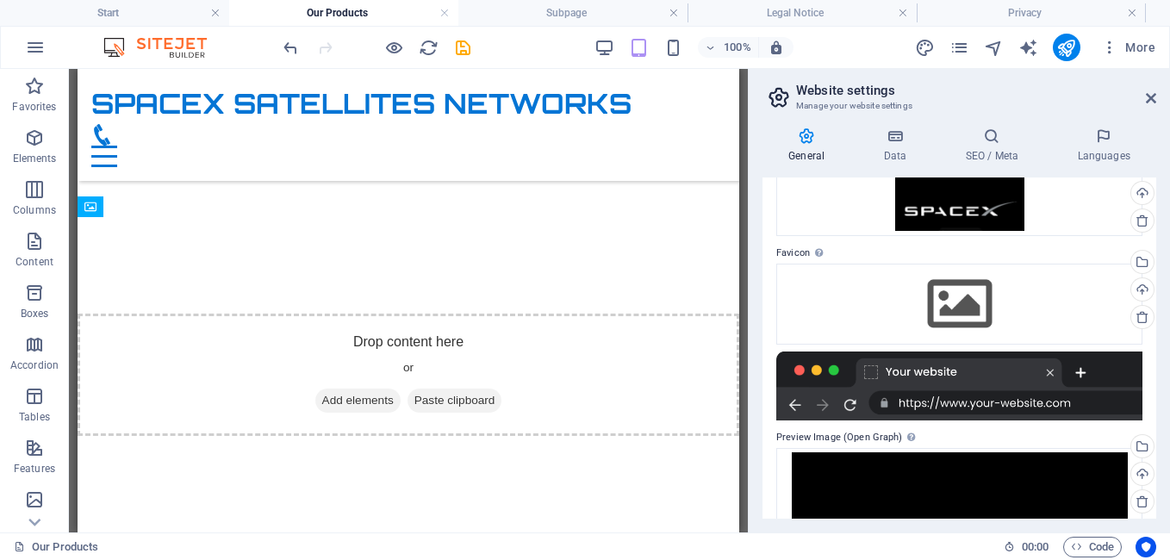
scroll to position [197, 0]
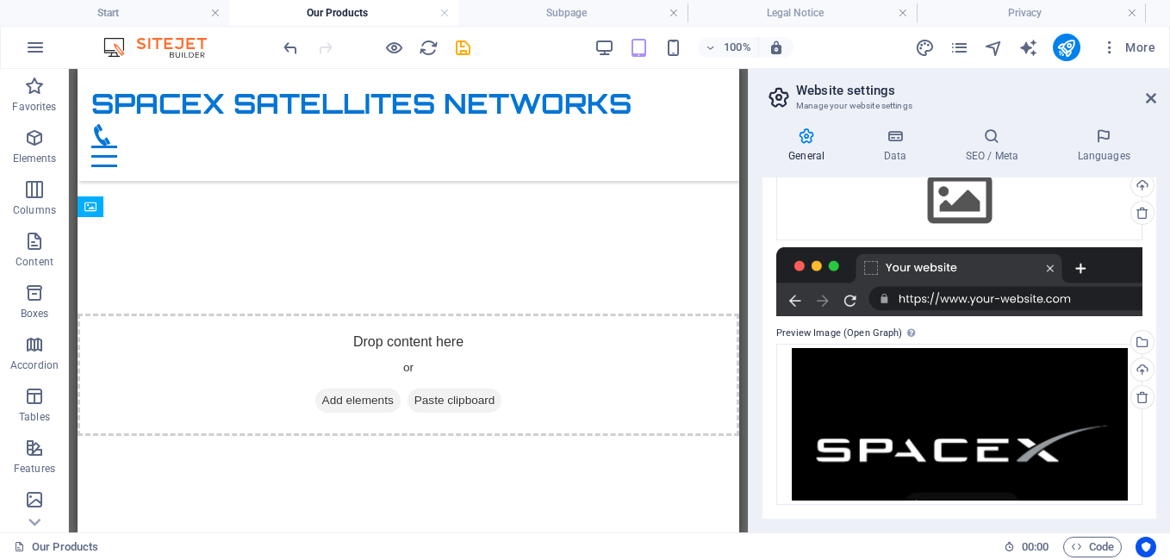
drag, startPoint x: 1151, startPoint y: 476, endPoint x: 1151, endPoint y: 364, distance: 112.0
click at [1151, 364] on div "Website name spacex.co.ke Logo Drag files here, click to choose files or select…" at bounding box center [959, 347] width 394 height 341
click at [1149, 98] on icon at bounding box center [1151, 98] width 10 height 14
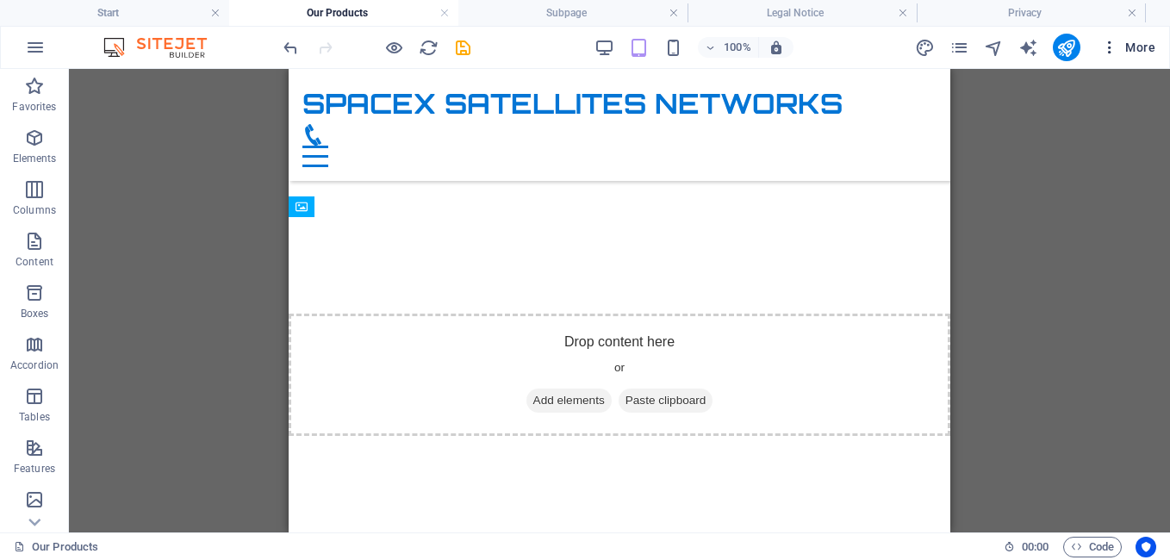
click at [1140, 54] on span "More" at bounding box center [1128, 47] width 54 height 17
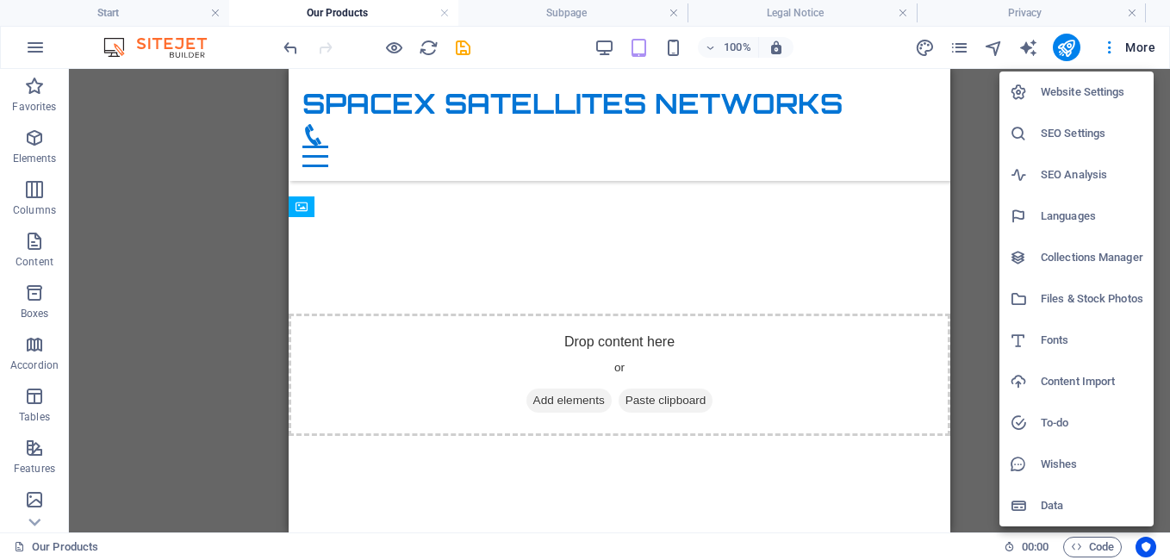
click at [1118, 305] on h6 "Files & Stock Photos" at bounding box center [1092, 299] width 103 height 21
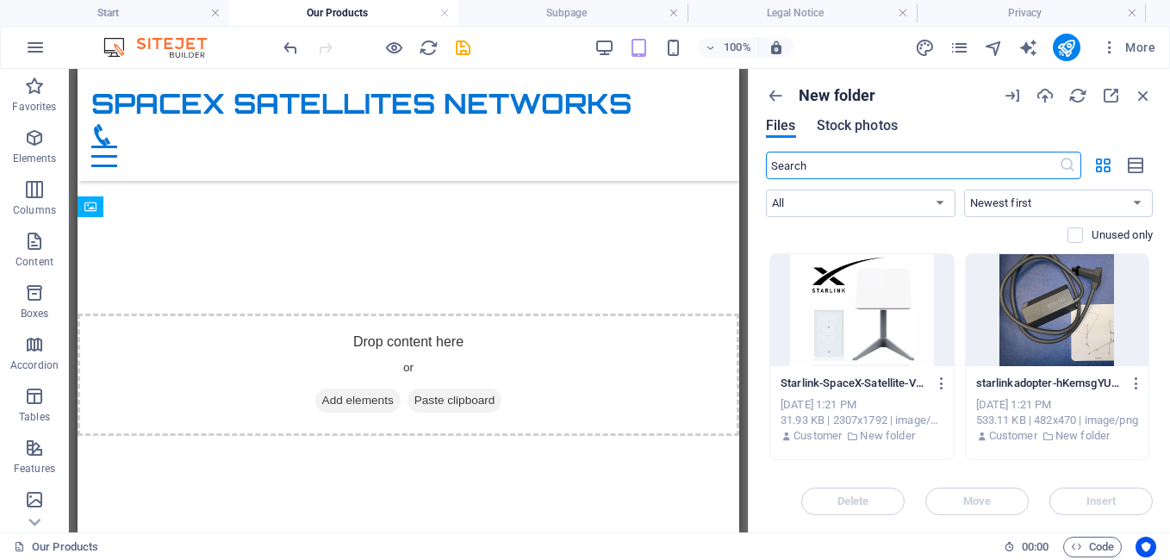
click at [863, 121] on span "Stock photos" at bounding box center [857, 125] width 81 height 21
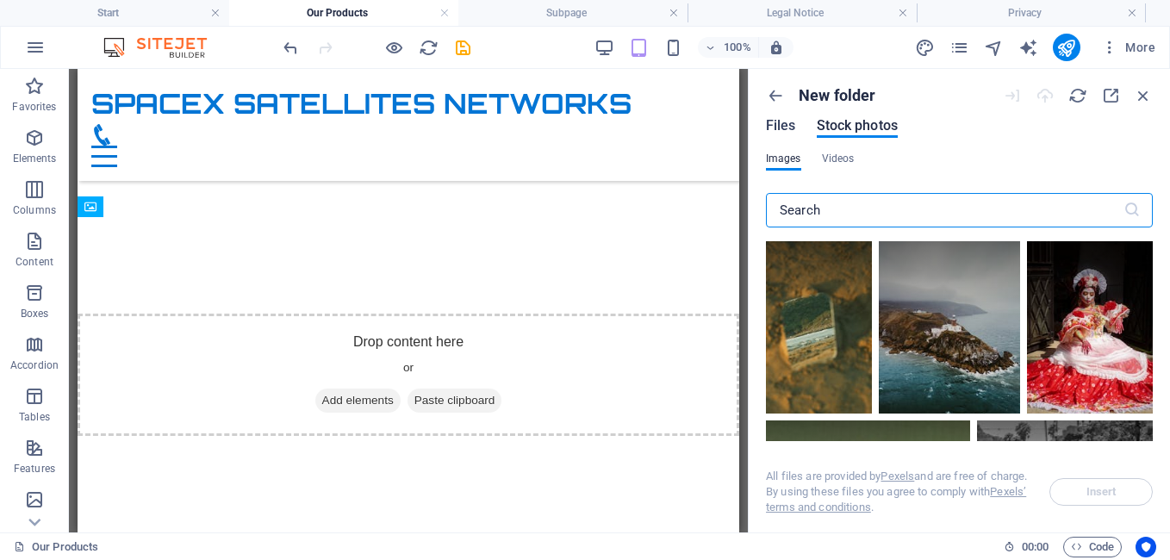
click at [777, 131] on span "Files" at bounding box center [781, 125] width 30 height 21
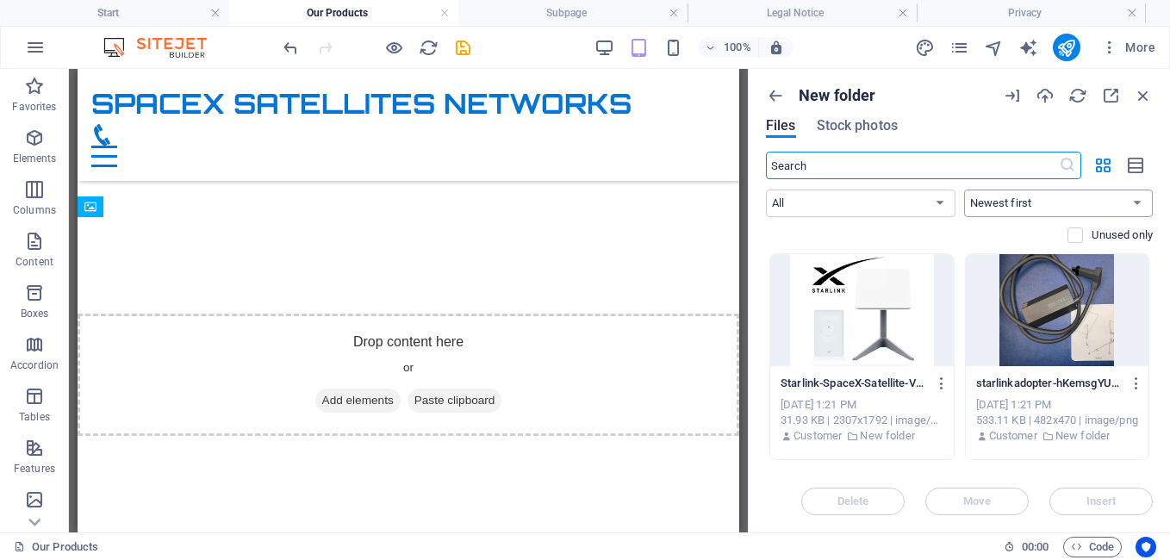
click at [1128, 208] on select "Newest first Oldest first Name (A-Z) Name (Z-A) Size (0-9) Size (9-0) Resolutio…" at bounding box center [1058, 203] width 189 height 28
click at [964, 189] on select "Newest first Oldest first Name (A-Z) Name (Z-A) Size (0-9) Size (9-0) Resolutio…" at bounding box center [1058, 203] width 189 height 28
drag, startPoint x: 1154, startPoint y: 257, endPoint x: 1165, endPoint y: 288, distance: 33.0
click at [1165, 288] on div "New folder Files Stock photos ​ All Images Documents Audio Video Vector Other N…" at bounding box center [959, 300] width 421 height 463
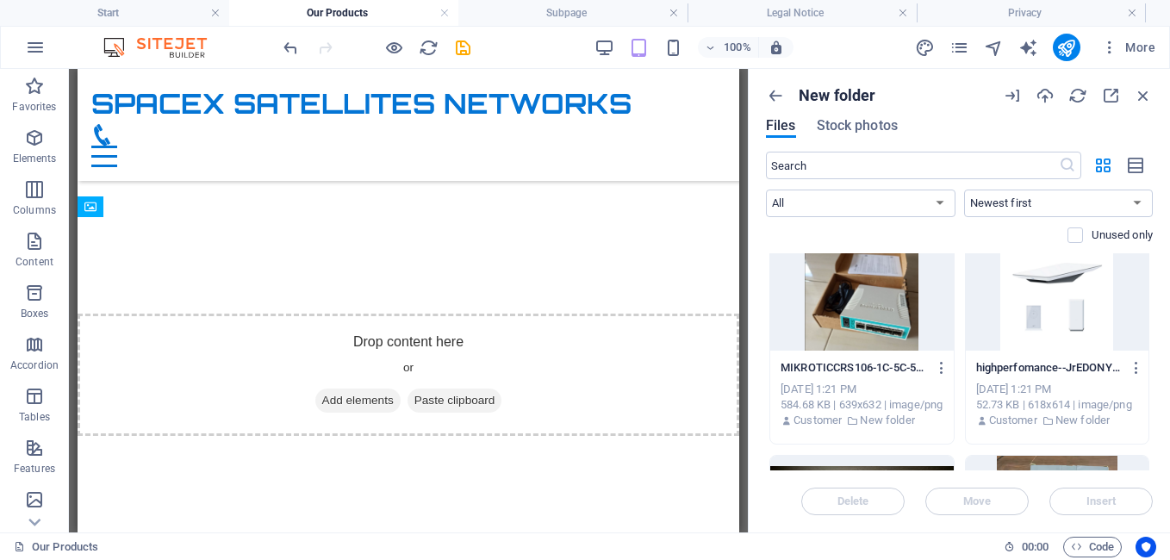
scroll to position [1327, 0]
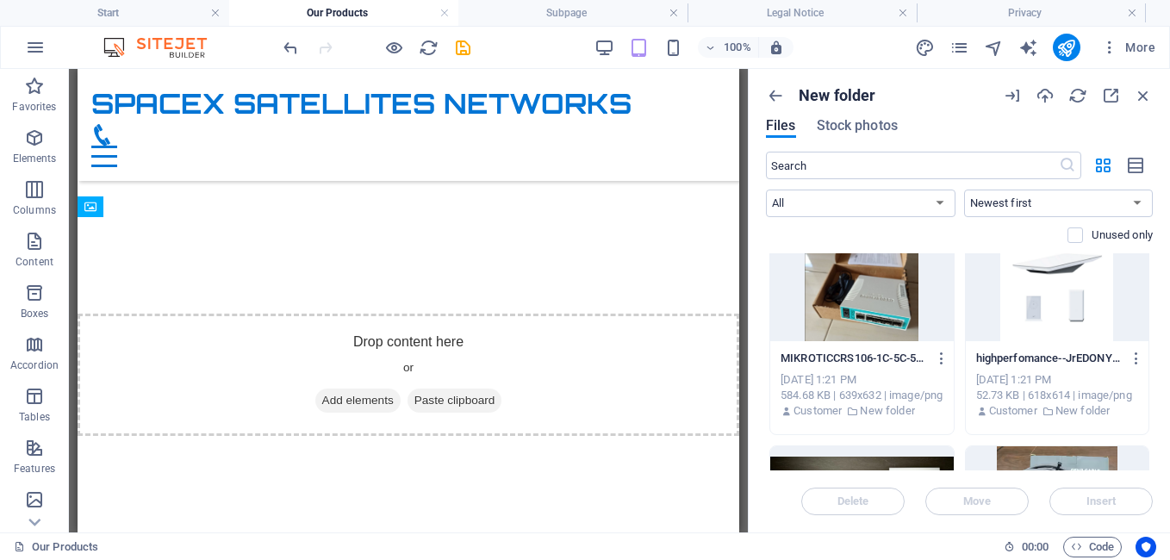
click at [1090, 334] on div at bounding box center [1057, 285] width 183 height 112
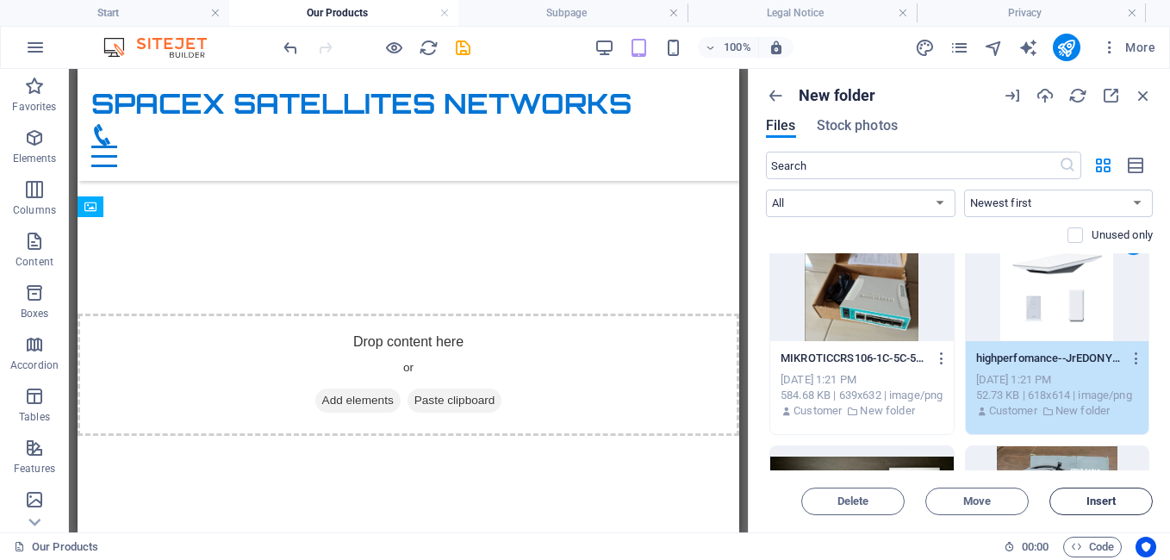
click at [1121, 500] on span "Insert" at bounding box center [1101, 501] width 88 height 10
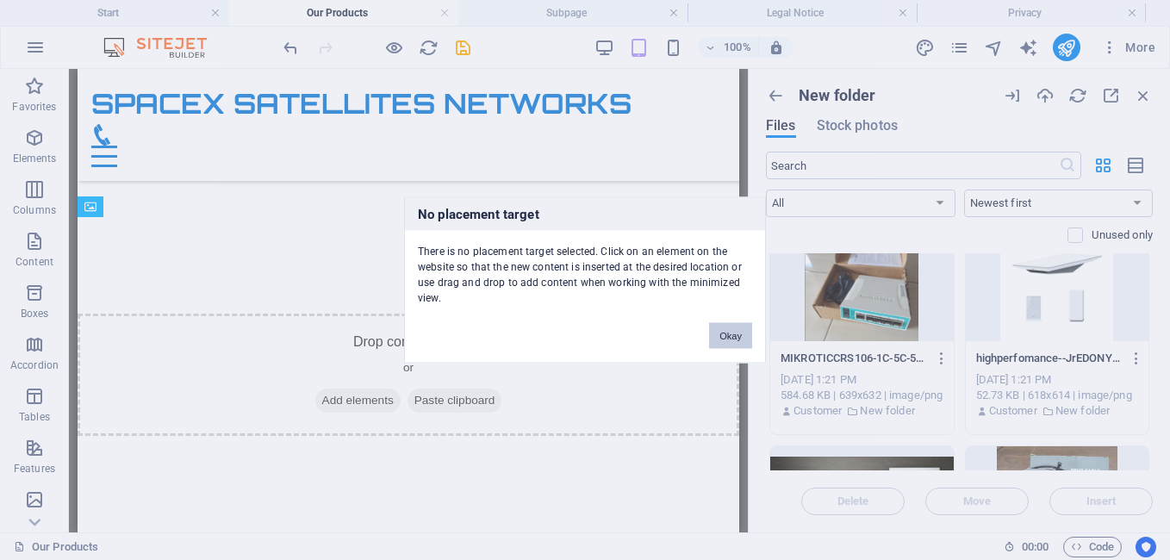
click at [728, 337] on button "Okay" at bounding box center [730, 336] width 43 height 26
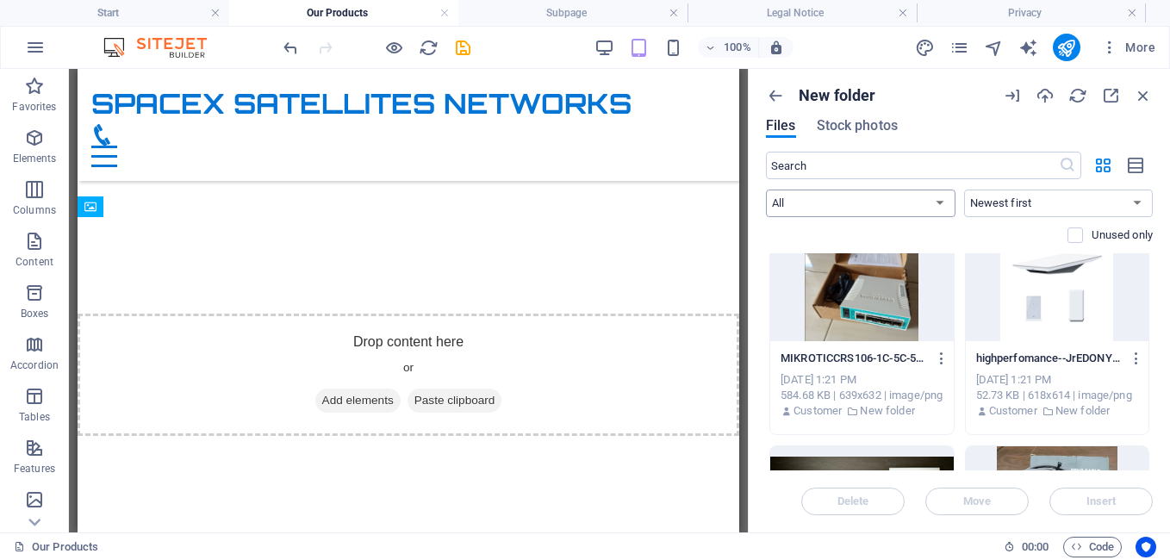
click at [944, 204] on select "All Images Documents Audio Video Vector Other" at bounding box center [860, 203] width 189 height 28
click at [1140, 166] on icon "button" at bounding box center [1136, 166] width 19 height 20
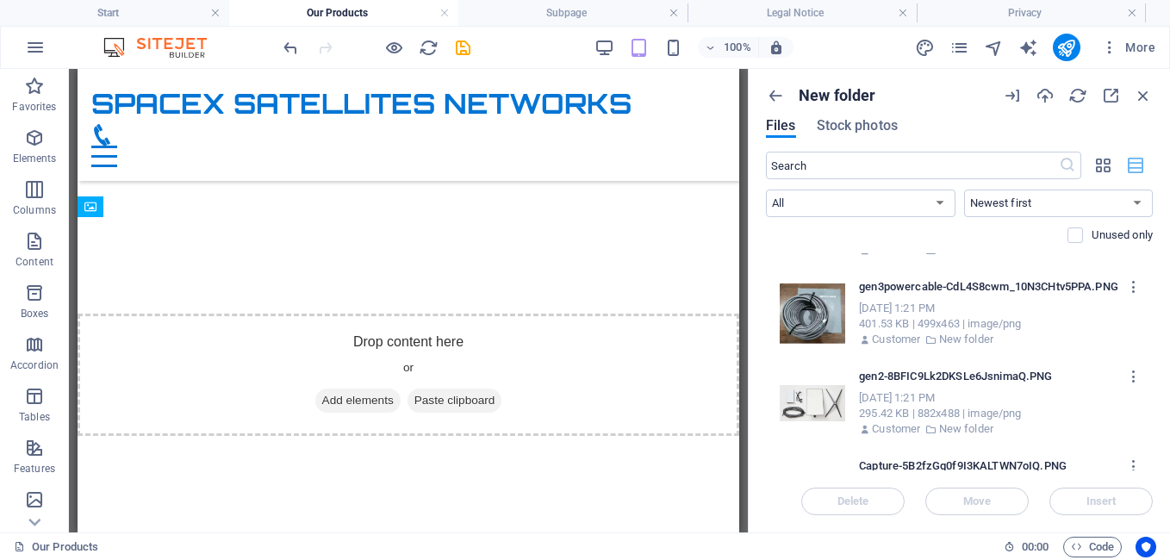
click at [1140, 166] on icon "button" at bounding box center [1136, 166] width 19 height 20
click at [1103, 160] on icon "button" at bounding box center [1103, 165] width 20 height 19
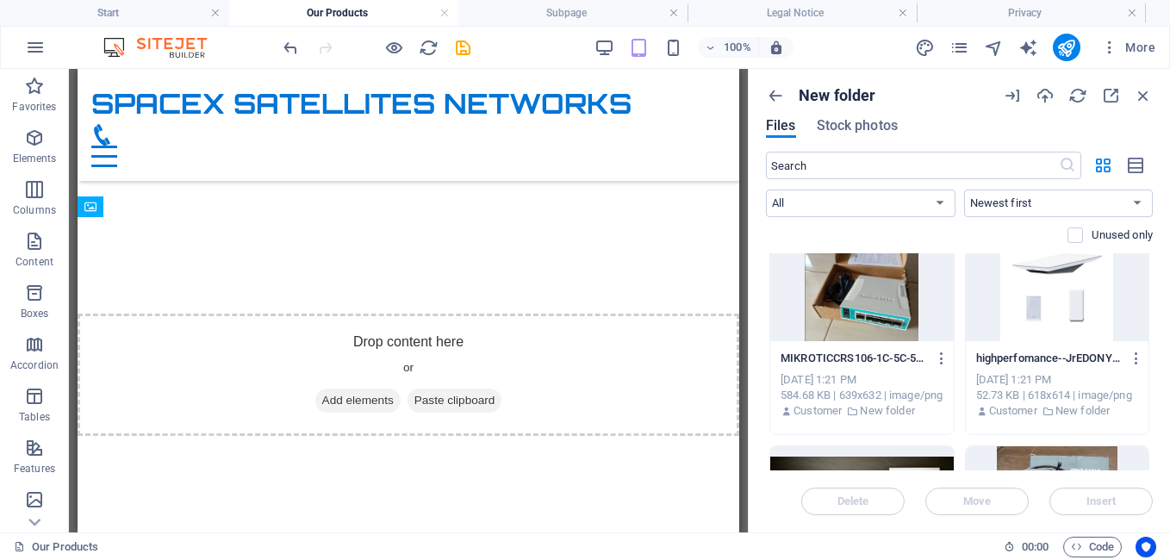
drag, startPoint x: 1148, startPoint y: 375, endPoint x: 1153, endPoint y: 324, distance: 51.1
click at [1152, 321] on div "New folder Files Stock photos ​ All Images Documents Audio Video Vector Other N…" at bounding box center [959, 300] width 421 height 463
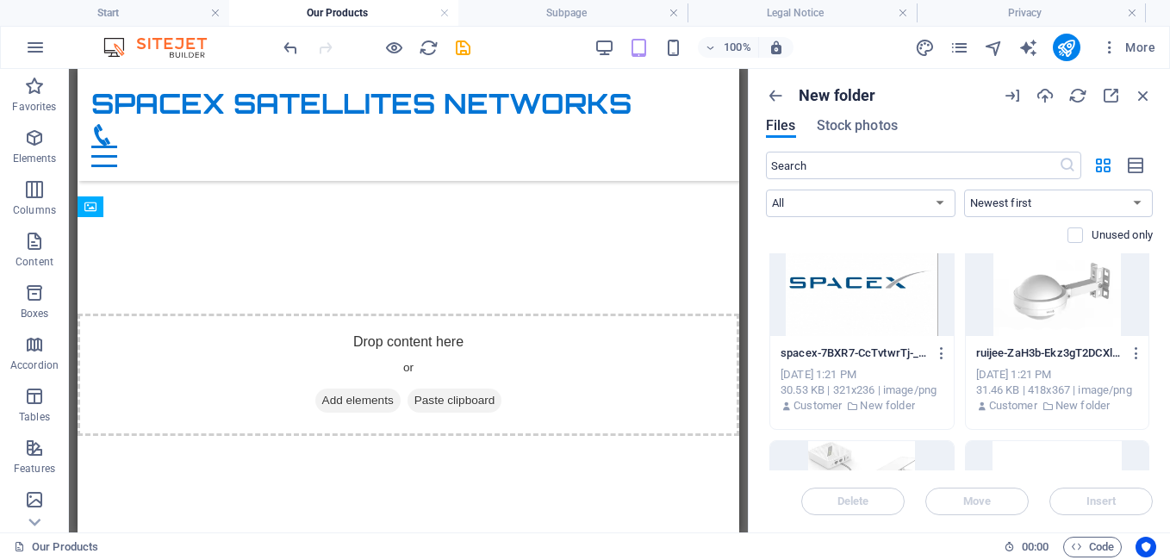
scroll to position [0, 0]
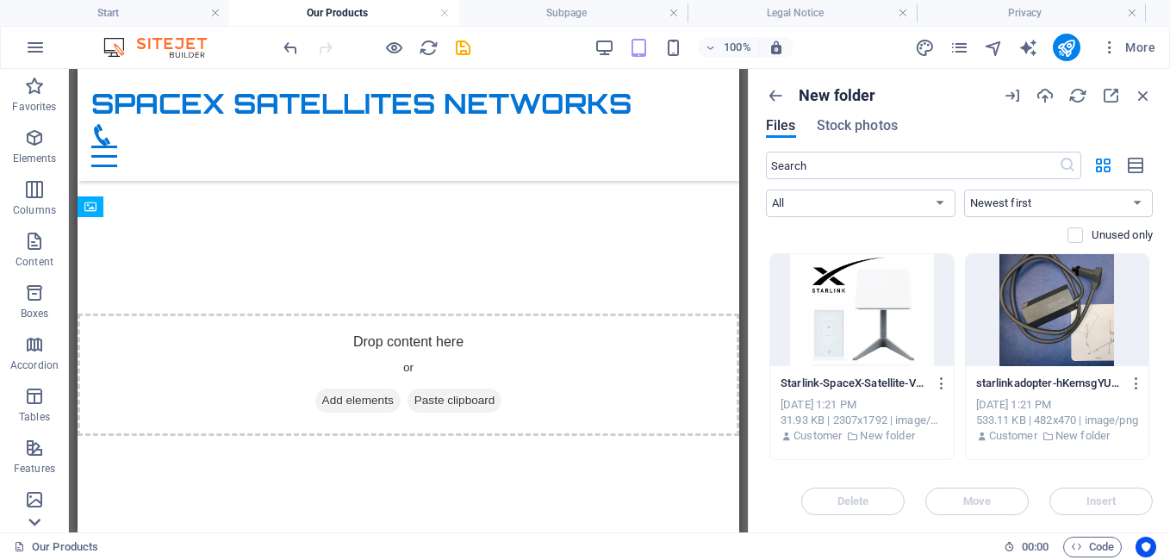
click at [34, 519] on icon at bounding box center [34, 522] width 24 height 24
click at [34, 519] on p "Collections" at bounding box center [34, 519] width 53 height 14
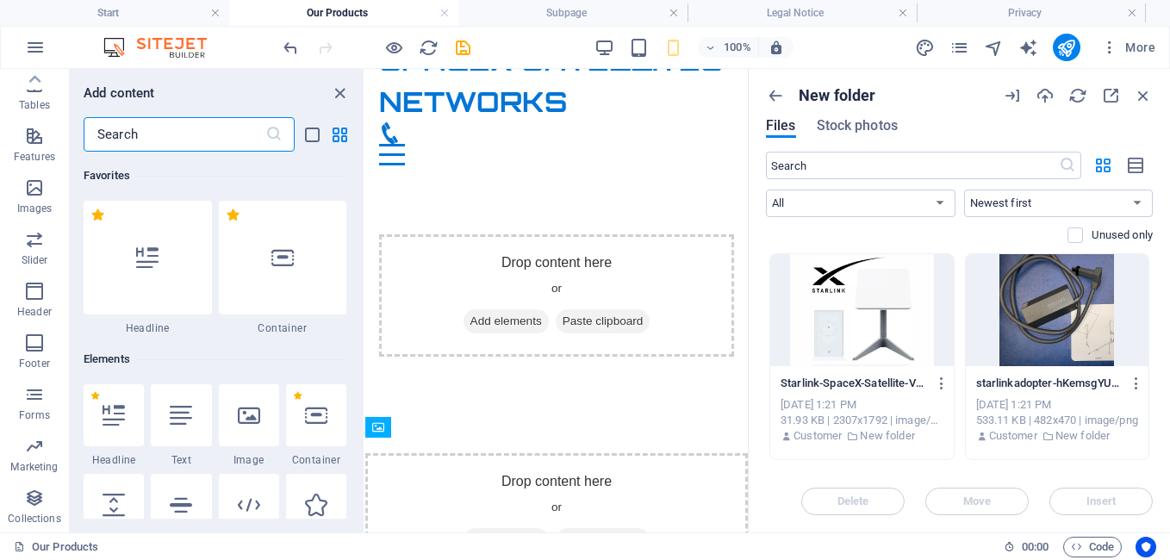
scroll to position [15768, 0]
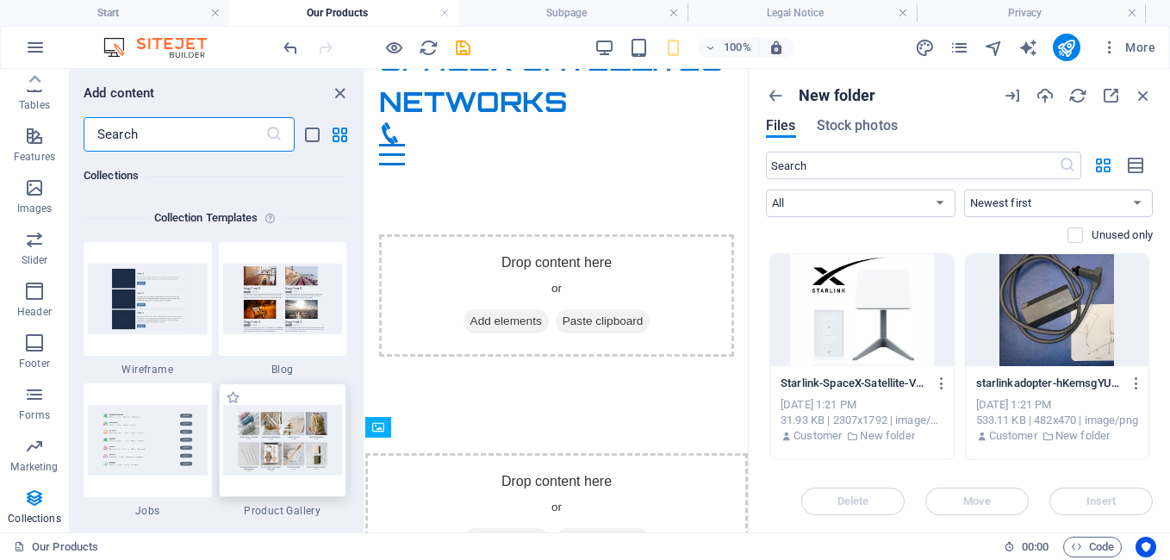
click at [296, 472] on img at bounding box center [283, 440] width 120 height 70
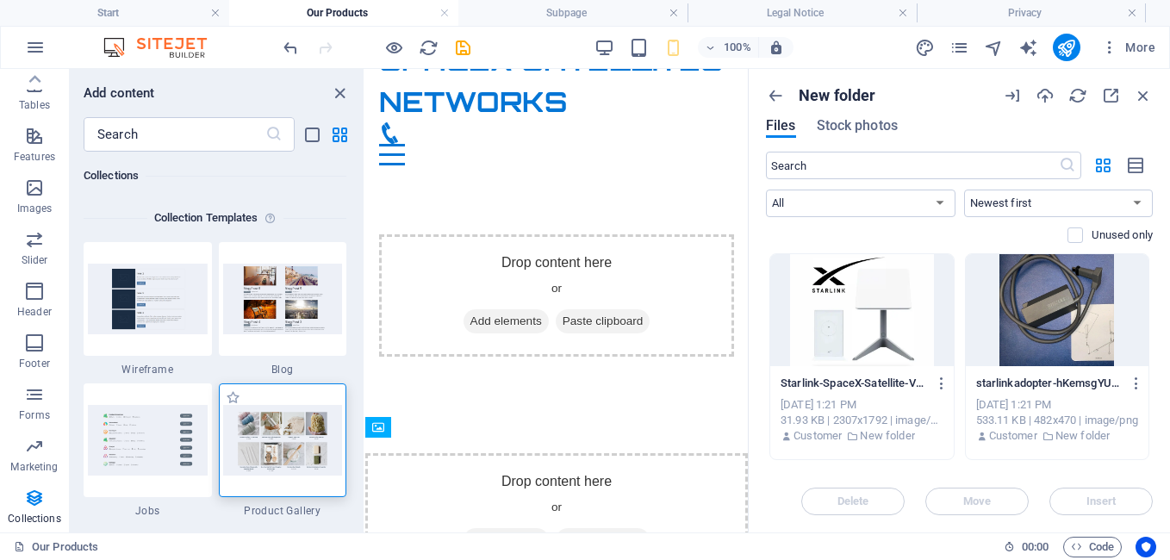
click at [296, 460] on img at bounding box center [283, 440] width 120 height 70
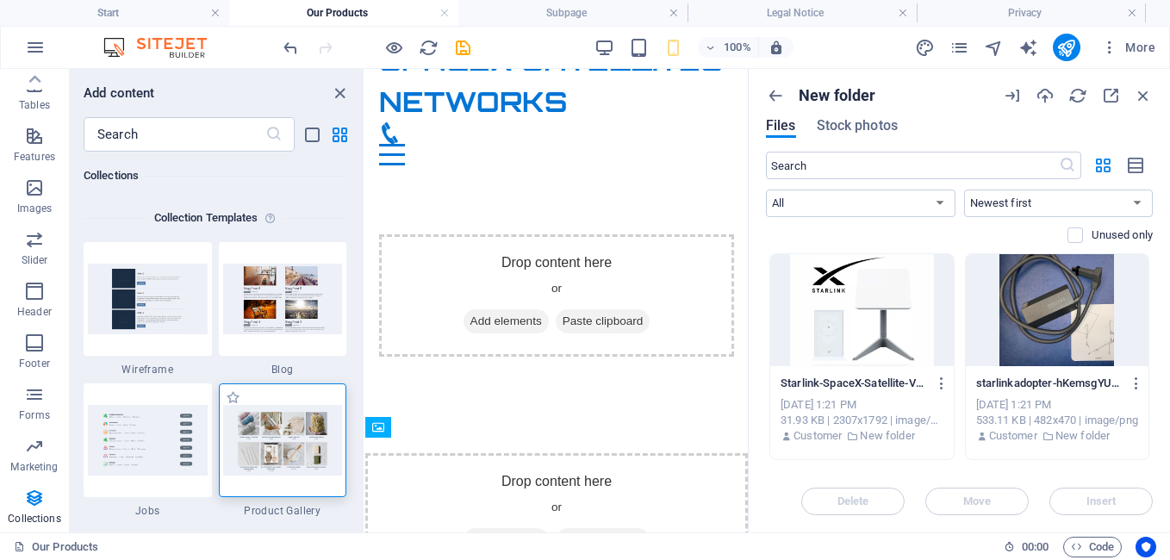
click at [279, 509] on span "Product Gallery" at bounding box center [283, 511] width 128 height 14
click at [245, 404] on div at bounding box center [283, 440] width 128 height 114
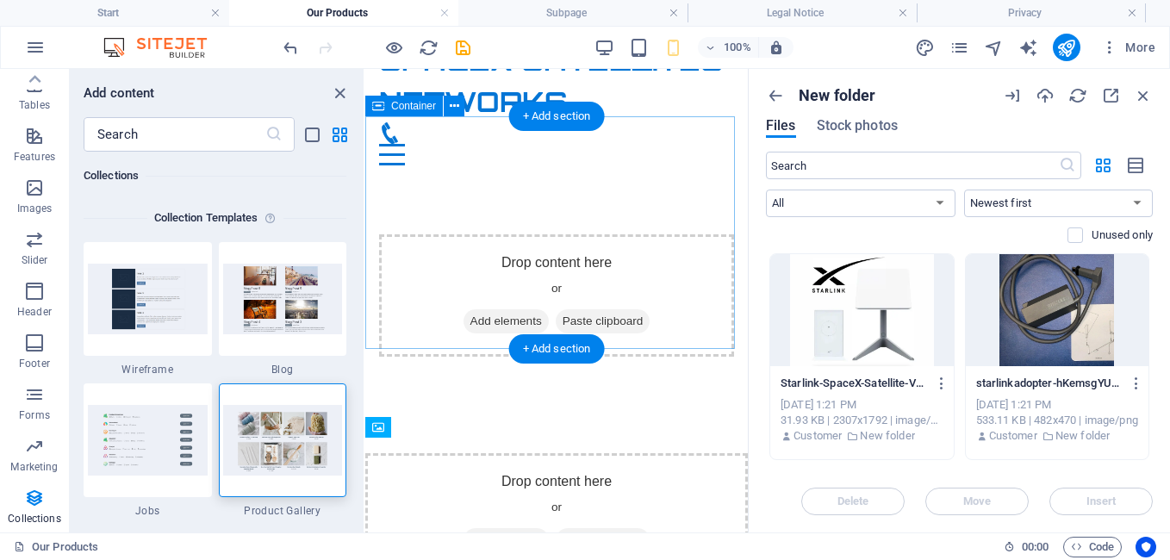
click at [514, 234] on div "Drop content here or Add elements Paste clipboard" at bounding box center [556, 295] width 355 height 122
click at [442, 234] on div "Drop content here or Add elements Paste clipboard" at bounding box center [556, 295] width 355 height 122
click at [509, 234] on div "Drop content here or Add elements Paste clipboard" at bounding box center [556, 295] width 355 height 122
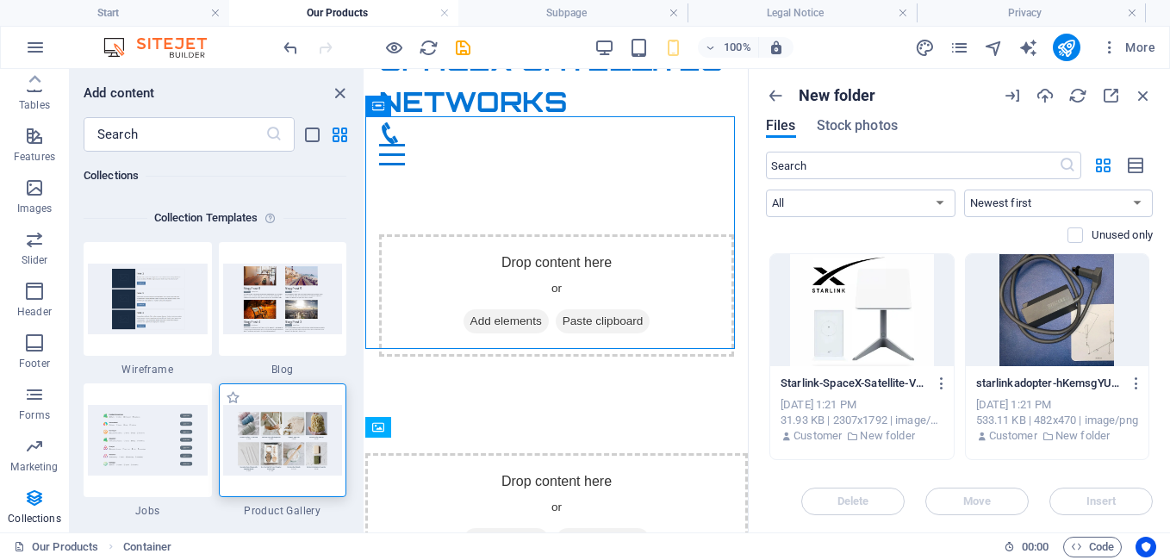
click at [314, 450] on img at bounding box center [283, 440] width 120 height 70
click at [319, 480] on div at bounding box center [283, 440] width 128 height 114
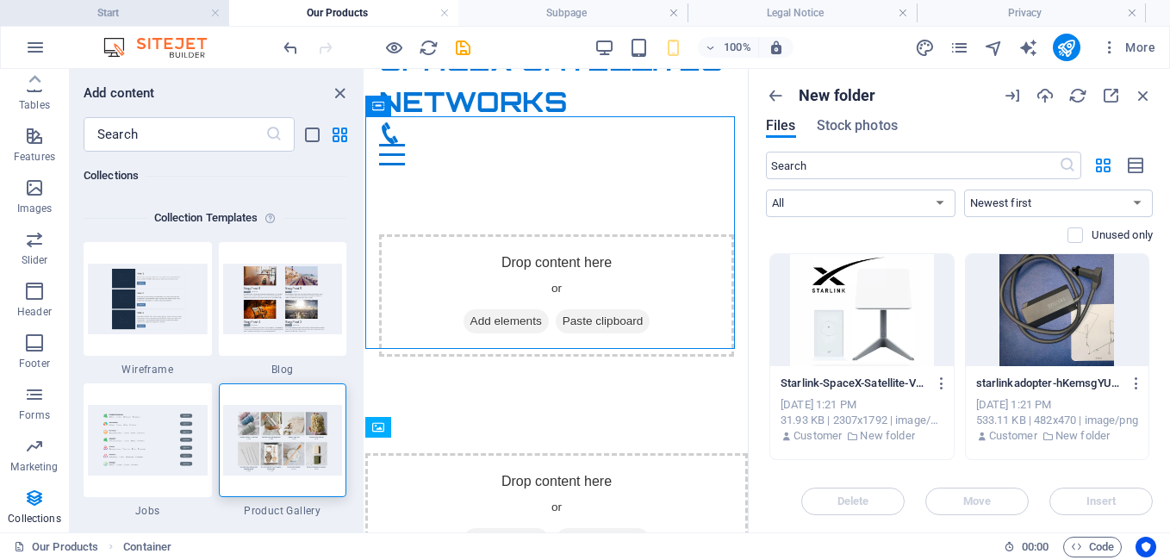
click at [315, 136] on icon "list-view" at bounding box center [312, 135] width 20 height 20
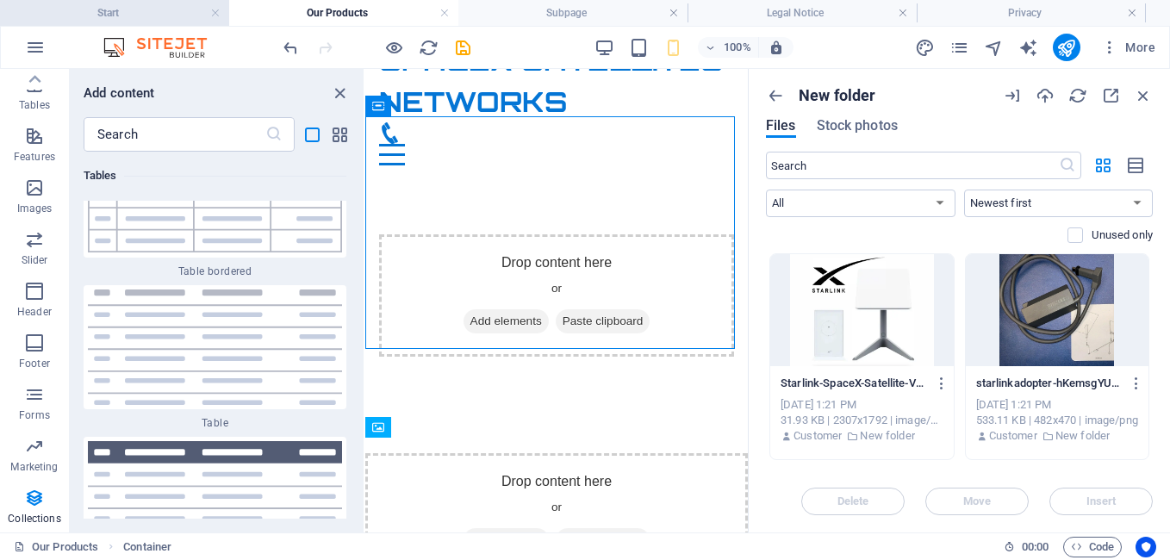
scroll to position [35622, 0]
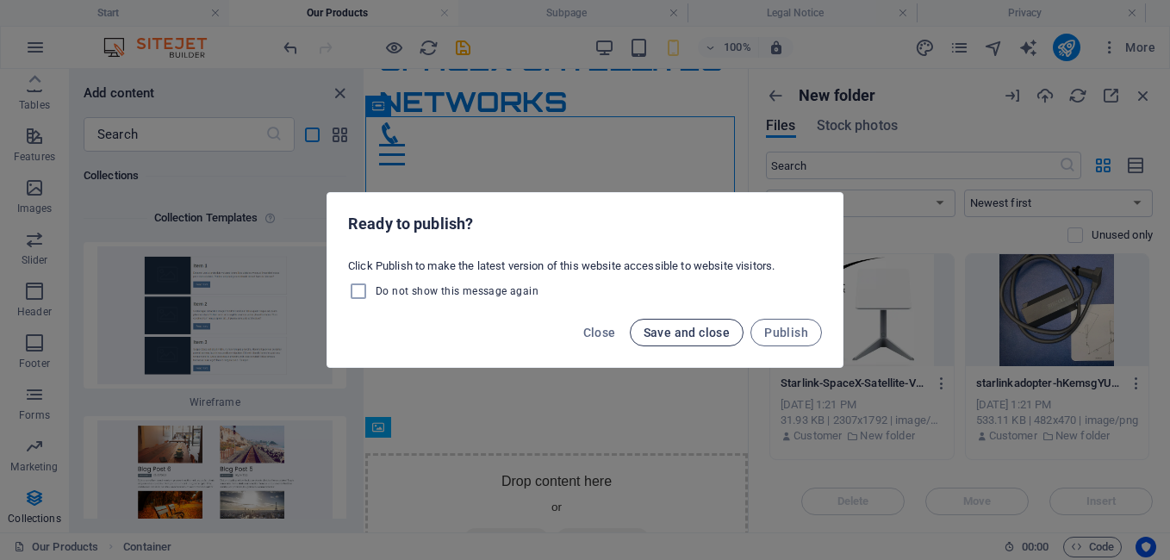
click at [653, 329] on span "Save and close" at bounding box center [686, 333] width 87 height 14
click at [654, 329] on span "Save and close" at bounding box center [686, 333] width 87 height 14
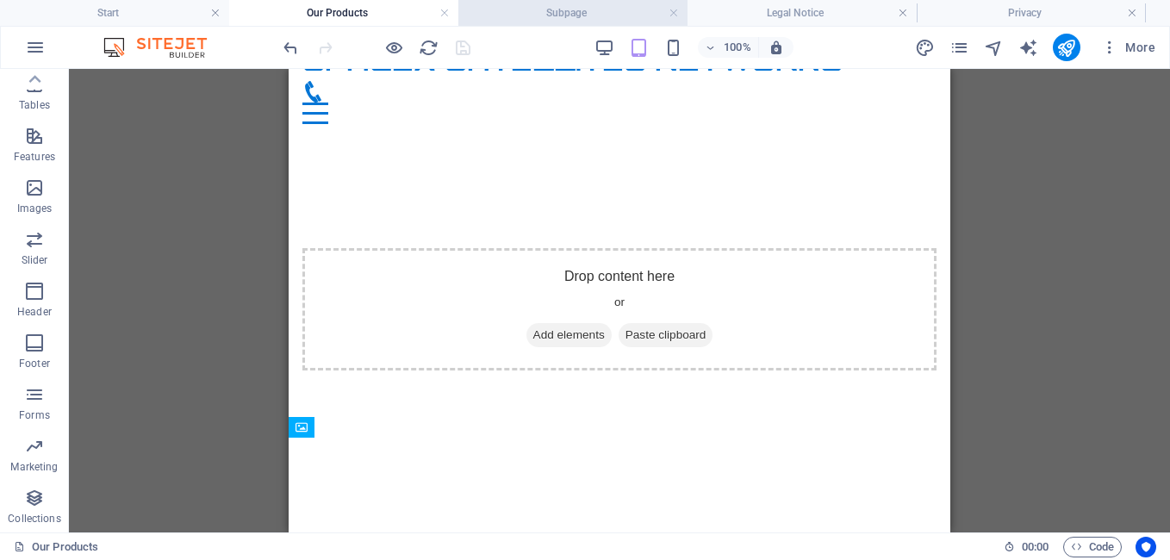
click at [564, 18] on h4 "Subpage" at bounding box center [572, 12] width 229 height 19
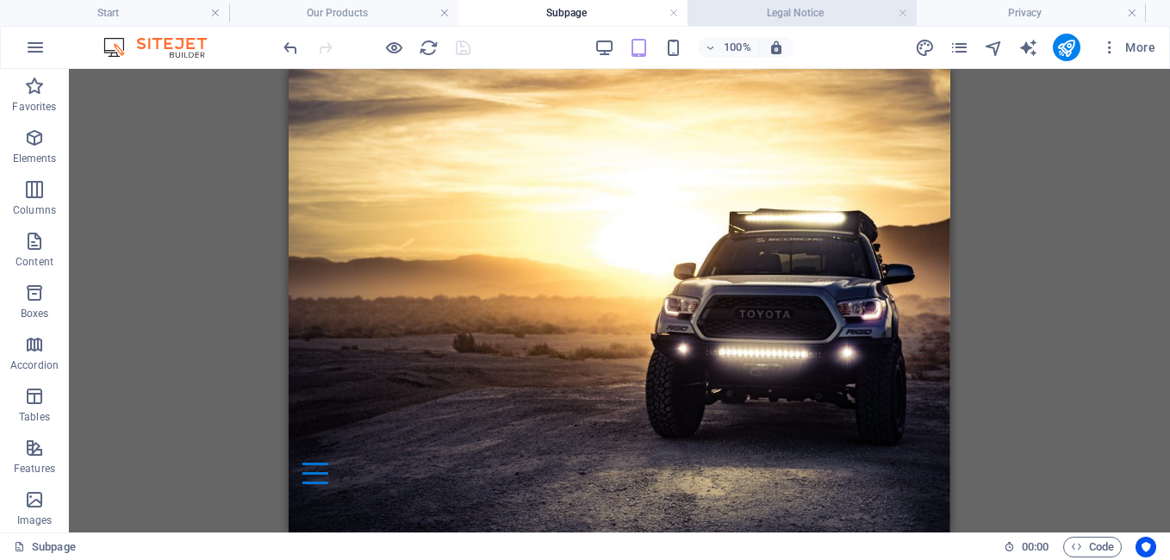
click at [772, 9] on h4 "Legal Notice" at bounding box center [801, 12] width 229 height 19
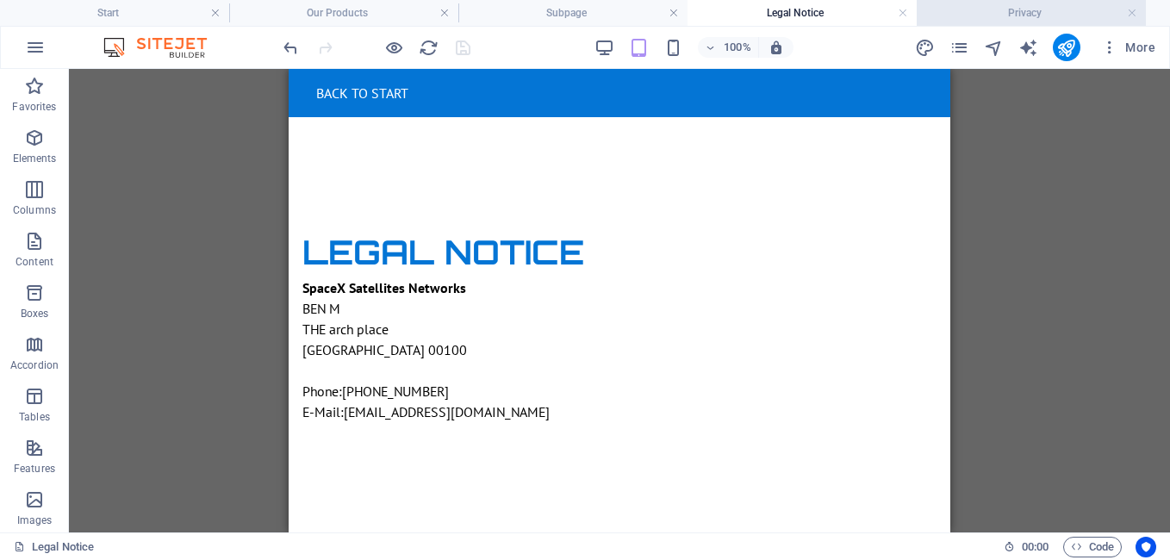
click at [1005, 9] on h4 "Privacy" at bounding box center [1030, 12] width 229 height 19
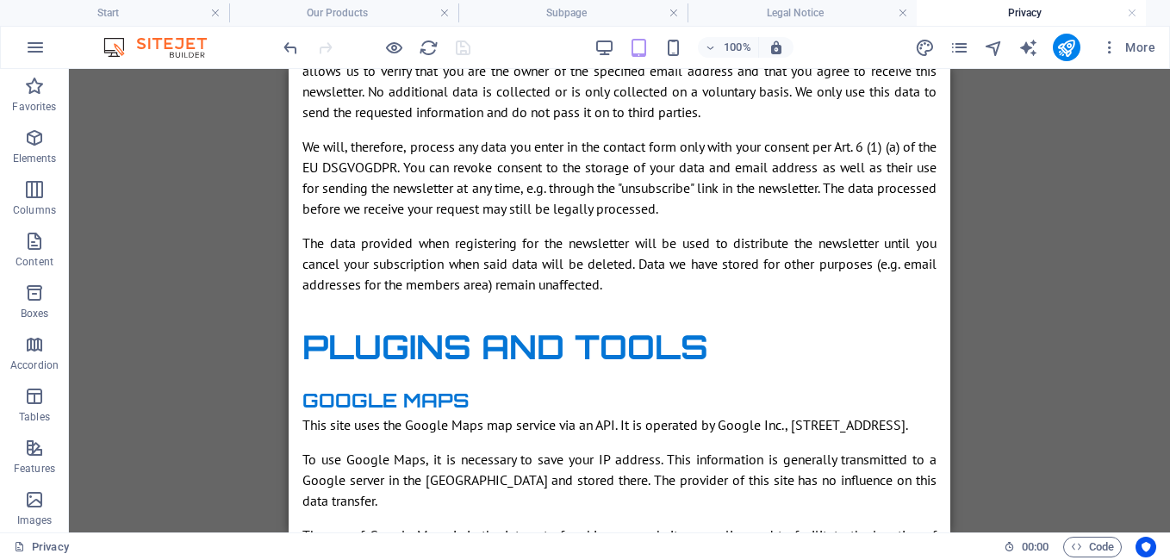
scroll to position [5456, 0]
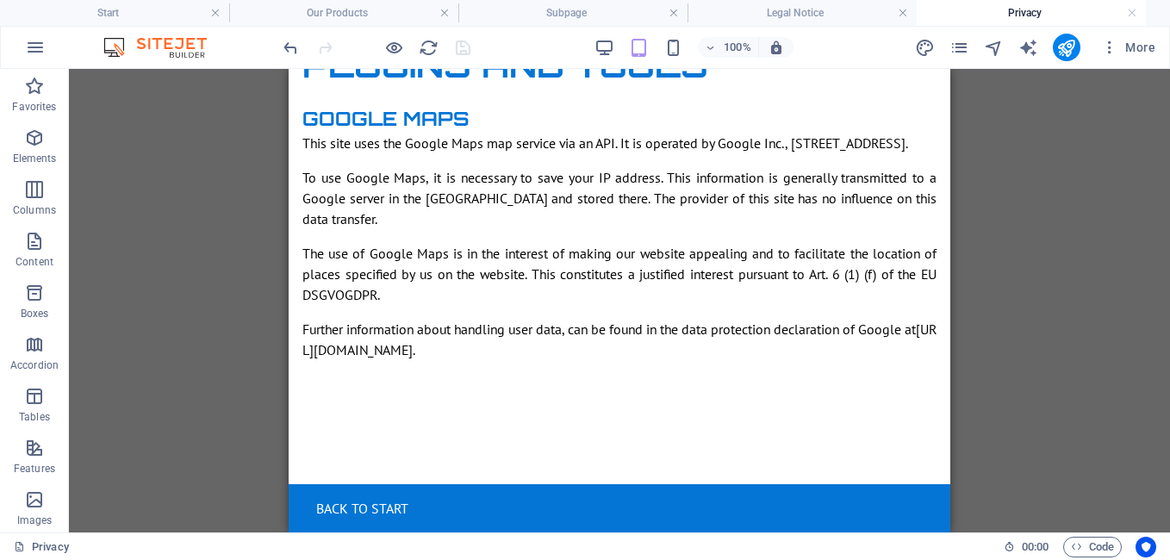
drag, startPoint x: 941, startPoint y: 103, endPoint x: 1292, endPoint y: 600, distance: 608.7
click at [354, 507] on div "Back to start" at bounding box center [619, 508] width 634 height 21
click at [30, 389] on icon "button" at bounding box center [34, 396] width 21 height 21
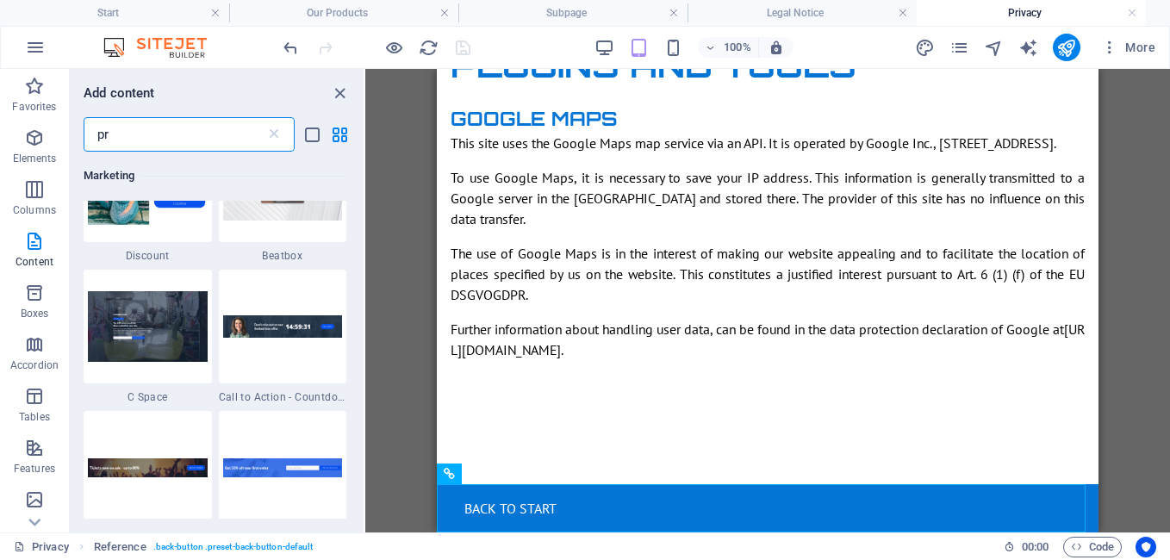
scroll to position [0, 0]
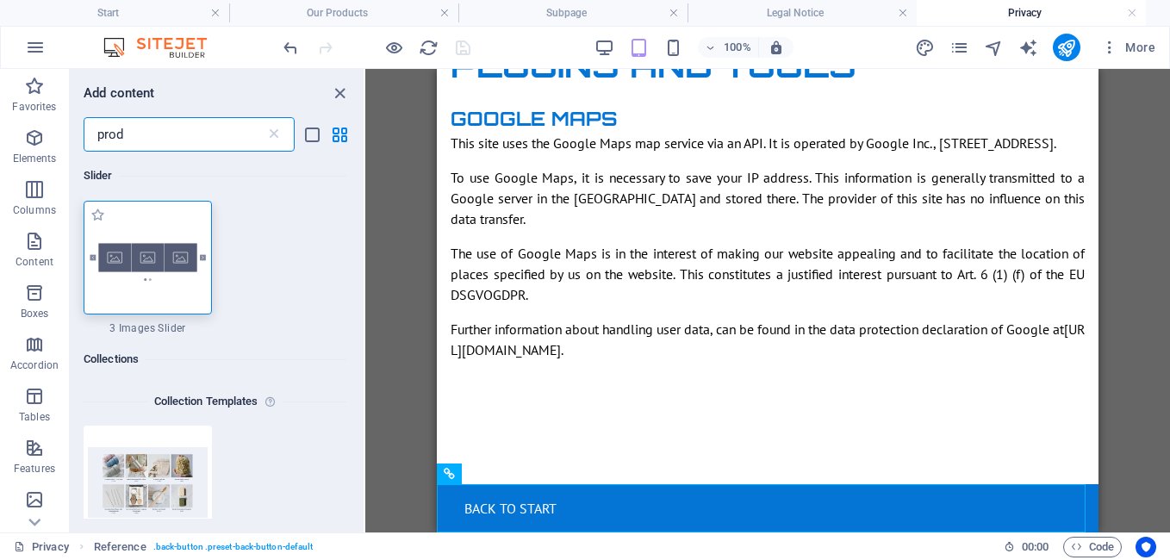
type input "prod"
click at [177, 259] on img at bounding box center [148, 257] width 120 height 79
click at [365, 259] on div "Drag here to replace the existing content. Press “Ctrl” if you want to create a…" at bounding box center [767, 300] width 804 height 463
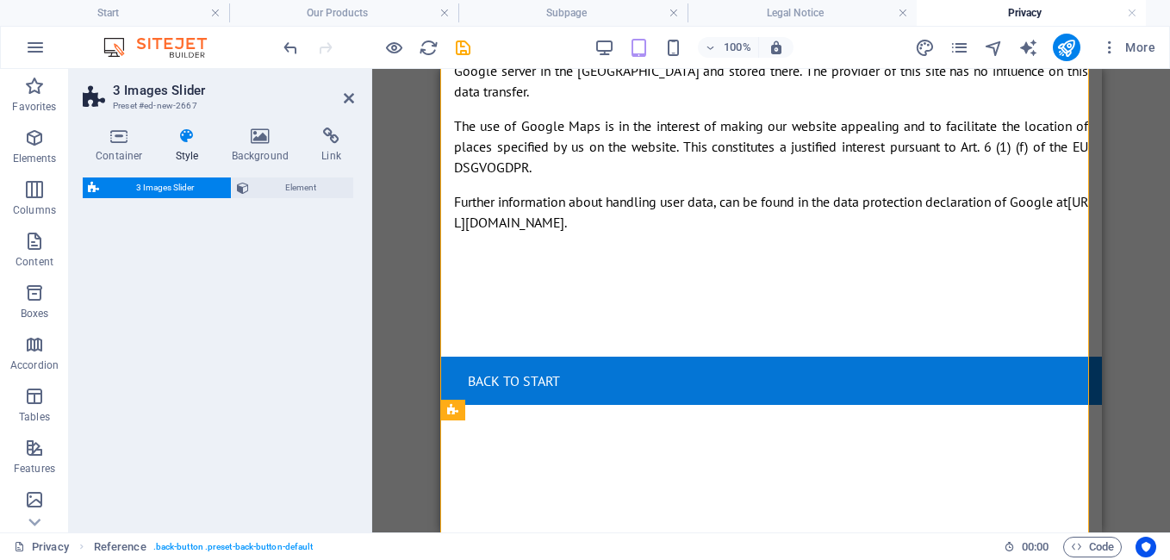
scroll to position [5937, 0]
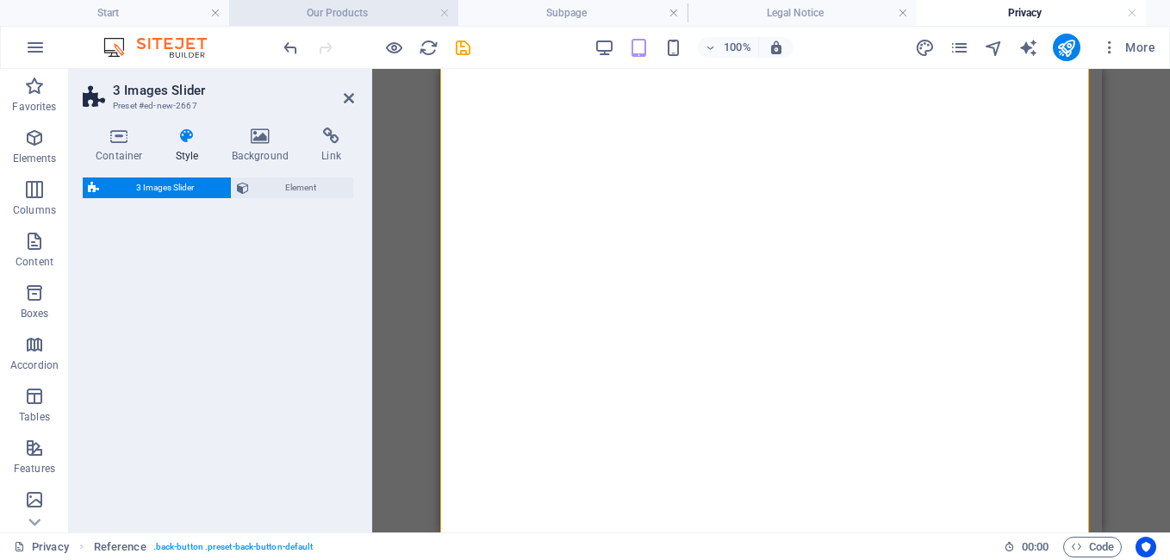
select select "rem"
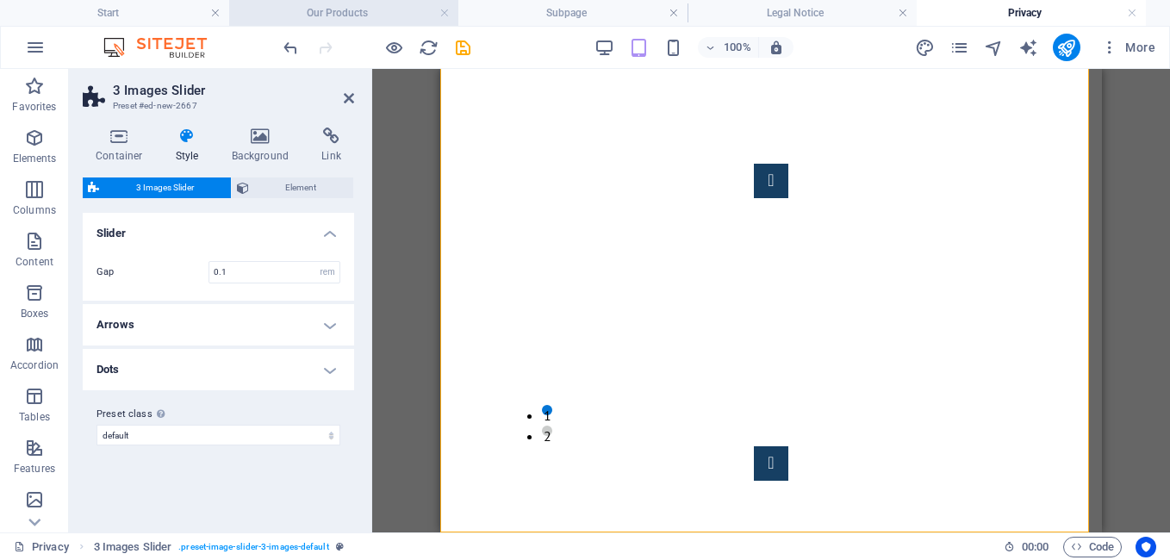
scroll to position [5935, 0]
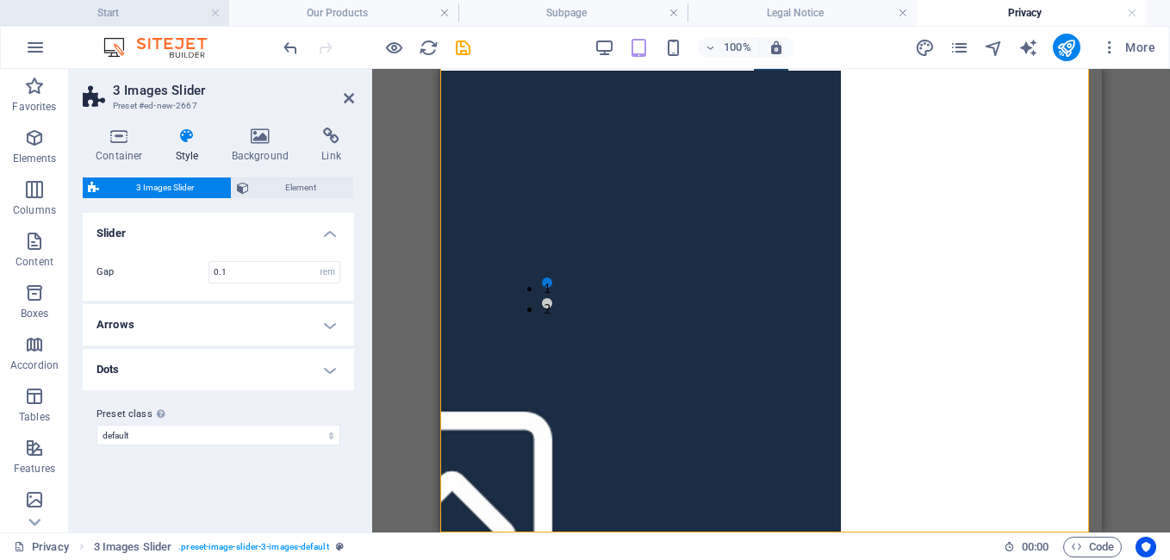
click at [183, 12] on h4 "Start" at bounding box center [114, 12] width 229 height 19
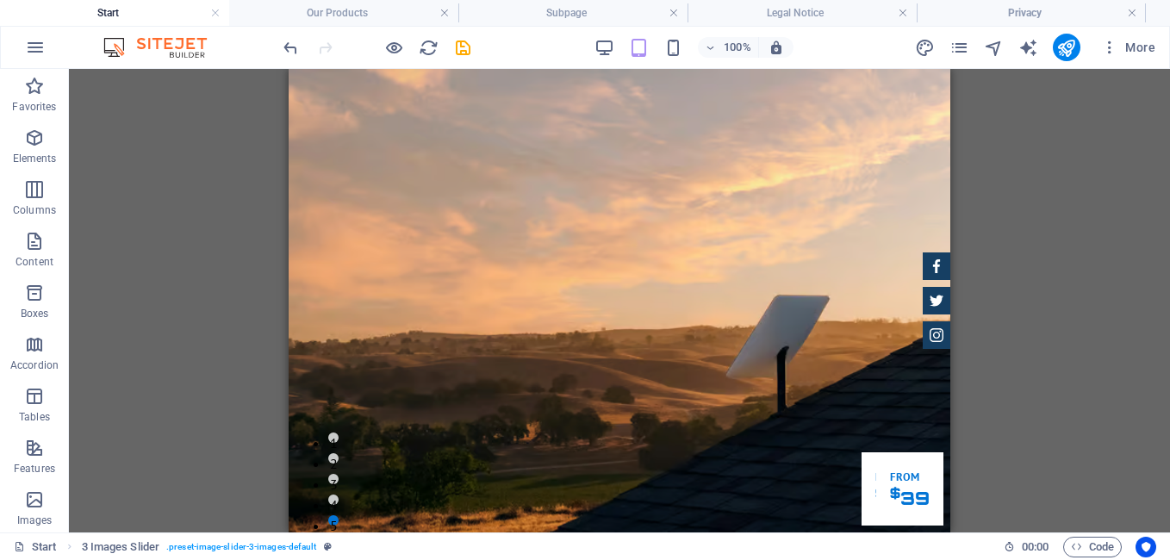
scroll to position [0, 0]
click at [593, 13] on h4 "Subpage" at bounding box center [572, 12] width 229 height 19
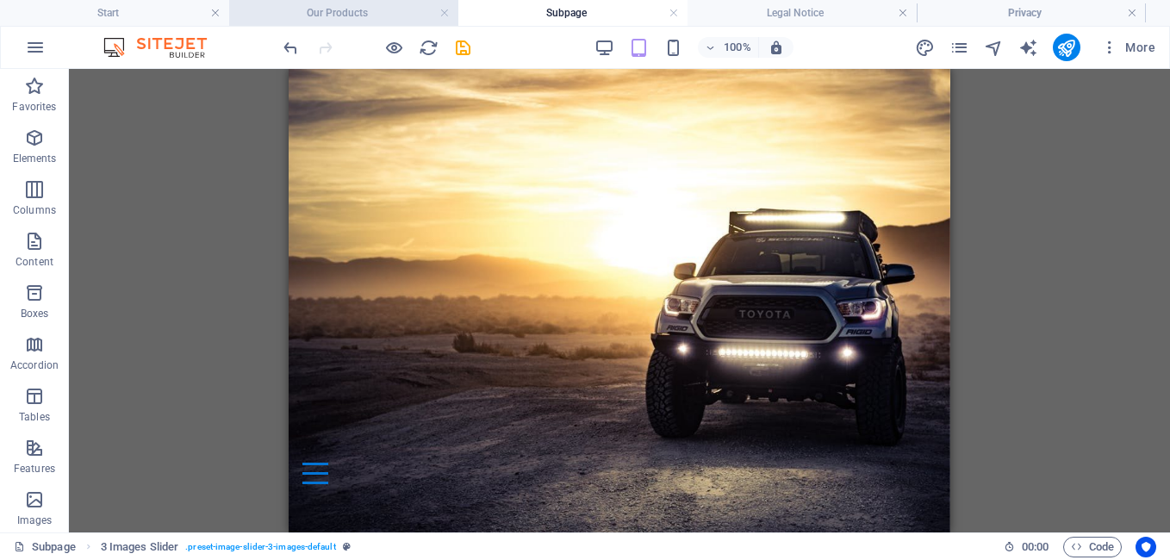
click at [400, 14] on h4 "Our Products" at bounding box center [343, 12] width 229 height 19
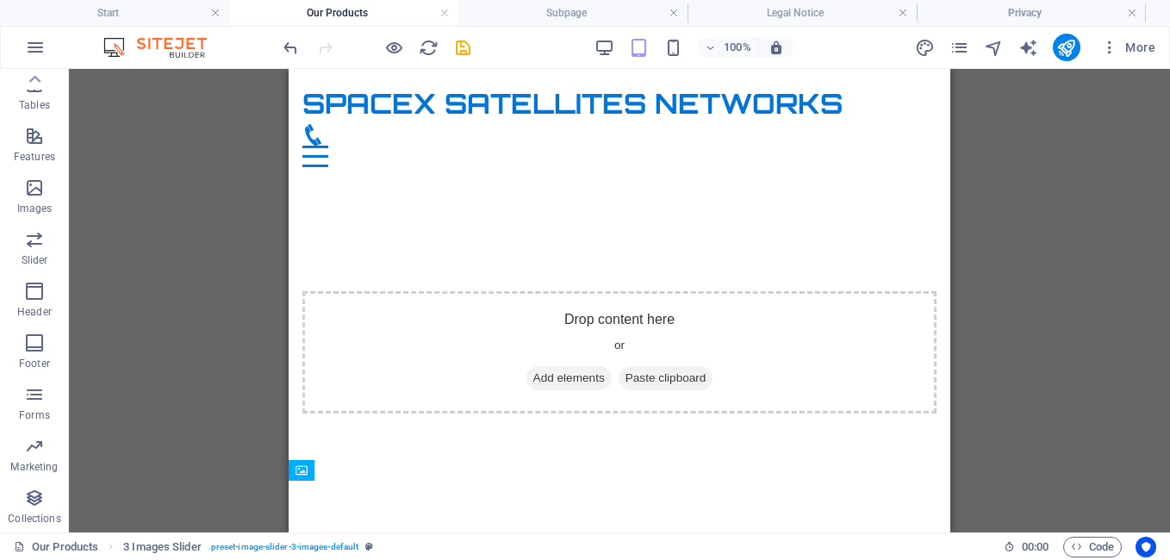
scroll to position [43, 0]
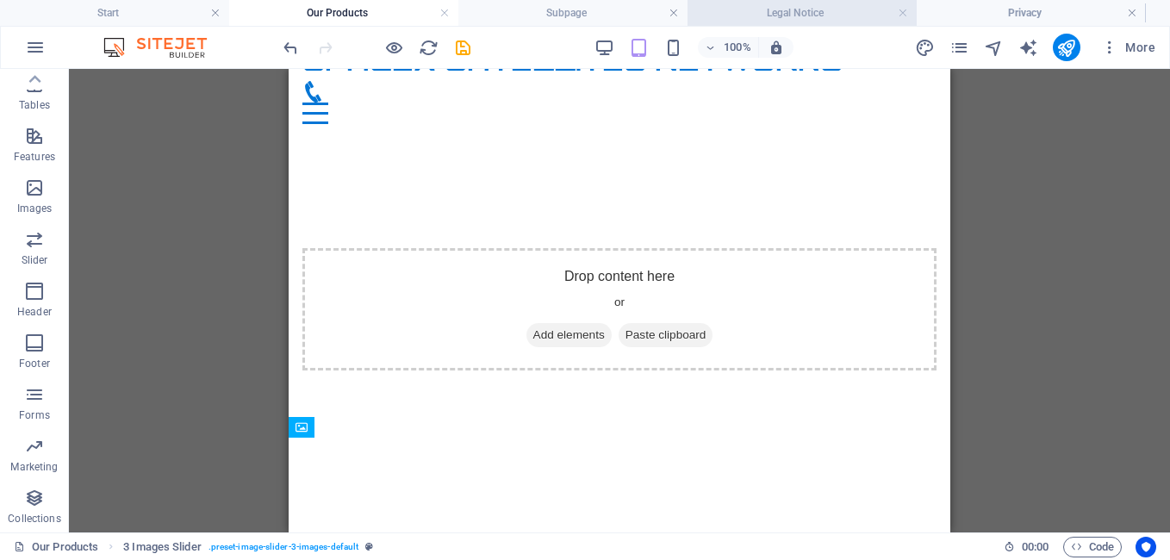
click at [850, 23] on li "Legal Notice" at bounding box center [801, 13] width 229 height 26
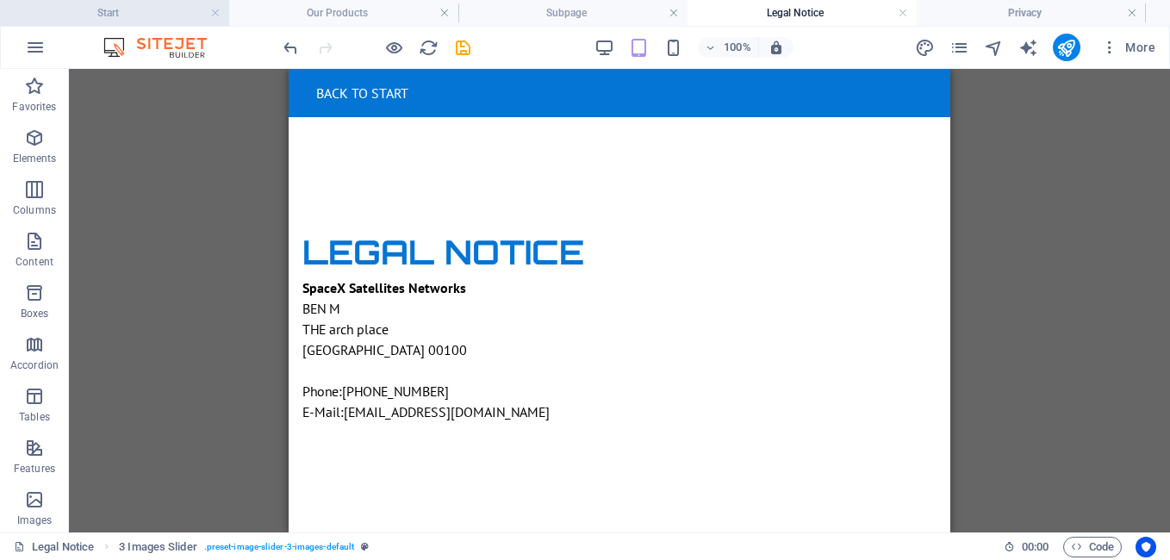
click at [157, 18] on h4 "Start" at bounding box center [114, 12] width 229 height 19
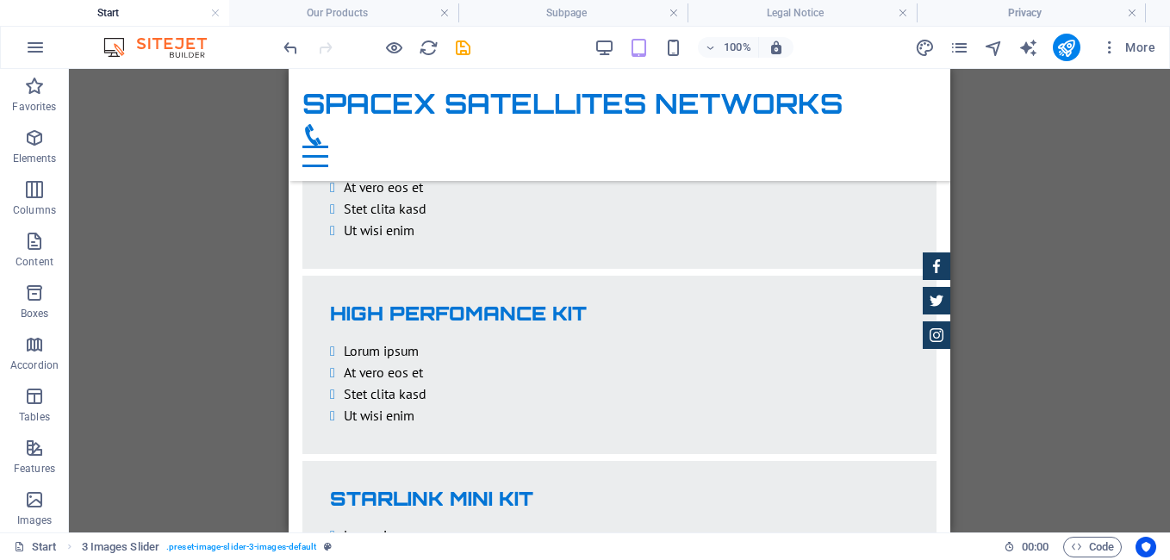
scroll to position [2616, 0]
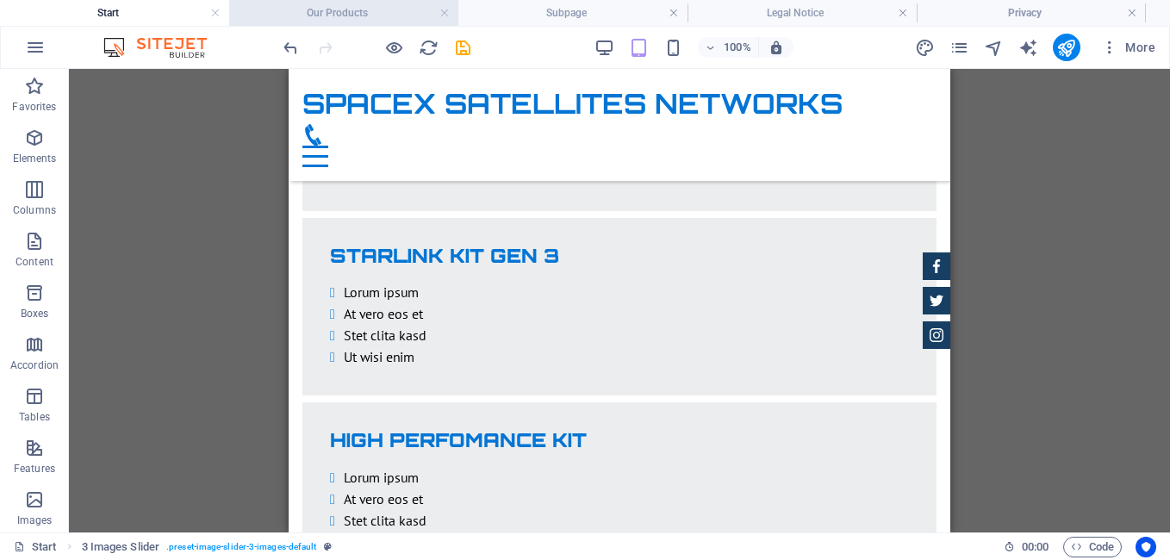
click at [392, 10] on h4 "Our Products" at bounding box center [343, 12] width 229 height 19
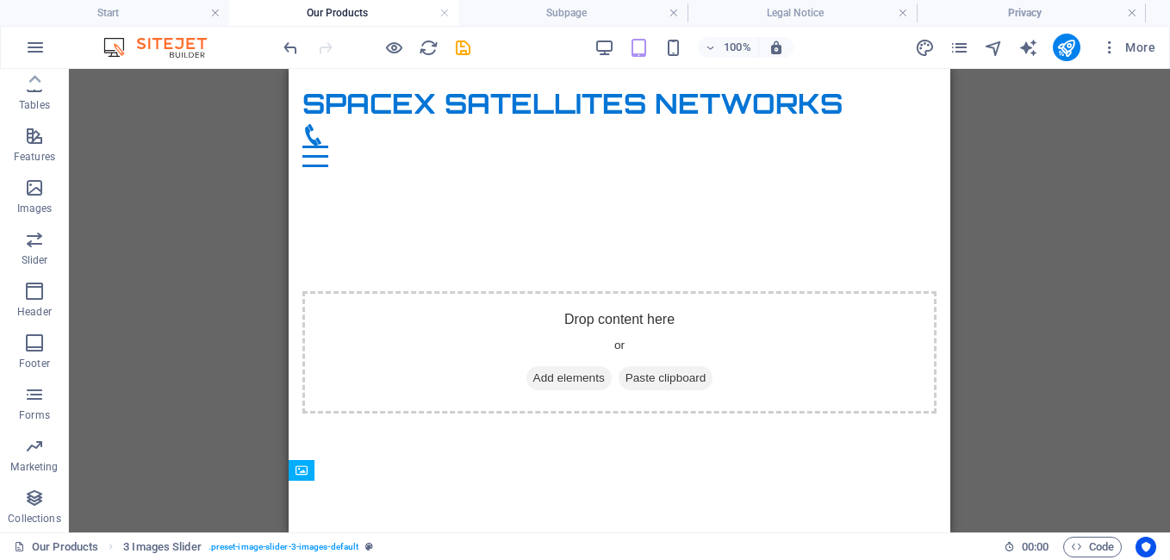
scroll to position [43, 0]
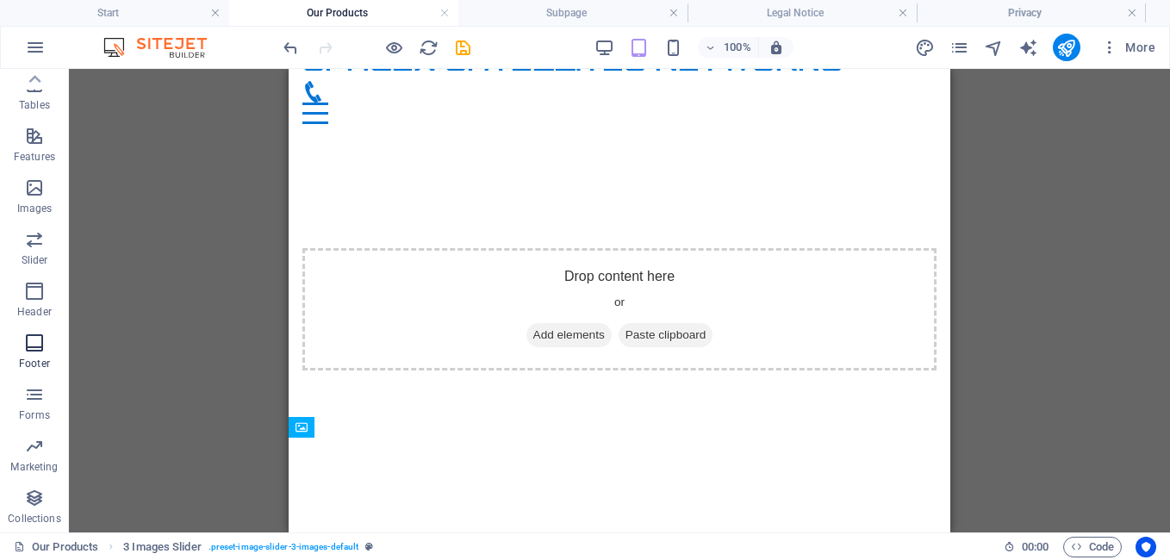
click at [40, 360] on p "Footer" at bounding box center [34, 364] width 31 height 14
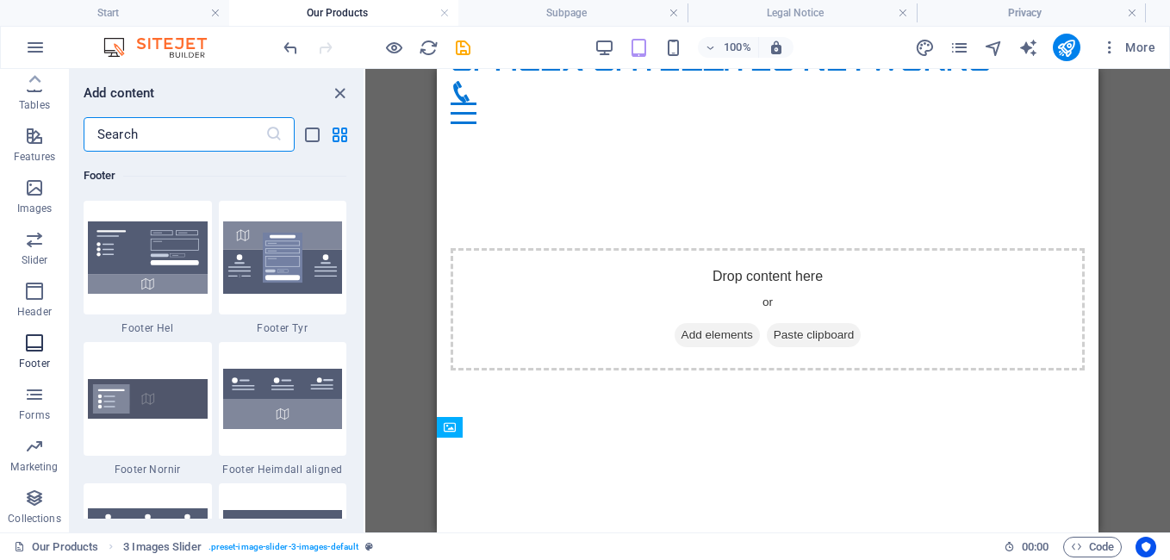
scroll to position [11403, 0]
click at [290, 413] on img at bounding box center [283, 399] width 120 height 60
click at [290, 406] on img at bounding box center [283, 399] width 120 height 60
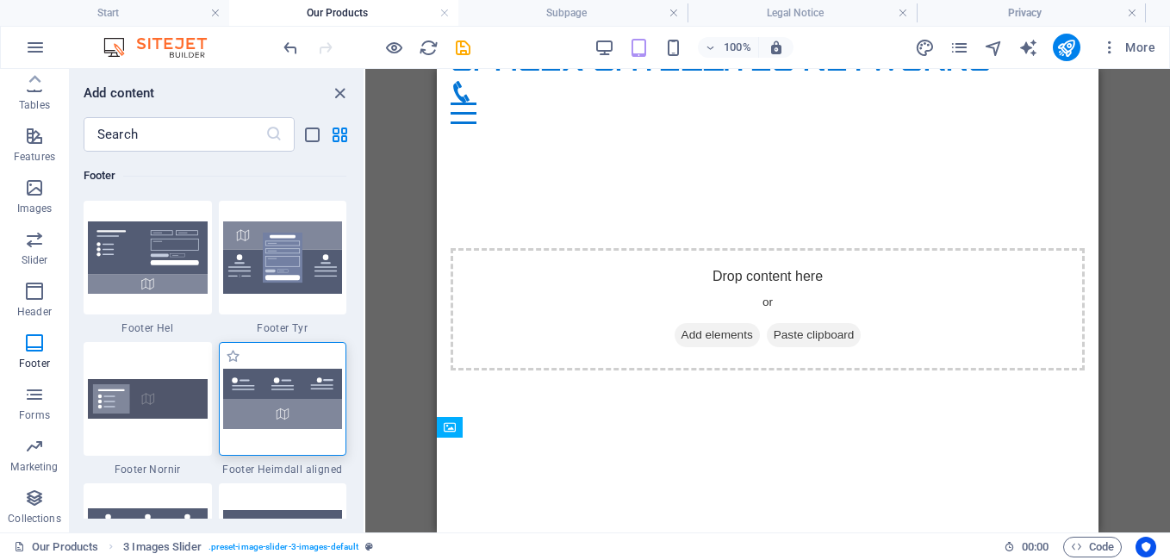
click at [291, 406] on img at bounding box center [283, 399] width 120 height 60
click at [291, 407] on img at bounding box center [283, 399] width 120 height 60
click at [736, 333] on div "Drop content here or Add elements Paste clipboard" at bounding box center [768, 309] width 662 height 343
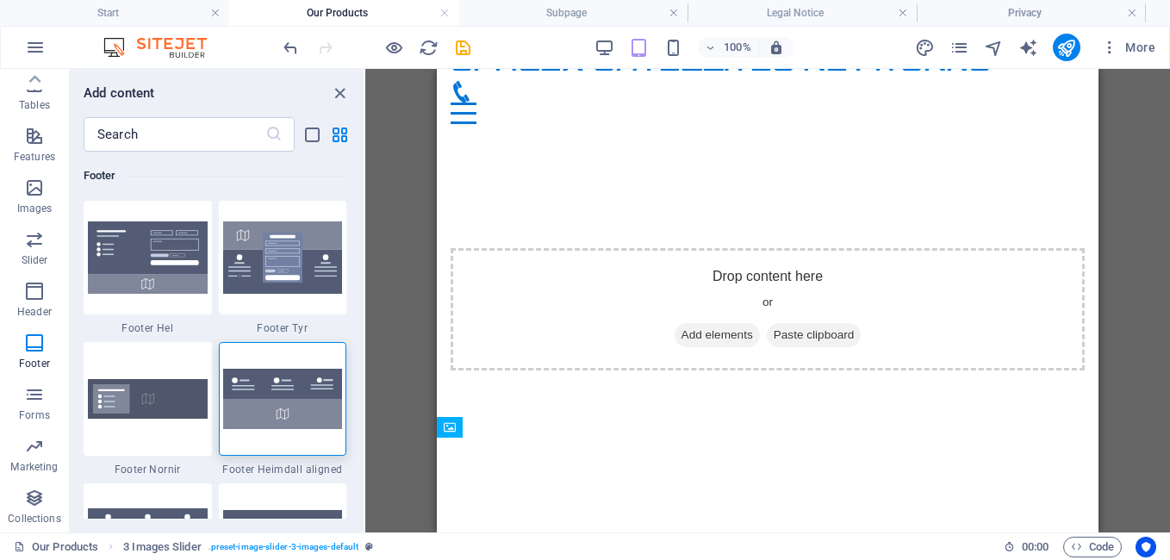
click at [736, 333] on div "Drop content here or Add elements Paste clipboard" at bounding box center [768, 309] width 662 height 343
click at [732, 339] on div "Drop content here or Add elements Paste clipboard" at bounding box center [768, 309] width 662 height 343
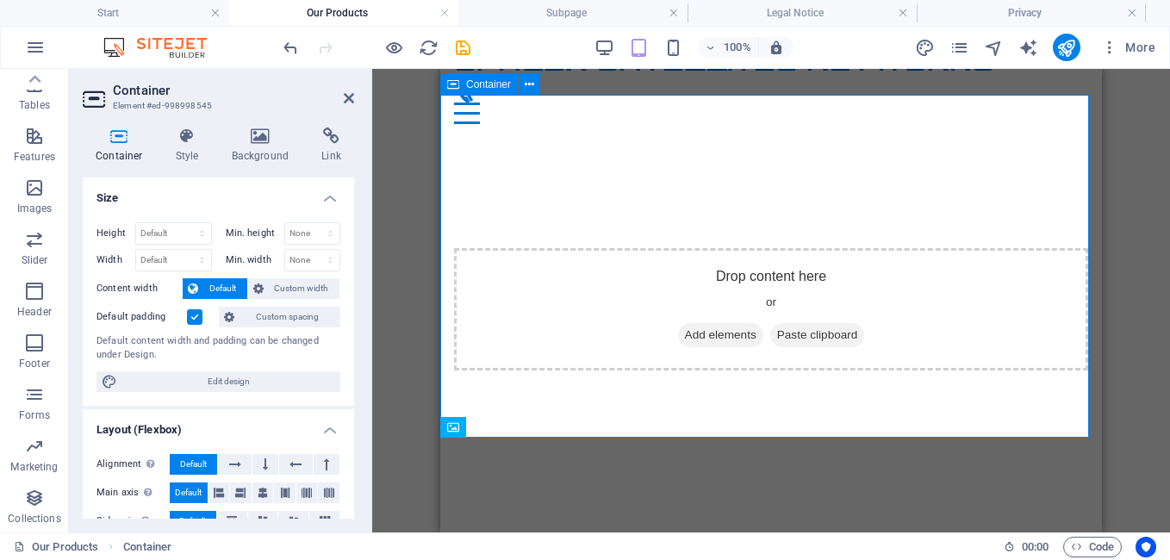
click at [724, 252] on div "Drop content here or Add elements Paste clipboard" at bounding box center [771, 309] width 634 height 122
click at [29, 239] on icon "button" at bounding box center [34, 239] width 21 height 21
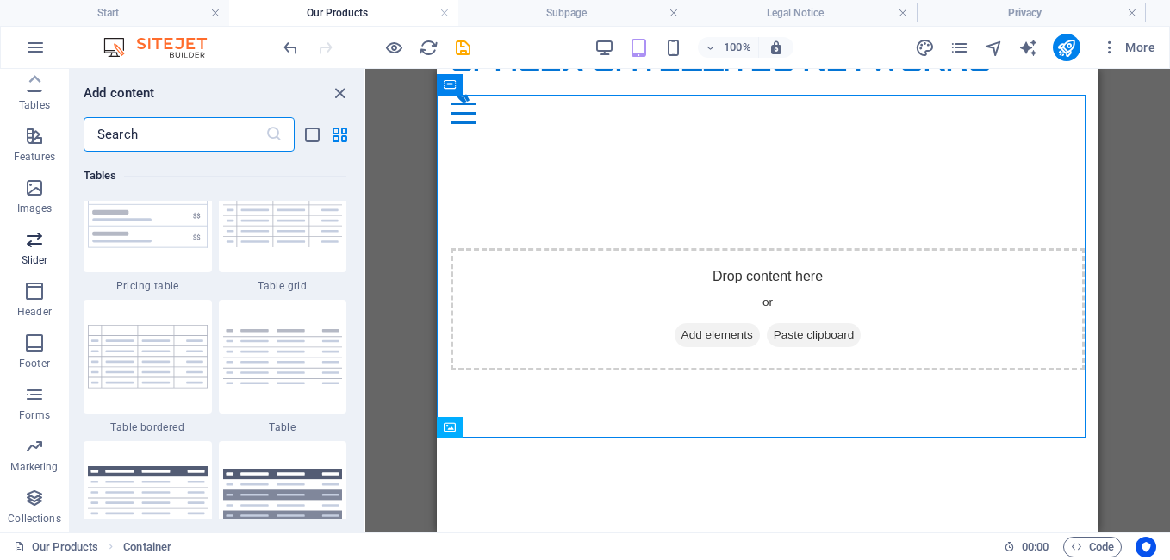
scroll to position [9765, 0]
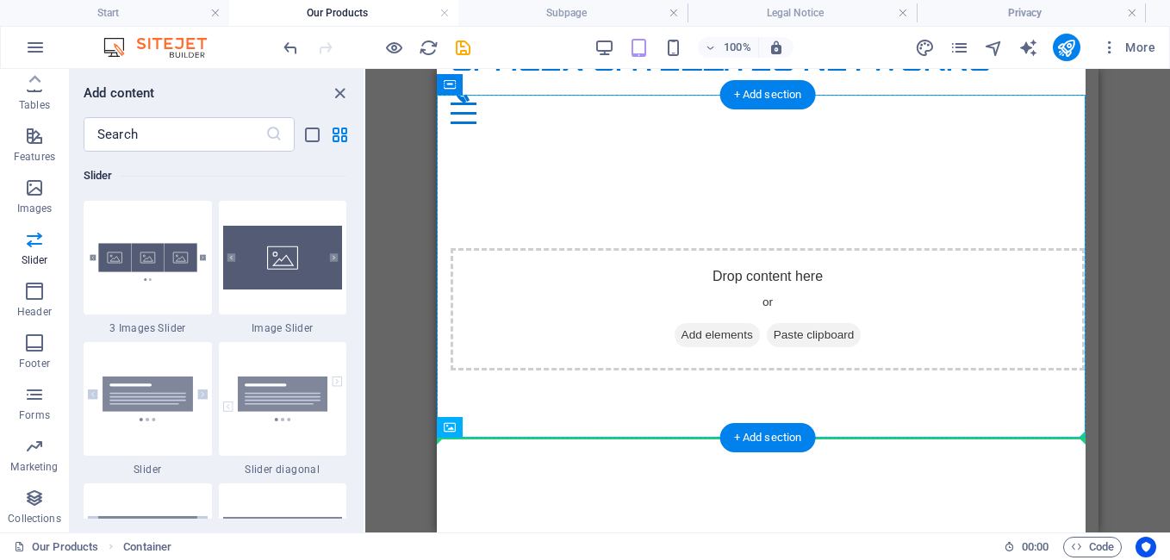
click at [767, 326] on div "Drop content here or Add elements Paste clipboard" at bounding box center [767, 309] width 634 height 122
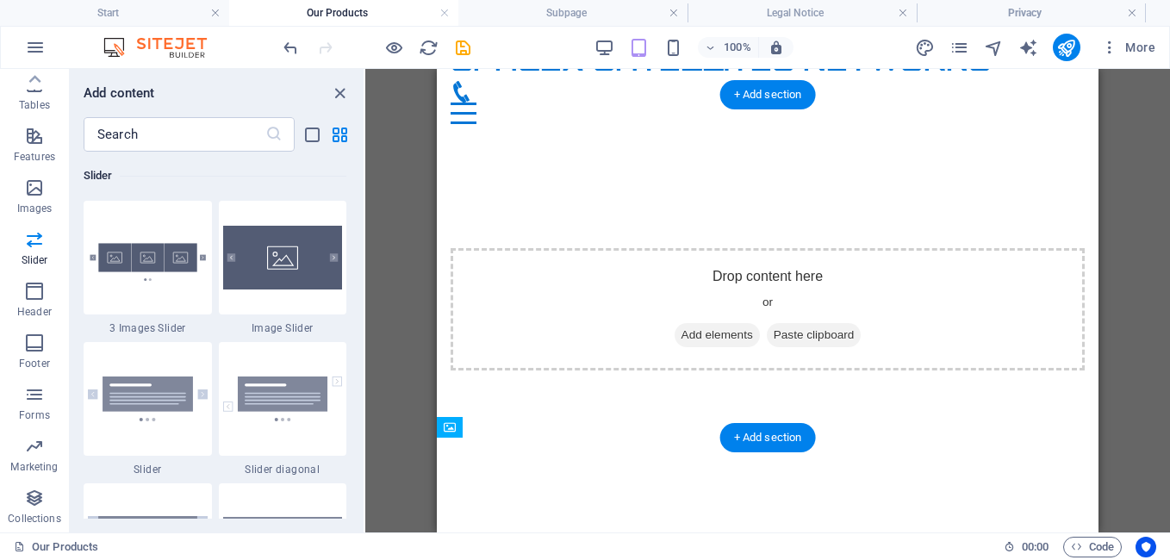
click at [616, 267] on div "Drop content here or Add elements Paste clipboard" at bounding box center [767, 309] width 634 height 122
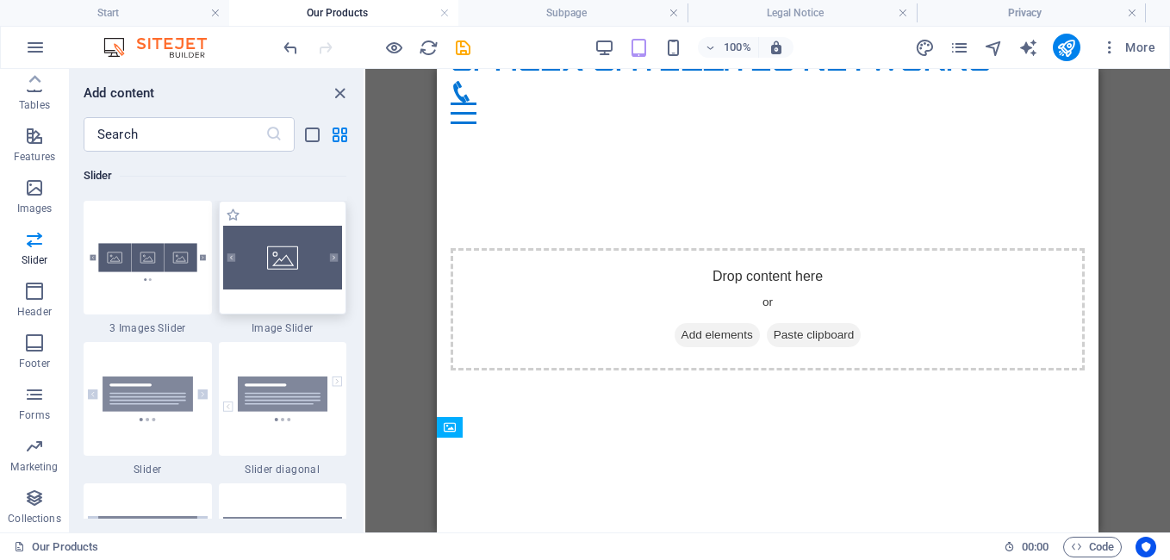
click at [319, 239] on img at bounding box center [283, 258] width 120 height 64
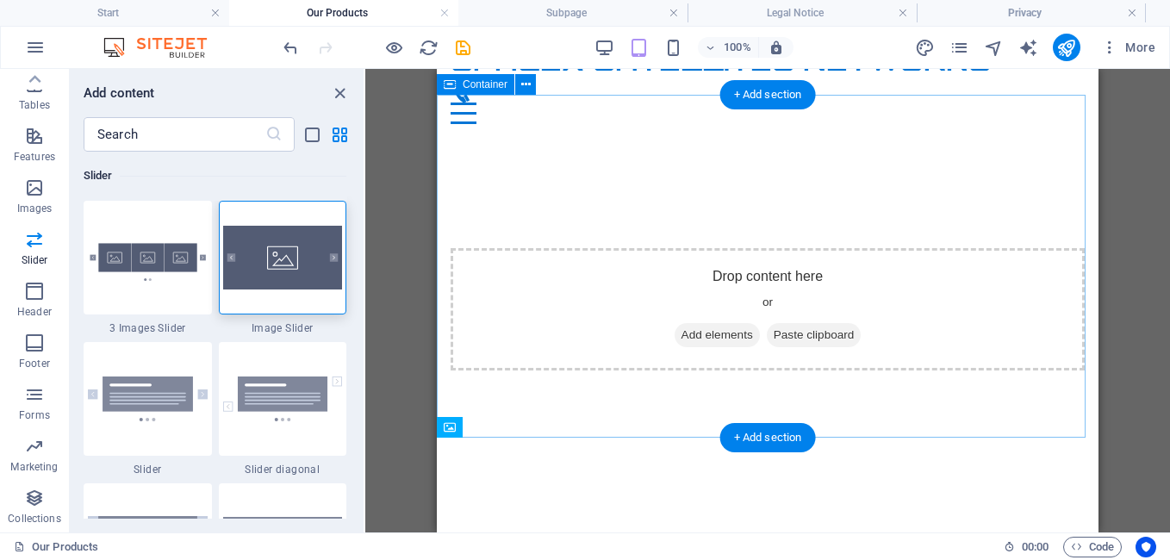
click at [524, 175] on div "Drop content here or Add elements Paste clipboard" at bounding box center [768, 309] width 662 height 343
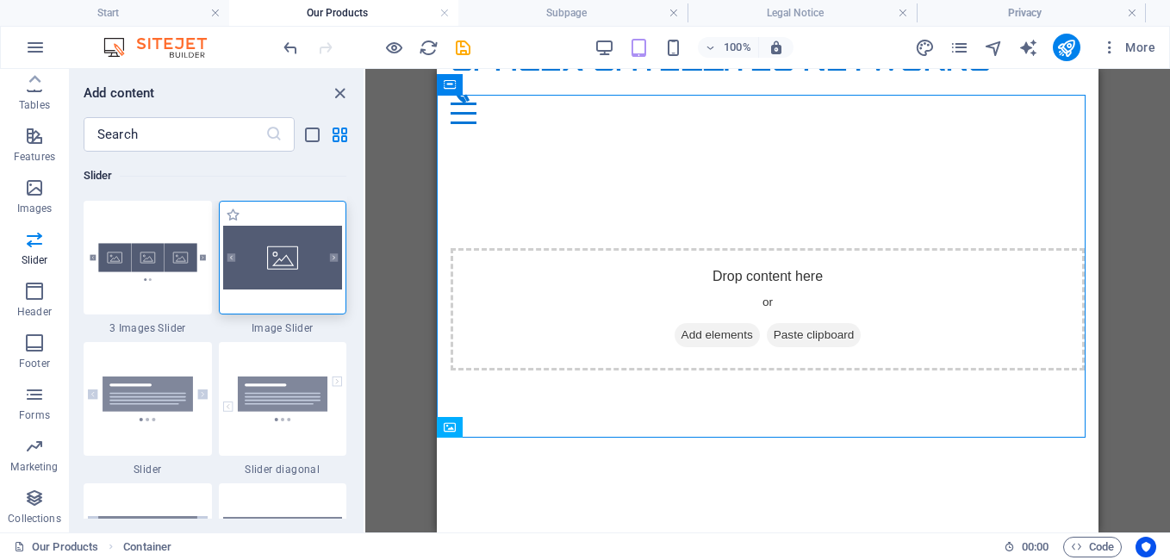
click at [328, 262] on img at bounding box center [283, 258] width 120 height 64
click at [365, 262] on div "Placeholder Container Image Reference Image Container Container Placeholder Con…" at bounding box center [767, 300] width 804 height 463
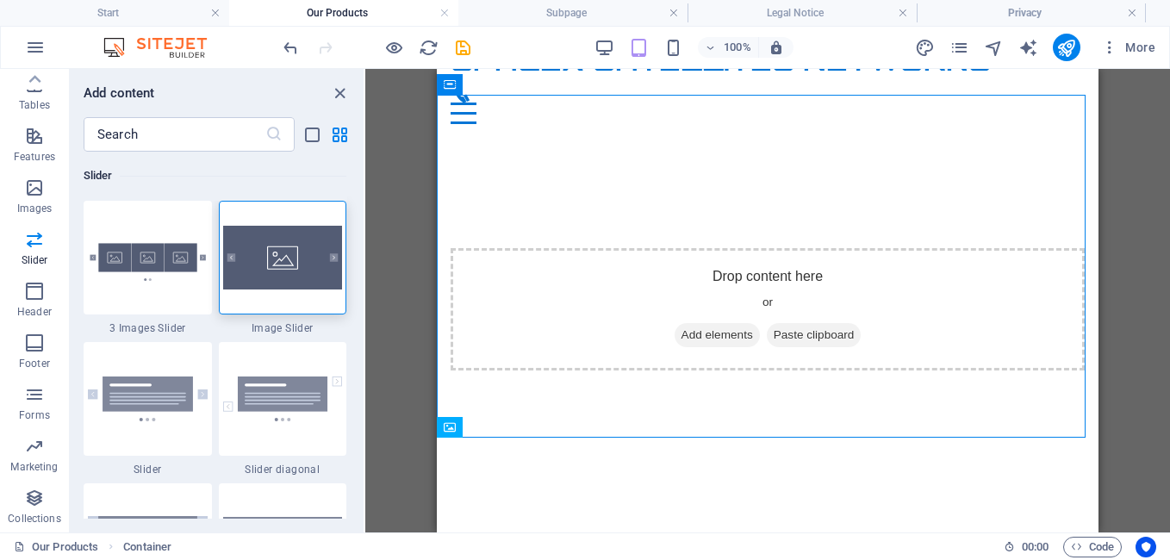
click at [365, 262] on div "Placeholder Container Image Reference Image Container Container Placeholder Con…" at bounding box center [767, 300] width 804 height 463
click at [365, 259] on div "Placeholder Container Image Reference Image Container Container Placeholder Con…" at bounding box center [767, 300] width 804 height 463
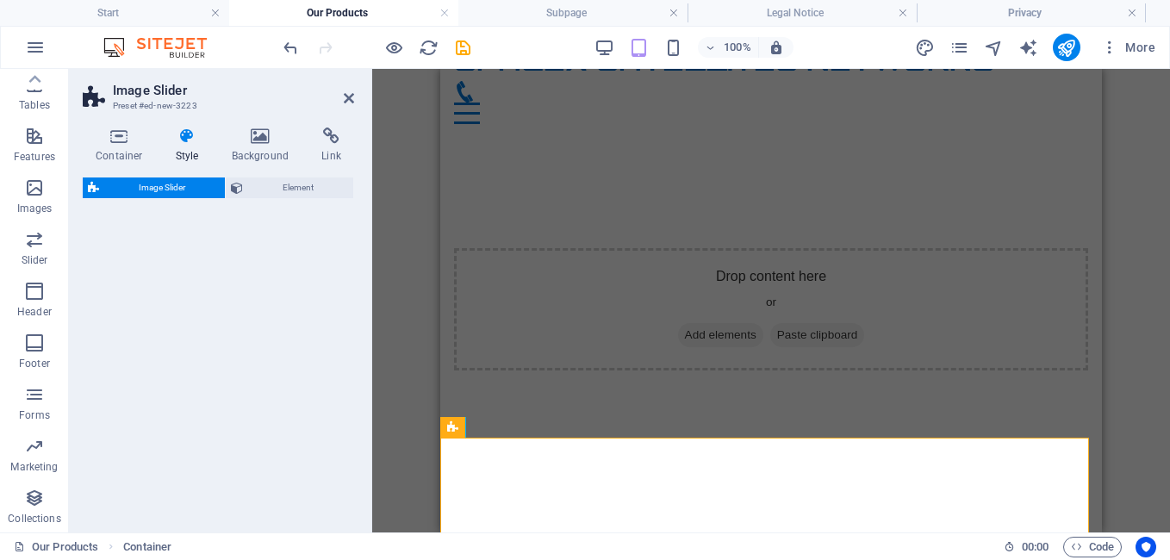
select select "rem"
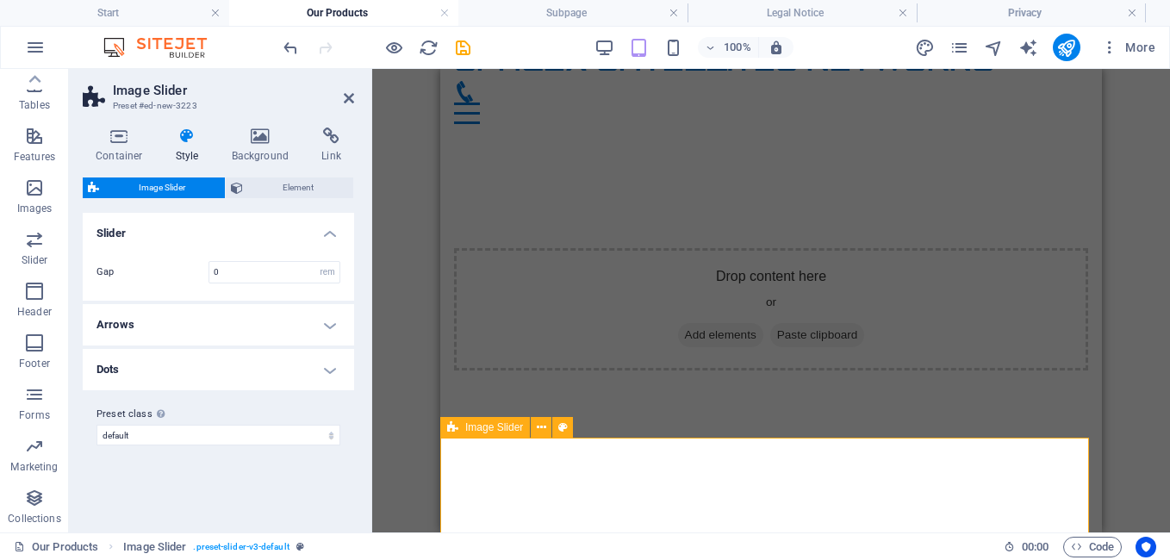
click at [332, 271] on select "rem px % vh vw" at bounding box center [327, 272] width 24 height 21
click at [315, 262] on select "rem px % vh vw" at bounding box center [327, 272] width 24 height 21
click at [322, 319] on h4 "Arrows" at bounding box center [218, 324] width 271 height 41
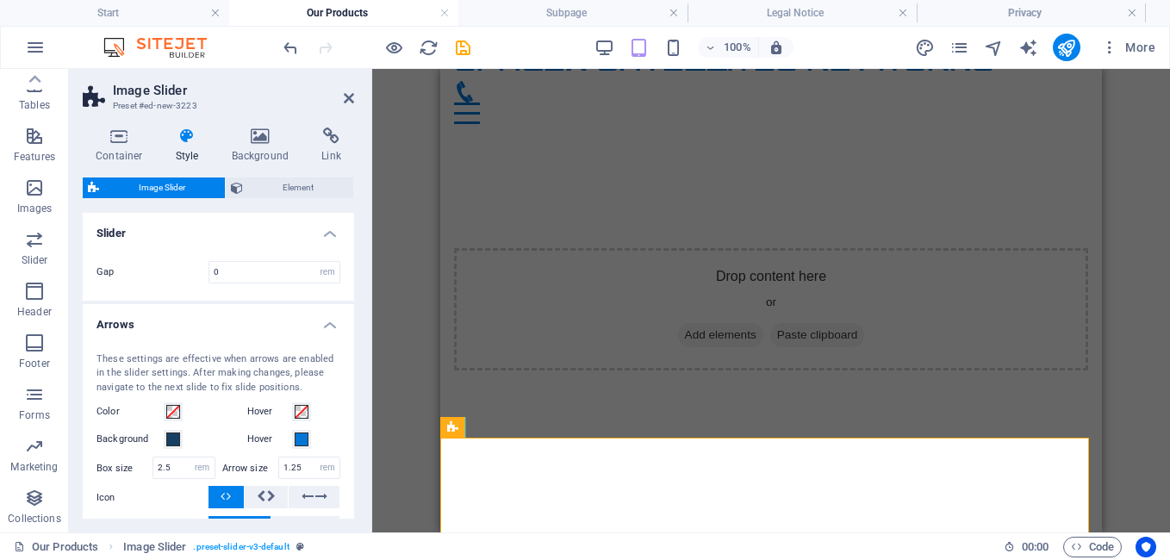
click at [323, 319] on h4 "Arrows" at bounding box center [218, 319] width 271 height 31
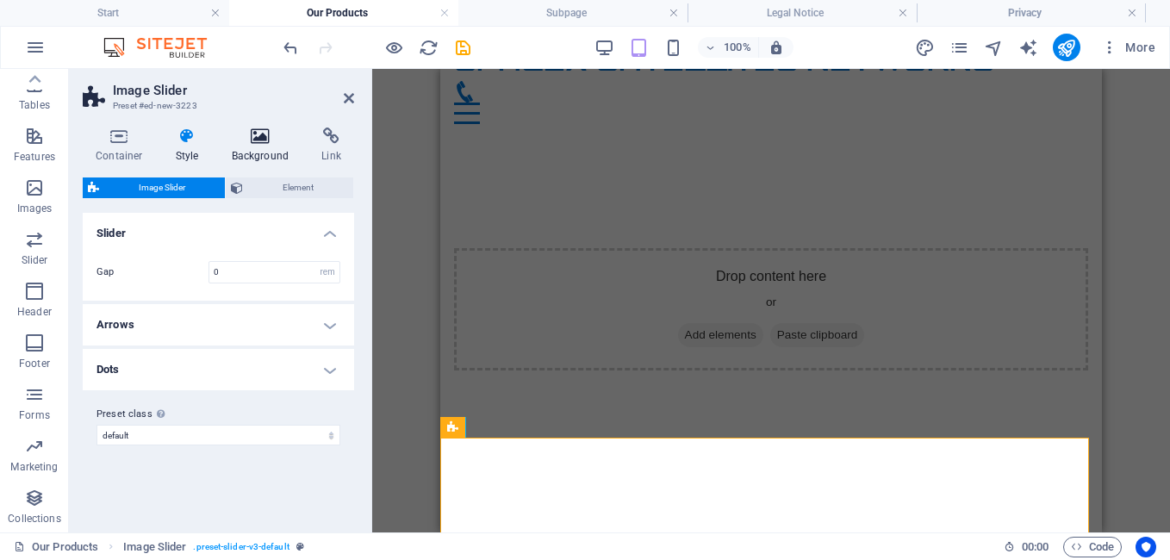
click at [252, 142] on icon at bounding box center [261, 135] width 84 height 17
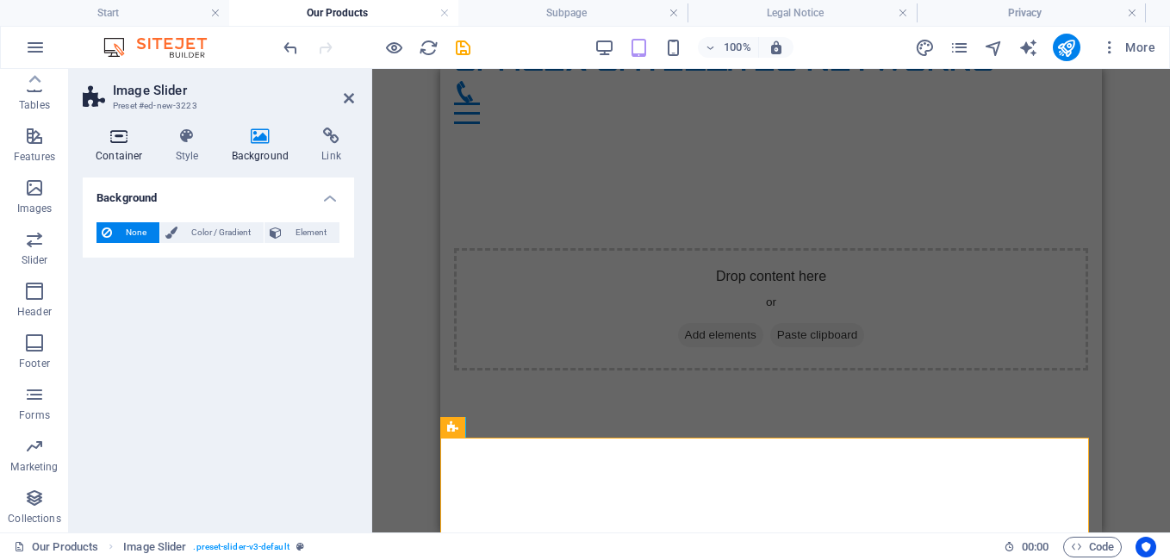
click at [121, 143] on icon at bounding box center [119, 135] width 73 height 17
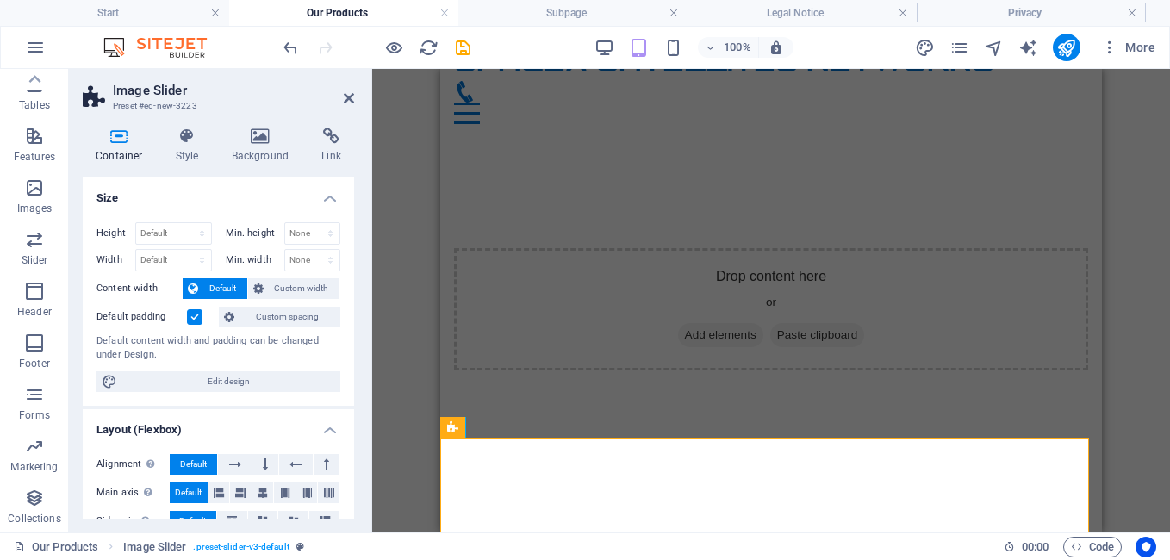
drag, startPoint x: 350, startPoint y: 293, endPoint x: 365, endPoint y: 330, distance: 40.2
click at [365, 330] on div "Container Style Background Link Size Height Default px rem % vh vw Min. height …" at bounding box center [218, 323] width 299 height 419
drag, startPoint x: 350, startPoint y: 307, endPoint x: 363, endPoint y: 396, distance: 90.5
click at [363, 395] on div "Container Style Background Link Size Height Default px rem % vh vw Min. height …" at bounding box center [218, 323] width 299 height 419
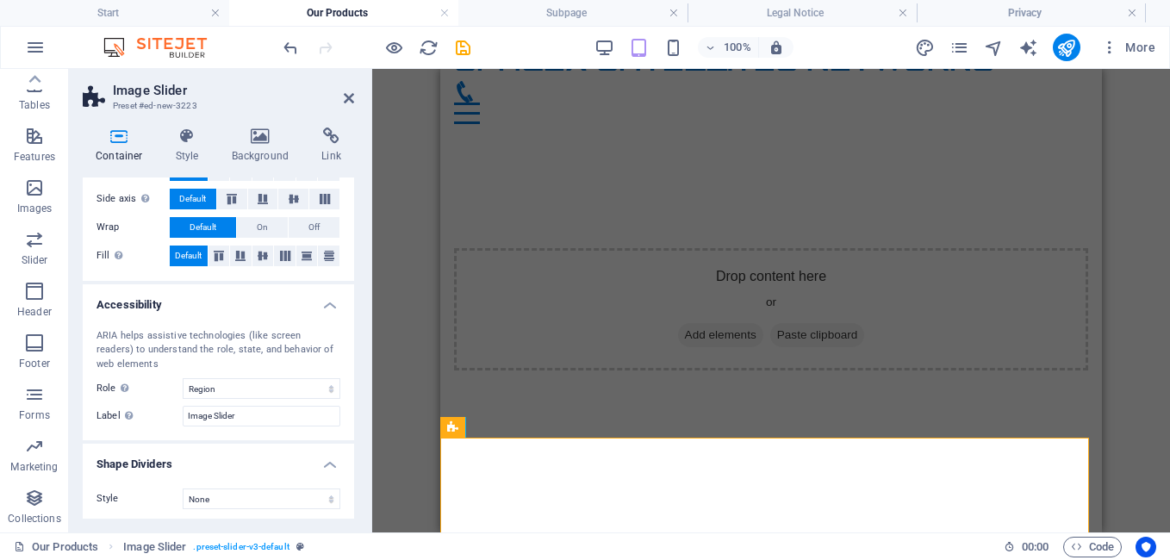
scroll to position [326, 0]
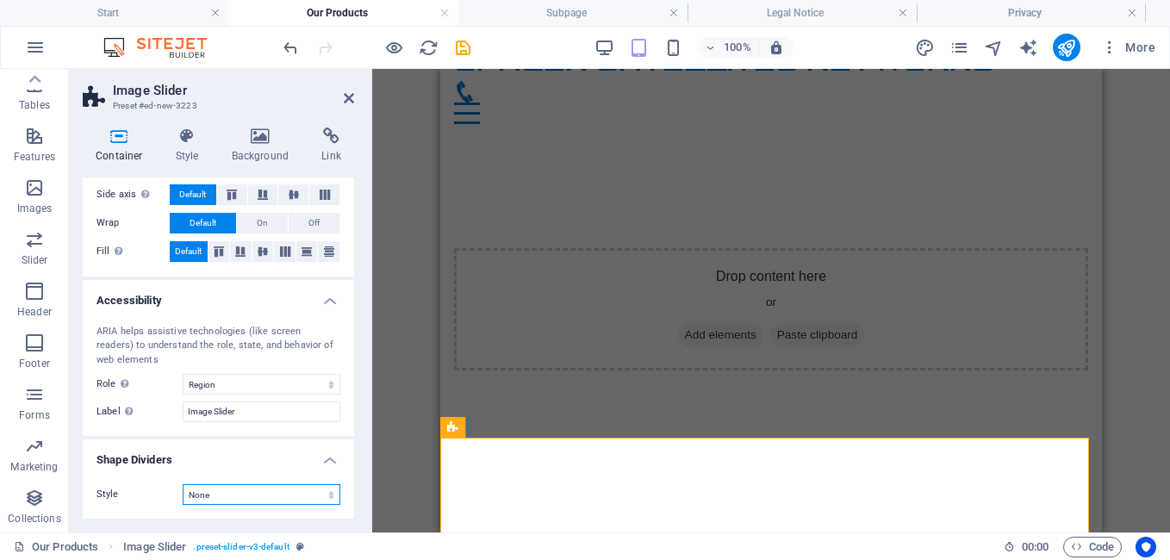
click at [323, 491] on select "None Triangle Square Diagonal Polygon 1 Polygon 2 Zigzag Multiple Zigzags Waves…" at bounding box center [262, 494] width 158 height 21
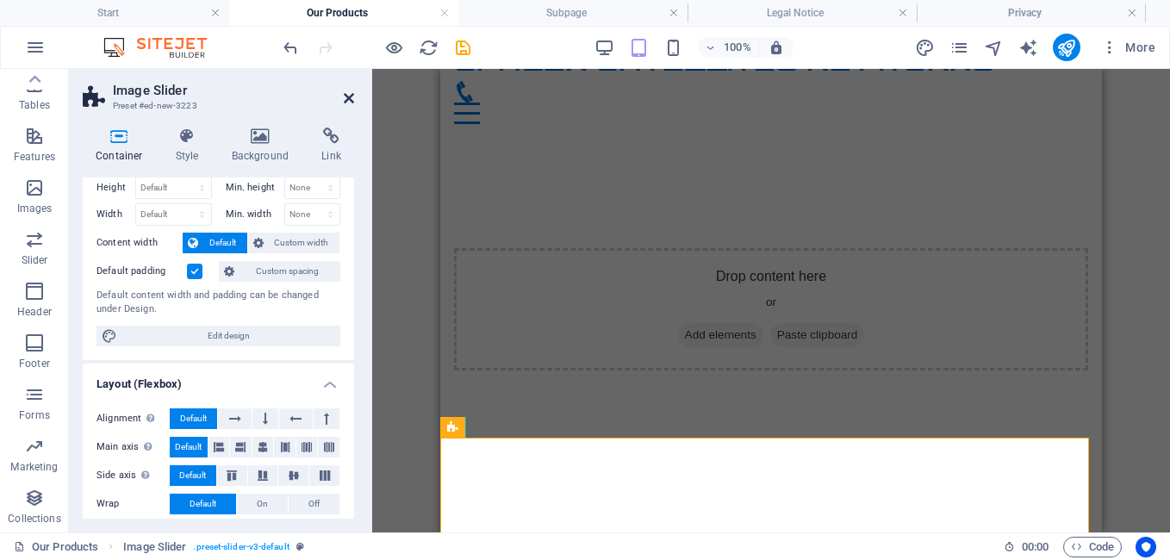
click at [349, 102] on icon at bounding box center [349, 98] width 10 height 14
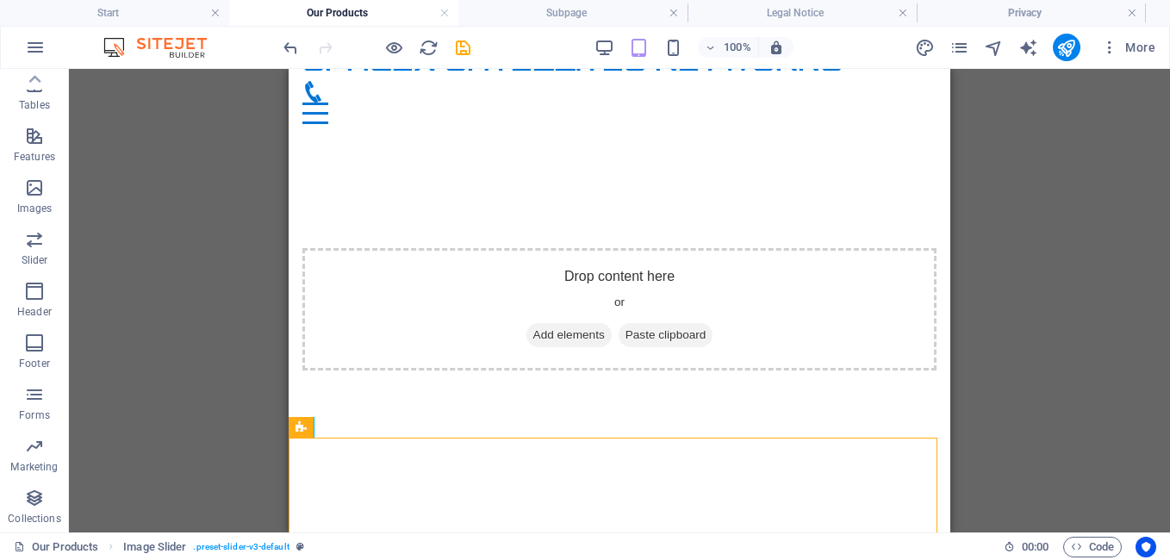
scroll to position [0, 0]
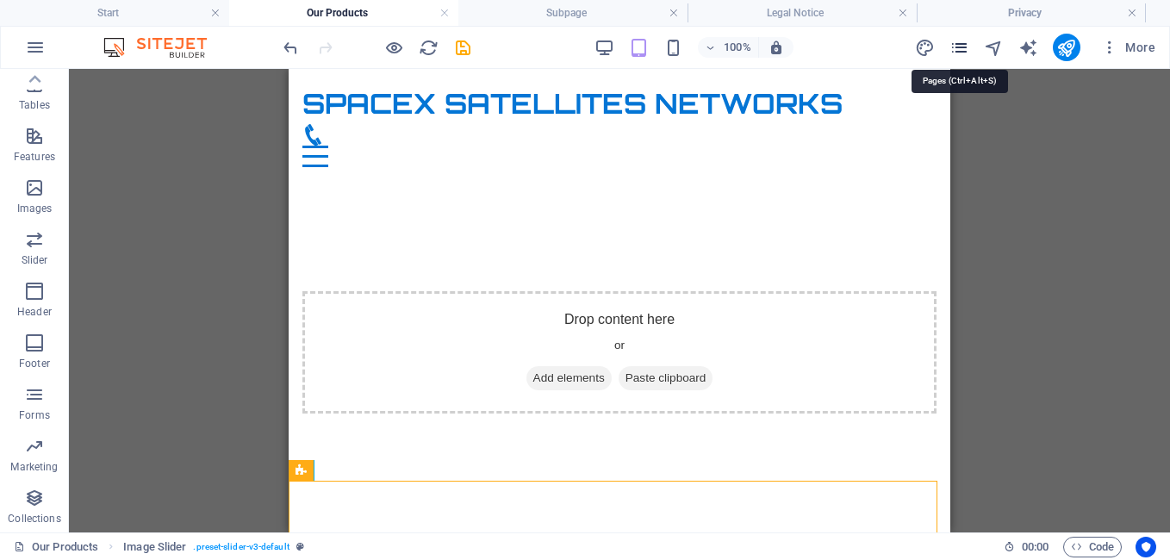
click at [960, 44] on icon "pages" at bounding box center [959, 48] width 20 height 20
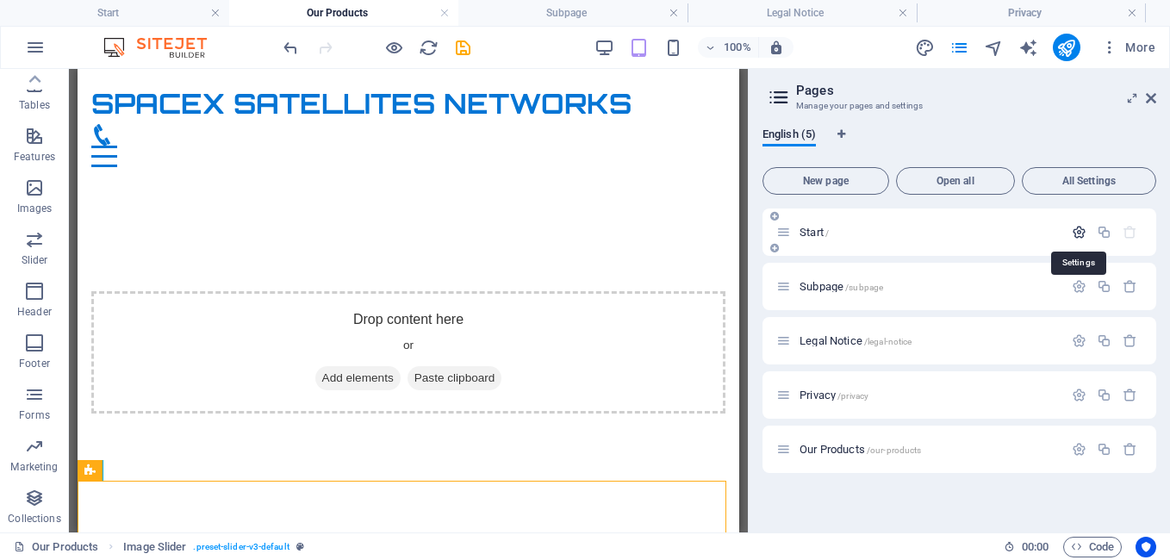
click at [1078, 236] on icon "button" at bounding box center [1079, 232] width 15 height 15
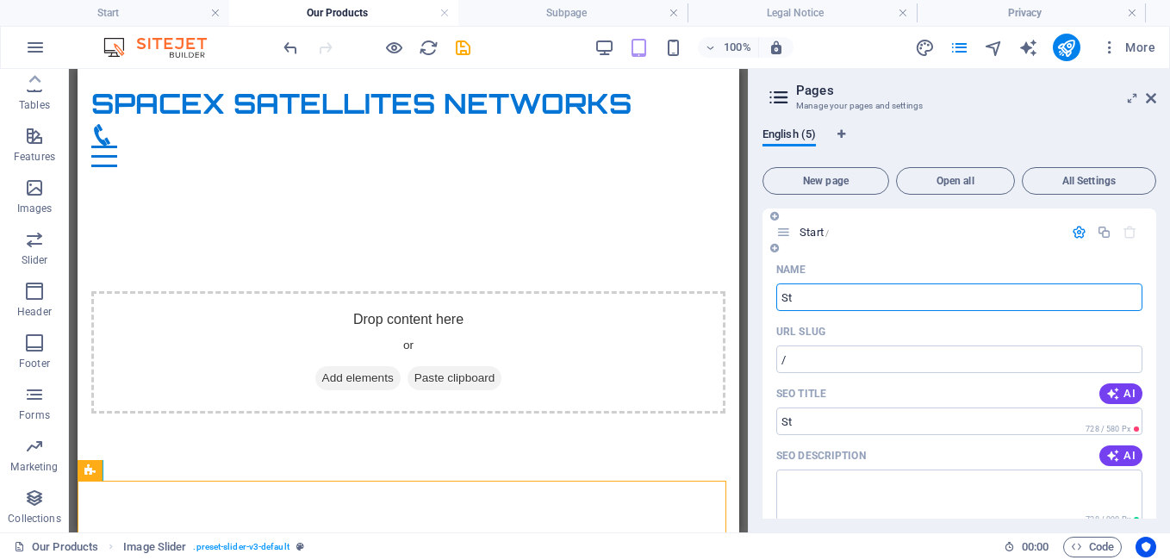
type input "S"
type input "H"
type input "/h"
type input "Home"
type input "/hom"
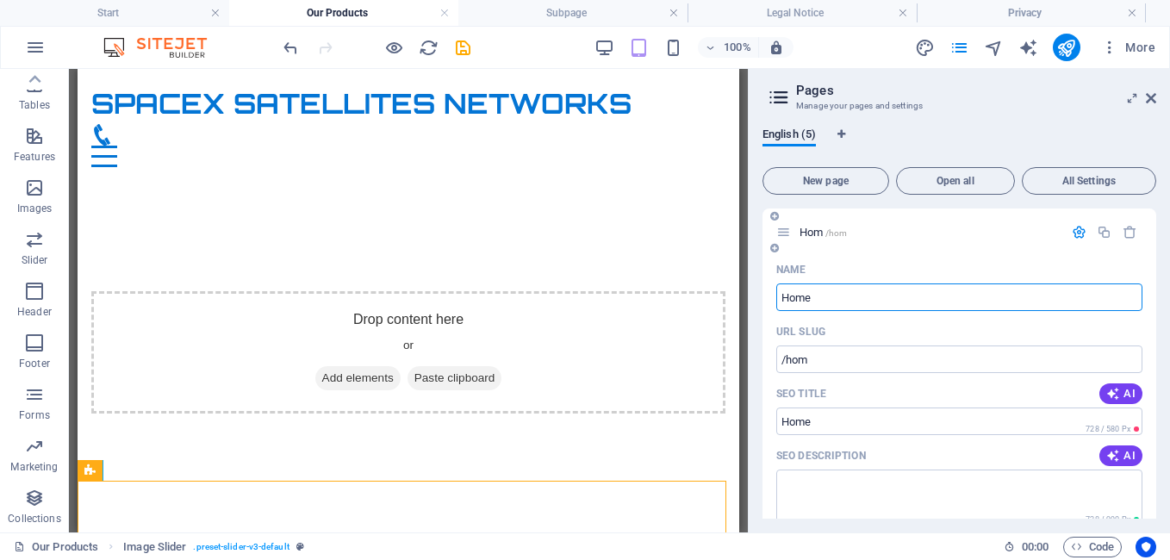
type input "Home"
type input "/home"
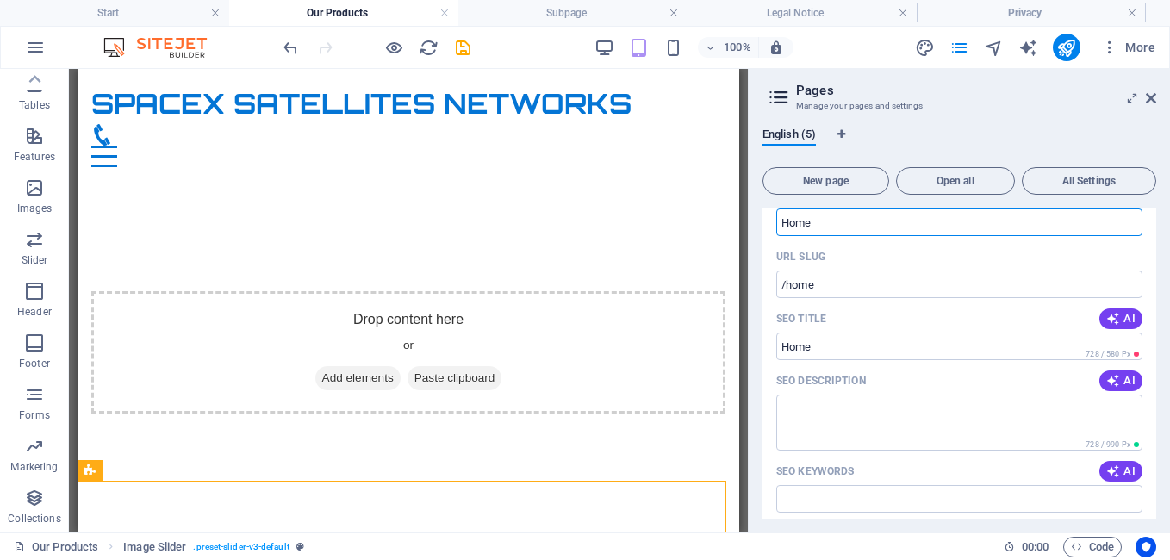
scroll to position [78, 0]
type input "Home"
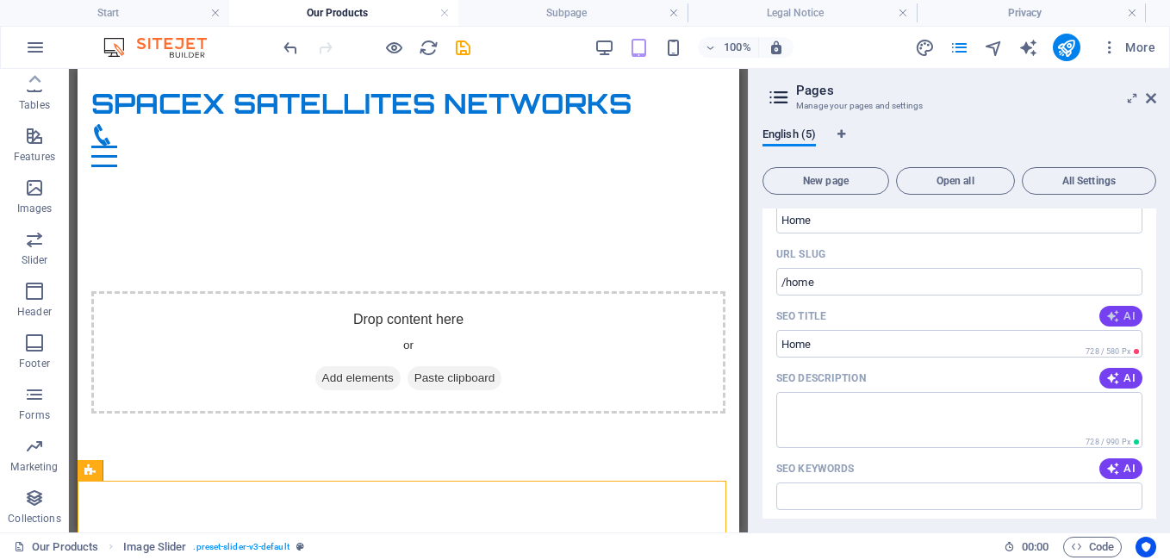
click at [1120, 314] on span "AI" at bounding box center [1120, 316] width 29 height 14
type input "Starlink Internet: Fast & Reliable"
click at [1121, 380] on span "AI" at bounding box center [1120, 378] width 29 height 14
type textarea "Discover fast, reliable Starlink Internet in Kenya! Shop authentic kits, access…"
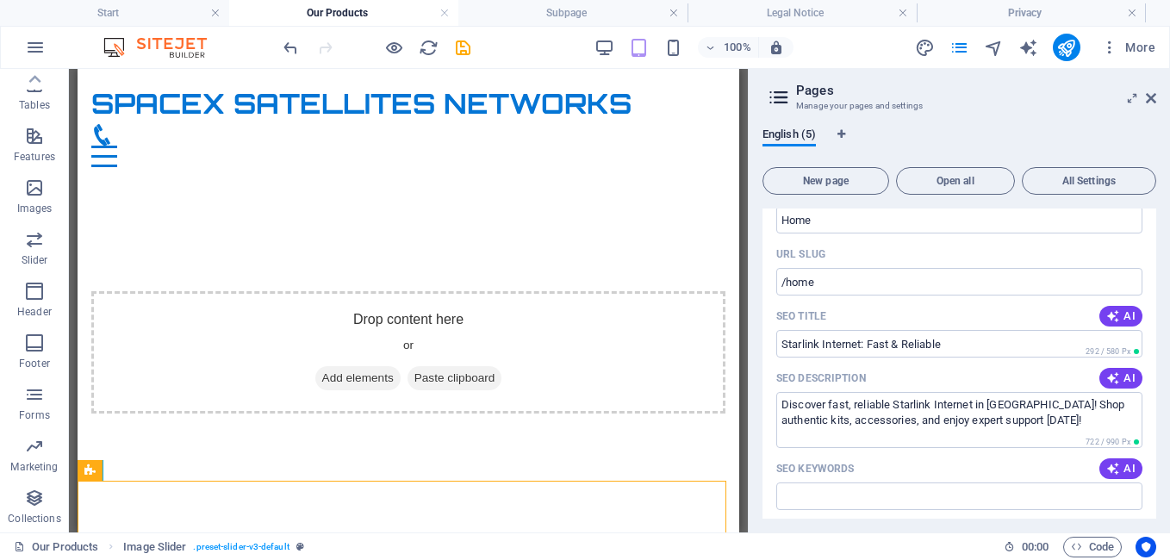
drag, startPoint x: 1152, startPoint y: 303, endPoint x: 1156, endPoint y: 328, distance: 25.3
click at [1156, 328] on div "English (5) New page Open all All Settings Home /home Name Home ​ URL SLUG /hom…" at bounding box center [959, 323] width 421 height 419
drag, startPoint x: 1156, startPoint y: 326, endPoint x: 1158, endPoint y: 361, distance: 34.5
click at [1158, 361] on div "English (5) New page Open all All Settings Home /home Name Home ​ URL SLUG /hom…" at bounding box center [959, 323] width 421 height 419
drag, startPoint x: 1151, startPoint y: 320, endPoint x: 1156, endPoint y: 339, distance: 19.6
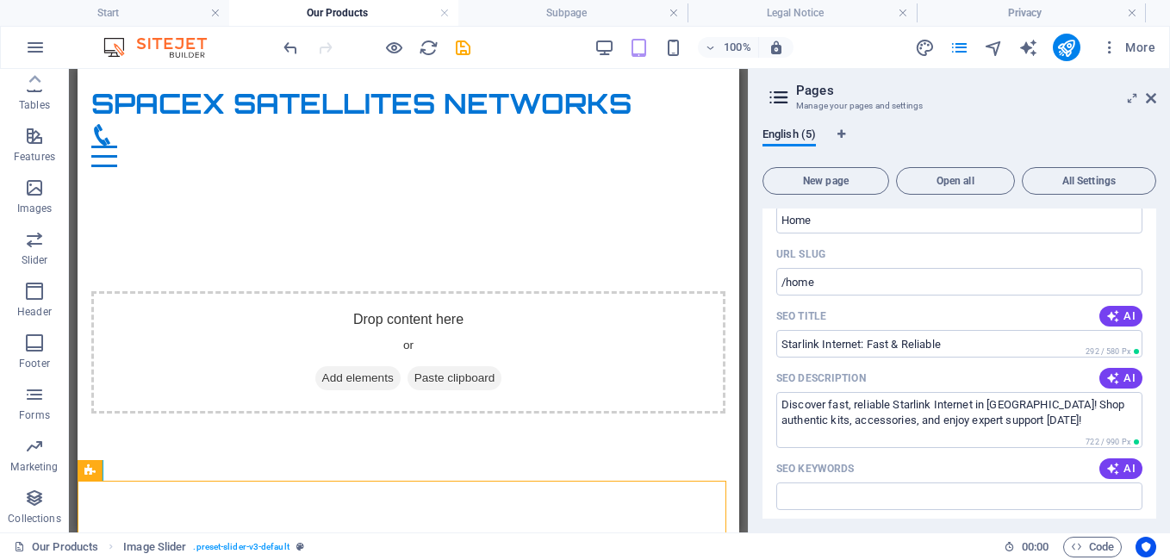
click at [1156, 339] on div "English (5) New page Open all All Settings Home /home Name Home ​ URL SLUG /hom…" at bounding box center [959, 323] width 421 height 419
drag, startPoint x: 1151, startPoint y: 309, endPoint x: 1155, endPoint y: 324, distance: 15.3
click at [1155, 324] on div "Home /home Name Home ​ URL SLUG /home ​ SEO Title AI Starlink Internet: Fast & …" at bounding box center [959, 363] width 394 height 310
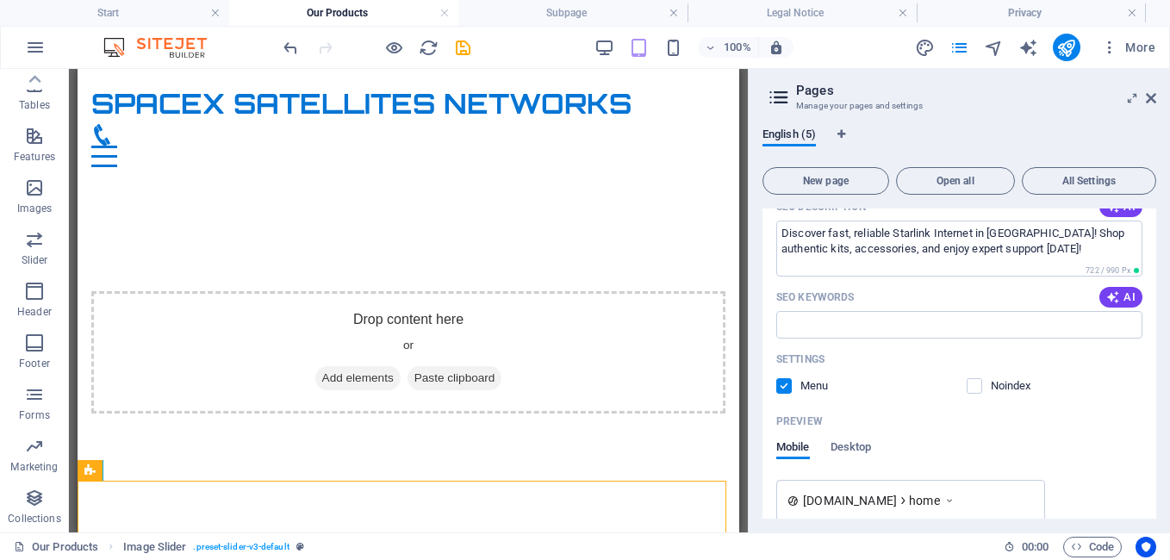
scroll to position [238, 0]
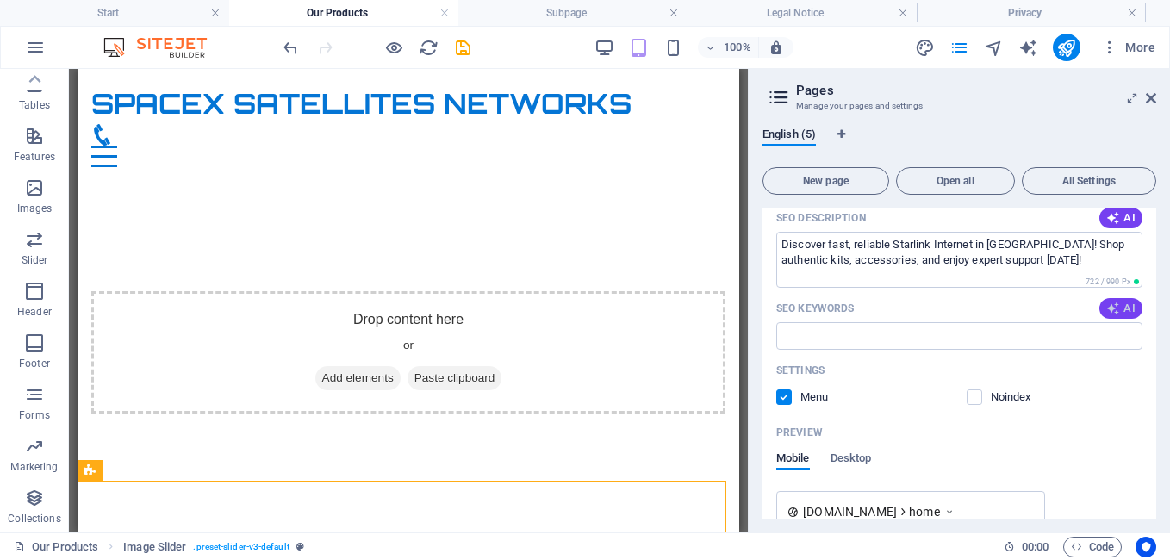
click at [1117, 307] on span "AI" at bounding box center [1120, 308] width 29 height 14
type input "Starlink Internet, satellite internet Kenya, reliable internet solutions, Starl…"
drag, startPoint x: 1152, startPoint y: 303, endPoint x: 1154, endPoint y: 339, distance: 35.4
click at [1154, 339] on div "Home /home Name Home ​ URL SLUG /home ​ SEO Title AI Starlink Internet: Fast & …" at bounding box center [959, 363] width 394 height 310
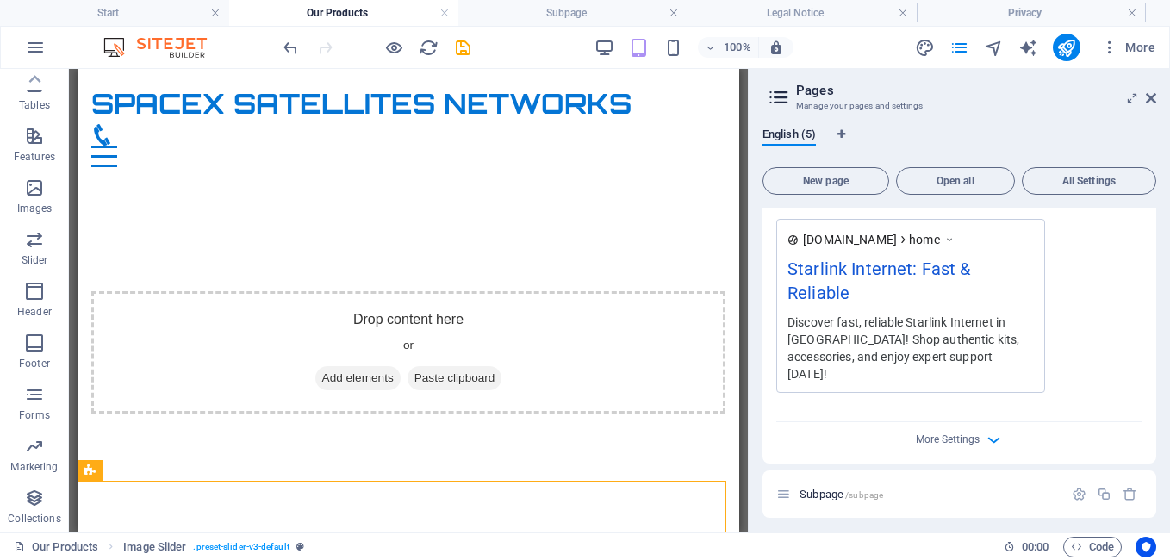
scroll to position [505, 0]
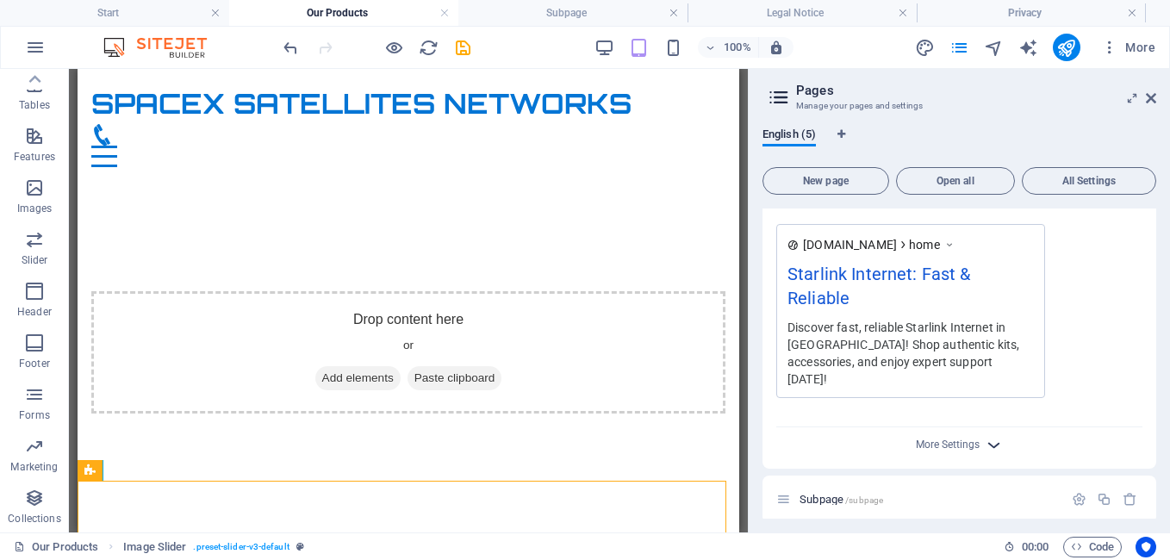
click at [999, 435] on icon "button" at bounding box center [994, 445] width 20 height 20
drag, startPoint x: 1152, startPoint y: 361, endPoint x: 1158, endPoint y: 410, distance: 49.5
click at [1158, 410] on div "English (5) New page Open all All Settings Home /home Name Home ​ URL SLUG /hom…" at bounding box center [959, 323] width 421 height 419
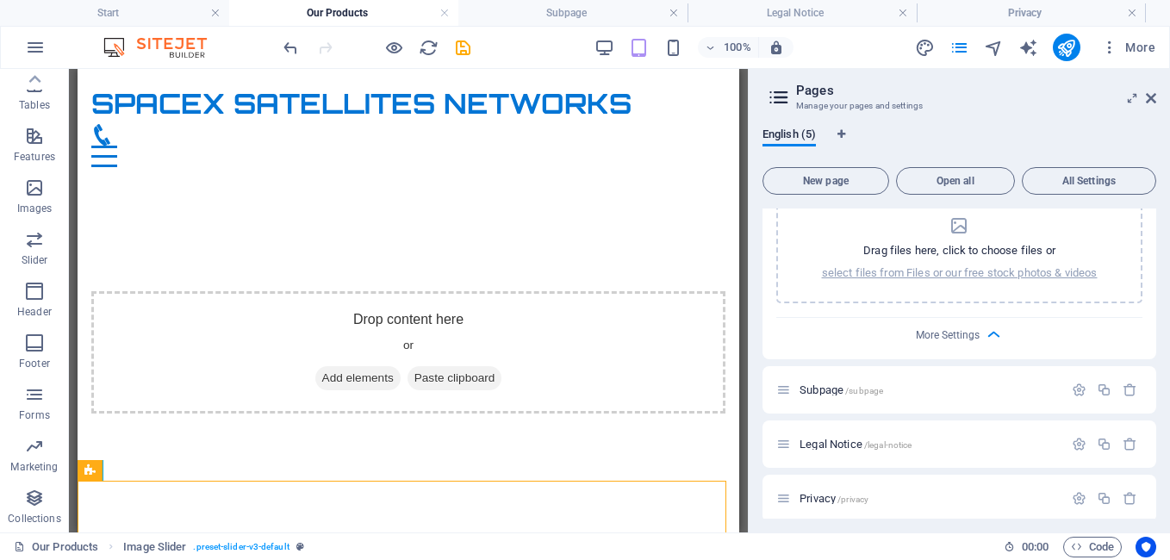
scroll to position [896, 0]
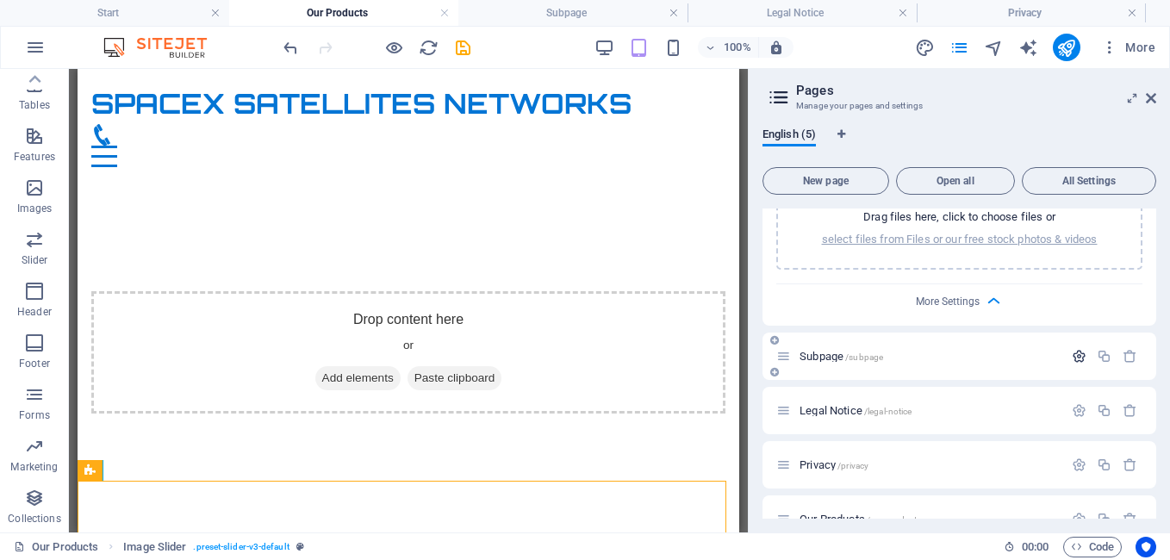
click at [1073, 349] on icon "button" at bounding box center [1079, 356] width 15 height 15
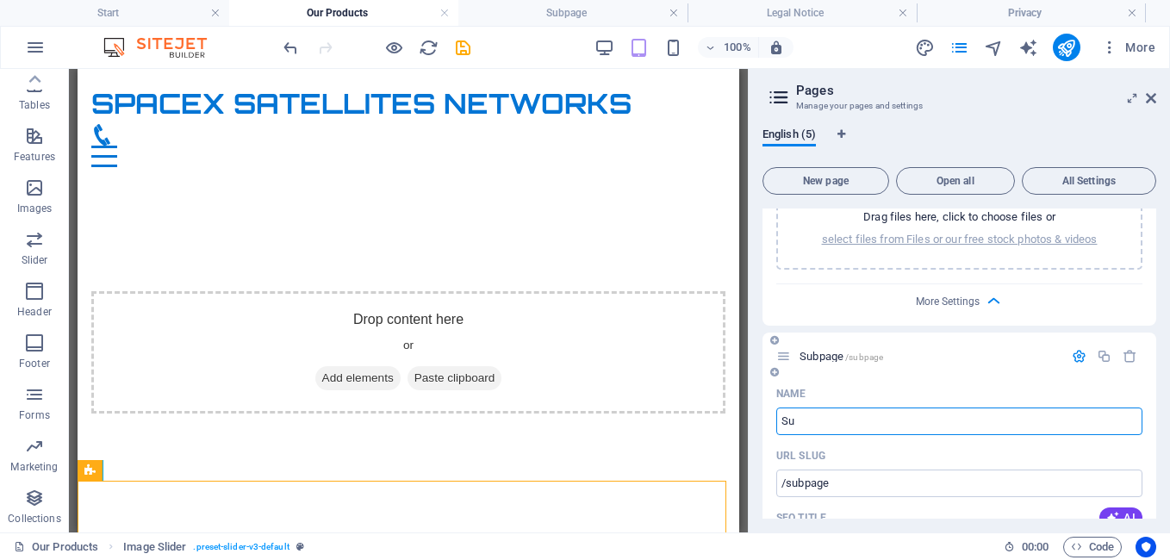
type input "S"
type input "/"
type input "Ab"
type input "/a"
type input "A"
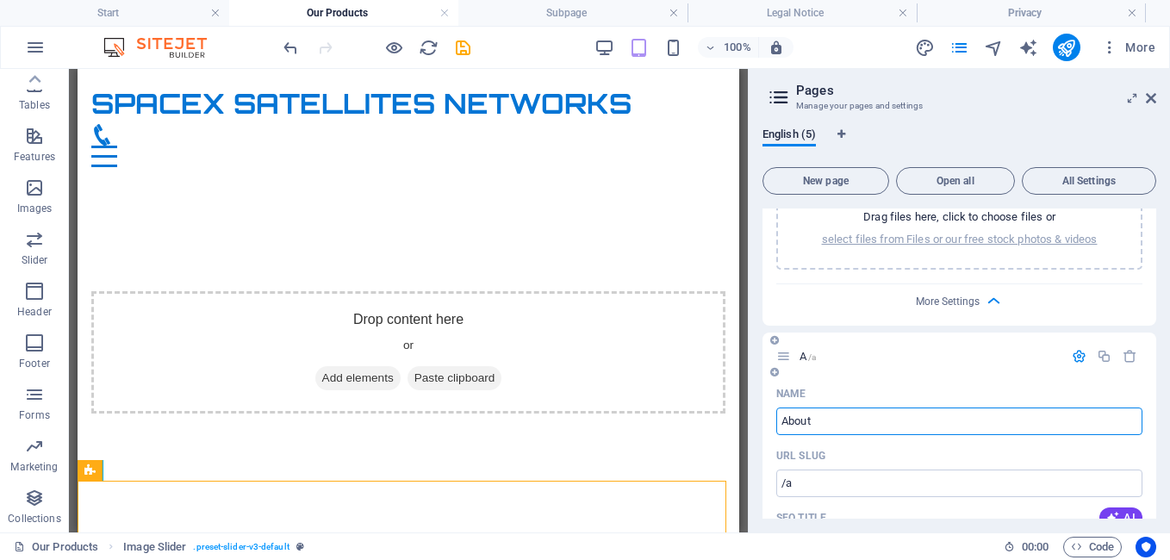
type input "About u"
type input "/about"
type input "About"
type input "About u"
type input "/about-u"
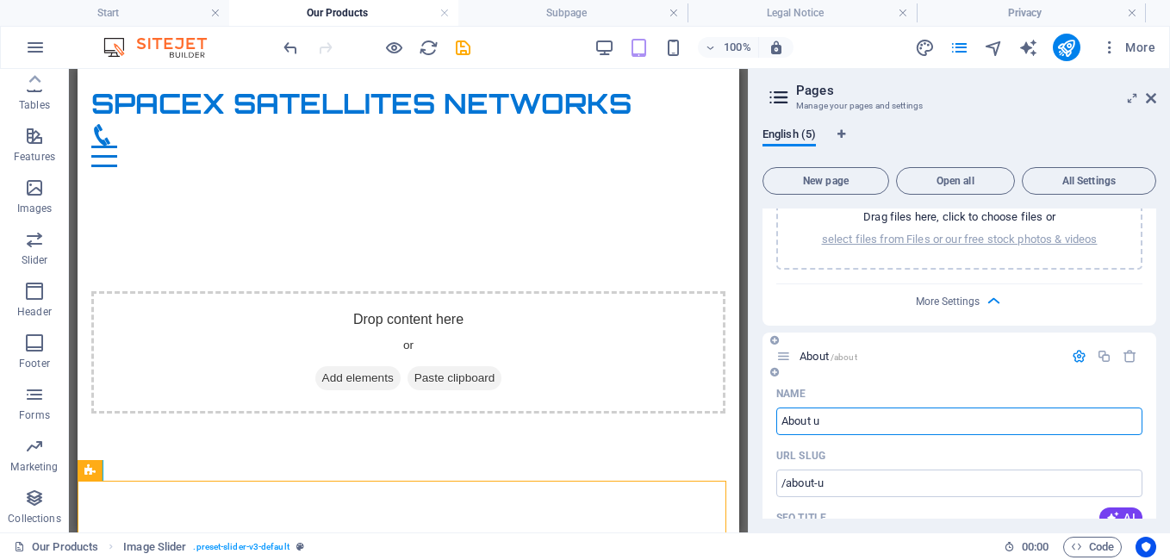
type input "About u"
type input "About us"
type input "/about-us"
type input "About us"
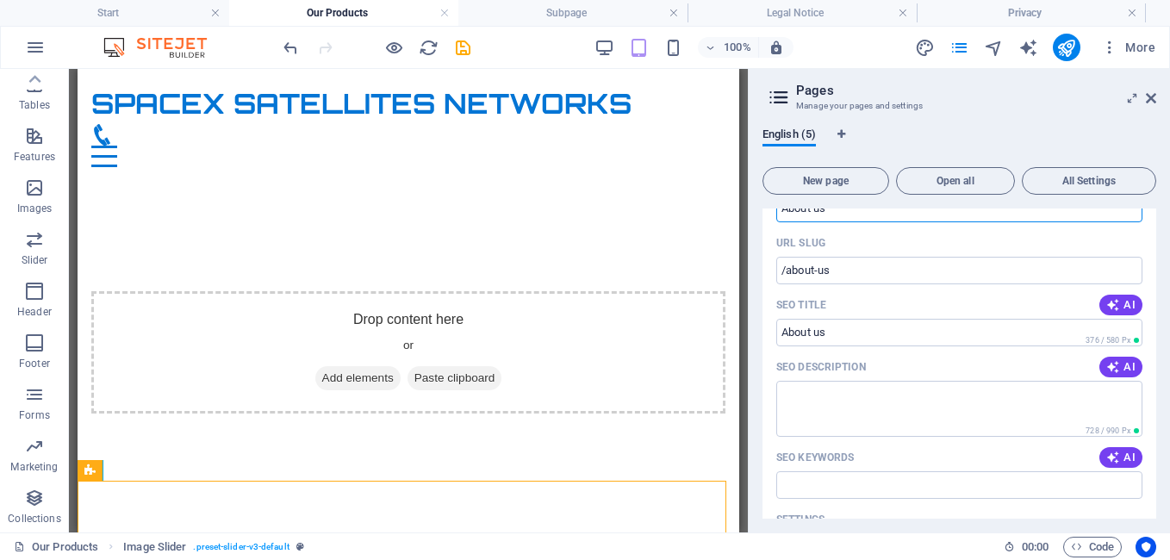
scroll to position [1087, 0]
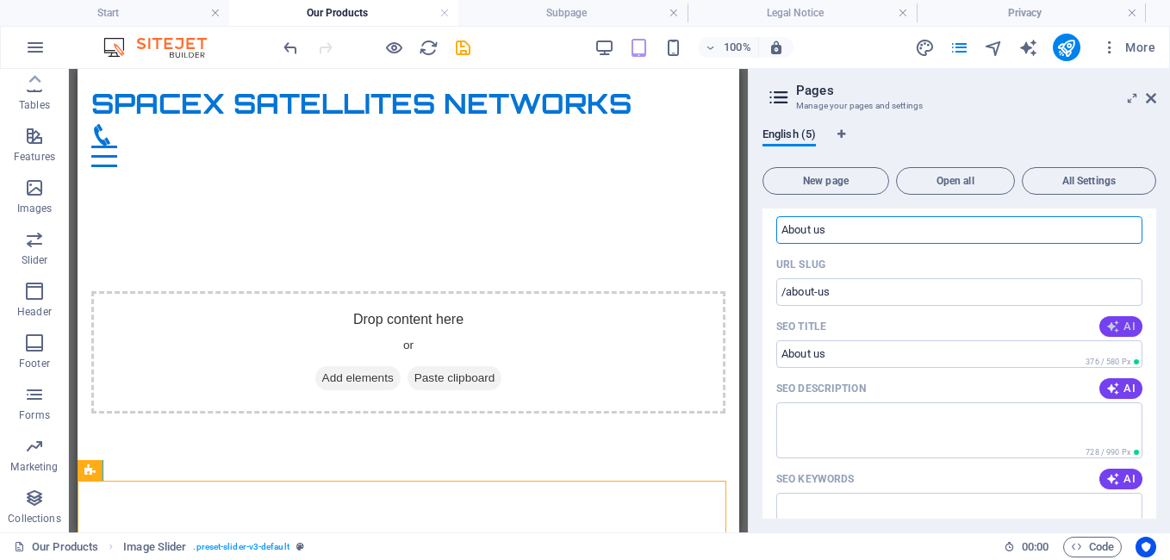
type input "About us"
click at [1128, 316] on button "AI" at bounding box center [1120, 326] width 43 height 21
type input "SpaceX Satellites: Page Base"
click at [1126, 382] on span "AI" at bounding box center [1120, 389] width 29 height 14
type textarea "Discover our flexible subpage template for easy content management and seamless…"
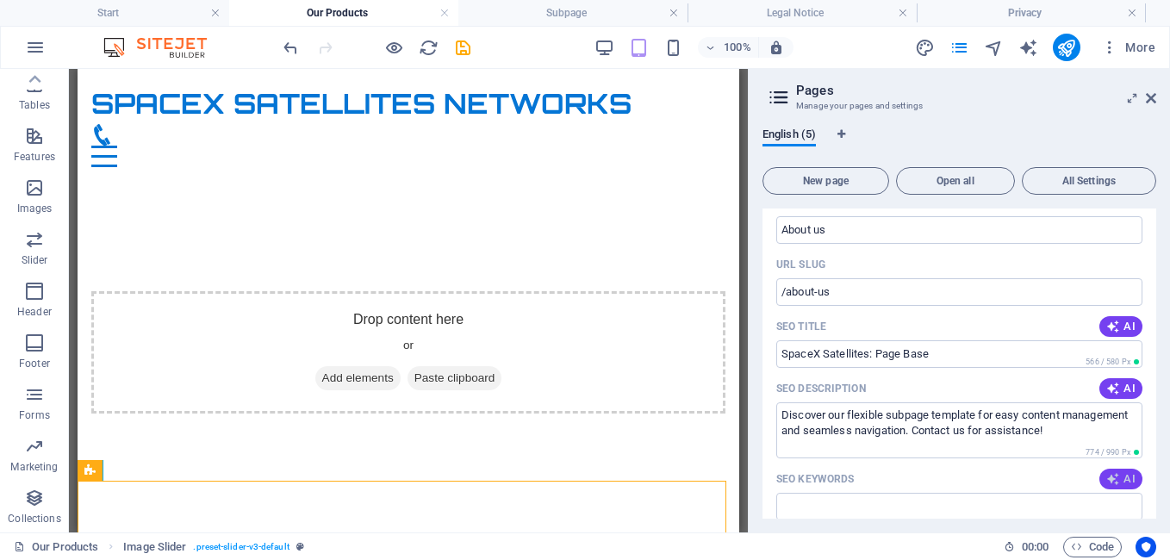
click at [1116, 469] on button "AI" at bounding box center [1120, 479] width 43 height 21
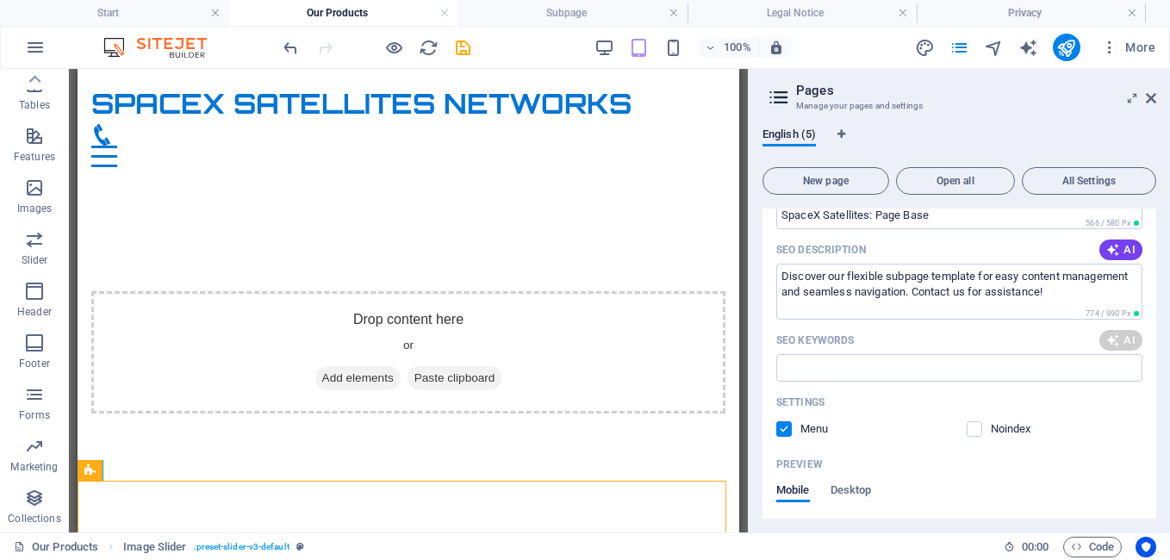
scroll to position [1269, 0]
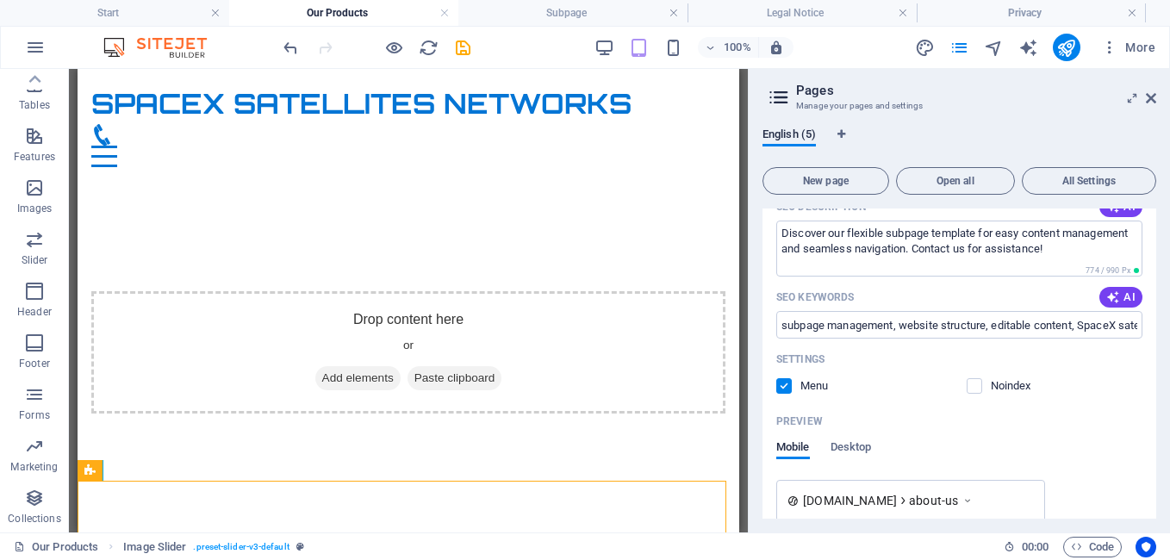
type input "subpage management, website structure, editable content, SpaceX satellites, Nai…"
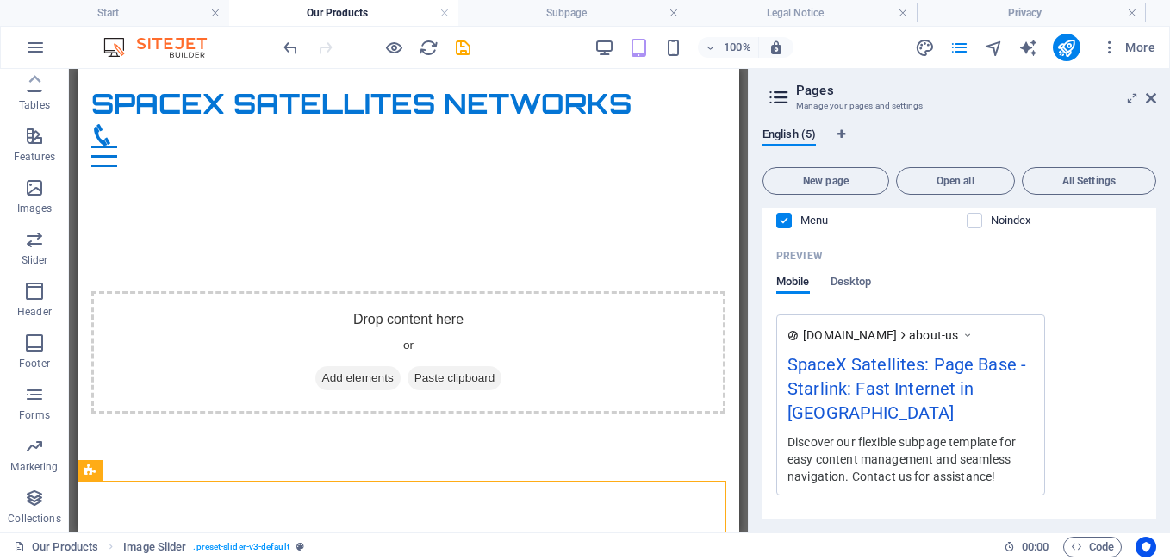
click at [1151, 465] on div "Name About us ​ URL SLUG /about-us ​ SEO Title AI SpaceX Satellites: Page Base …" at bounding box center [959, 204] width 394 height 724
drag, startPoint x: 1156, startPoint y: 467, endPoint x: 1155, endPoint y: 506, distance: 39.6
click at [1152, 506] on div "English (5) New page Open all All Settings Home /home Name Home ​ URL SLUG /hom…" at bounding box center [959, 323] width 421 height 419
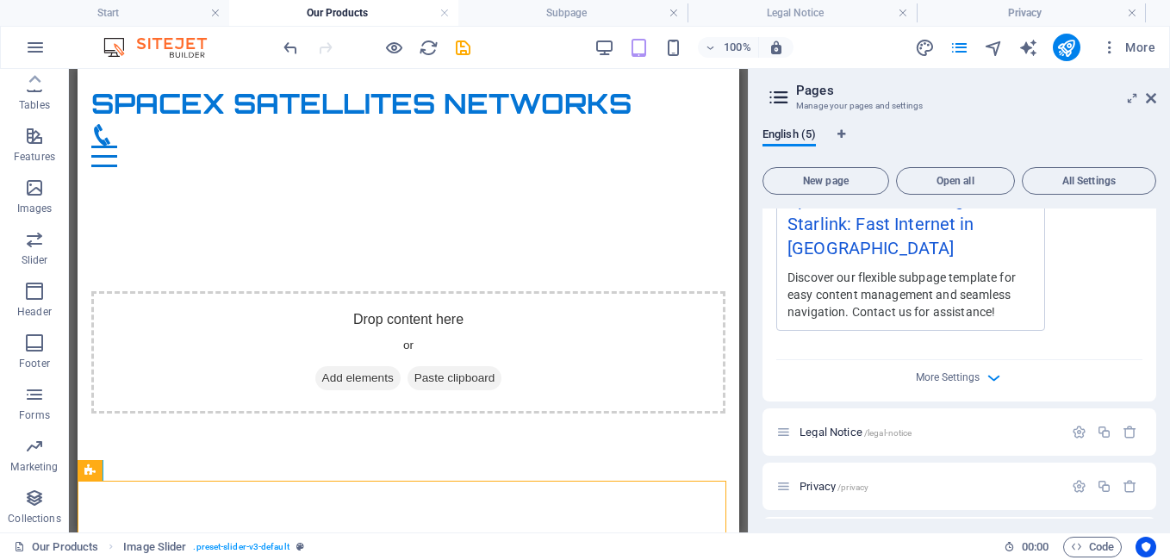
scroll to position [1605, 0]
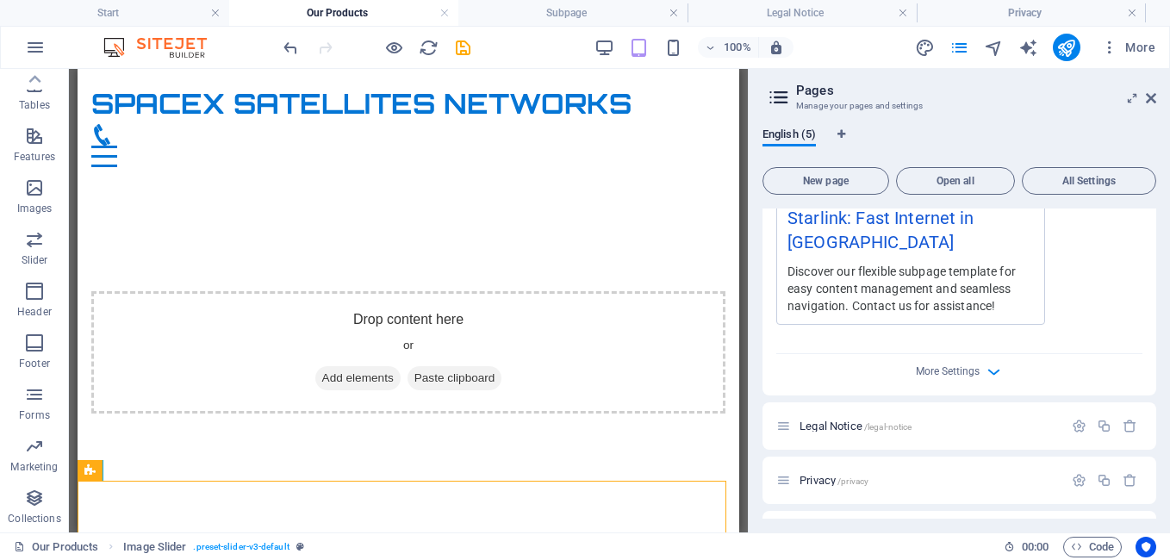
click at [785, 98] on icon at bounding box center [779, 97] width 26 height 24
click at [1169, 213] on html "SpaceX Satellites Networks Start Our Products Subpage Legal Notice Privacy Favo…" at bounding box center [585, 280] width 1170 height 560
click at [462, 47] on icon "save" at bounding box center [463, 48] width 20 height 20
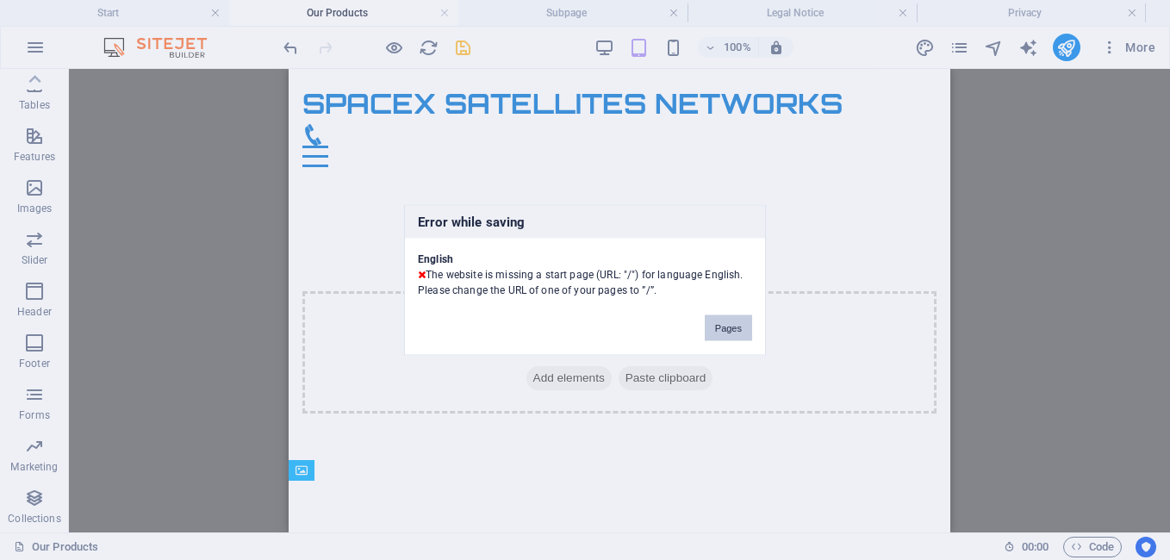
click at [743, 332] on button "Pages" at bounding box center [728, 328] width 47 height 26
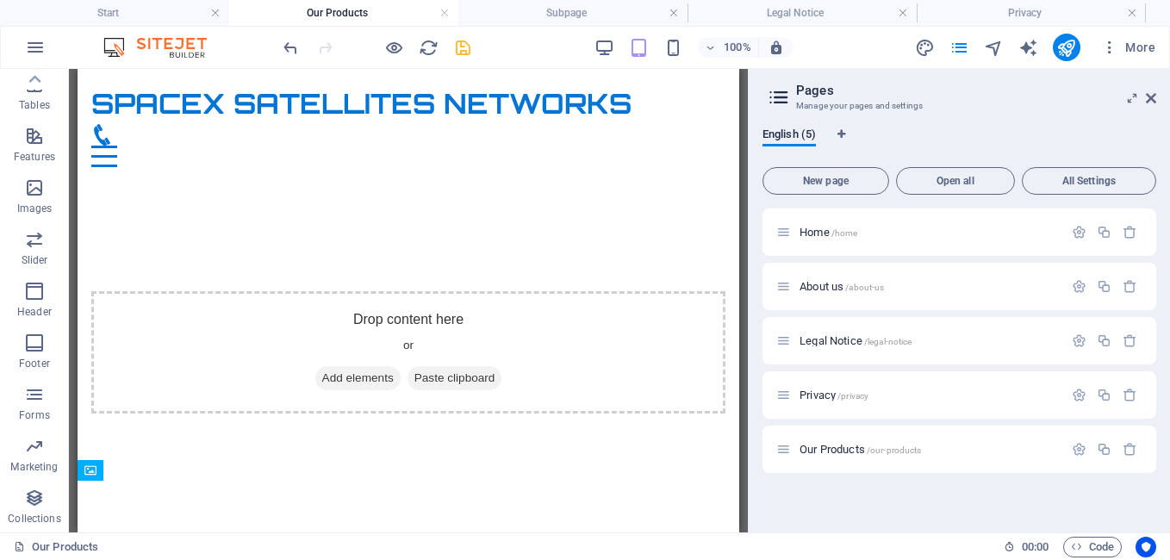
click at [624, 3] on h4 "Subpage" at bounding box center [572, 12] width 229 height 19
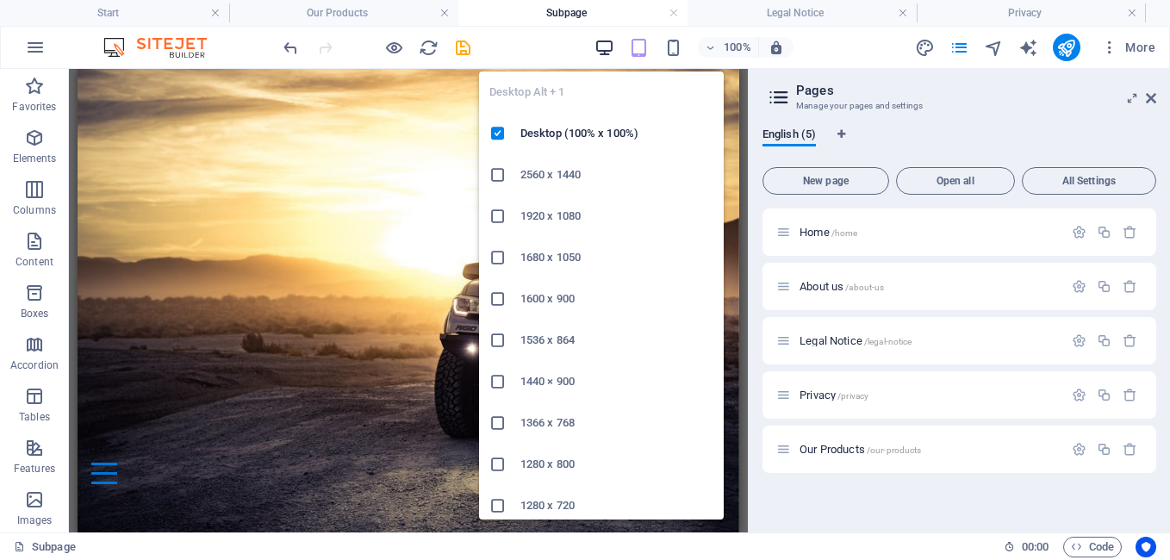
click at [605, 47] on icon "button" at bounding box center [604, 48] width 20 height 20
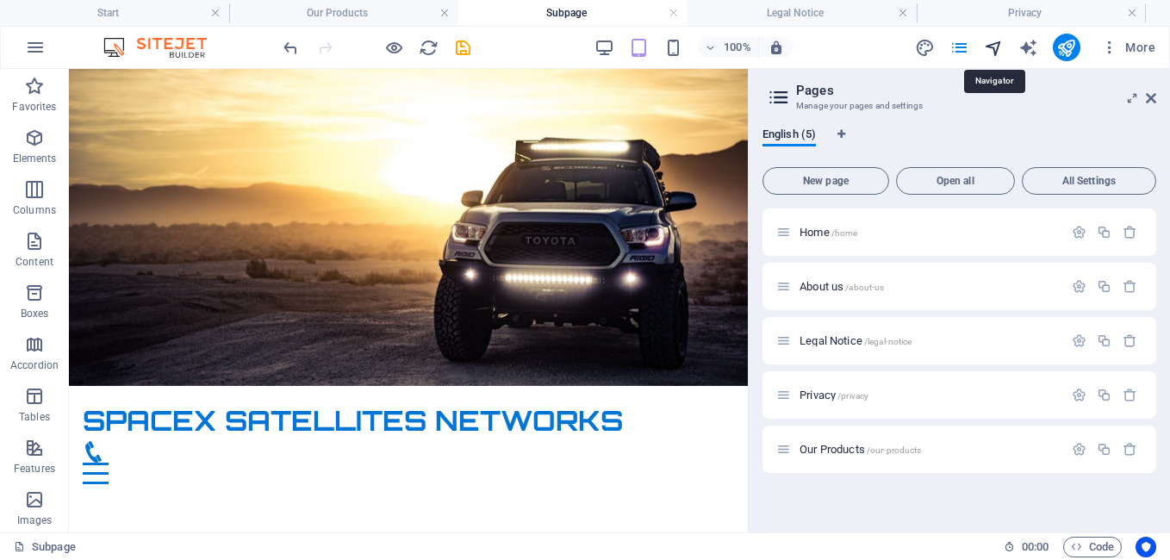
click at [989, 47] on icon "navigator" at bounding box center [994, 48] width 20 height 20
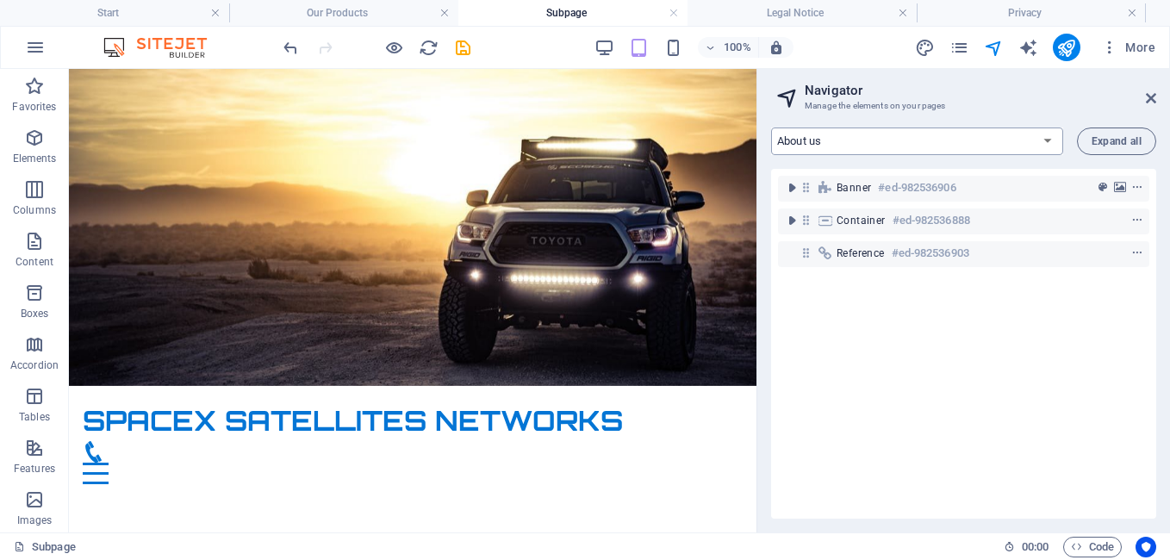
click at [1053, 136] on select "Home About us Legal Notice Privacy Our Products" at bounding box center [917, 141] width 292 height 28
select select "17880795-en"
click at [771, 127] on select "Home About us Legal Notice Privacy Our Products" at bounding box center [917, 141] width 292 height 28
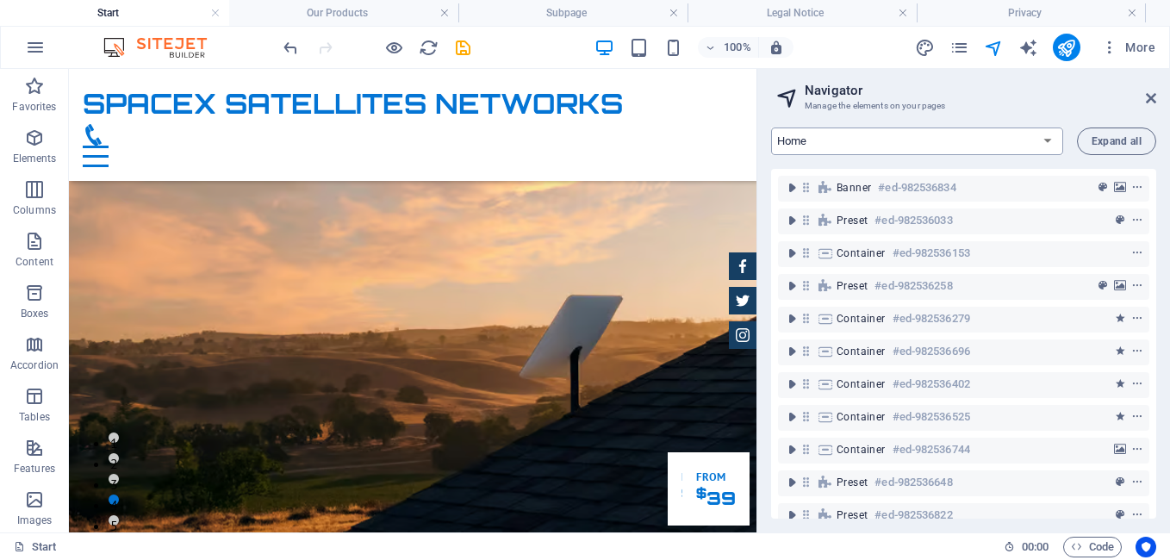
scroll to position [2616, 0]
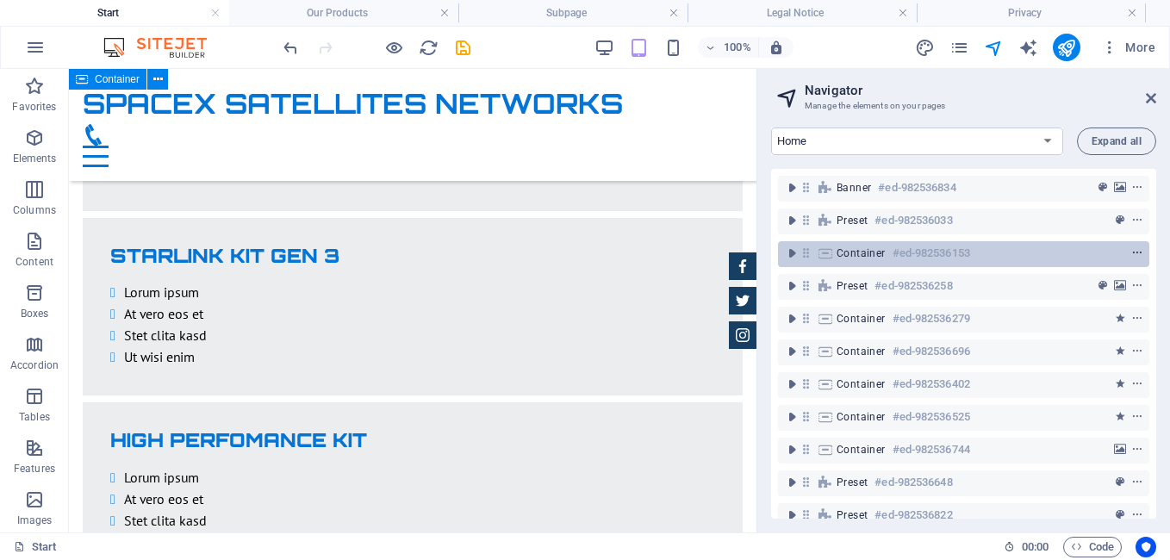
click at [1138, 245] on button "context-menu" at bounding box center [1136, 253] width 17 height 21
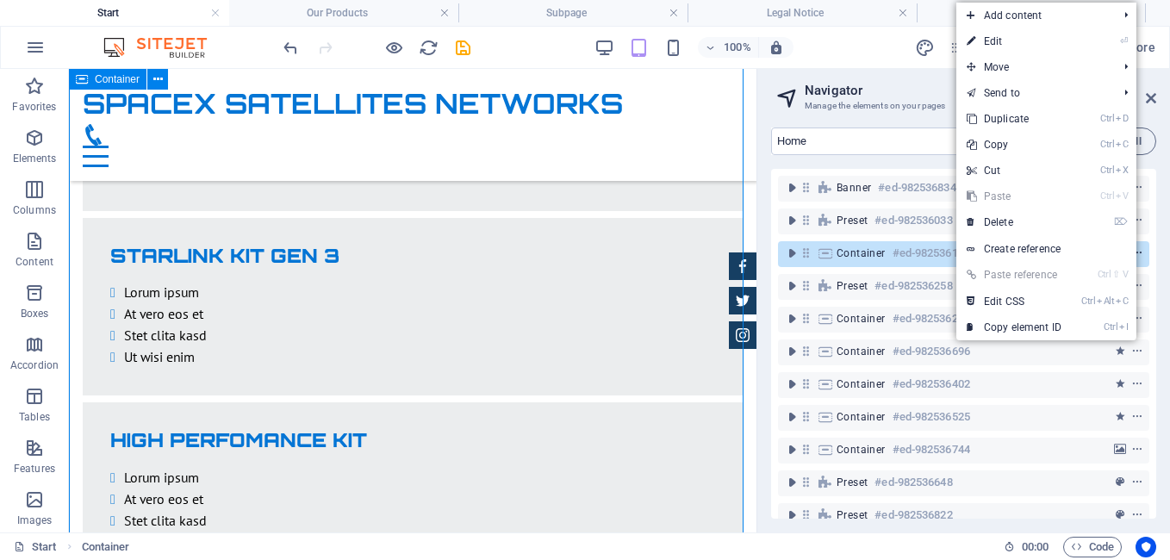
scroll to position [1638, 0]
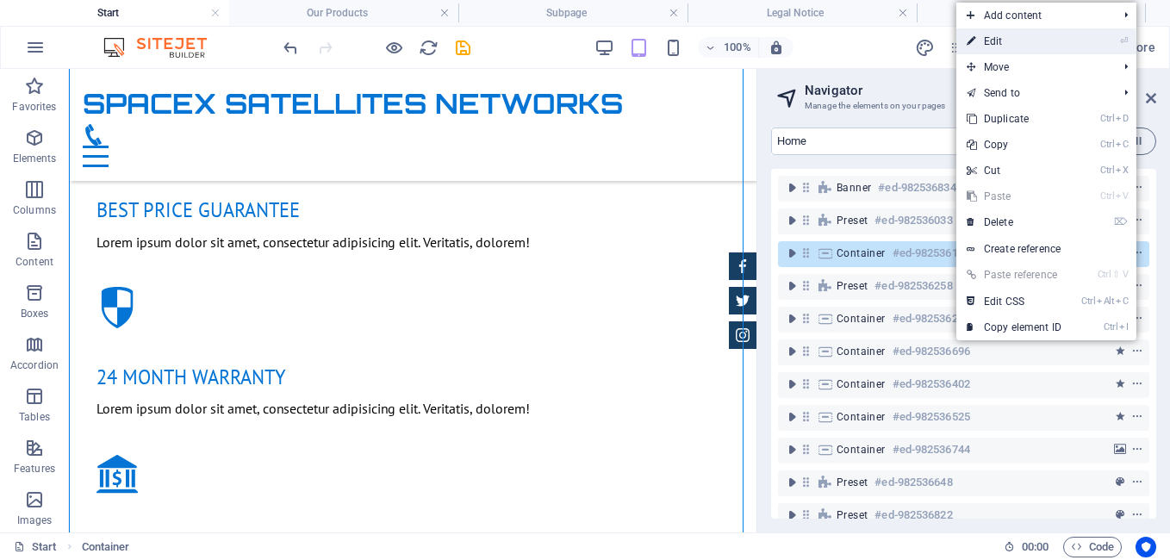
click at [986, 38] on link "⏎ Edit" at bounding box center [1013, 41] width 115 height 26
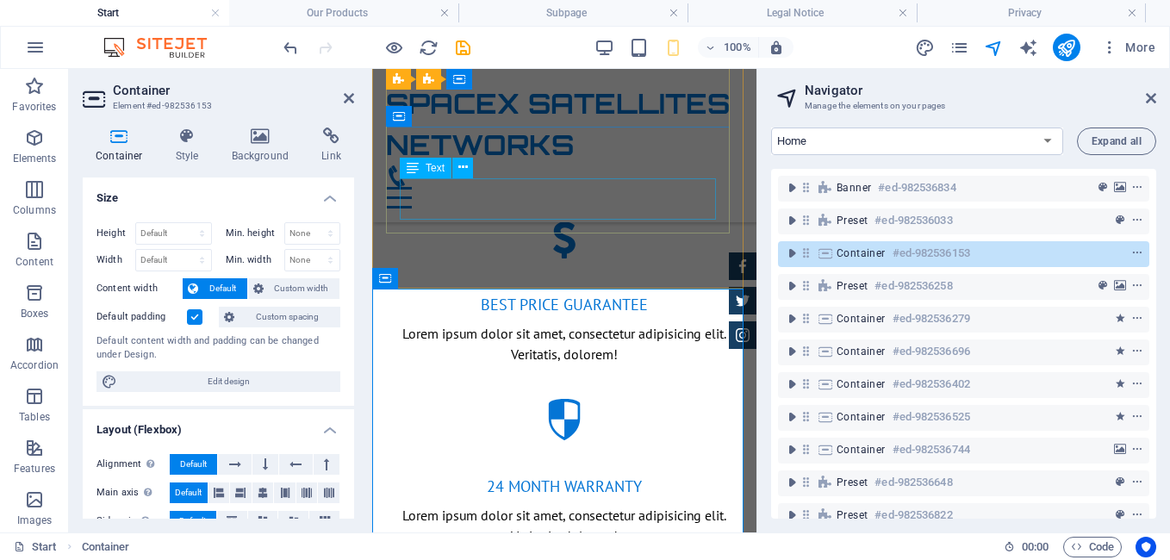
scroll to position [1660, 0]
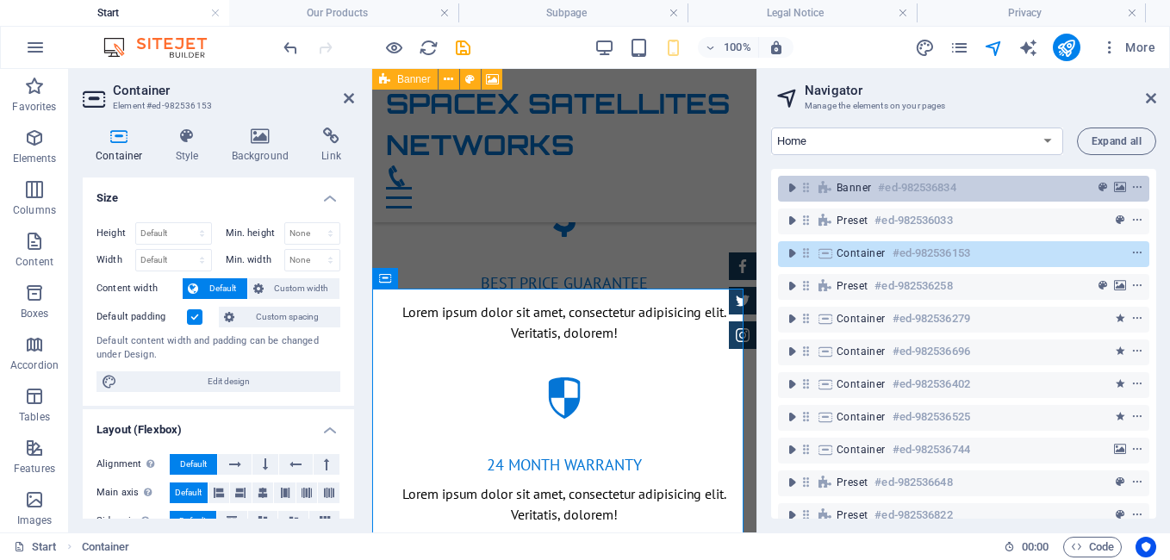
click at [1079, 194] on div at bounding box center [1105, 187] width 81 height 21
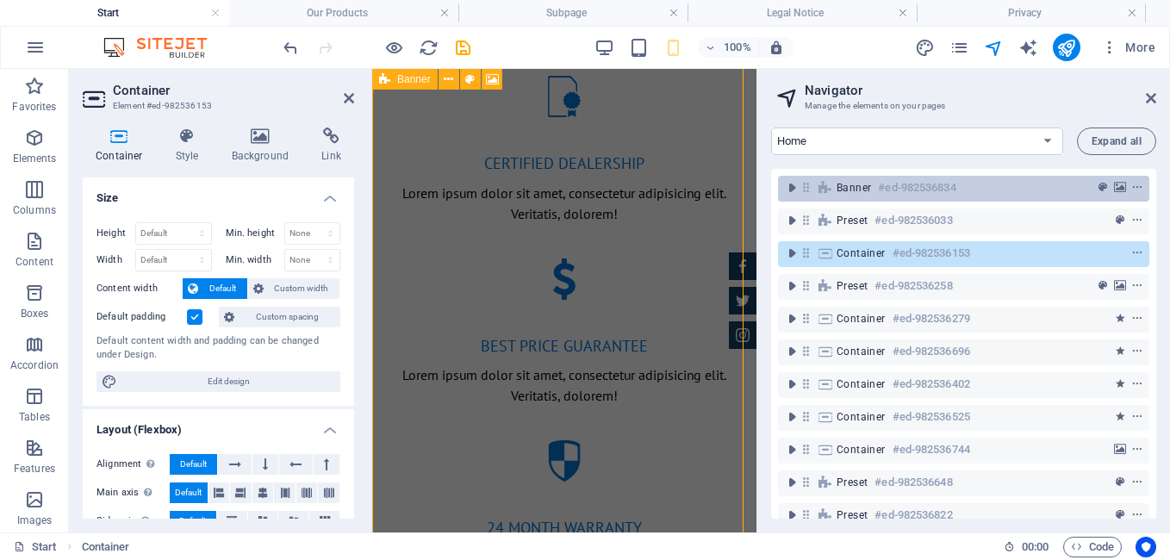
scroll to position [11, 0]
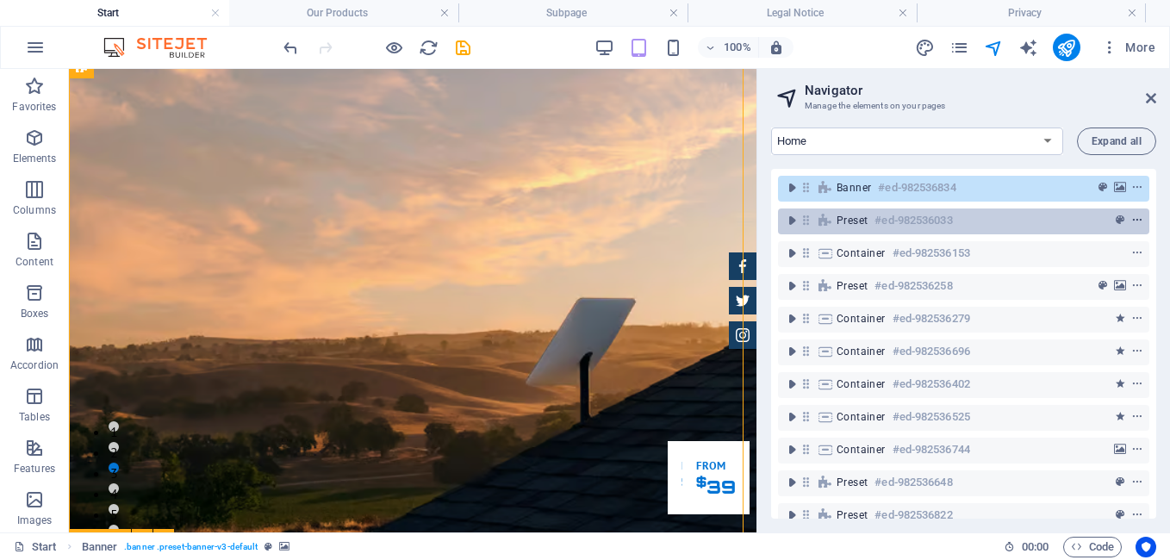
click at [1131, 226] on icon "context-menu" at bounding box center [1137, 220] width 12 height 12
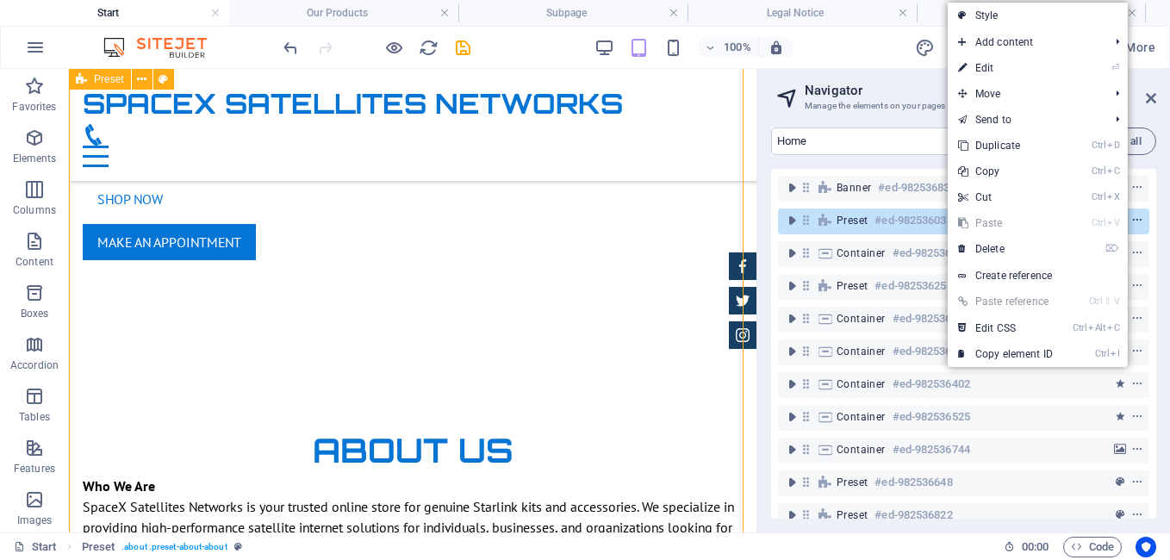
click at [1139, 228] on button "context-menu" at bounding box center [1136, 220] width 17 height 21
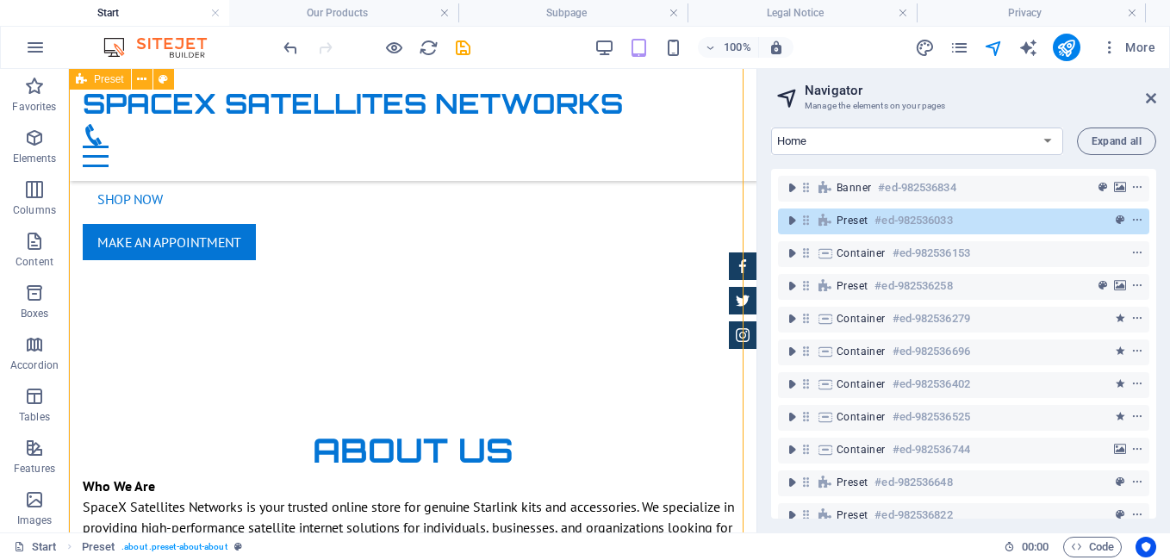
click at [926, 227] on h6 "#ed-982536033" at bounding box center [913, 220] width 78 height 21
click at [1152, 97] on icon at bounding box center [1151, 98] width 10 height 14
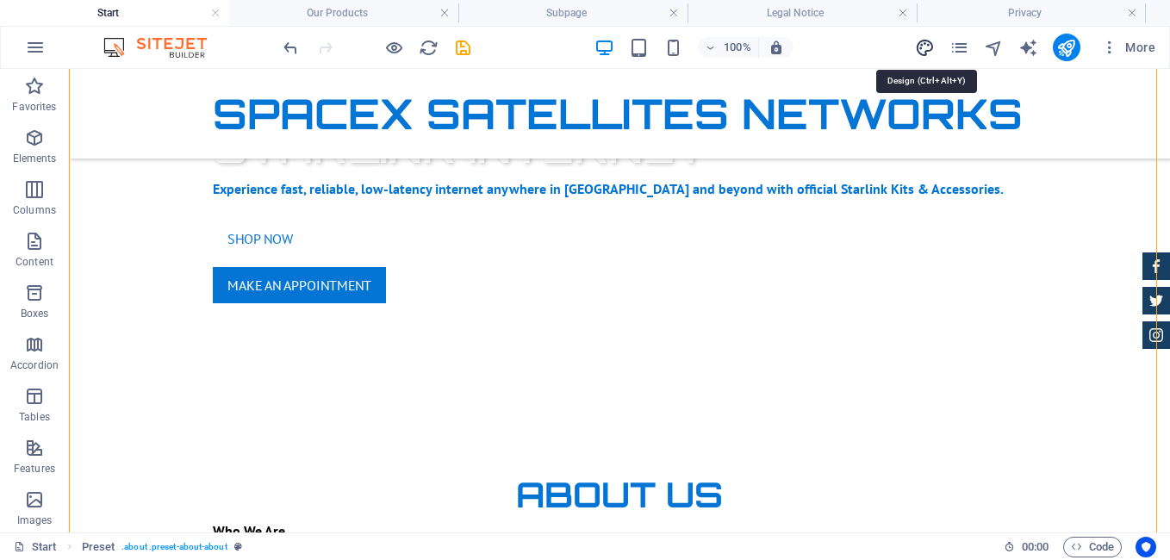
click at [927, 47] on icon "design" at bounding box center [925, 48] width 20 height 20
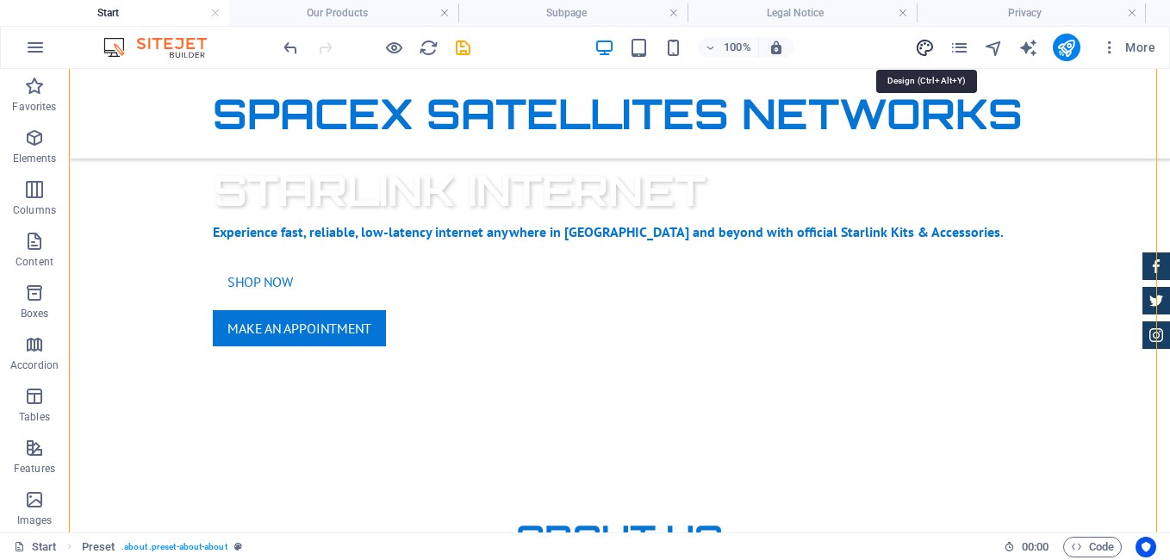
select select "px"
select select "400"
select select "px"
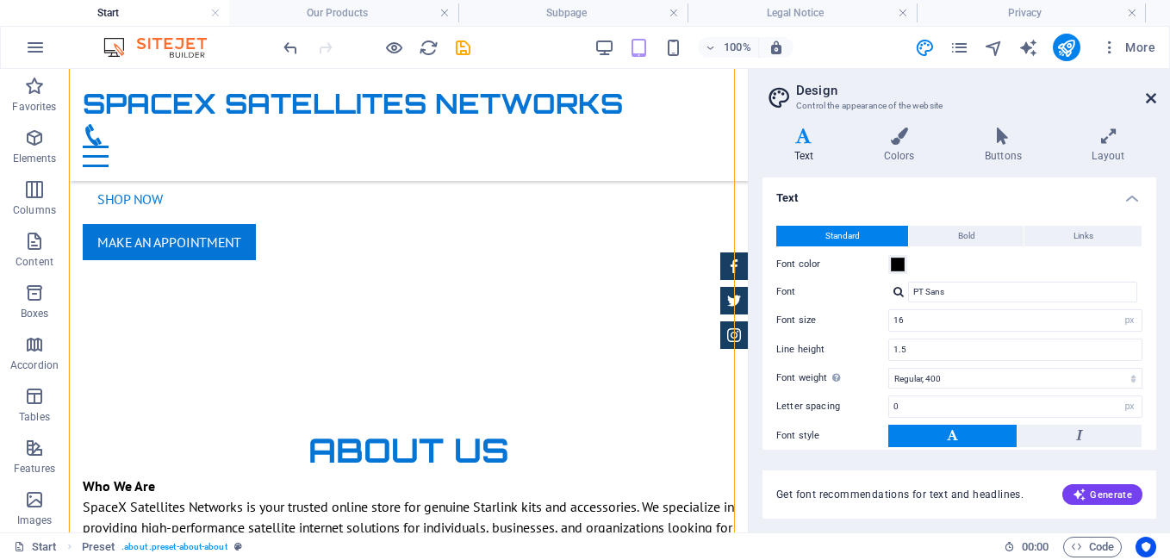
click at [1150, 96] on icon at bounding box center [1151, 98] width 10 height 14
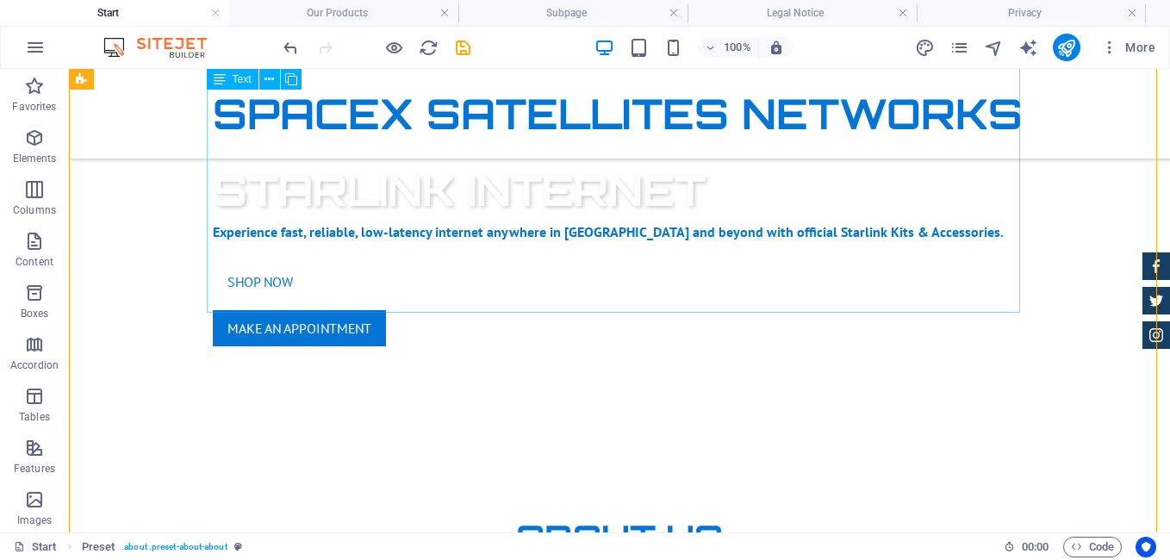
scroll to position [748, 0]
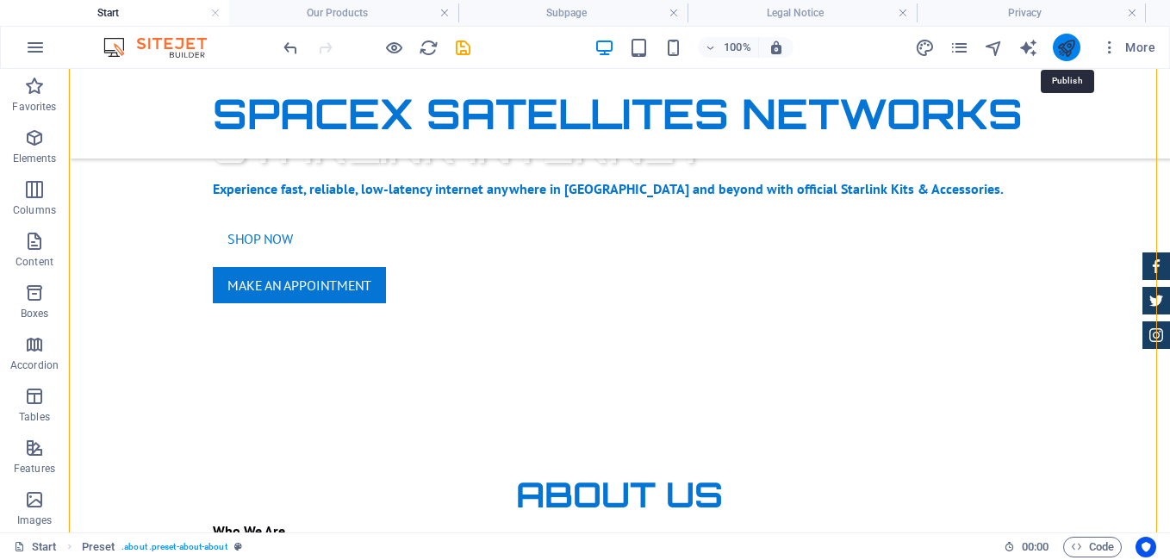
click at [1064, 51] on icon "publish" at bounding box center [1066, 48] width 20 height 20
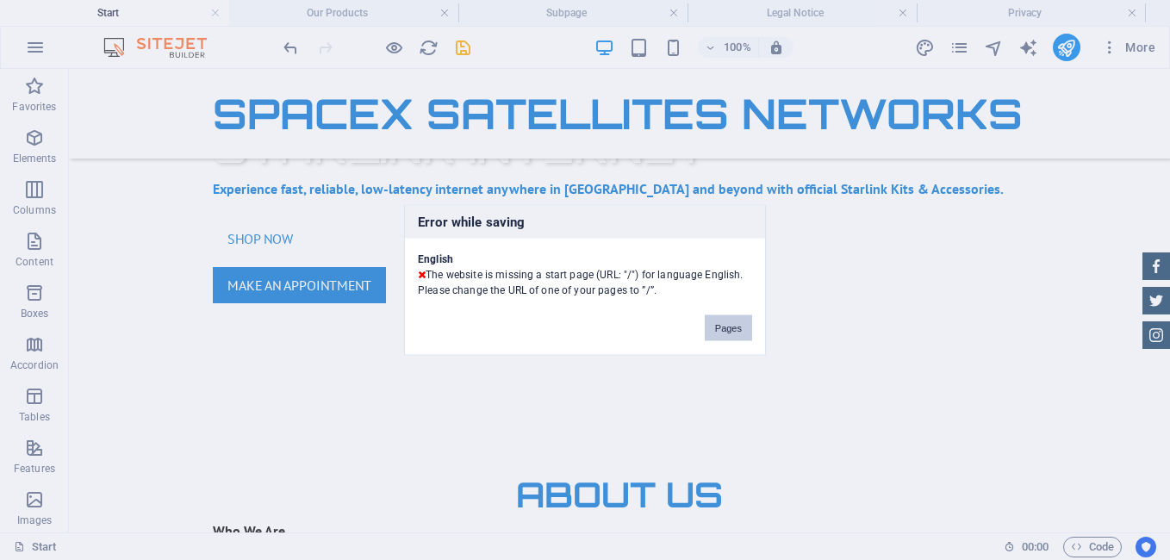
click at [732, 321] on button "Pages" at bounding box center [728, 328] width 47 height 26
click at [1142, 321] on div at bounding box center [1156, 300] width 28 height 96
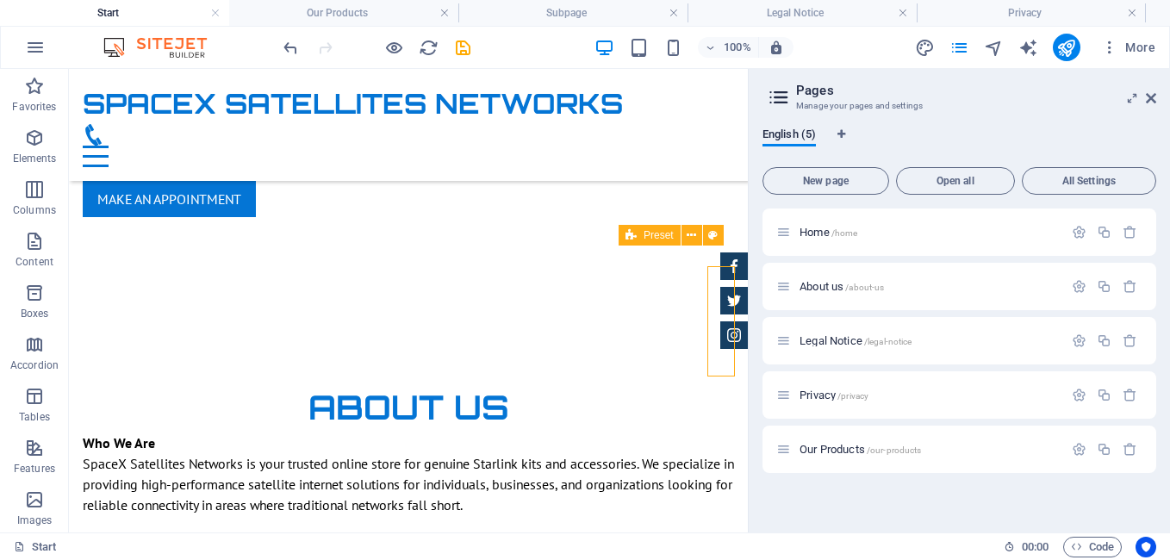
scroll to position [705, 0]
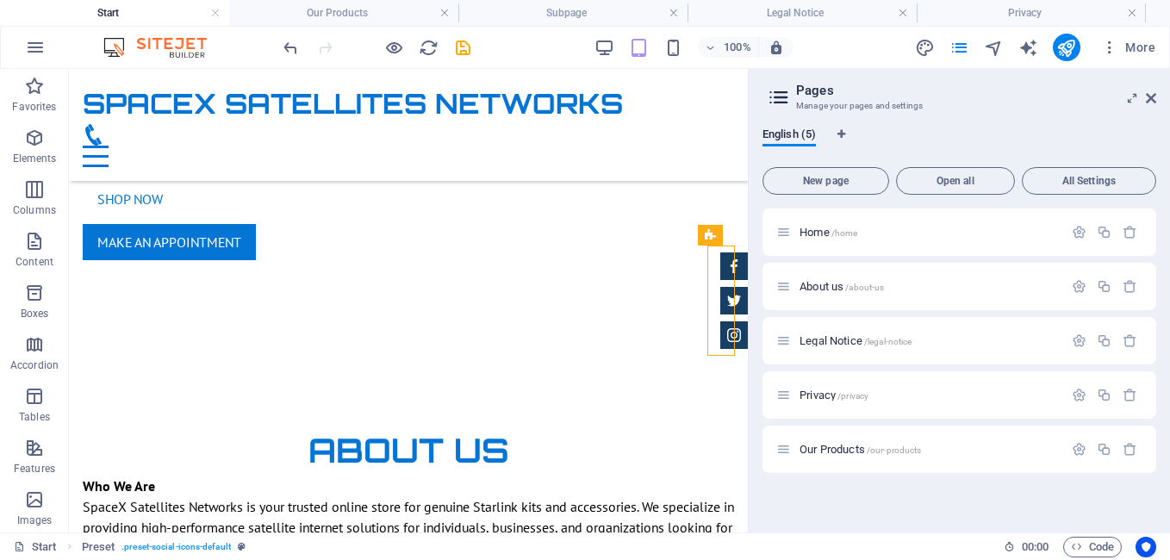
click at [169, 16] on h4 "Start" at bounding box center [114, 12] width 229 height 19
click at [183, 11] on h4 "Start" at bounding box center [114, 12] width 229 height 19
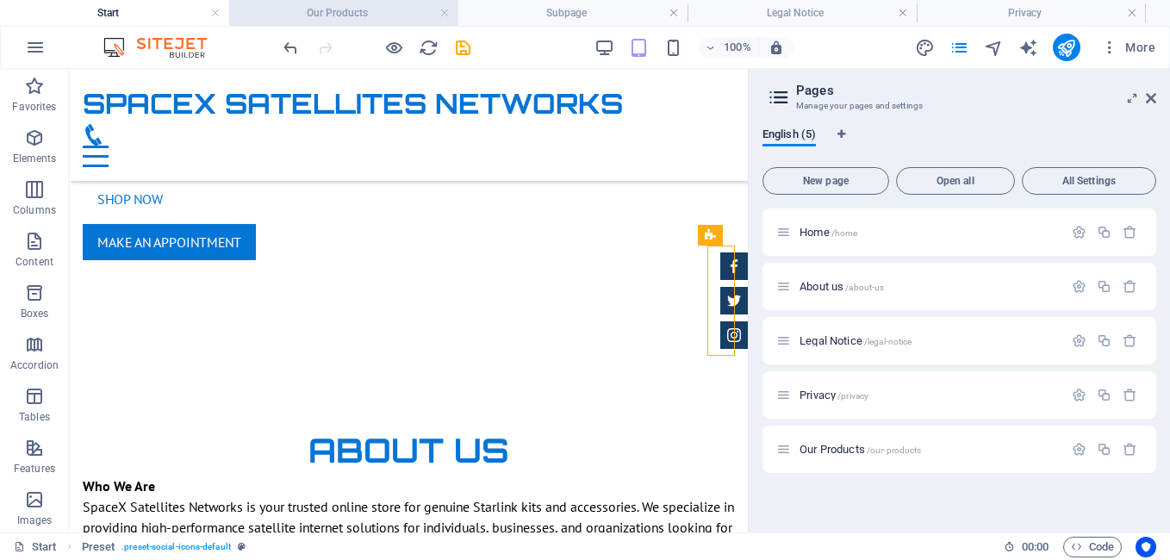
click at [357, 10] on h4 "Our Products" at bounding box center [343, 12] width 229 height 19
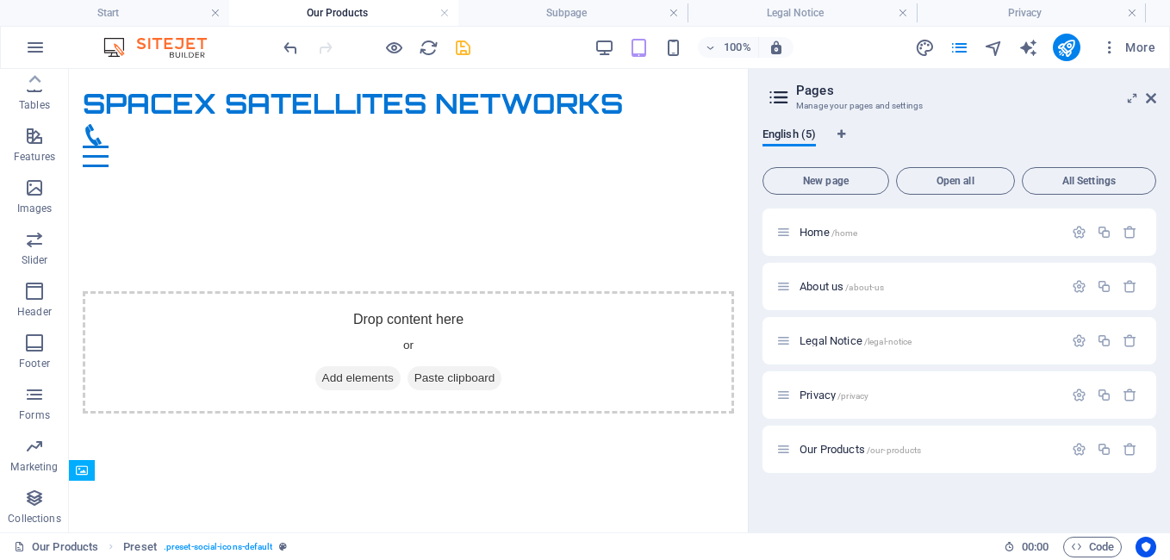
scroll to position [0, 0]
click at [357, 10] on h4 "Our Products" at bounding box center [343, 12] width 229 height 19
drag, startPoint x: 168, startPoint y: 14, endPoint x: 603, endPoint y: 59, distance: 437.4
click at [168, 14] on h4 "Start" at bounding box center [114, 12] width 229 height 19
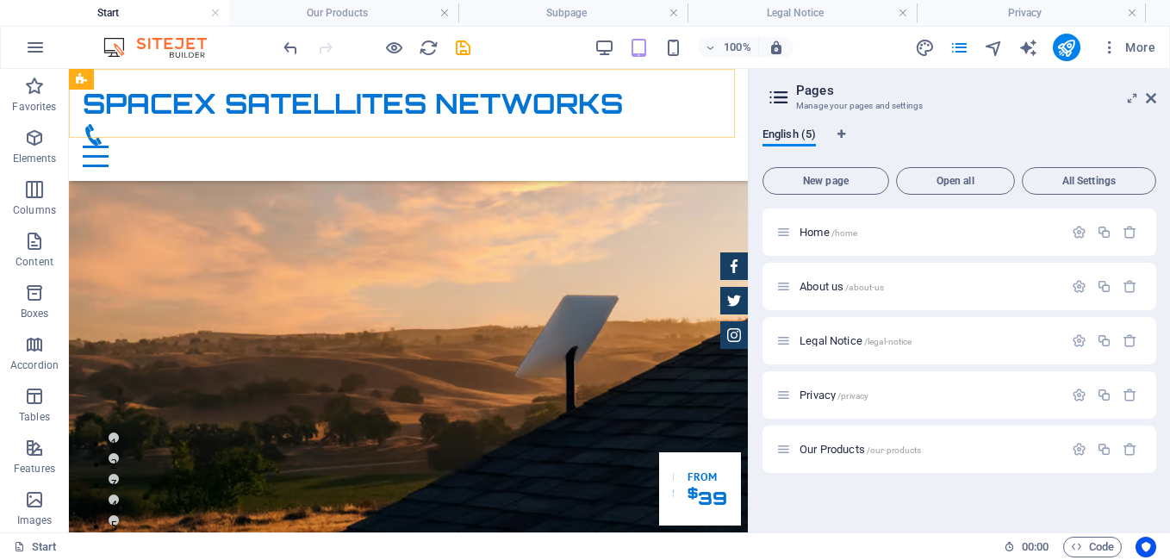
scroll to position [705, 0]
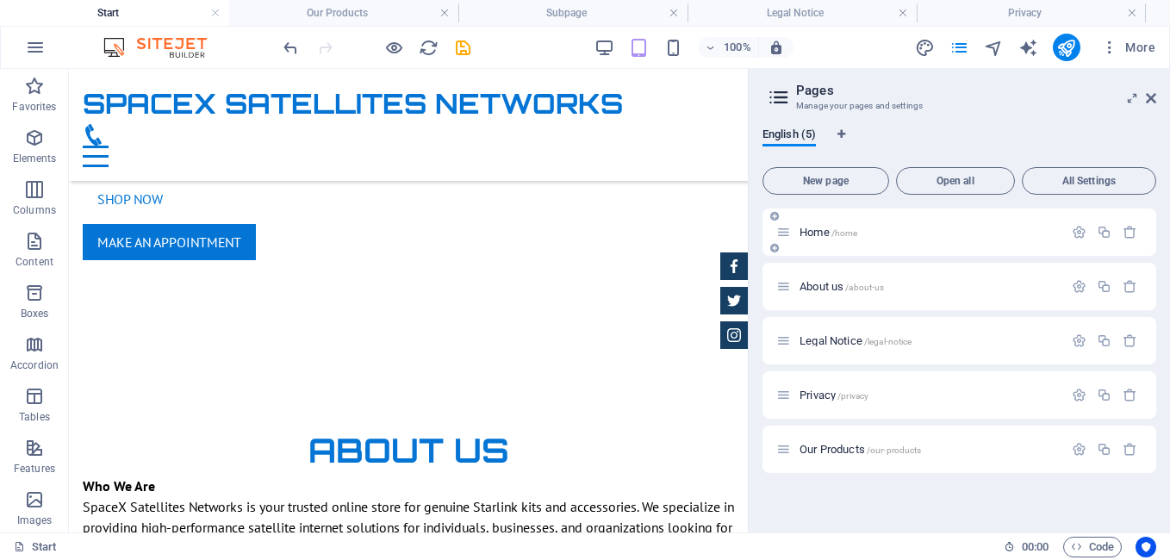
click at [910, 226] on div "Home /home" at bounding box center [919, 232] width 287 height 20
click at [1084, 228] on icon "button" at bounding box center [1079, 232] width 15 height 15
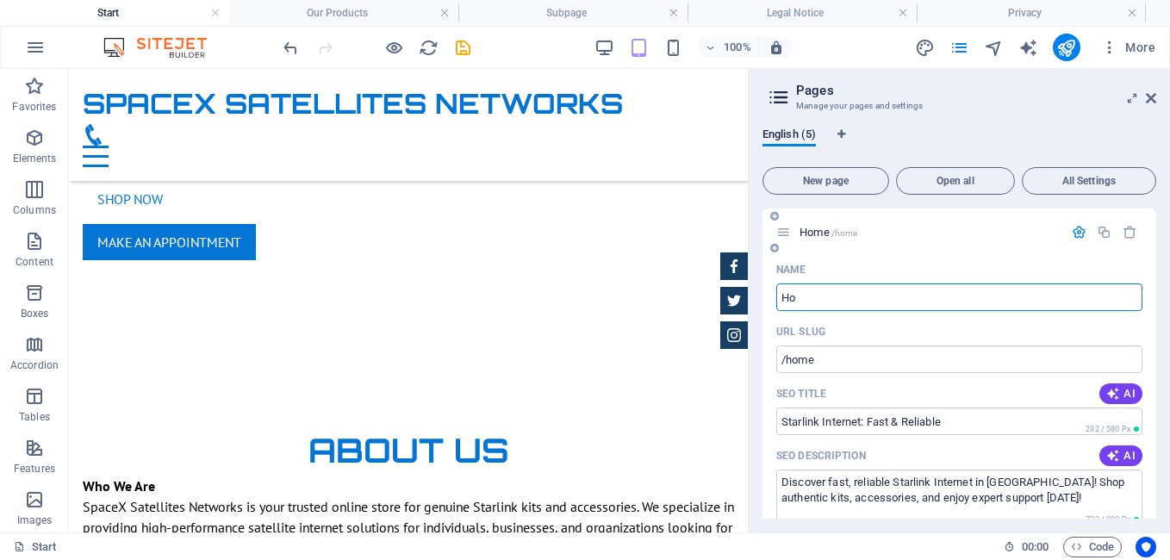
type input "H"
type input "s"
type input "/"
type input "st"
type input "/s"
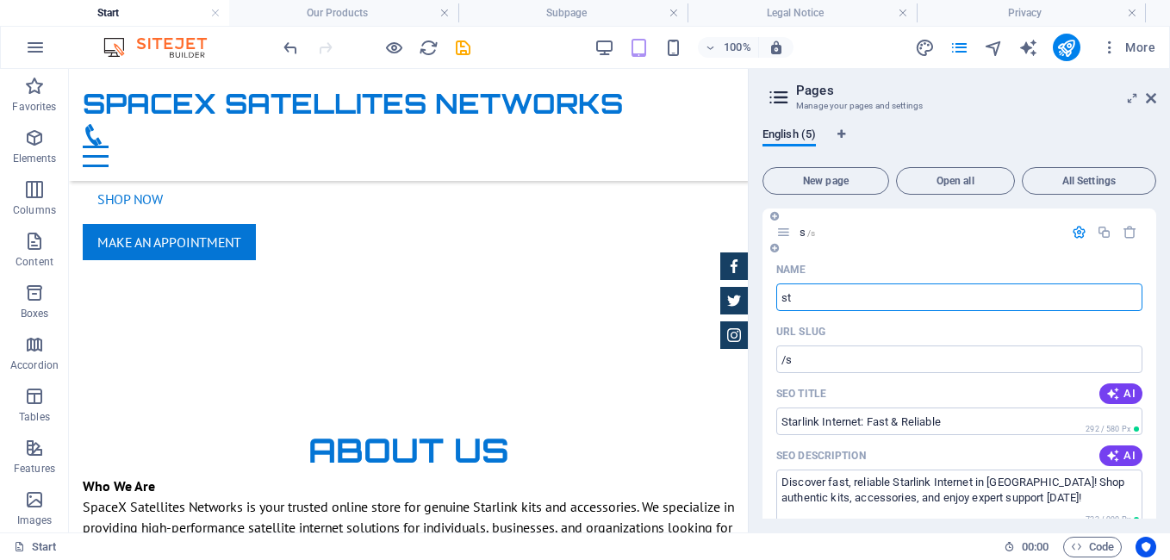
type input "st"
type input "/st"
type input "start"
type input "/sta"
type input "start"
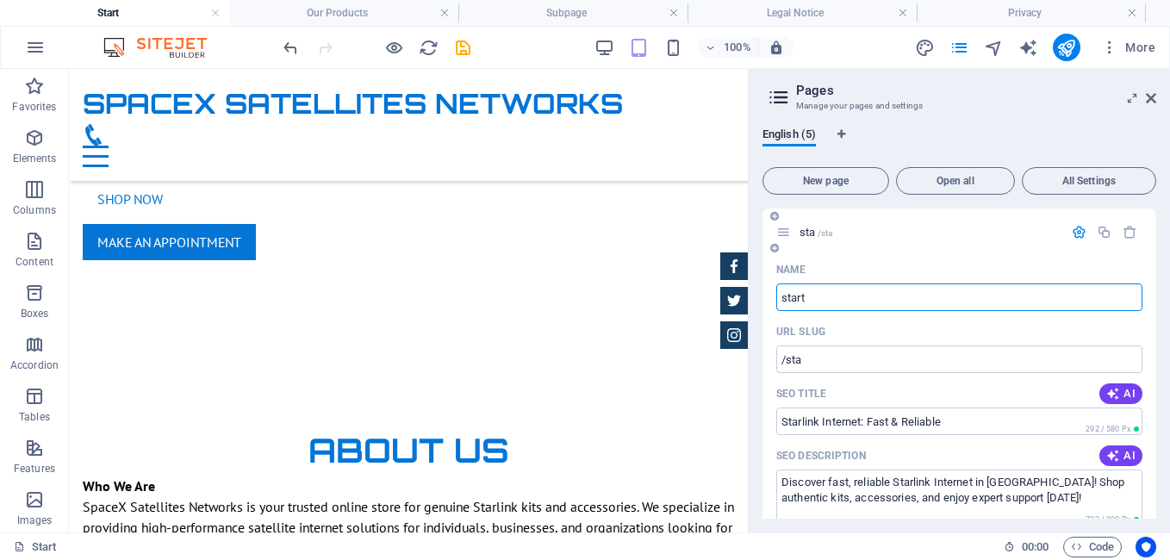
type input "/start"
type input "start"
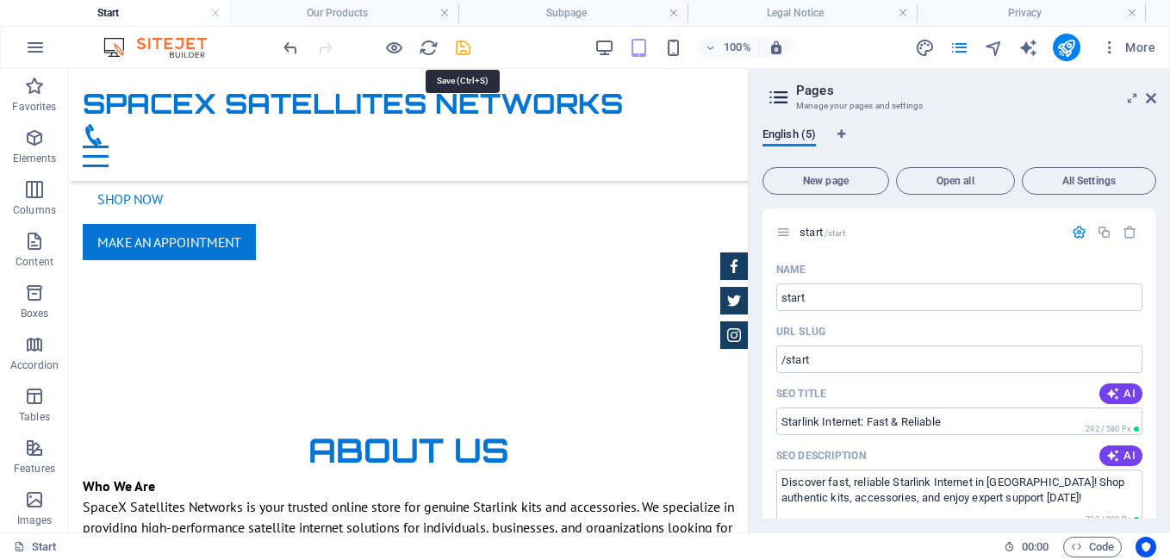
click at [464, 48] on icon "save" at bounding box center [463, 48] width 20 height 20
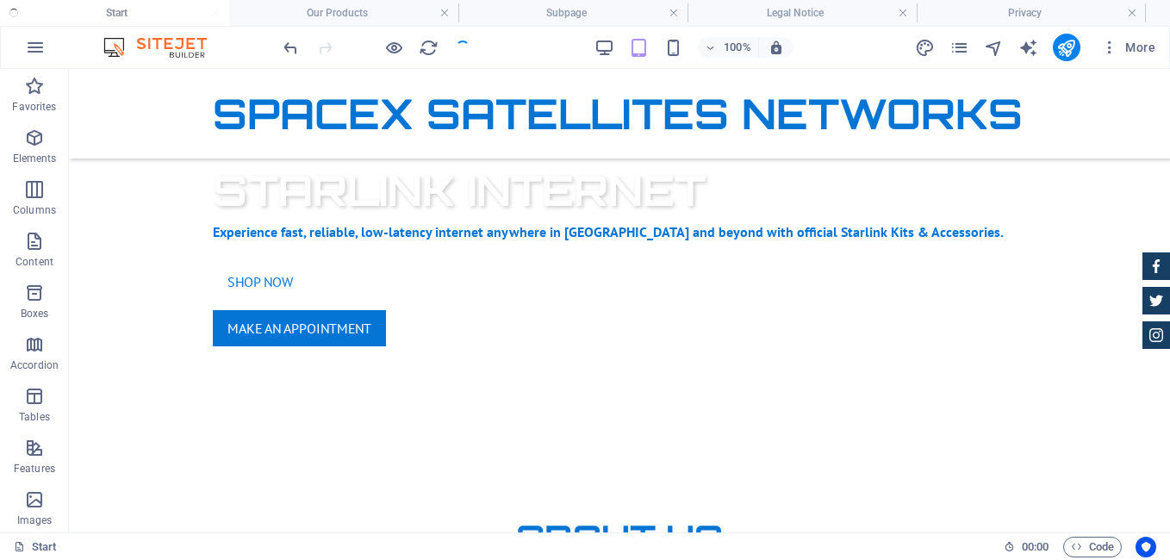
checkbox input "false"
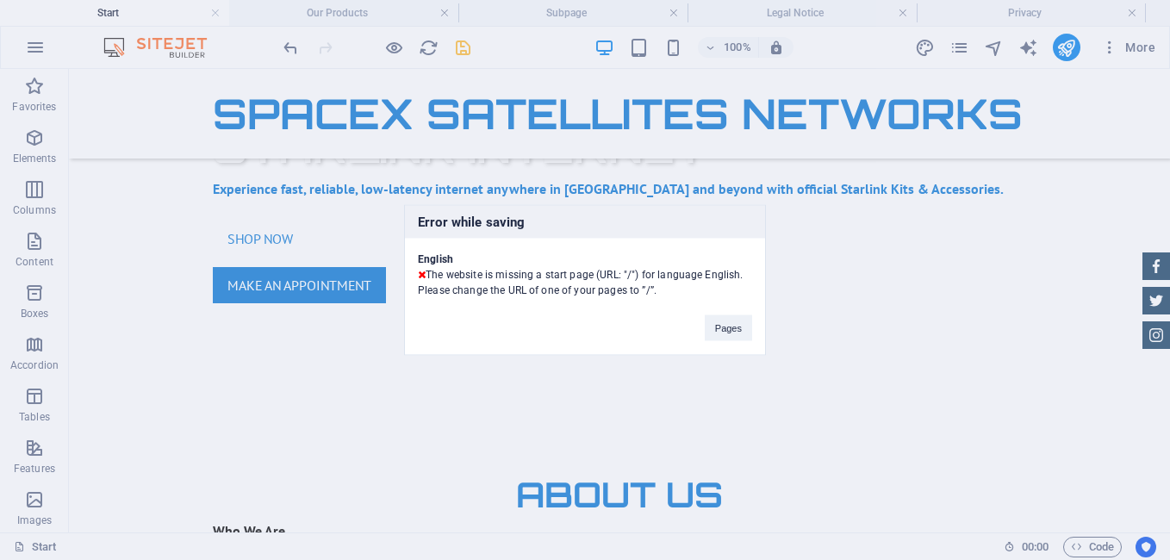
click at [733, 307] on div "Pages" at bounding box center [728, 320] width 73 height 44
click at [736, 320] on button "Pages" at bounding box center [728, 328] width 47 height 26
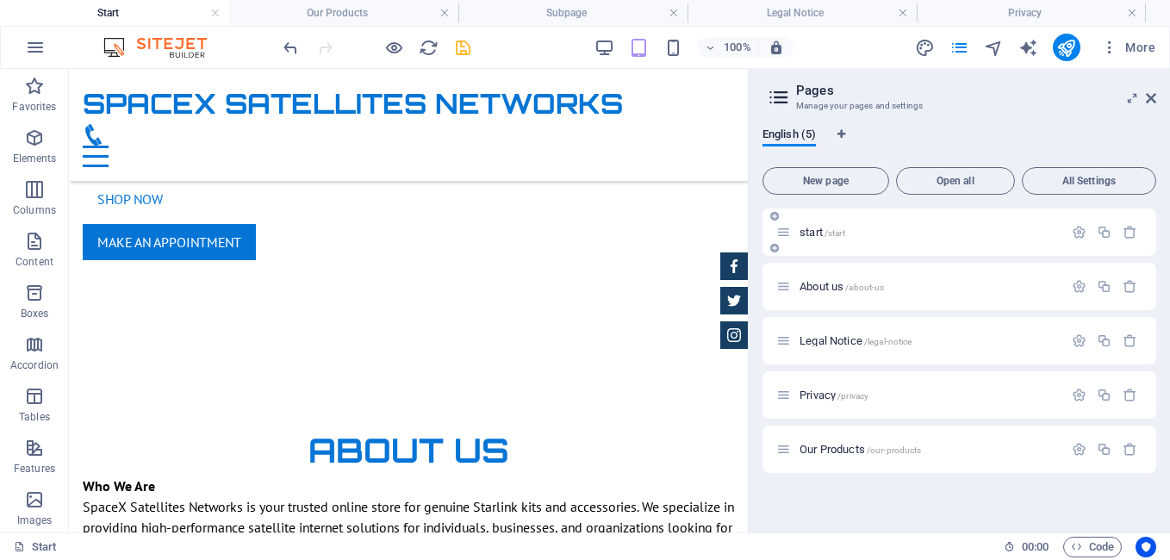
click at [860, 233] on p "start /start" at bounding box center [928, 232] width 258 height 11
click at [834, 228] on span "/start" at bounding box center [834, 232] width 21 height 9
click at [1081, 236] on icon "button" at bounding box center [1079, 232] width 15 height 15
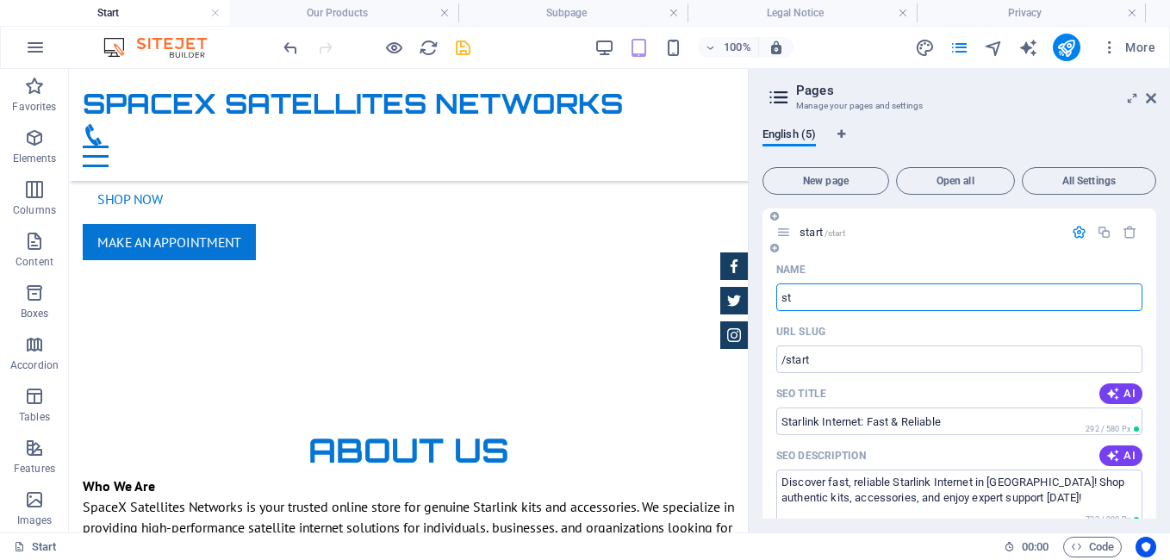
type input "s"
type input "/star"
click at [926, 290] on input "Name" at bounding box center [959, 297] width 366 height 28
type input "H"
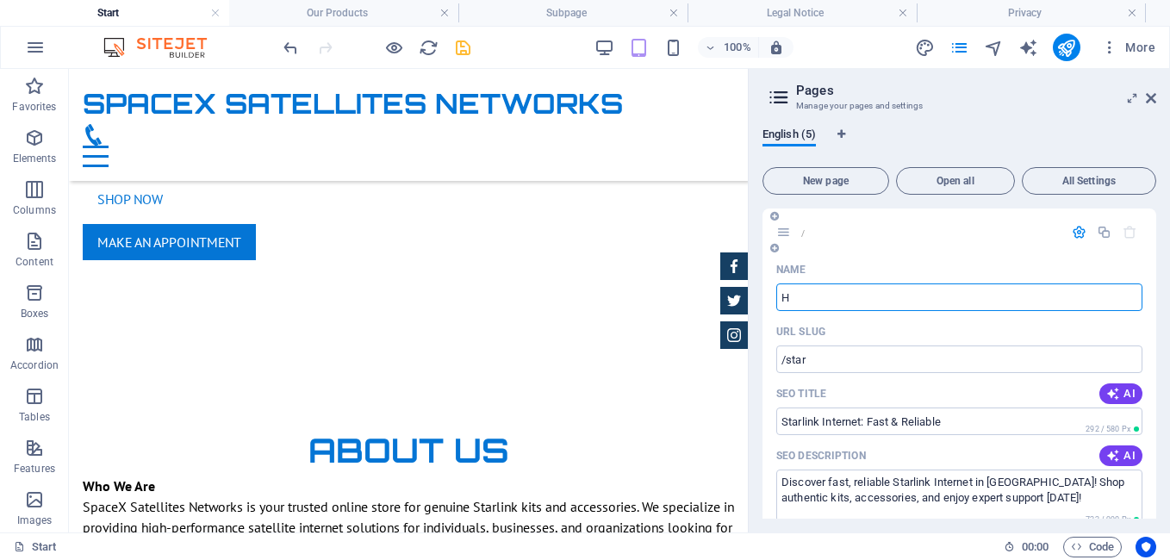
type input "/"
type input "Home"
type input "/h"
type input "Home"
type input "/home"
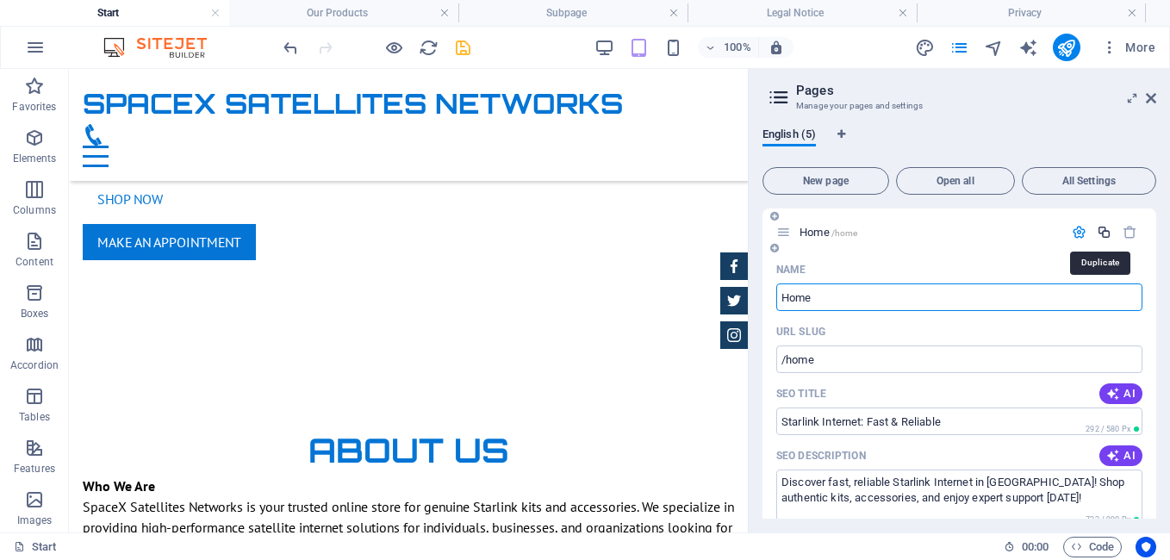
type input "Home"
click at [1105, 233] on icon "button" at bounding box center [1103, 232] width 15 height 15
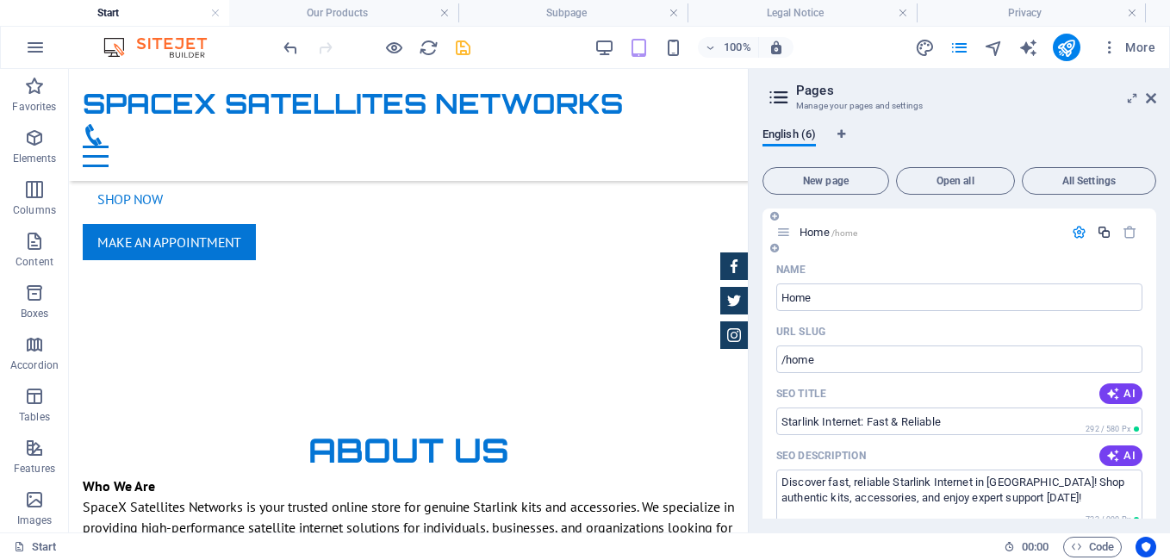
scroll to position [688, 0]
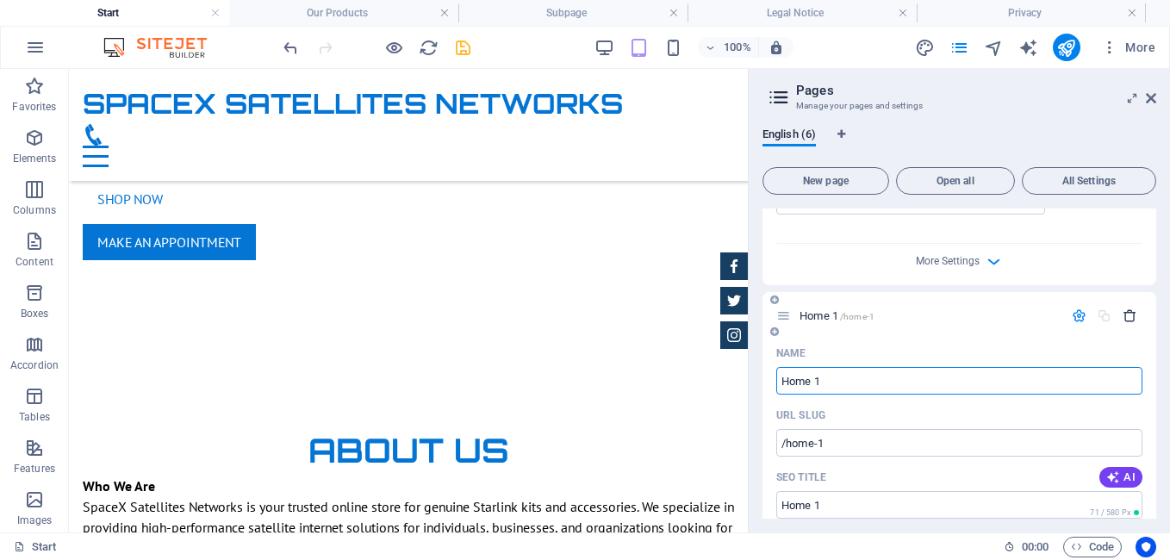
click at [1129, 308] on icon "button" at bounding box center [1129, 315] width 15 height 15
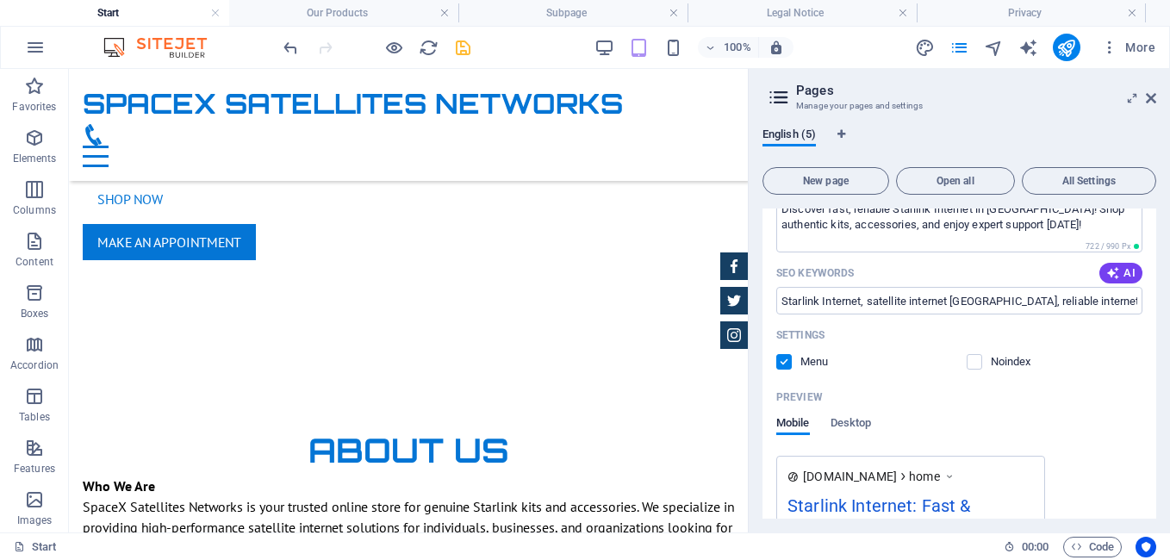
scroll to position [0, 0]
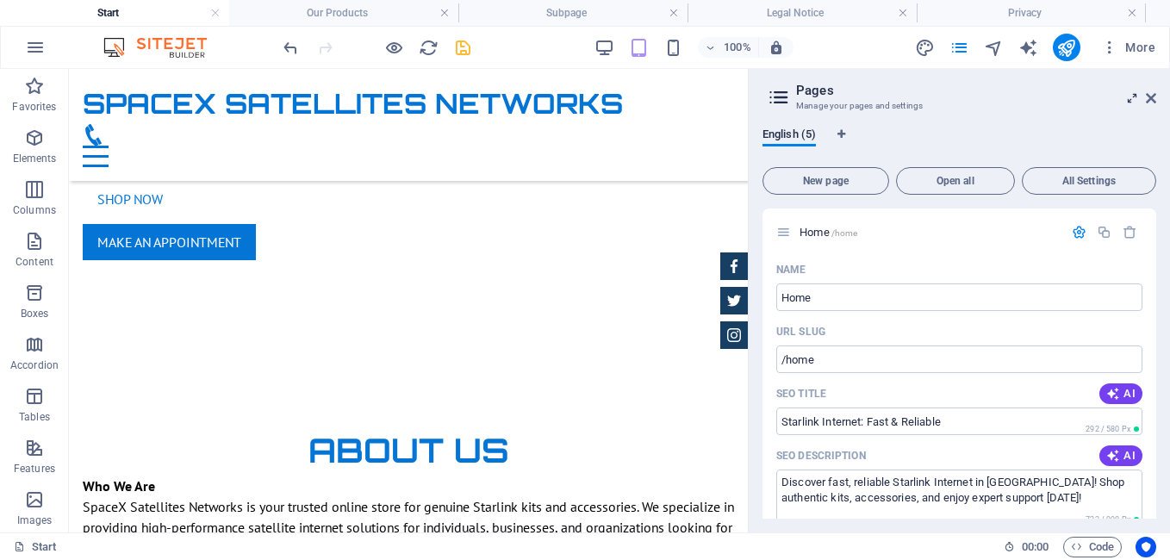
click at [1132, 95] on icon at bounding box center [1132, 98] width 0 height 14
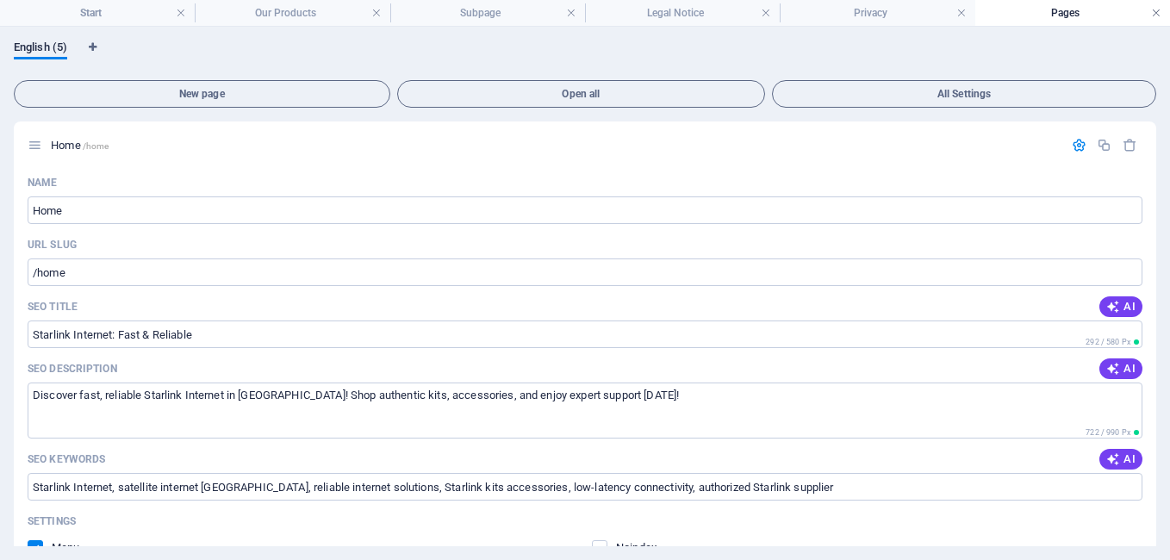
click at [1156, 8] on link at bounding box center [1156, 13] width 10 height 16
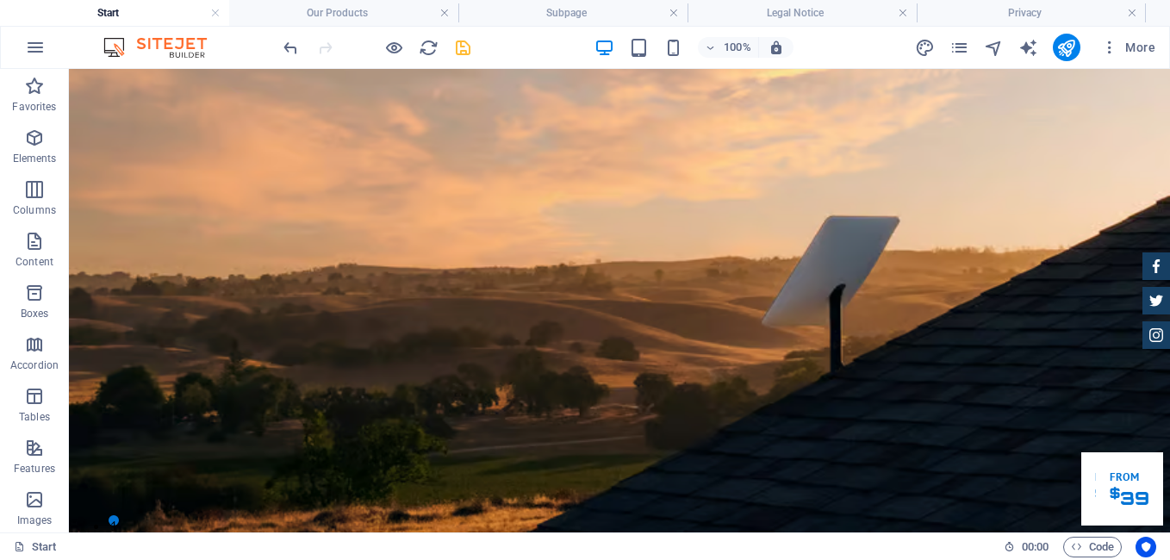
scroll to position [748, 0]
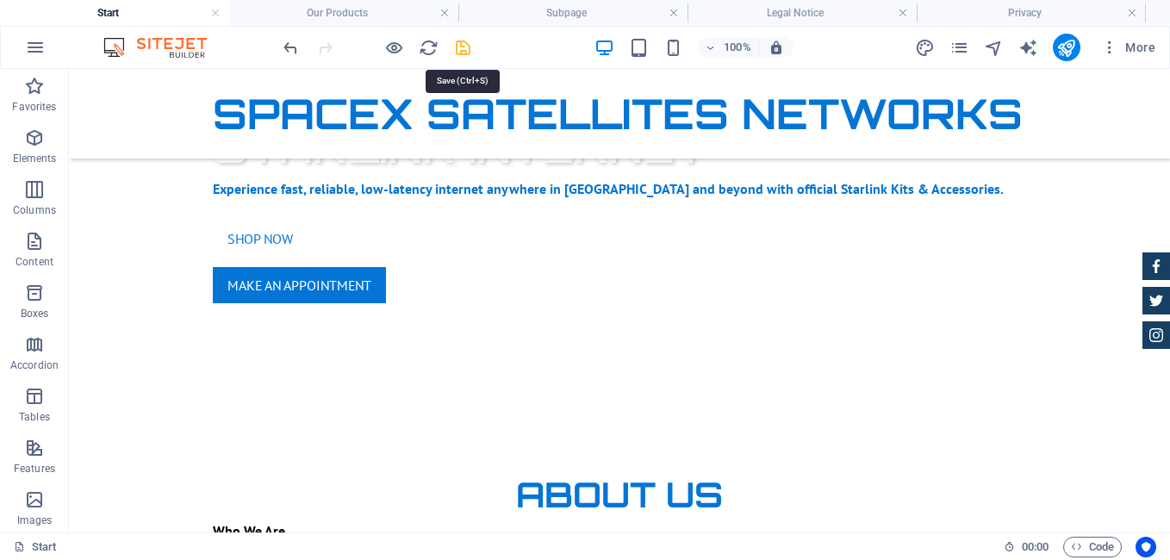
click at [465, 46] on icon "save" at bounding box center [463, 48] width 20 height 20
checkbox input "false"
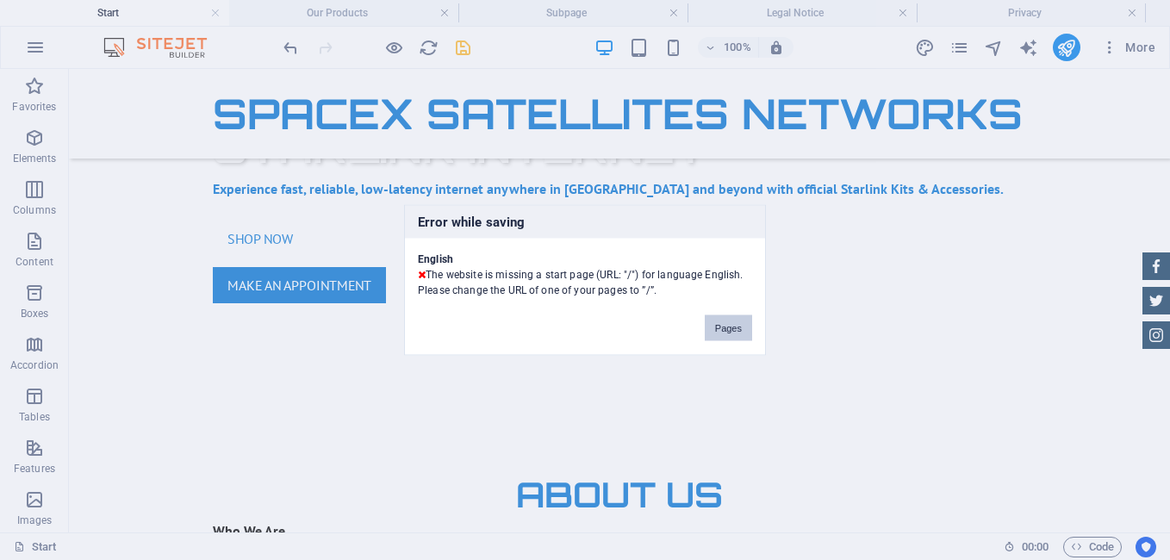
click at [718, 322] on button "Pages" at bounding box center [728, 328] width 47 height 26
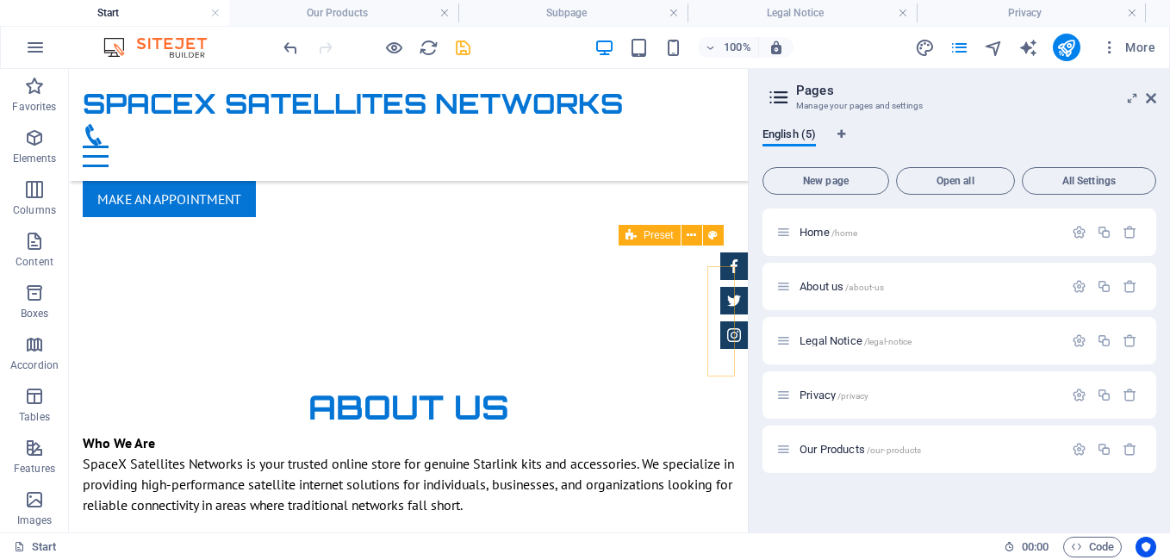
scroll to position [705, 0]
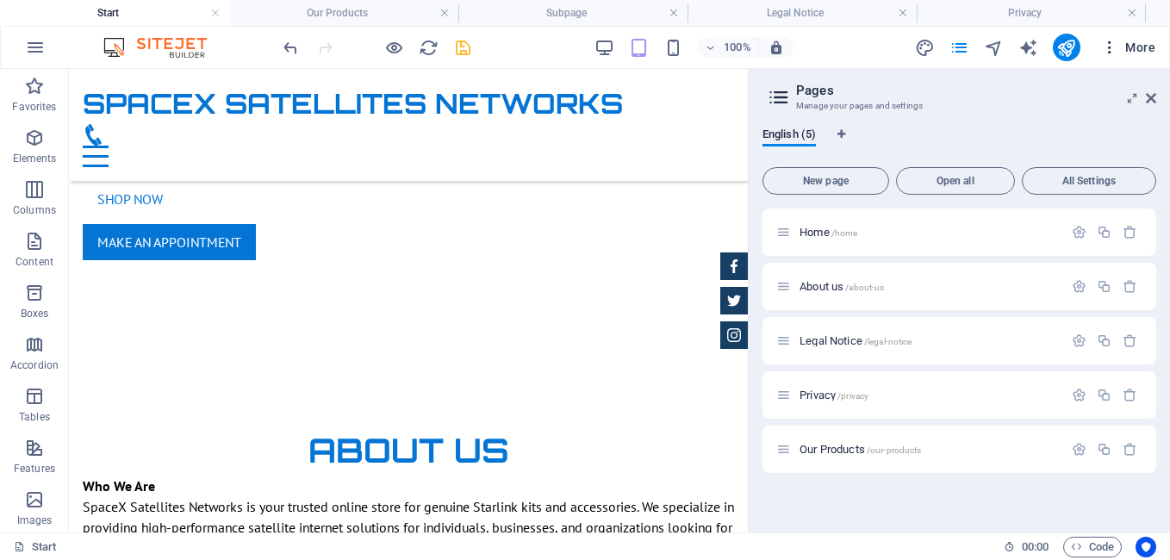
click at [1103, 40] on icon "button" at bounding box center [1109, 47] width 17 height 17
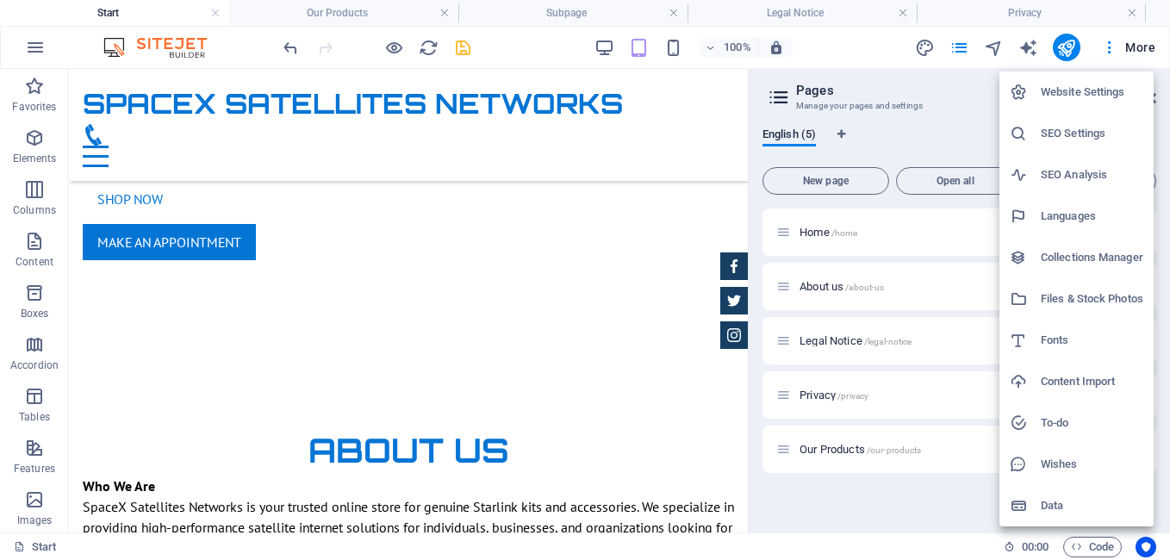
click at [1071, 84] on h6 "Website Settings" at bounding box center [1092, 92] width 103 height 21
